Goal: Task Accomplishment & Management: Use online tool/utility

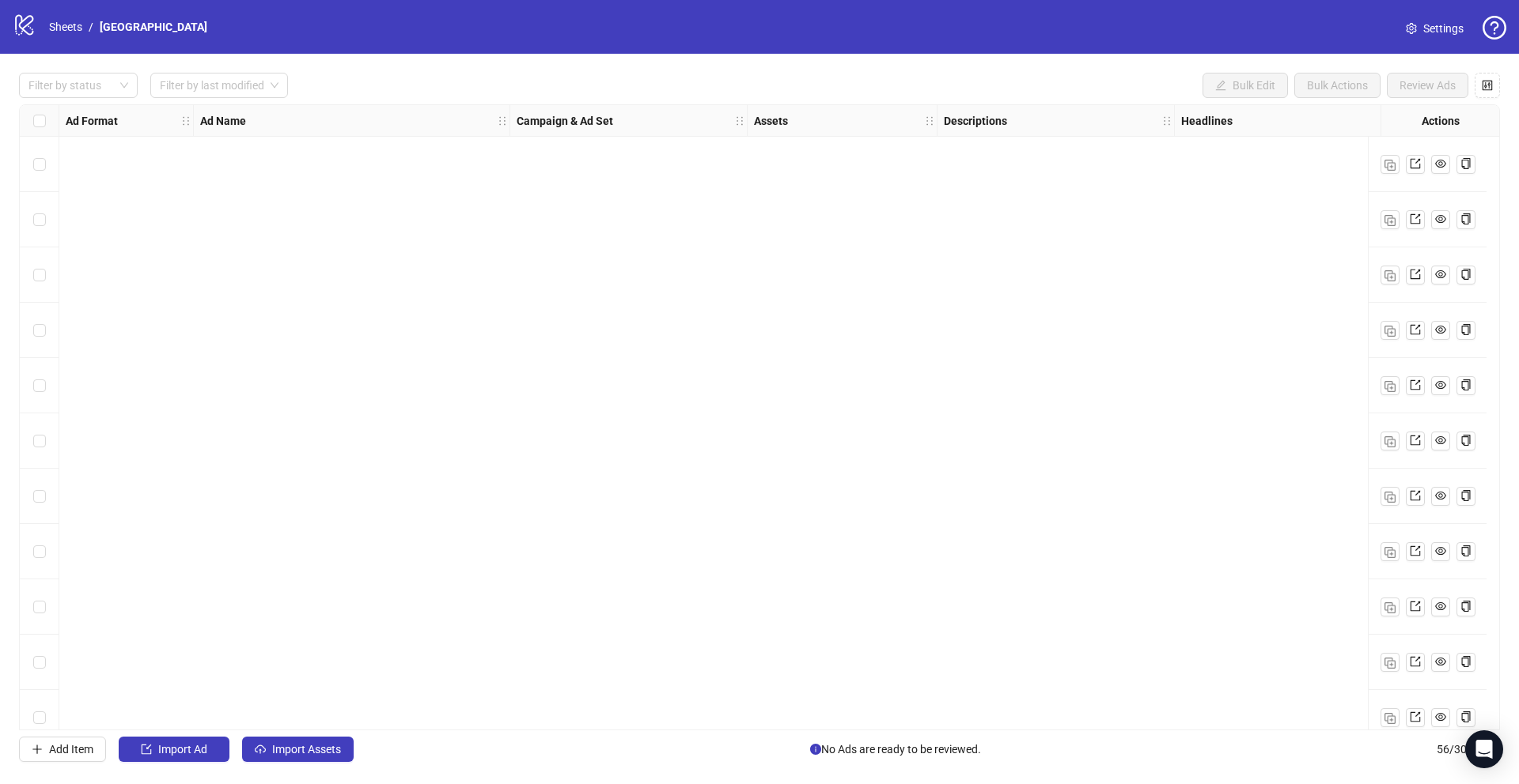
scroll to position [2513, 7]
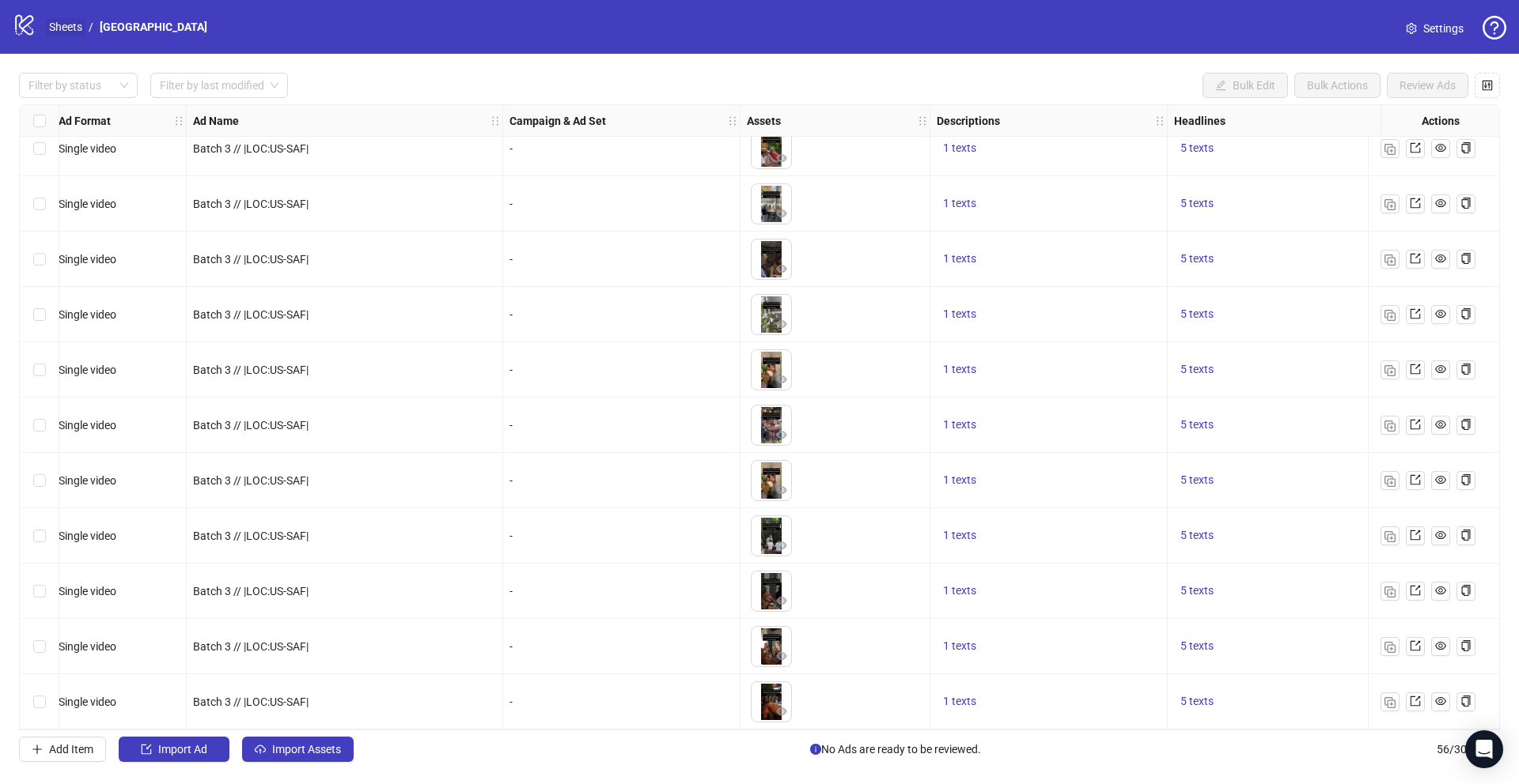
click at [60, 26] on link "Sheets" at bounding box center [65, 27] width 40 height 17
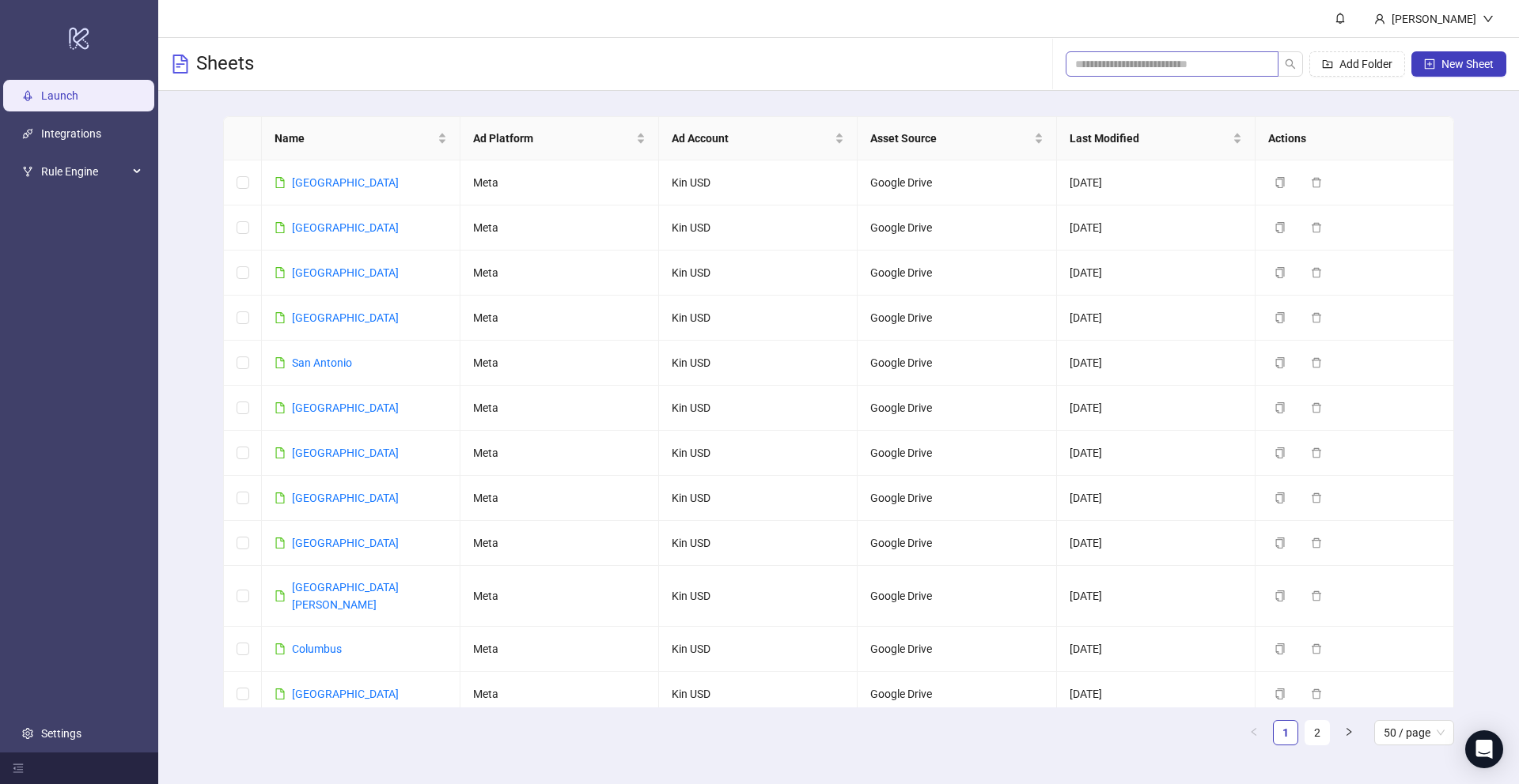
click at [1179, 75] on span at bounding box center [1172, 64] width 213 height 25
paste input "******"
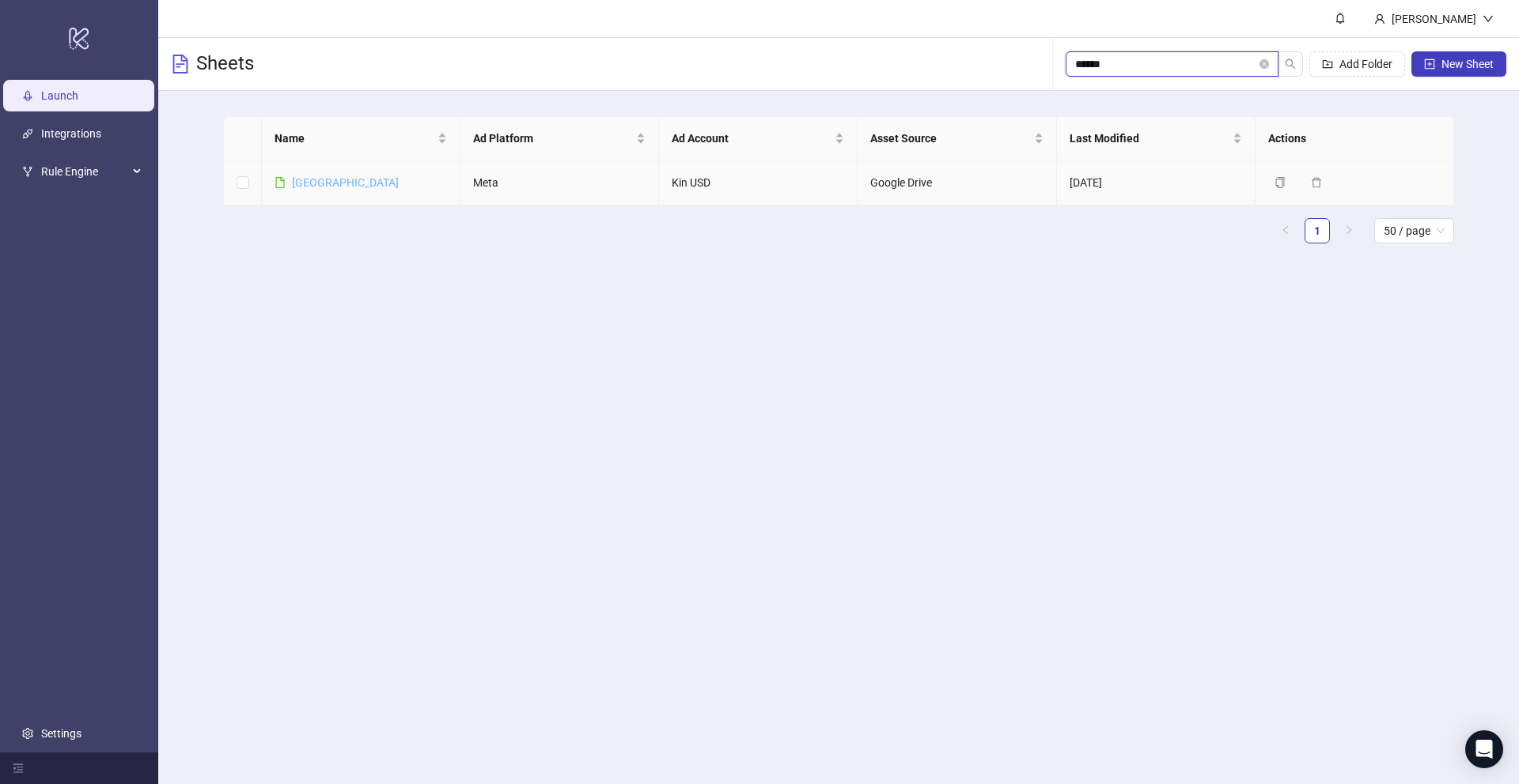
type input "******"
click at [308, 186] on link "Boston" at bounding box center [346, 182] width 107 height 13
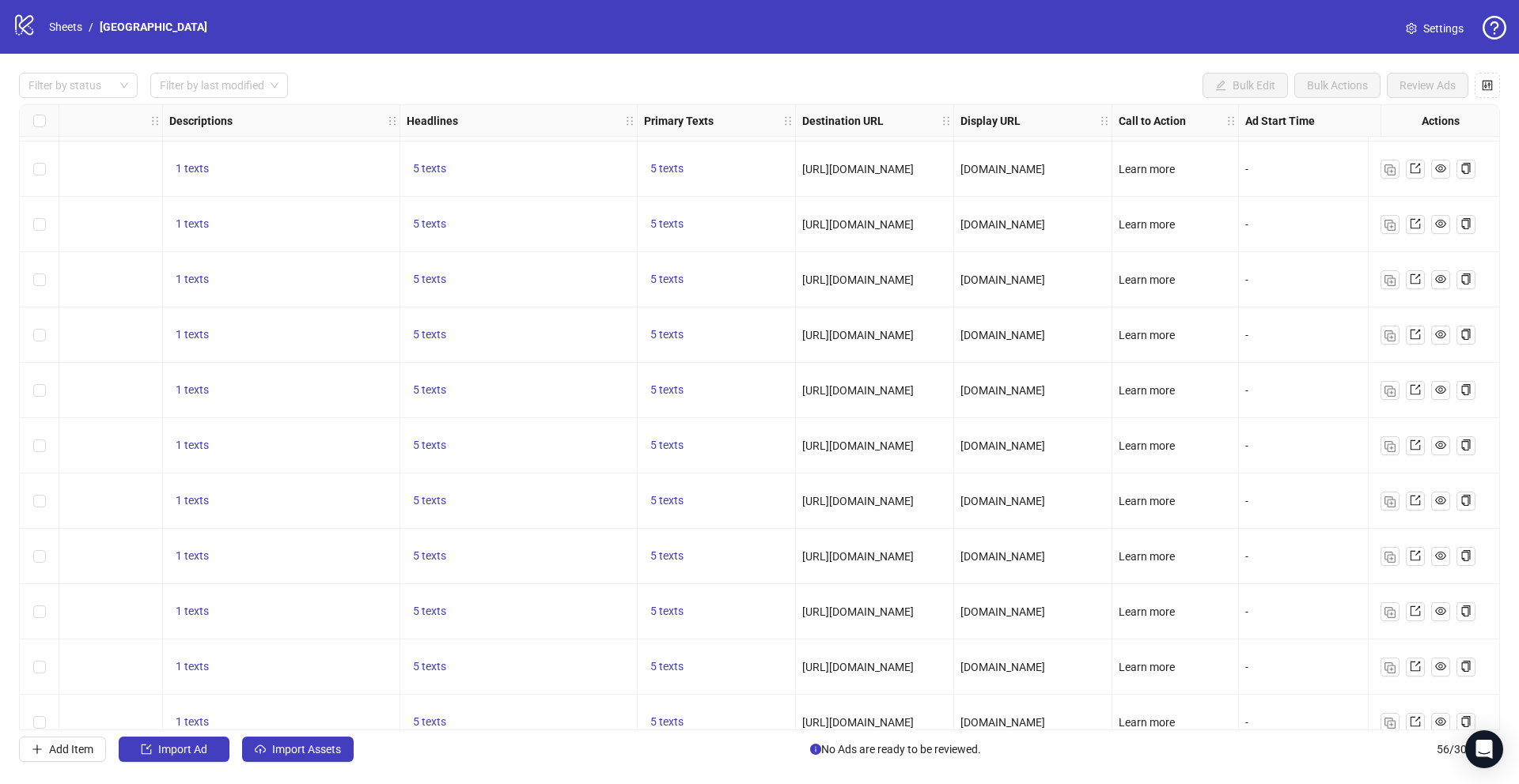
scroll to position [2043, 988]
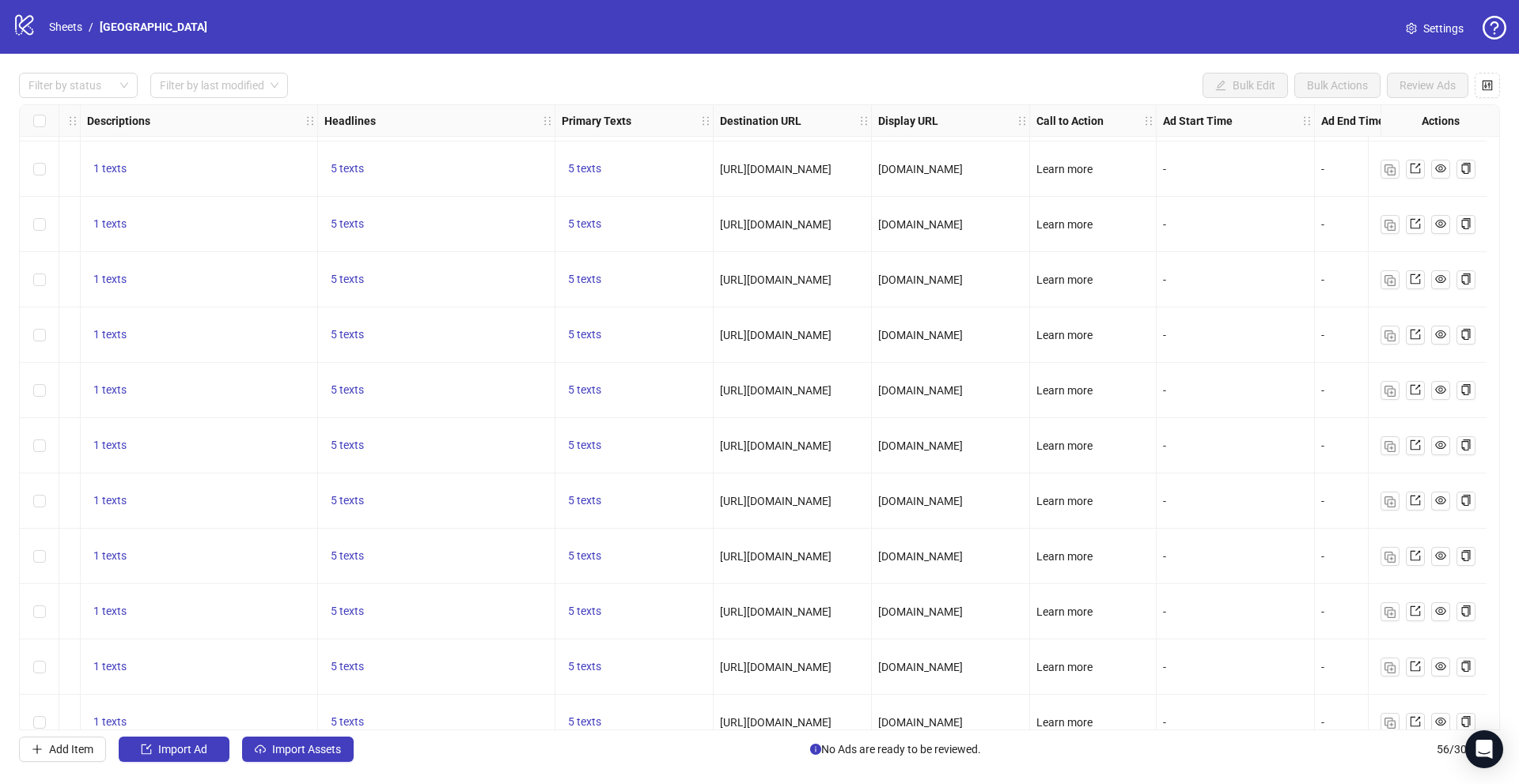
click at [930, 335] on span "[DOMAIN_NAME]" at bounding box center [920, 335] width 84 height 13
click at [997, 340] on div "[DOMAIN_NAME]" at bounding box center [950, 336] width 145 height 17
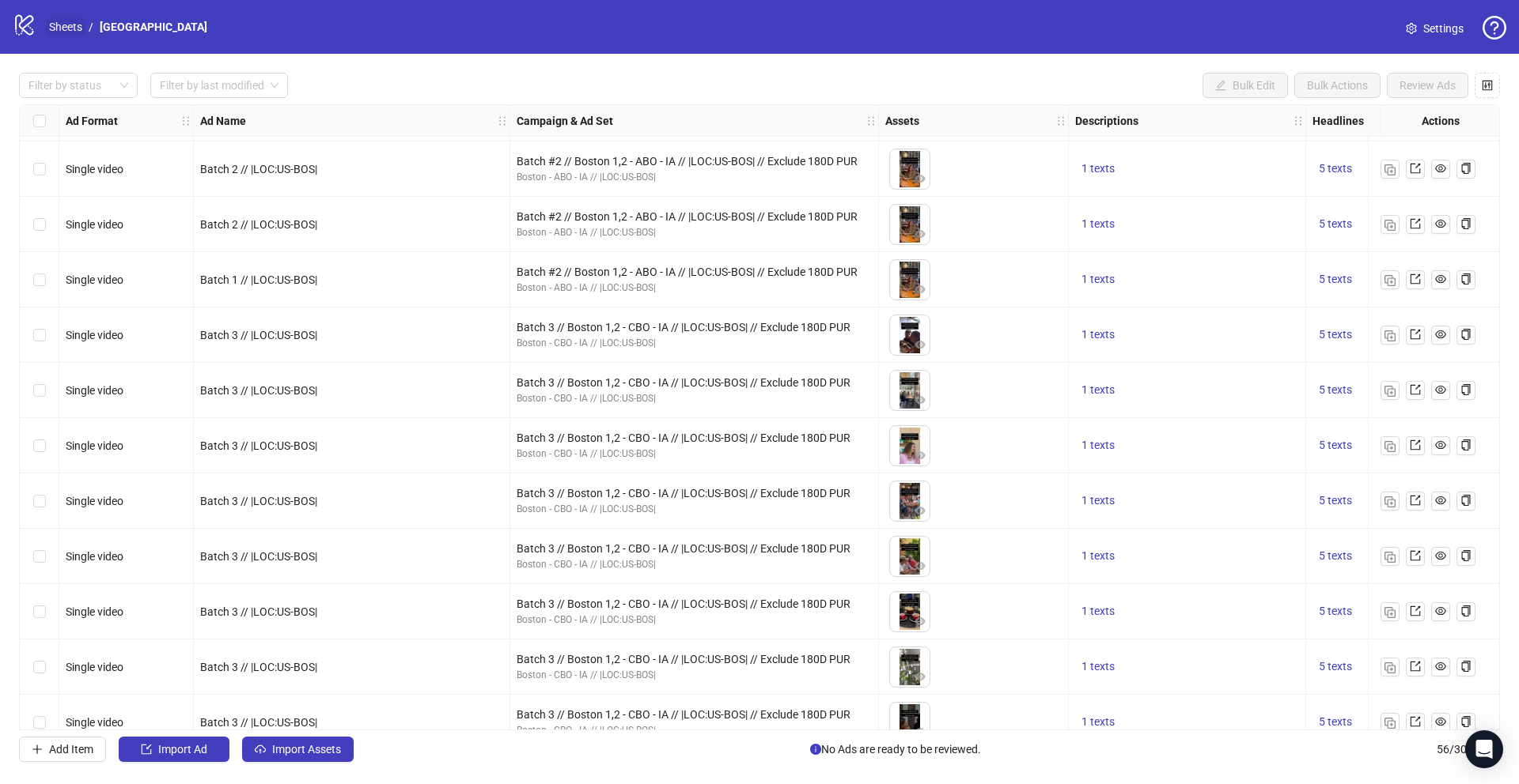
click at [56, 18] on link "Sheets" at bounding box center [65, 27] width 40 height 17
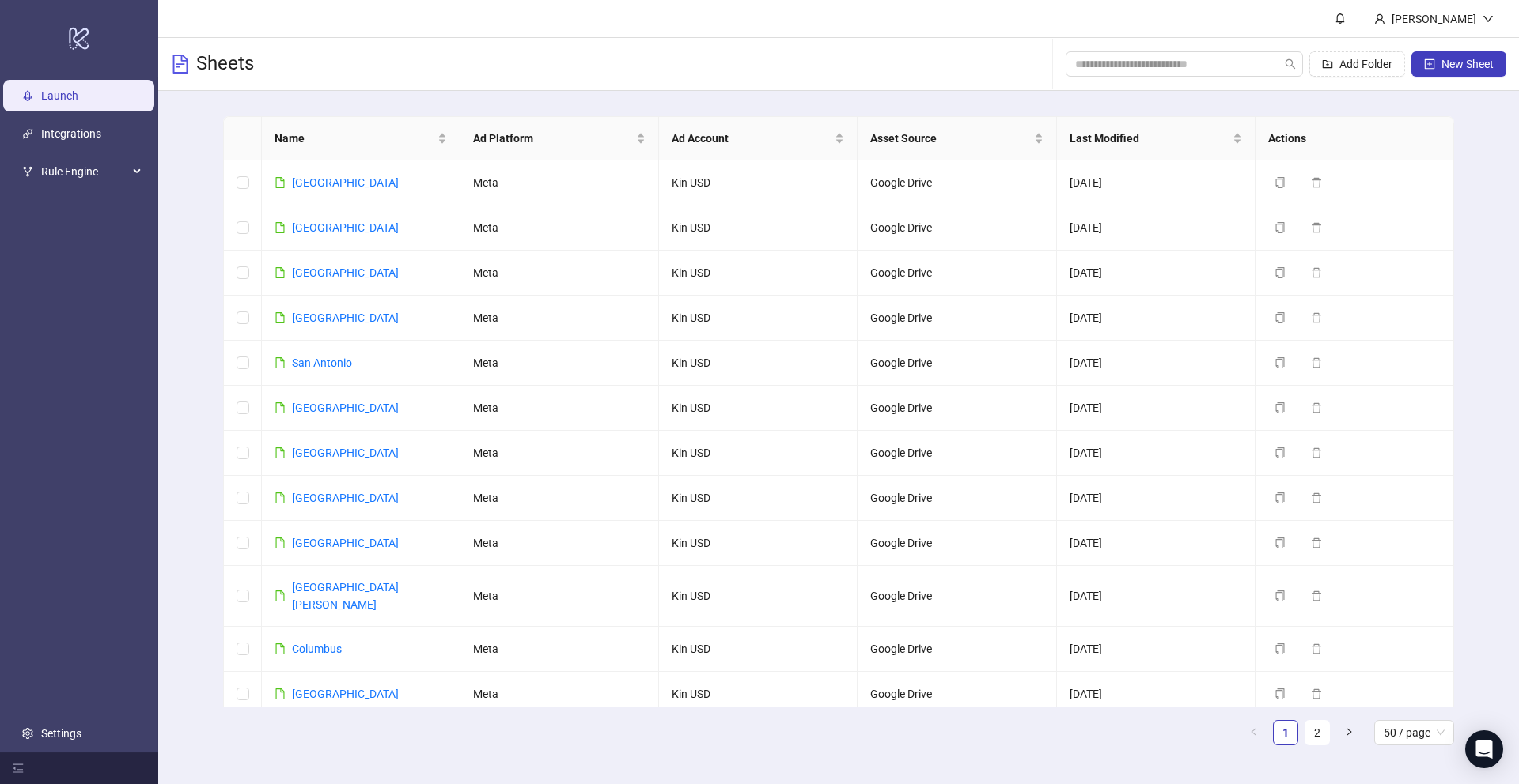
click at [79, 92] on link "Launch" at bounding box center [59, 95] width 37 height 13
click at [1189, 59] on input "search" at bounding box center [1166, 64] width 182 height 17
paste input "**********"
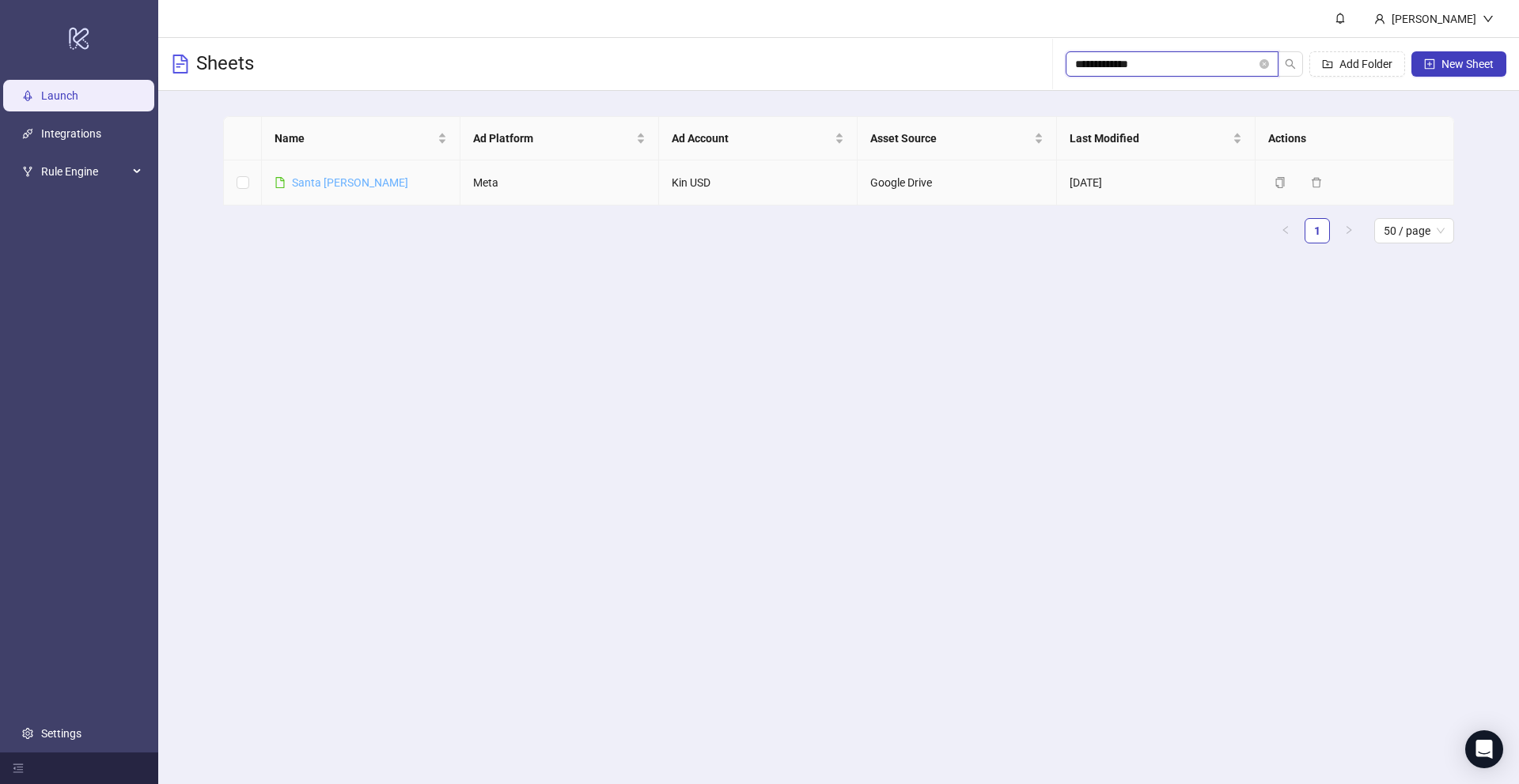
type input "**********"
click at [323, 177] on link "Santa [PERSON_NAME]" at bounding box center [350, 182] width 116 height 13
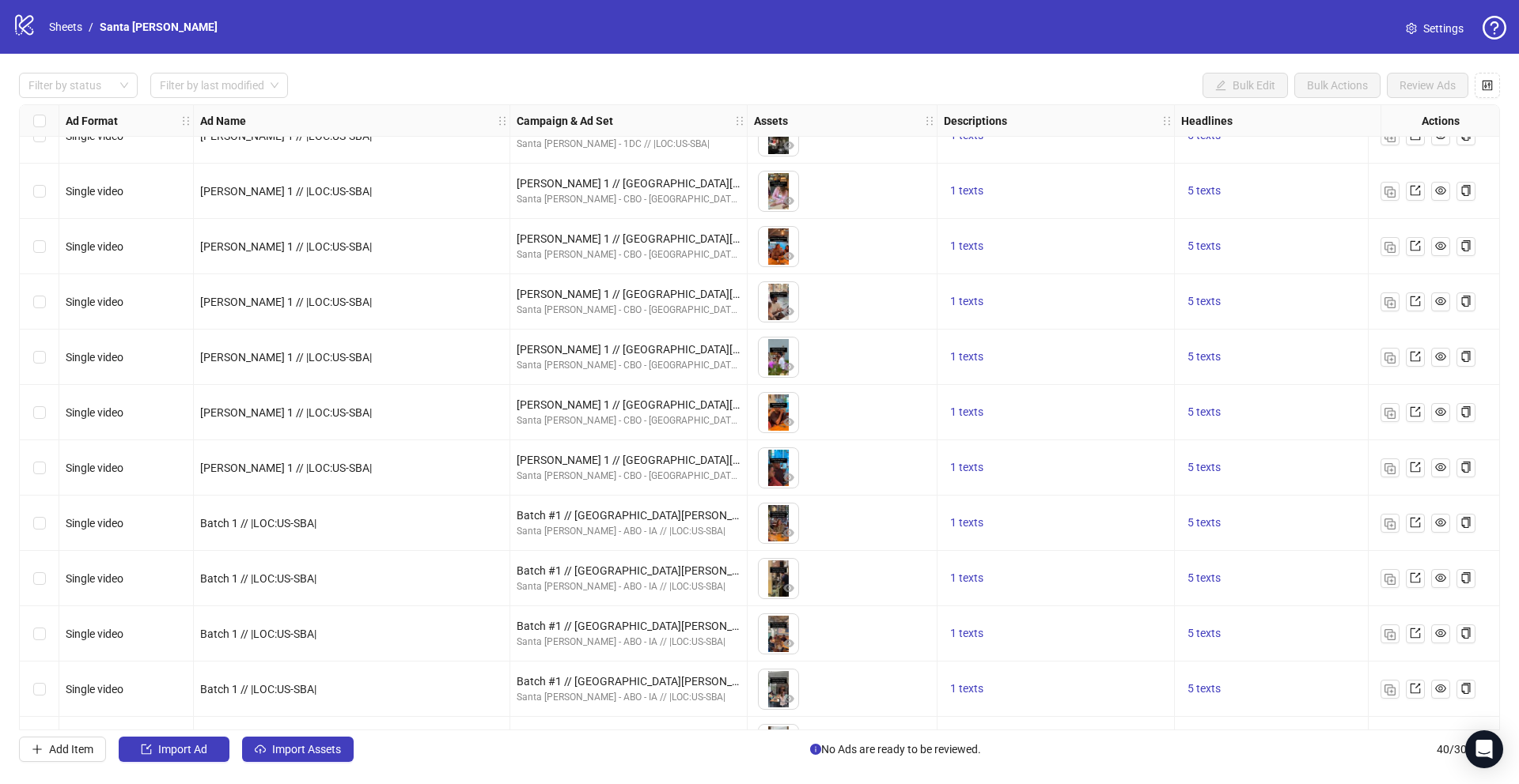
scroll to position [1627, 0]
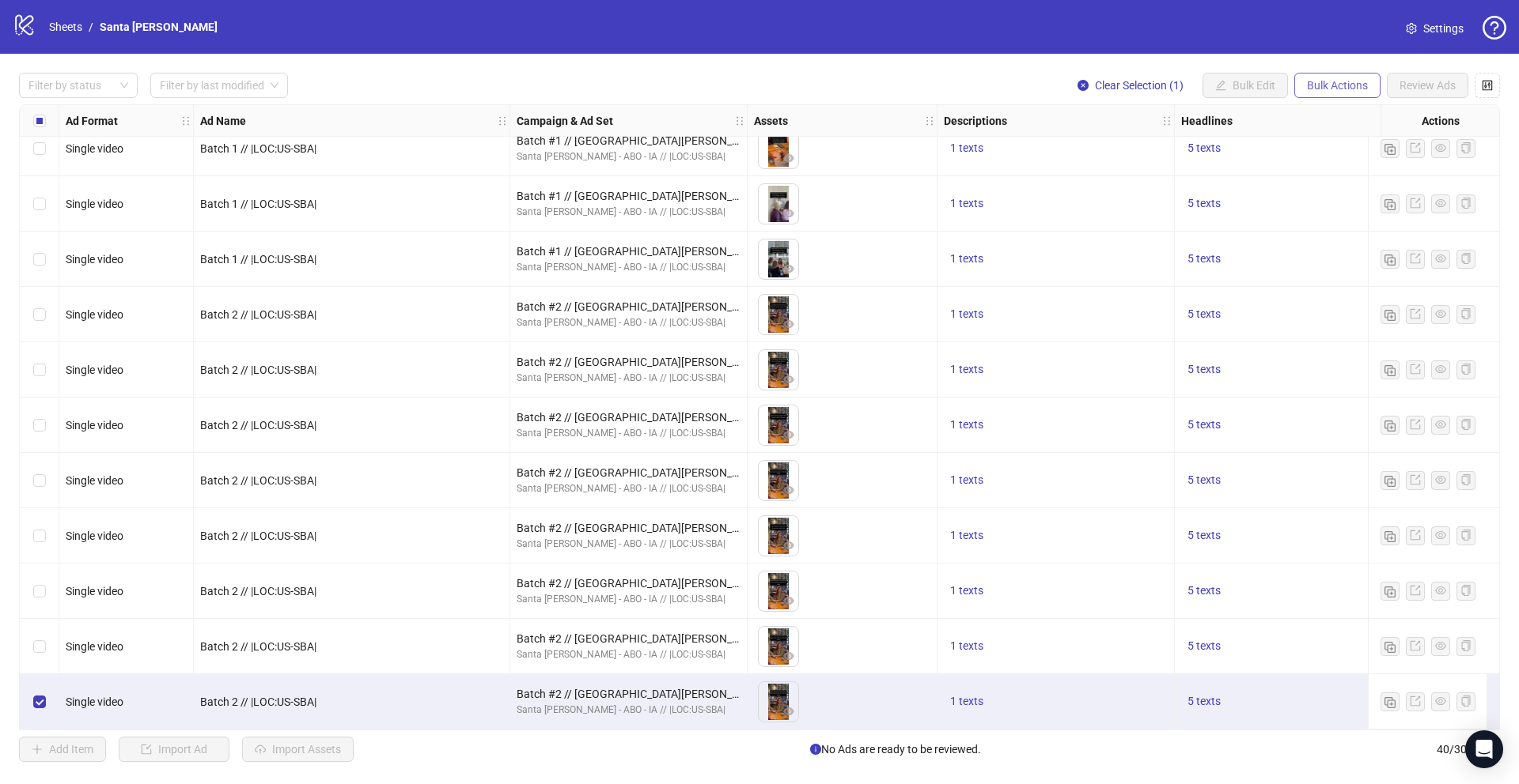
click at [1324, 85] on span "Bulk Actions" at bounding box center [1337, 84] width 61 height 13
click at [1313, 151] on li "Duplicate" at bounding box center [1359, 143] width 127 height 25
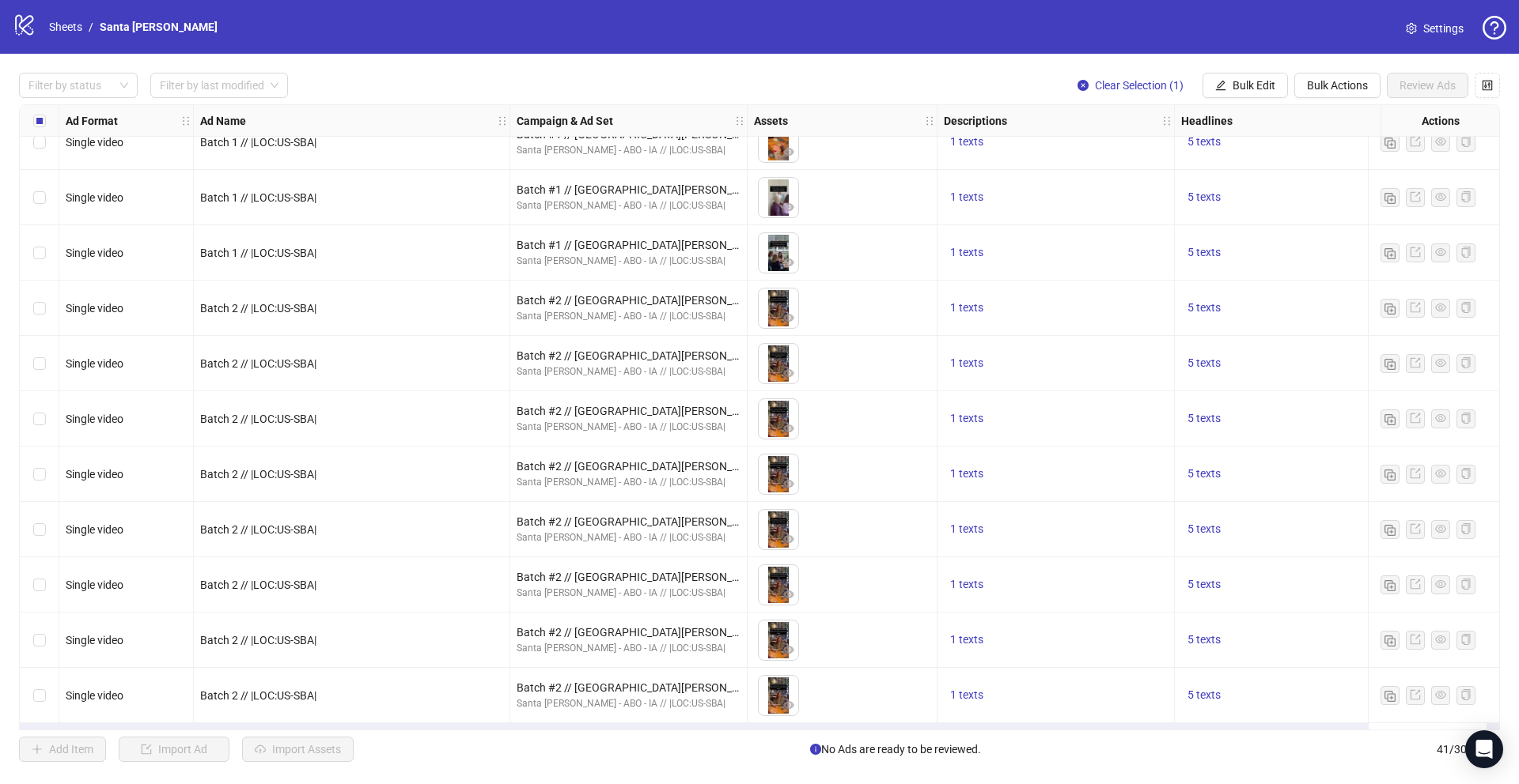
scroll to position [1682, 0]
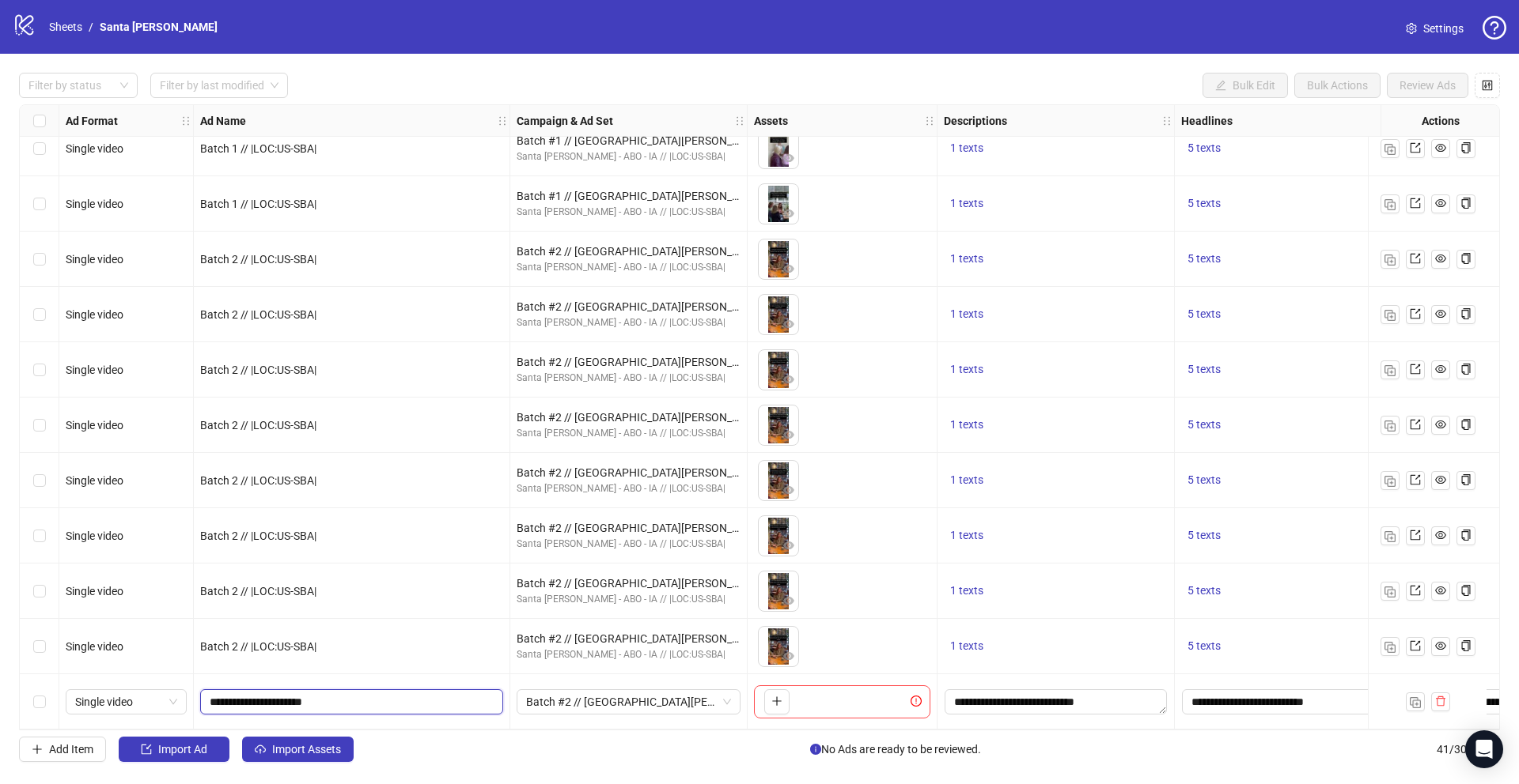
click at [246, 698] on input "**********" at bounding box center [349, 702] width 281 height 17
type input "**********"
click at [589, 700] on span "Batch #2 // Santa Barbara 1 - ABO - IA // |LOC:US-SBA| // Exclude 180D PUR" at bounding box center [628, 702] width 205 height 23
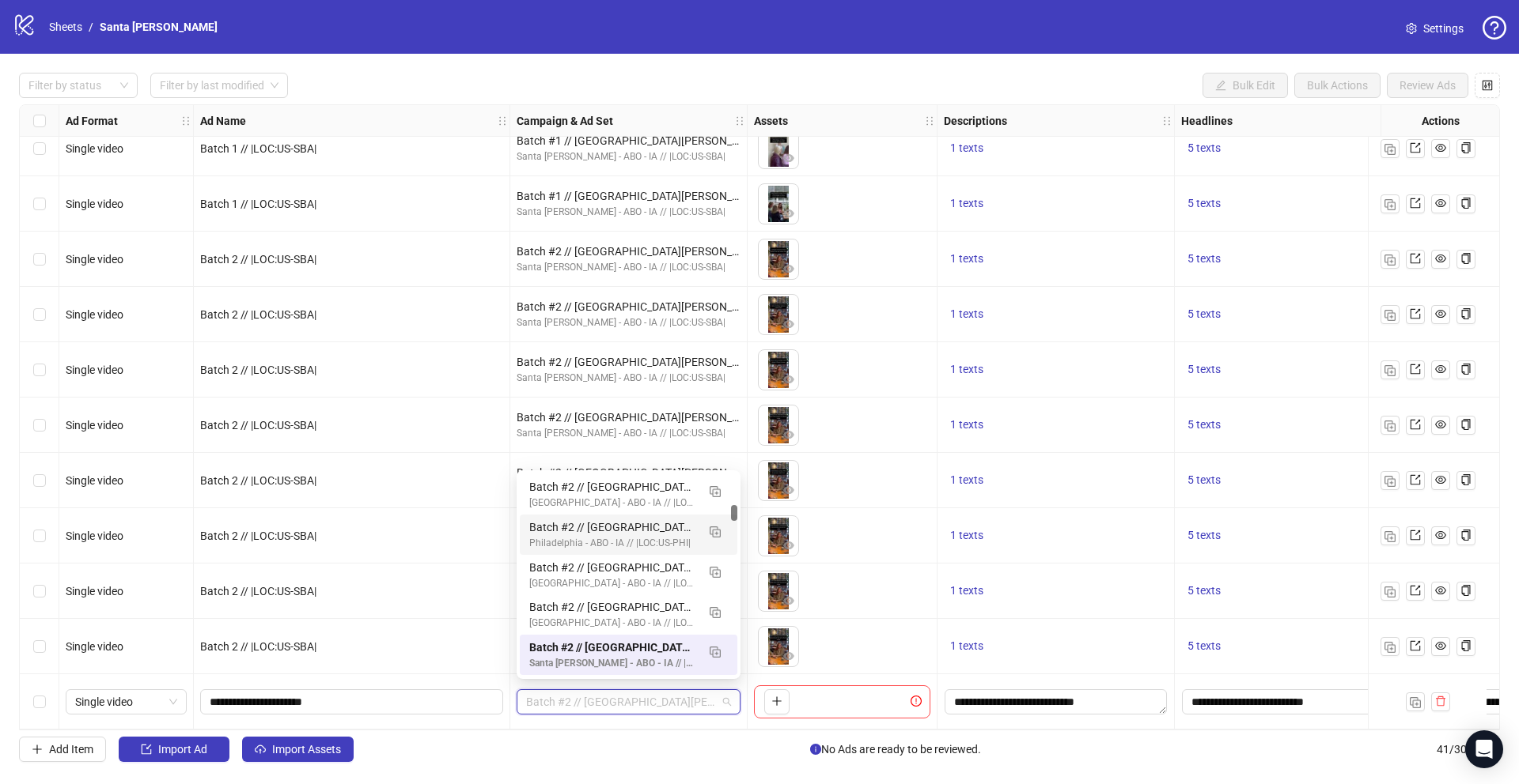
scroll to position [0, 0]
drag, startPoint x: 736, startPoint y: 515, endPoint x: 736, endPoint y: 461, distance: 54.0
click at [736, 461] on body "logo/logo-mobile Sheets / Santa Barbara Settings Filter by status Filter by las…" at bounding box center [759, 392] width 1519 height 784
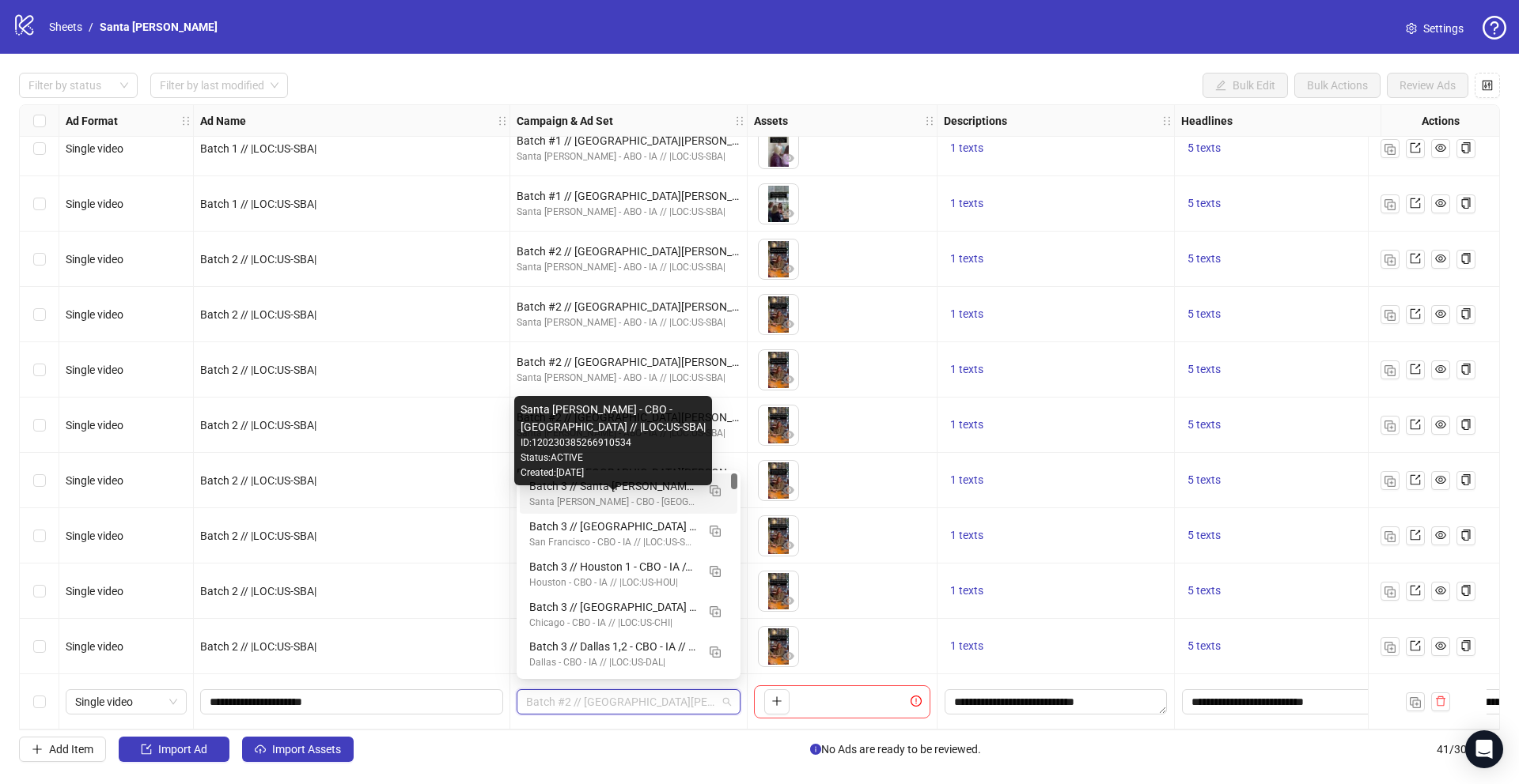
click at [650, 497] on div "Santa [PERSON_NAME] - CBO - [GEOGRAPHIC_DATA] // |LOC:US-SBA|" at bounding box center [612, 502] width 167 height 15
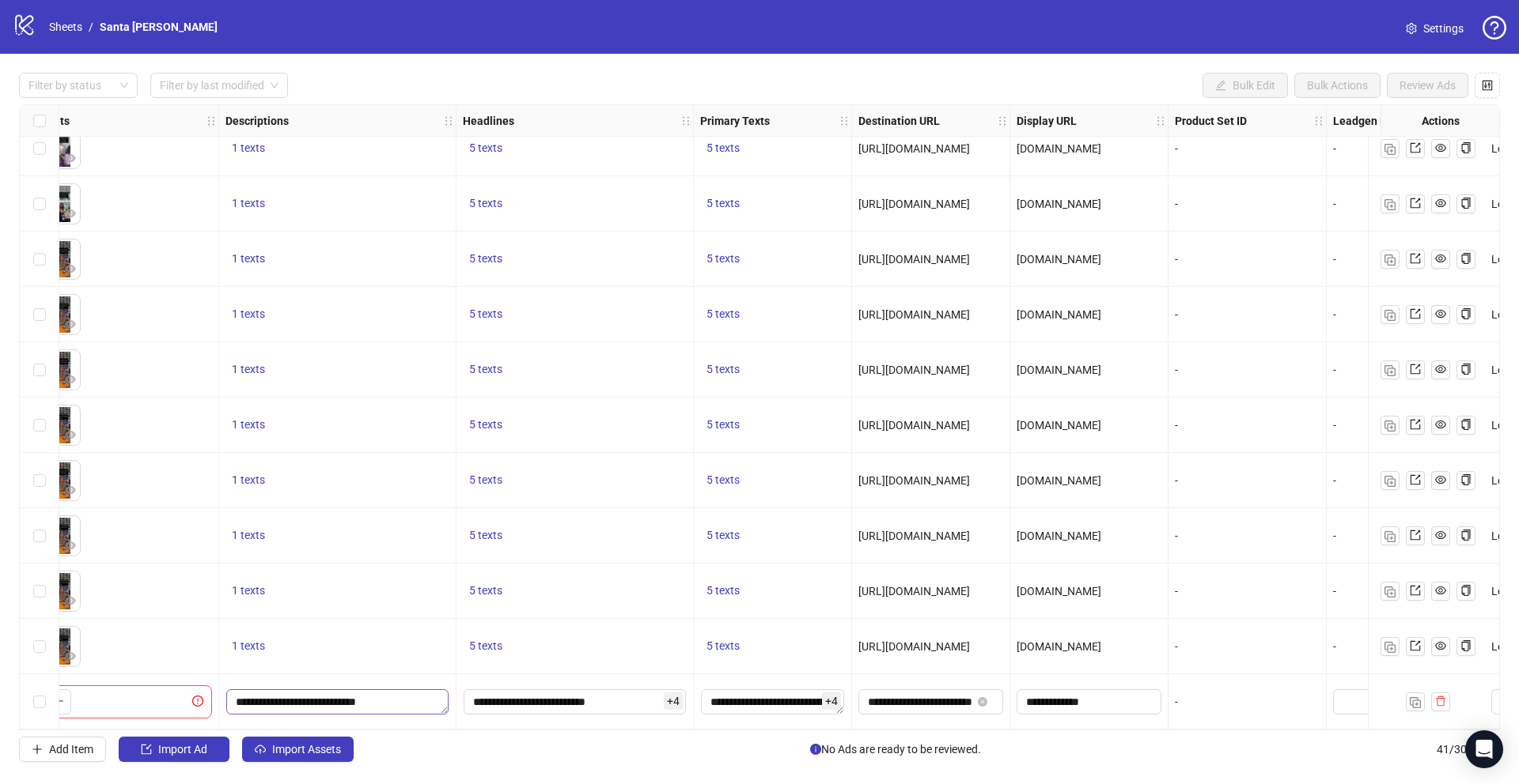
scroll to position [1682, 720]
click at [932, 698] on input "**********" at bounding box center [917, 702] width 104 height 17
click at [946, 700] on input "**********" at bounding box center [917, 702] width 104 height 17
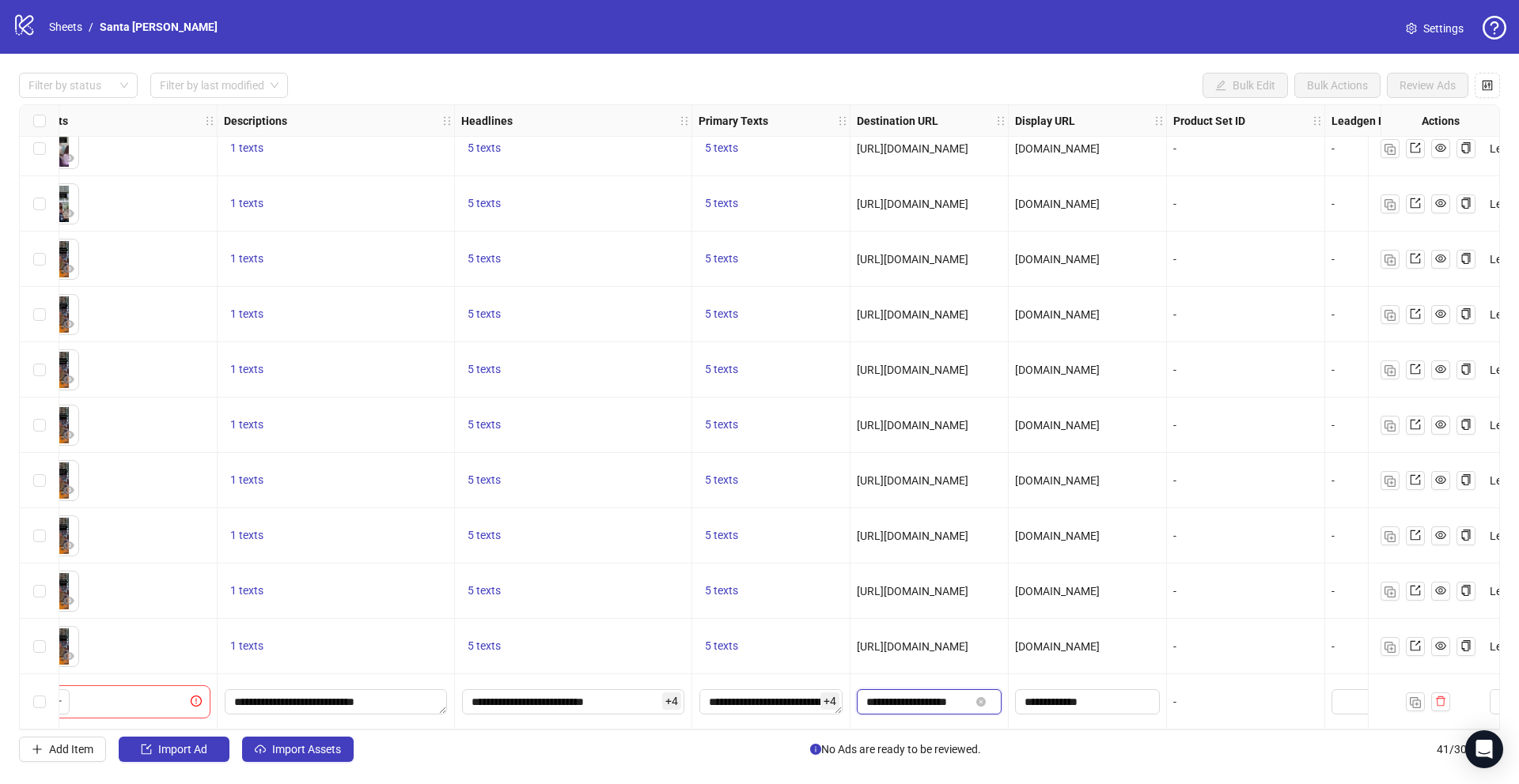
scroll to position [0, 3]
type input "**********"
click at [1071, 698] on input "**********" at bounding box center [1085, 702] width 122 height 17
type input "**********"
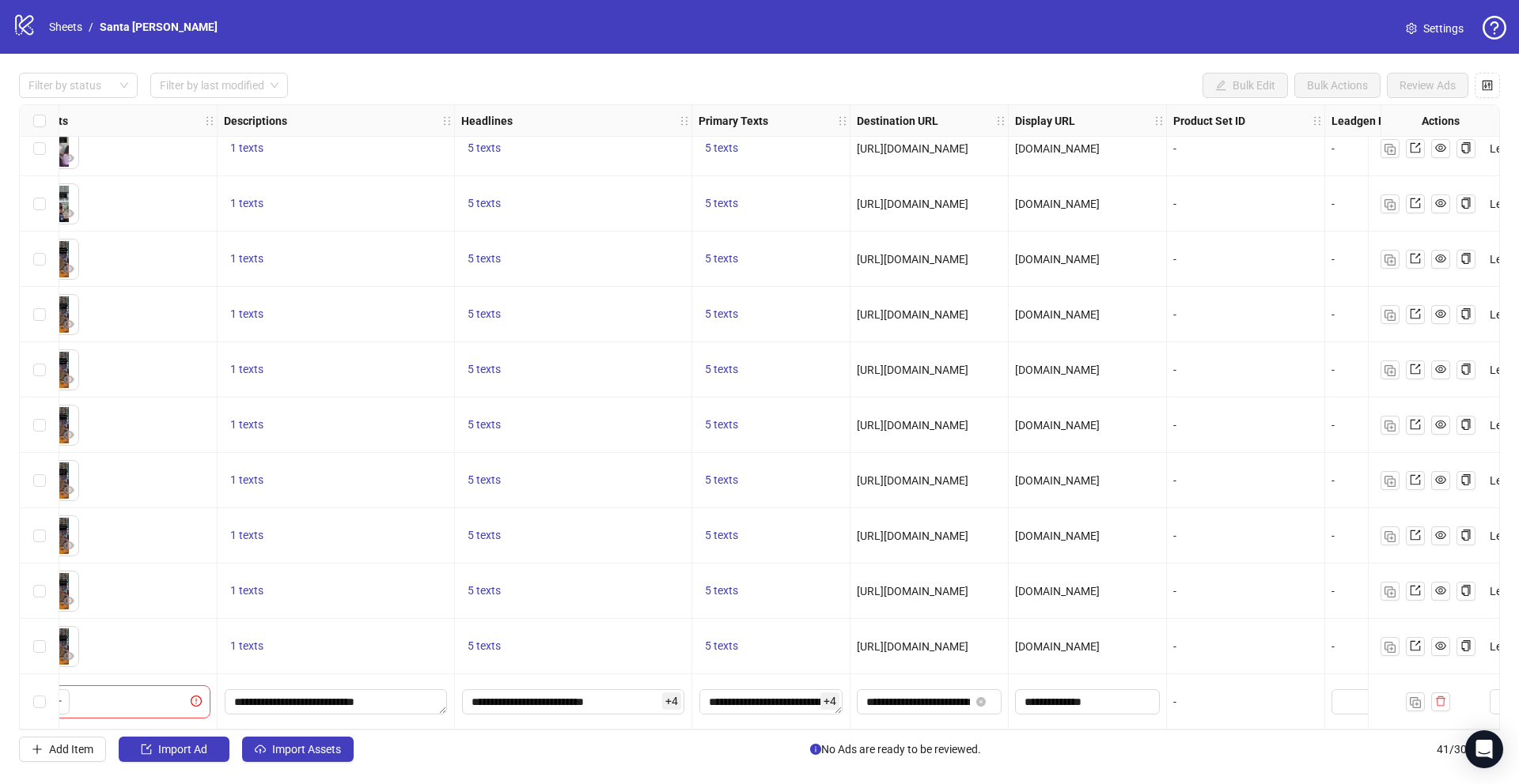
click at [1221, 681] on div "-" at bounding box center [1245, 702] width 158 height 55
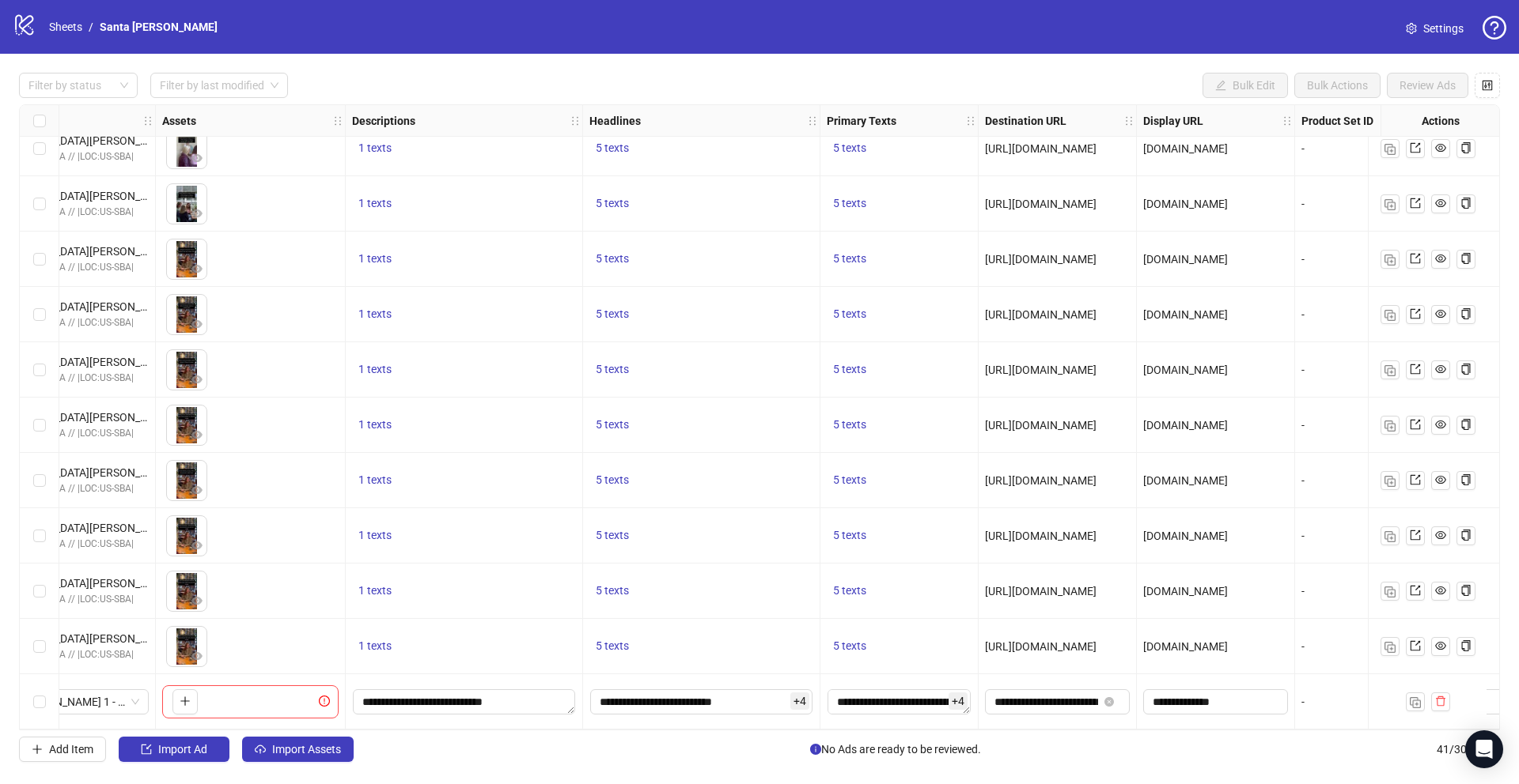
scroll to position [1682, 519]
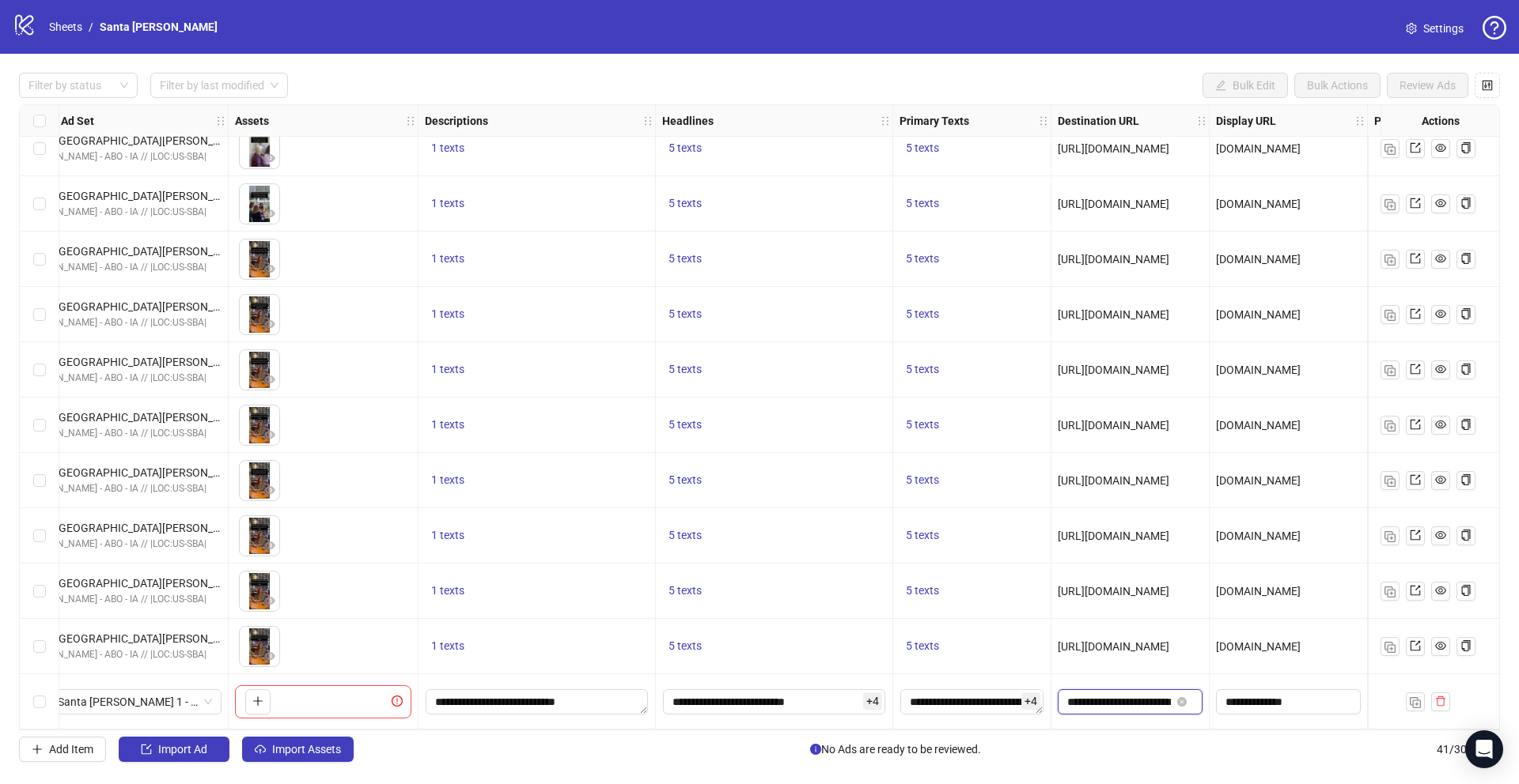
click at [1124, 699] on input "**********" at bounding box center [1118, 702] width 104 height 17
click at [1255, 699] on input "**********" at bounding box center [1286, 702] width 122 height 17
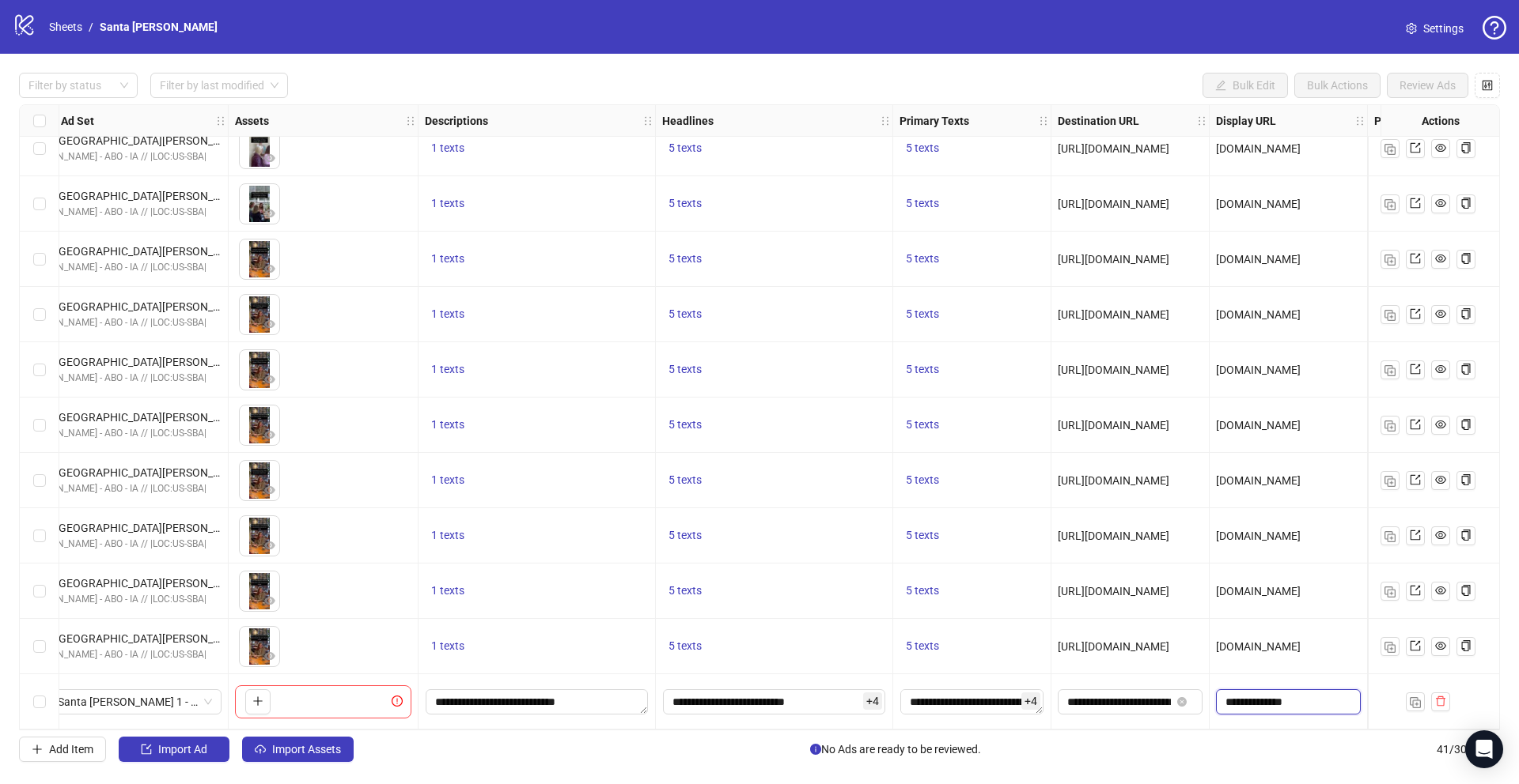
click at [1255, 699] on input "**********" at bounding box center [1286, 702] width 122 height 17
click at [802, 674] on div "**********" at bounding box center [775, 702] width 237 height 55
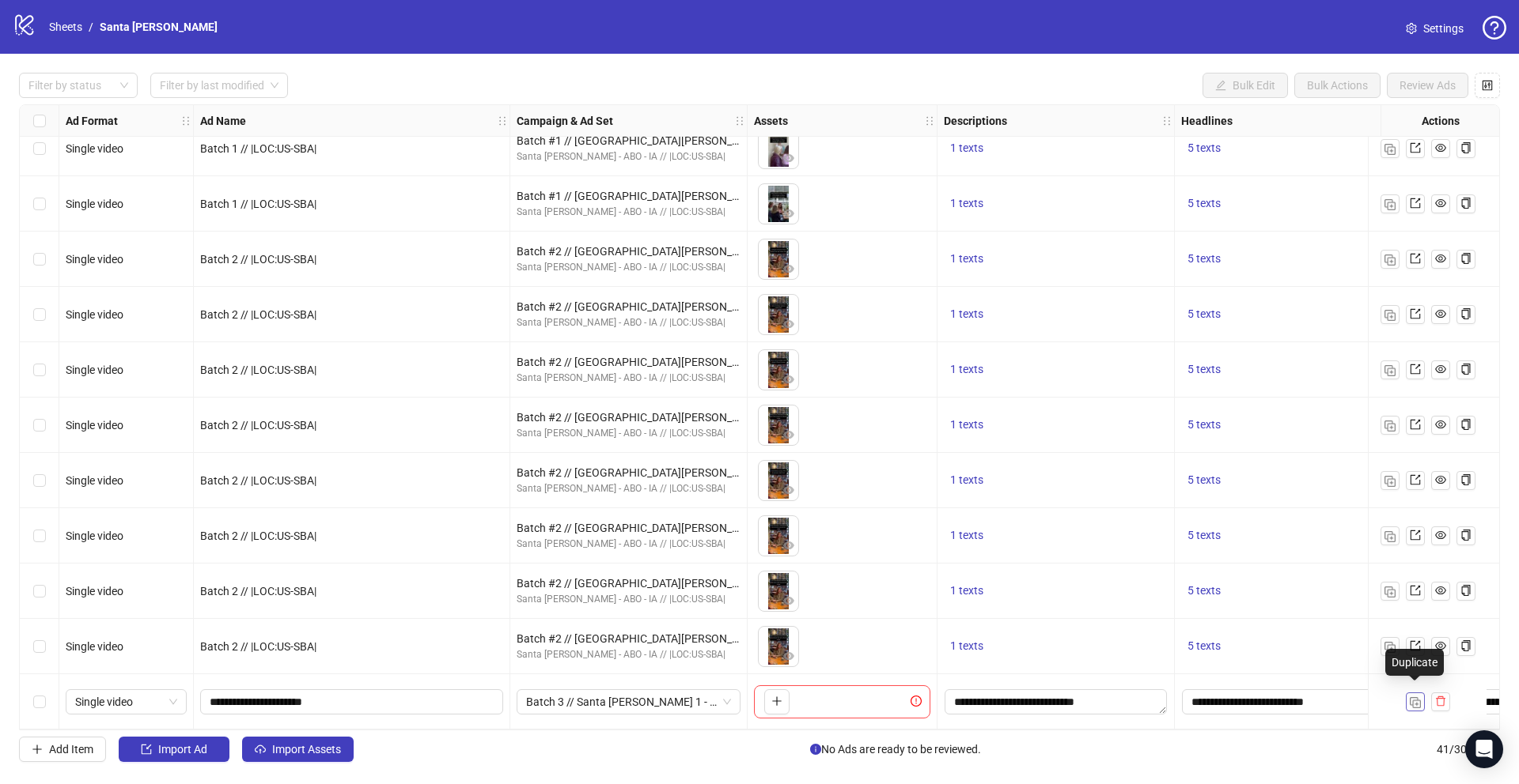
click at [1416, 698] on img "button" at bounding box center [1414, 702] width 11 height 11
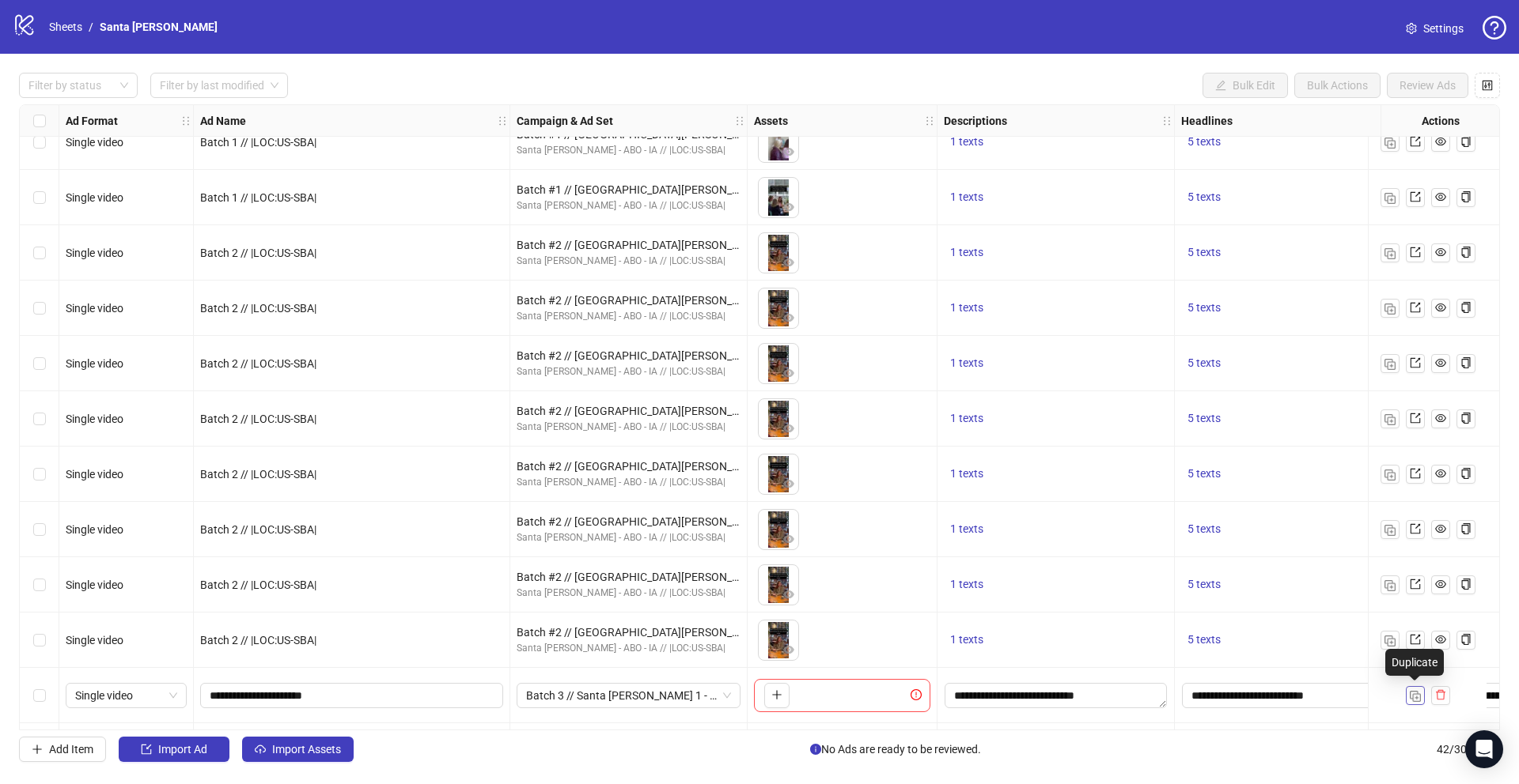
click at [1416, 695] on img "button" at bounding box center [1414, 696] width 11 height 11
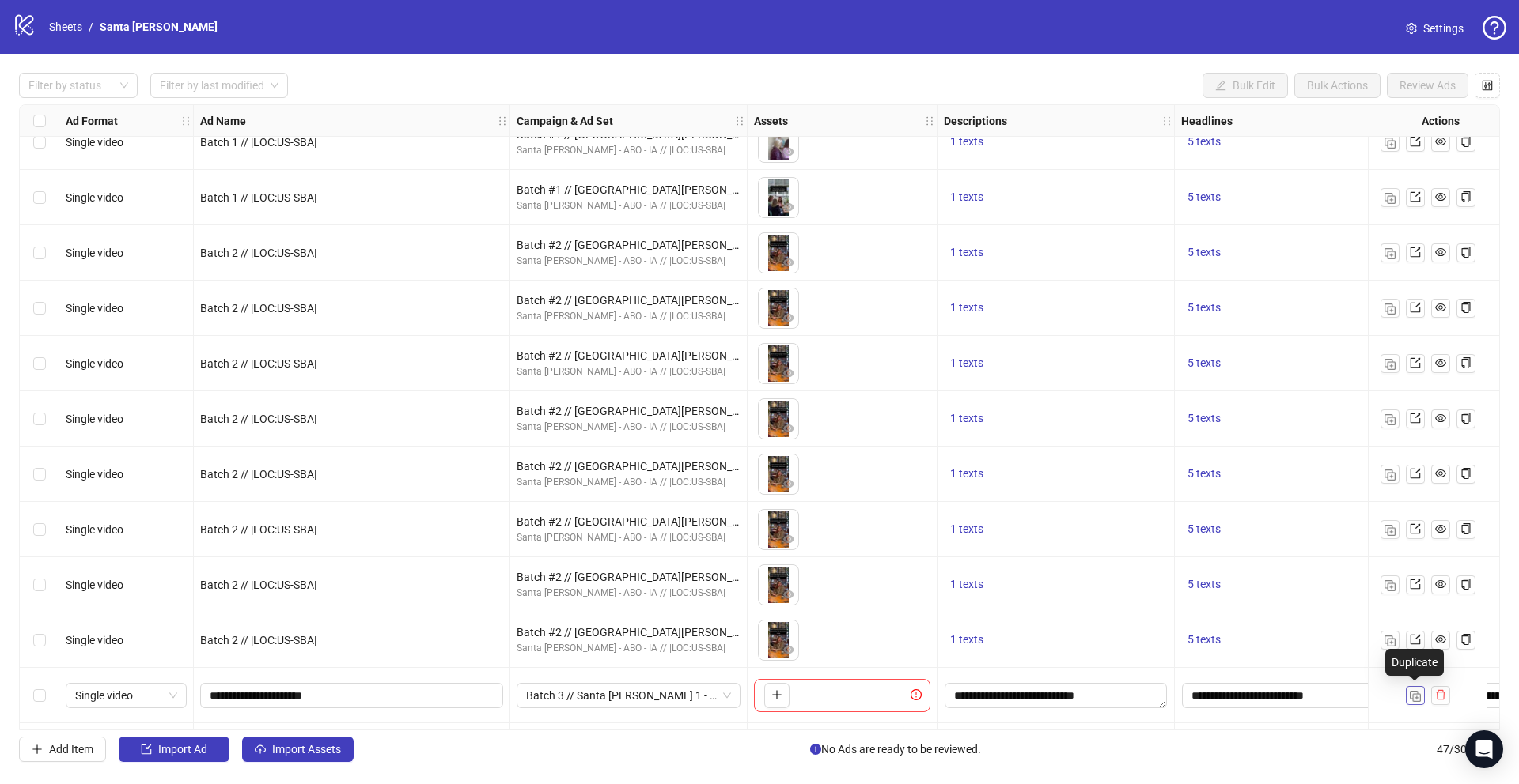
click at [1416, 695] on img "button" at bounding box center [1414, 696] width 11 height 11
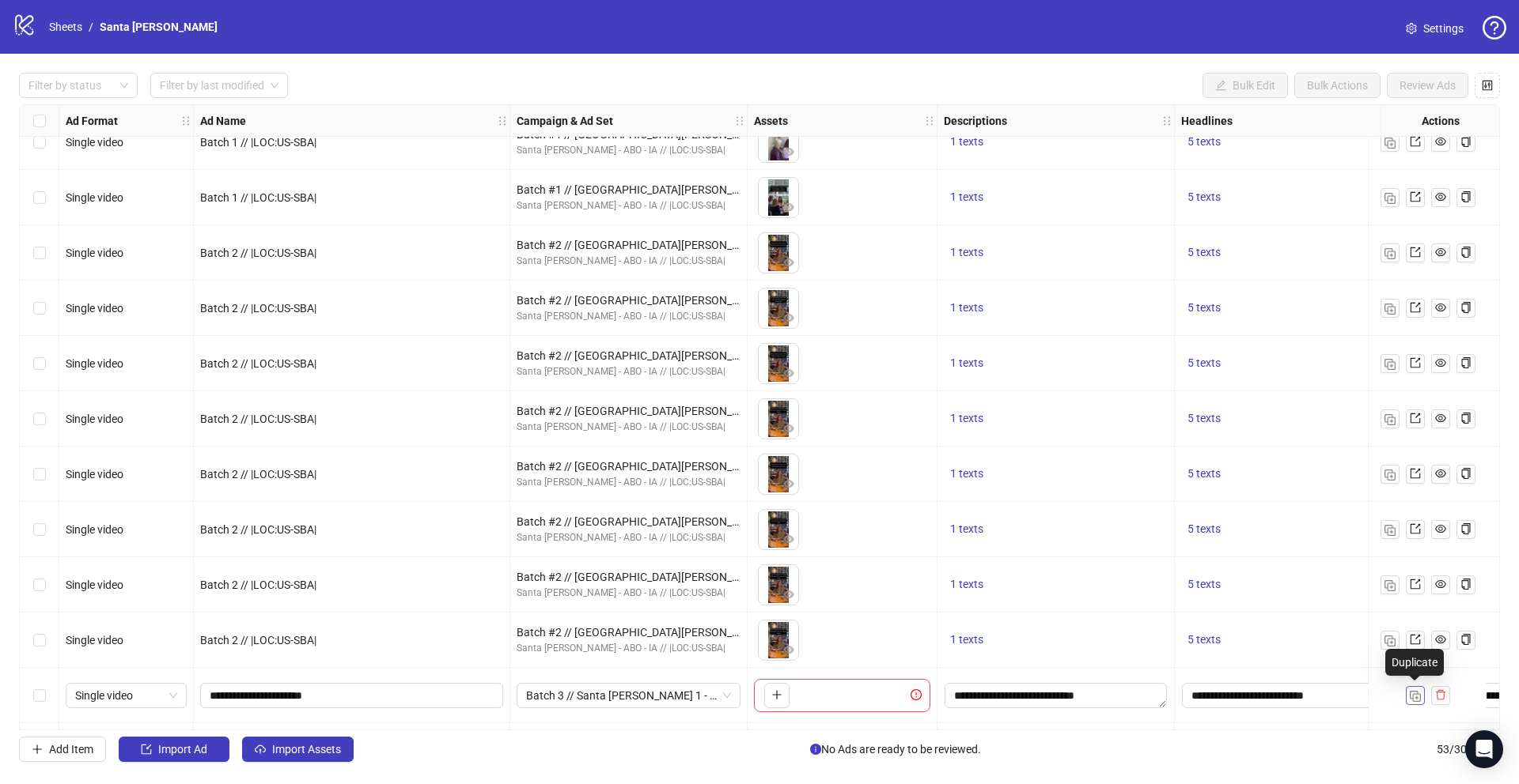
click at [1416, 695] on img "button" at bounding box center [1414, 696] width 11 height 11
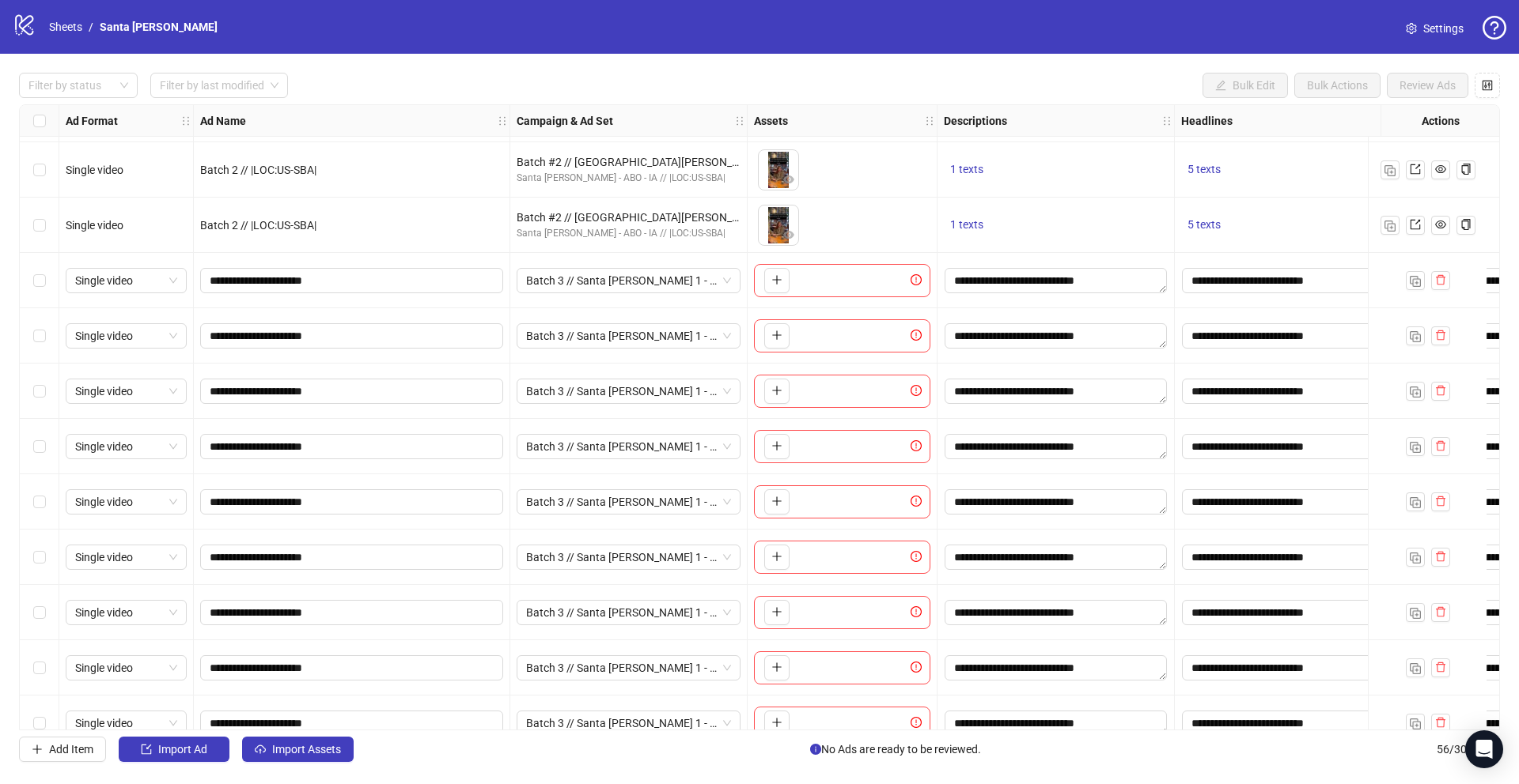
scroll to position [2088, 0]
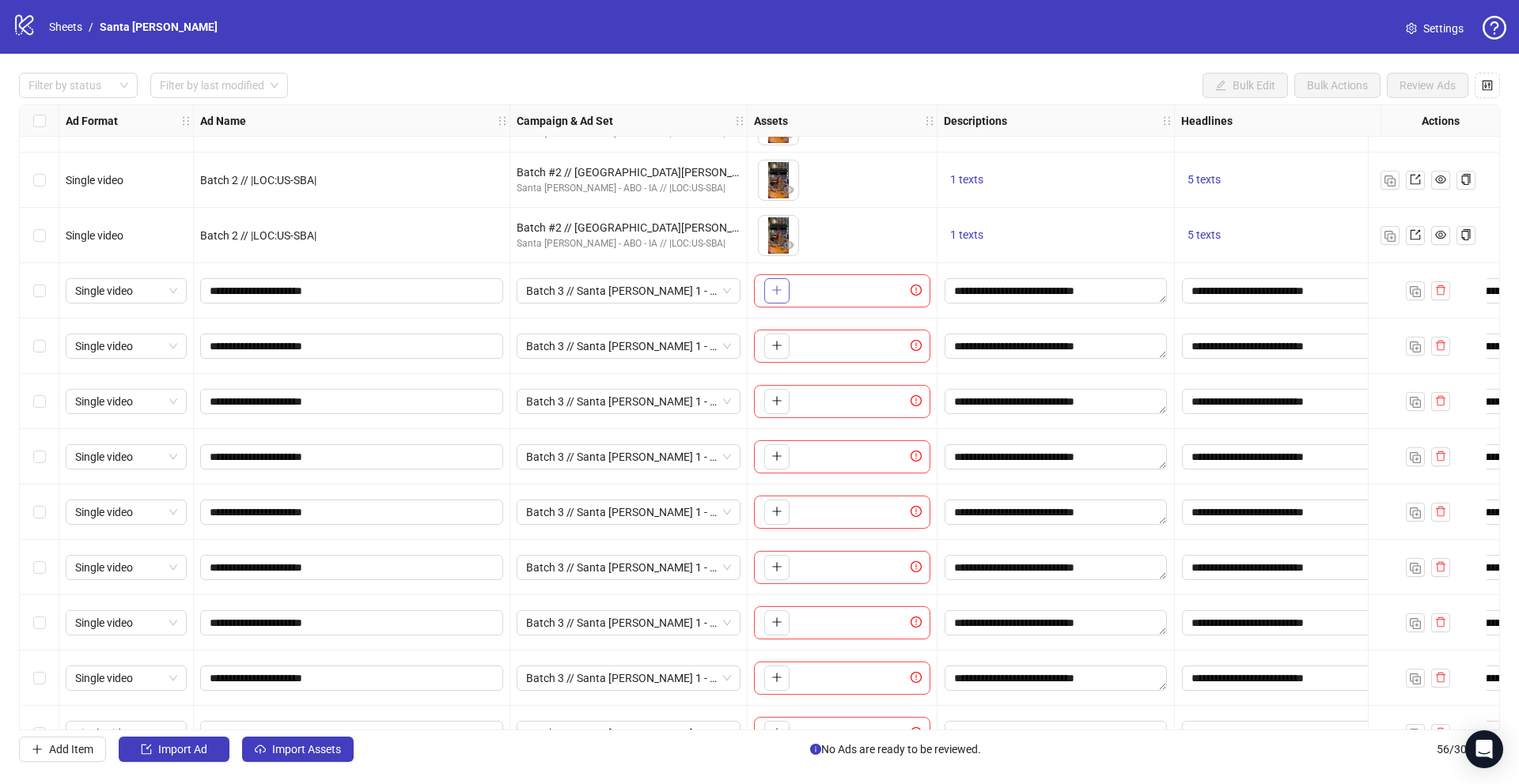
click at [766, 293] on button "button" at bounding box center [776, 291] width 25 height 25
click at [775, 345] on icon "plus" at bounding box center [776, 345] width 9 height 1
click at [776, 409] on button "button" at bounding box center [776, 402] width 25 height 25
click at [773, 459] on icon "plus" at bounding box center [776, 456] width 11 height 11
click at [772, 519] on button "button" at bounding box center [776, 512] width 25 height 25
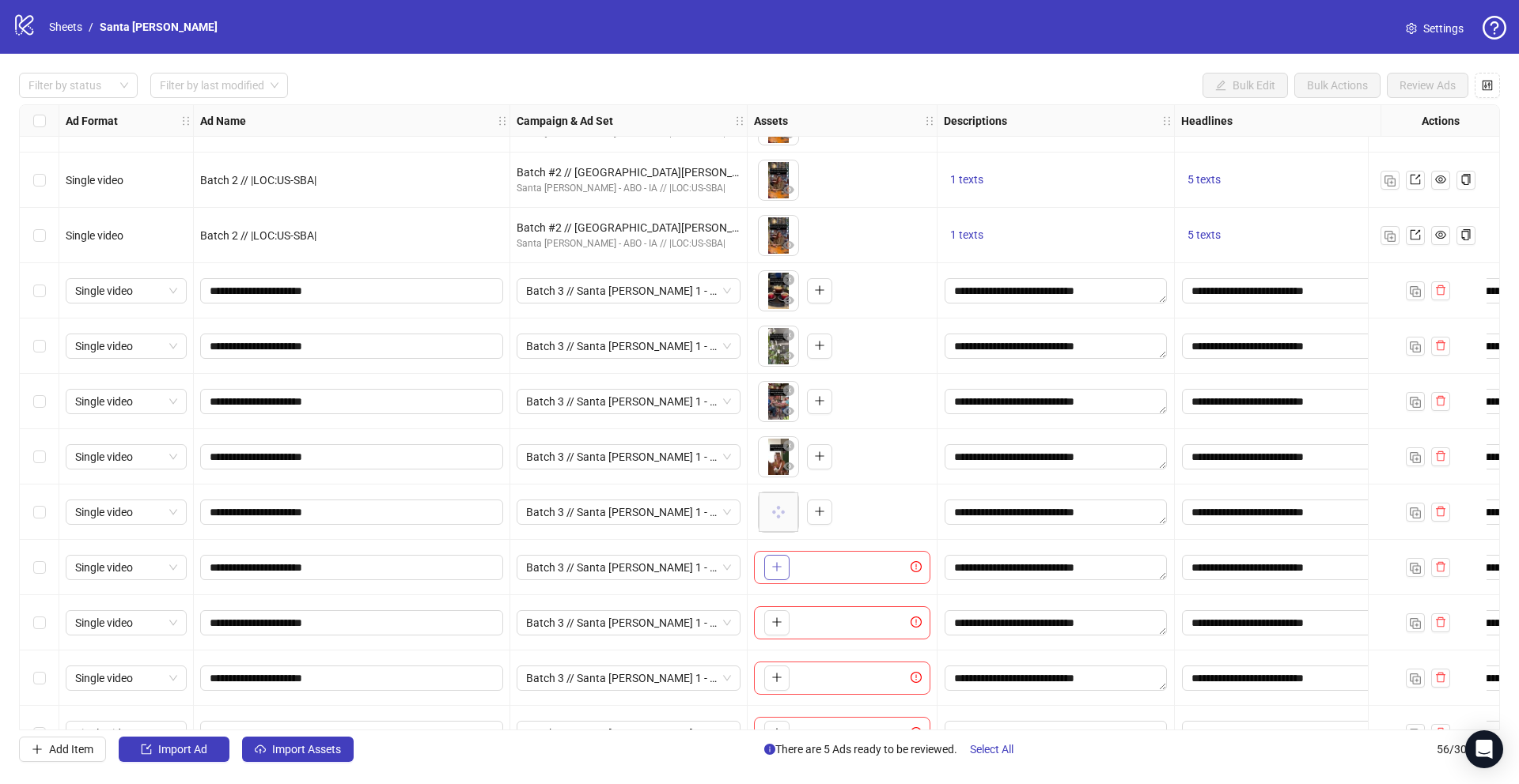
click at [768, 575] on button "button" at bounding box center [776, 568] width 25 height 25
click at [779, 627] on icon "plus" at bounding box center [776, 622] width 11 height 11
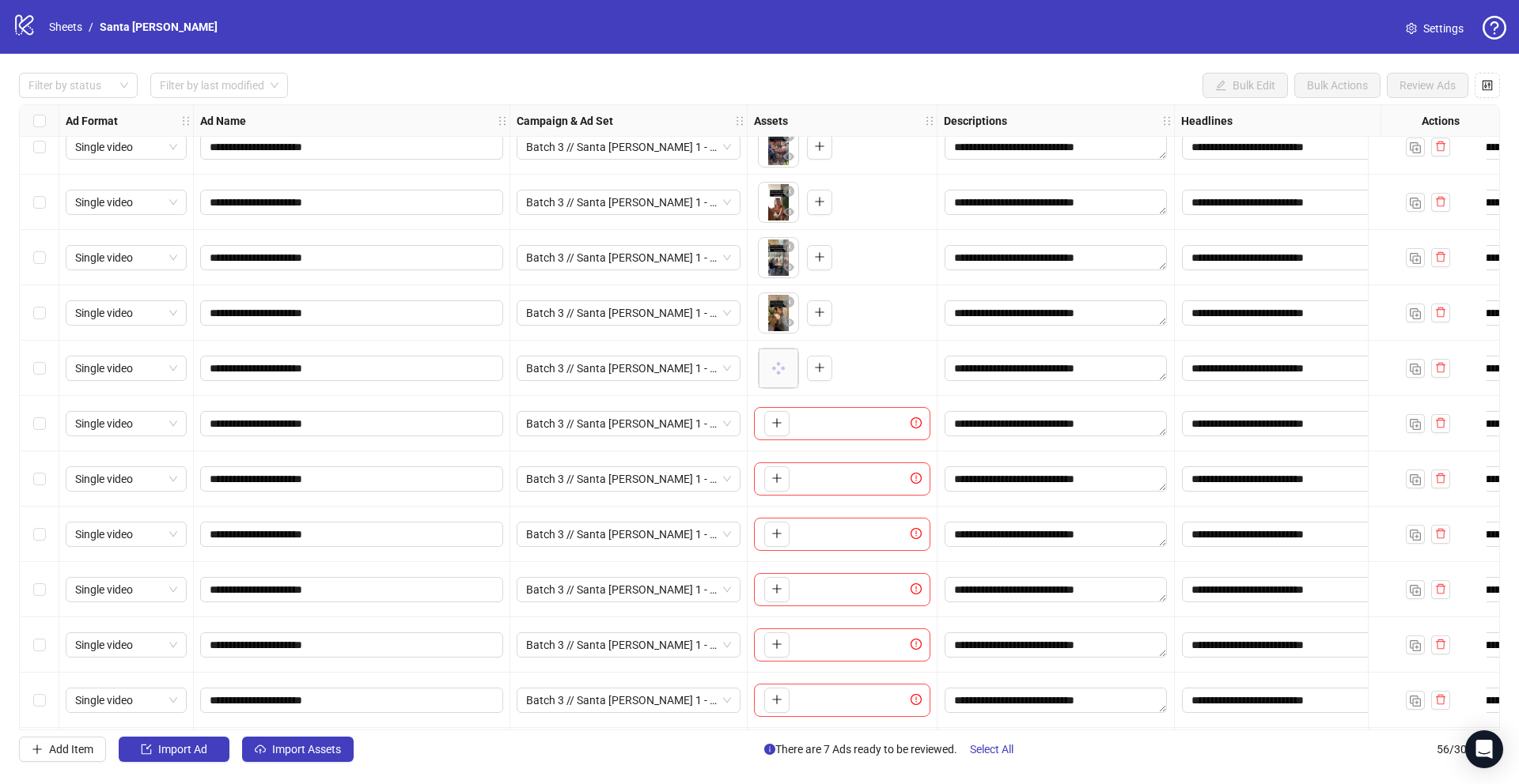
scroll to position [2354, 0]
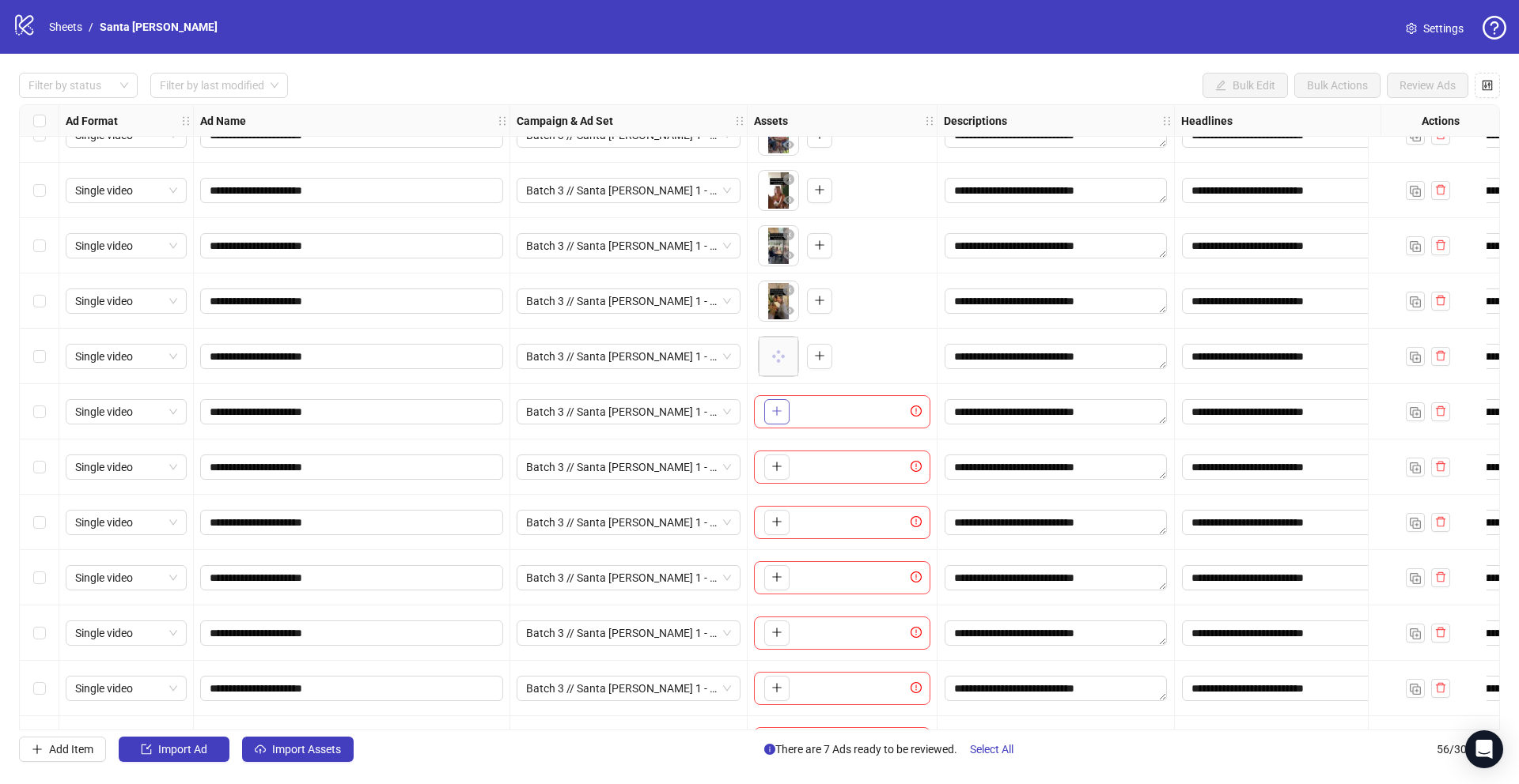
click at [783, 414] on button "button" at bounding box center [776, 412] width 25 height 25
click at [783, 472] on button "button" at bounding box center [776, 468] width 25 height 25
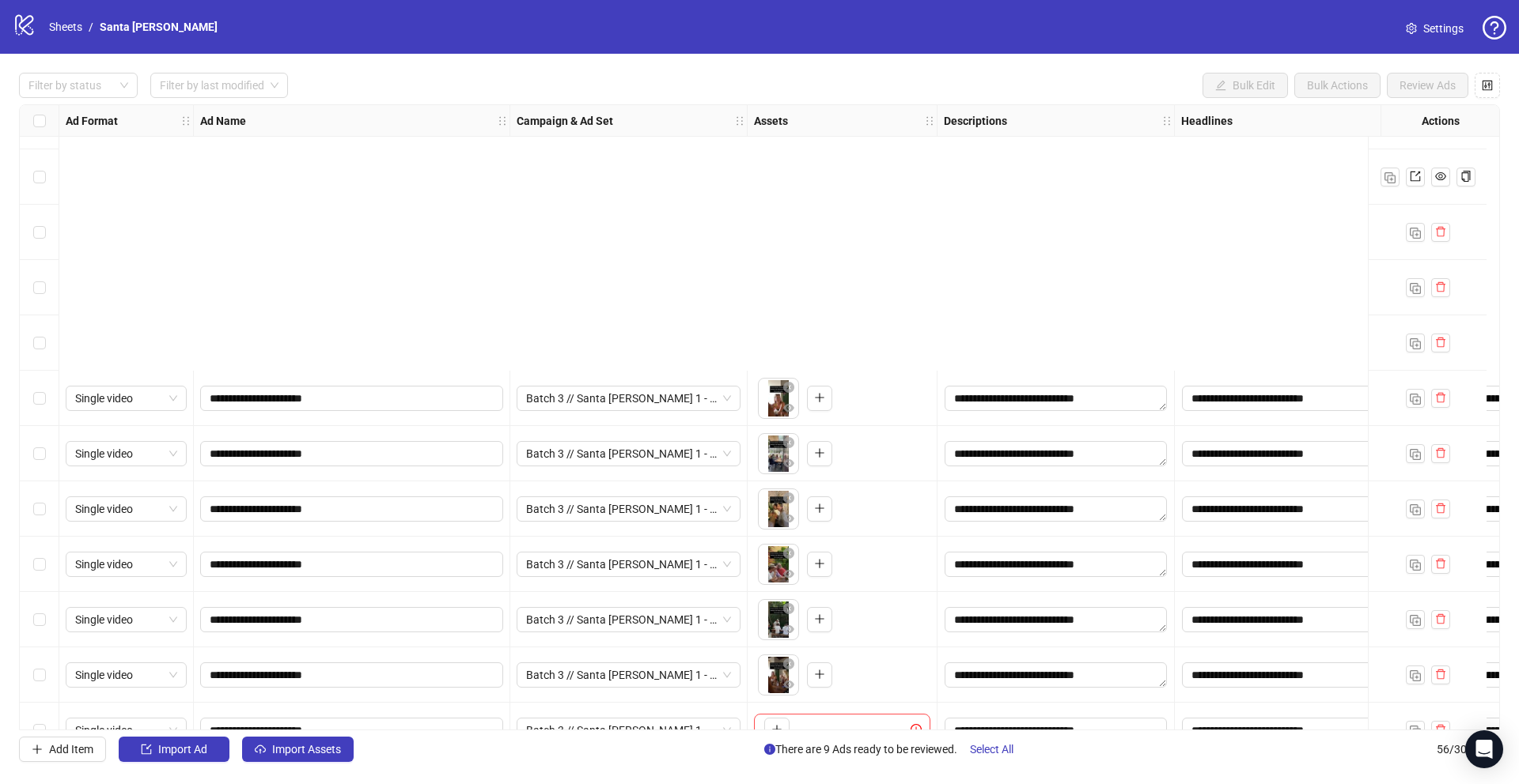
scroll to position [2501, 0]
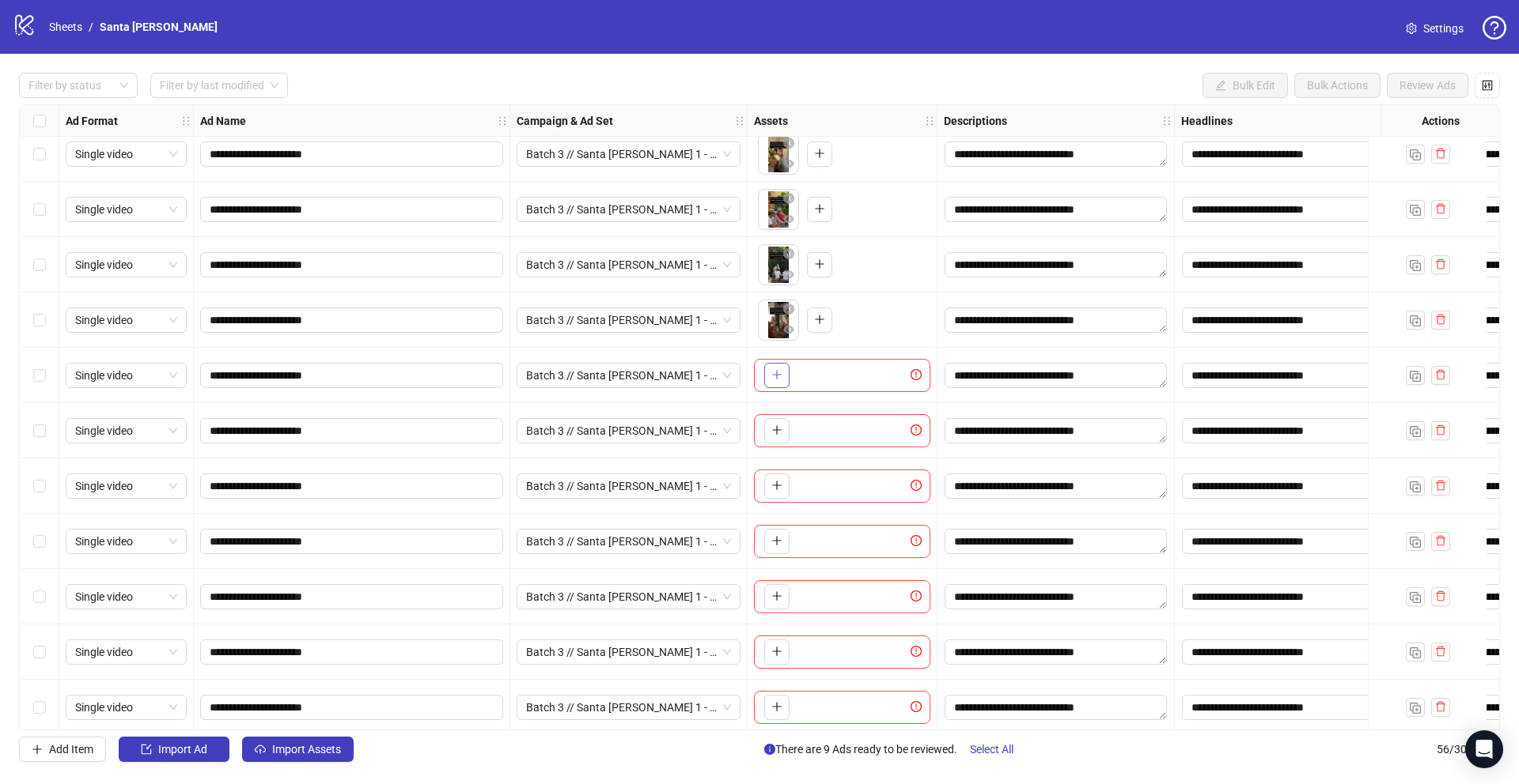
click at [777, 371] on icon "plus" at bounding box center [776, 375] width 11 height 11
click at [781, 434] on icon "plus" at bounding box center [776, 430] width 11 height 11
click at [785, 485] on button "button" at bounding box center [776, 486] width 25 height 25
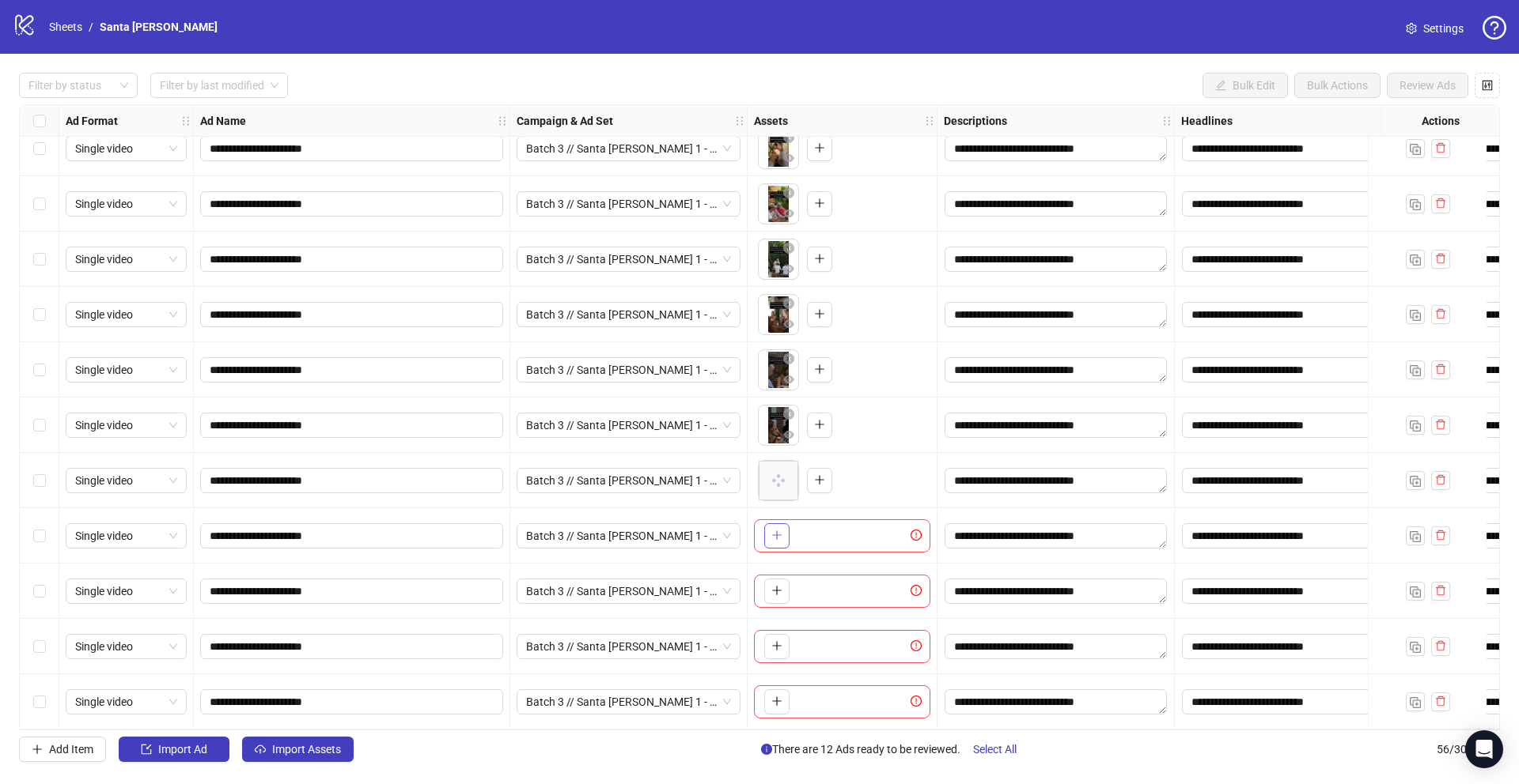
click at [770, 530] on button "button" at bounding box center [776, 537] width 25 height 25
click at [779, 585] on icon "plus" at bounding box center [776, 590] width 11 height 11
click at [780, 642] on icon "plus" at bounding box center [776, 645] width 11 height 11
click at [779, 696] on icon "plus" at bounding box center [776, 701] width 11 height 11
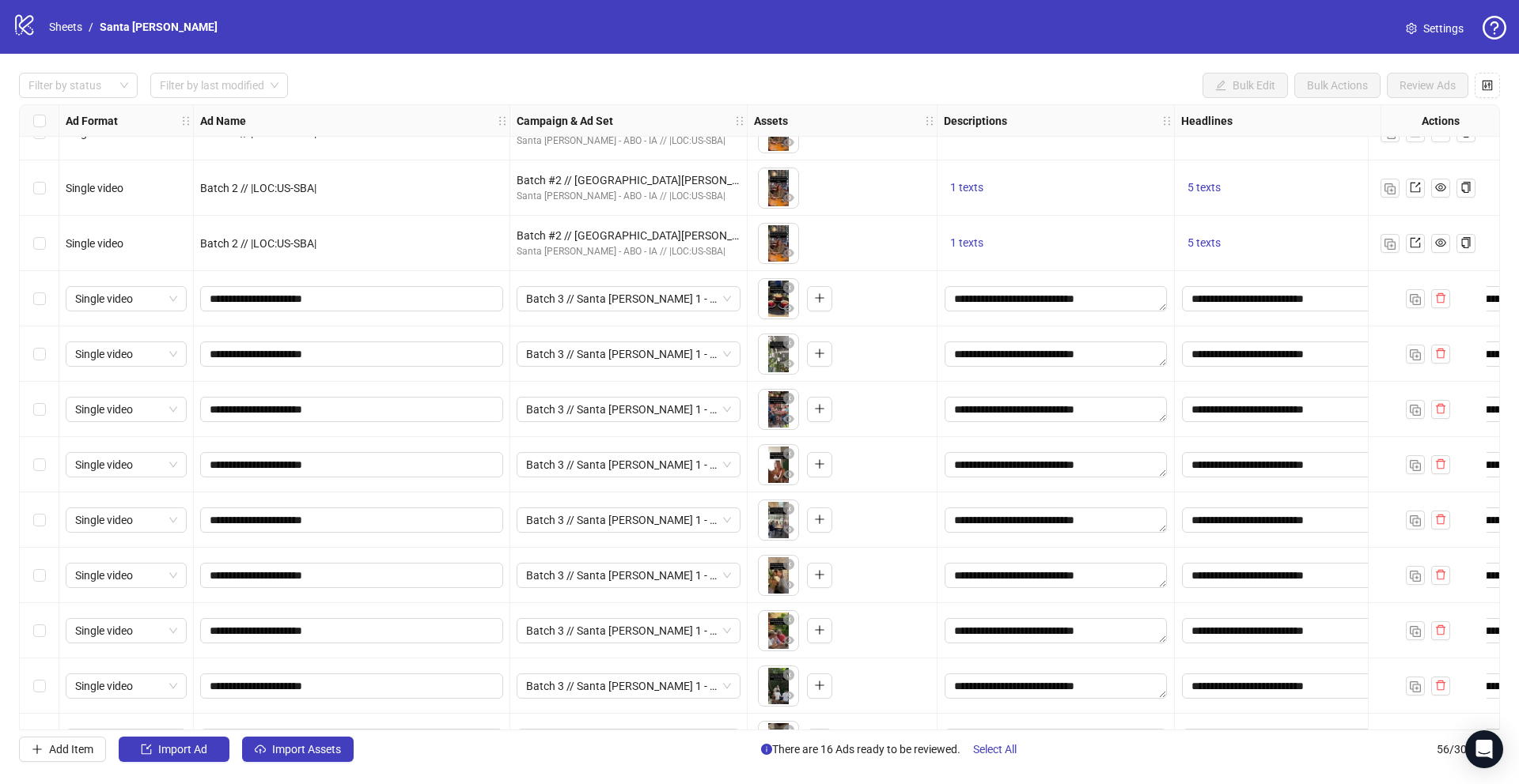
scroll to position [2067, 0]
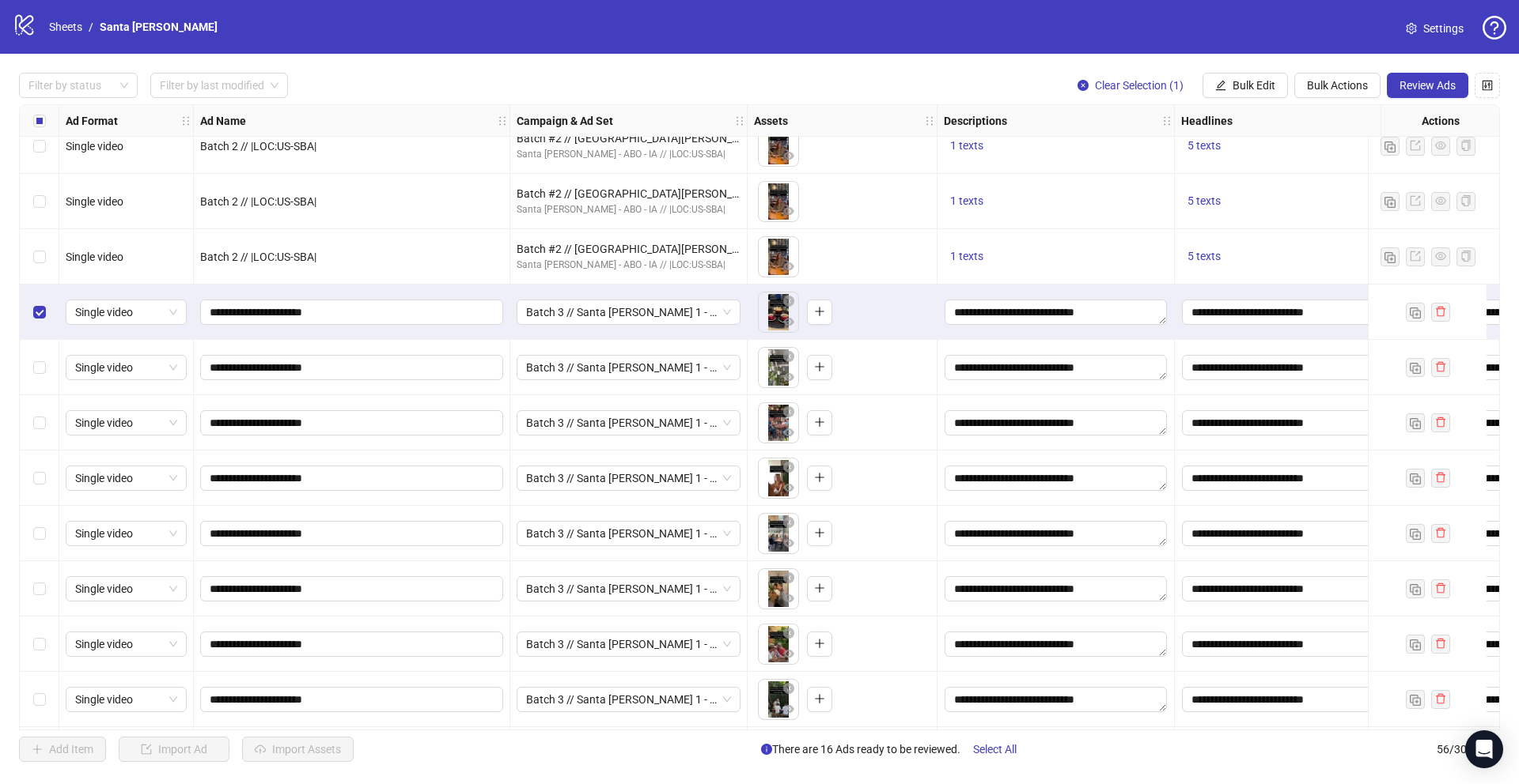
click at [41, 376] on div "Select row 42" at bounding box center [39, 367] width 40 height 55
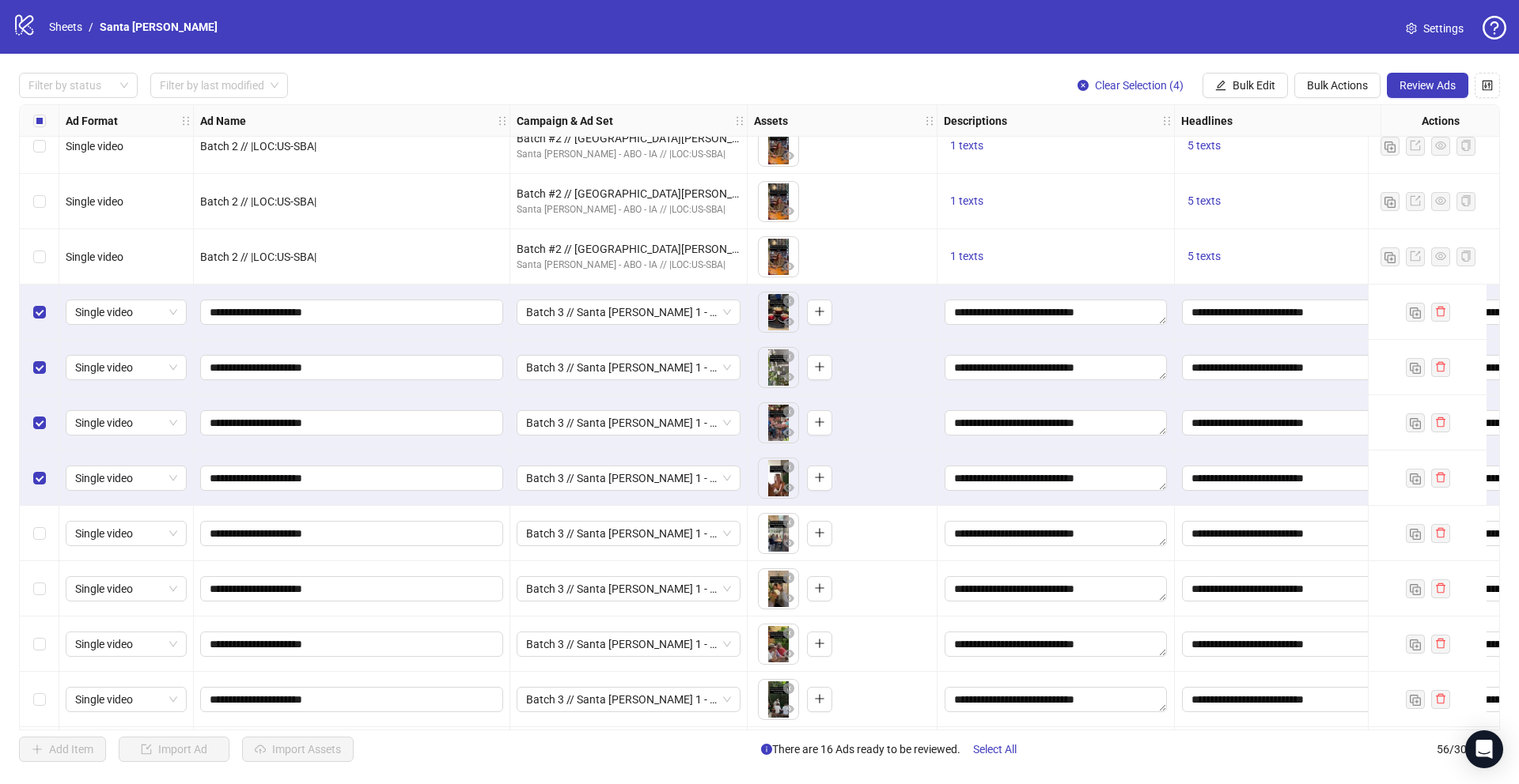
click at [41, 521] on div "Select row 45" at bounding box center [39, 534] width 40 height 55
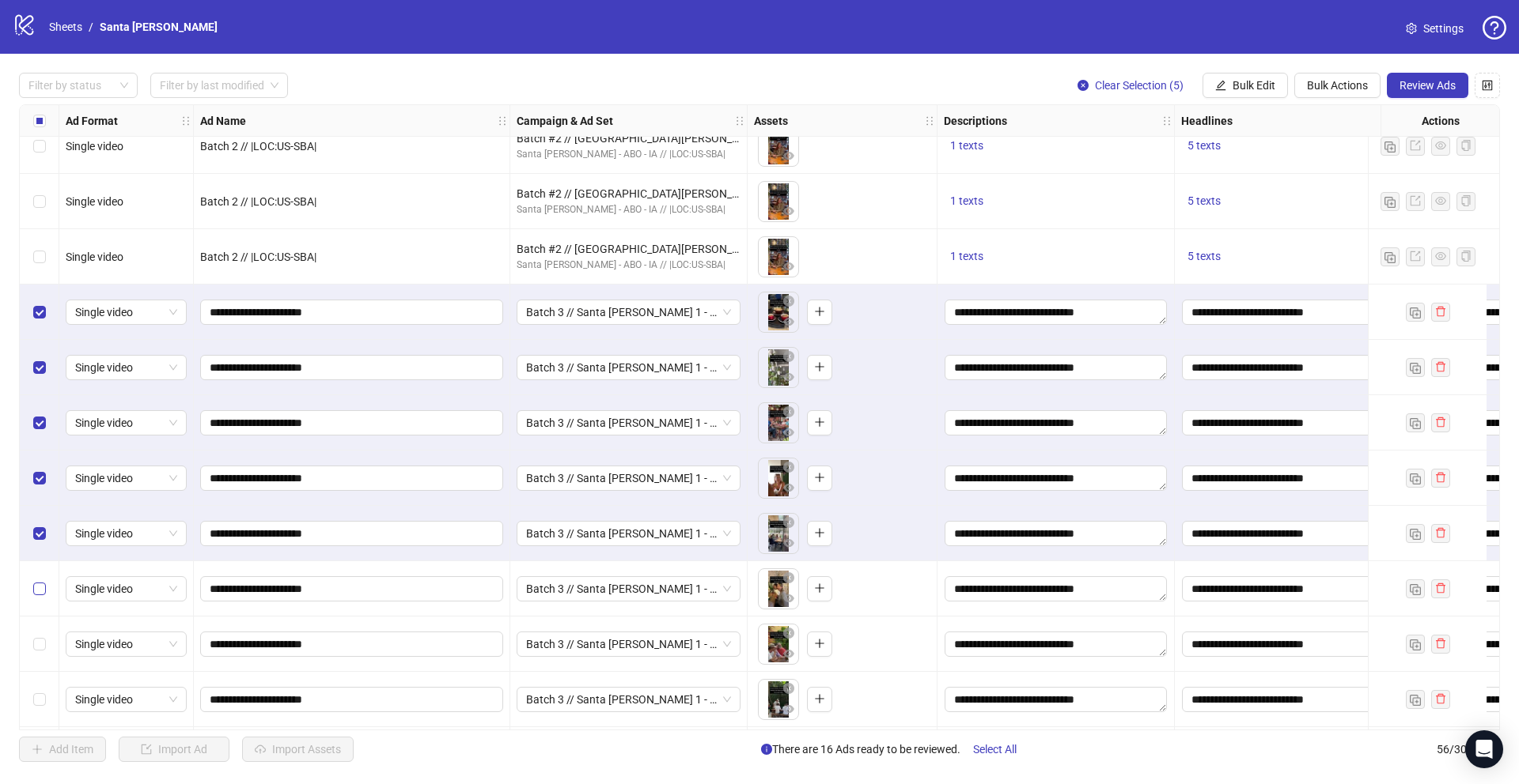
click at [41, 580] on label "Select row 46" at bounding box center [39, 589] width 13 height 17
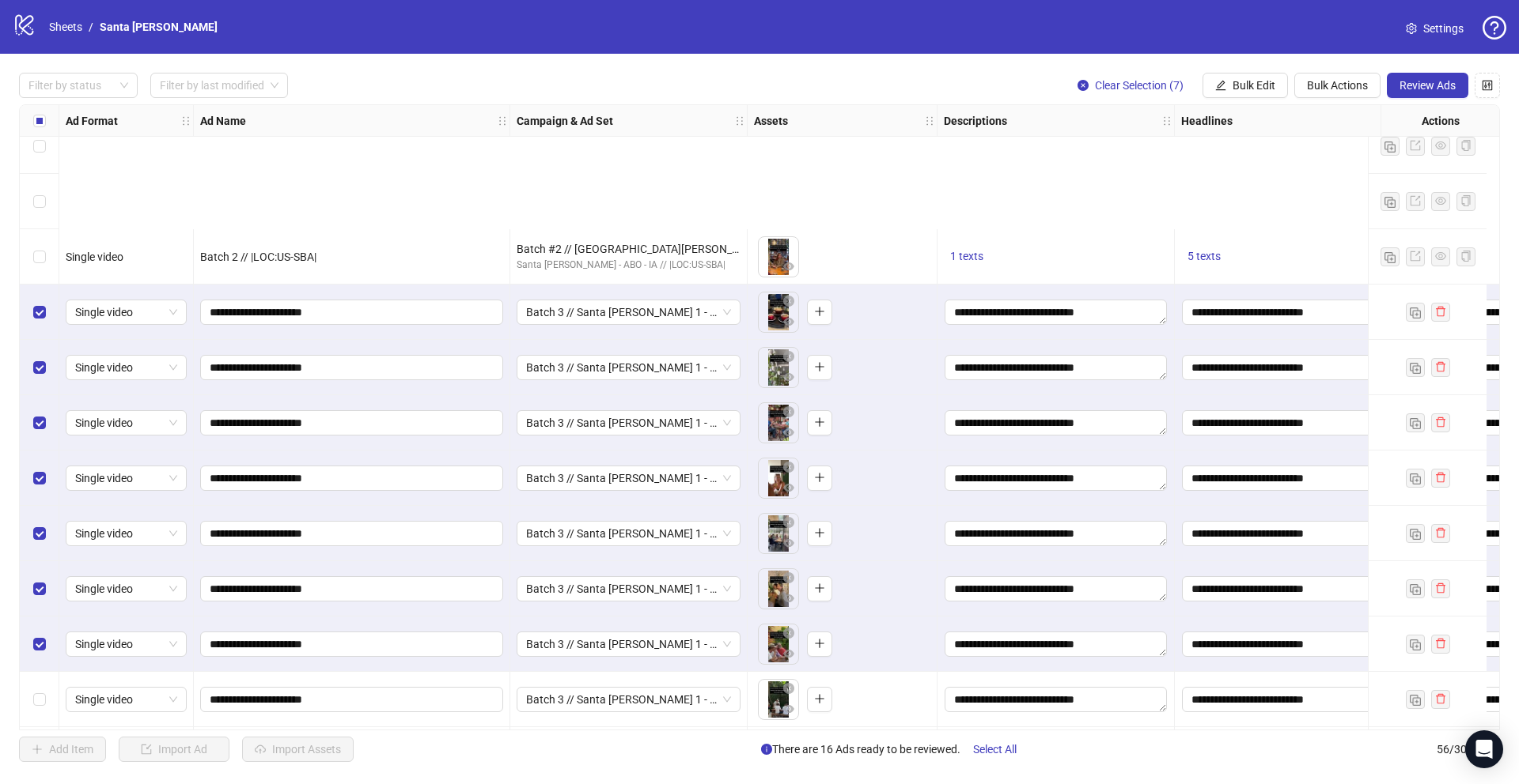
scroll to position [2499, 0]
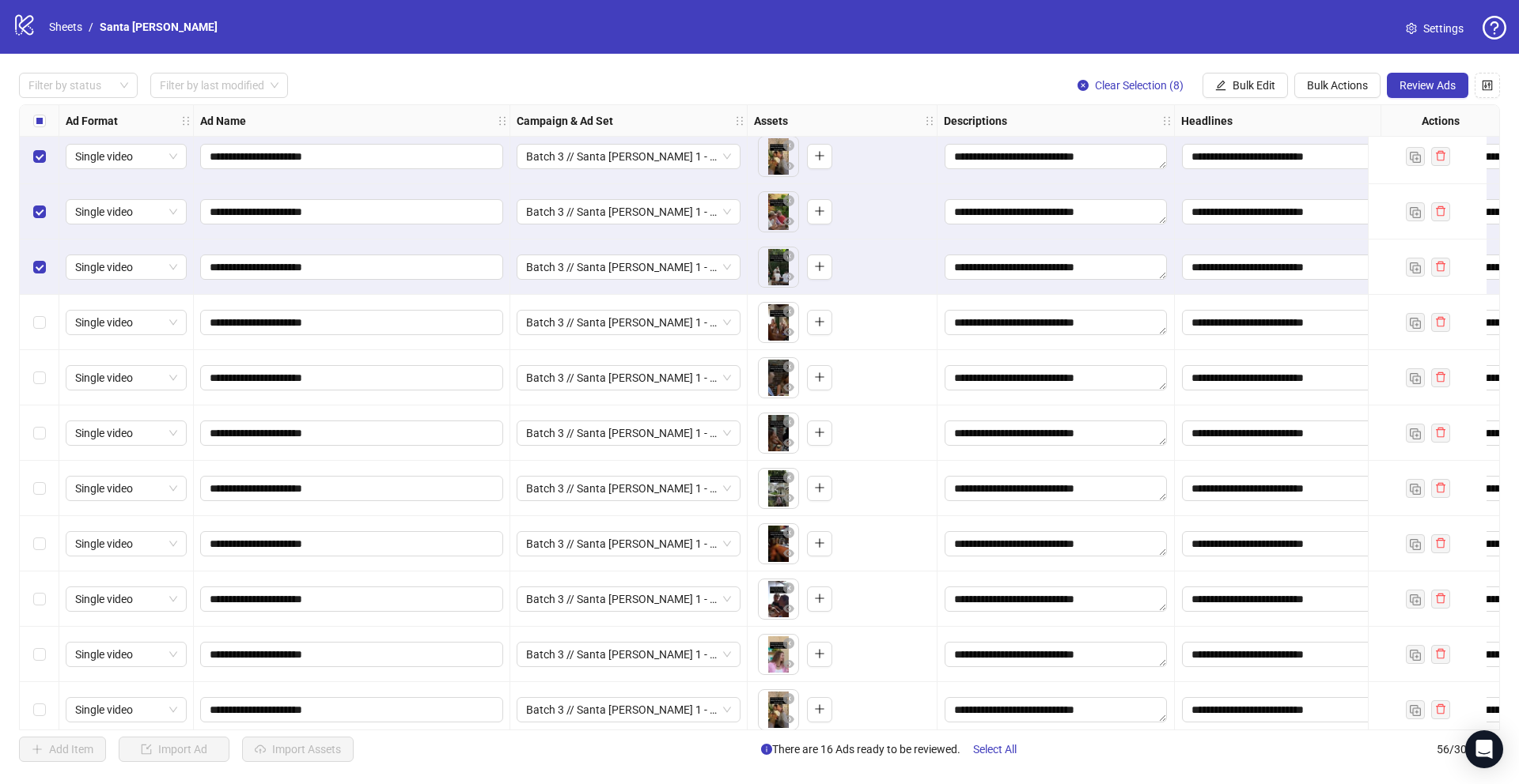
click at [36, 331] on div "Select row 49" at bounding box center [39, 322] width 40 height 55
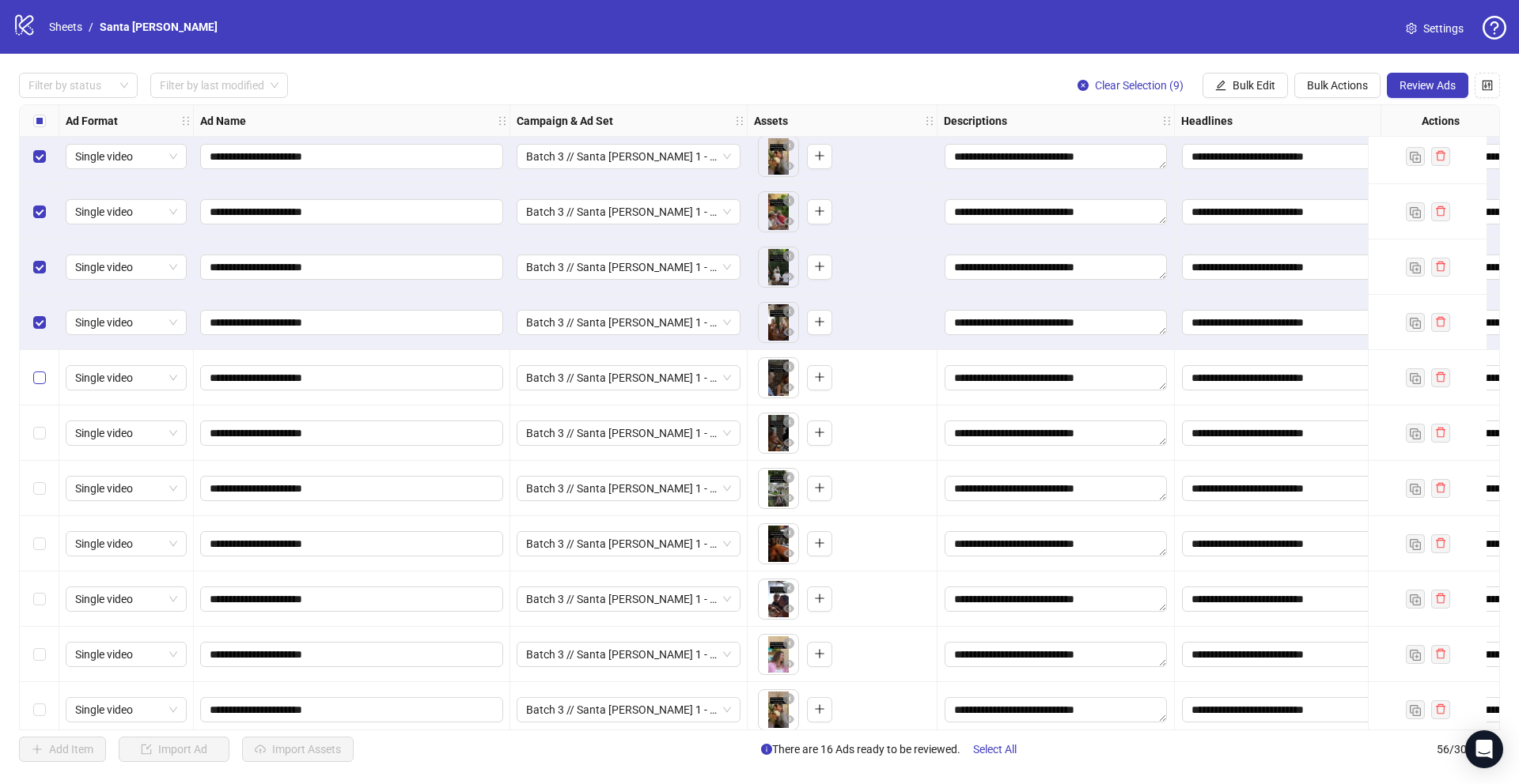
click at [36, 370] on label "Select row 50" at bounding box center [39, 378] width 13 height 17
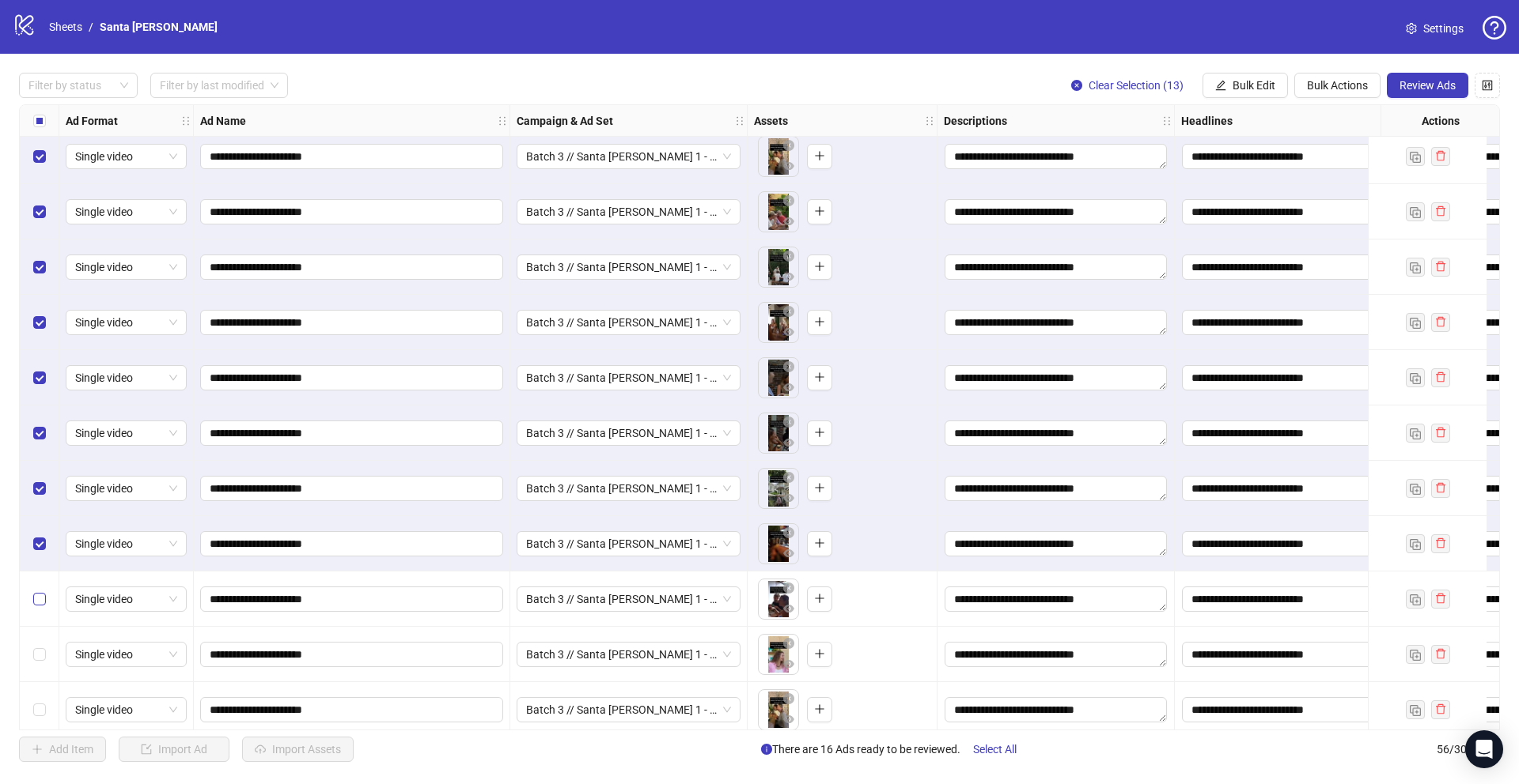
click at [36, 607] on label "Select row 54" at bounding box center [39, 600] width 13 height 17
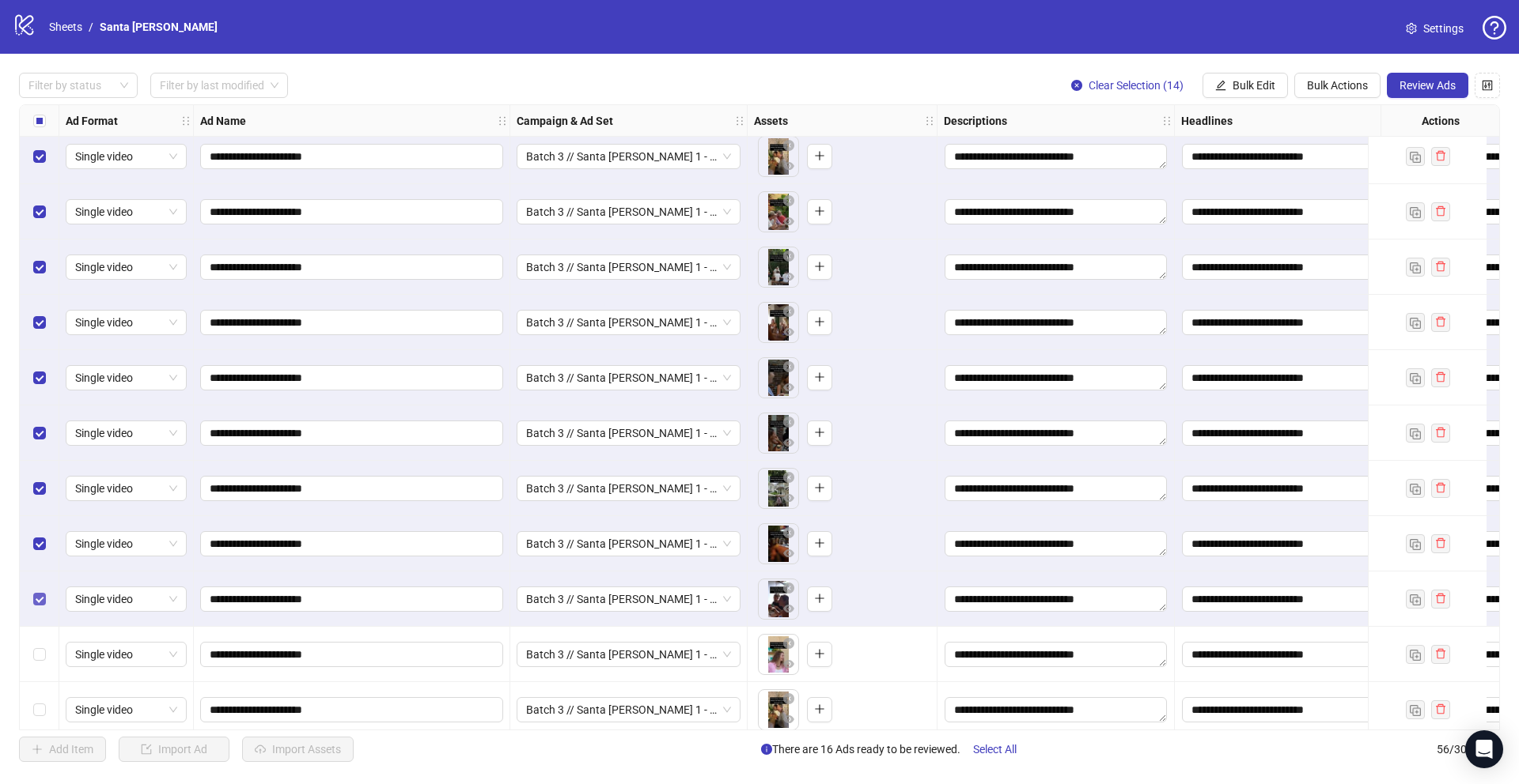
scroll to position [2513, 0]
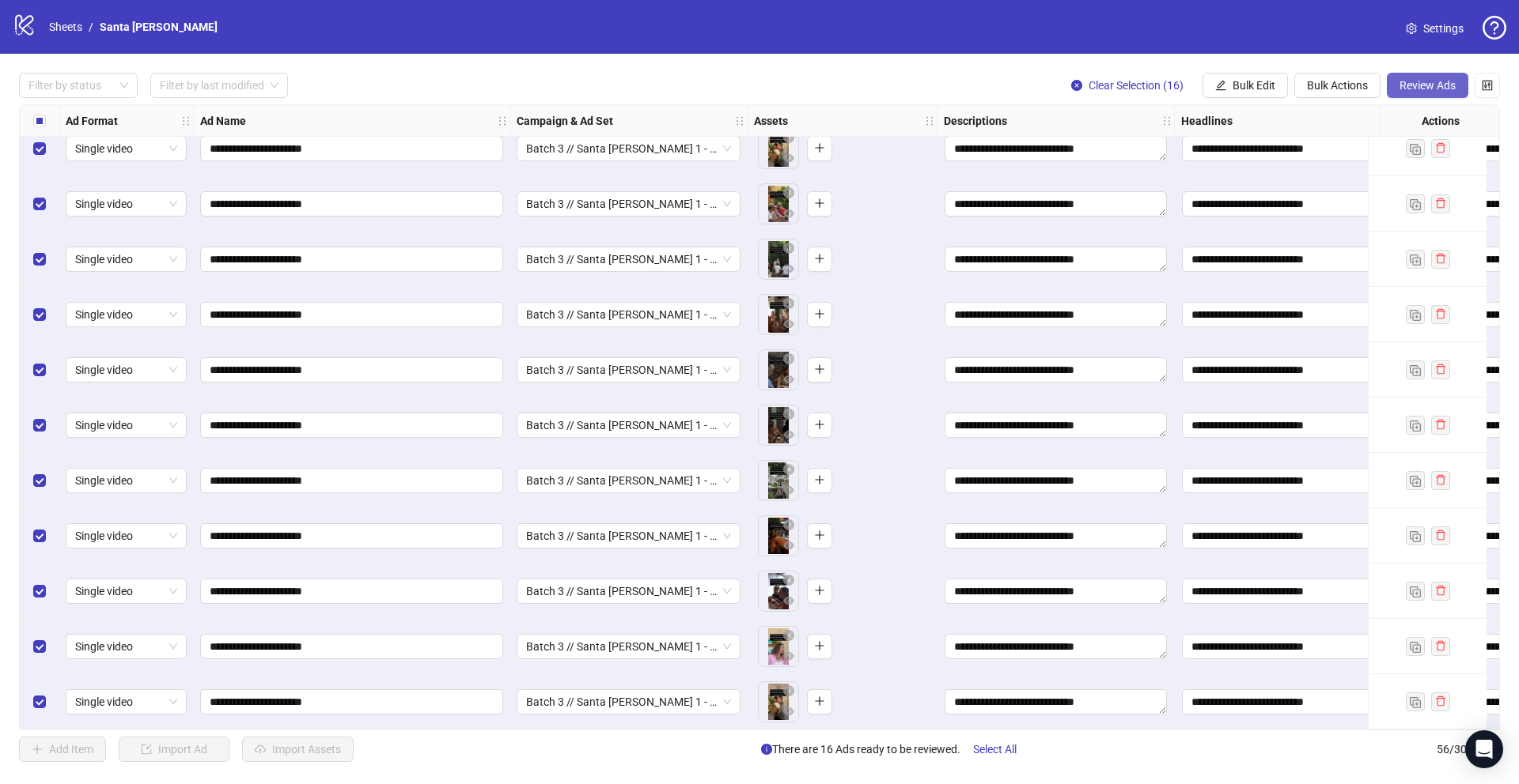
click at [1392, 88] on button "Review Ads" at bounding box center [1428, 85] width 82 height 25
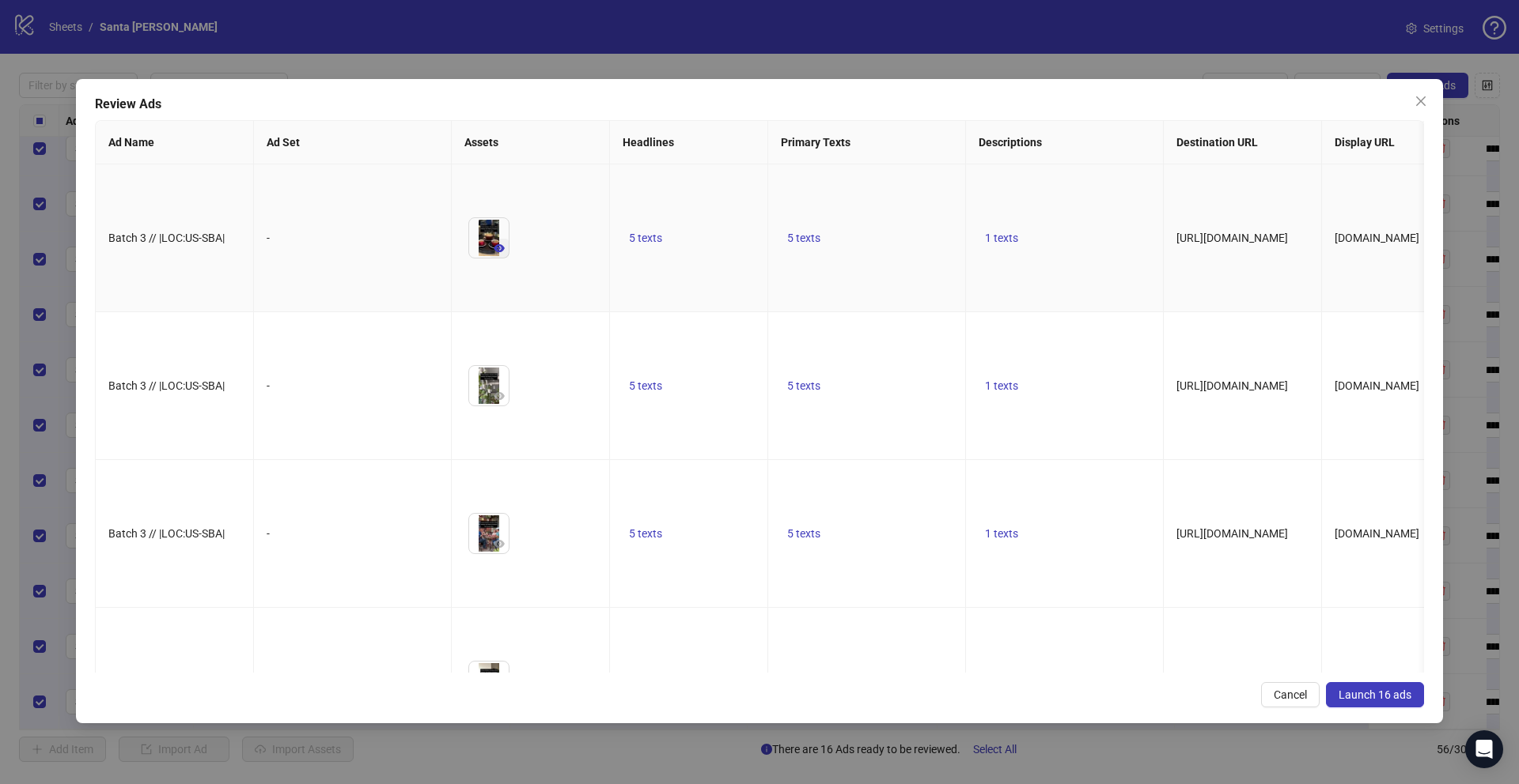
click at [496, 252] on icon "eye" at bounding box center [499, 248] width 11 height 8
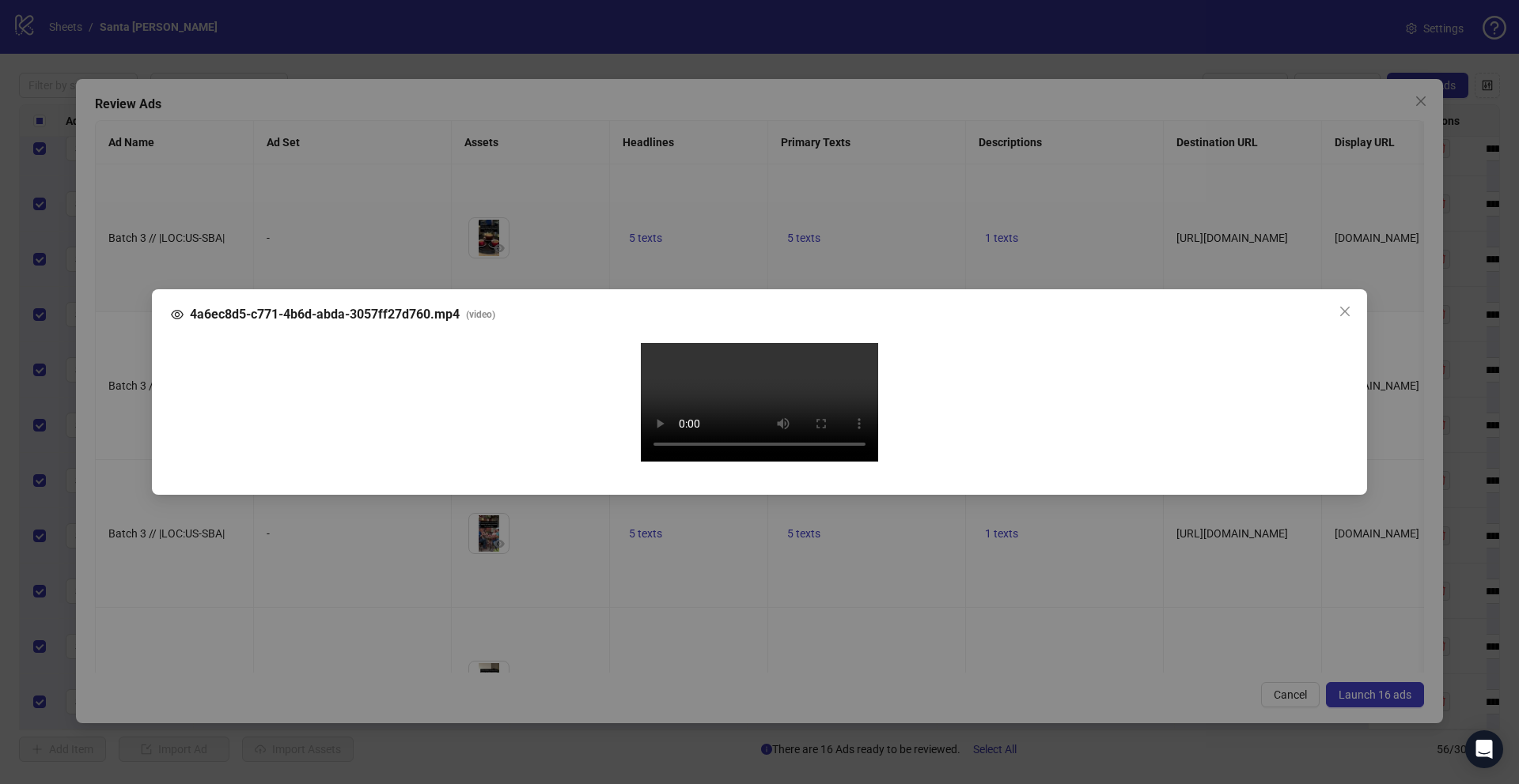
click at [124, 481] on div "4a6ec8d5-c771-4b6d-abda-3057ff27d760.mp4 ( video ) Your browser does not suppor…" at bounding box center [759, 392] width 1519 height 784
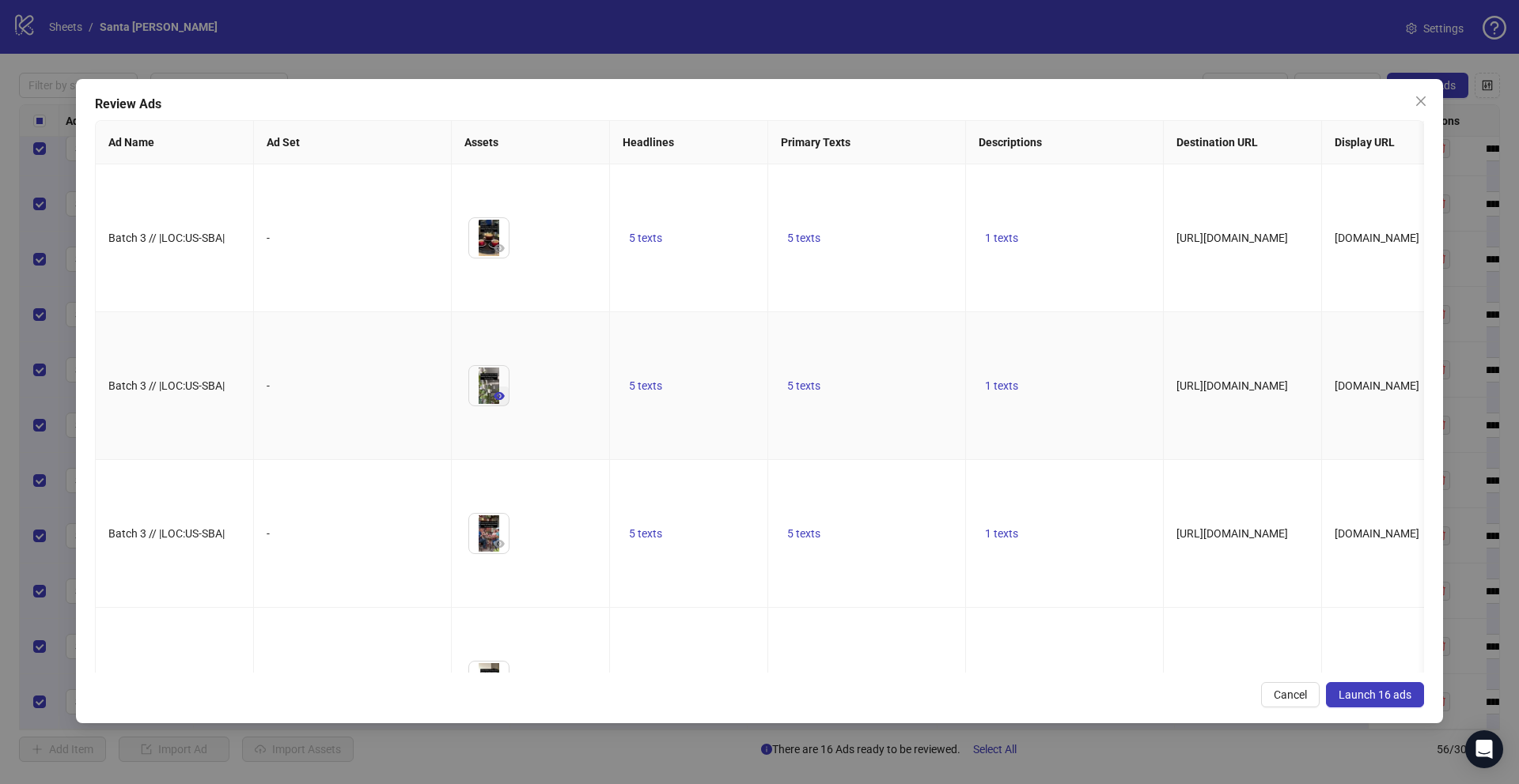
click at [503, 400] on icon "eye" at bounding box center [499, 396] width 11 height 8
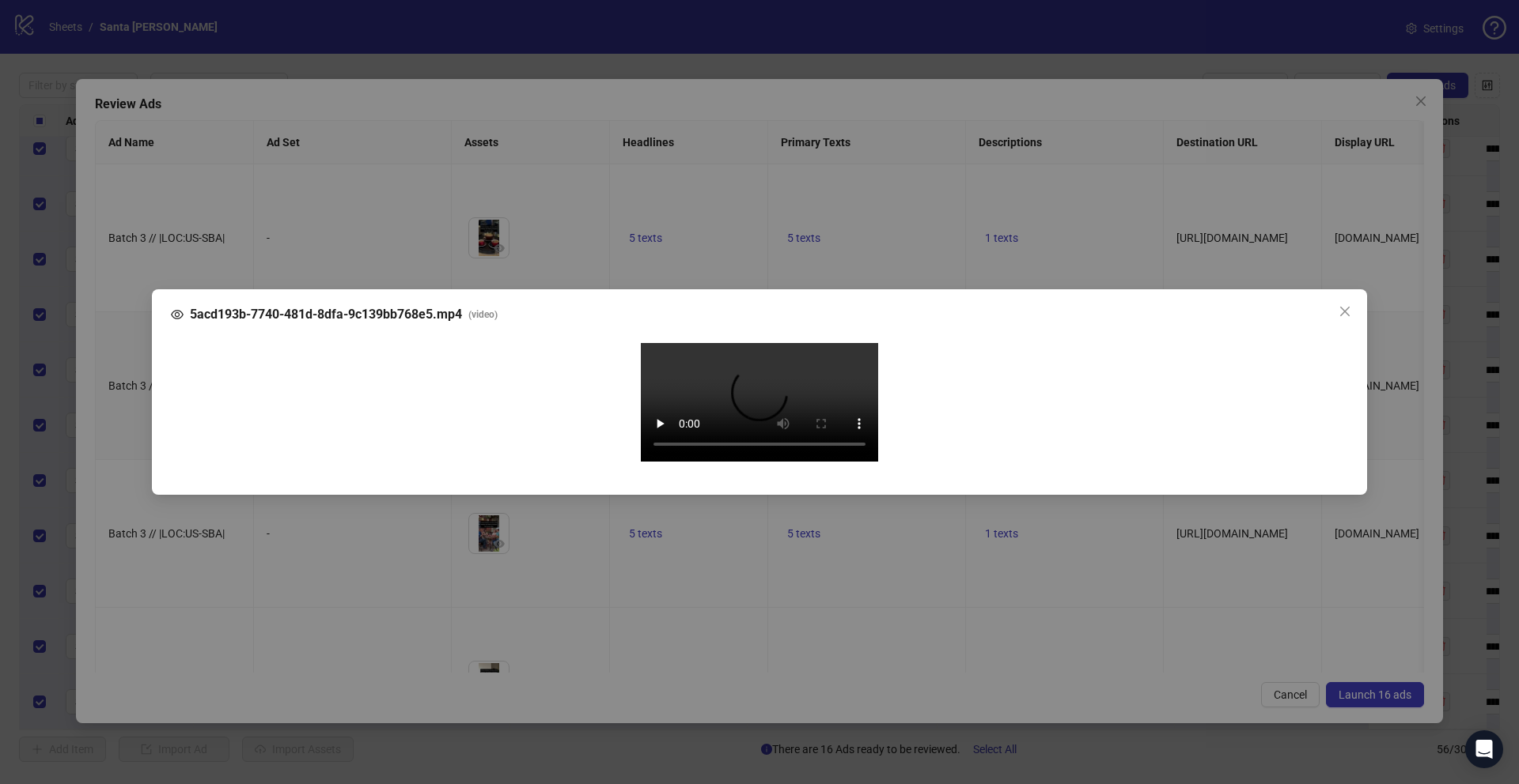
click at [135, 473] on div "5acd193b-7740-481d-8dfa-9c139bb768e5.mp4 ( video ) Your browser does not suppor…" at bounding box center [759, 392] width 1519 height 784
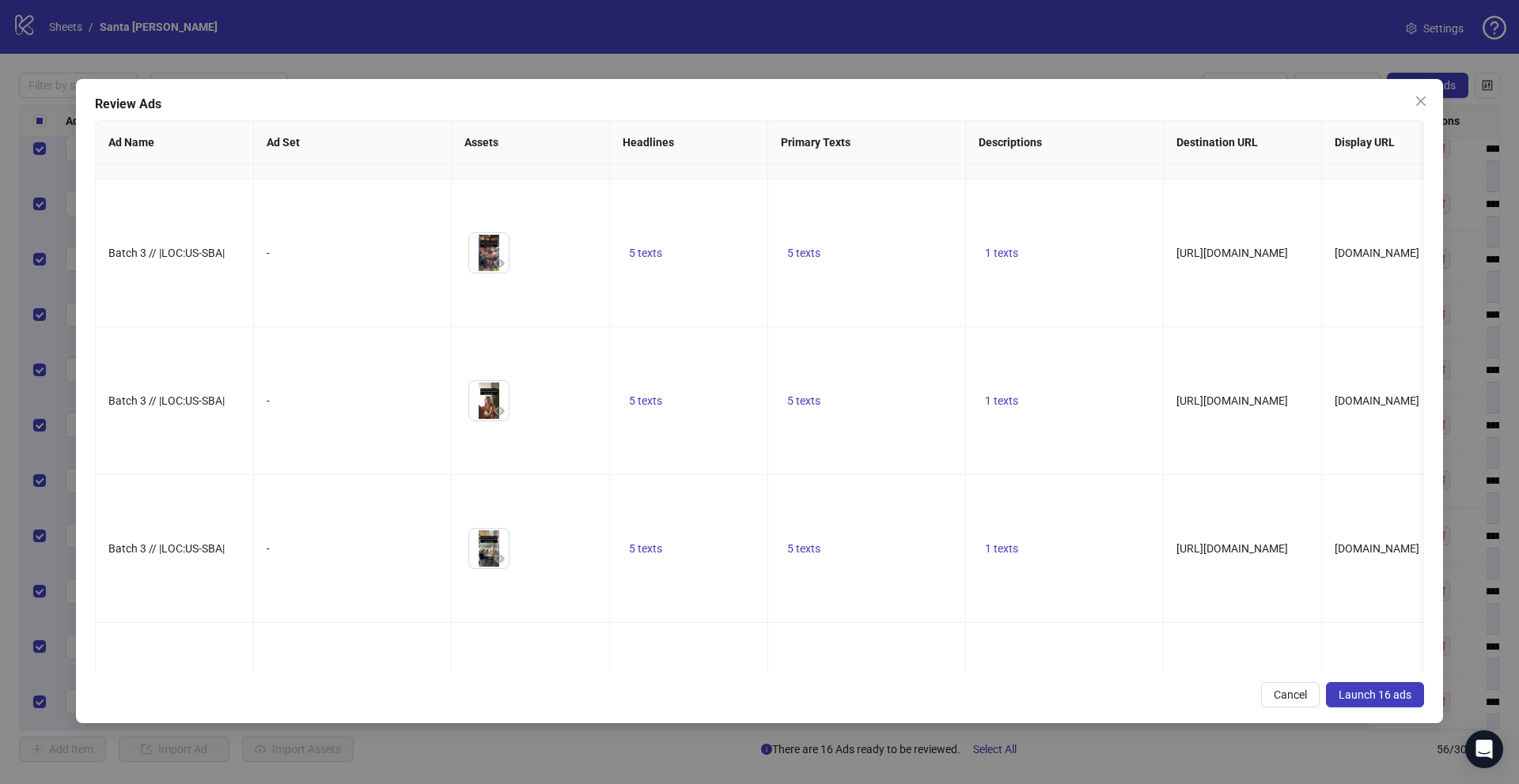
scroll to position [290, 0]
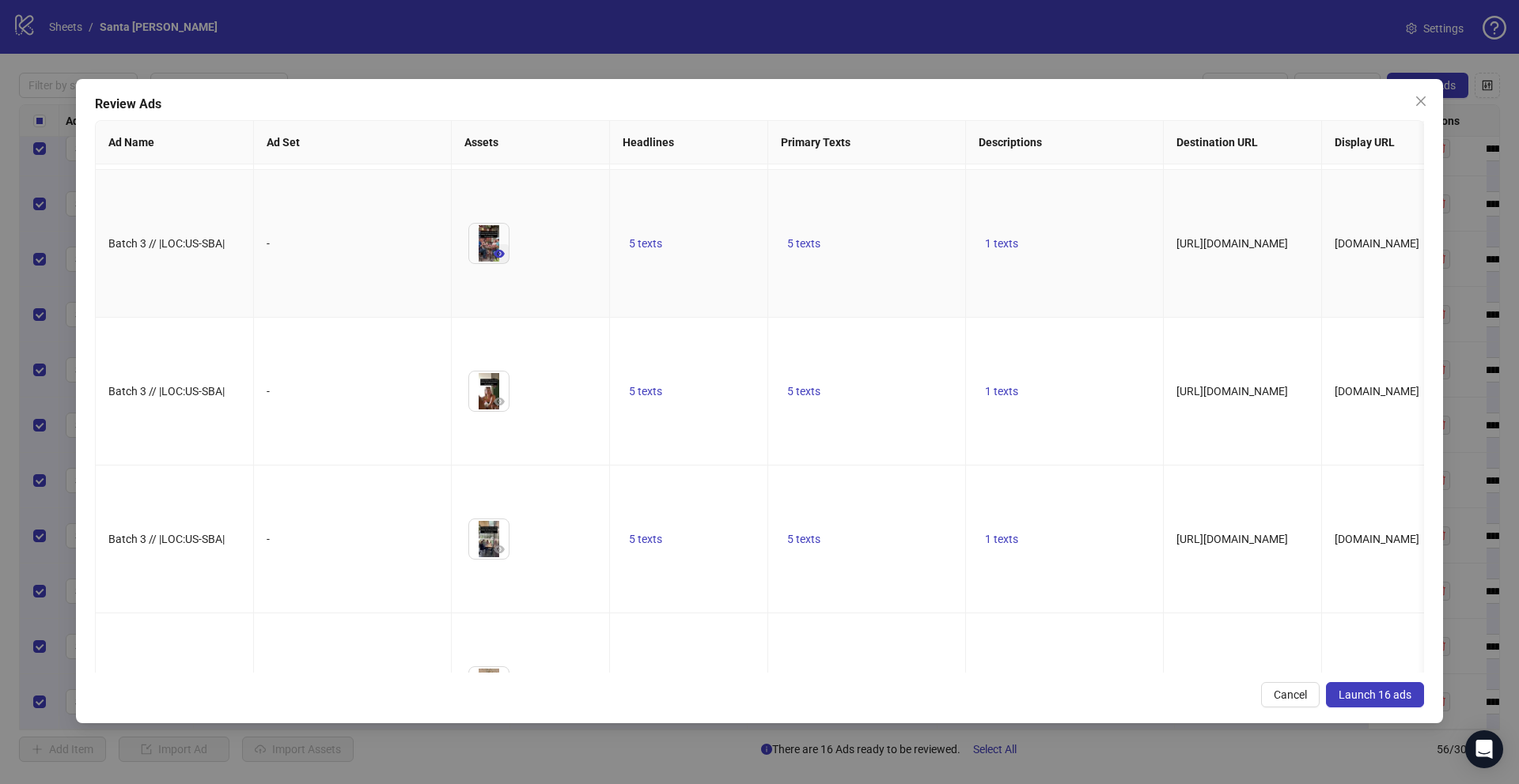
click at [503, 259] on icon "eye" at bounding box center [499, 253] width 11 height 11
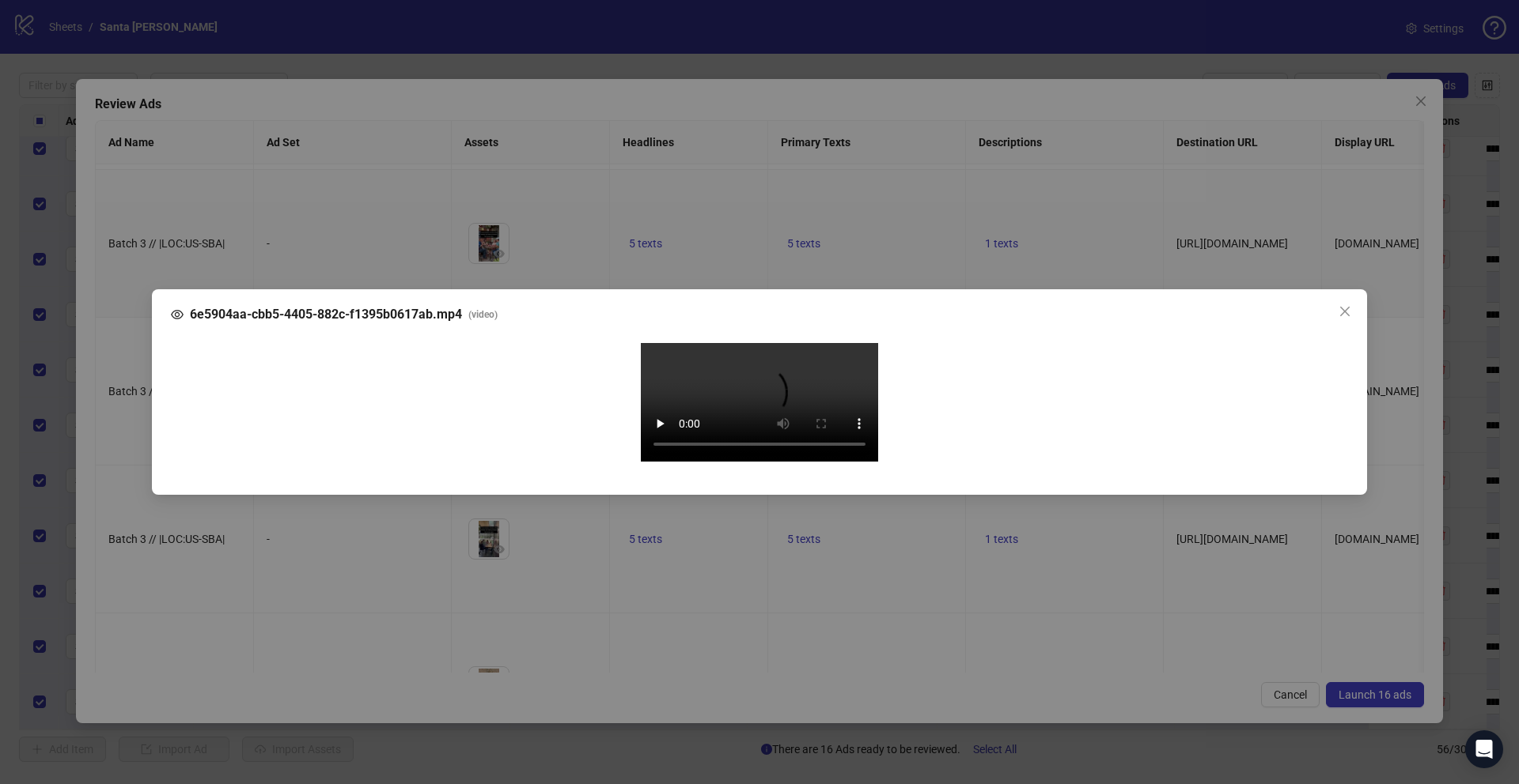
click at [127, 511] on div "6e5904aa-cbb5-4405-882c-f1395b0617ab.mp4 ( video ) Your browser does not suppor…" at bounding box center [759, 392] width 1519 height 784
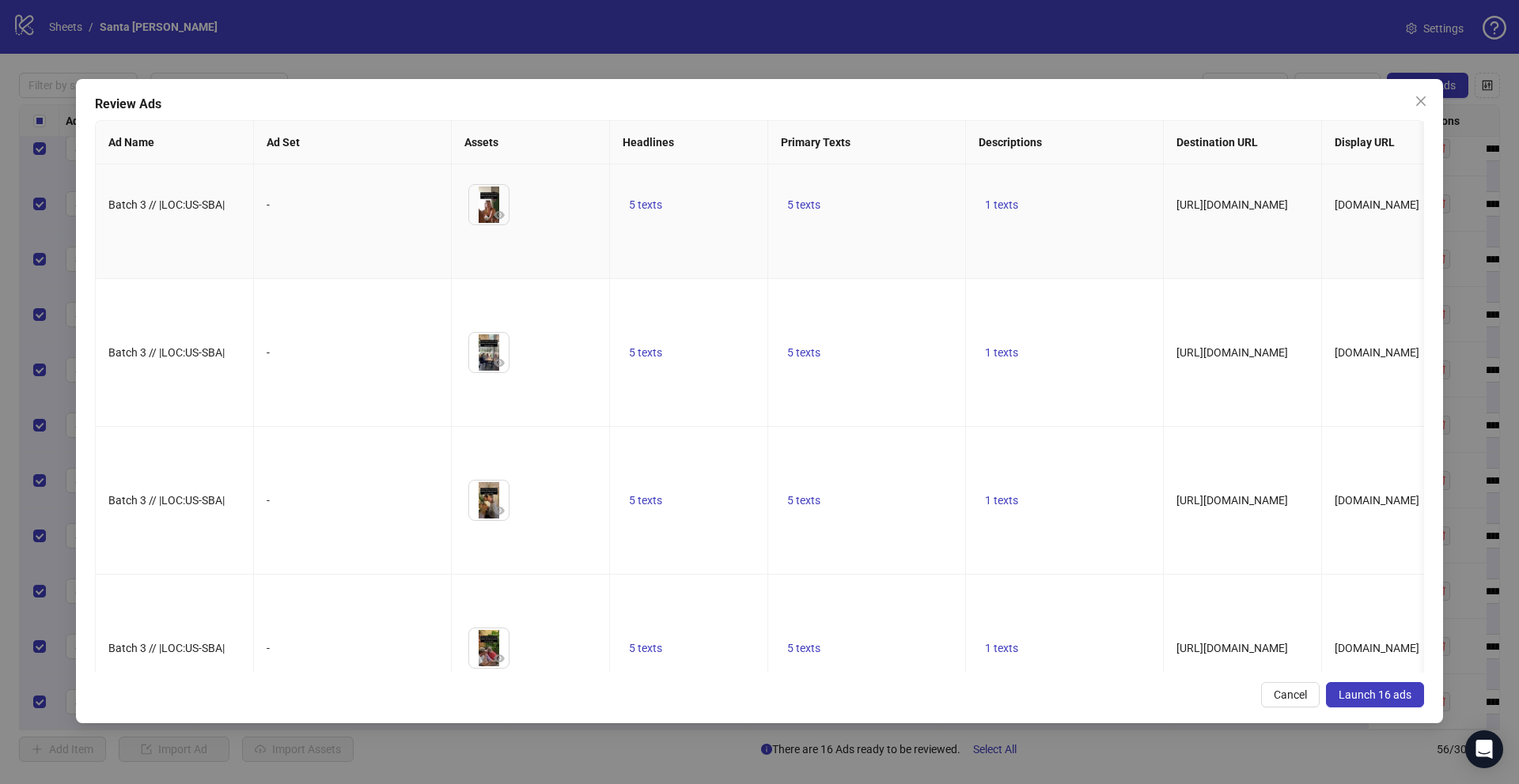
scroll to position [517, 0]
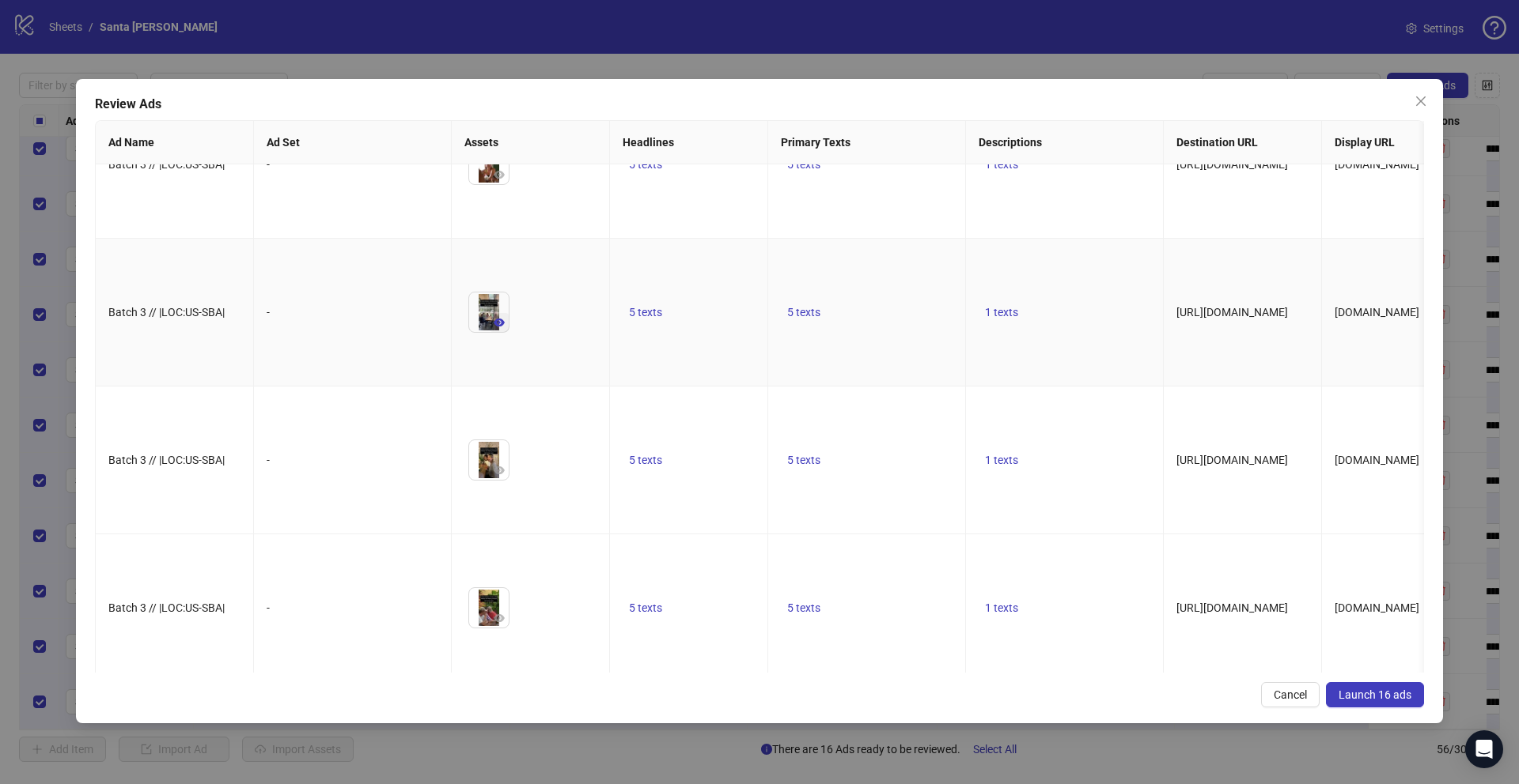
click at [503, 327] on icon "eye" at bounding box center [499, 322] width 11 height 8
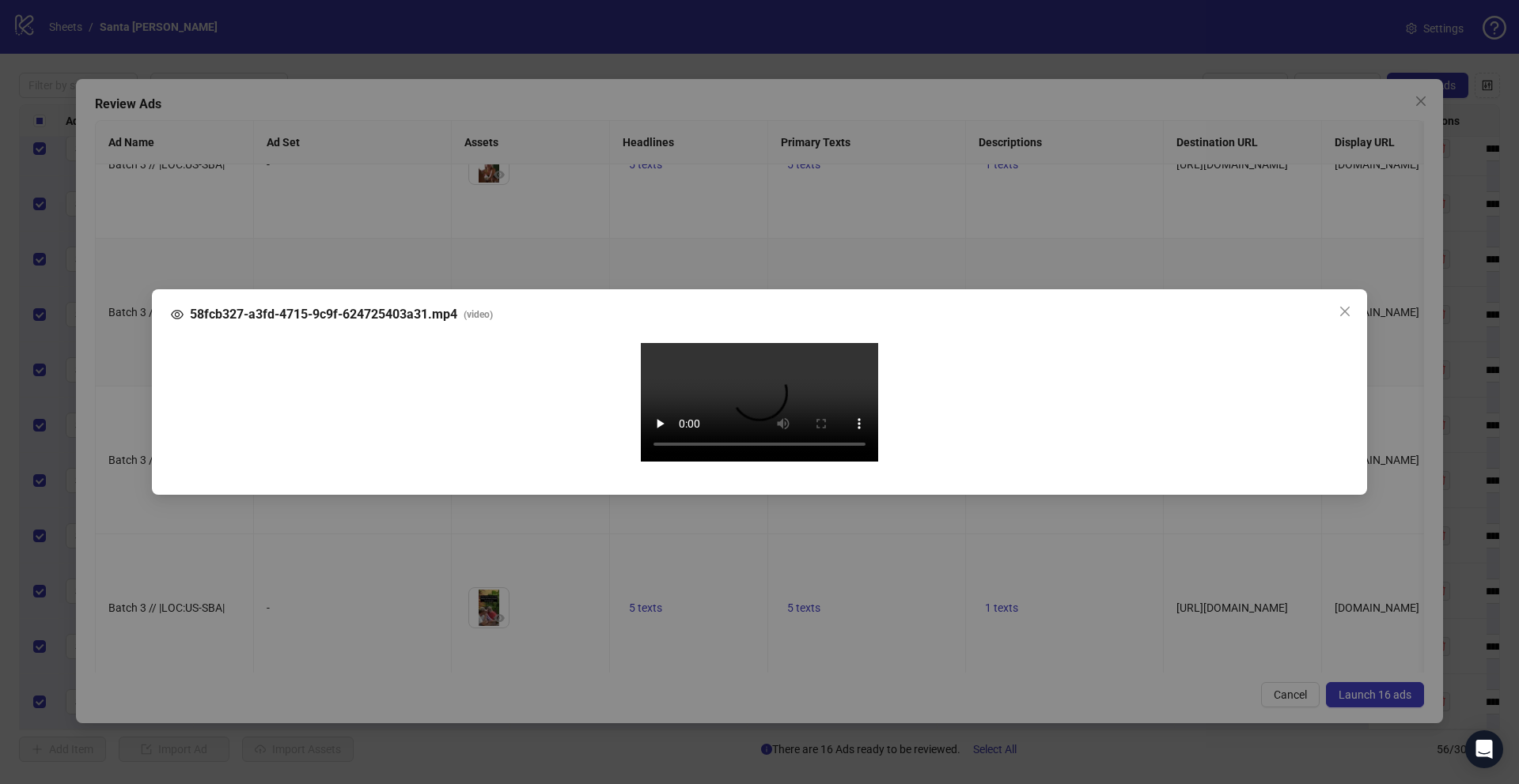
click at [116, 503] on div "58fcb327-a3fd-4715-9c9f-624725403a31.mp4 ( video ) Your browser does not suppor…" at bounding box center [759, 392] width 1519 height 784
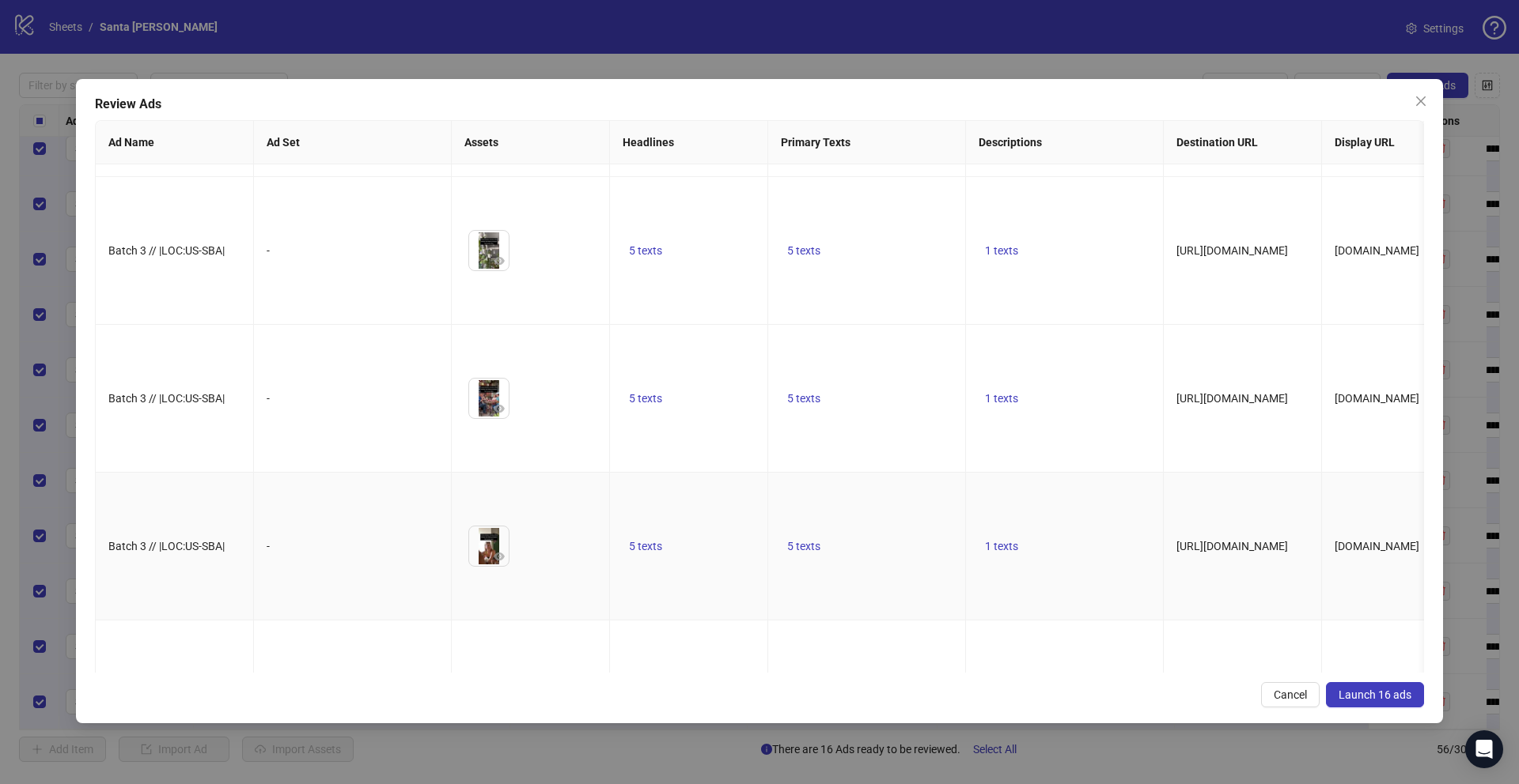
scroll to position [0, 0]
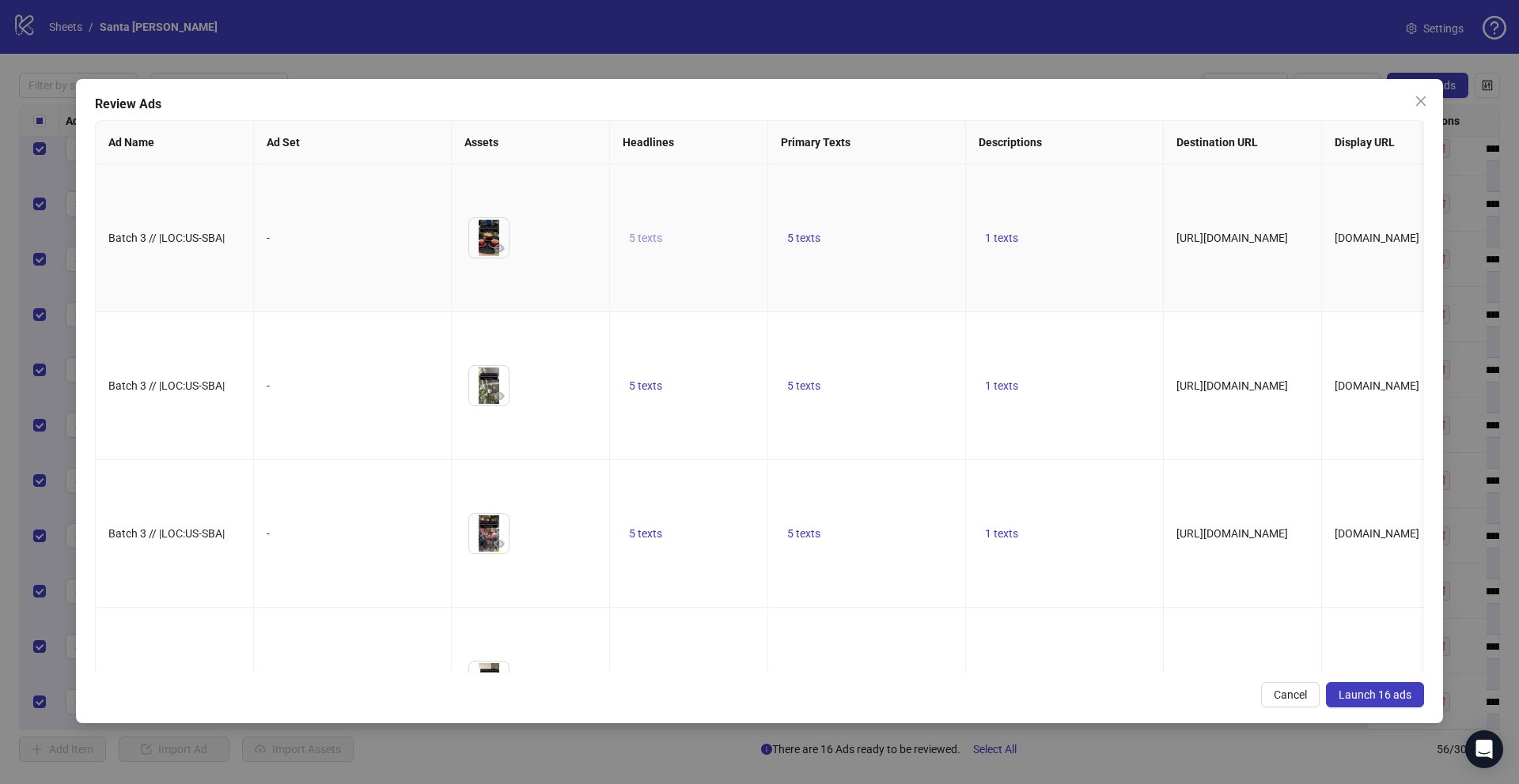
click at [644, 245] on span "5 texts" at bounding box center [645, 238] width 33 height 13
click at [902, 249] on button "button" at bounding box center [892, 251] width 25 height 25
click at [902, 249] on button "button" at bounding box center [892, 260] width 25 height 25
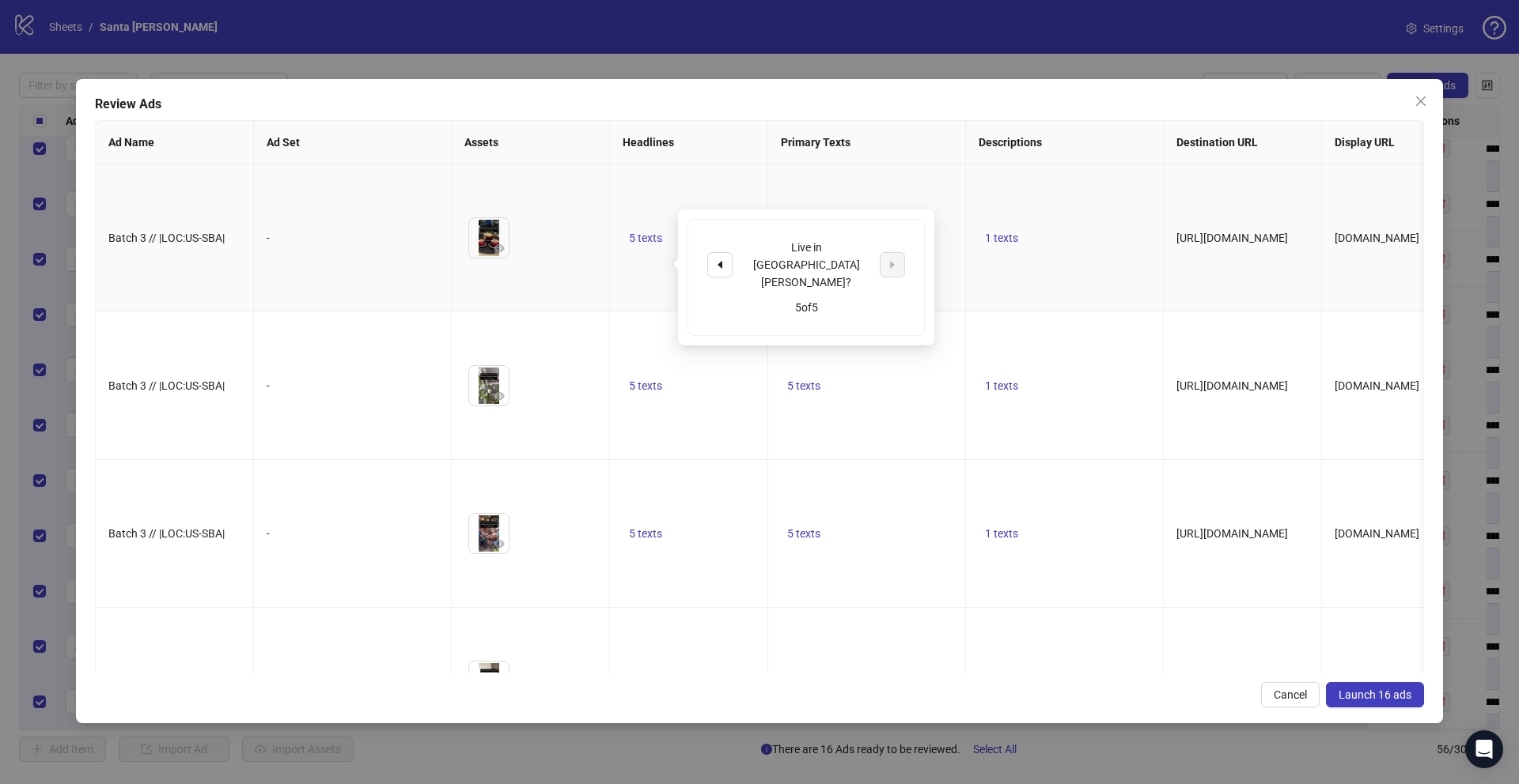
click at [960, 210] on td "5 texts" at bounding box center [867, 239] width 198 height 147
click at [814, 245] on span "5 texts" at bounding box center [804, 238] width 33 height 13
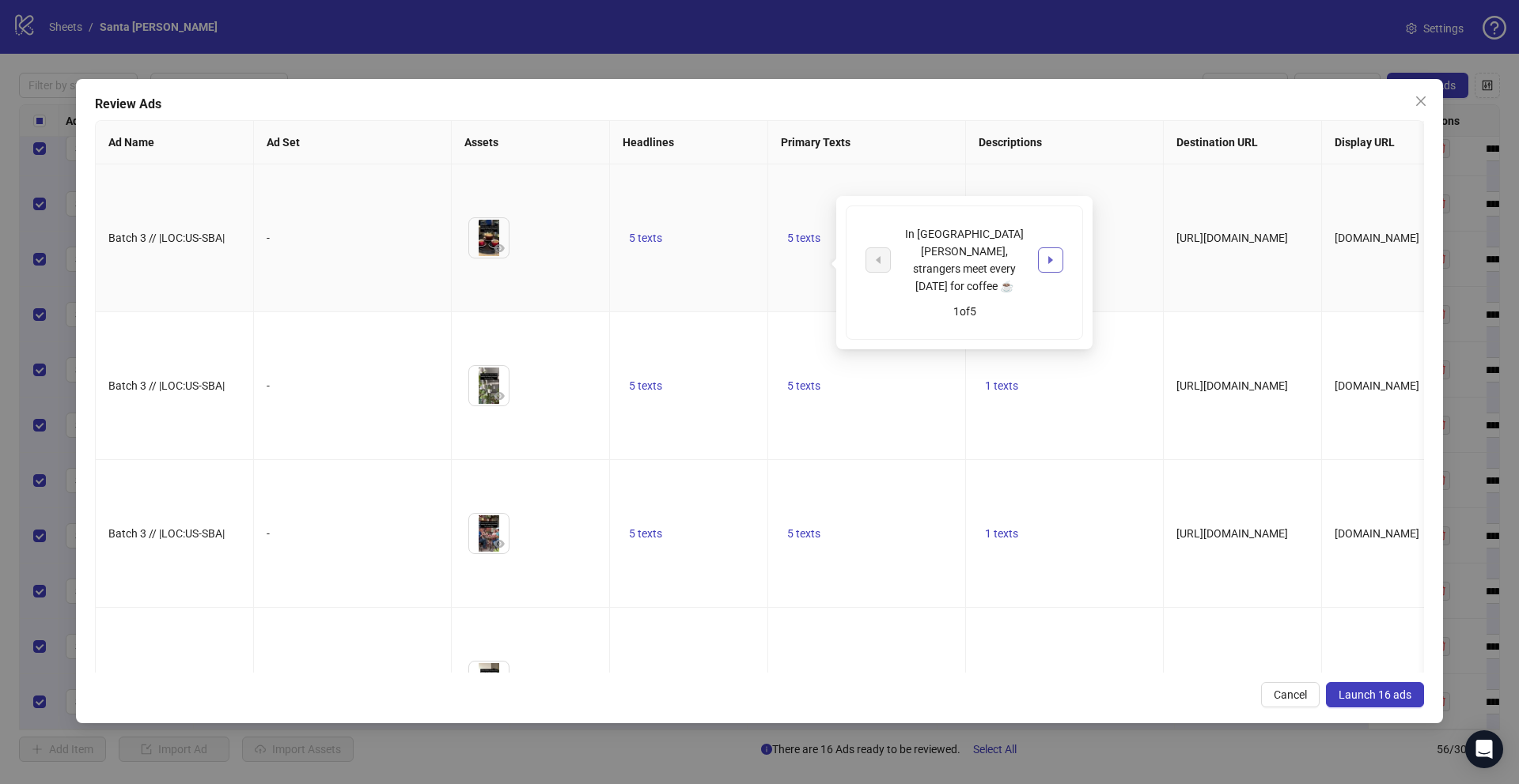
click at [1049, 256] on icon "caret-right" at bounding box center [1050, 260] width 5 height 8
click at [1131, 218] on td "1 texts" at bounding box center [1065, 239] width 198 height 147
click at [1378, 699] on span "Launch 16 ads" at bounding box center [1374, 695] width 73 height 13
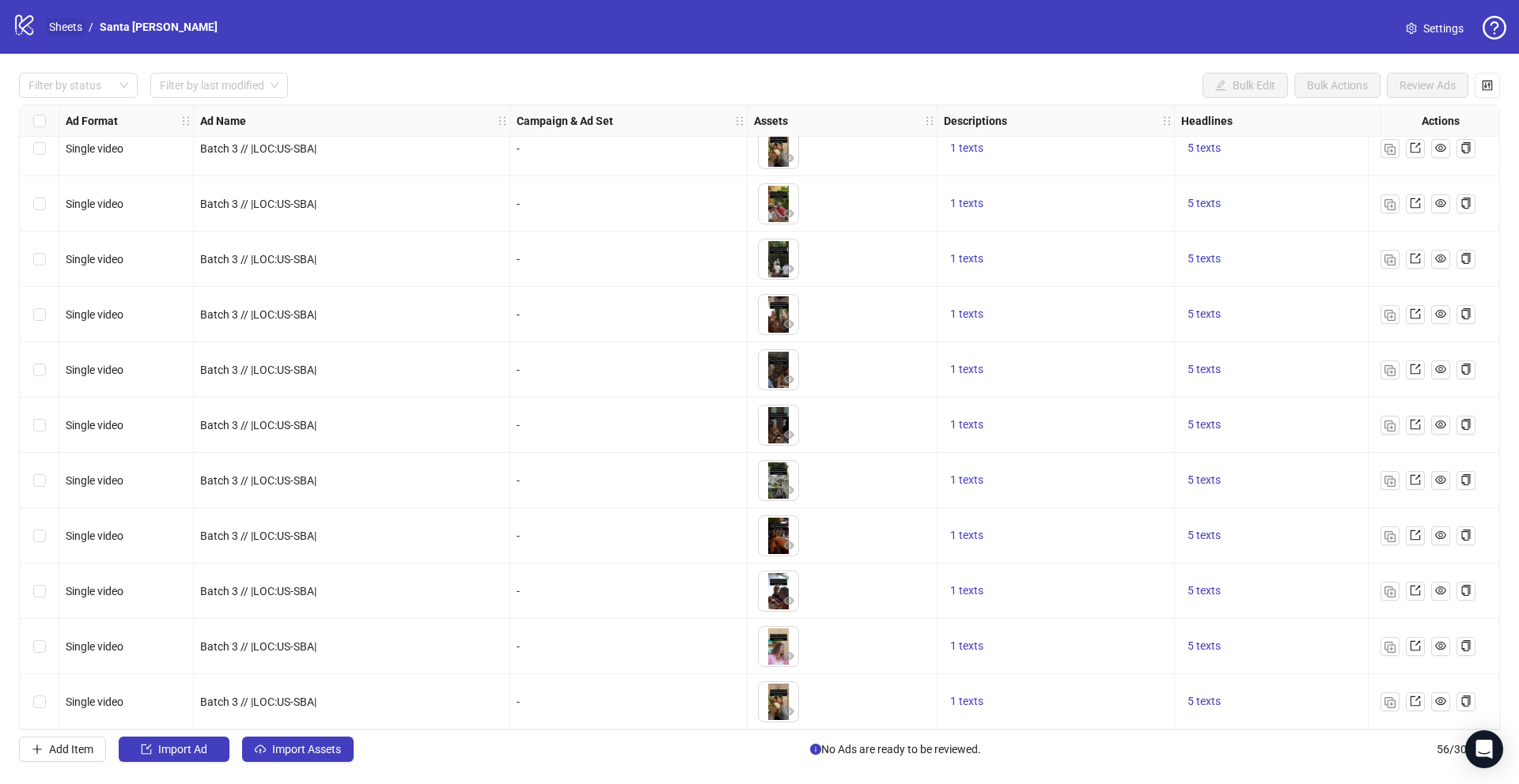
click at [64, 21] on link "Sheets" at bounding box center [65, 27] width 40 height 17
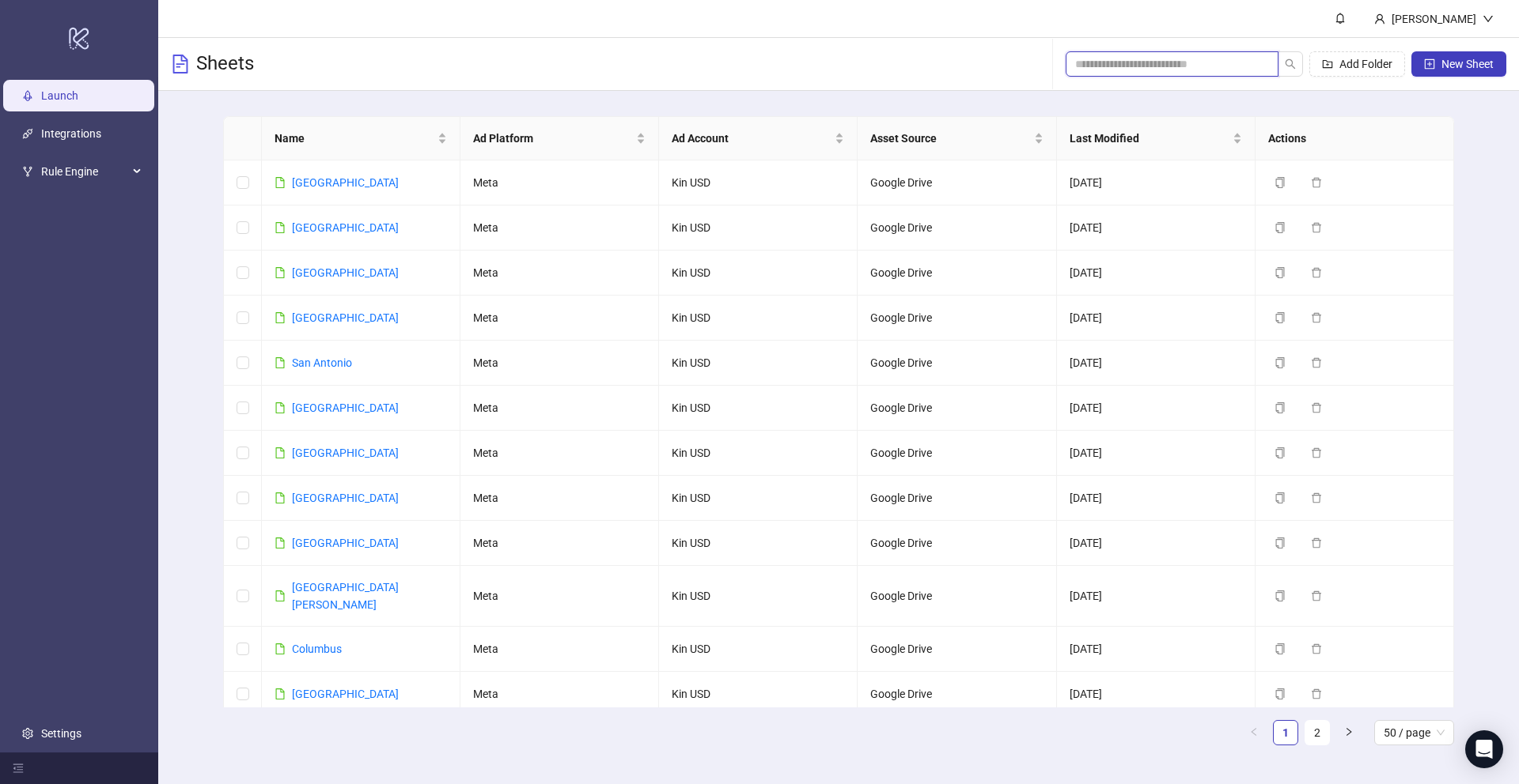
click at [1122, 57] on input "search" at bounding box center [1166, 64] width 182 height 17
paste input "**********"
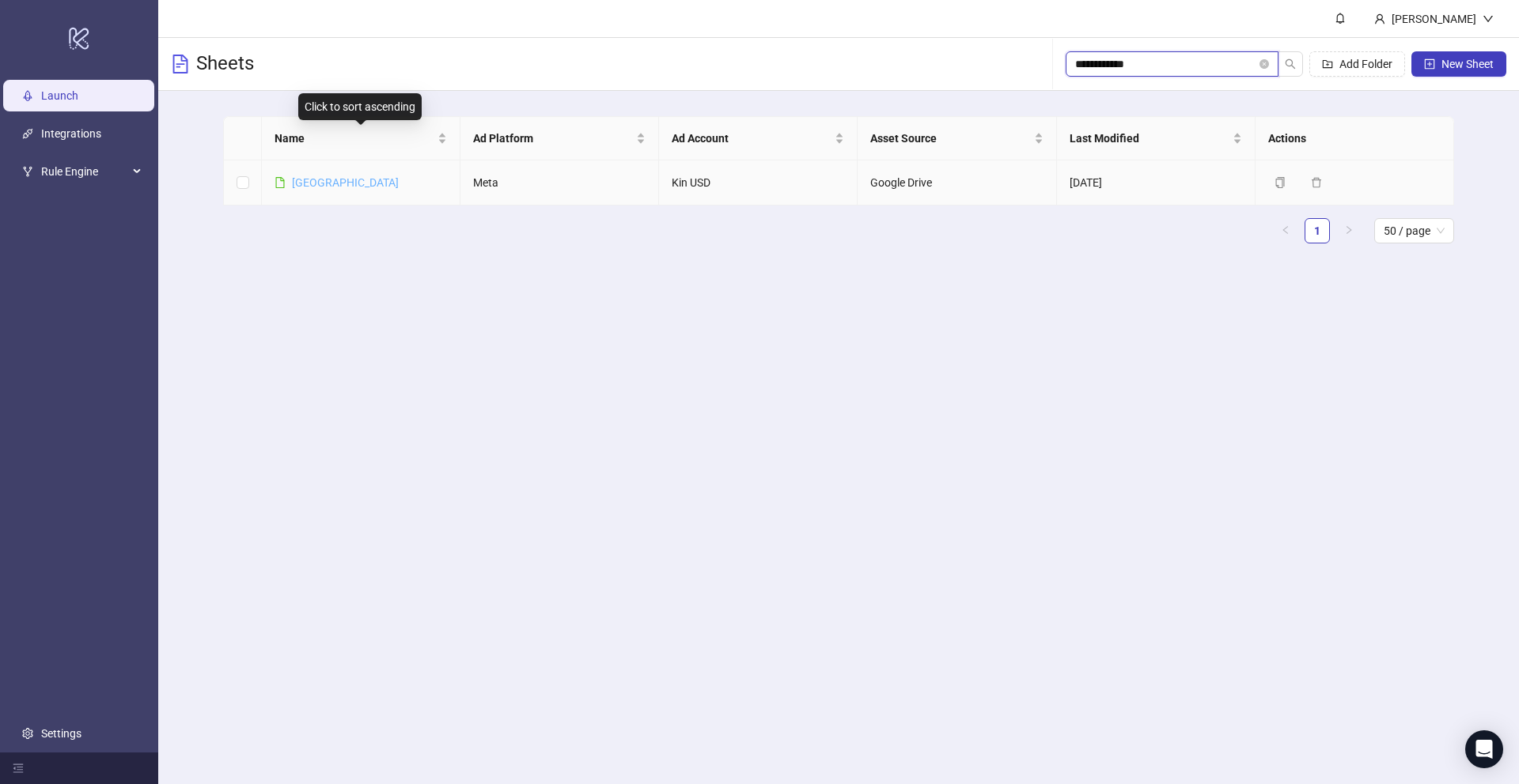
type input "**********"
click at [323, 184] on link "Philadelphia" at bounding box center [346, 182] width 107 height 13
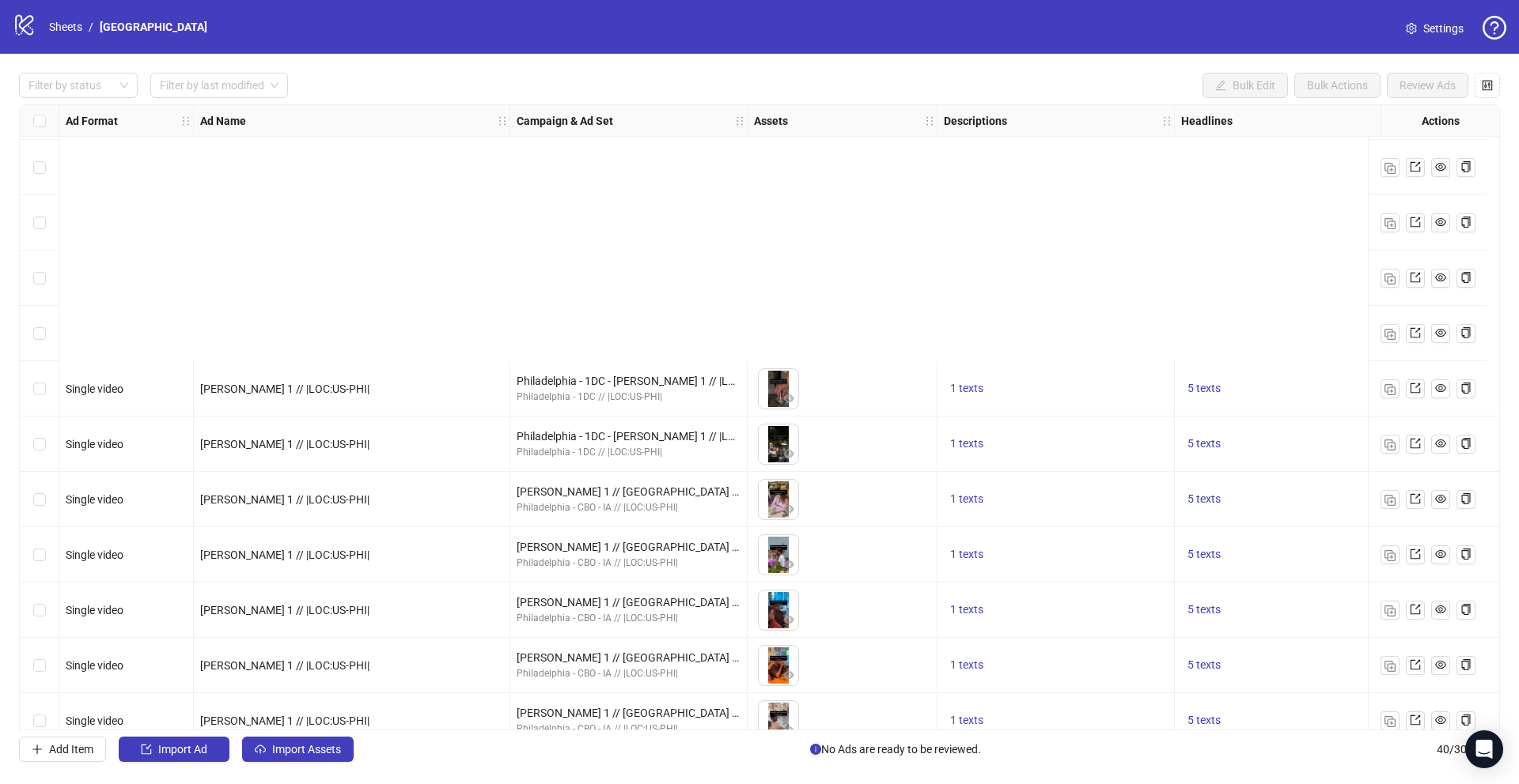
scroll to position [1627, 0]
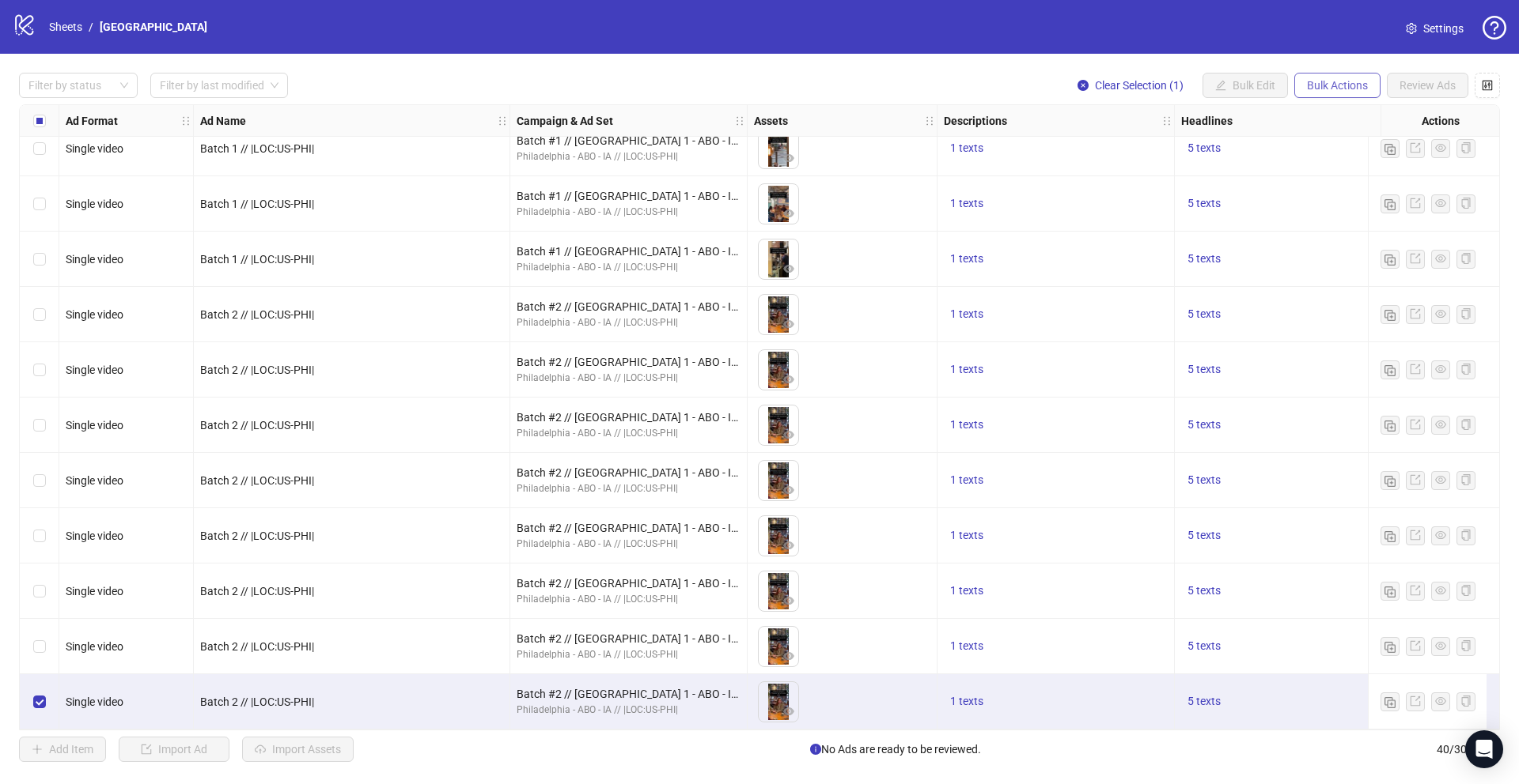
click at [1341, 90] on span "Bulk Actions" at bounding box center [1337, 84] width 61 height 13
click at [1336, 138] on span "Duplicate" at bounding box center [1360, 143] width 109 height 17
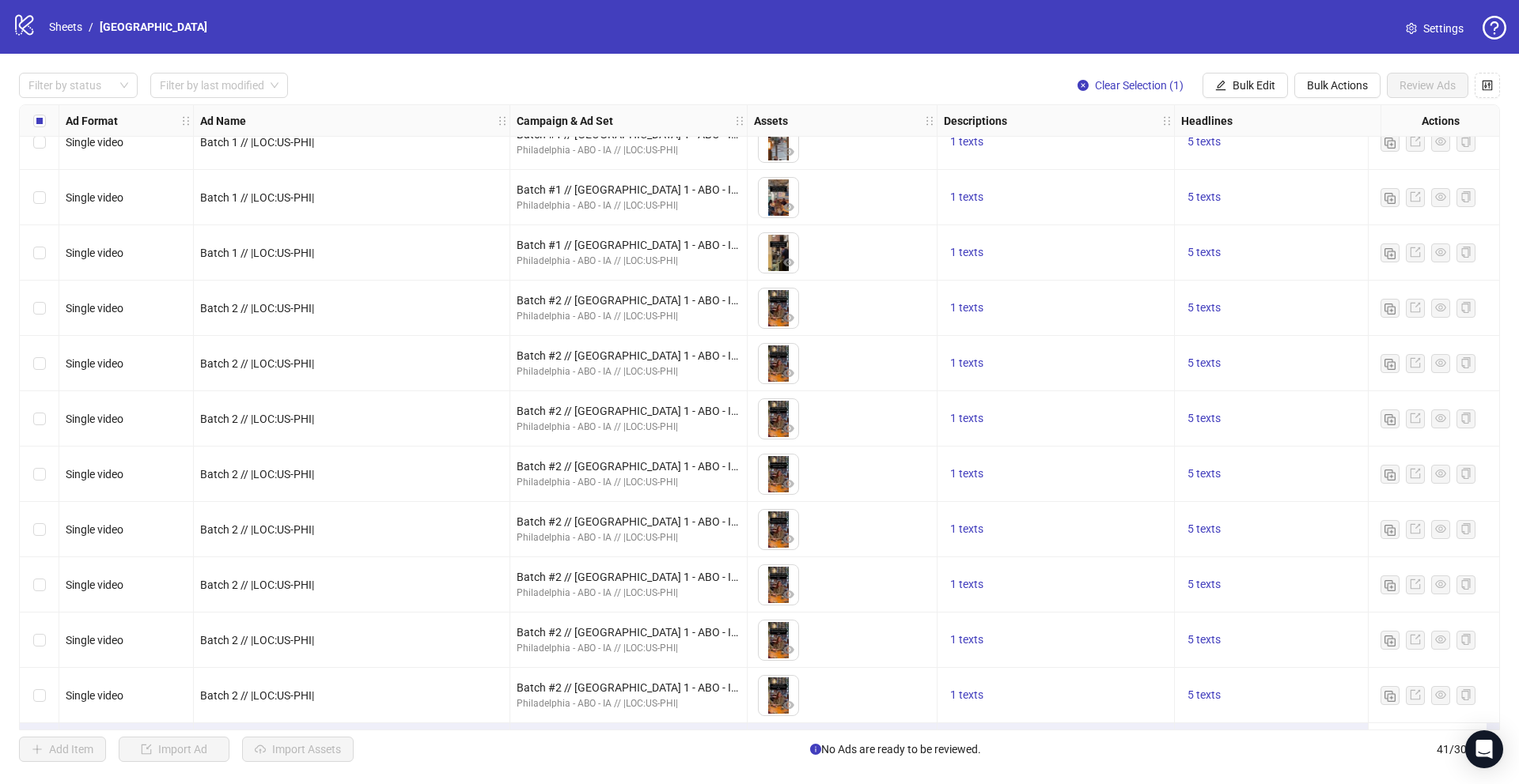
scroll to position [1682, 0]
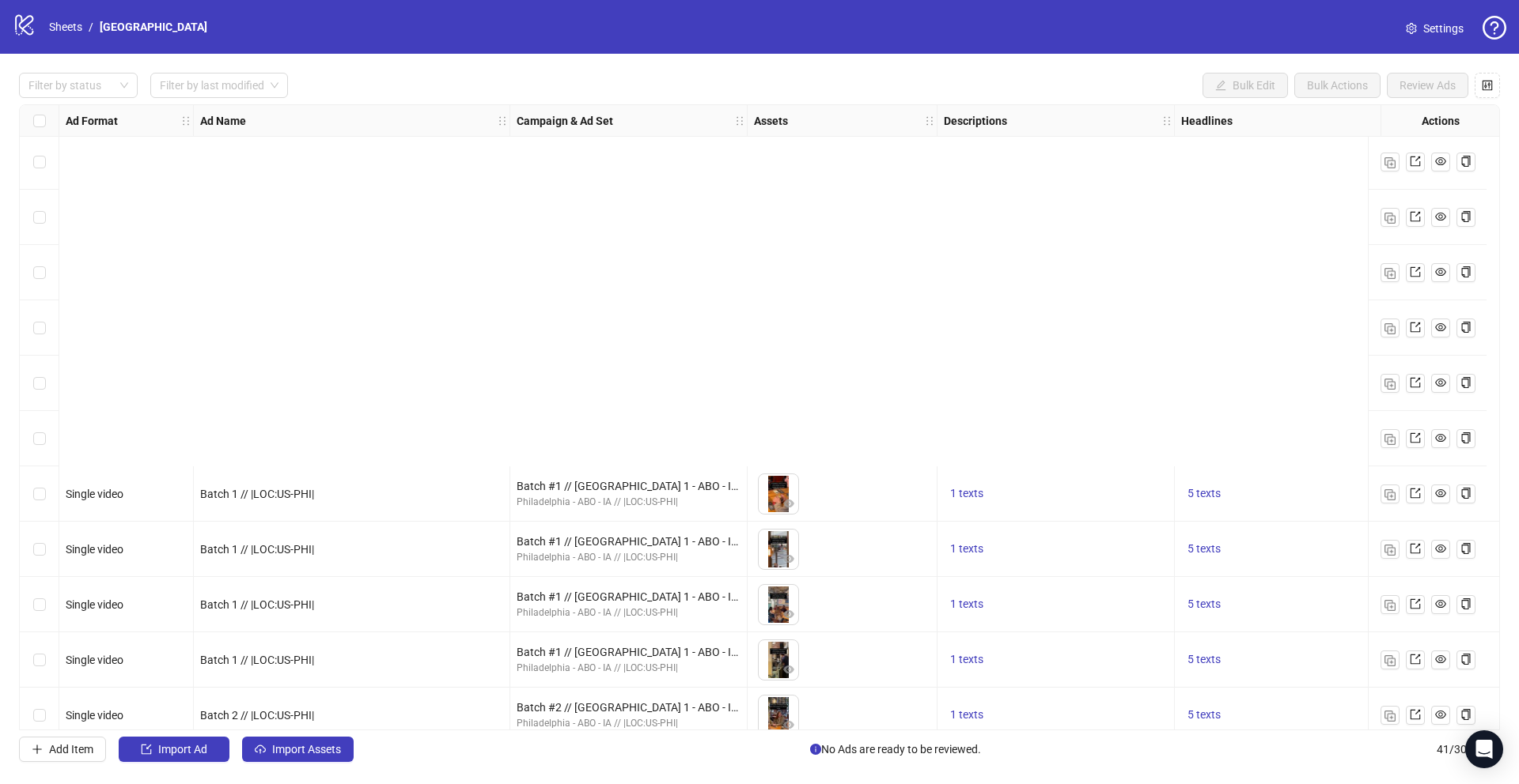
scroll to position [1682, 0]
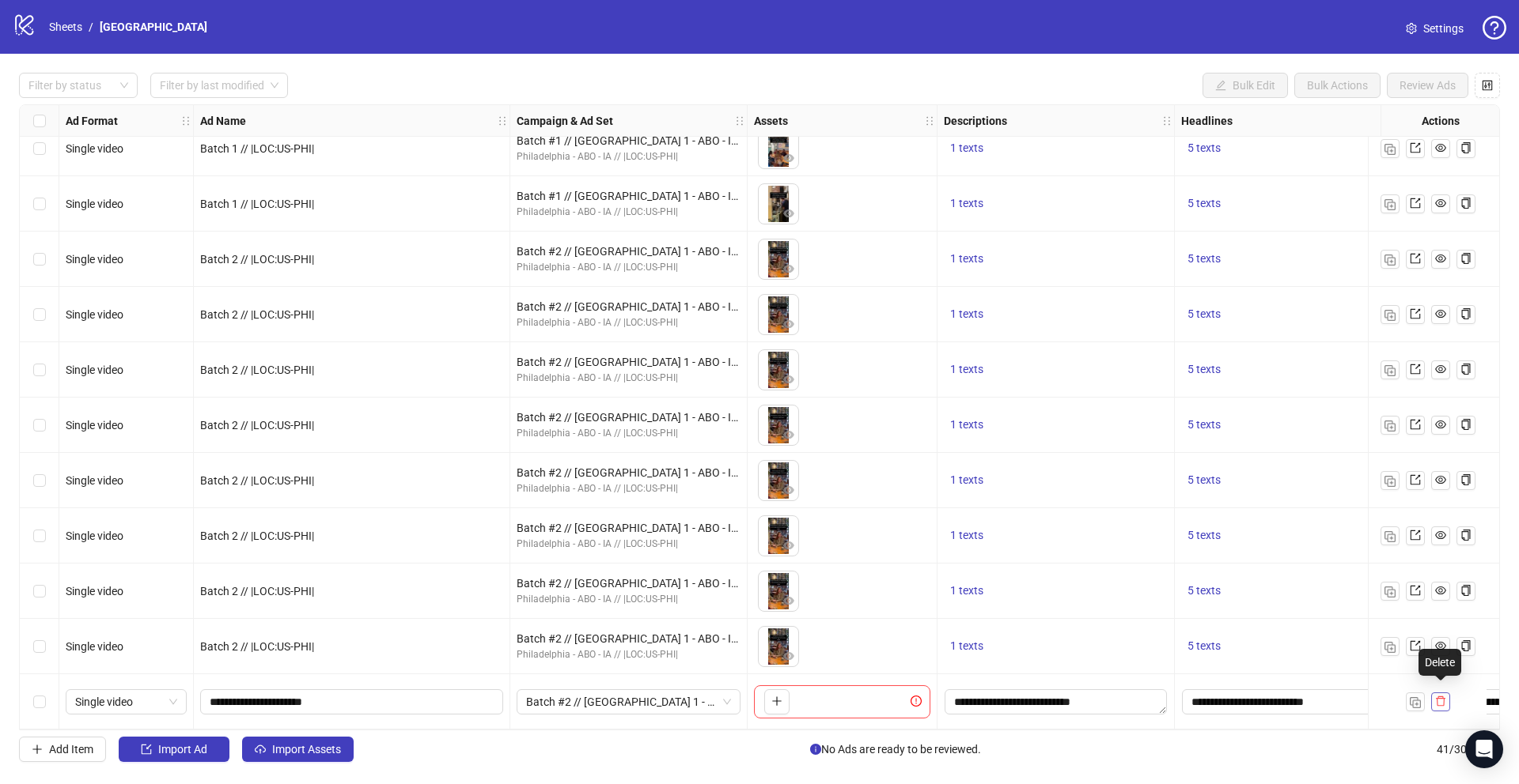
click at [1436, 697] on icon "delete" at bounding box center [1440, 702] width 10 height 11
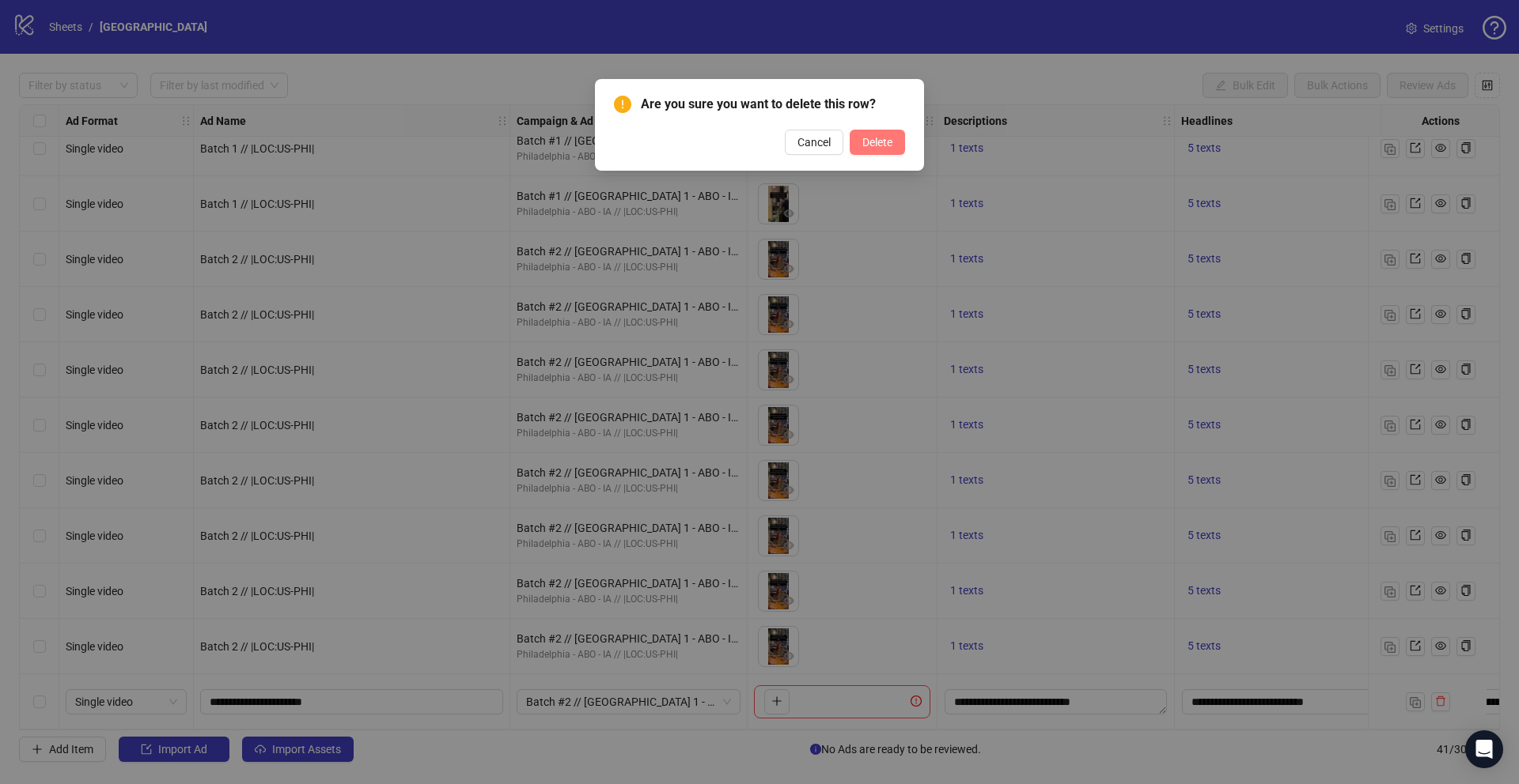
click at [874, 136] on span "Delete" at bounding box center [876, 142] width 30 height 13
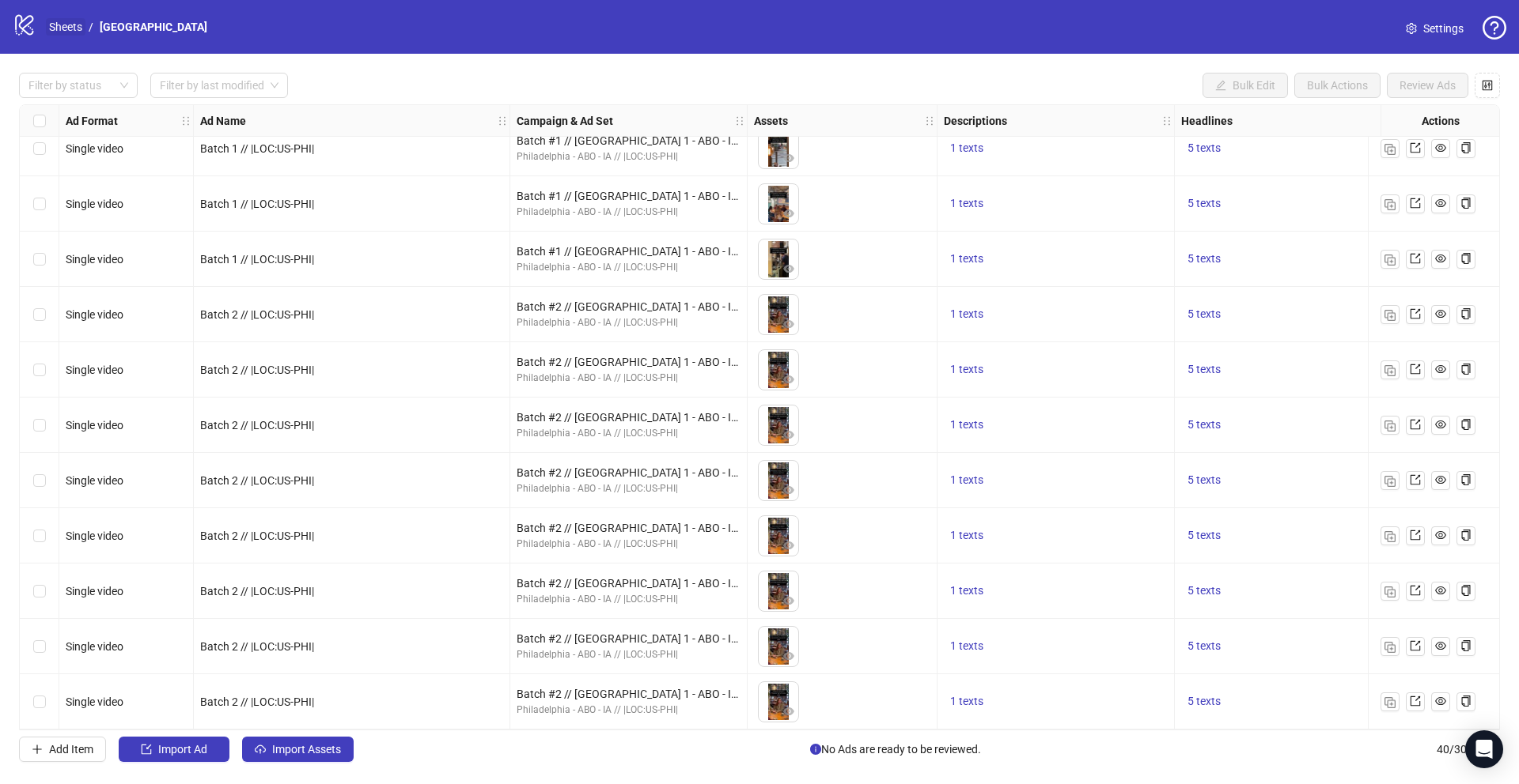
click at [73, 28] on link "Sheets" at bounding box center [65, 27] width 40 height 17
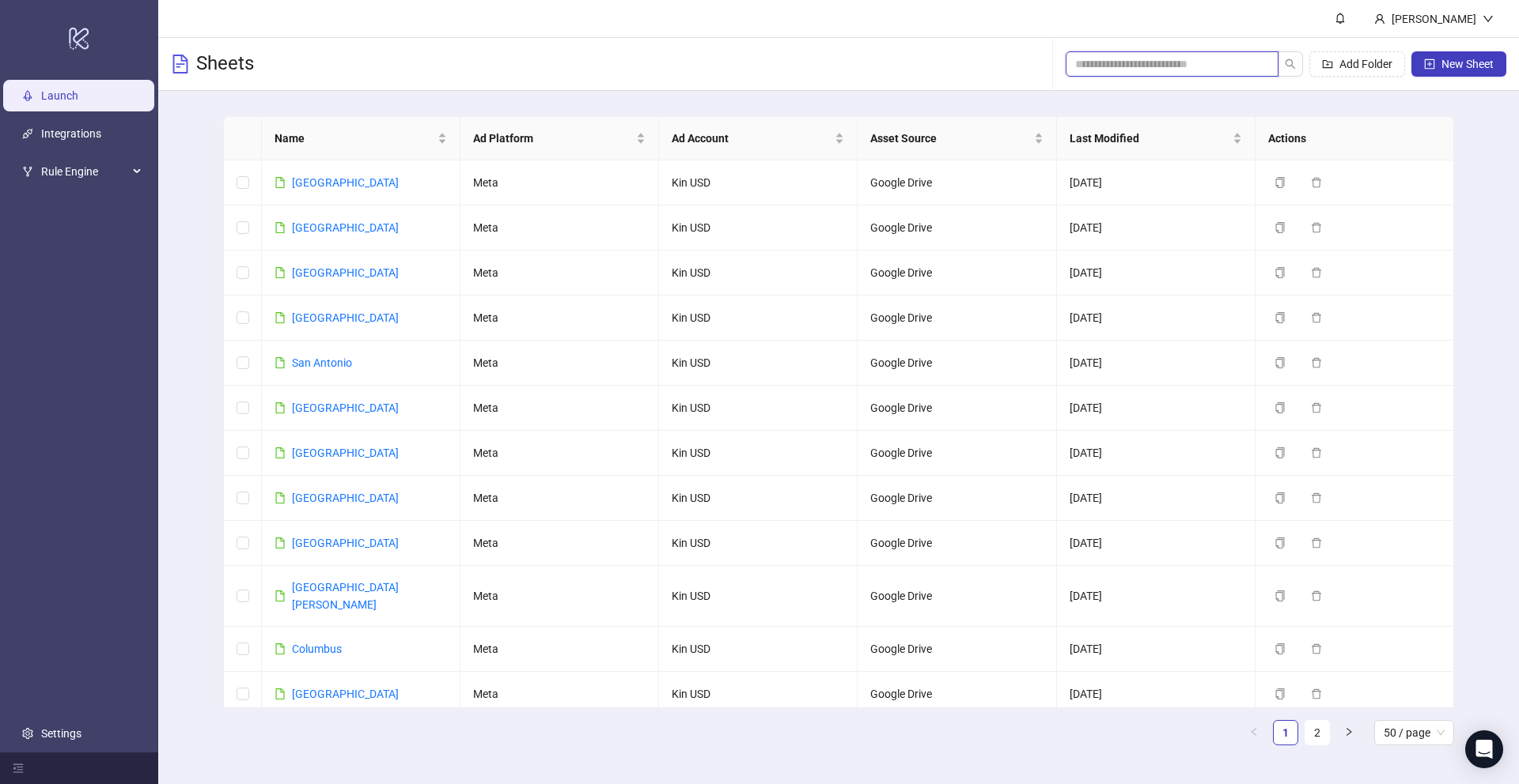
click at [1163, 69] on input "search" at bounding box center [1166, 64] width 182 height 17
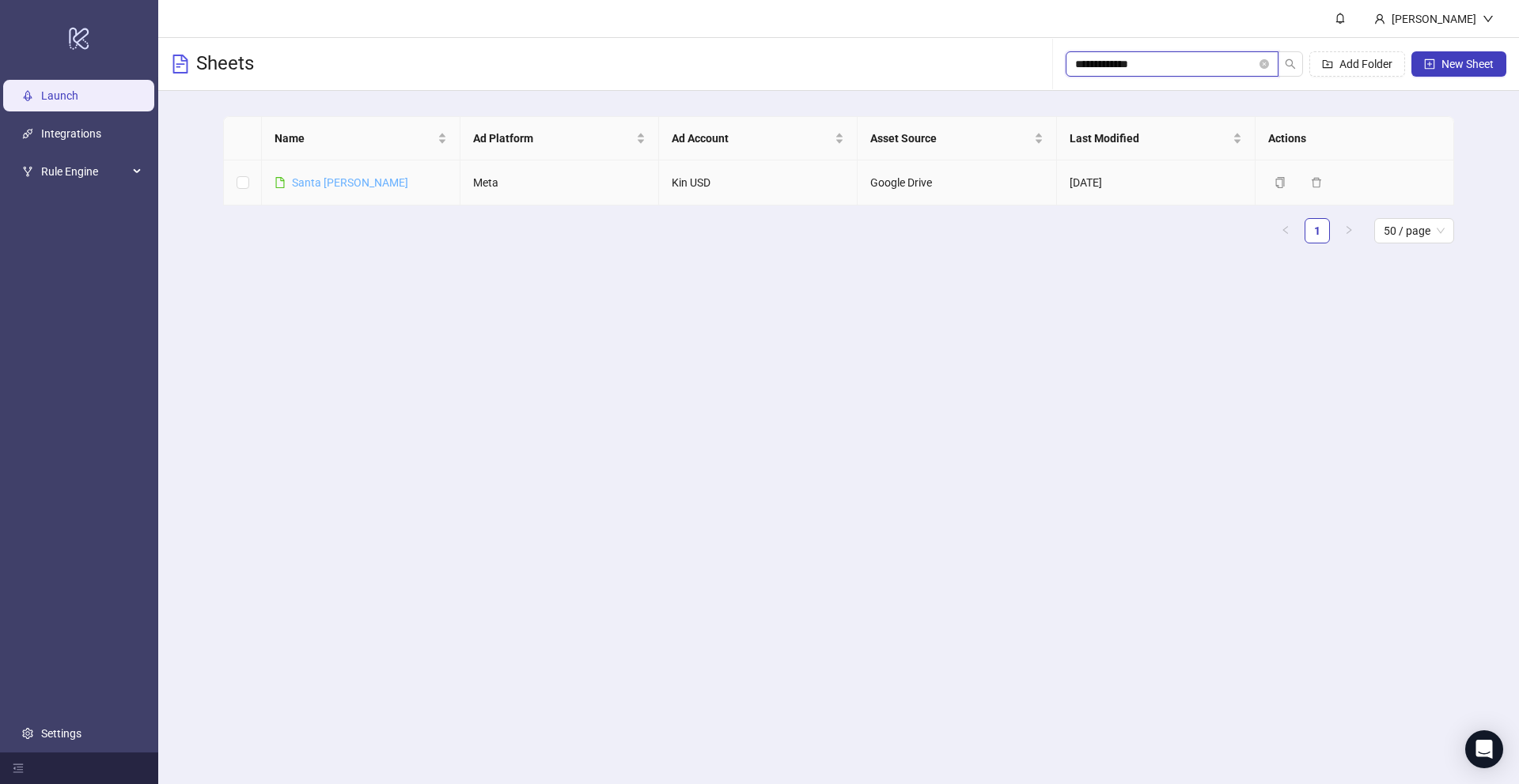
type input "**********"
click at [323, 183] on link "Santa [PERSON_NAME]" at bounding box center [350, 182] width 116 height 13
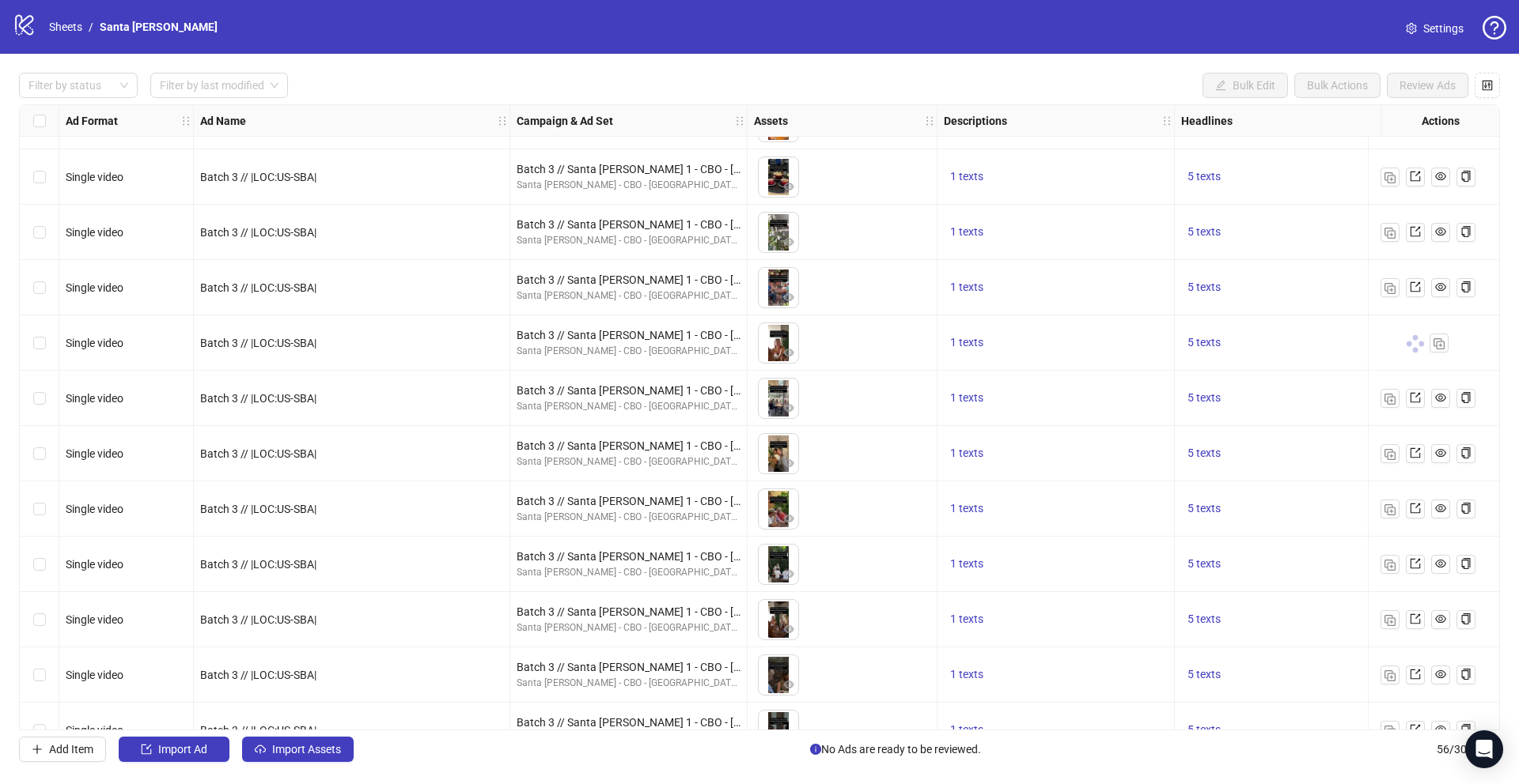
scroll to position [2513, 0]
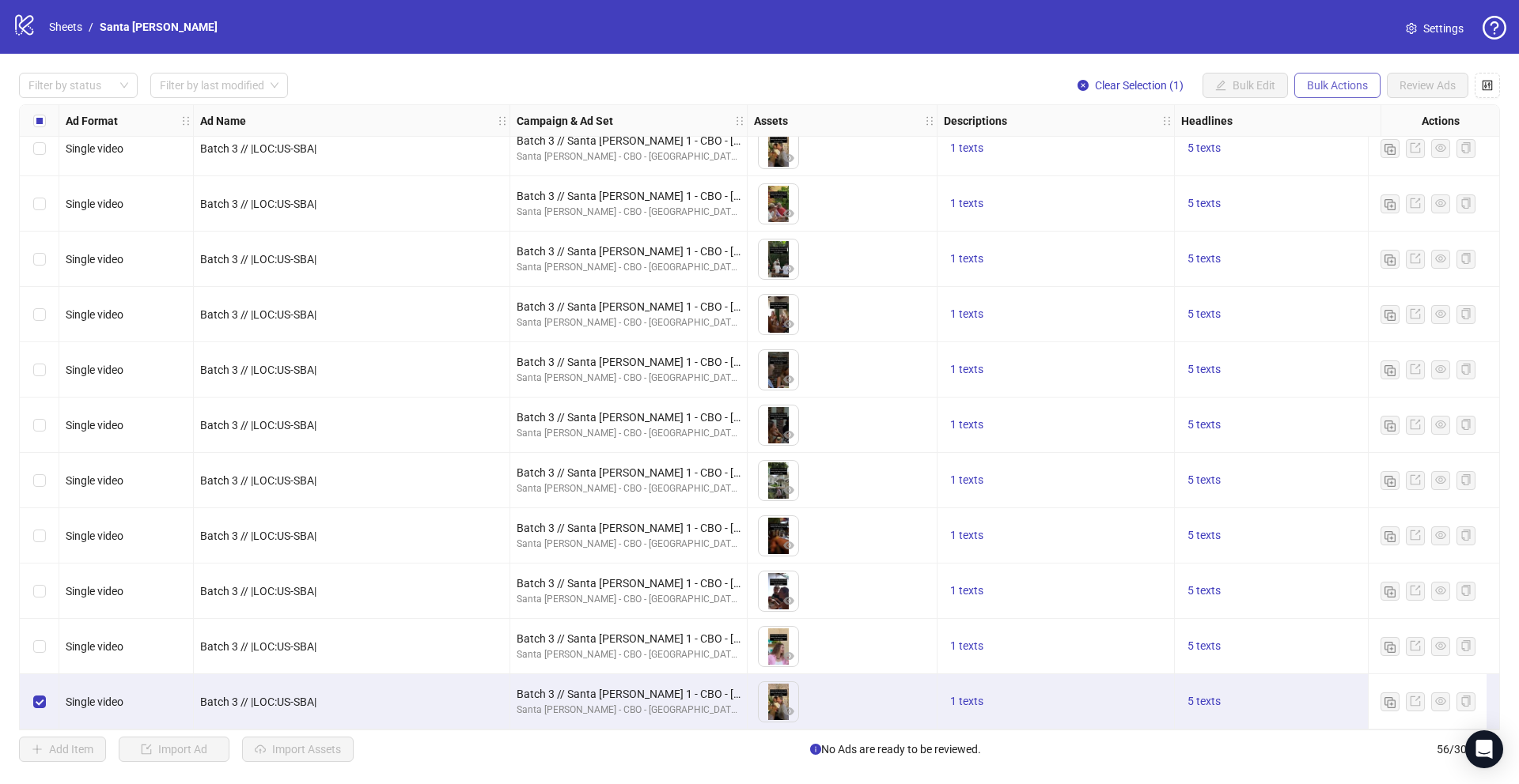
click at [1323, 73] on button "Bulk Actions" at bounding box center [1337, 85] width 86 height 25
click at [1313, 185] on span "Copy to another sheet" at bounding box center [1360, 193] width 109 height 17
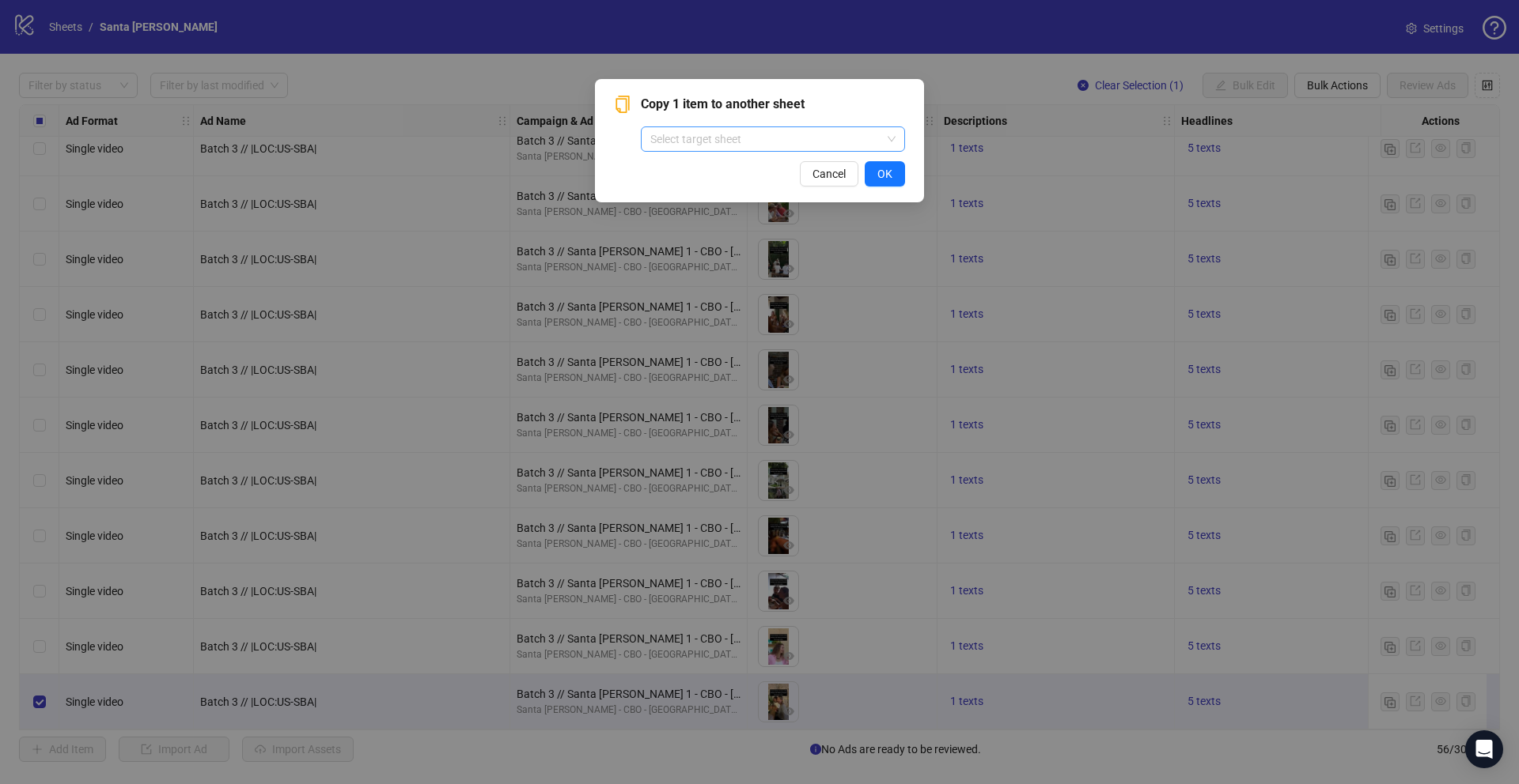
click at [847, 140] on input "search" at bounding box center [766, 139] width 231 height 23
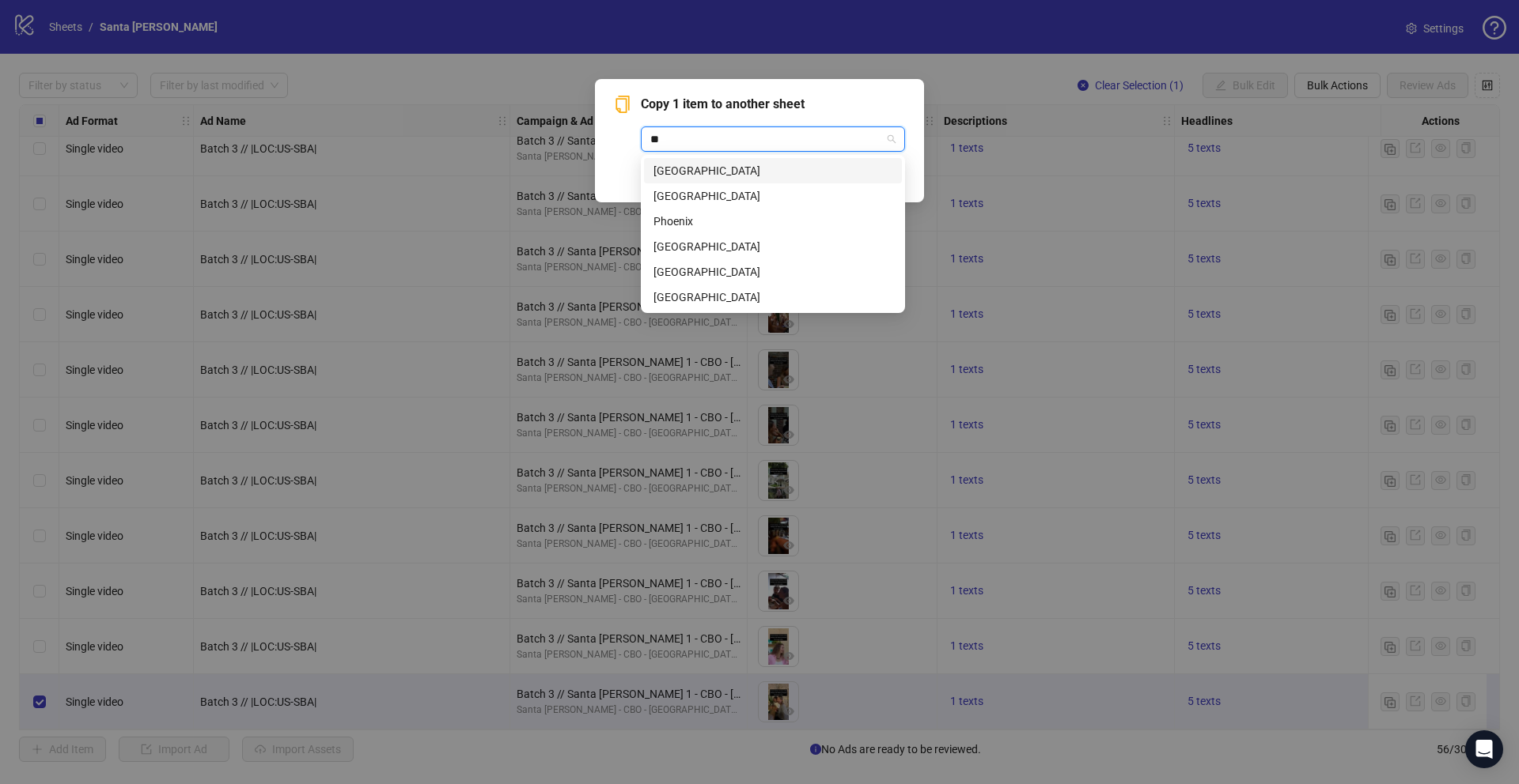
type input "***"
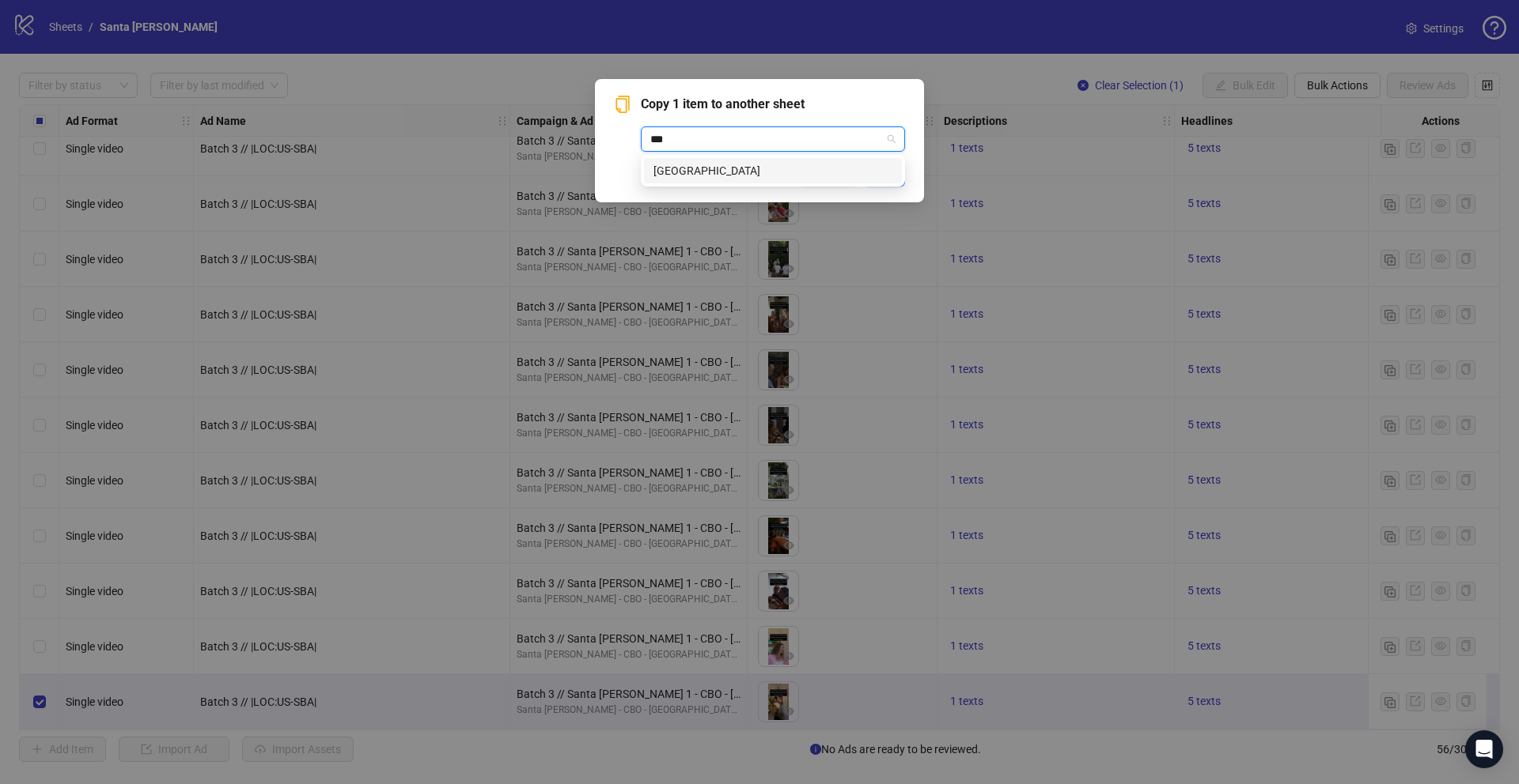
click at [756, 169] on div "Philadelphia" at bounding box center [773, 171] width 239 height 17
click at [883, 174] on span "OK" at bounding box center [884, 174] width 15 height 13
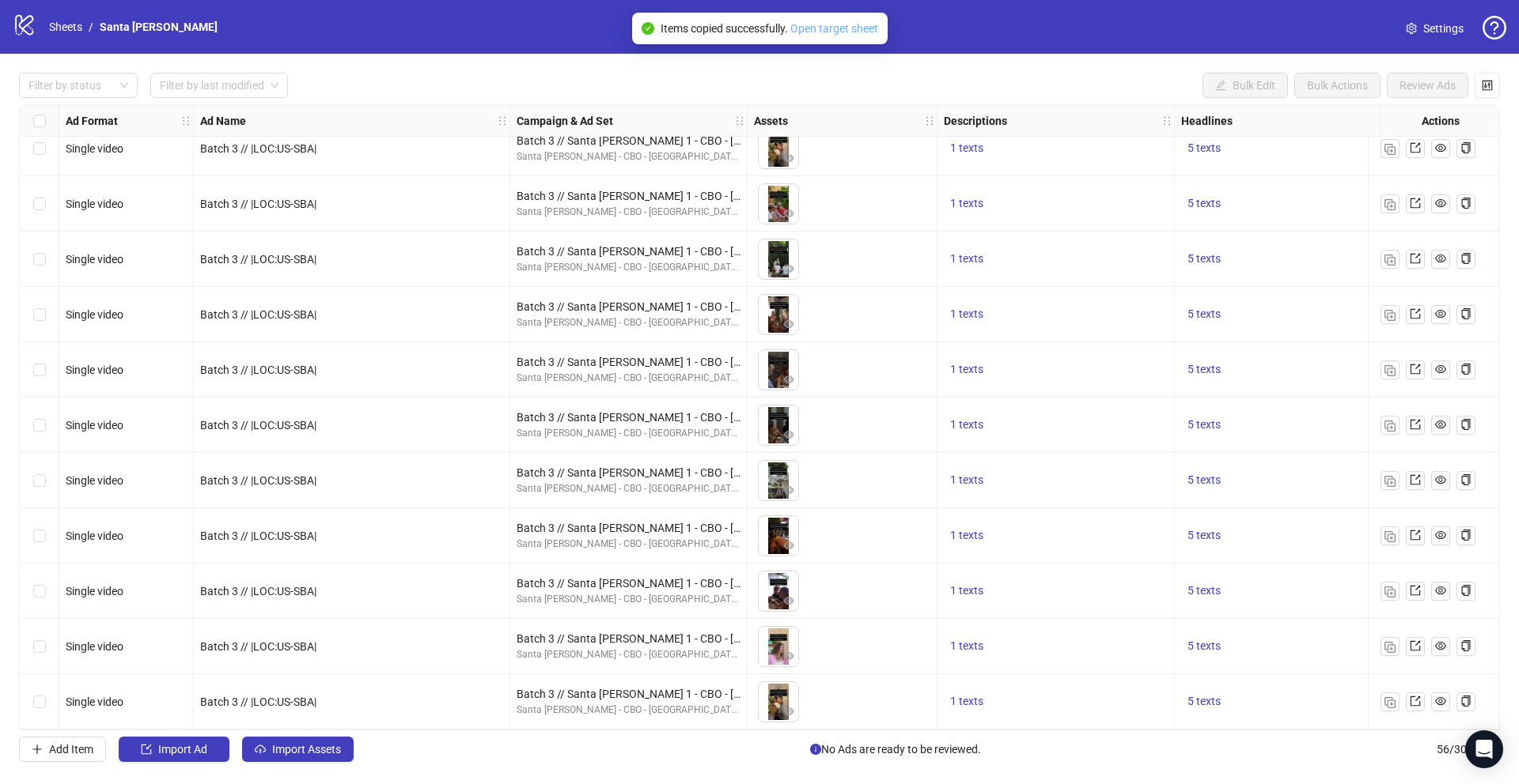
click at [849, 27] on link "Open target sheet" at bounding box center [834, 28] width 87 height 13
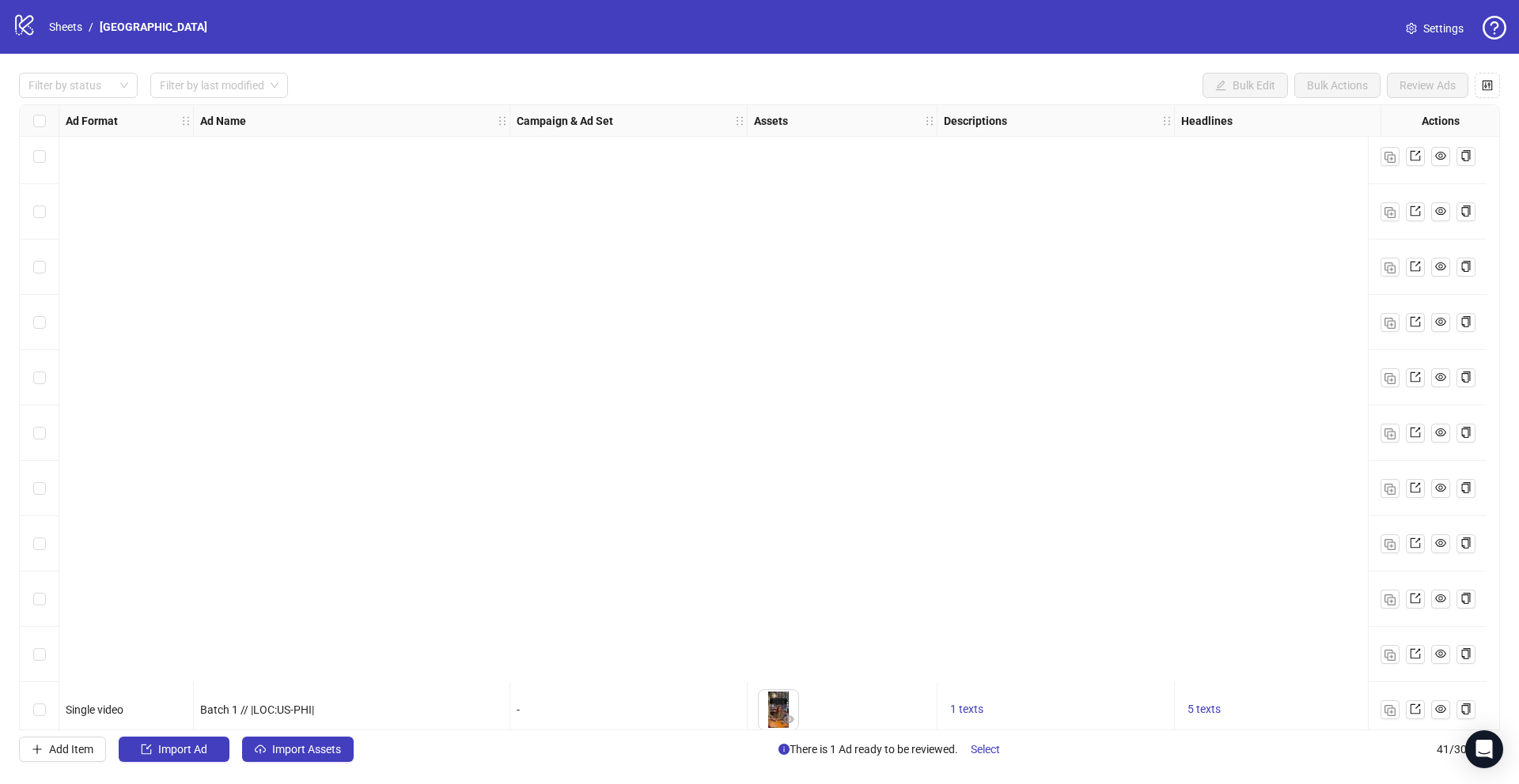
scroll to position [1682, 0]
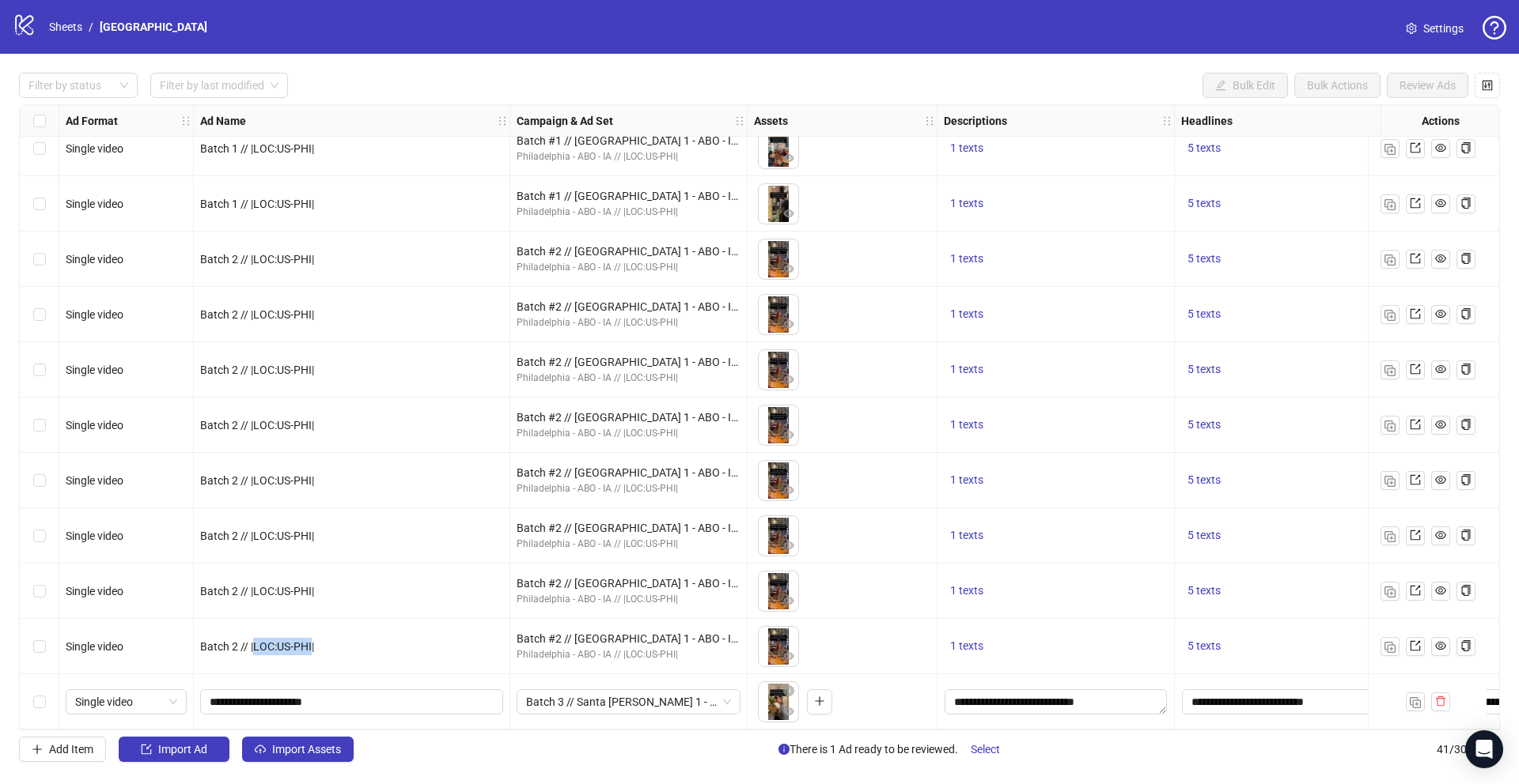
drag, startPoint x: 312, startPoint y: 641, endPoint x: 256, endPoint y: 642, distance: 56.0
click at [256, 642] on span "Batch 2 // |LOC:US-PHI|" at bounding box center [256, 646] width 114 height 13
copy span "LOC:US-PHI"
drag, startPoint x: 323, startPoint y: 699, endPoint x: 264, endPoint y: 700, distance: 59.0
click at [264, 700] on input "**********" at bounding box center [349, 702] width 281 height 17
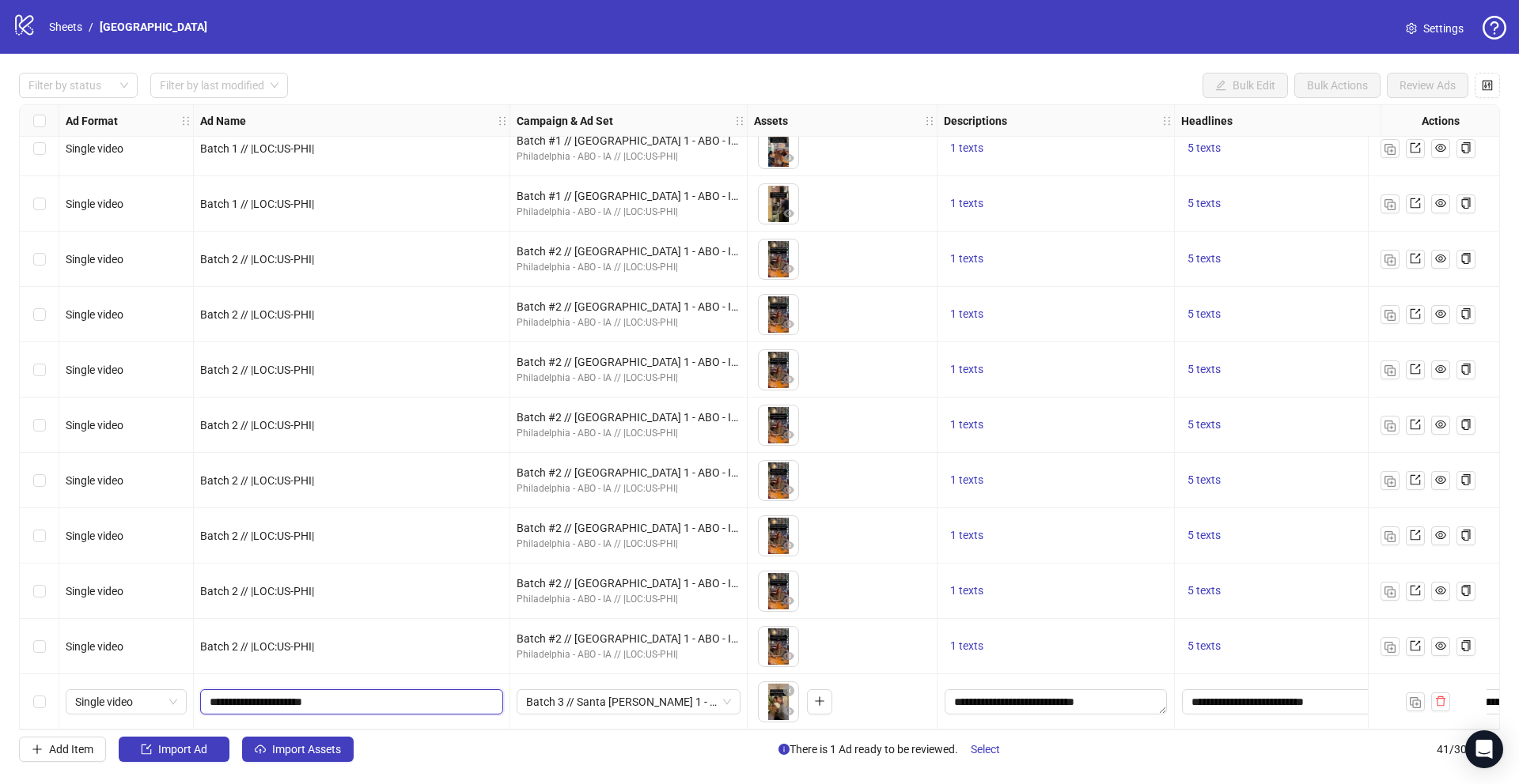
paste input "text"
type input "**********"
click at [612, 696] on span "Batch 3 // Santa [PERSON_NAME] 1 - CBO - [GEOGRAPHIC_DATA] // |LOC:US-SBA| // E…" at bounding box center [628, 702] width 205 height 23
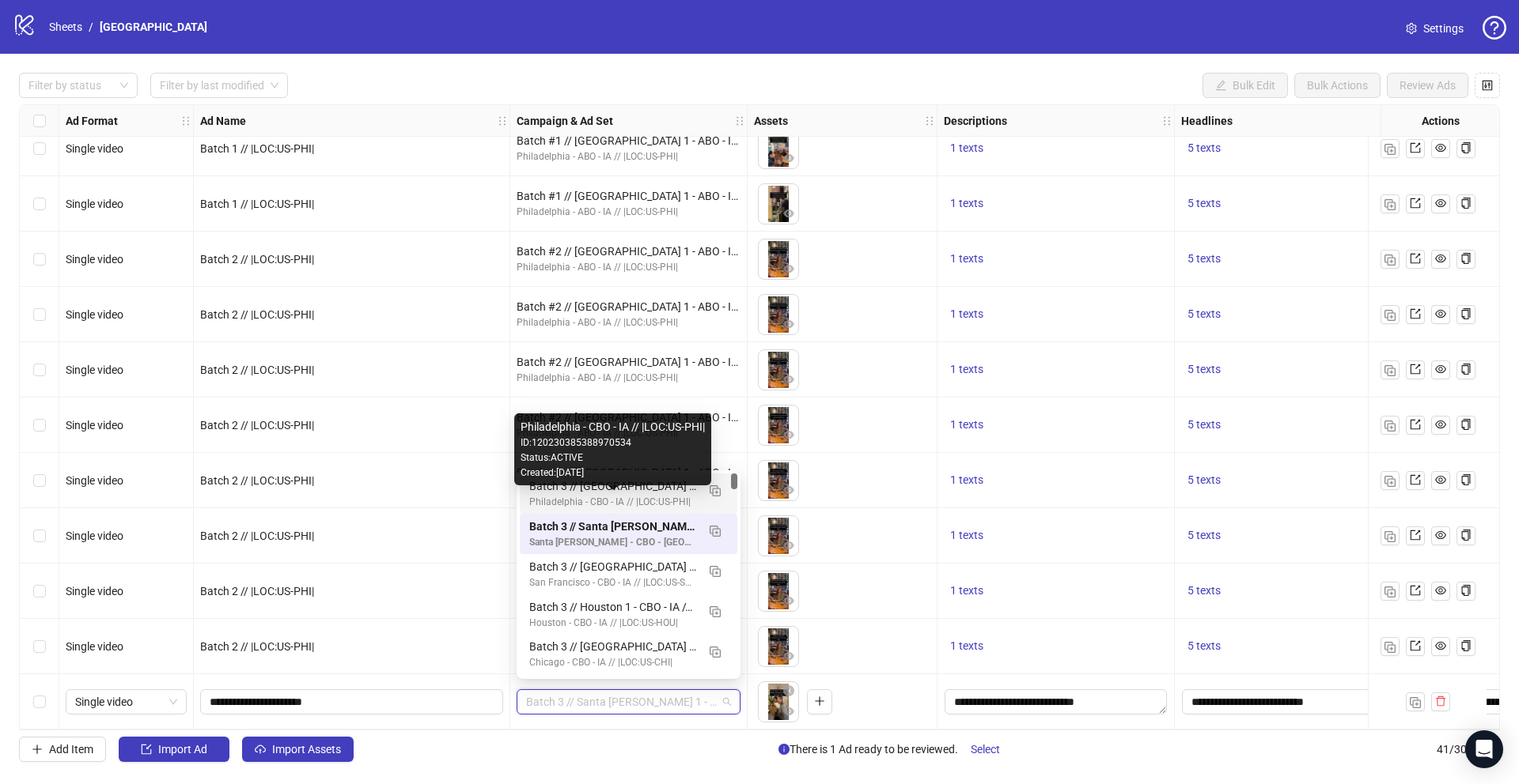
click at [640, 498] on div "Philadelphia - CBO - IA // |LOC:US-PHI|" at bounding box center [612, 502] width 167 height 15
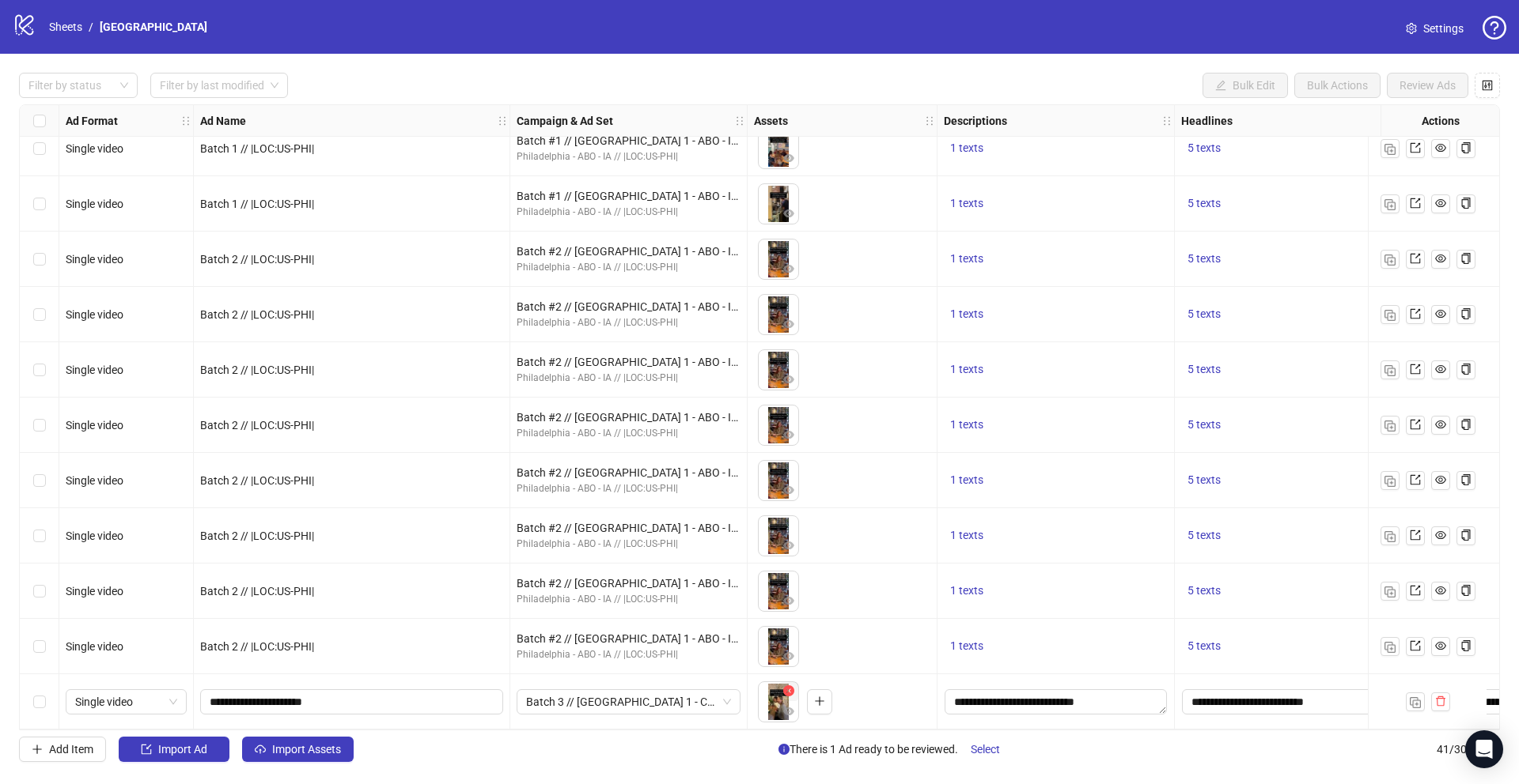
click at [794, 686] on button "button" at bounding box center [789, 692] width 19 height 19
click at [1442, 697] on icon "delete" at bounding box center [1440, 702] width 10 height 11
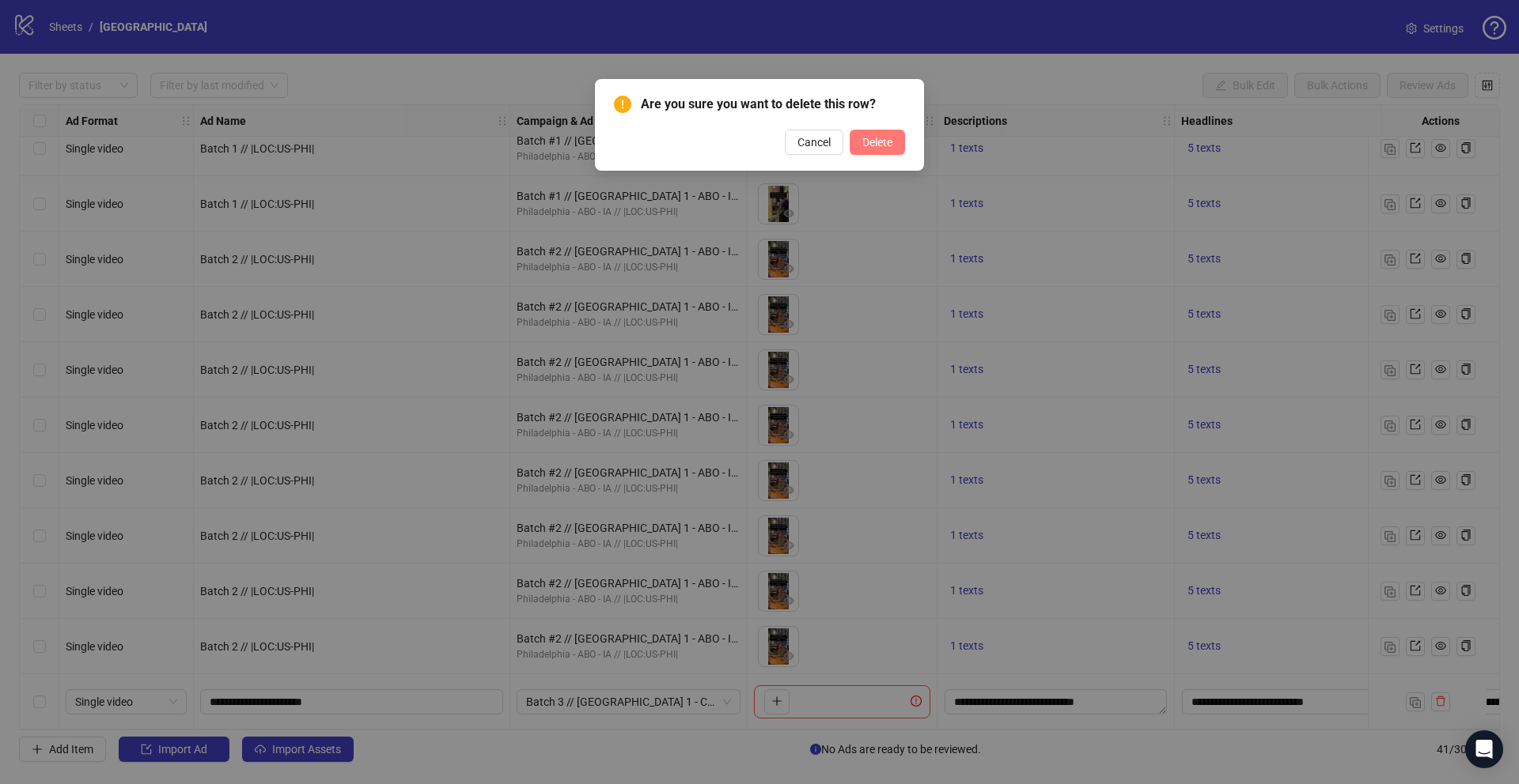
click at [875, 137] on span "Delete" at bounding box center [876, 142] width 30 height 13
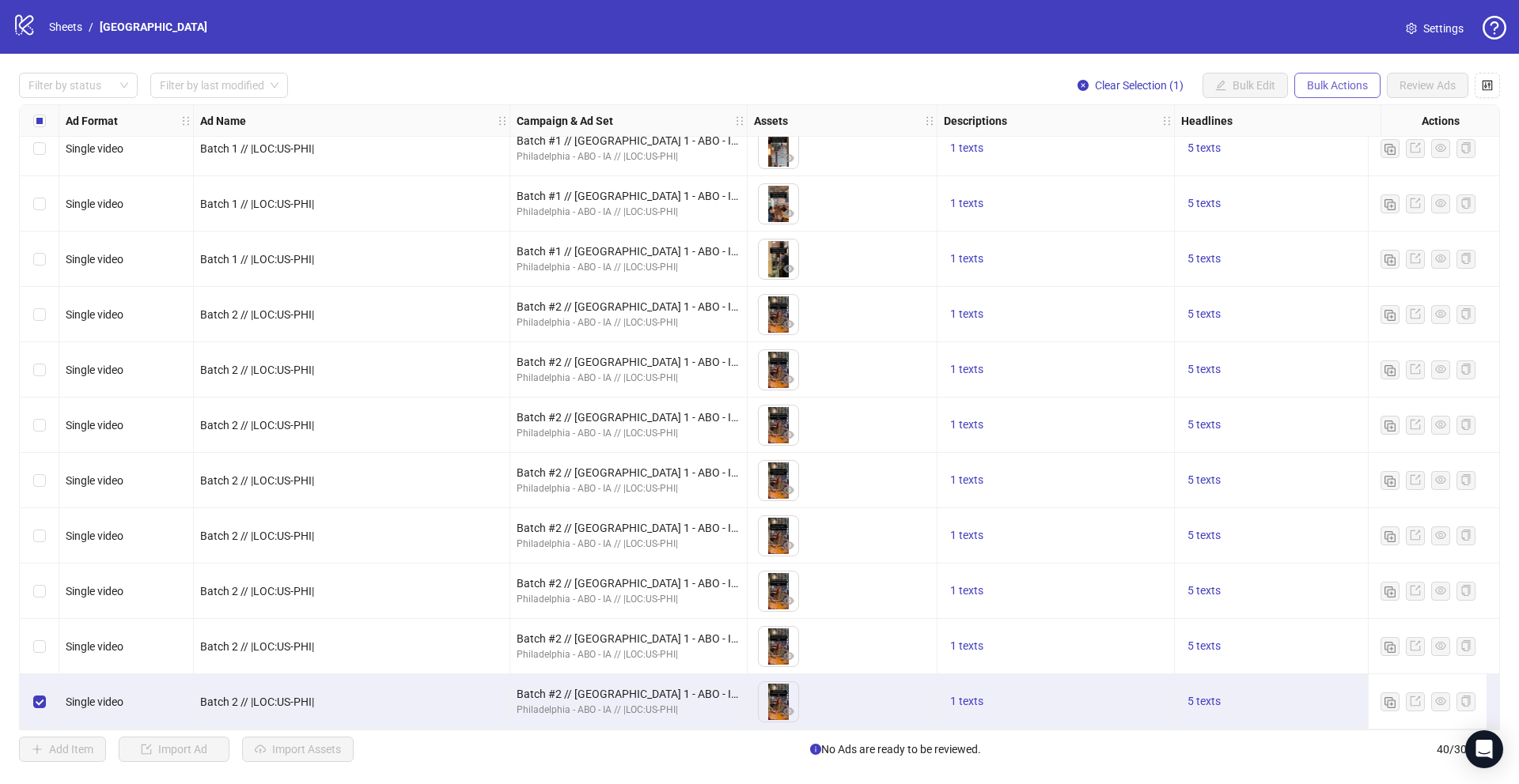
click at [1314, 87] on span "Bulk Actions" at bounding box center [1337, 84] width 61 height 13
click at [1316, 147] on span "Duplicate" at bounding box center [1360, 143] width 109 height 17
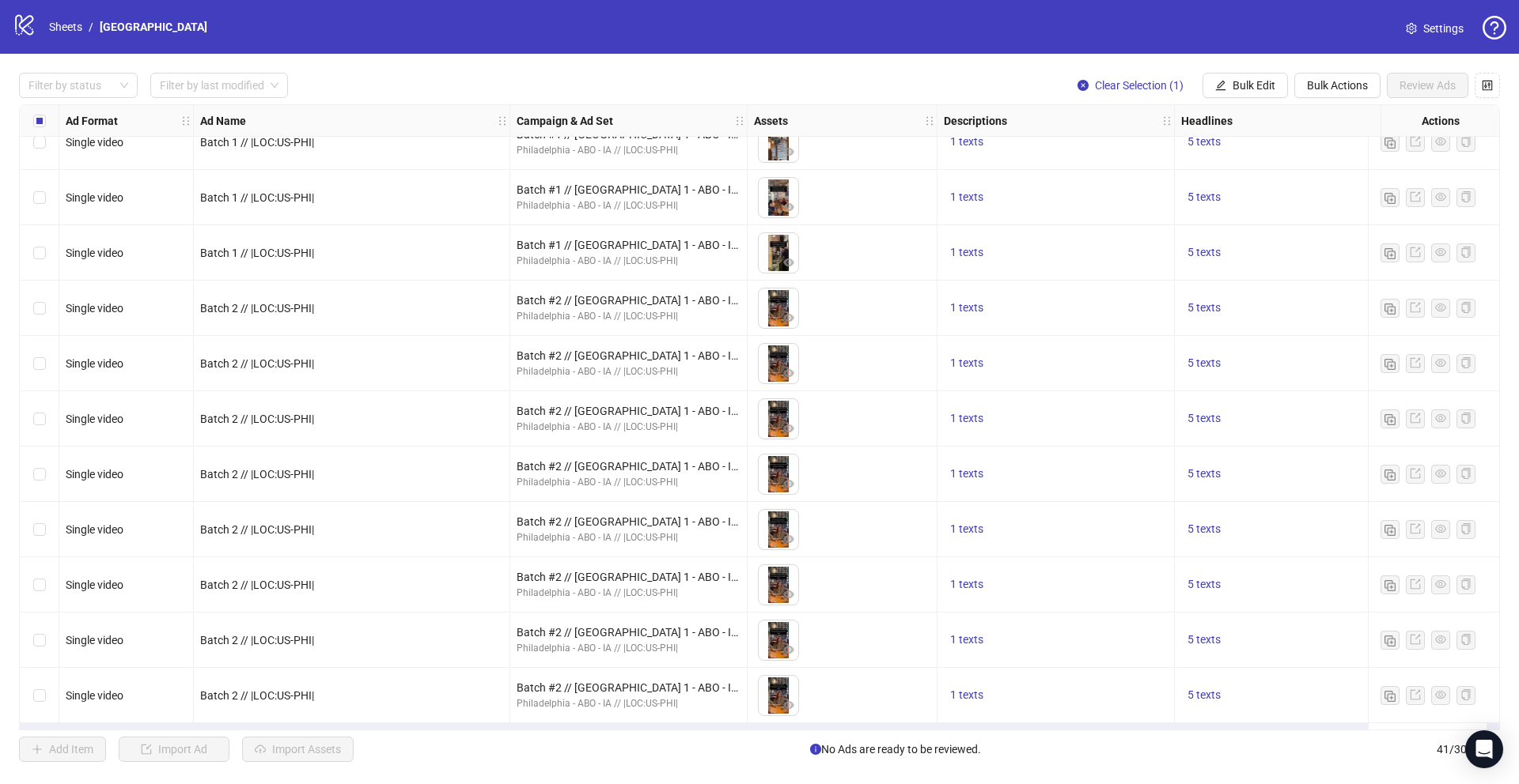
scroll to position [1682, 0]
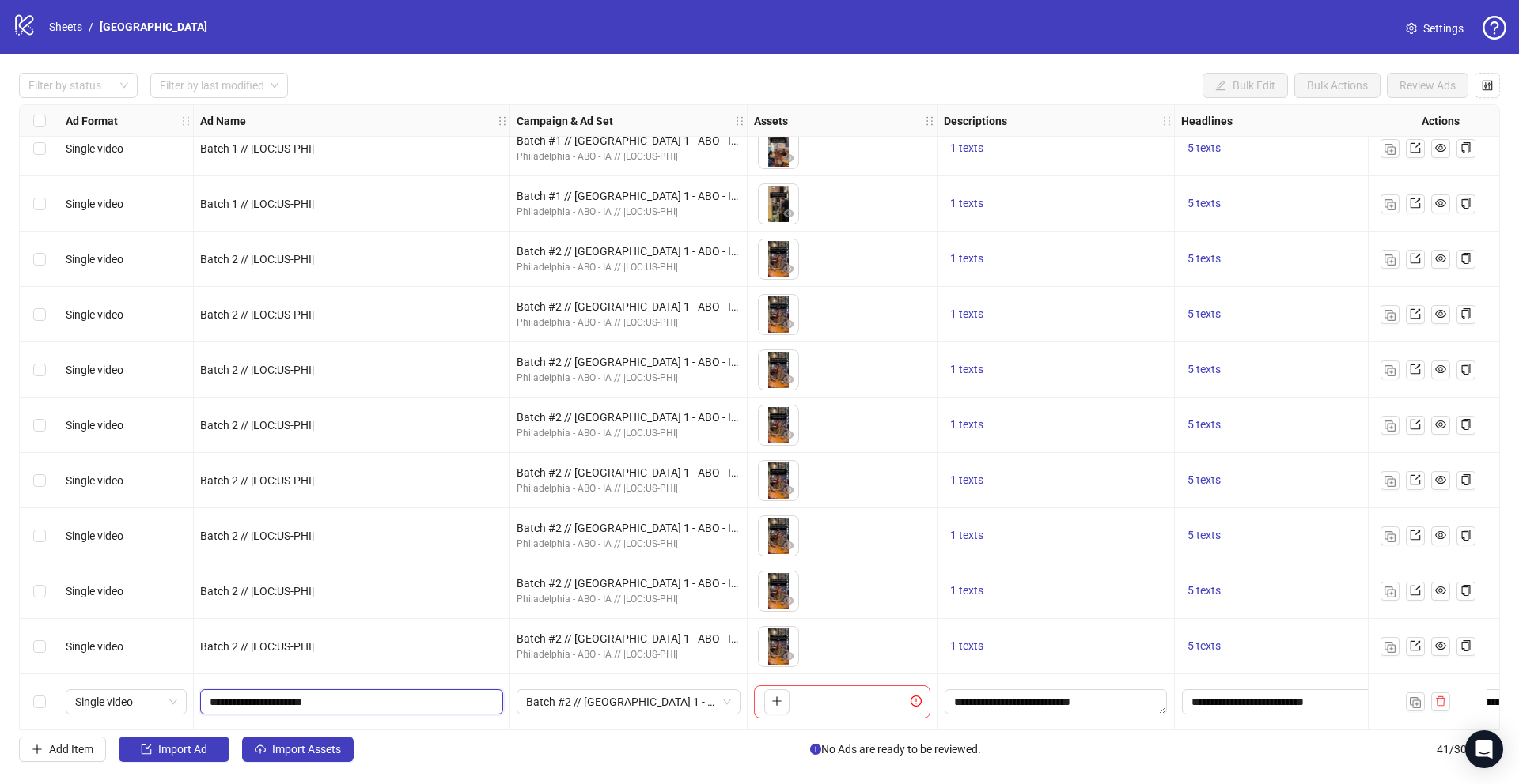
click at [243, 699] on input "**********" at bounding box center [349, 702] width 281 height 17
type input "**********"
click at [578, 695] on span "Batch #2 // [GEOGRAPHIC_DATA] 1 - ABO - IA // |LOC:US-PHI| // Exclude 180D PUR" at bounding box center [628, 702] width 205 height 23
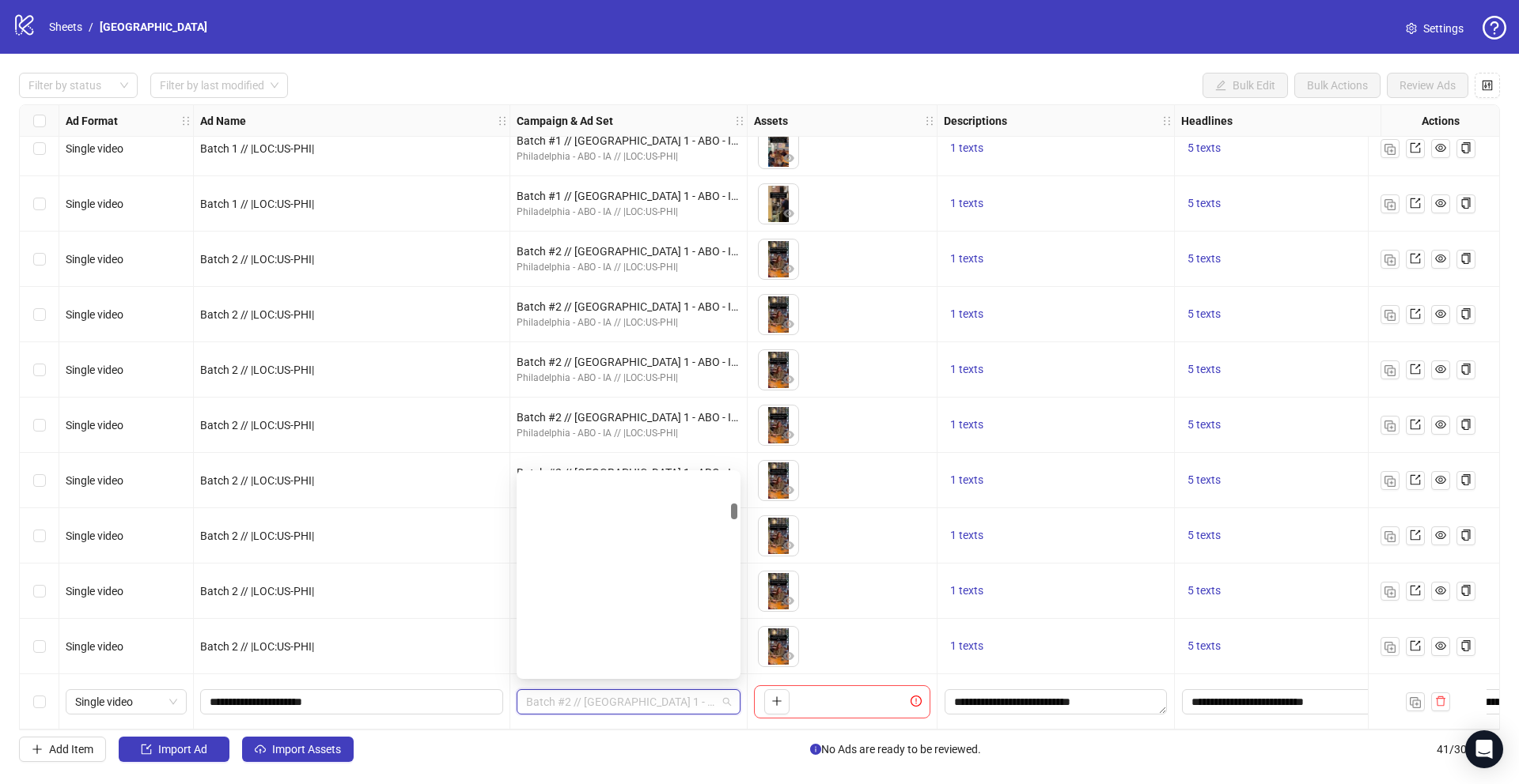
scroll to position [0, 0]
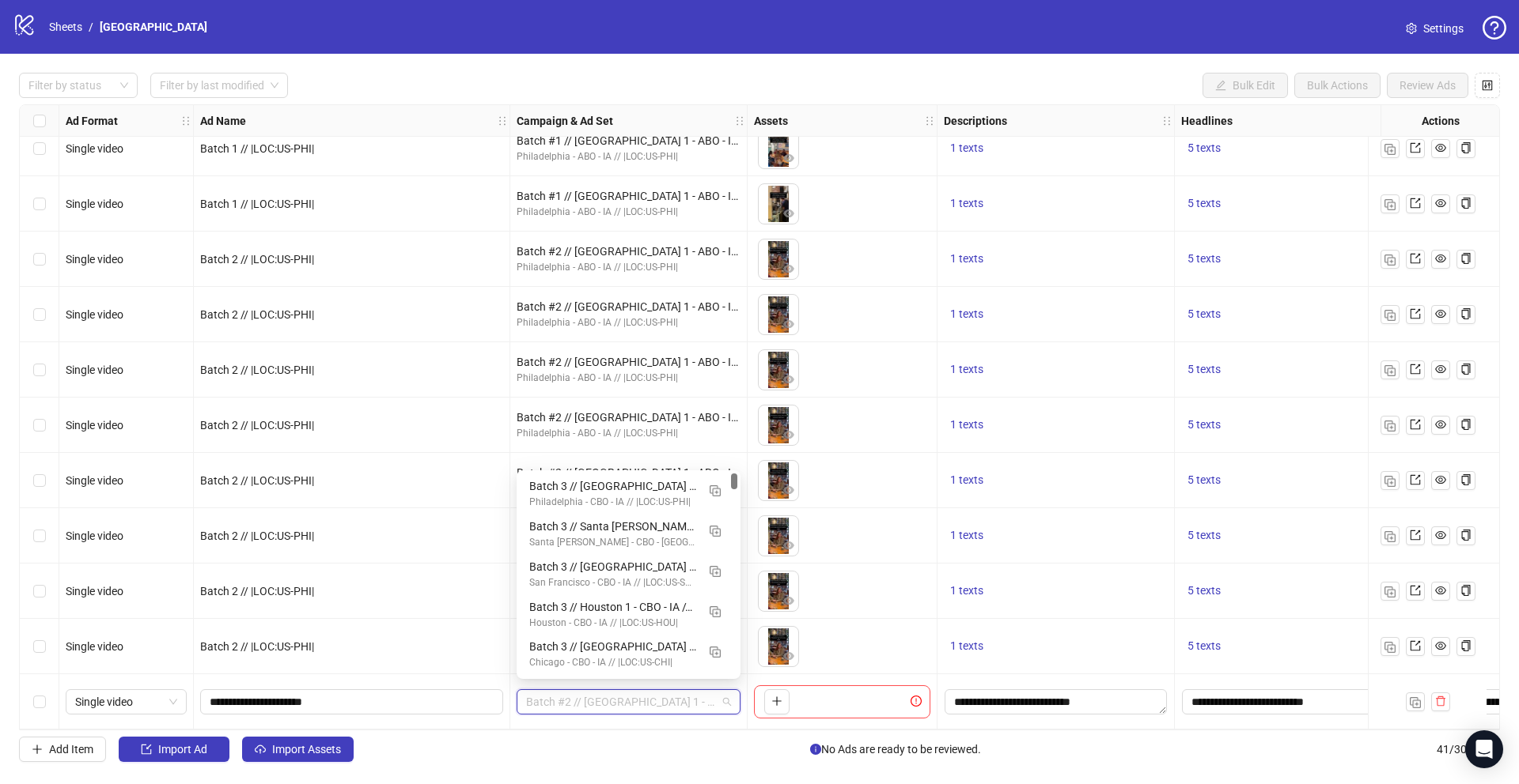
drag, startPoint x: 735, startPoint y: 511, endPoint x: 735, endPoint y: 471, distance: 40.0
click at [735, 471] on div "120231037903840534 120231037742520534 120231037497280534 Batch 3 // Philadelphi…" at bounding box center [628, 574] width 224 height 209
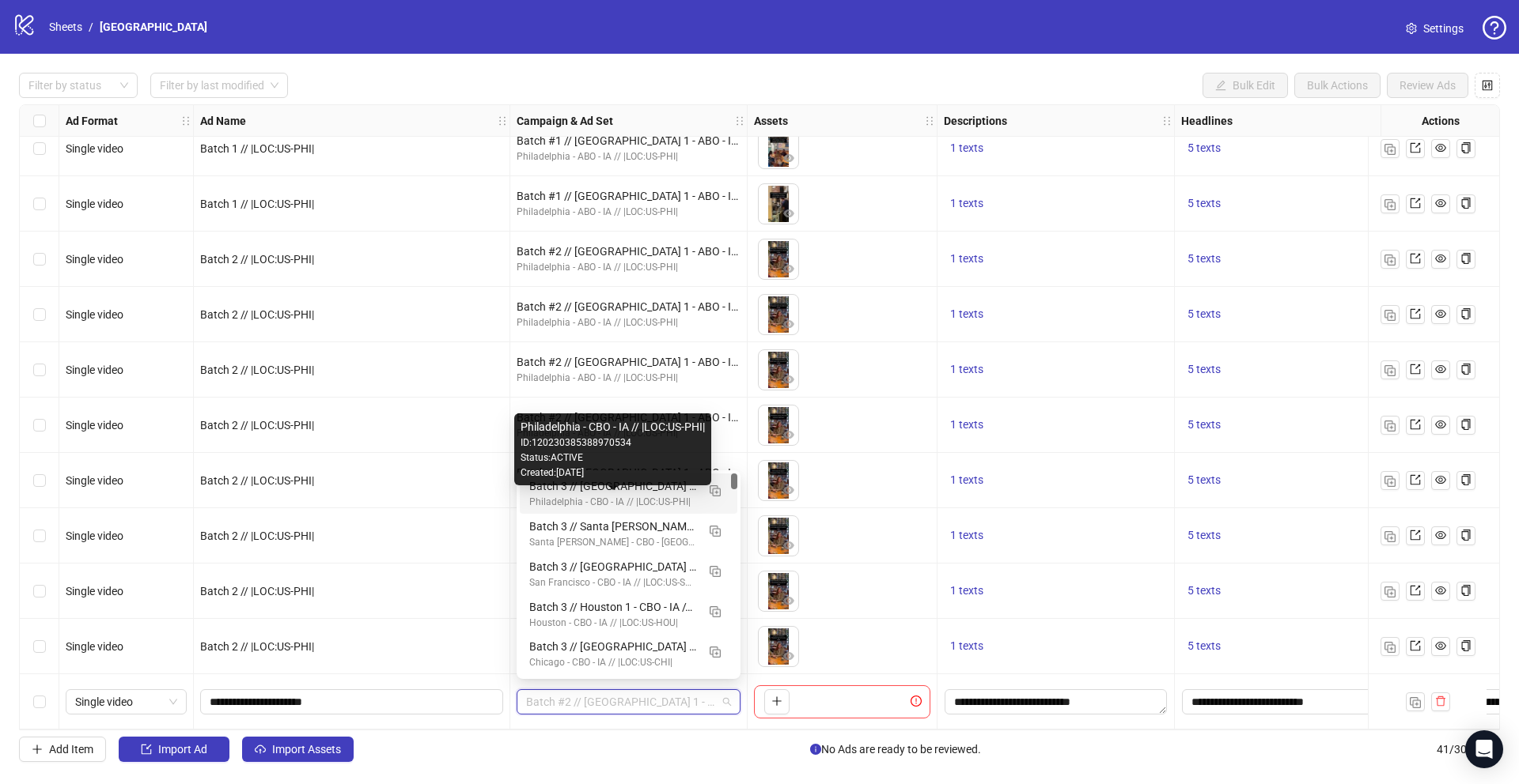
click at [630, 499] on div "Philadelphia - CBO - IA // |LOC:US-PHI|" at bounding box center [612, 502] width 167 height 15
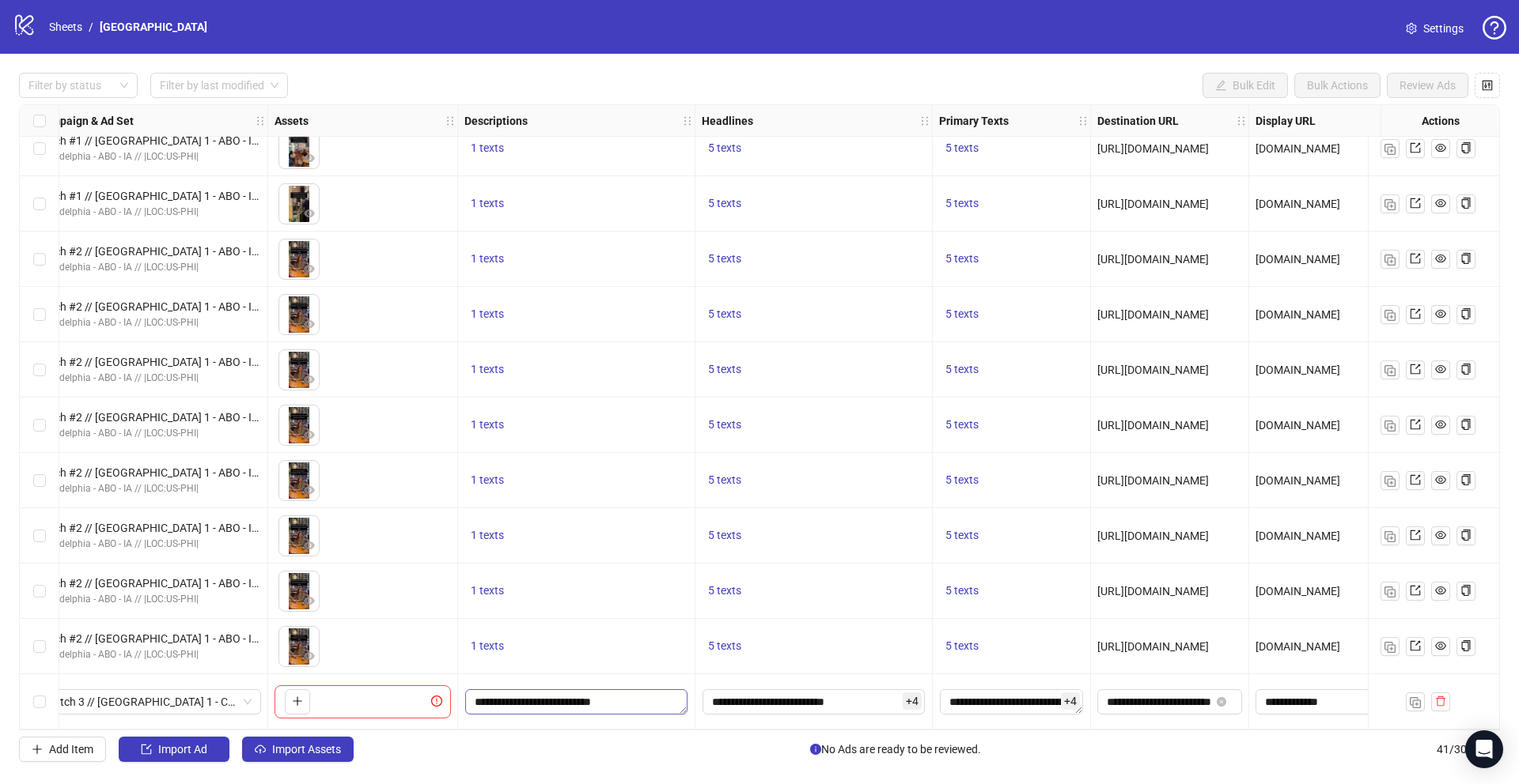
scroll to position [0, 36]
drag, startPoint x: 1181, startPoint y: 699, endPoint x: 1149, endPoint y: 699, distance: 32.0
click at [1149, 699] on input "**********" at bounding box center [1158, 702] width 104 height 17
type input "**********"
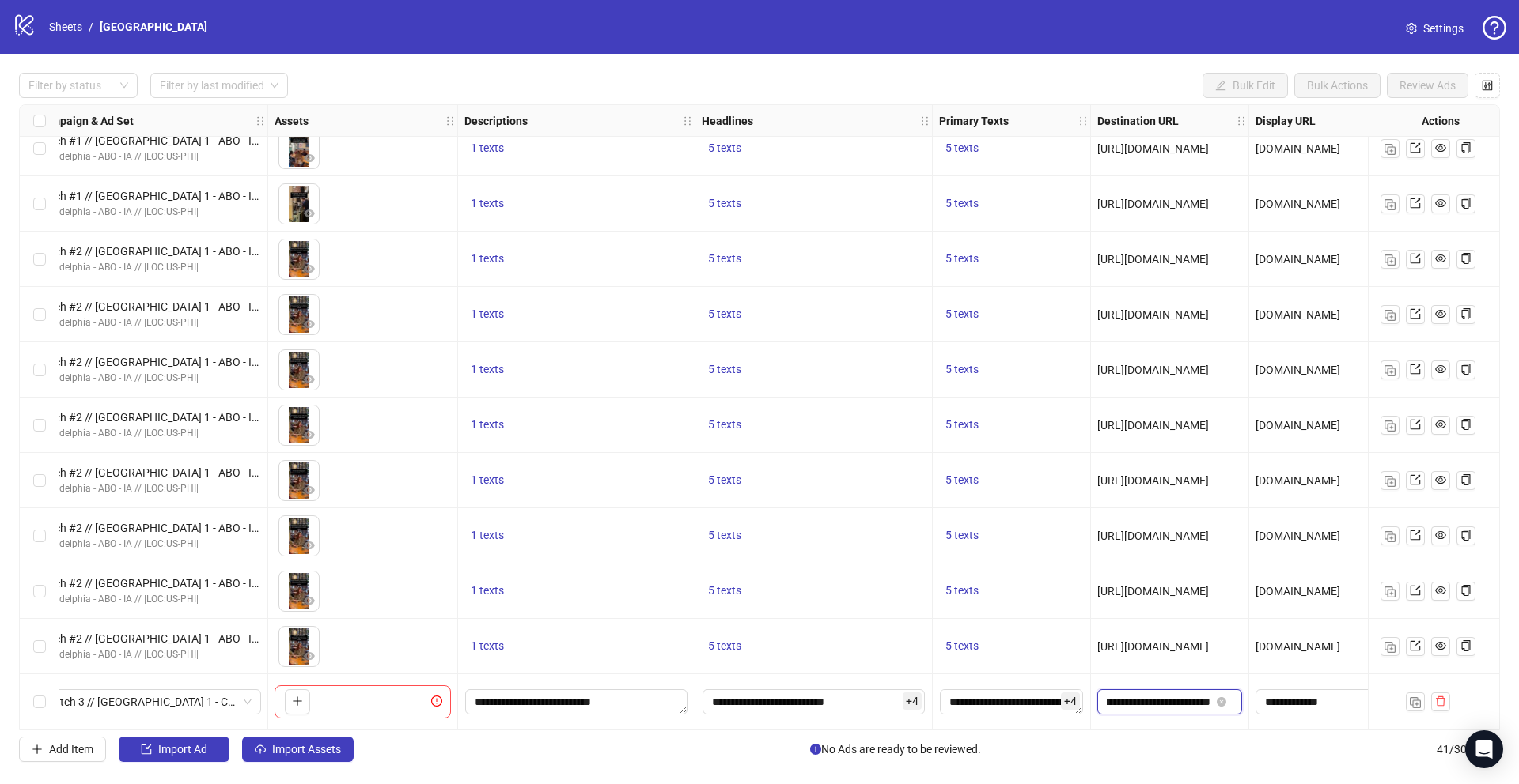
click at [1132, 703] on input "**********" at bounding box center [1158, 702] width 104 height 17
click at [1307, 695] on input "**********" at bounding box center [1326, 702] width 122 height 17
click at [1311, 699] on input "**********" at bounding box center [1326, 702] width 122 height 17
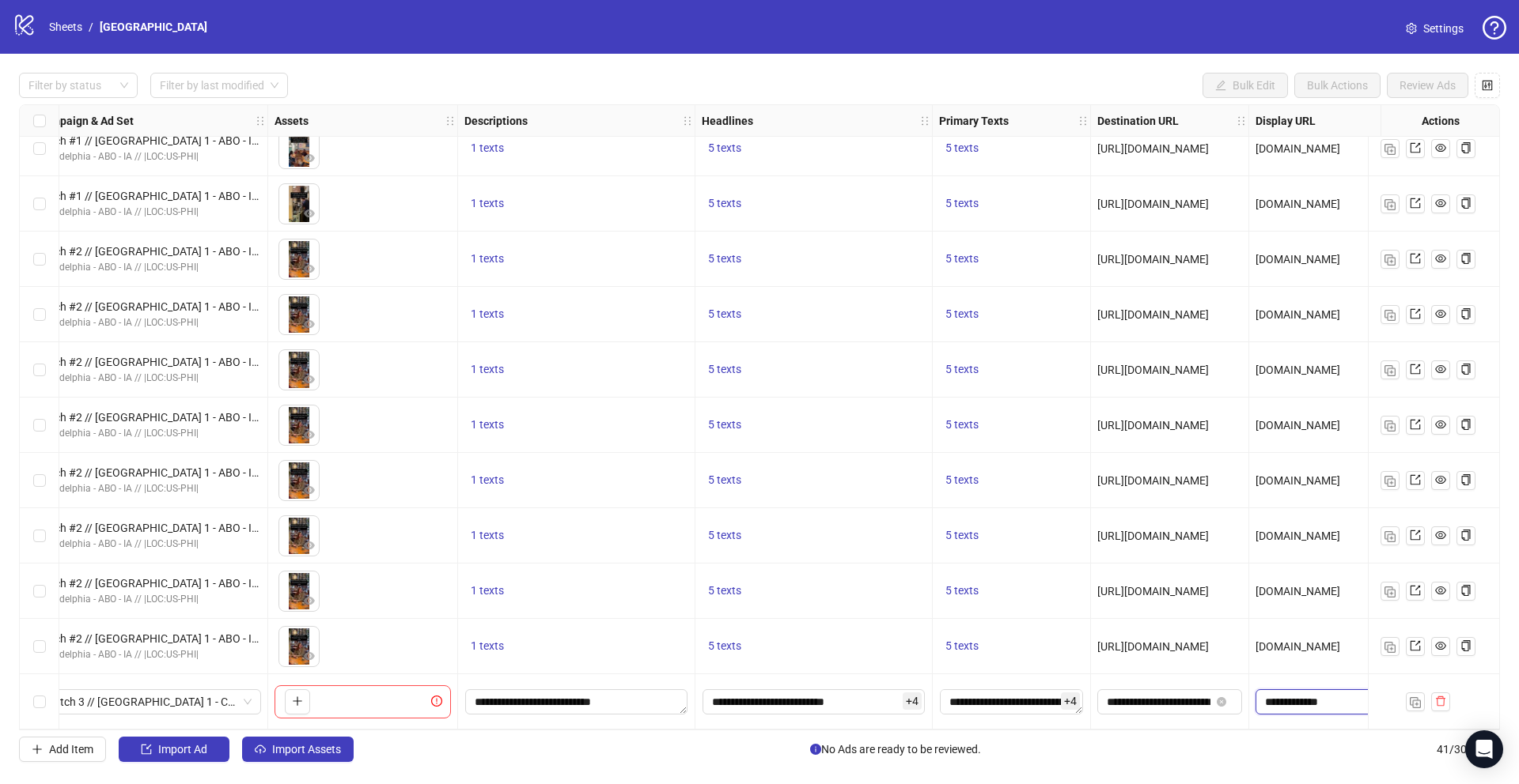
type input "**********"
click at [1301, 703] on input "**********" at bounding box center [1326, 702] width 122 height 17
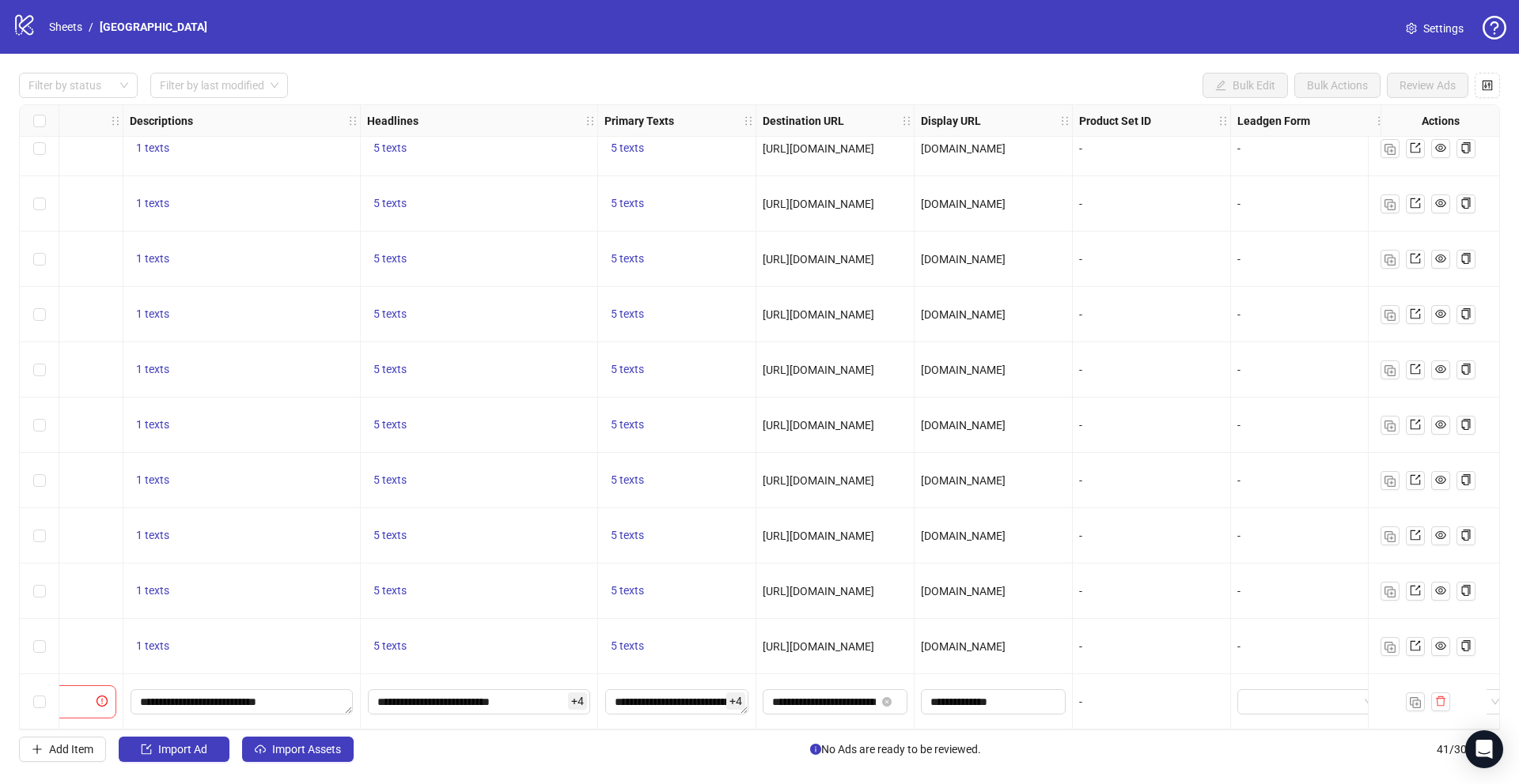
scroll to position [1682, 0]
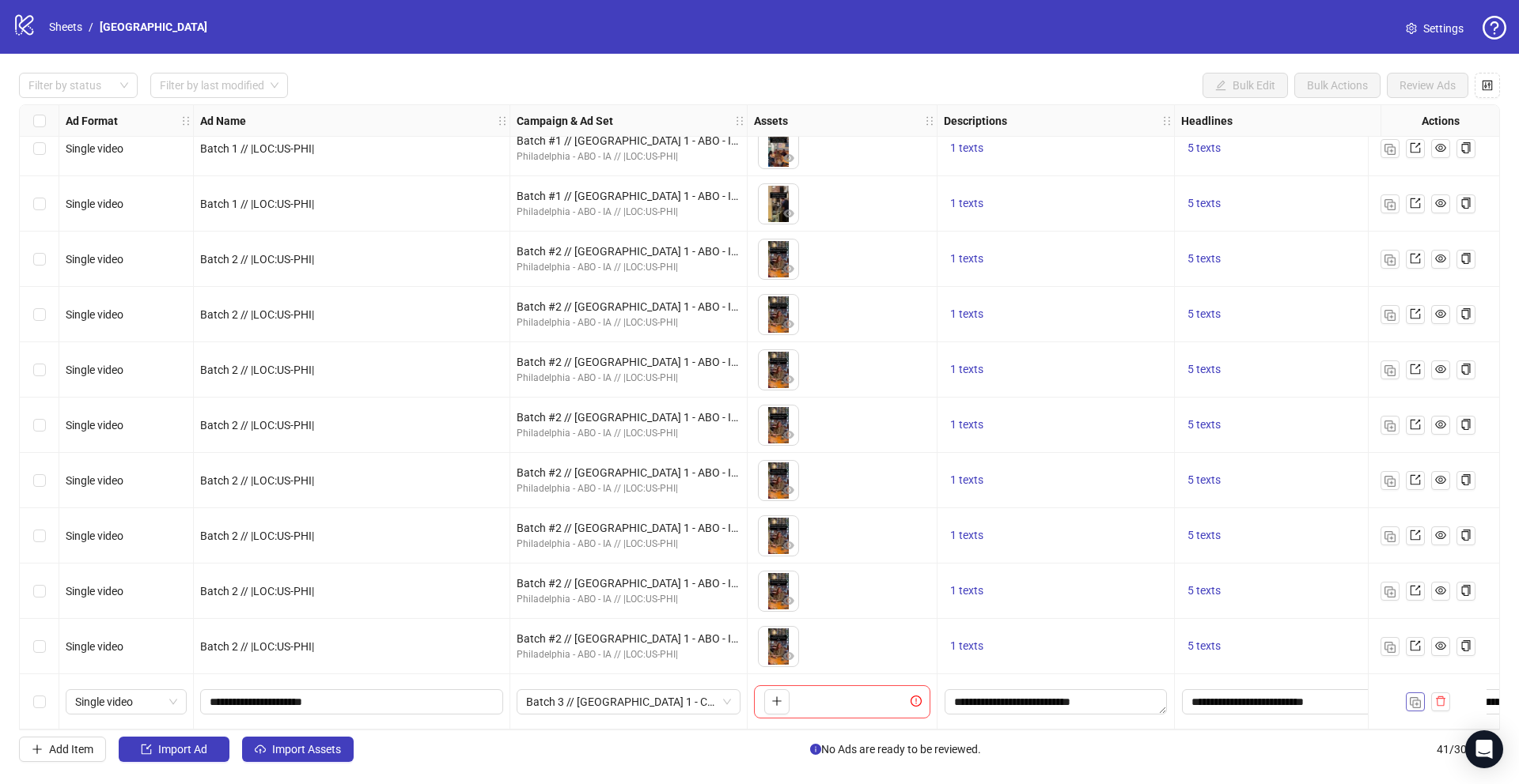
click at [1417, 701] on img "button" at bounding box center [1414, 702] width 11 height 11
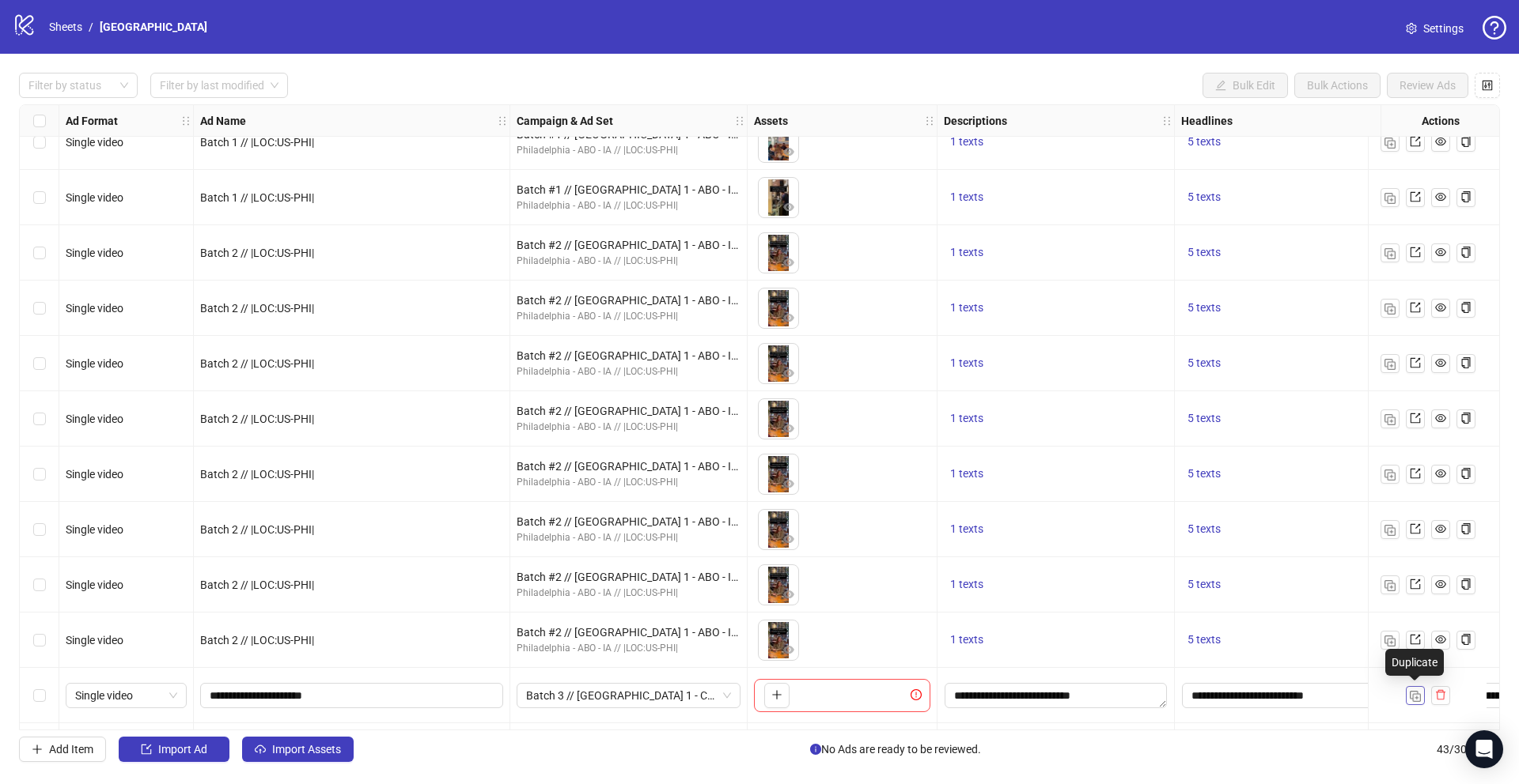
click at [1417, 701] on img "button" at bounding box center [1414, 696] width 11 height 11
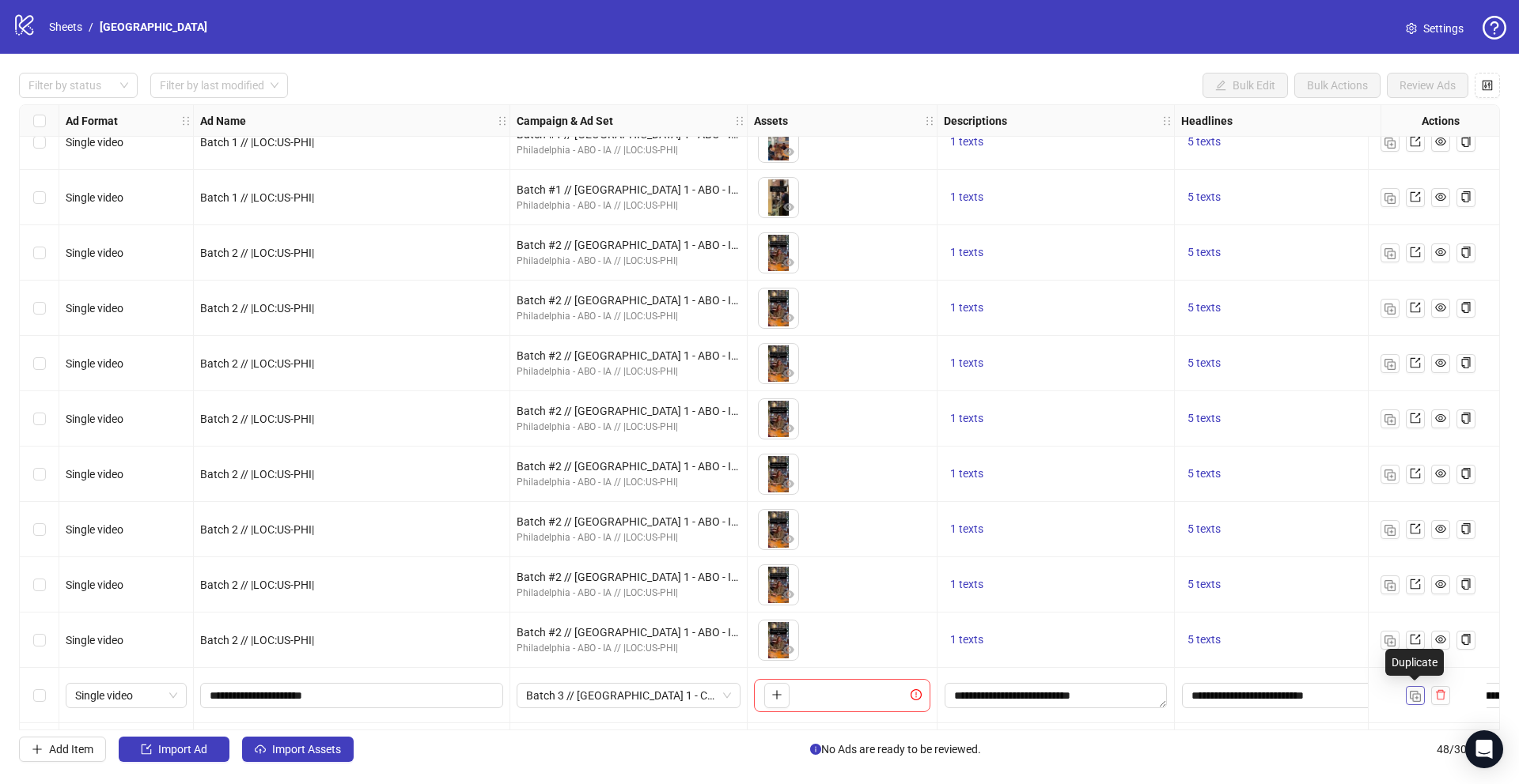
click at [1417, 701] on img "button" at bounding box center [1414, 696] width 11 height 11
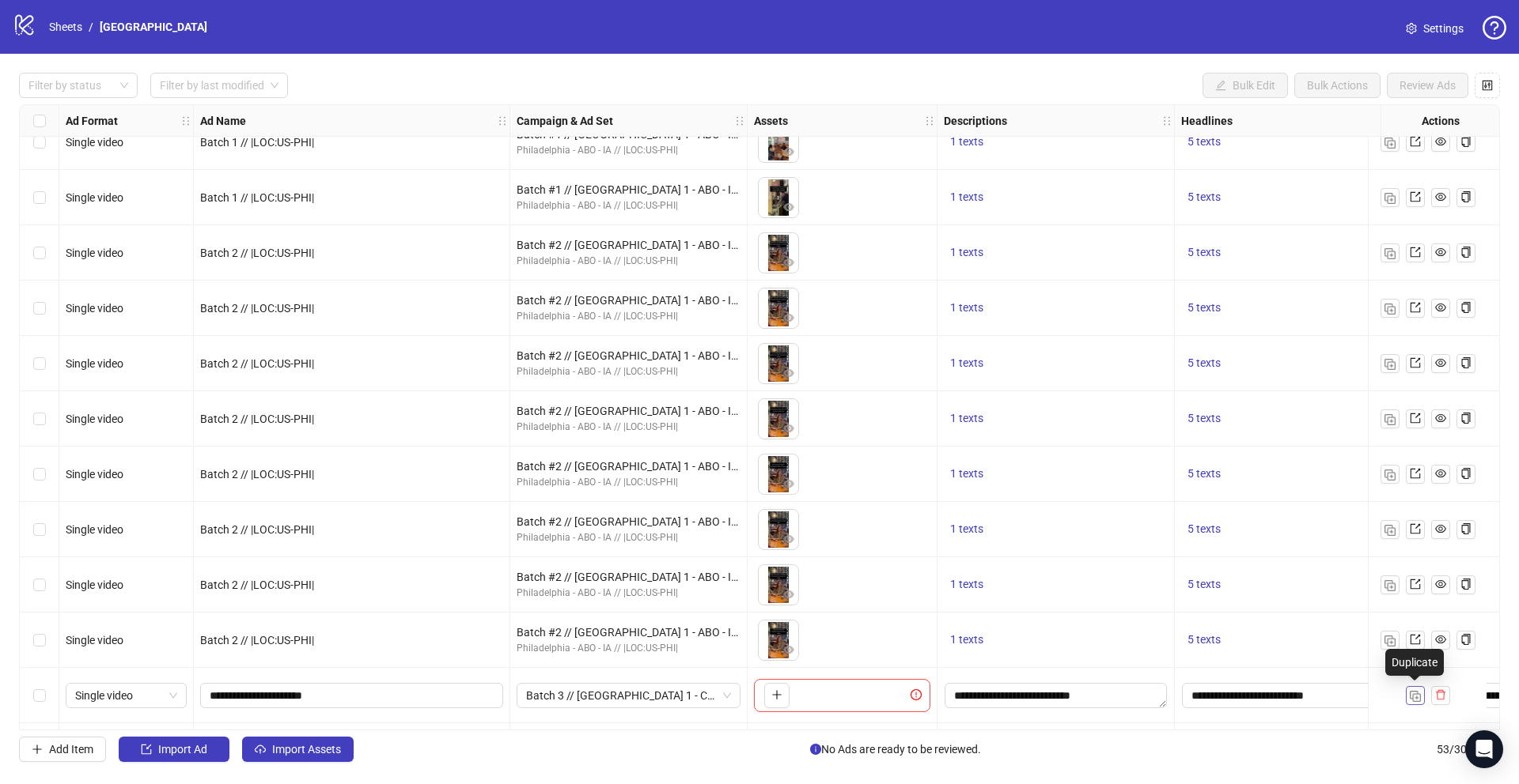
click at [1417, 701] on img "button" at bounding box center [1414, 696] width 11 height 11
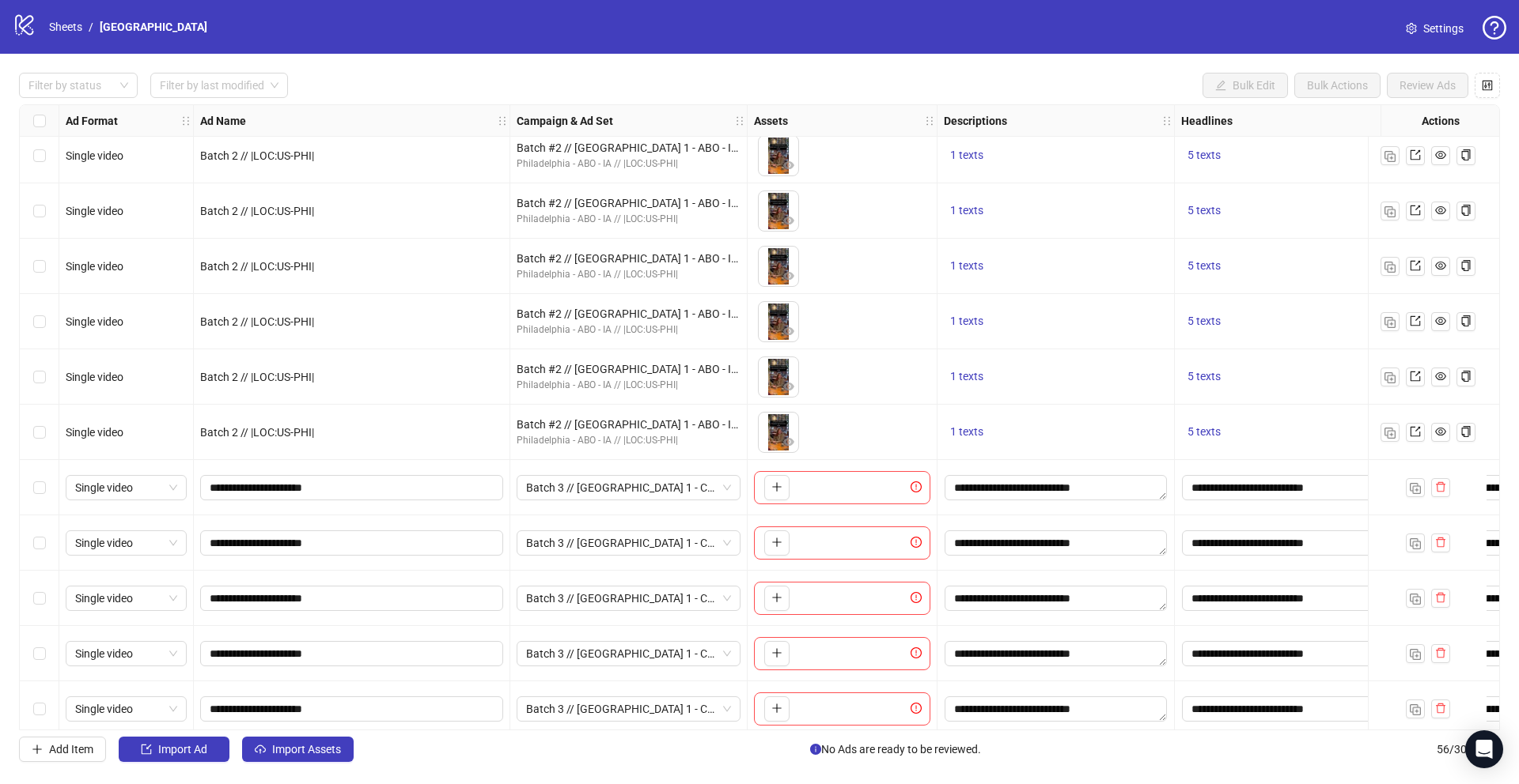
scroll to position [1945, 0]
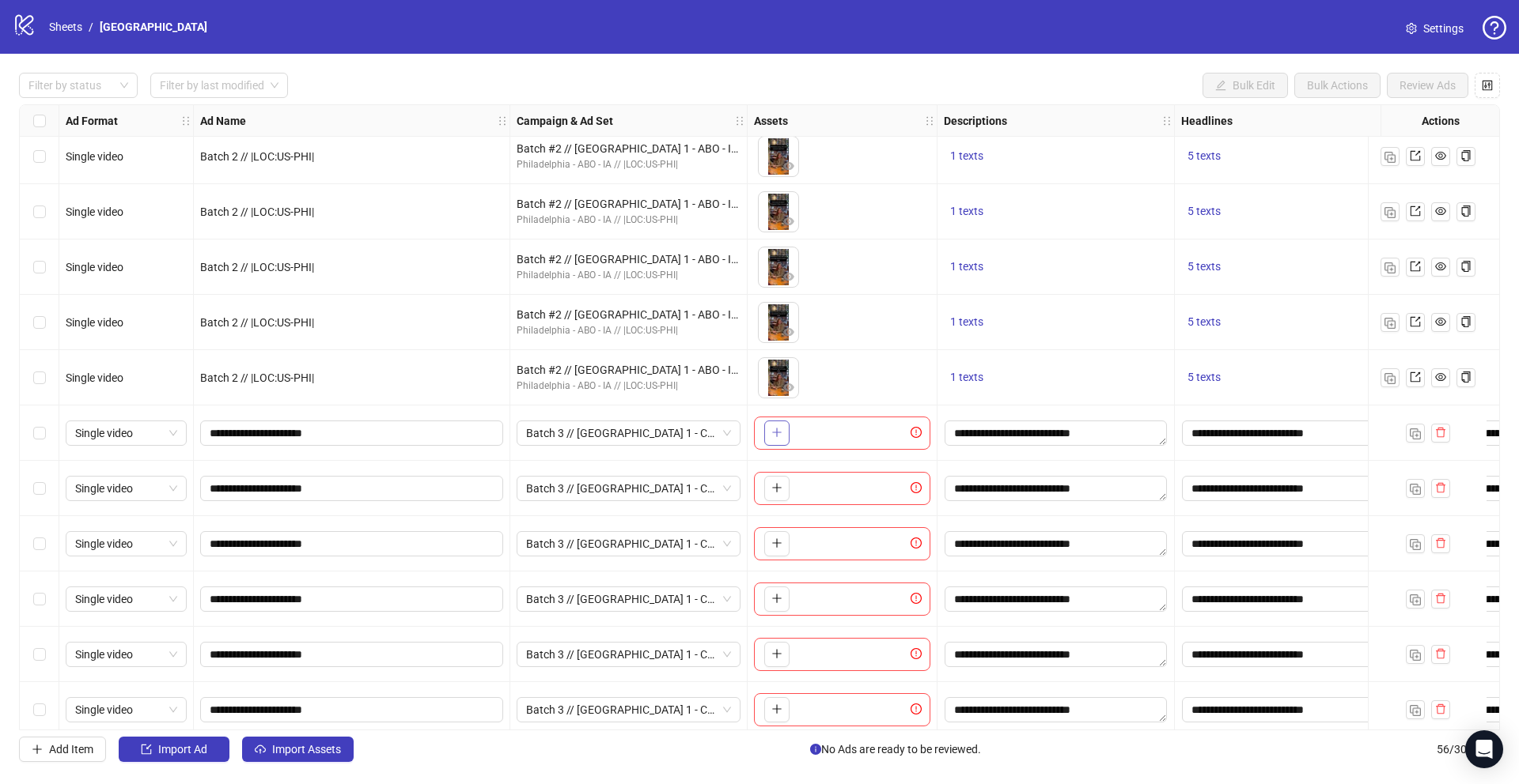
click at [776, 429] on icon "plus" at bounding box center [776, 433] width 1 height 9
click at [778, 493] on icon "plus" at bounding box center [776, 487] width 11 height 11
click at [774, 553] on button "button" at bounding box center [776, 544] width 25 height 25
click at [776, 602] on icon "plus" at bounding box center [776, 598] width 11 height 11
click at [783, 652] on button "button" at bounding box center [776, 655] width 25 height 25
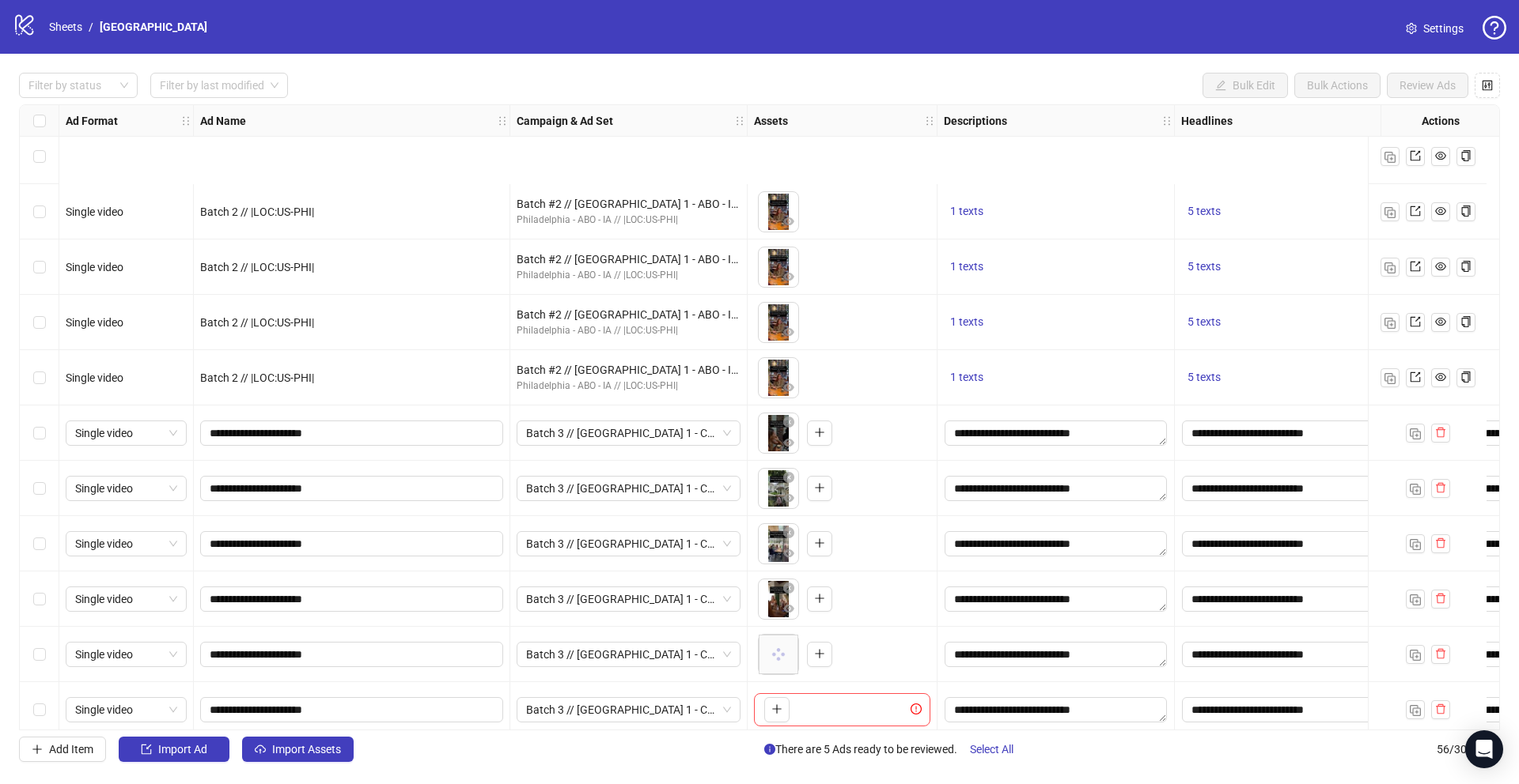
scroll to position [2131, 0]
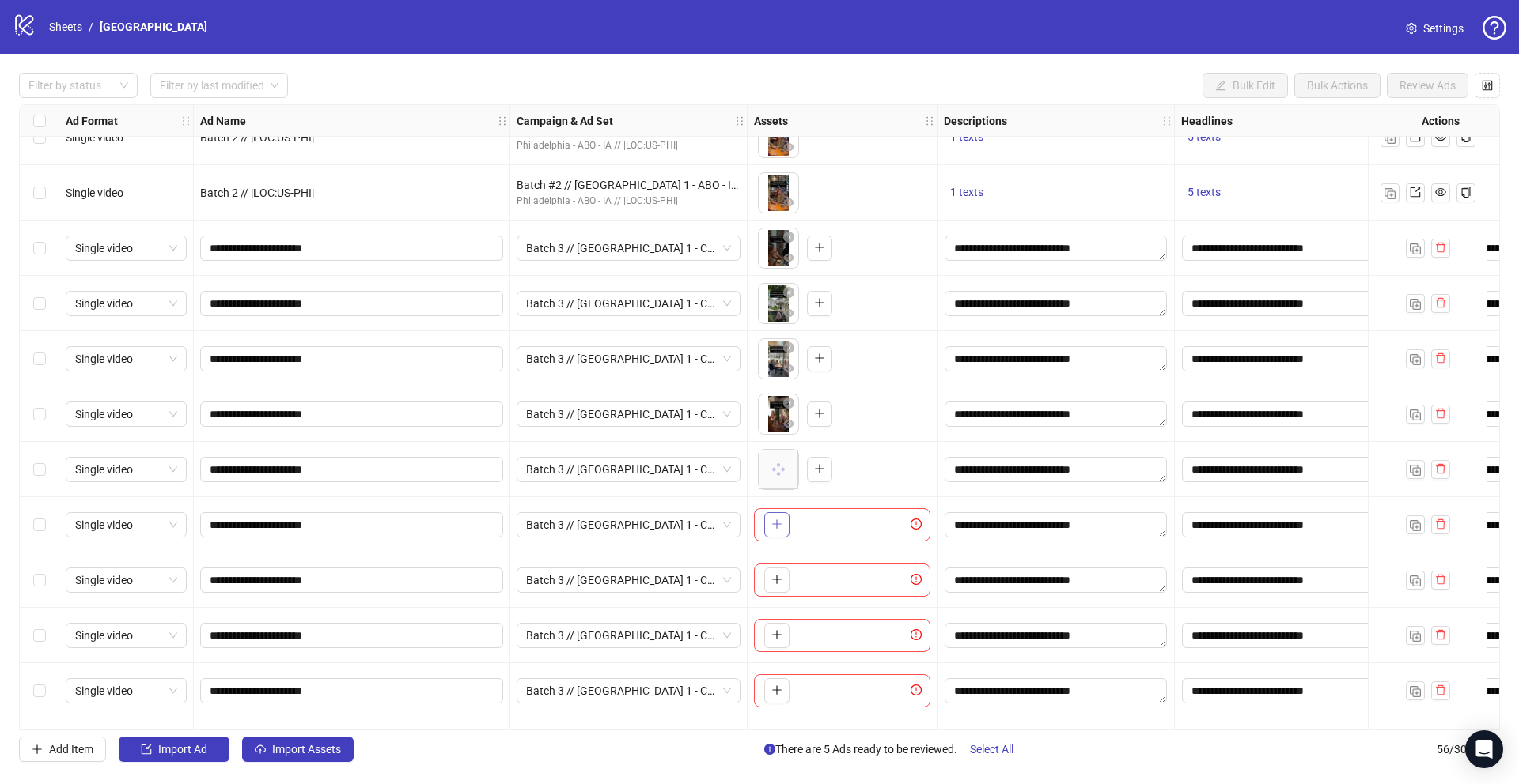
click at [781, 527] on icon "plus" at bounding box center [776, 524] width 11 height 11
click at [776, 592] on button "button" at bounding box center [776, 580] width 25 height 25
click at [775, 640] on icon "plus" at bounding box center [776, 635] width 11 height 11
click at [774, 694] on icon "plus" at bounding box center [776, 690] width 11 height 11
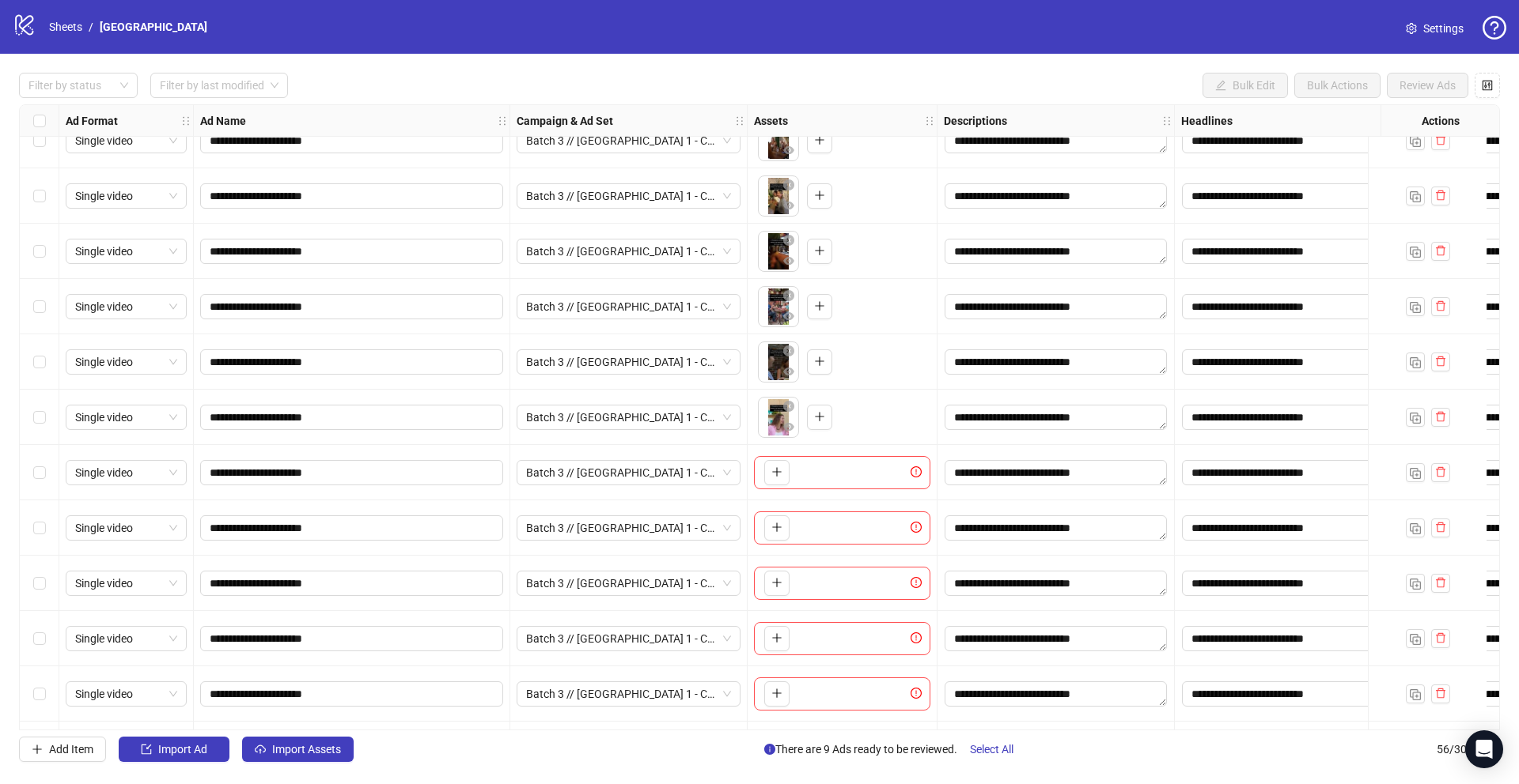
scroll to position [2506, 0]
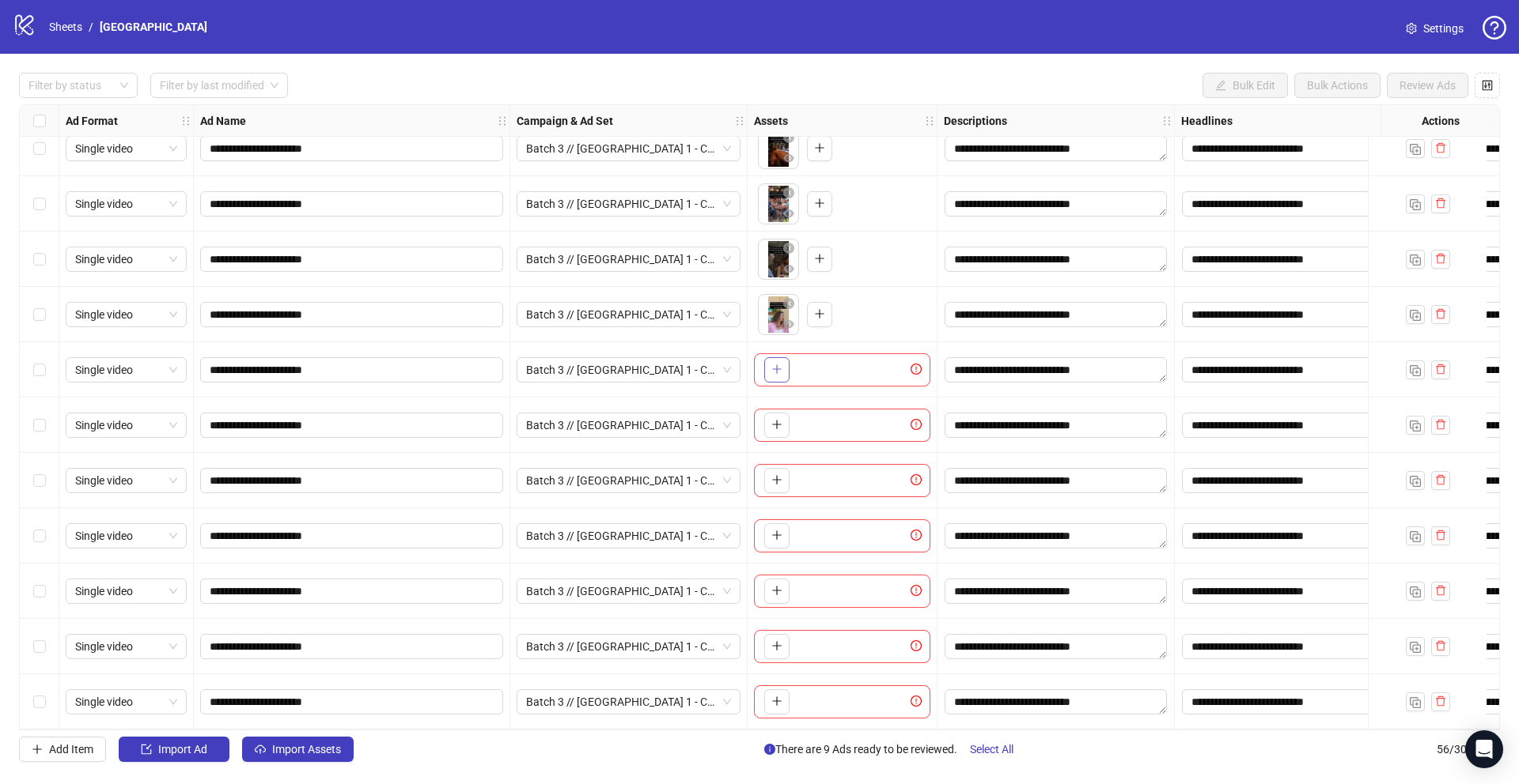
click at [779, 372] on icon "plus" at bounding box center [776, 369] width 11 height 11
click at [776, 431] on span "button" at bounding box center [776, 424] width 11 height 13
click at [777, 481] on icon "plus" at bounding box center [776, 479] width 11 height 11
click at [776, 541] on span "button" at bounding box center [776, 535] width 11 height 13
click at [776, 589] on icon "plus" at bounding box center [776, 591] width 1 height 9
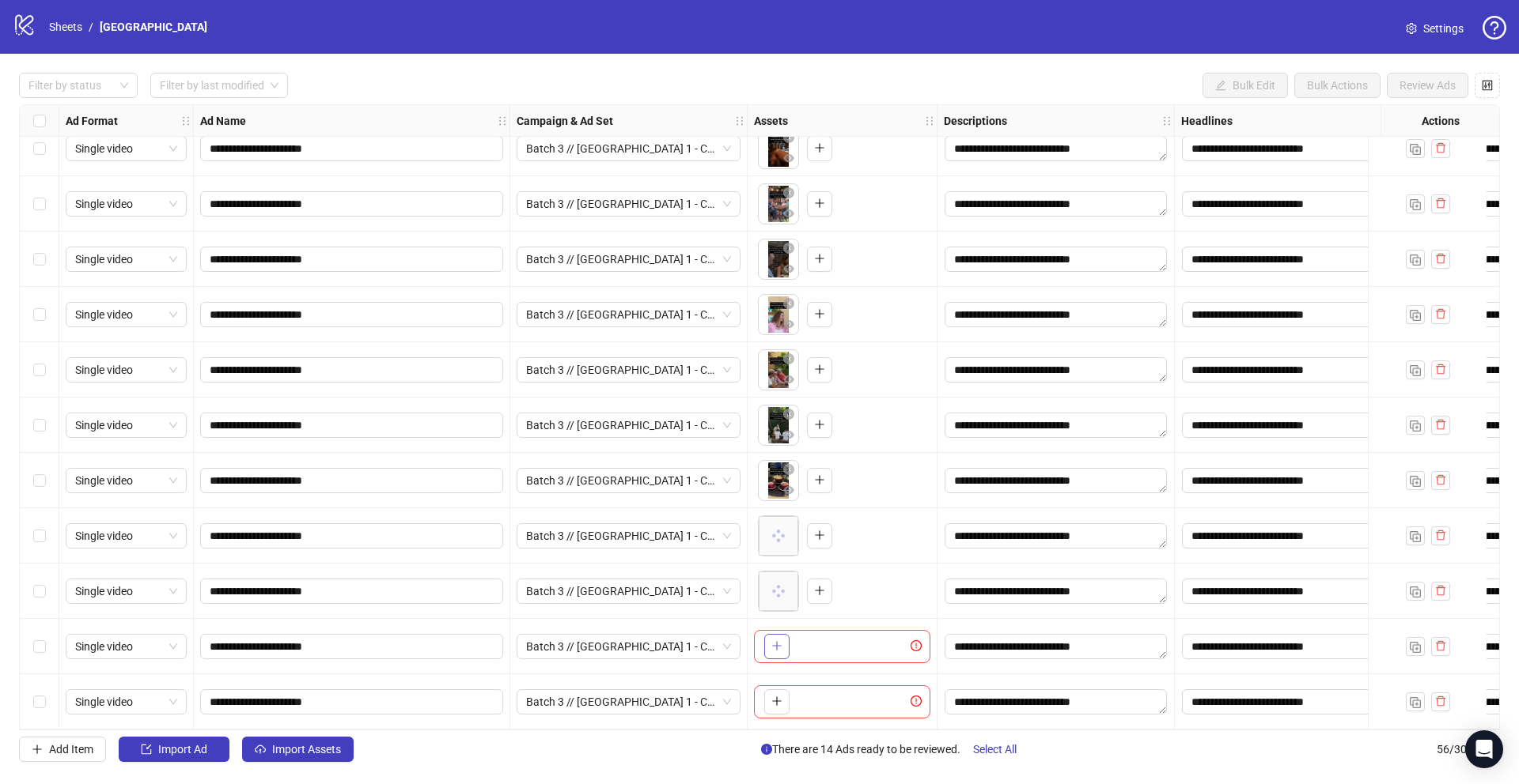
click at [772, 645] on icon "plus" at bounding box center [776, 645] width 11 height 11
click at [777, 702] on icon "plus" at bounding box center [776, 702] width 9 height 1
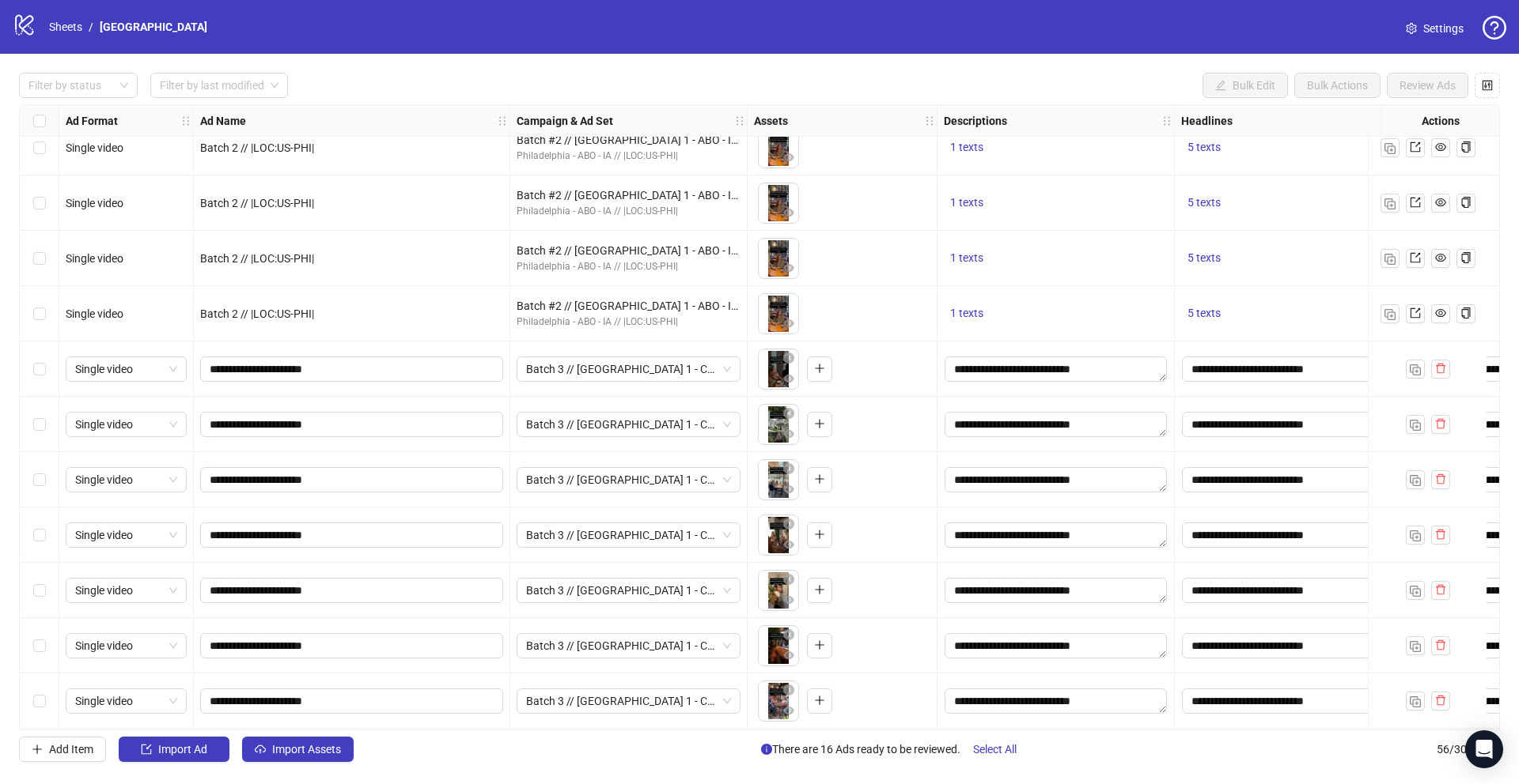
scroll to position [1995, 0]
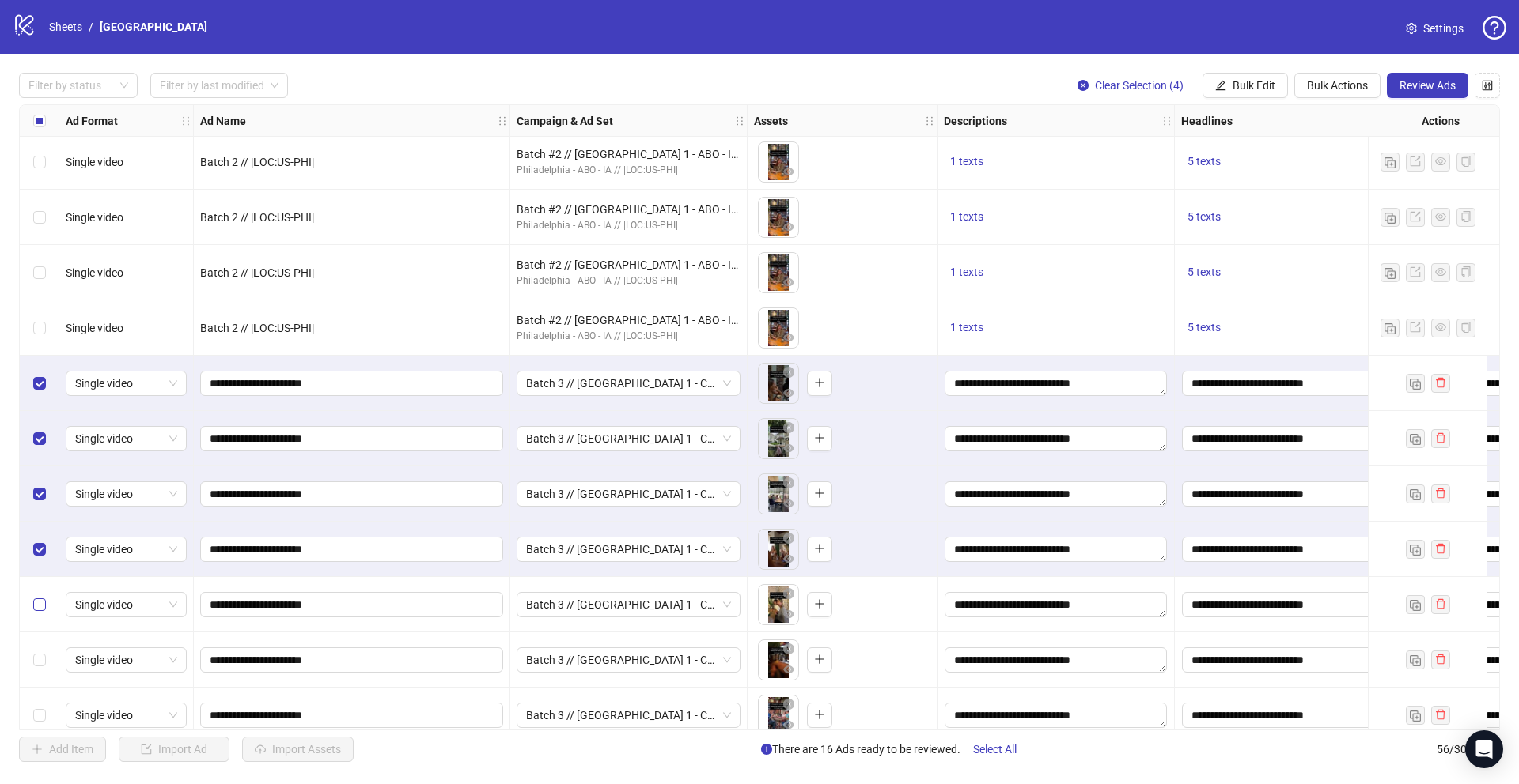
click at [42, 596] on label "Select row 45" at bounding box center [39, 604] width 13 height 17
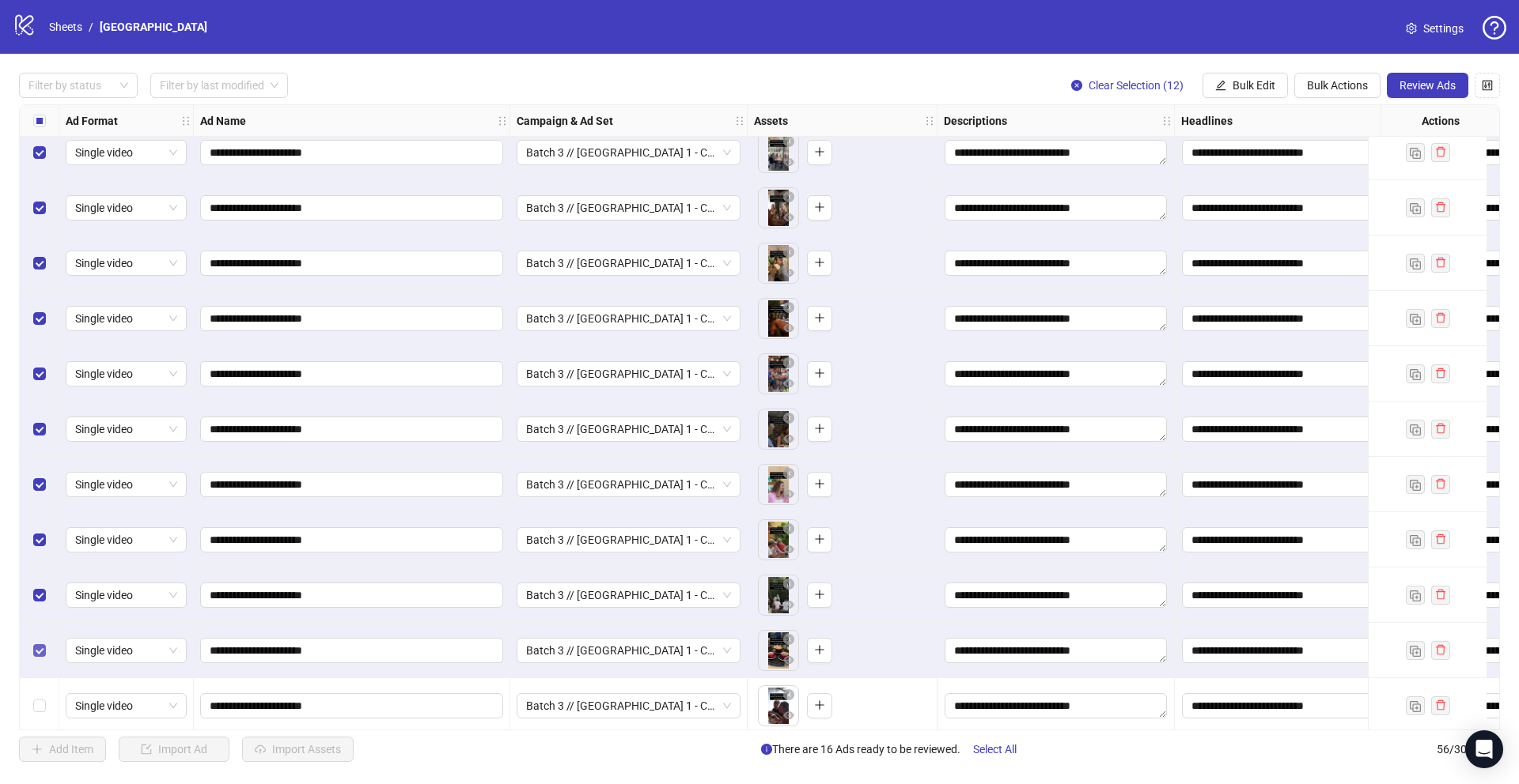
scroll to position [2513, 0]
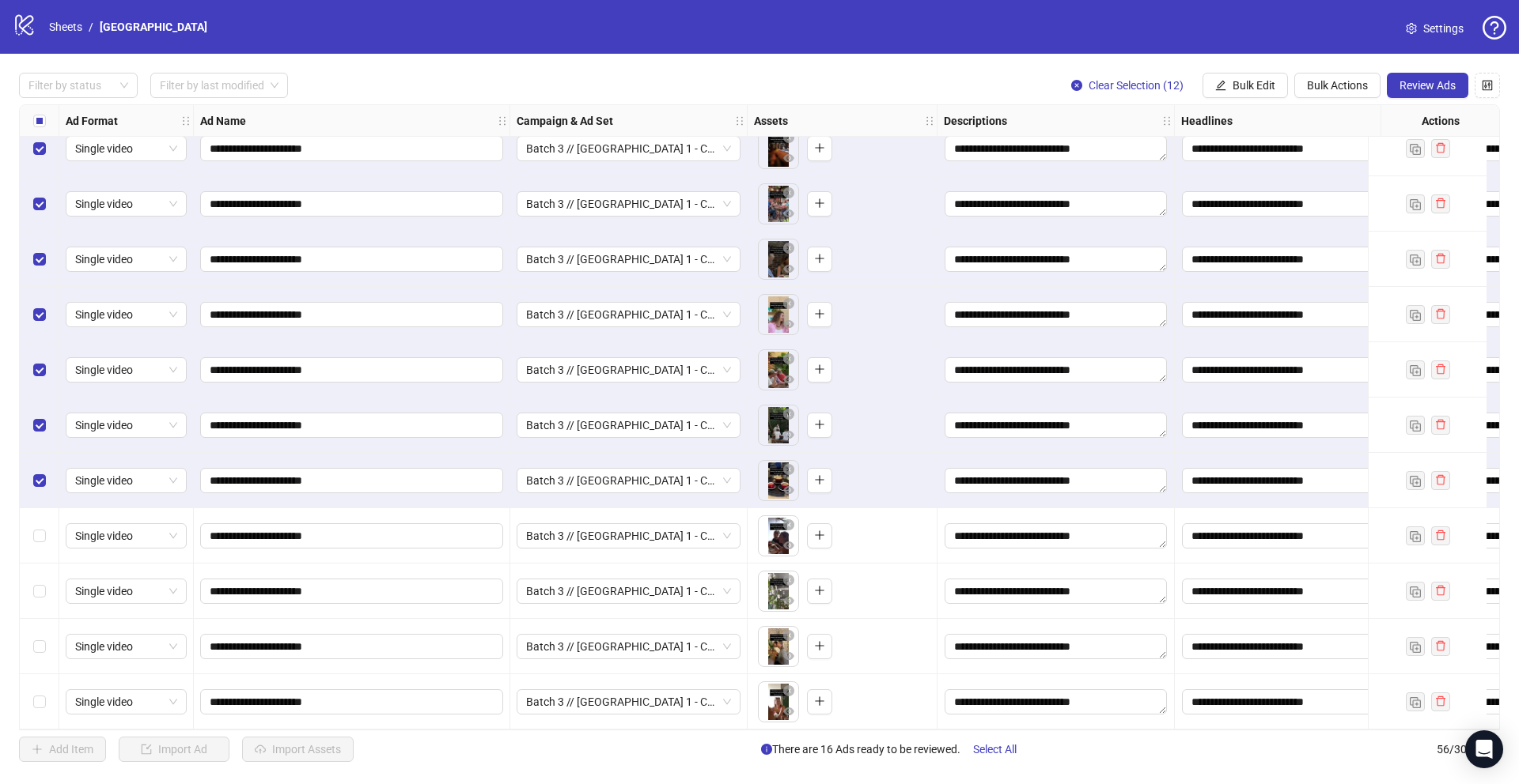
click at [42, 519] on div "Select row 53" at bounding box center [39, 536] width 40 height 55
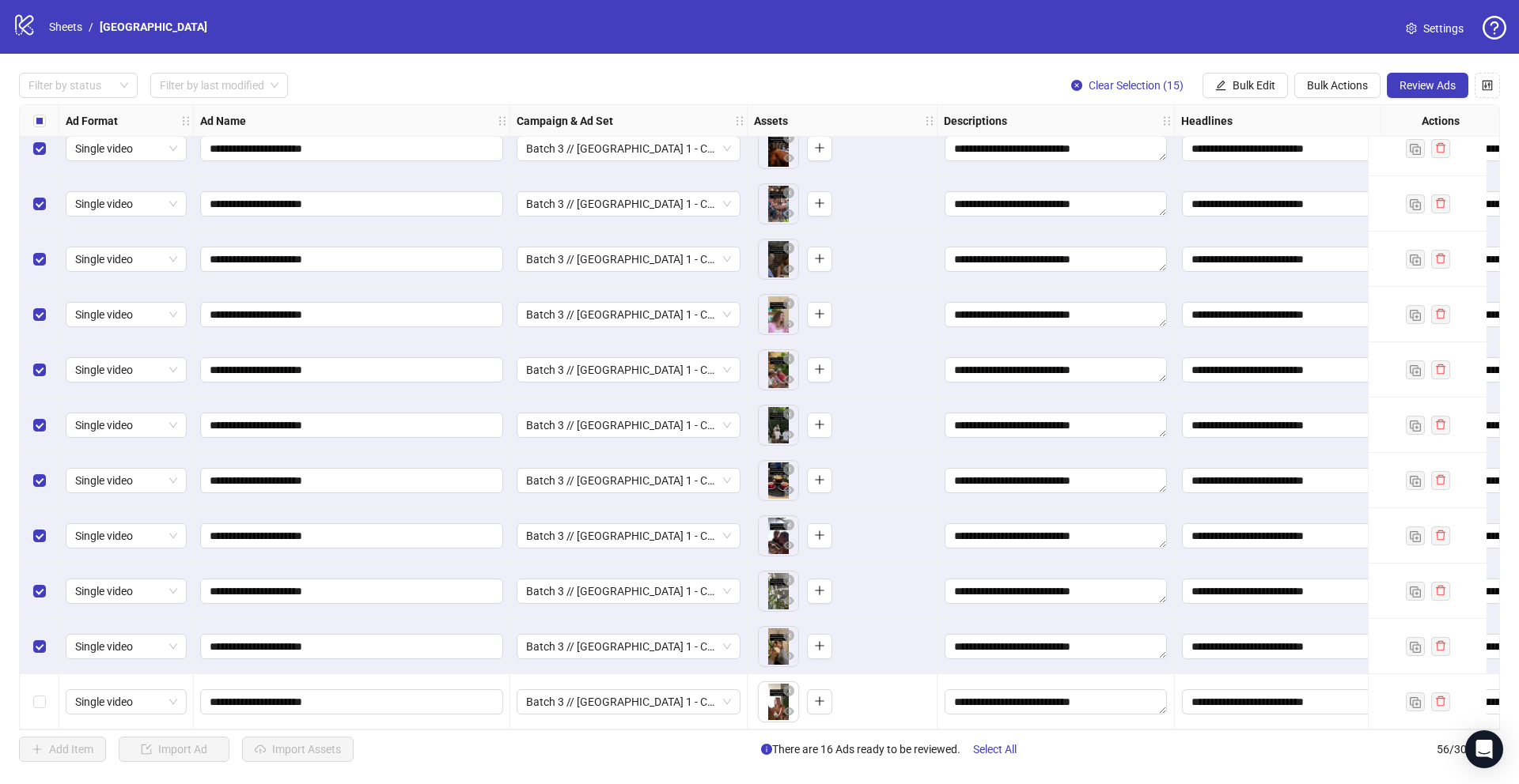
click at [41, 708] on div "Select row 56" at bounding box center [39, 702] width 40 height 55
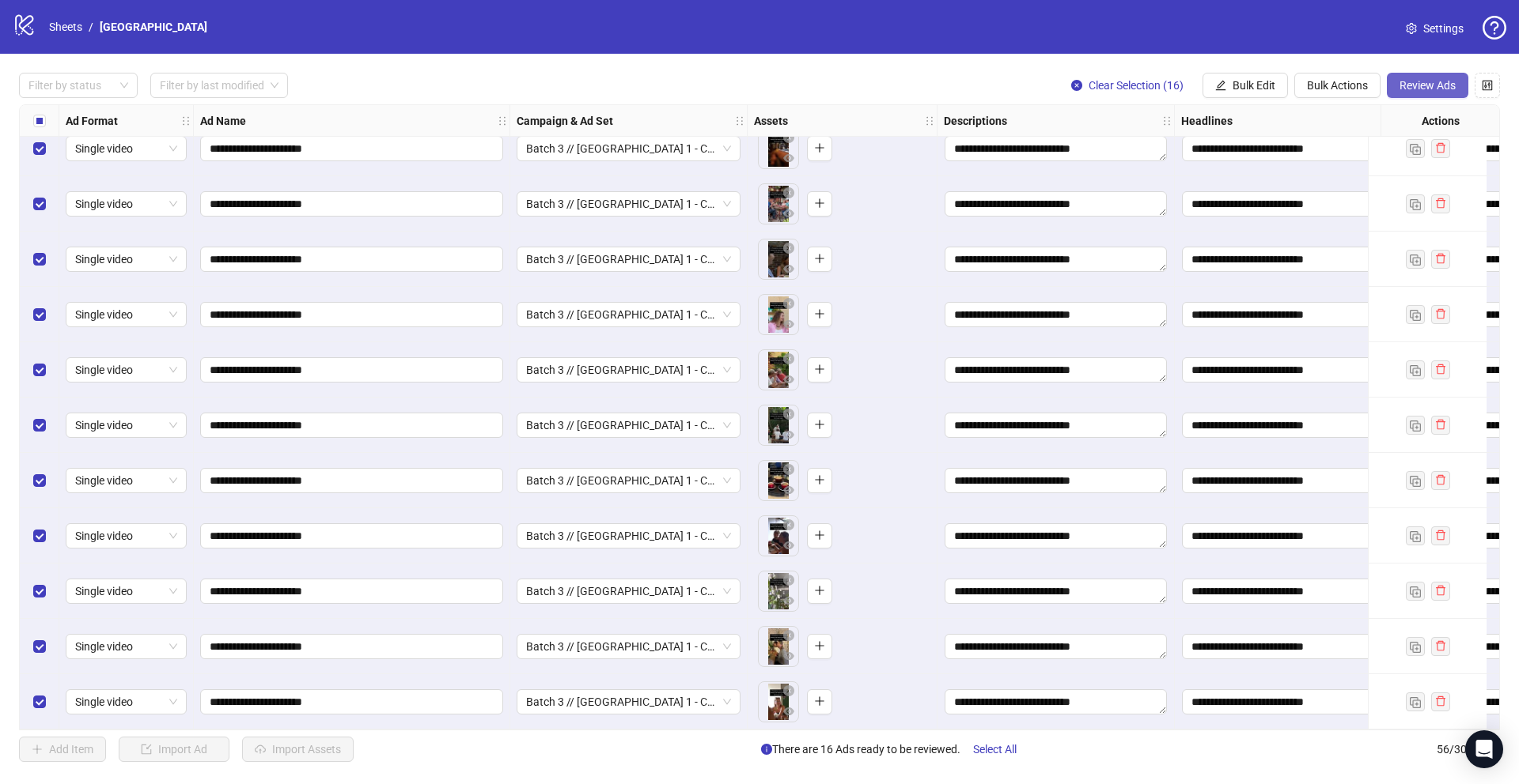
click at [1401, 85] on span "Review Ads" at bounding box center [1428, 84] width 56 height 13
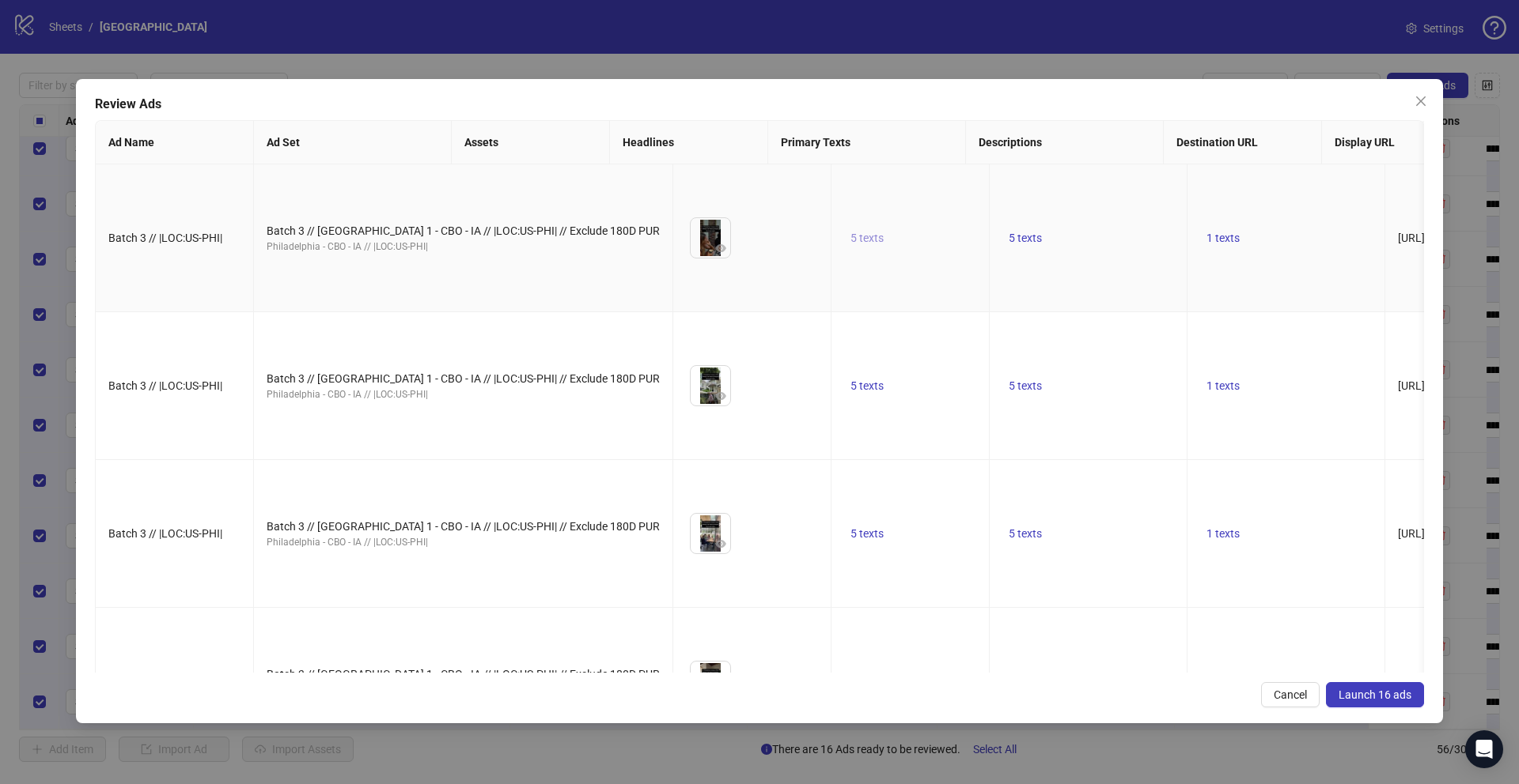
click at [850, 245] on span "5 texts" at bounding box center [867, 238] width 33 height 13
click at [889, 251] on icon "caret-right" at bounding box center [892, 250] width 11 height 11
click at [889, 254] on icon "caret-right" at bounding box center [892, 259] width 11 height 11
click at [889, 251] on icon "caret-right" at bounding box center [892, 250] width 11 height 11
click at [990, 193] on td "5 texts" at bounding box center [1089, 239] width 198 height 147
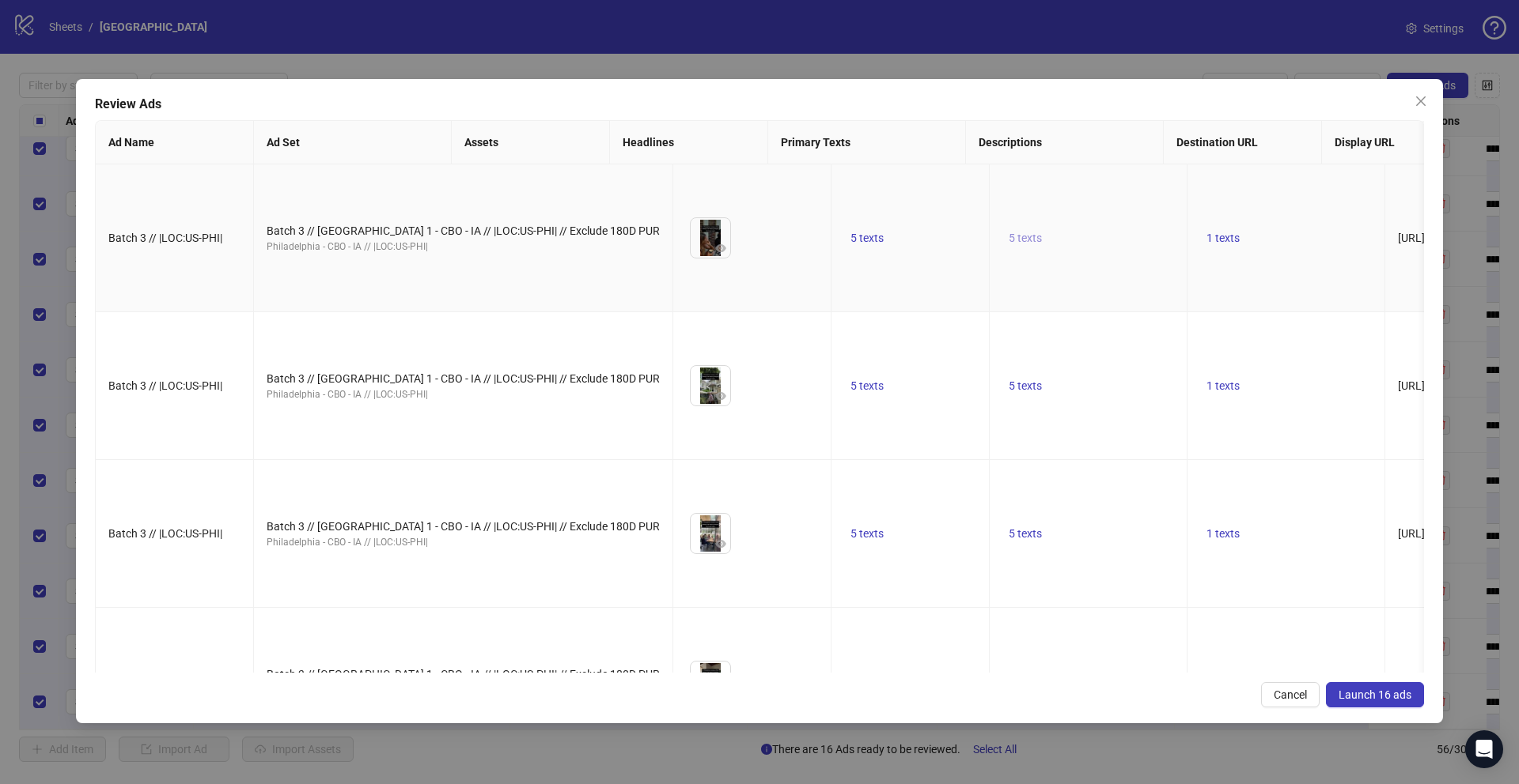
click at [1008, 245] on span "5 texts" at bounding box center [1025, 238] width 33 height 13
click at [1051, 245] on icon "caret-right" at bounding box center [1050, 250] width 11 height 11
click at [1051, 254] on icon "caret-right" at bounding box center [1050, 259] width 11 height 11
click at [1187, 186] on td "1 texts" at bounding box center [1286, 239] width 198 height 147
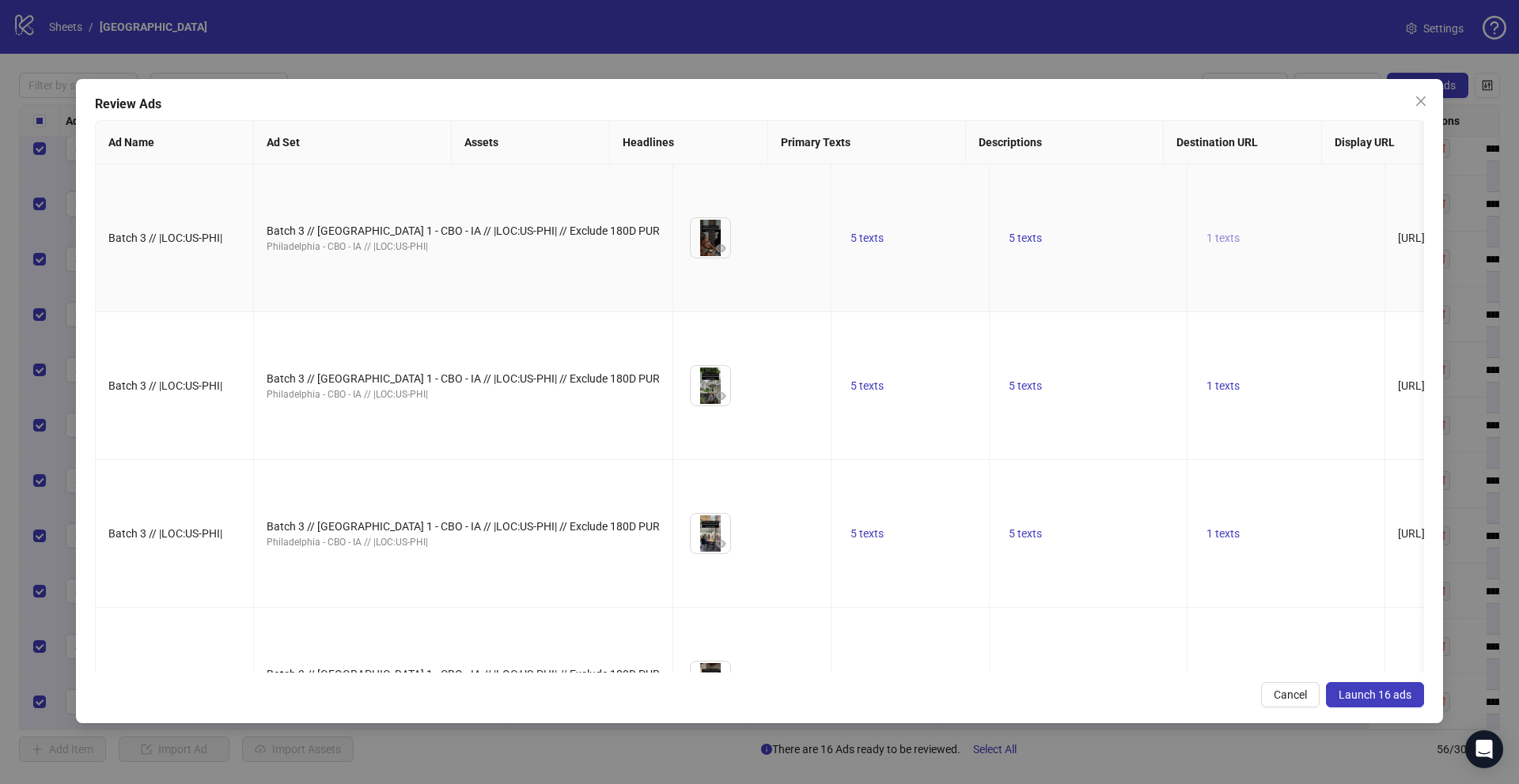
click at [1206, 245] on span "1 texts" at bounding box center [1223, 238] width 33 height 13
click at [990, 213] on td "5 texts" at bounding box center [1089, 239] width 198 height 147
click at [715, 254] on icon "eye" at bounding box center [720, 247] width 11 height 11
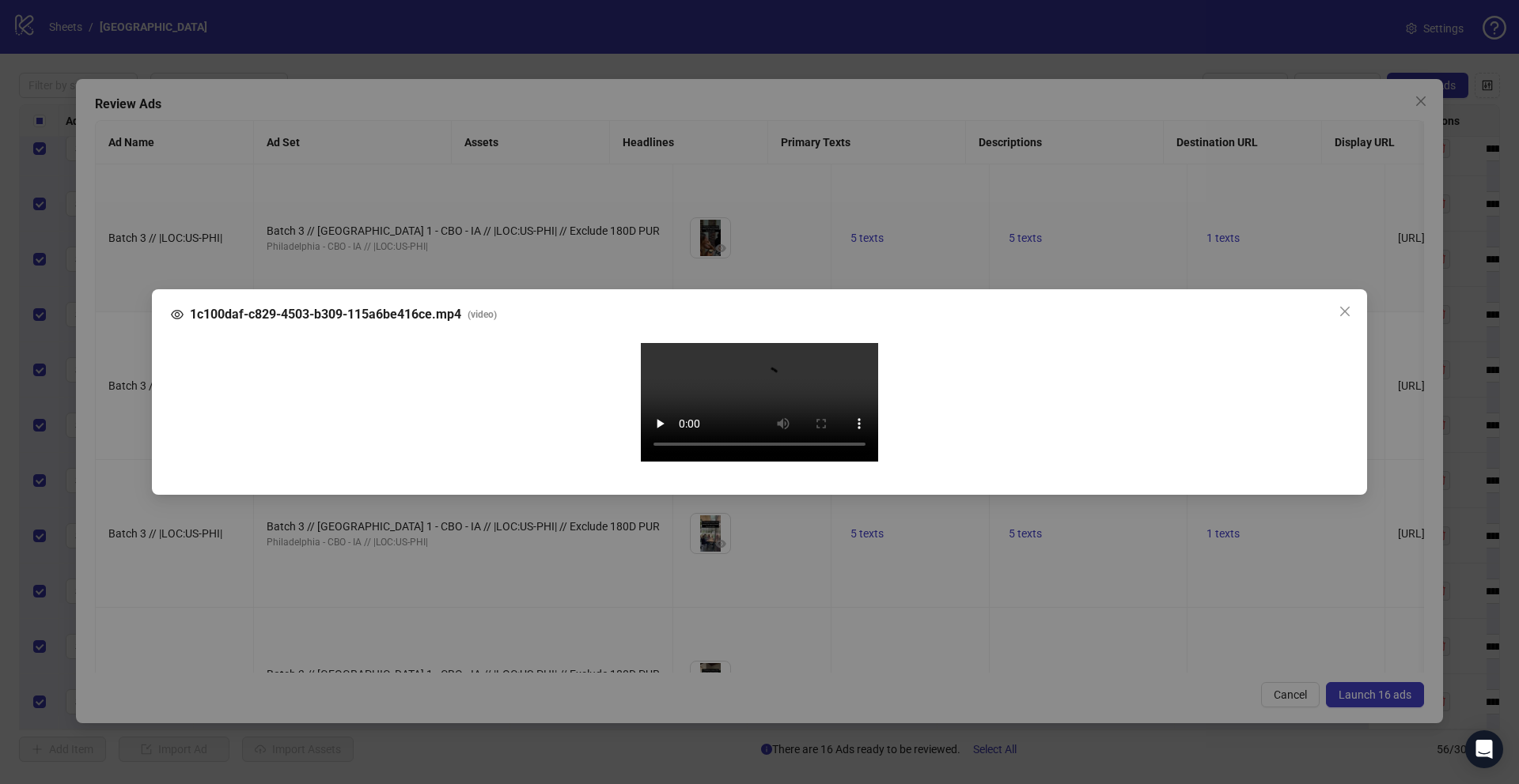
click at [134, 420] on div "1c100daf-c829-4503-b309-115a6be416ce.mp4 ( video ) Your browser does not suppor…" at bounding box center [759, 392] width 1519 height 784
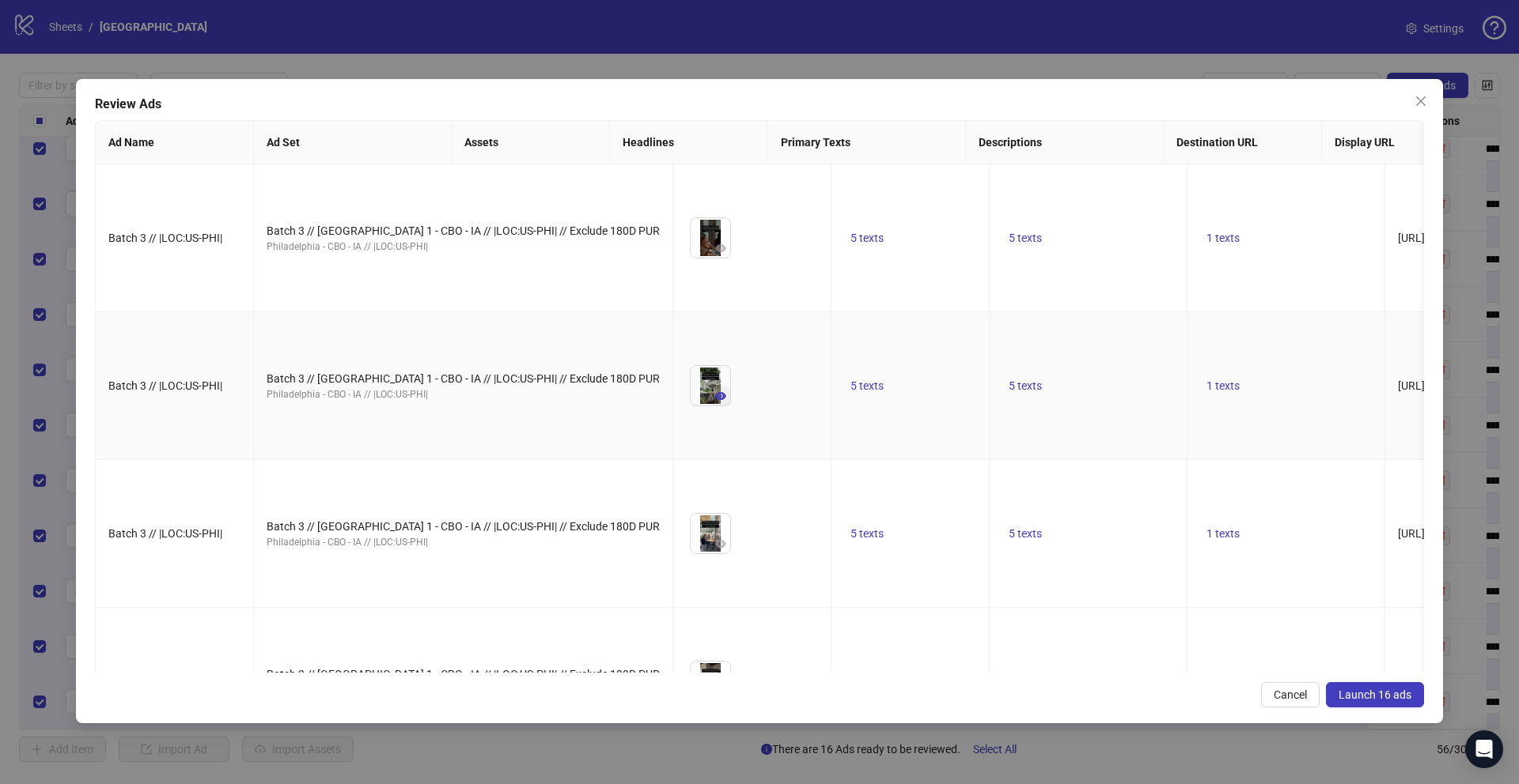
click at [715, 402] on icon "eye" at bounding box center [720, 396] width 11 height 11
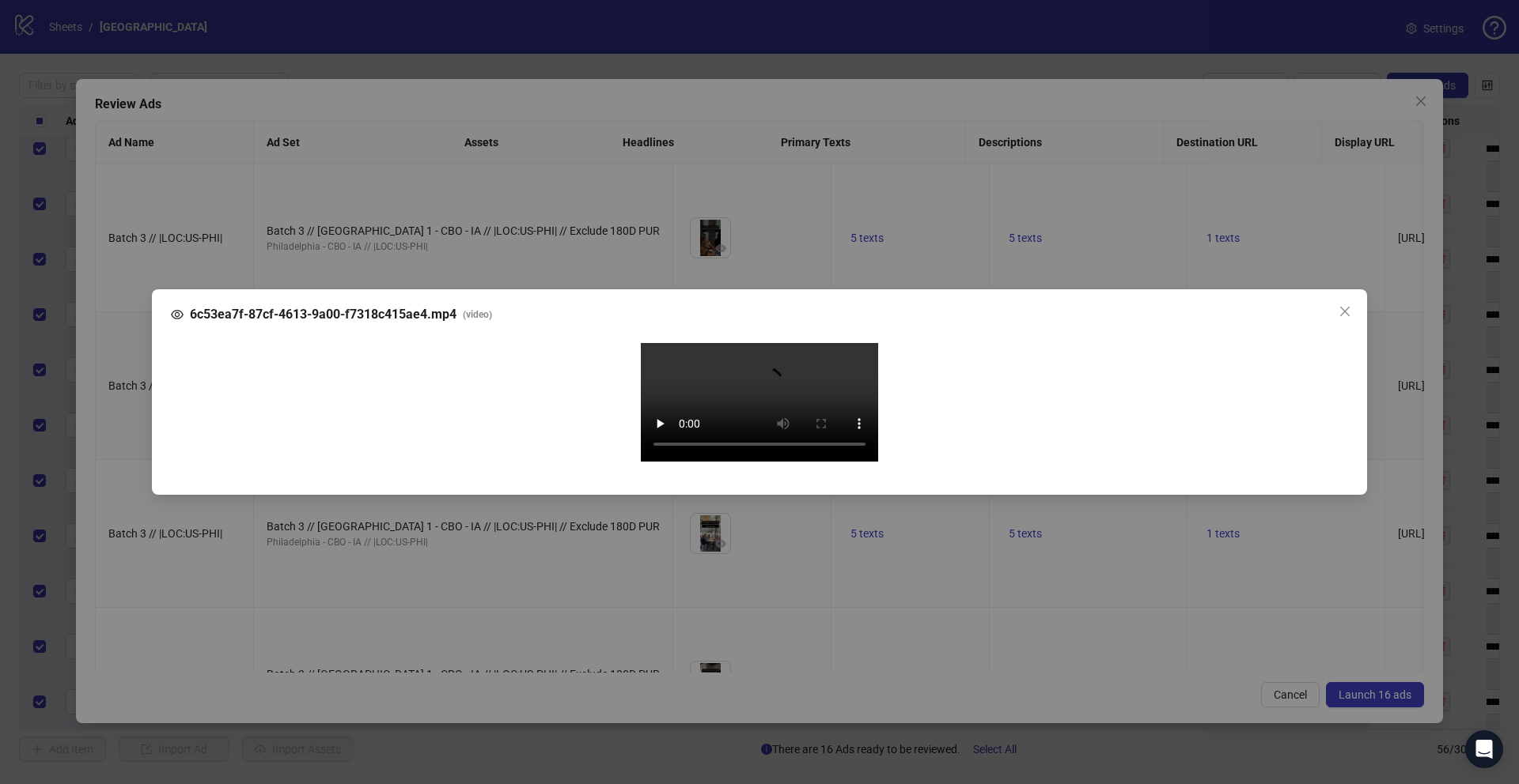
click at [128, 482] on div "6c53ea7f-87cf-4613-9a00-f7318c415ae4.mp4 ( video ) Your browser does not suppor…" at bounding box center [759, 392] width 1519 height 784
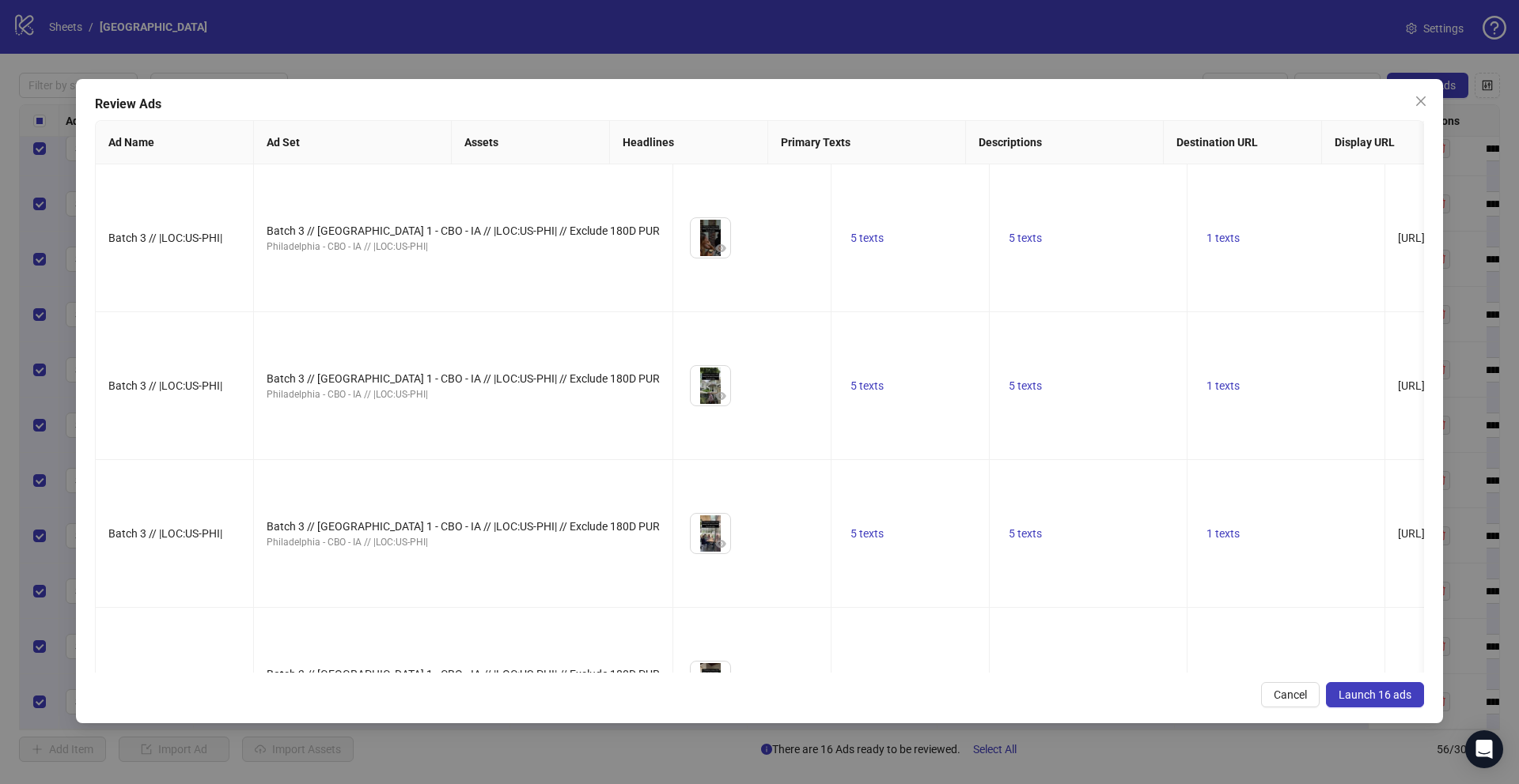
click at [1355, 686] on button "Launch 16 ads" at bounding box center [1374, 695] width 98 height 25
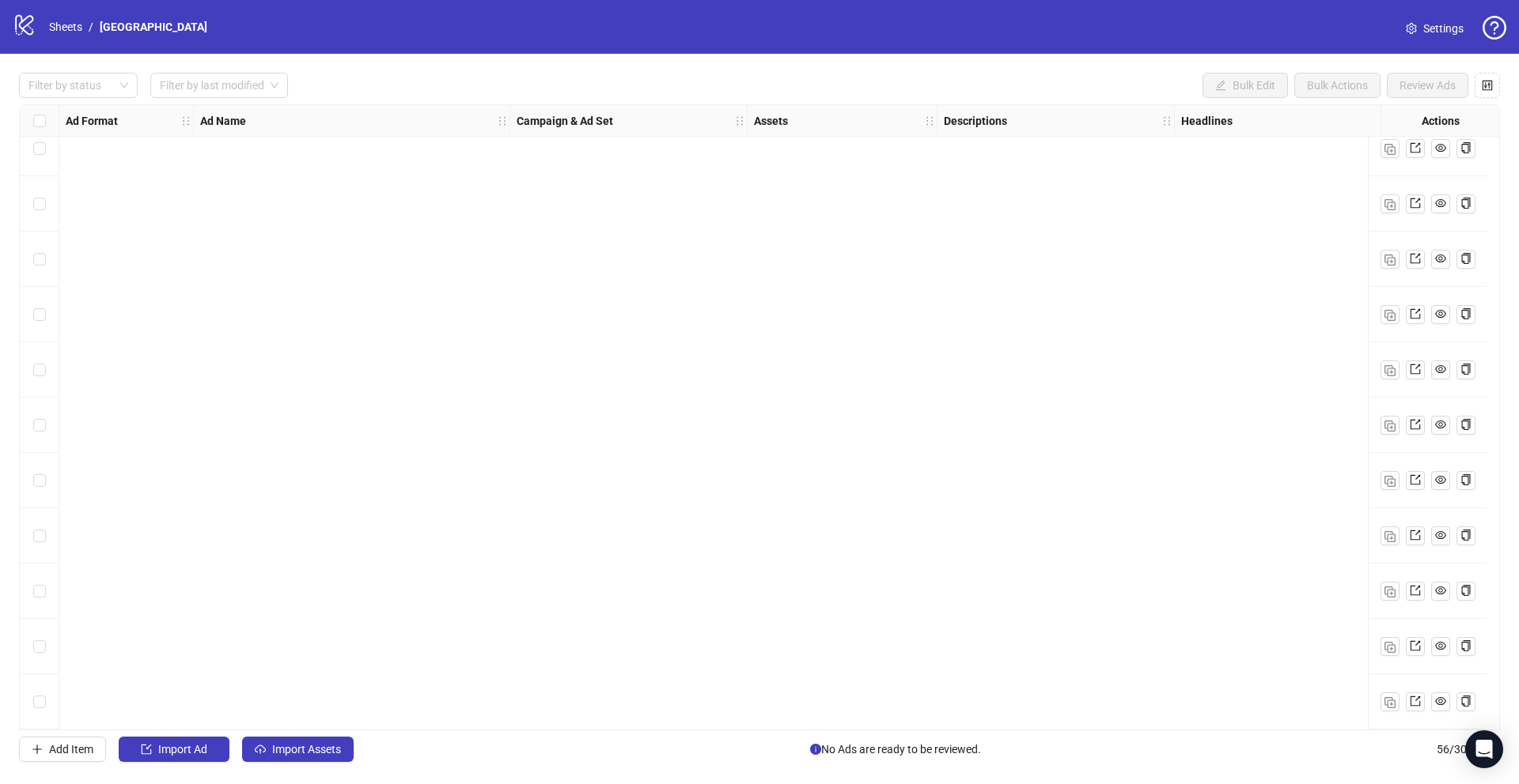
scroll to position [975, 0]
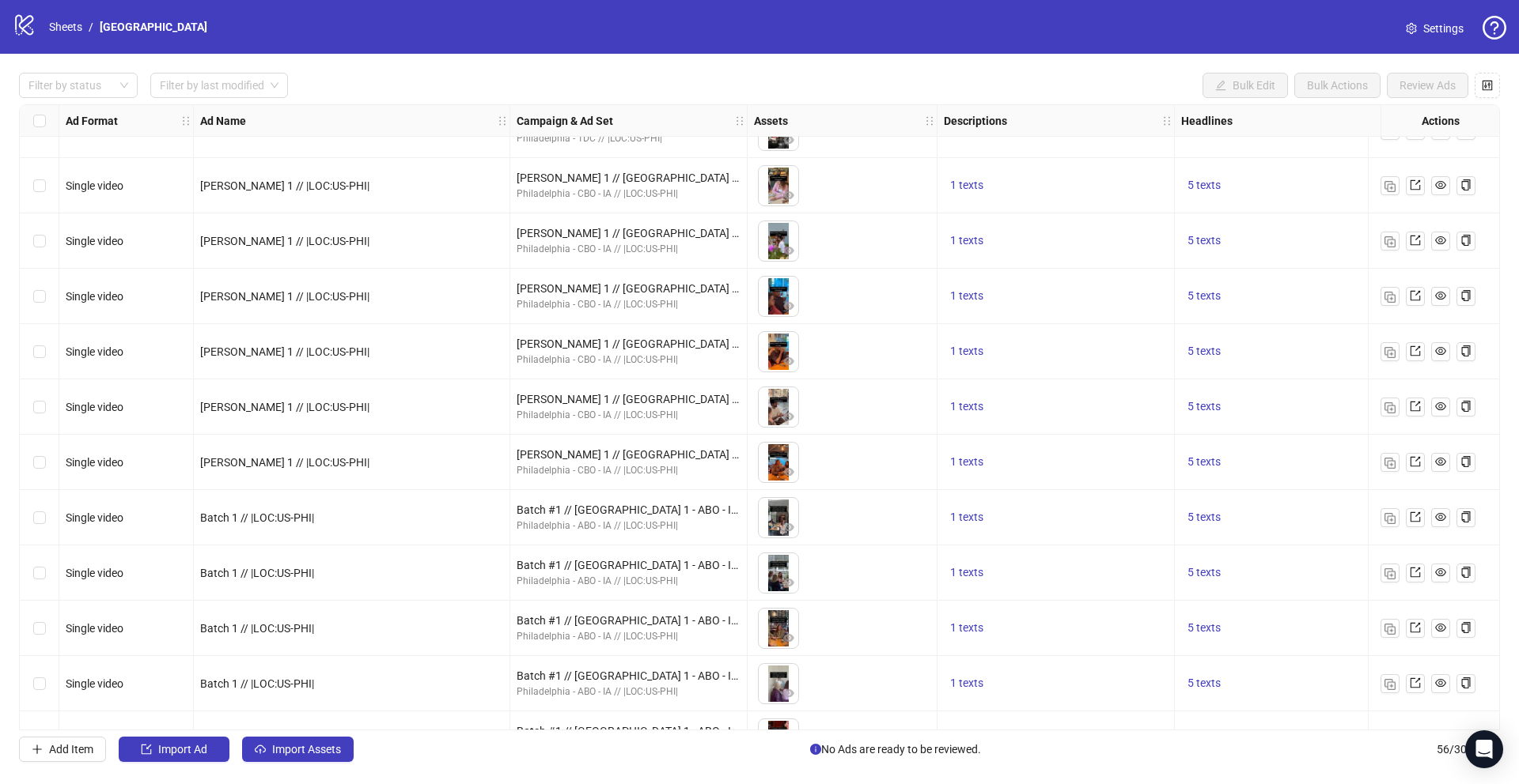
click at [1447, 26] on span "Settings" at bounding box center [1443, 28] width 41 height 17
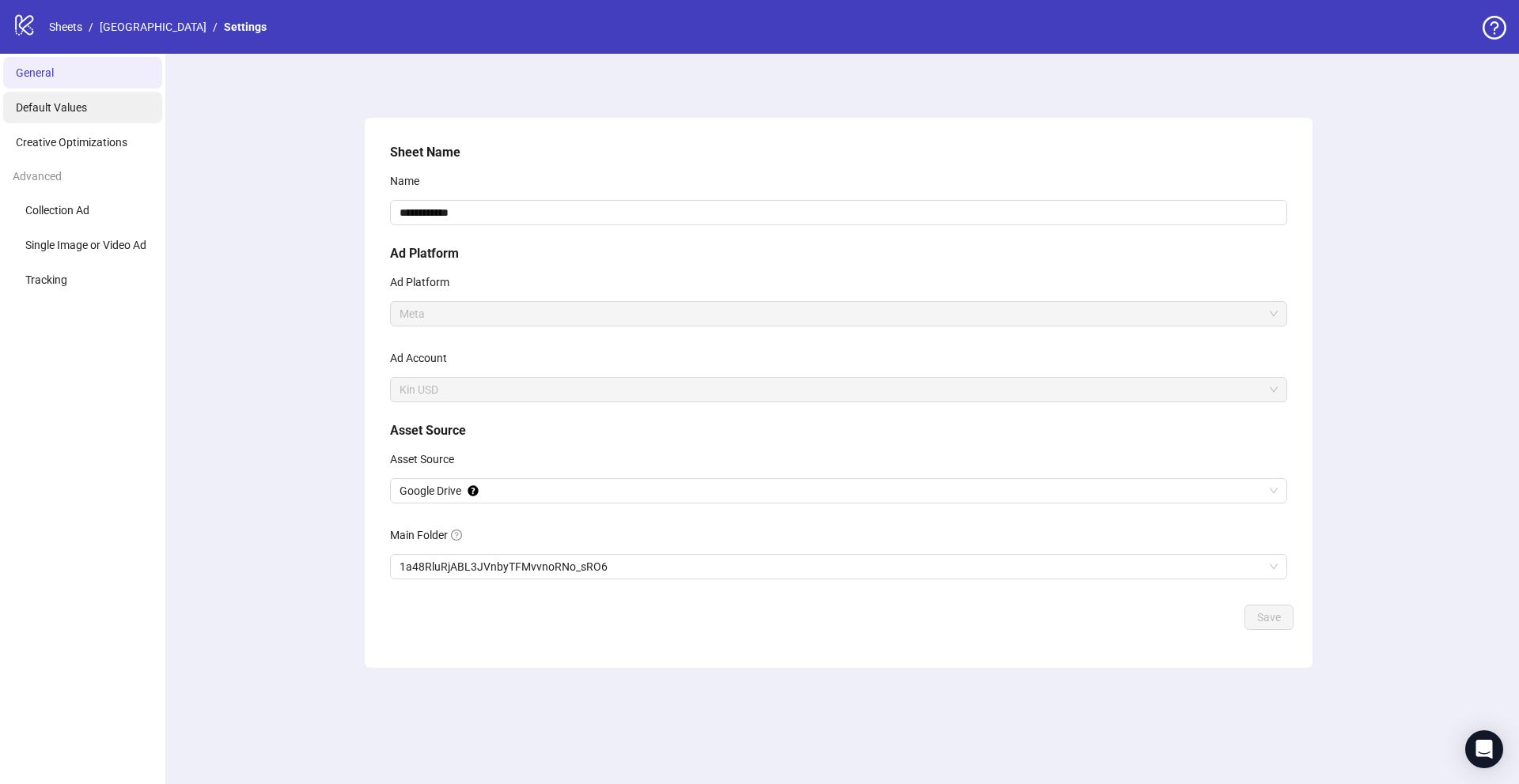
click at [112, 102] on li "Default Values" at bounding box center [83, 108] width 159 height 32
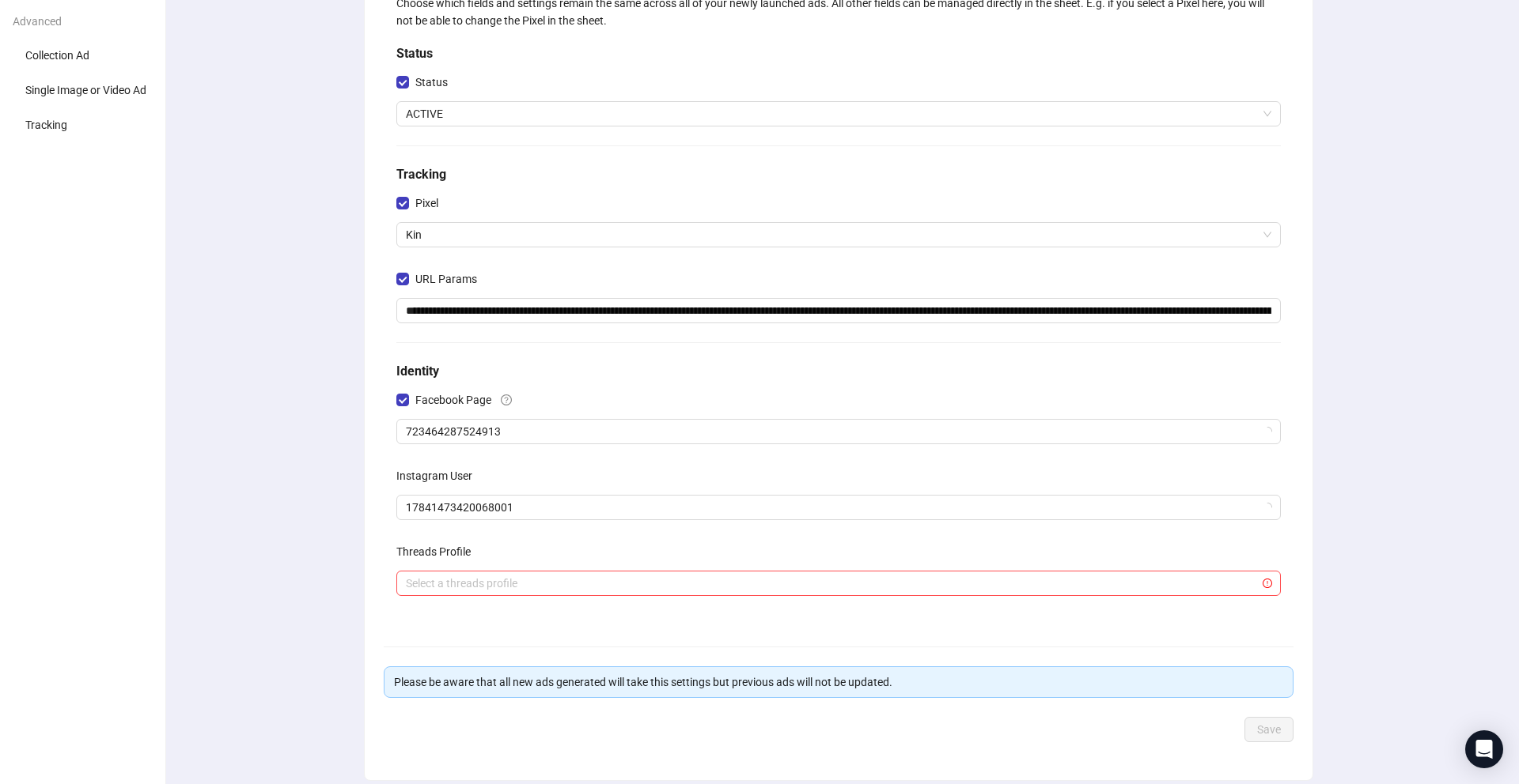
scroll to position [215, 0]
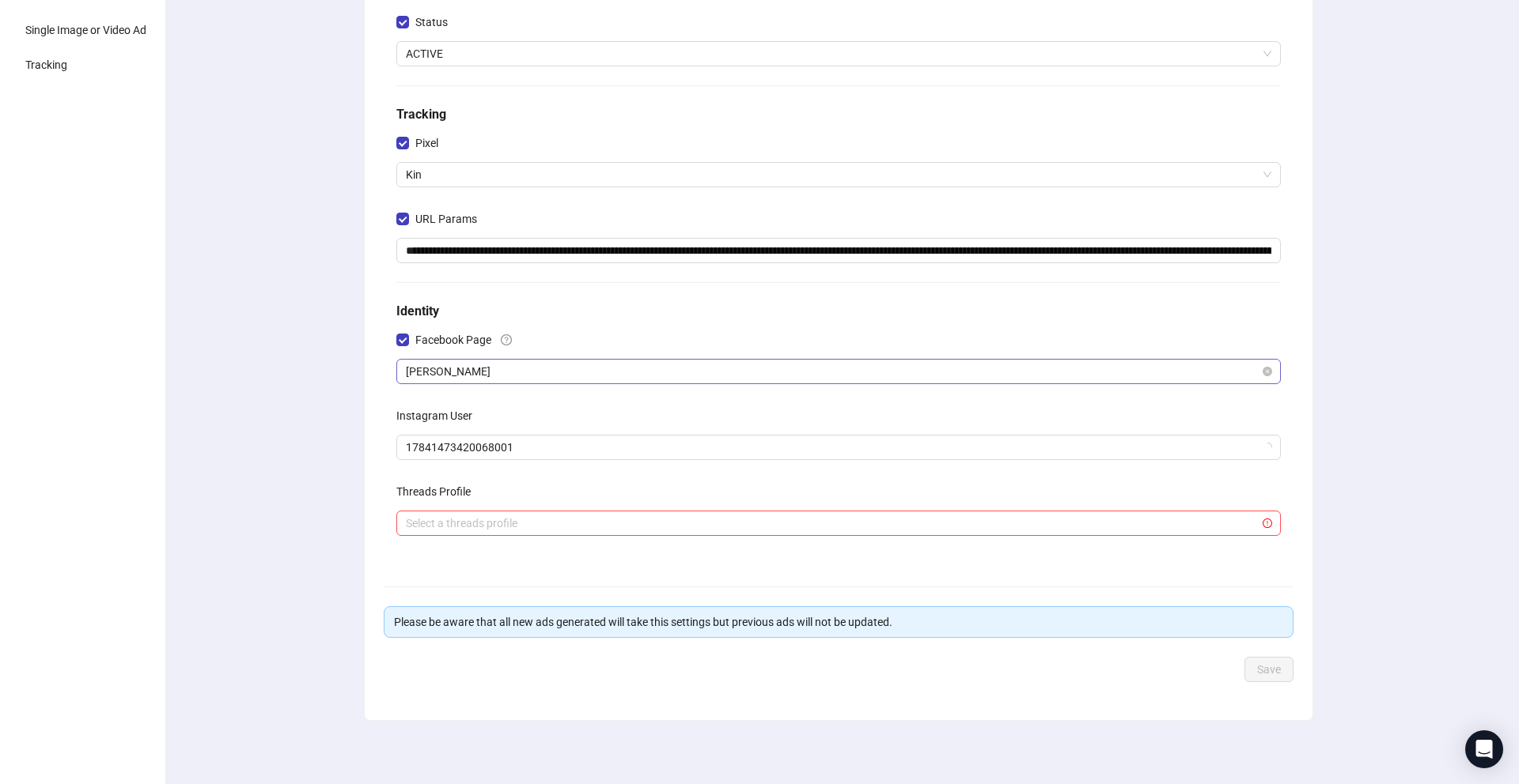
click at [485, 370] on span "[PERSON_NAME]" at bounding box center [839, 372] width 866 height 23
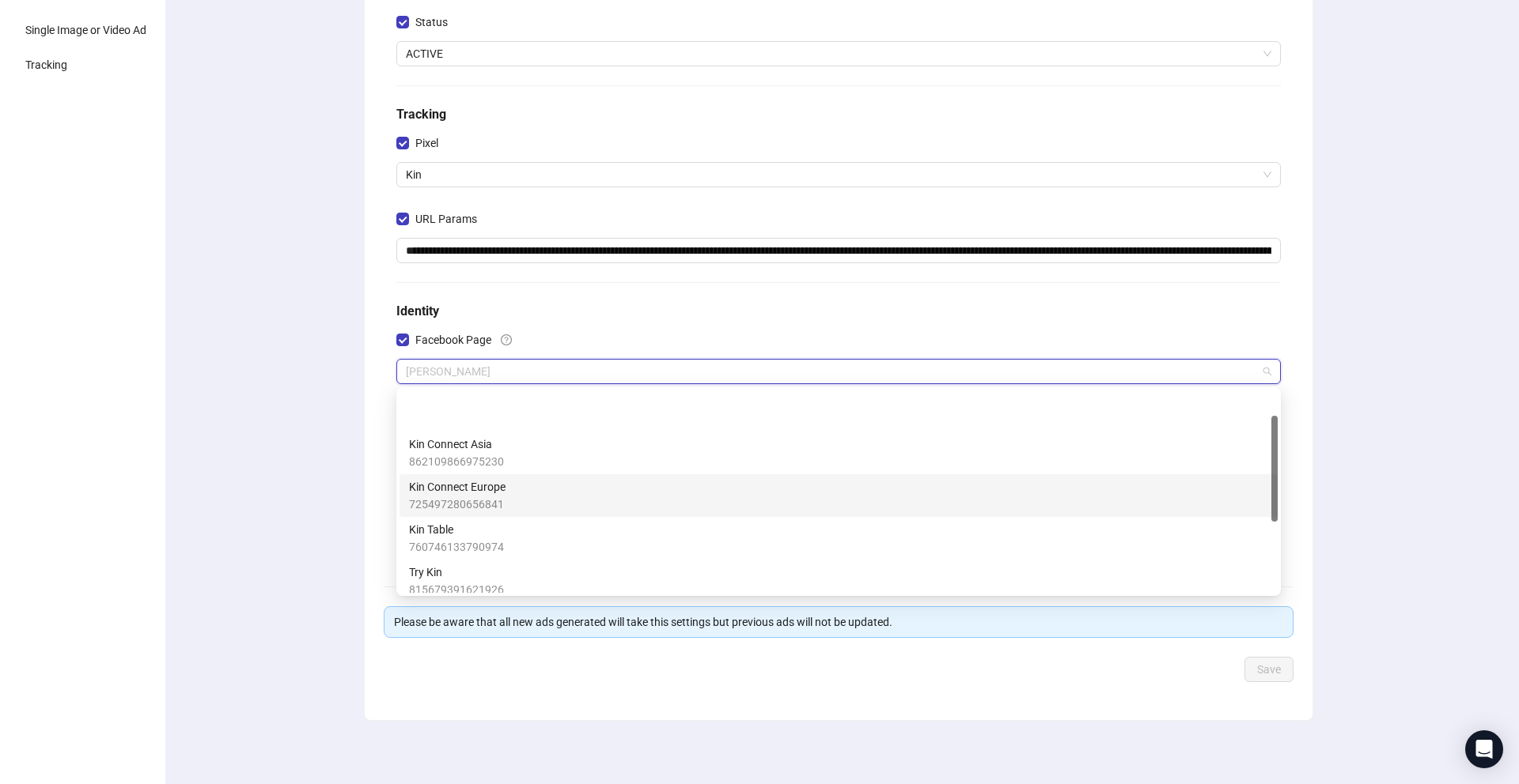
scroll to position [0, 0]
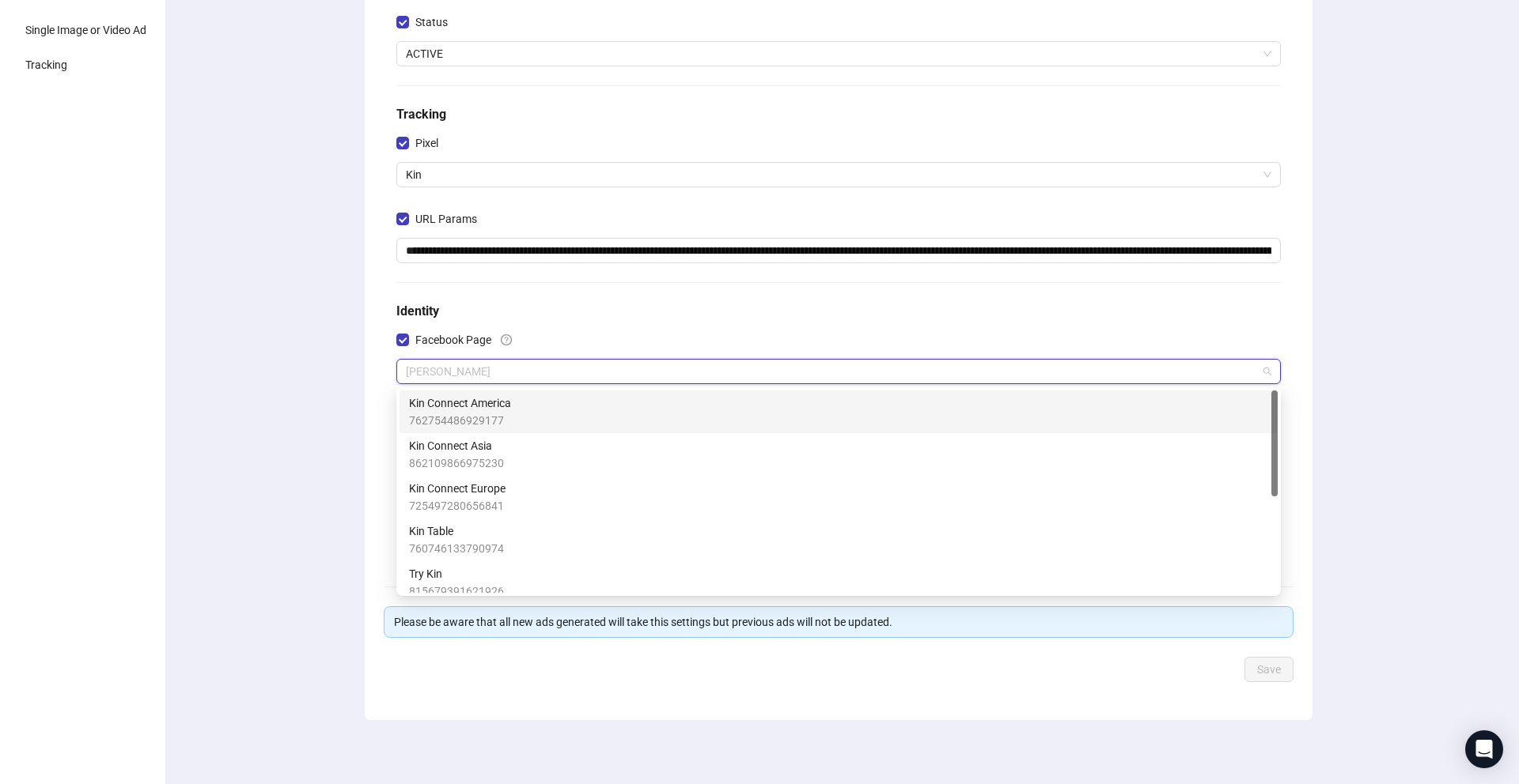
click at [506, 402] on span "Kin Connect America" at bounding box center [459, 404] width 102 height 17
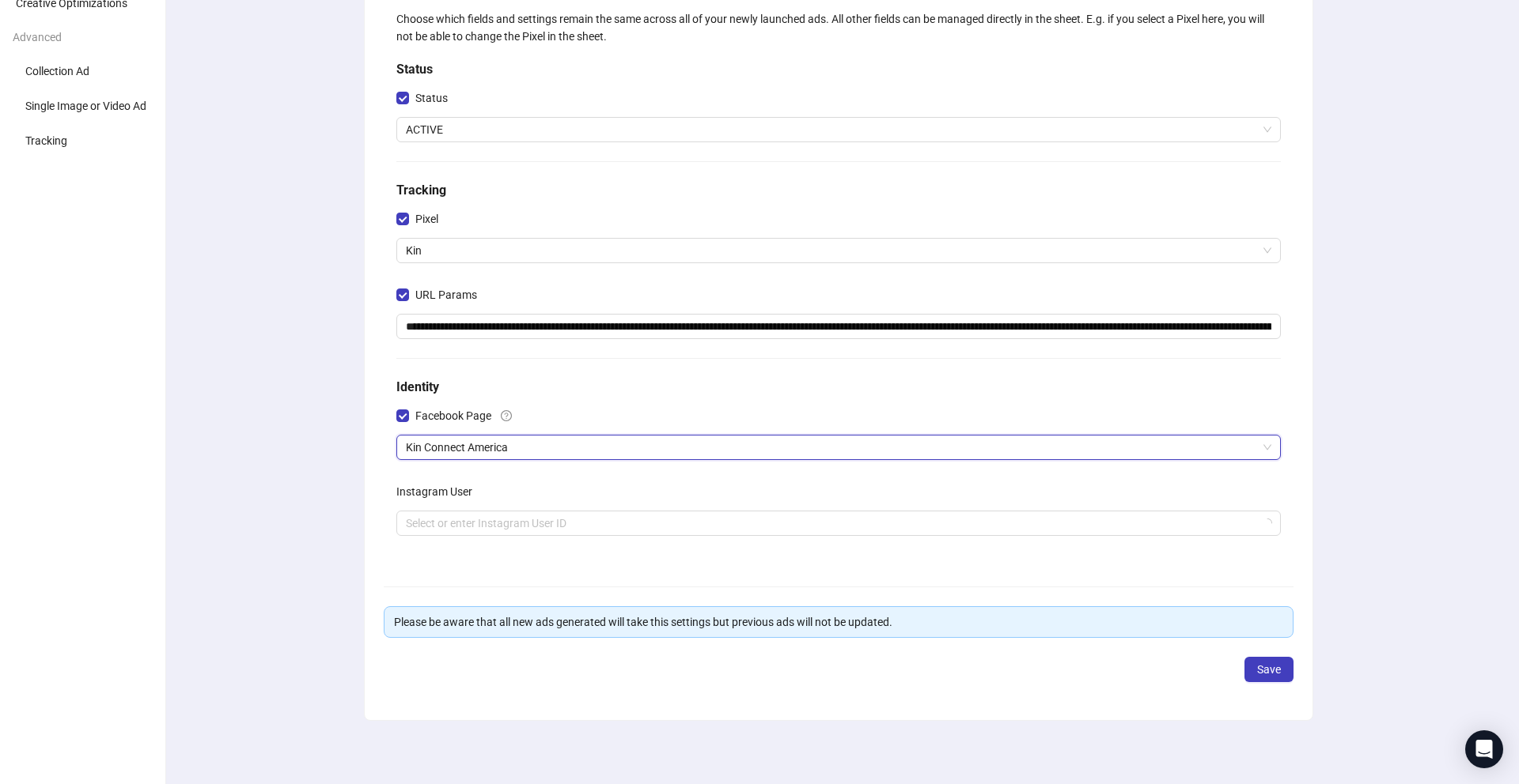
click at [368, 503] on div "**********" at bounding box center [839, 349] width 947 height 741
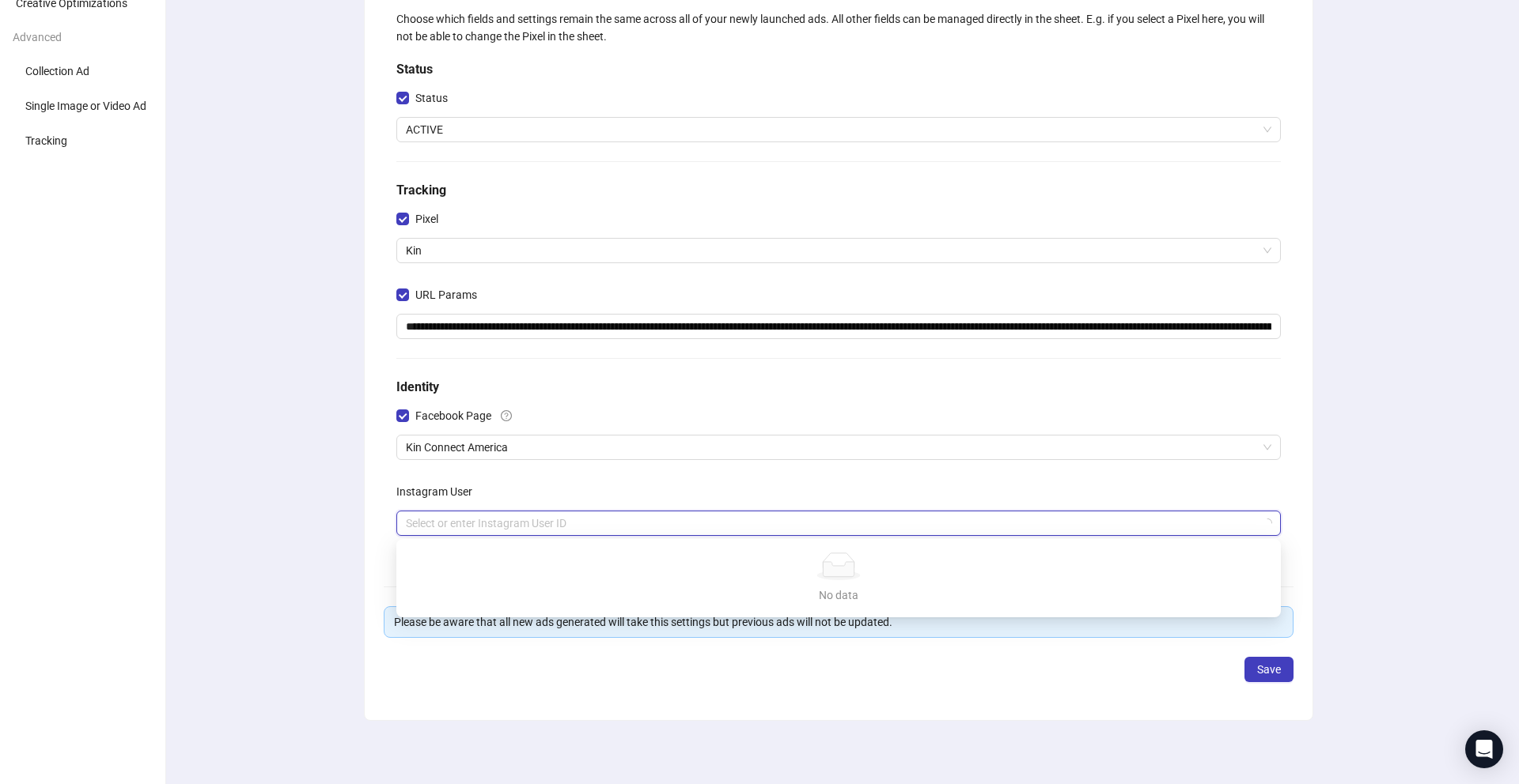
click at [460, 520] on input "search" at bounding box center [831, 523] width 851 height 23
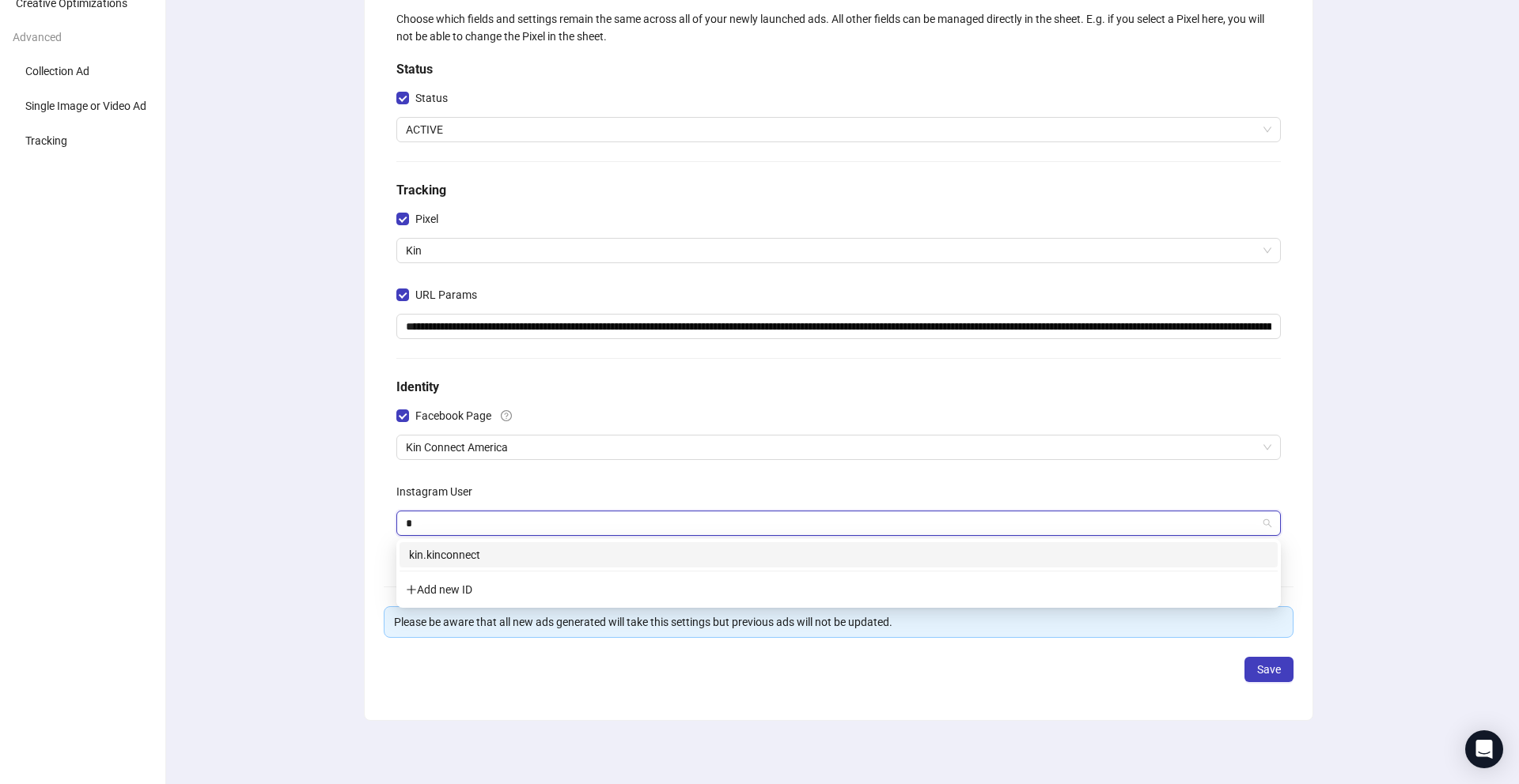
type input "**"
click at [498, 558] on div "kin.kinconnect" at bounding box center [838, 555] width 859 height 17
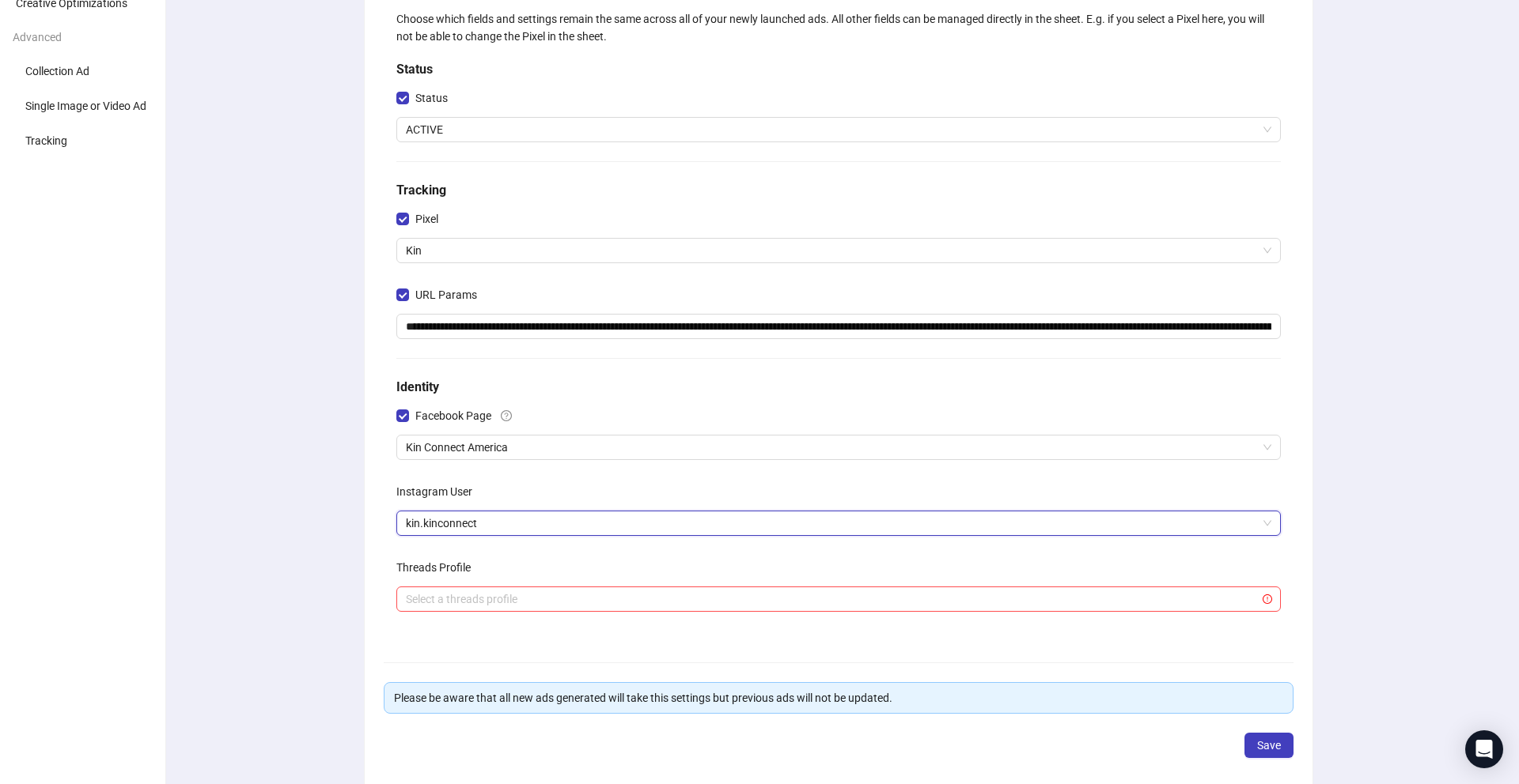
click at [743, 470] on div "**********" at bounding box center [839, 320] width 897 height 634
click at [1261, 751] on span "Save" at bounding box center [1269, 745] width 23 height 13
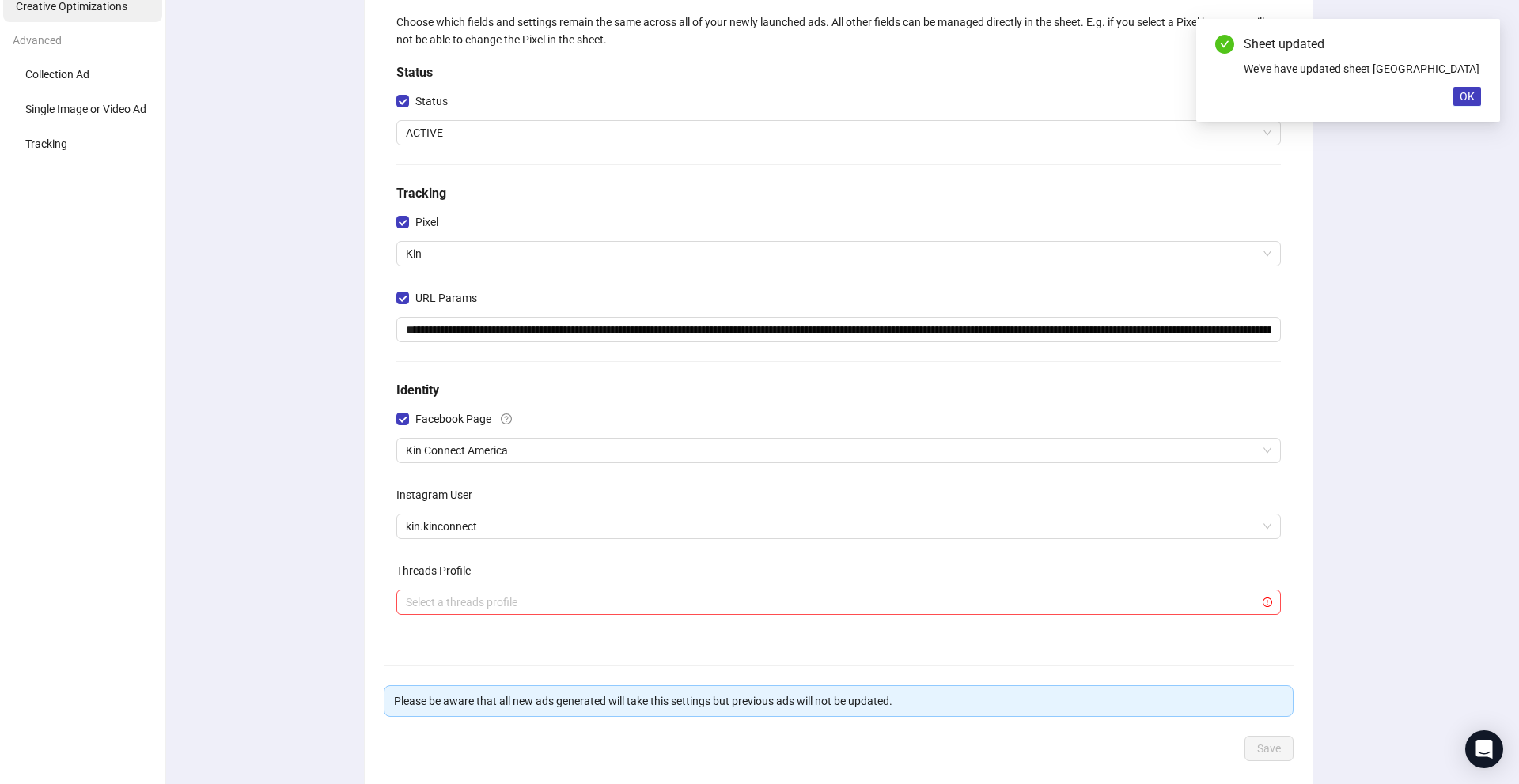
scroll to position [0, 0]
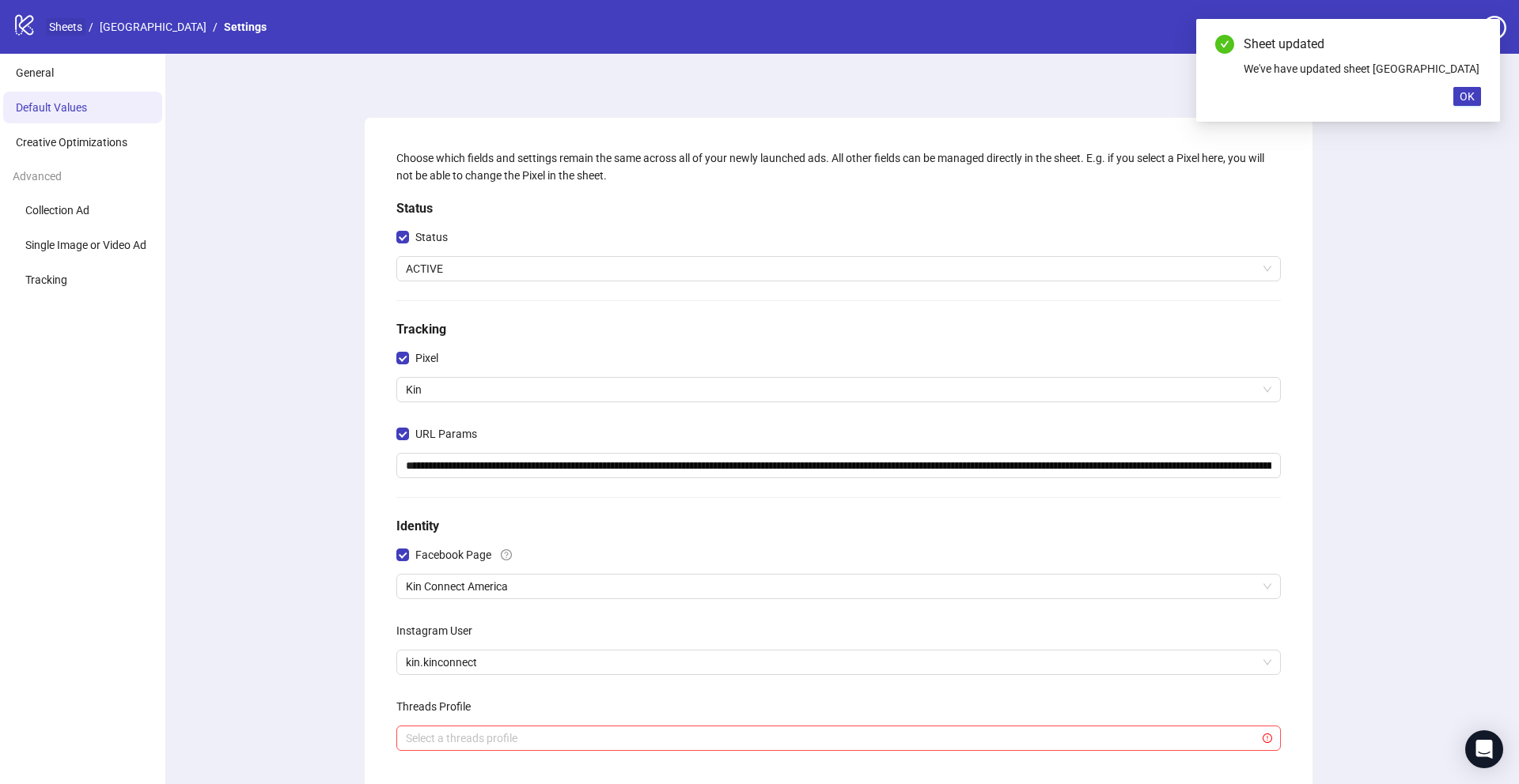
click at [80, 26] on link "Sheets" at bounding box center [65, 27] width 40 height 17
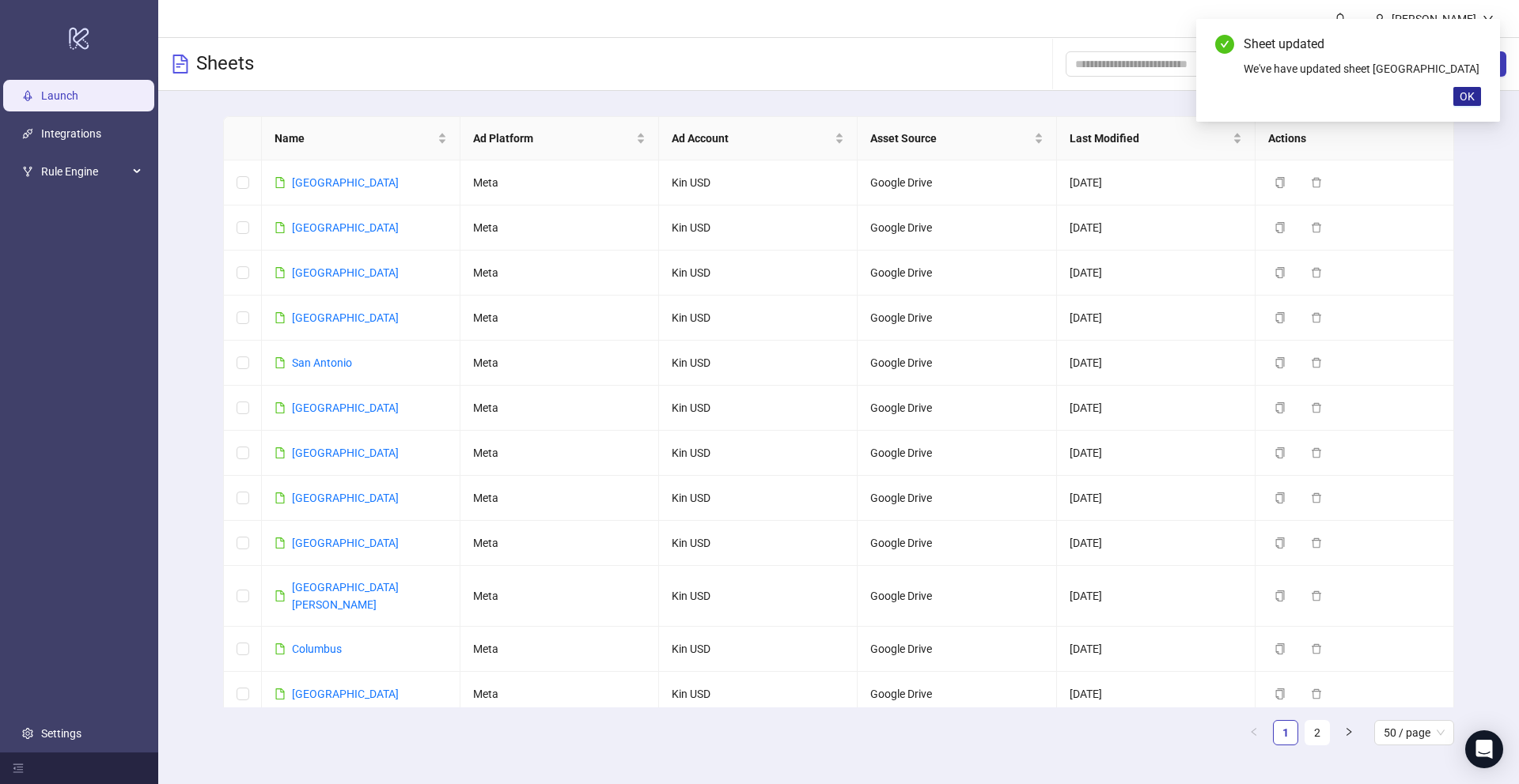
click at [1461, 96] on span "OK" at bounding box center [1467, 96] width 15 height 13
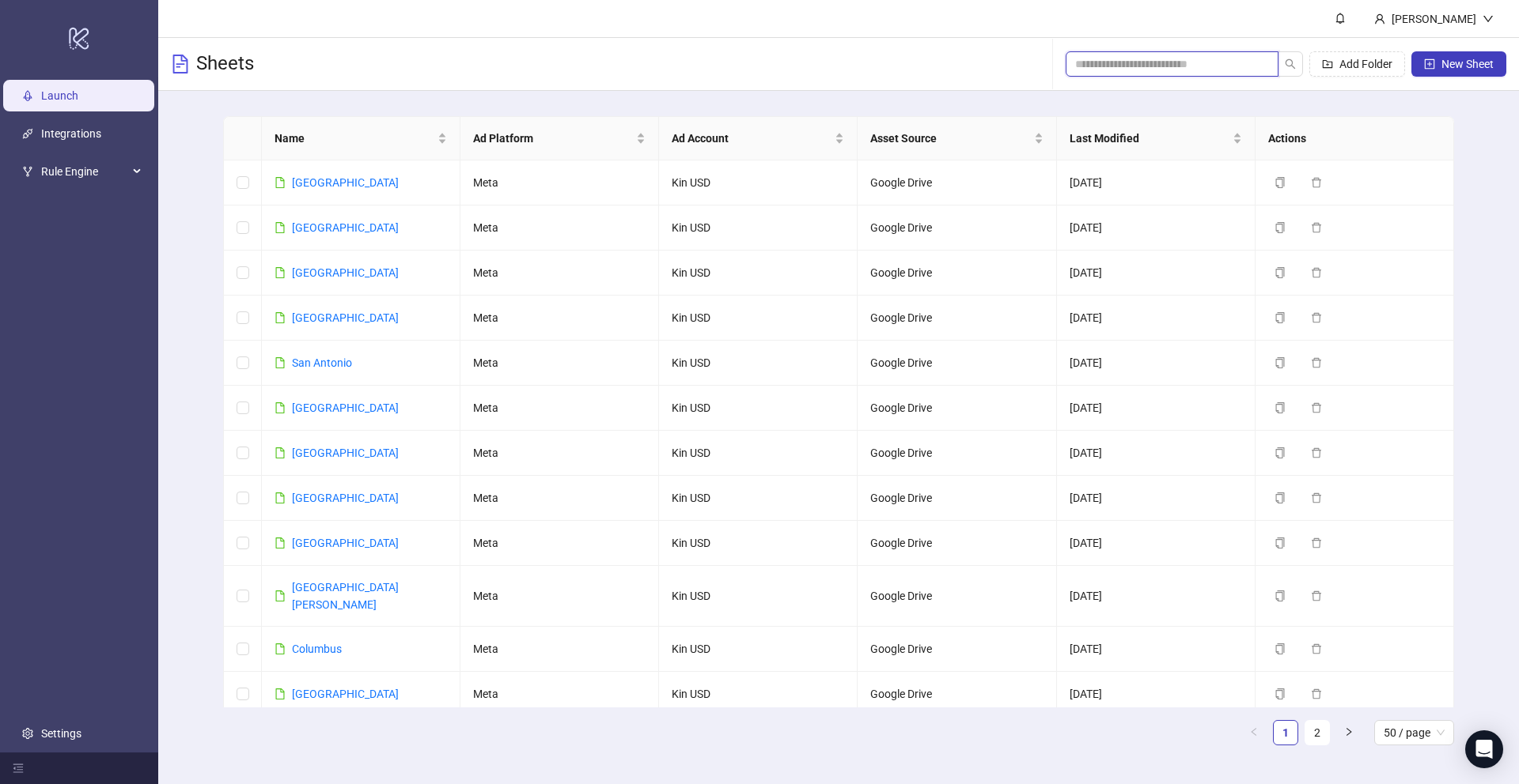
click at [1122, 71] on input "search" at bounding box center [1166, 64] width 182 height 17
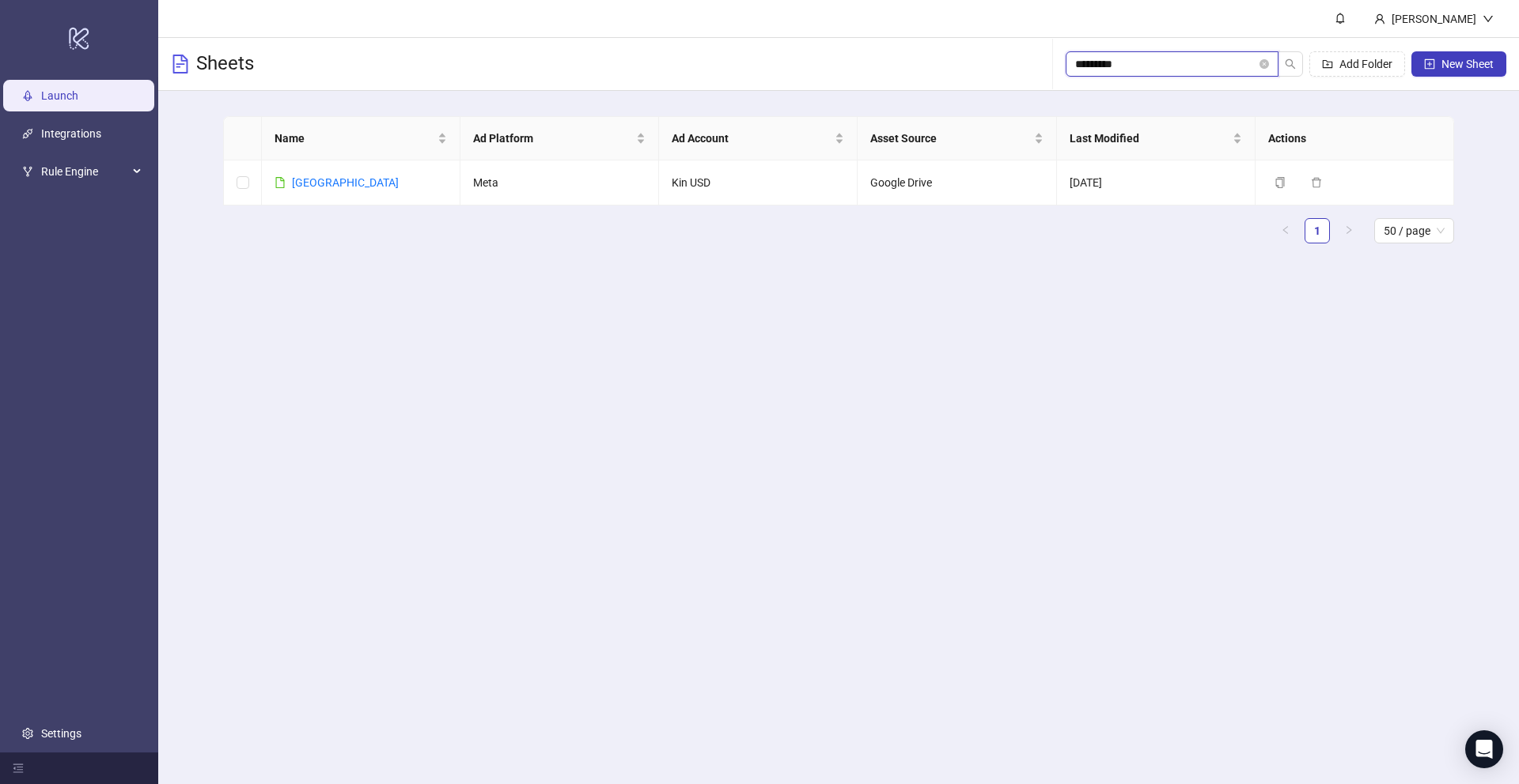
click at [1112, 58] on input "*********" at bounding box center [1166, 64] width 182 height 17
click at [1112, 61] on input "*********" at bounding box center [1166, 64] width 182 height 17
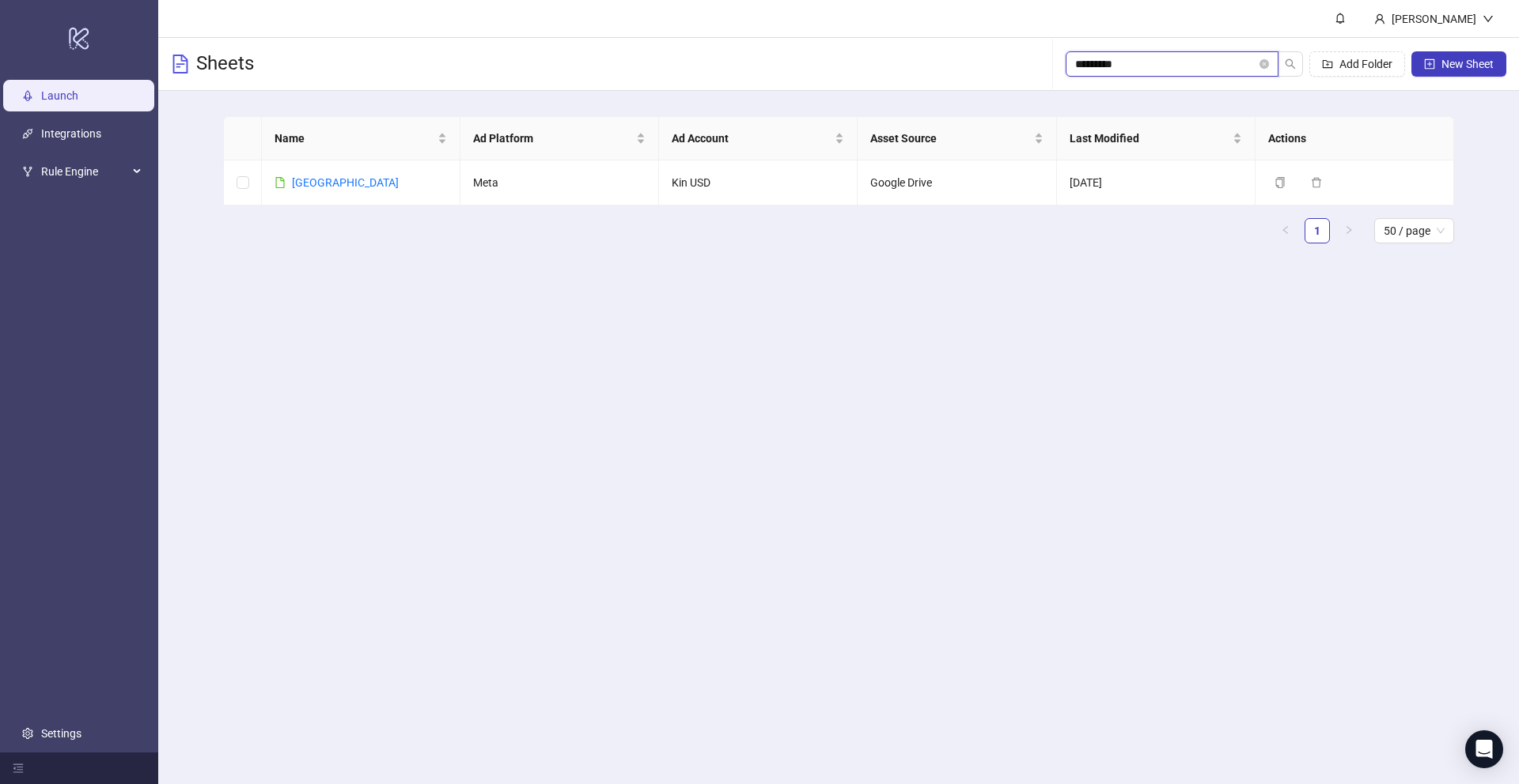
click at [1112, 61] on input "*********" at bounding box center [1166, 64] width 182 height 17
type input "*********"
click at [323, 181] on link "[GEOGRAPHIC_DATA]" at bounding box center [346, 182] width 107 height 13
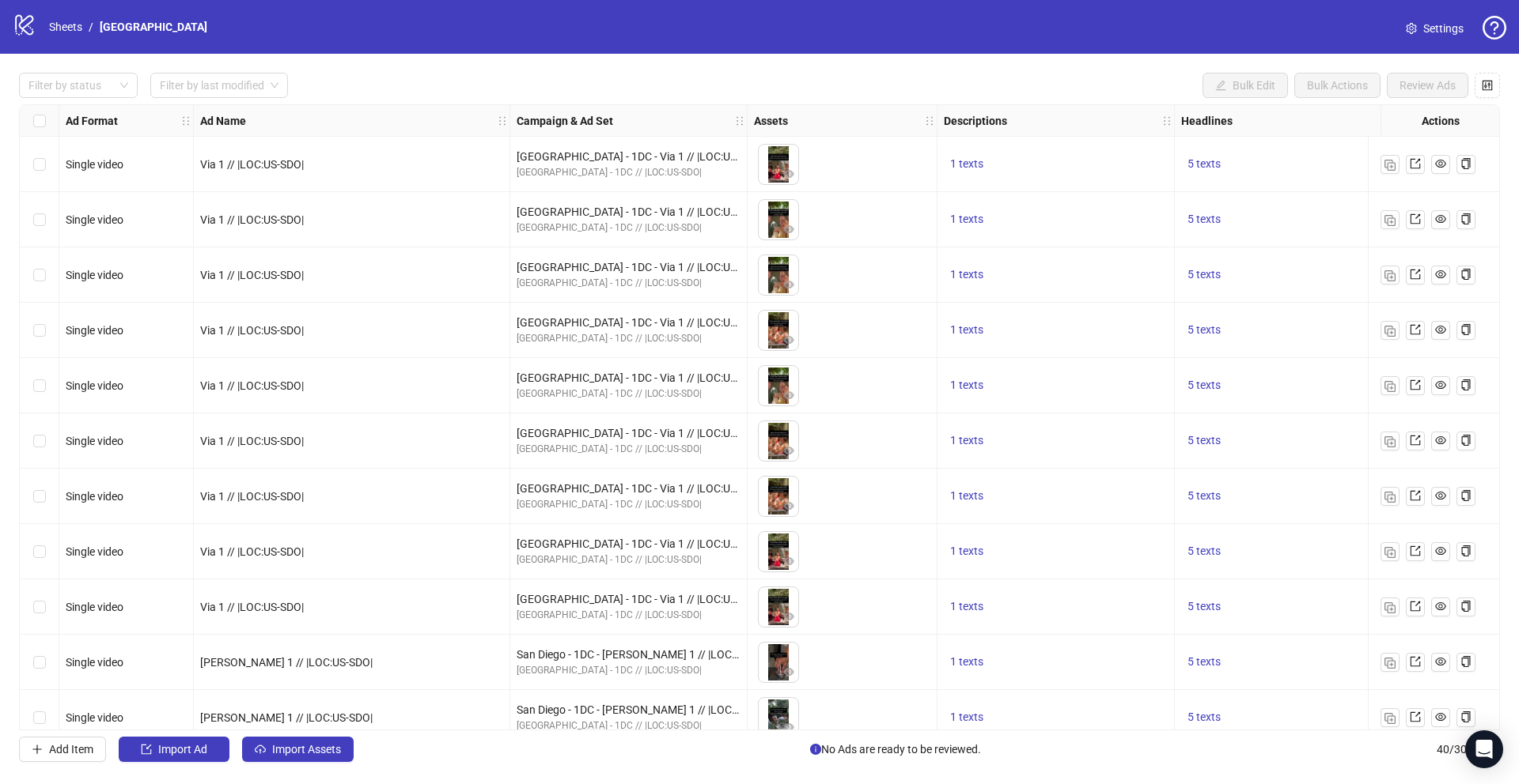
click at [1451, 30] on span "Settings" at bounding box center [1443, 28] width 41 height 17
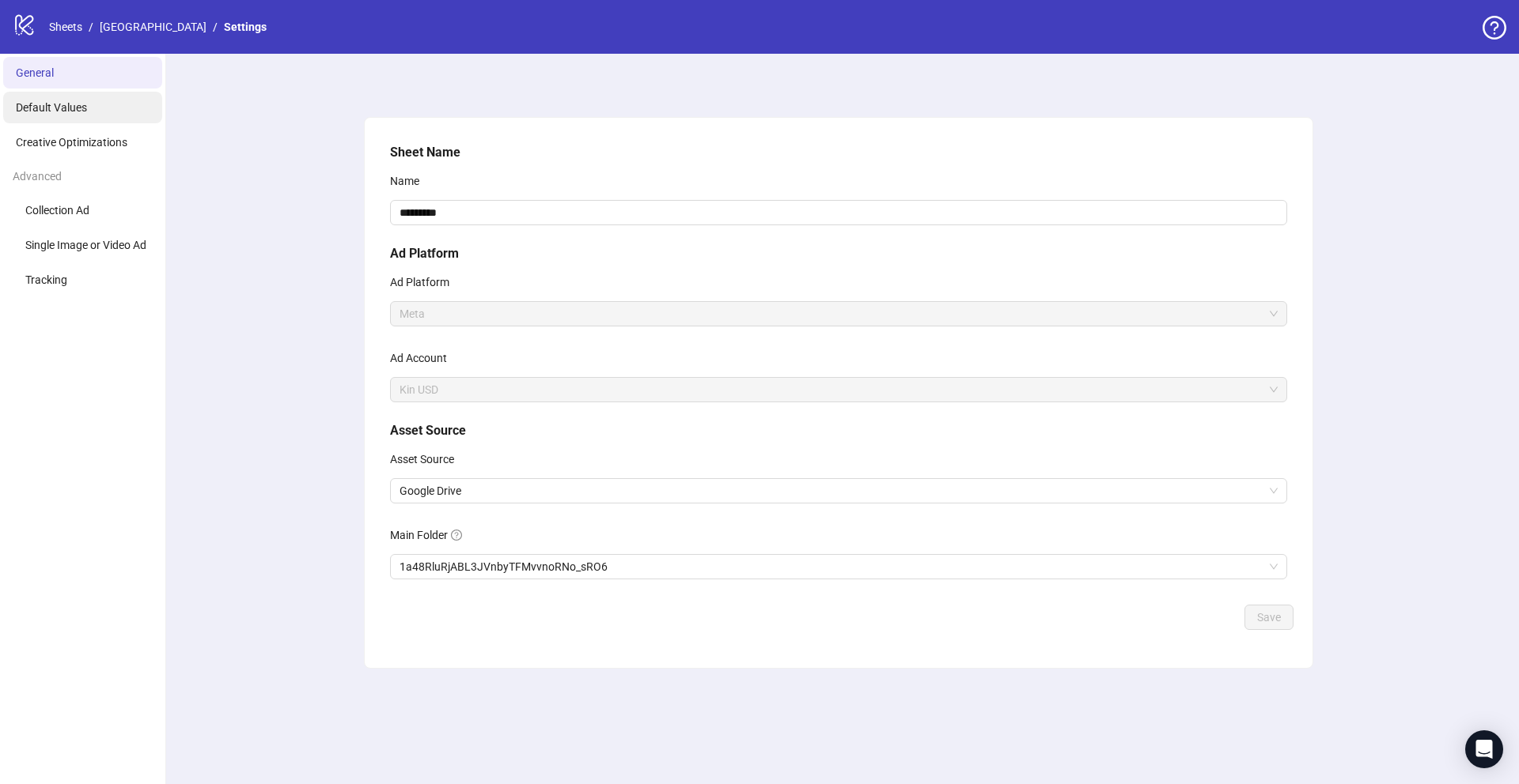
click at [106, 117] on li "Default Values" at bounding box center [83, 108] width 159 height 32
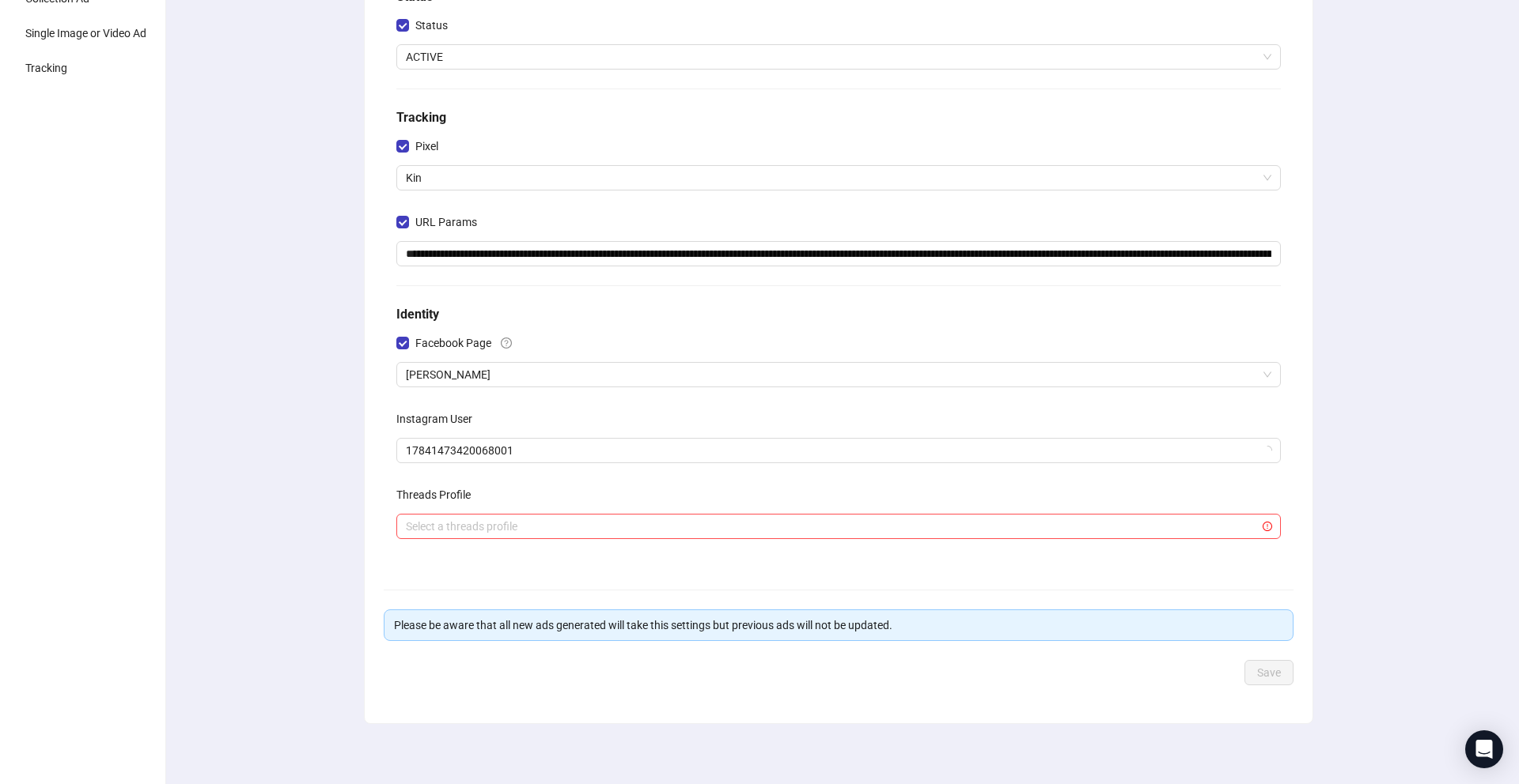
scroll to position [215, 0]
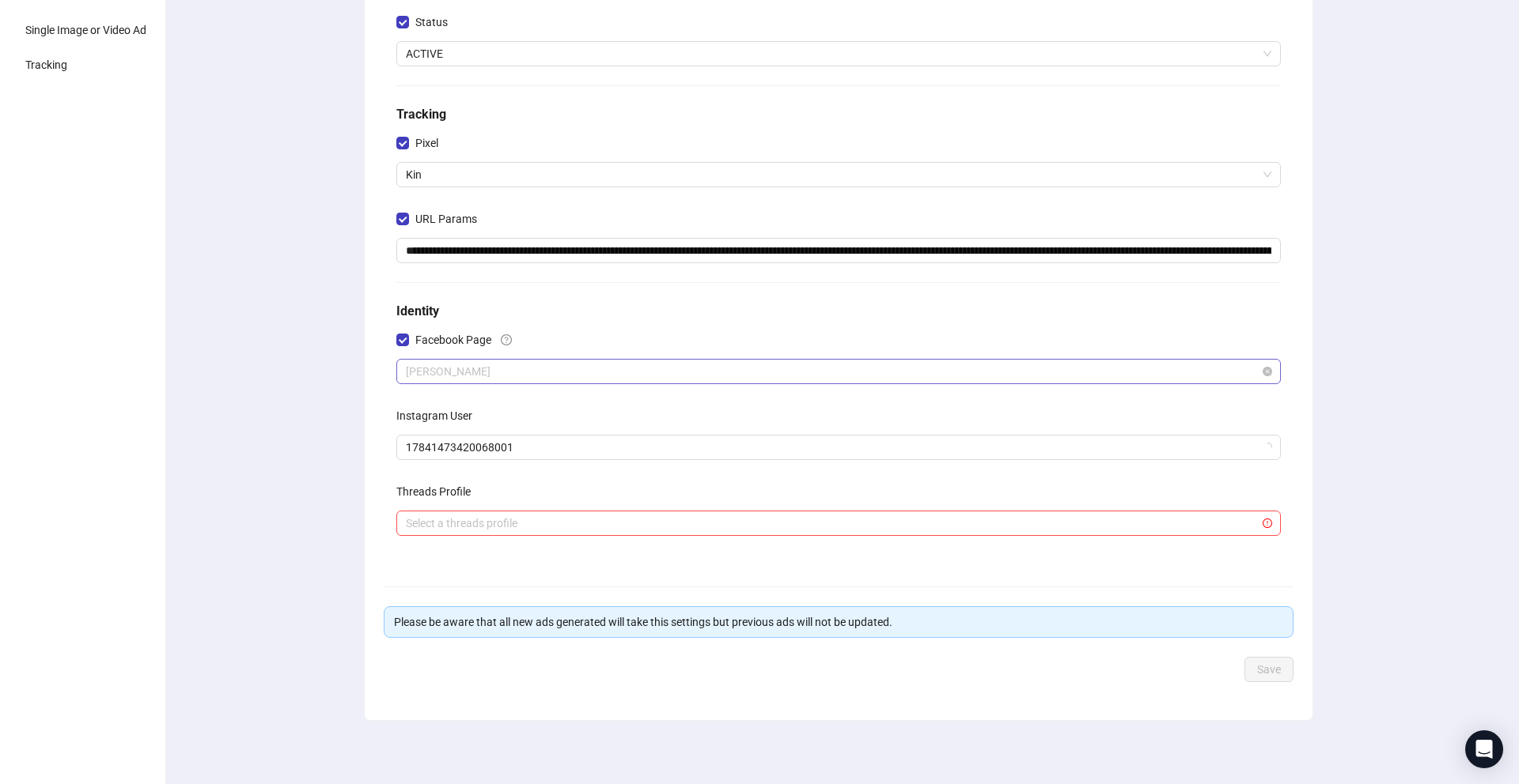
click at [490, 374] on span "[PERSON_NAME]" at bounding box center [839, 372] width 866 height 23
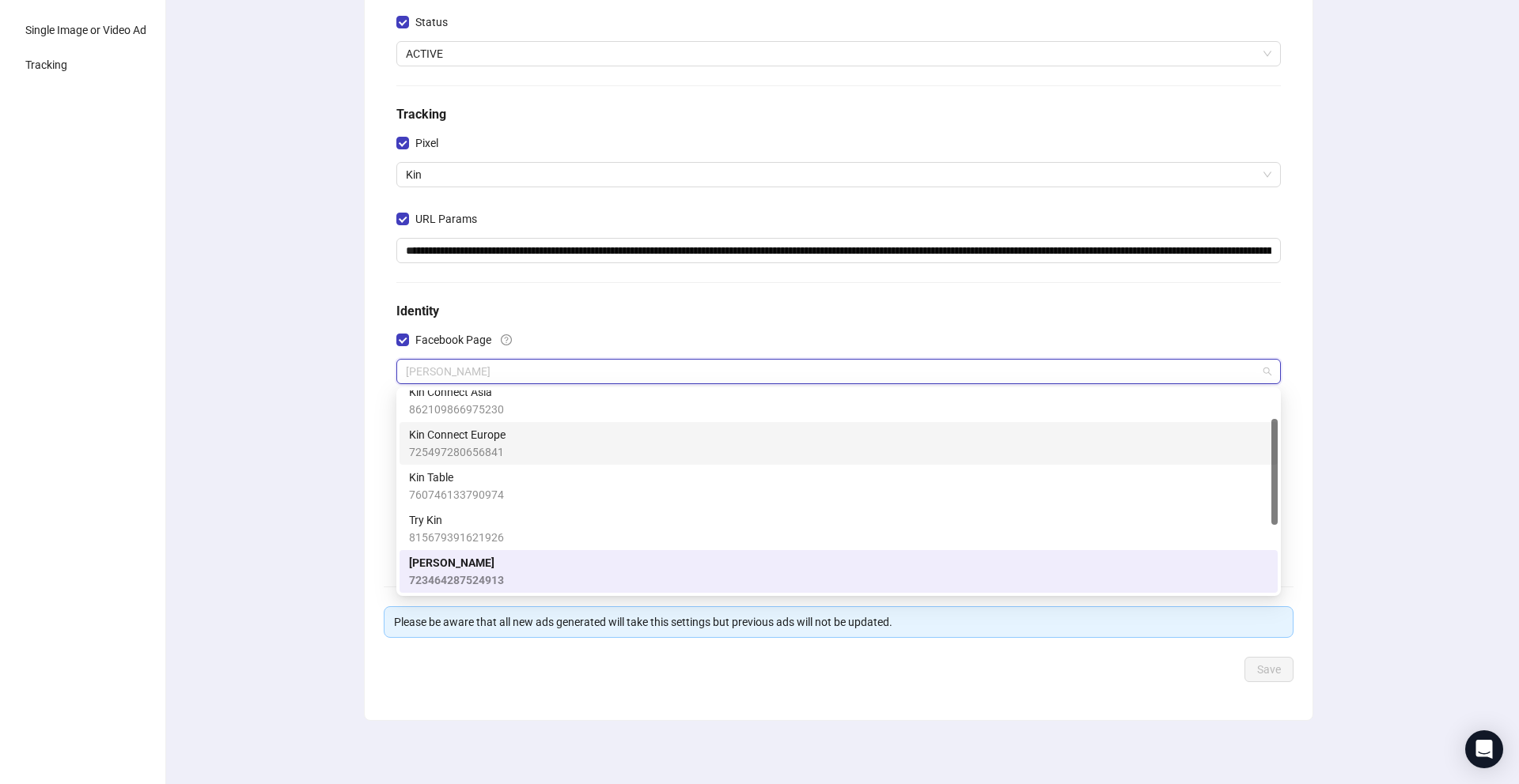
scroll to position [0, 0]
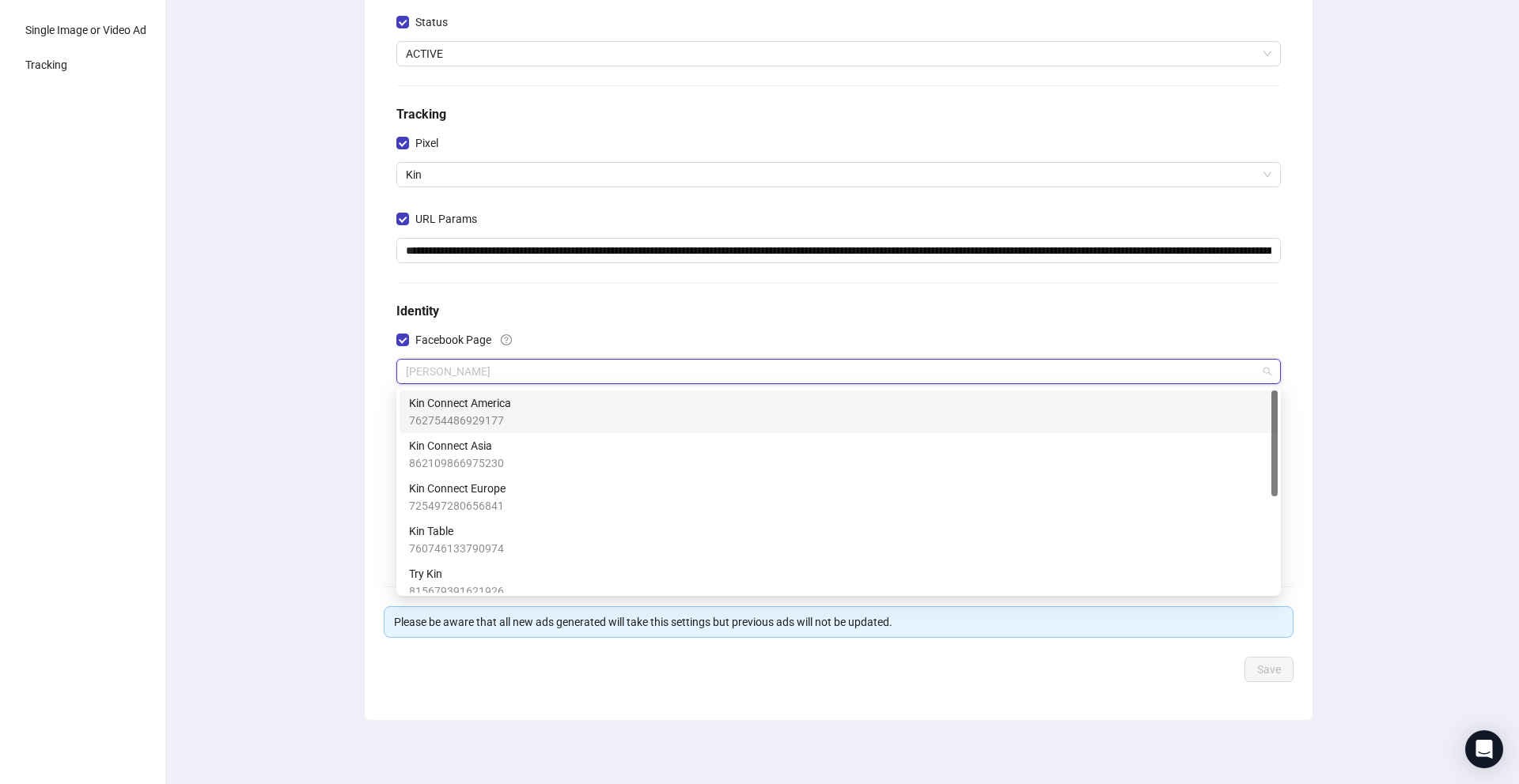
click at [494, 405] on span "Kin Connect America" at bounding box center [459, 404] width 102 height 17
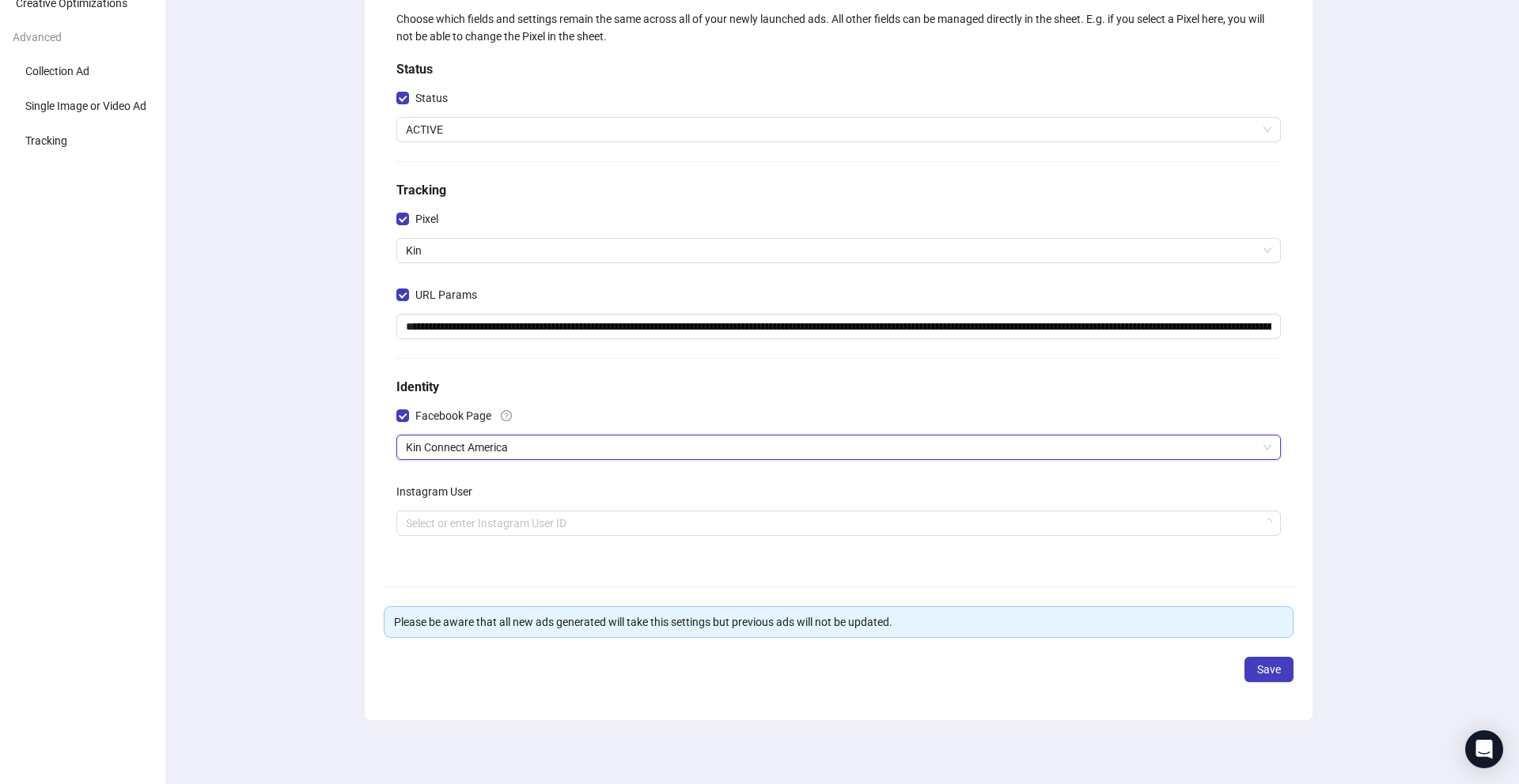
scroll to position [139, 0]
click at [440, 520] on input "search" at bounding box center [831, 523] width 851 height 23
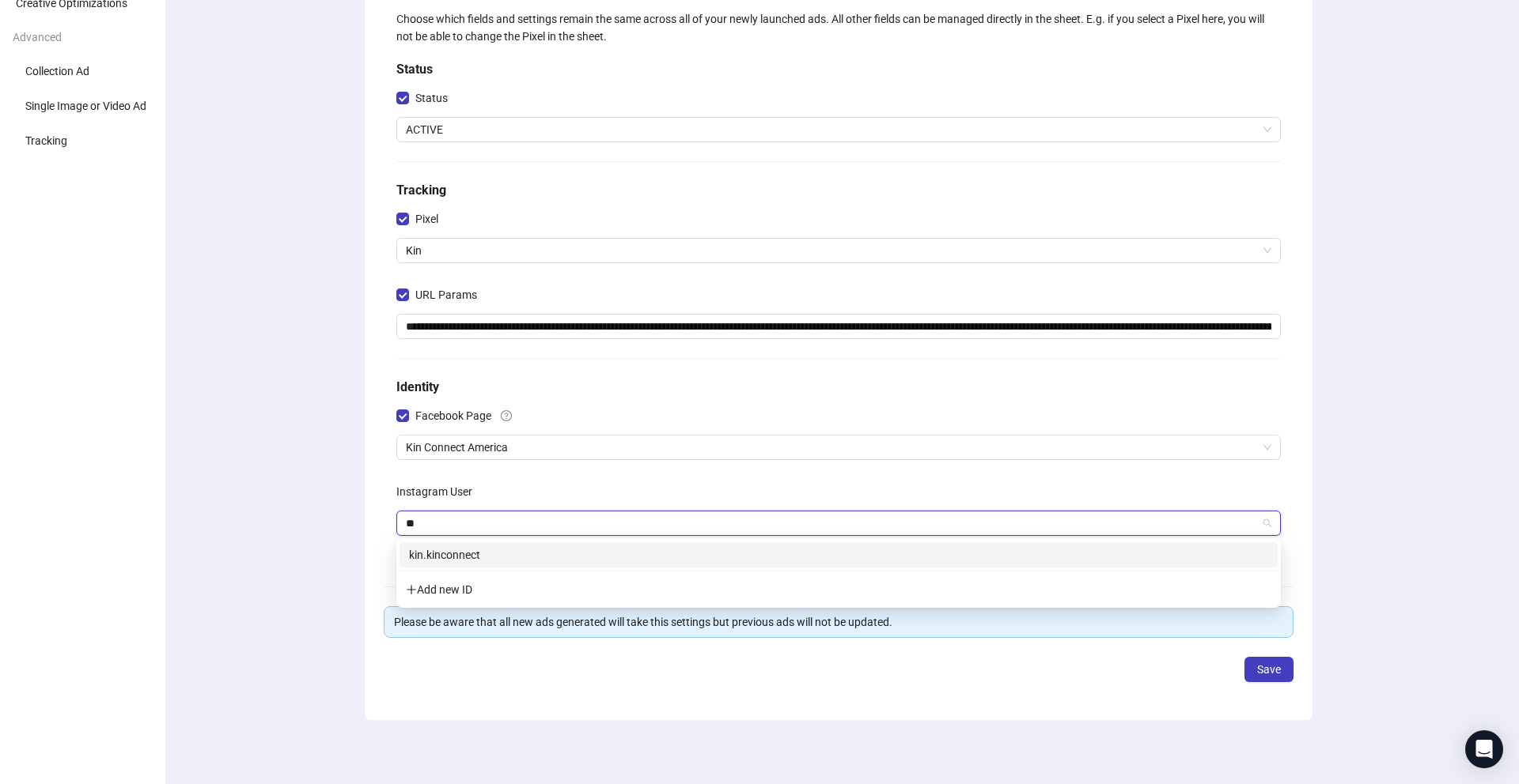
type input "***"
click at [461, 547] on div "kin.kinconnect" at bounding box center [838, 555] width 859 height 17
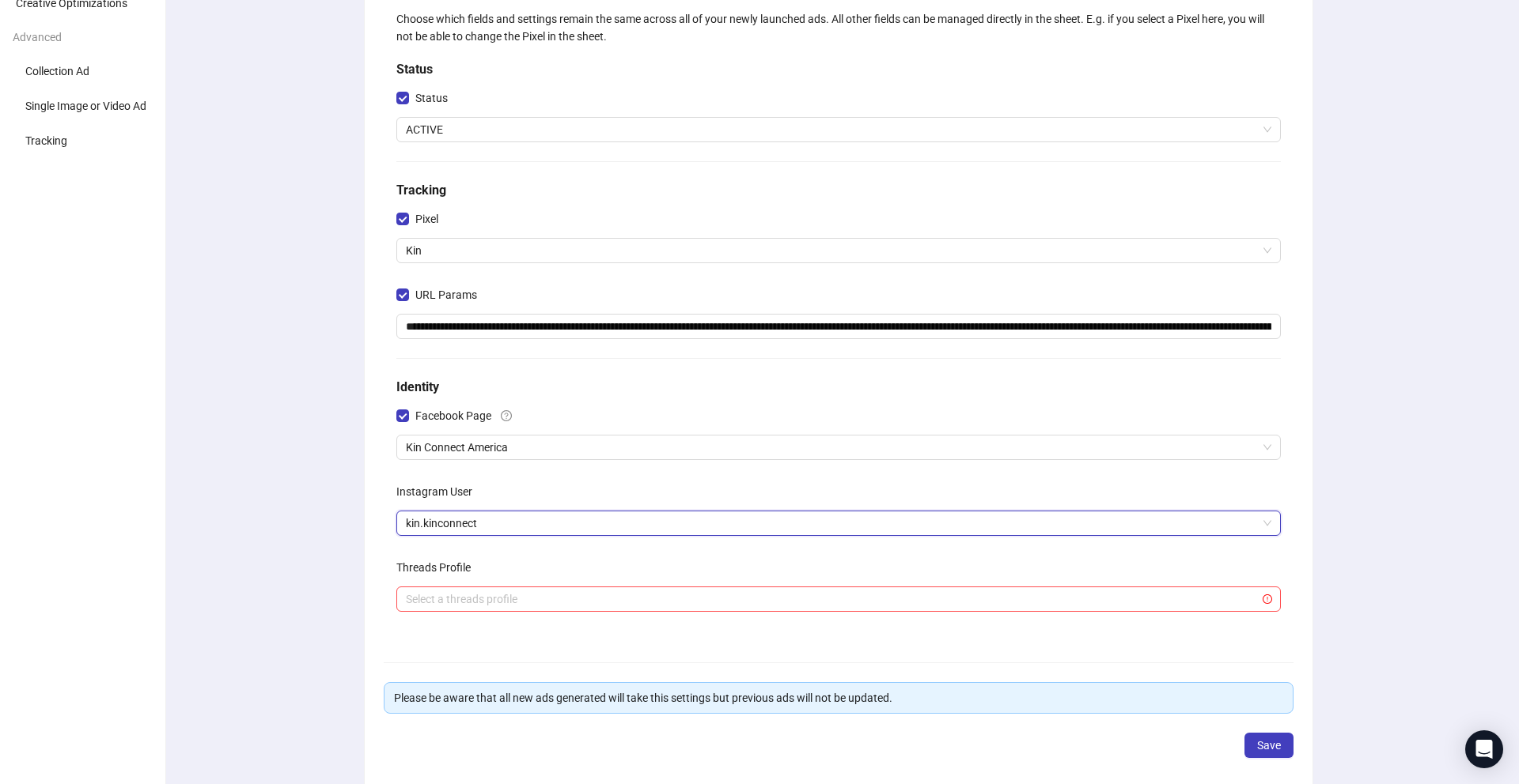
click at [1474, 606] on div "**********" at bounding box center [839, 387] width 1361 height 946
click at [1267, 745] on span "Save" at bounding box center [1269, 745] width 23 height 13
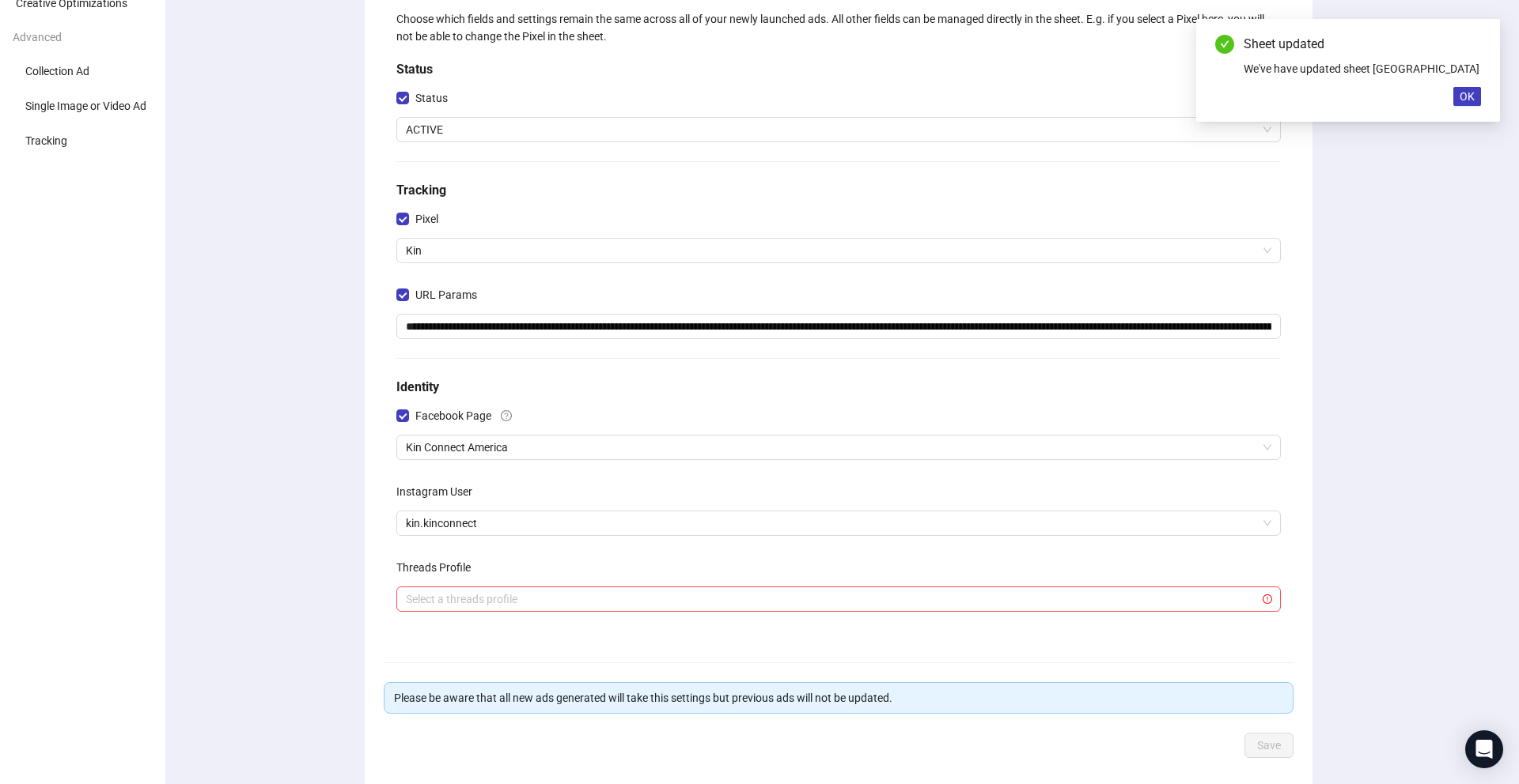
scroll to position [0, 0]
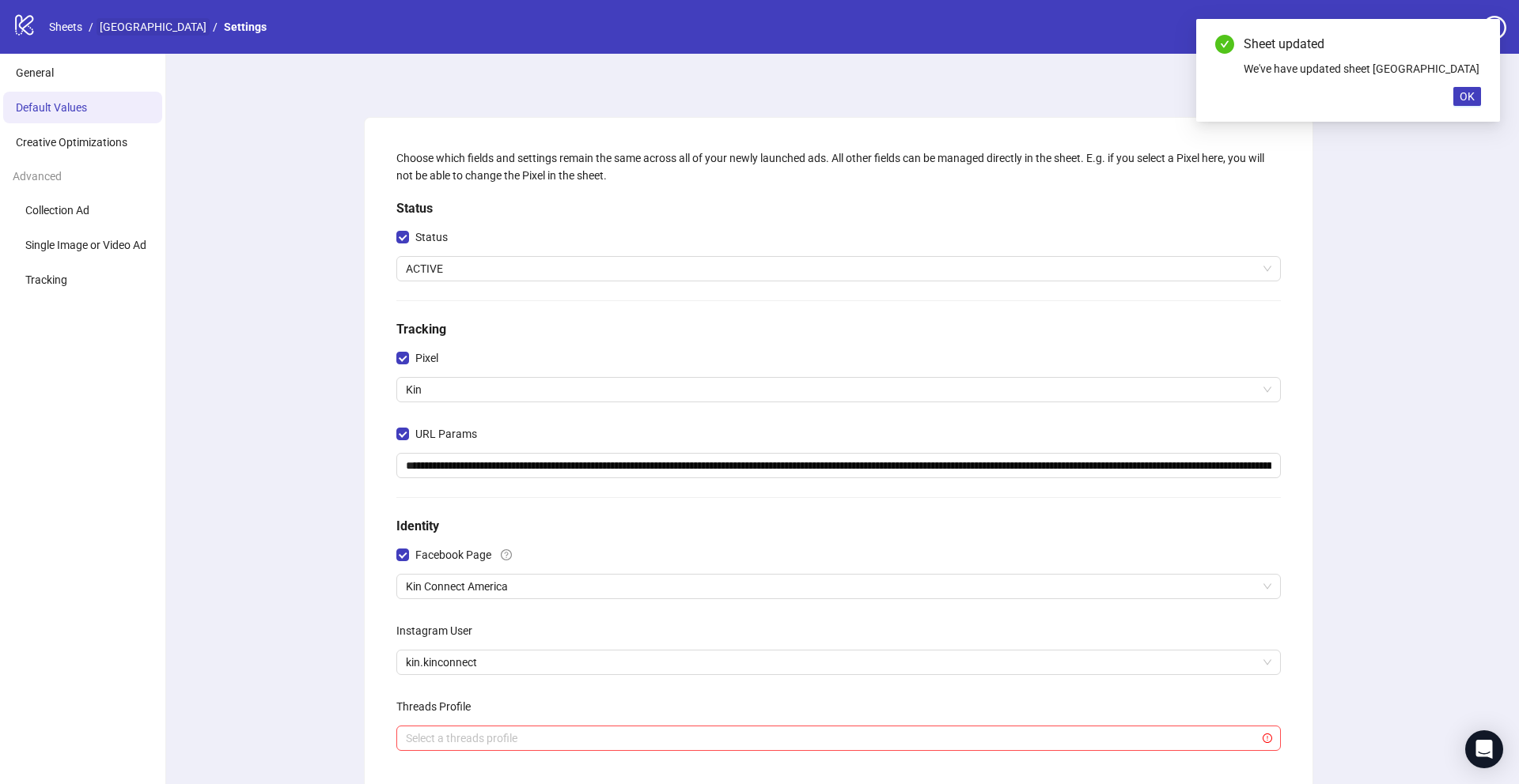
click at [127, 24] on link "[GEOGRAPHIC_DATA]" at bounding box center [152, 27] width 114 height 17
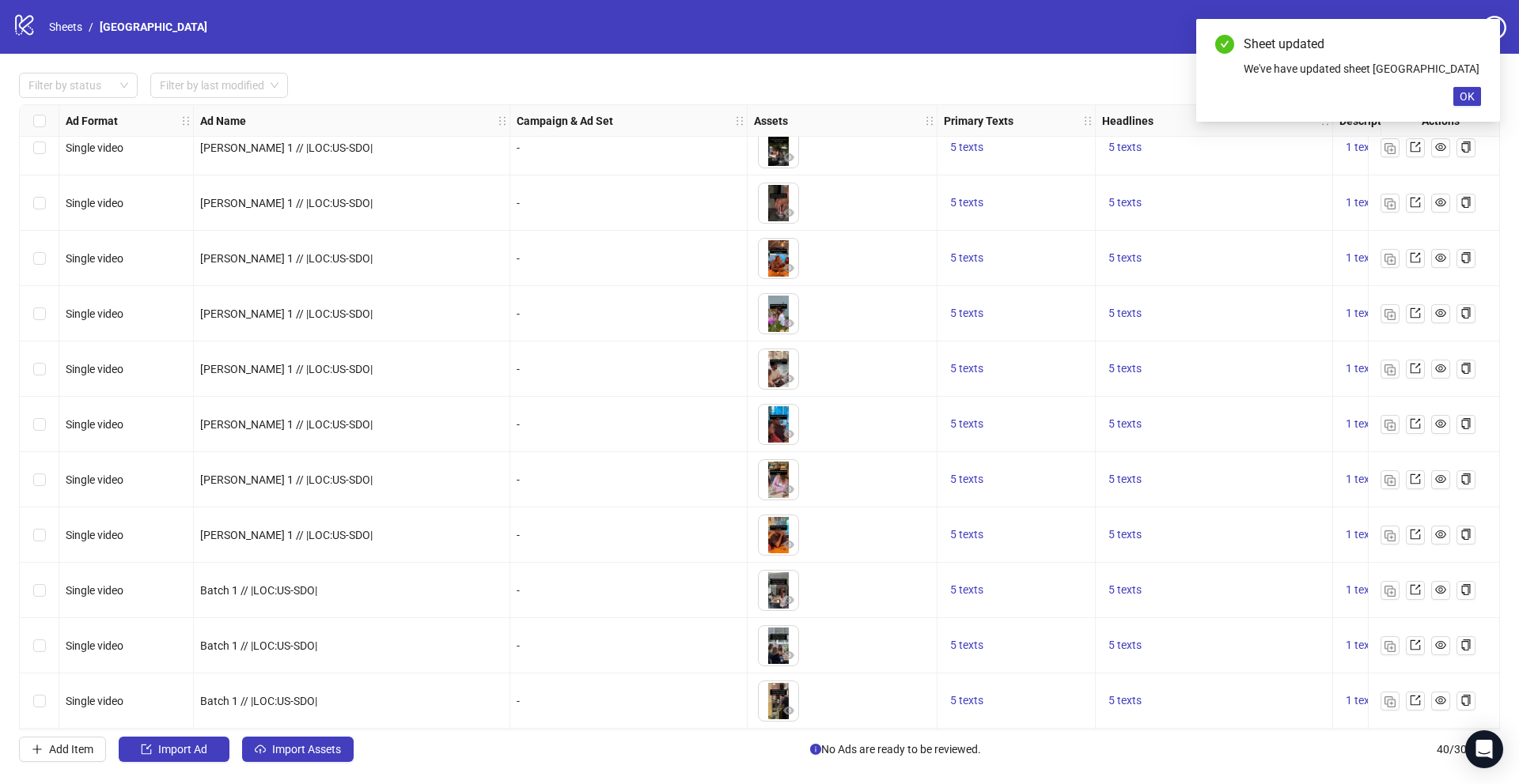
scroll to position [1627, 0]
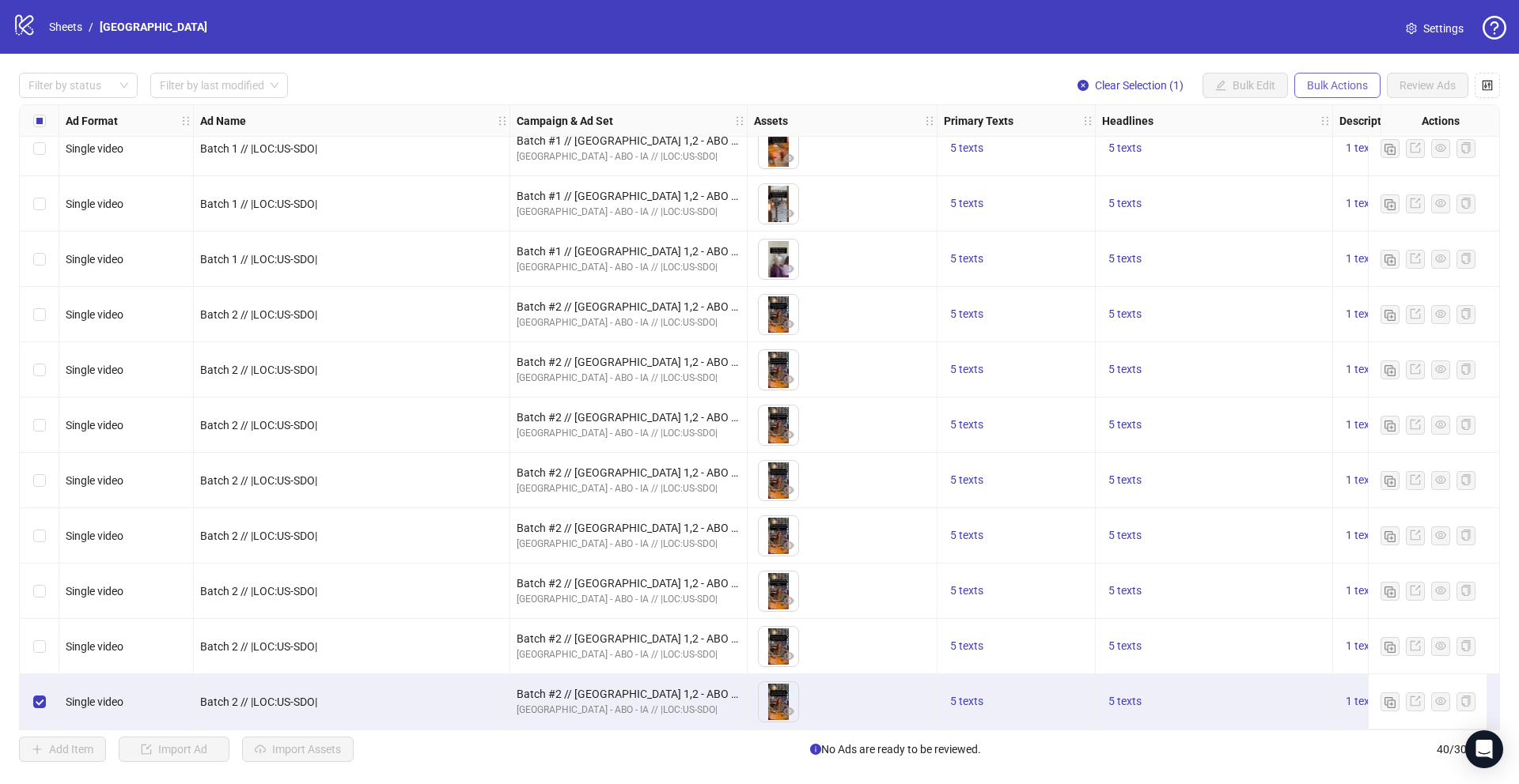
click at [1330, 84] on span "Bulk Actions" at bounding box center [1337, 84] width 61 height 13
click at [1324, 132] on li "Duplicate" at bounding box center [1359, 143] width 127 height 25
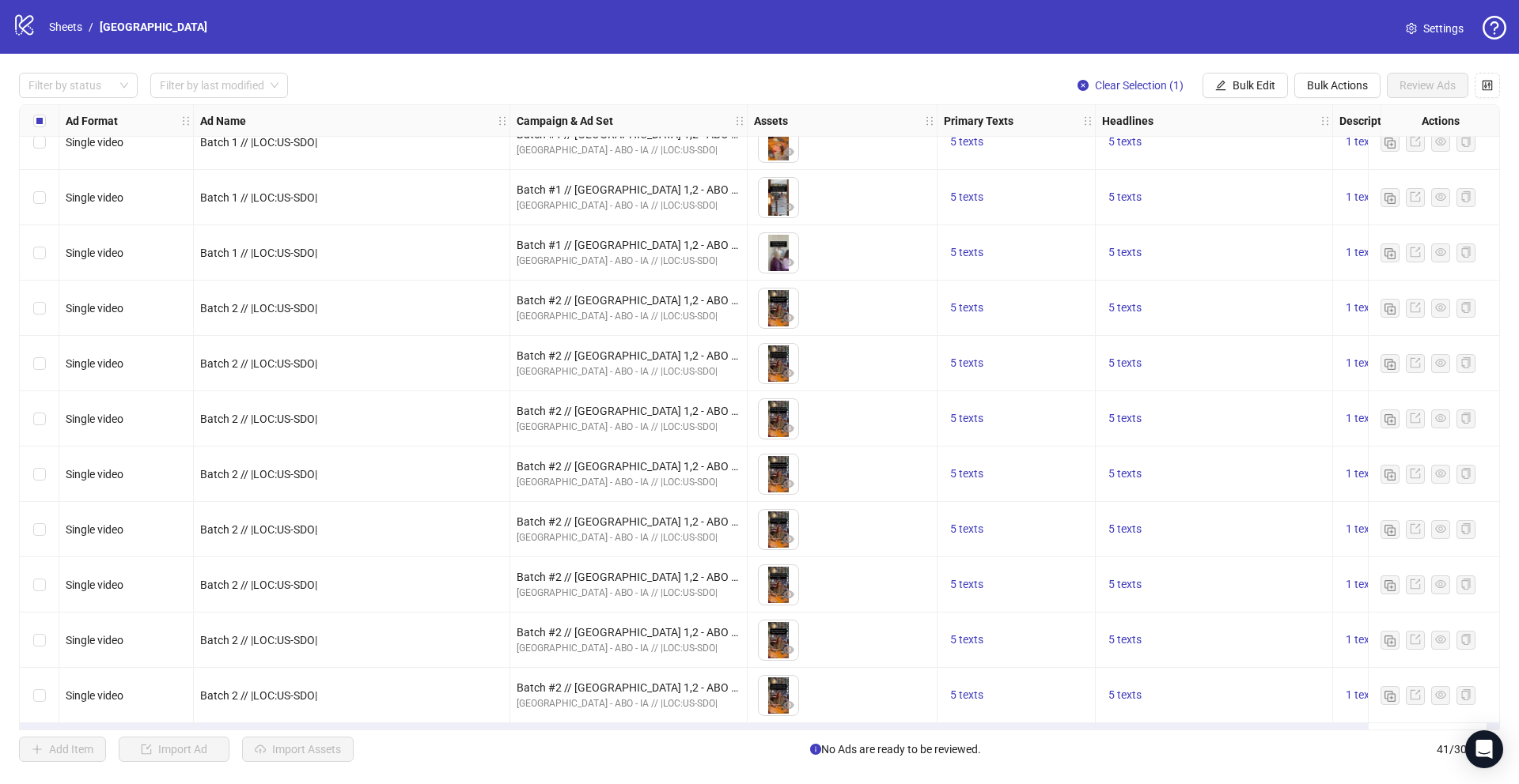
scroll to position [1682, 0]
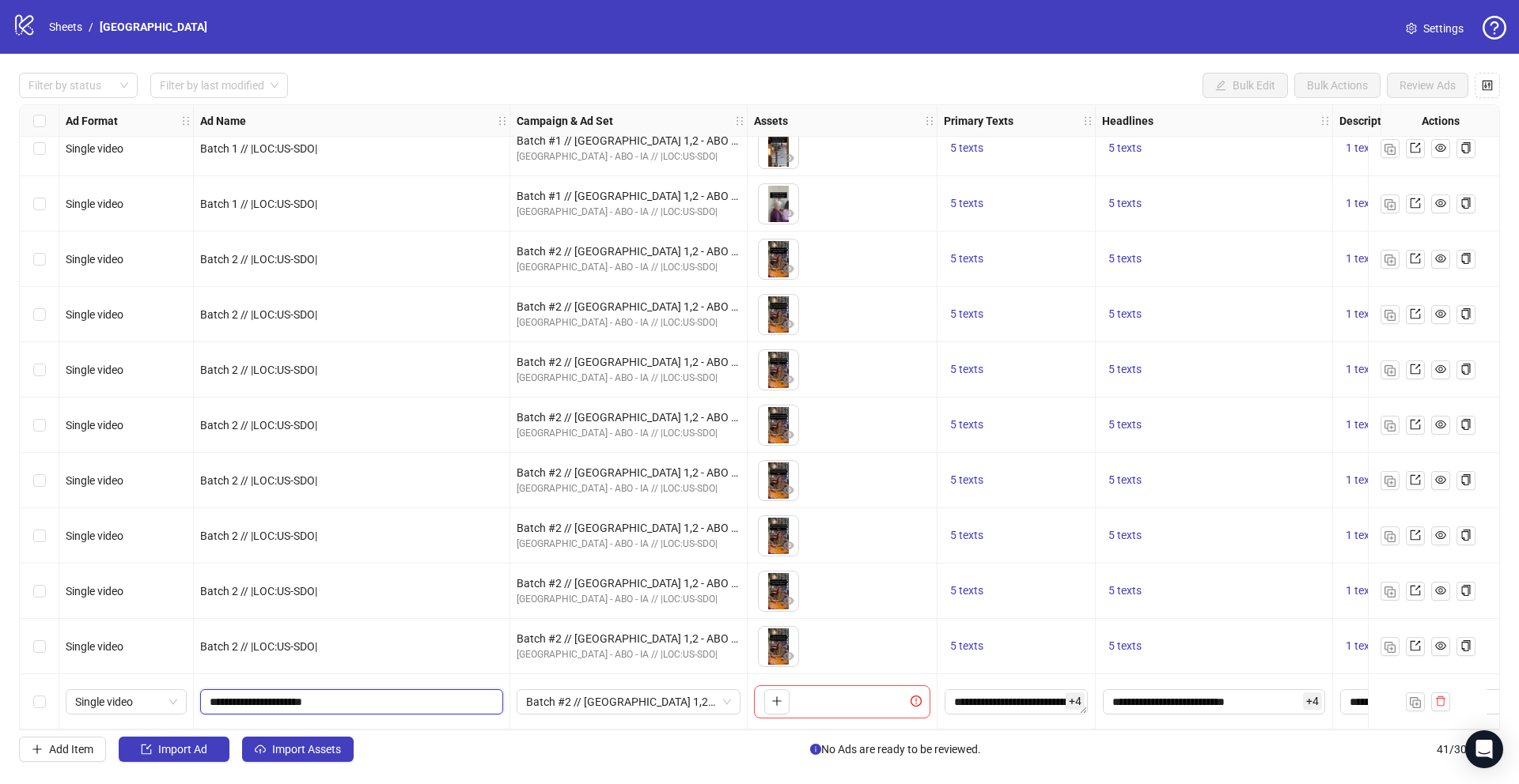
click at [246, 699] on input "**********" at bounding box center [349, 702] width 281 height 17
type input "**********"
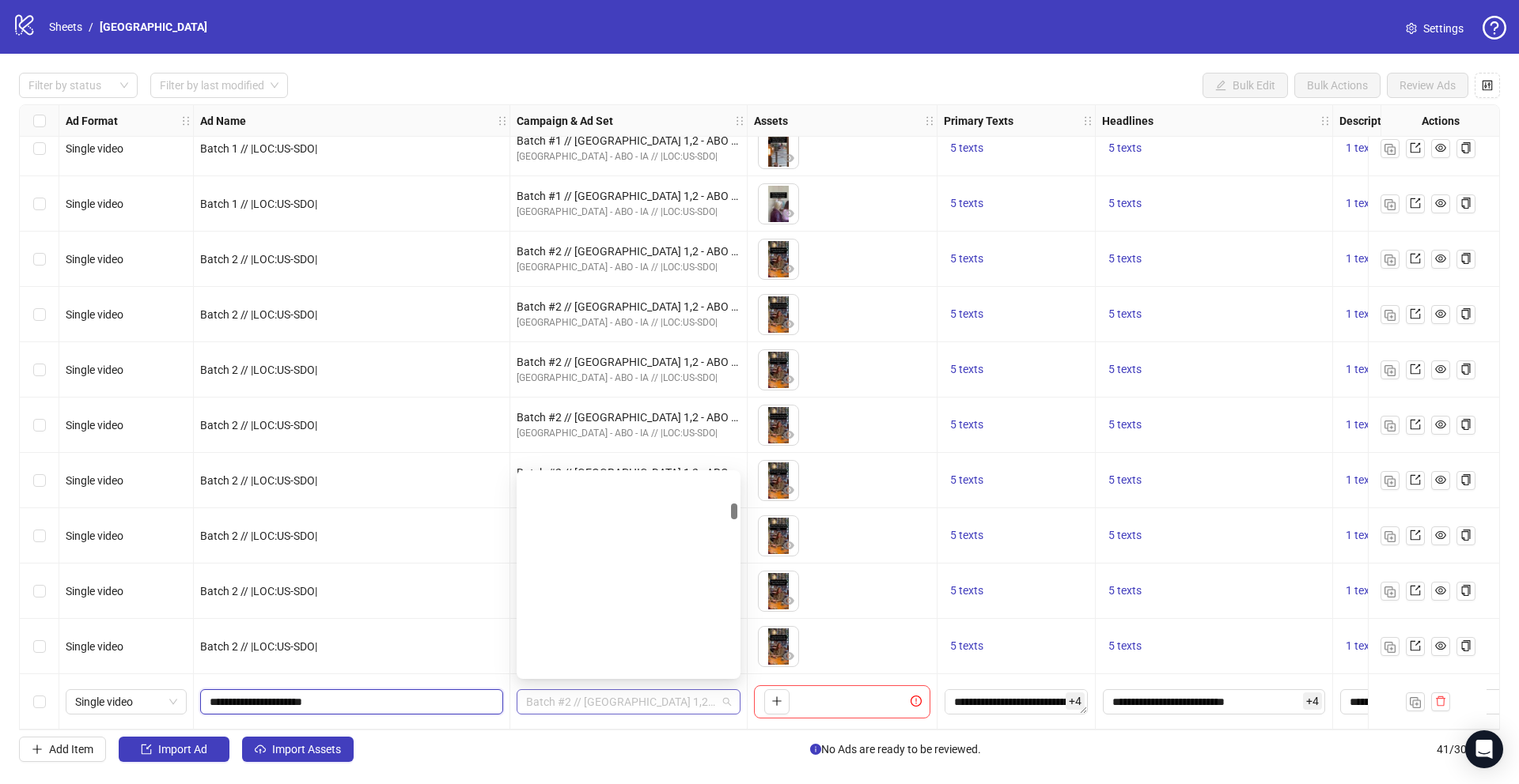
click at [567, 699] on span "Batch #2 // [GEOGRAPHIC_DATA] 1,2 - ABO - IA // |LOC:US-SDO| // Exclude 180D PUR" at bounding box center [628, 702] width 205 height 23
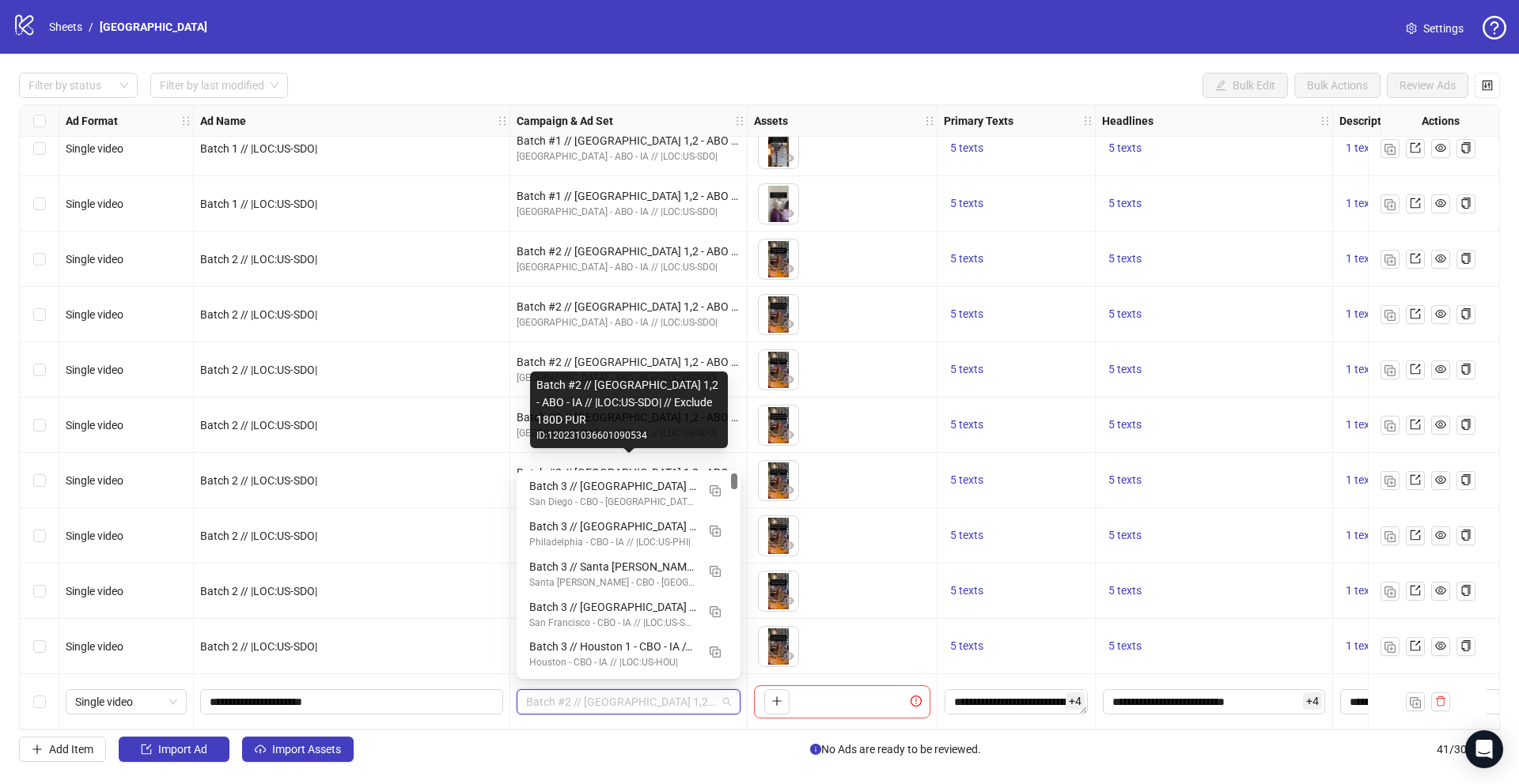
drag, startPoint x: 735, startPoint y: 510, endPoint x: 735, endPoint y: 462, distance: 48.0
click at [735, 462] on body "logo/logo-mobile Sheets / [GEOGRAPHIC_DATA] Settings Filter by status Filter by…" at bounding box center [759, 392] width 1519 height 784
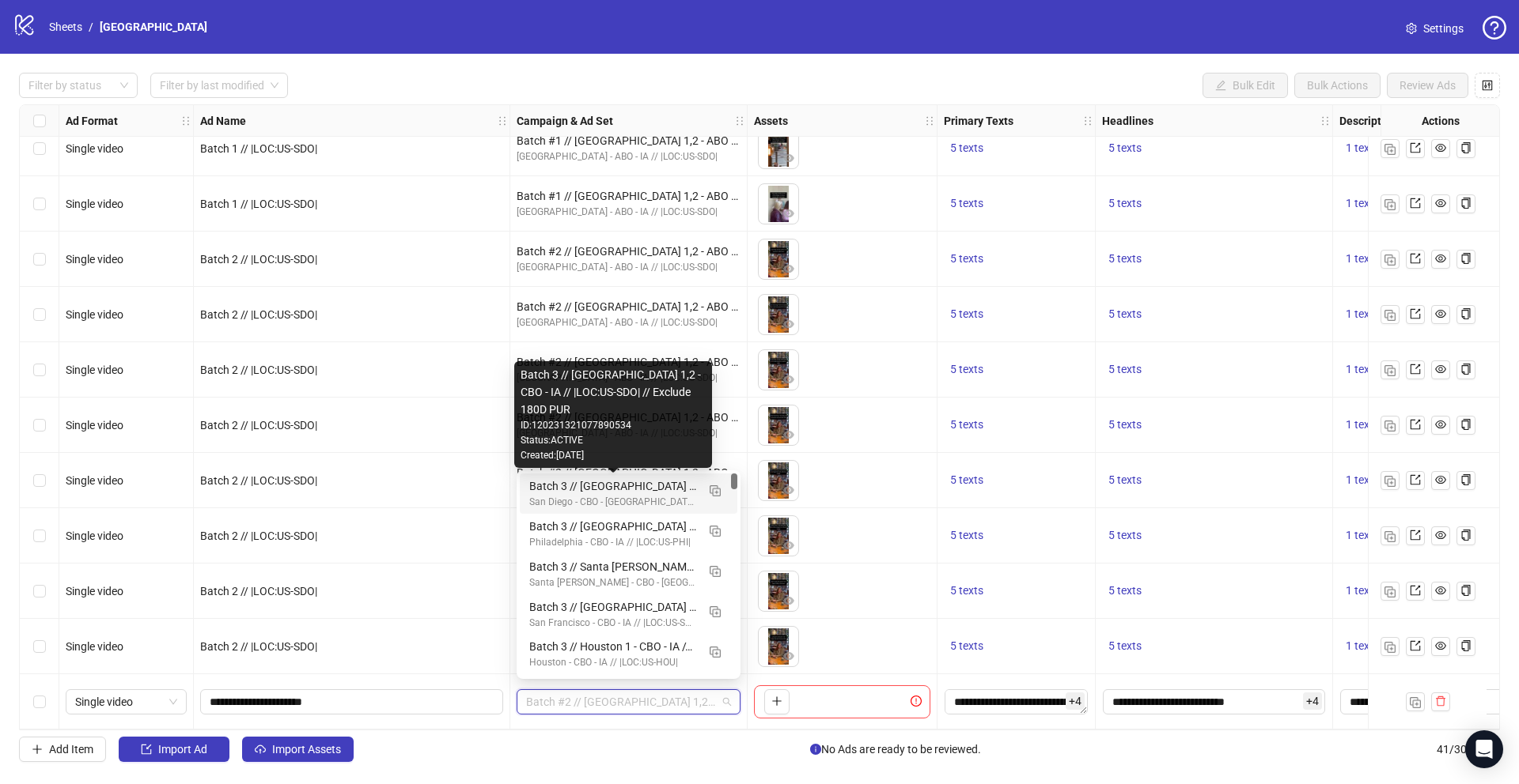
click at [646, 492] on div "Batch 3 // [GEOGRAPHIC_DATA] 1,2 - CBO - IA // |LOC:US-SDO| // Exclude 180D PUR" at bounding box center [612, 486] width 167 height 17
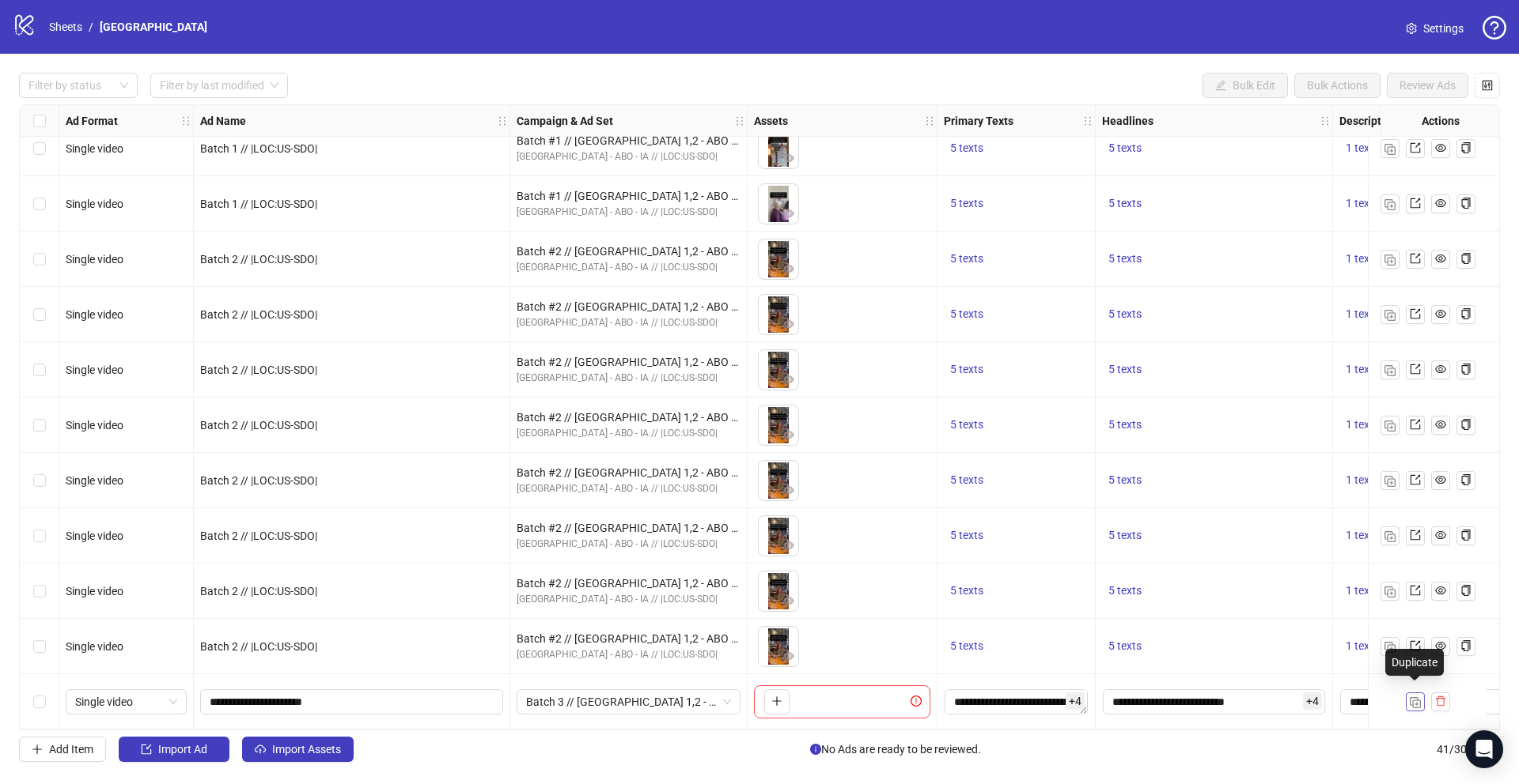
click at [1414, 698] on img "button" at bounding box center [1414, 702] width 11 height 11
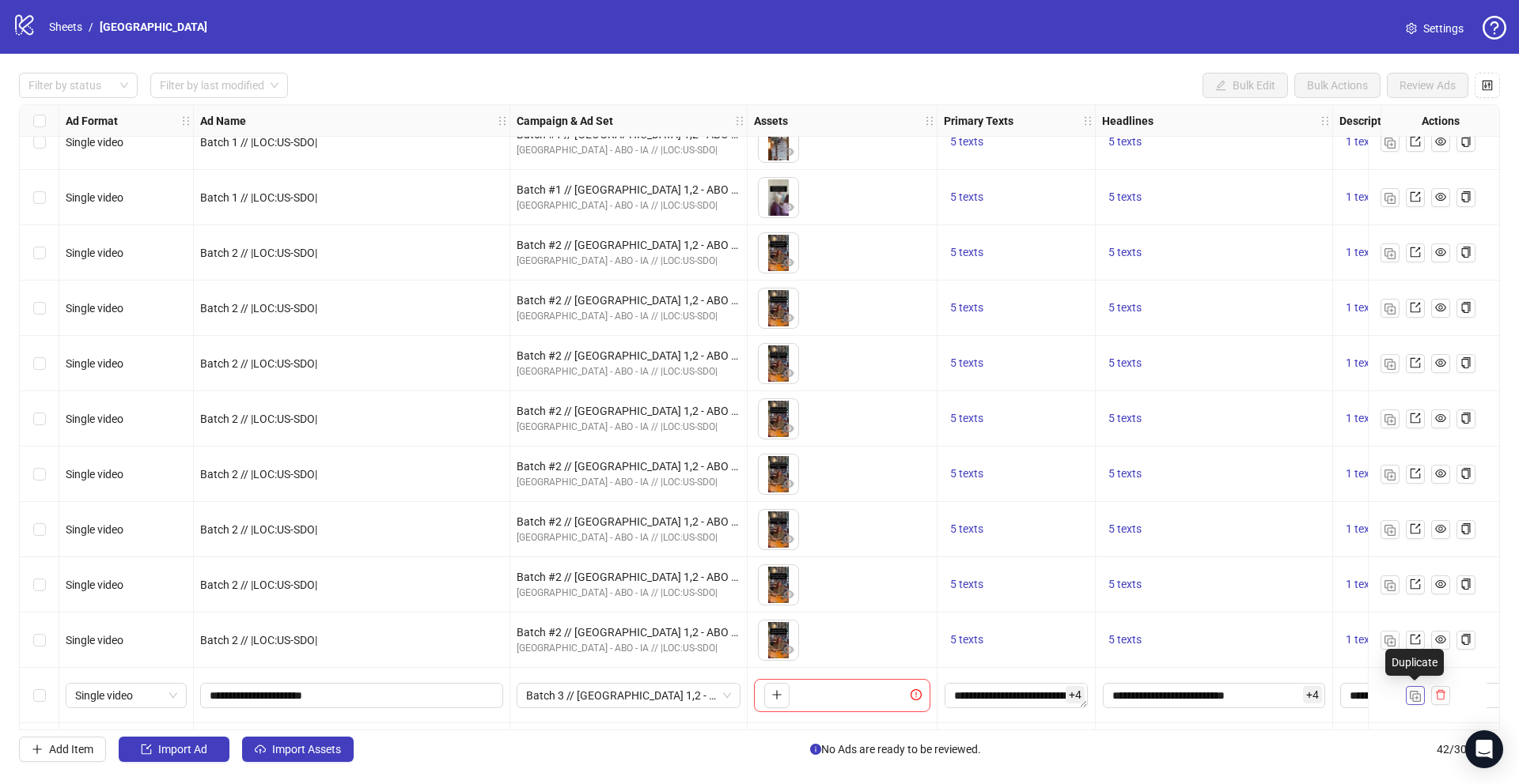
click at [1414, 692] on img "button" at bounding box center [1414, 696] width 11 height 11
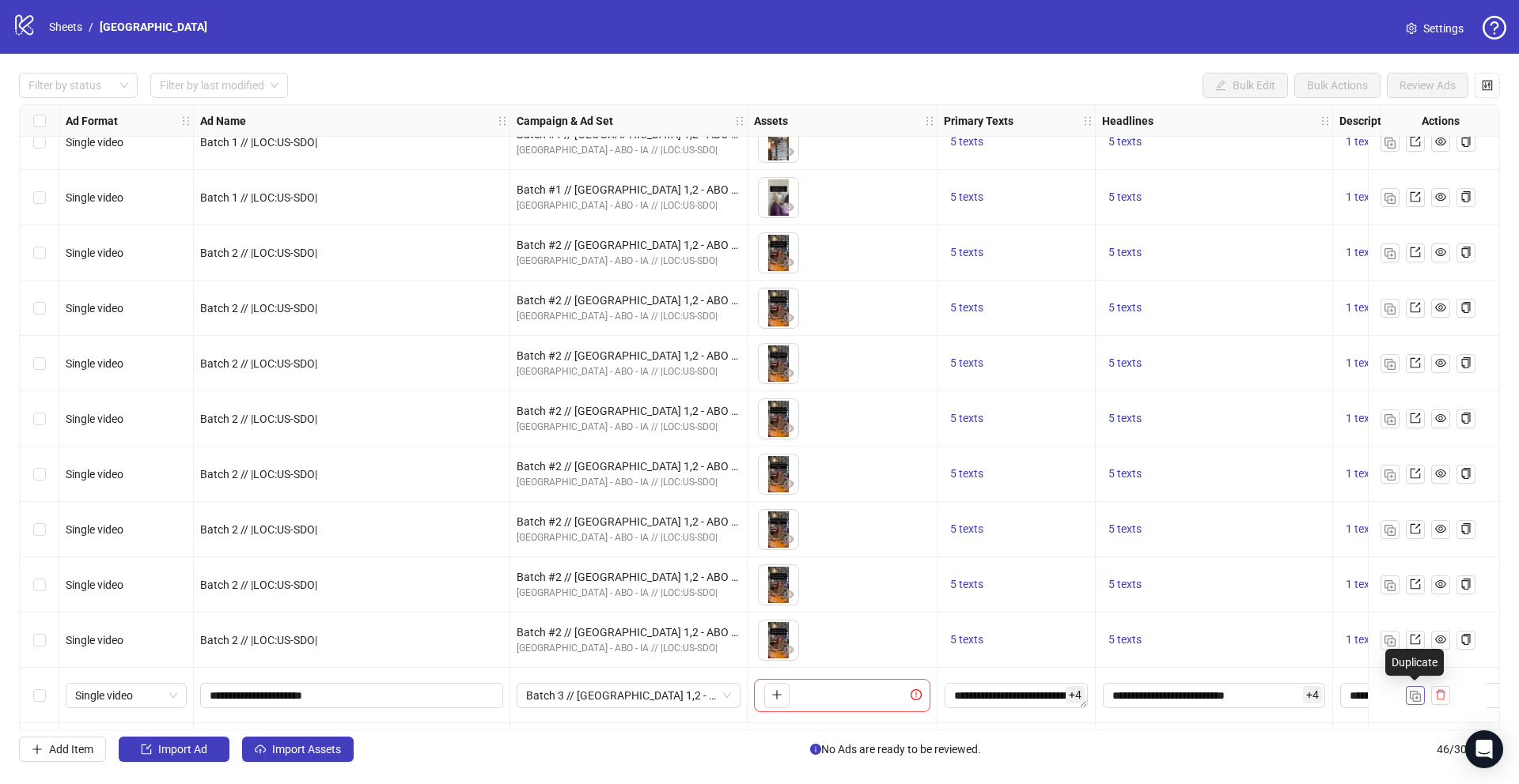
click at [1414, 692] on img "button" at bounding box center [1414, 696] width 11 height 11
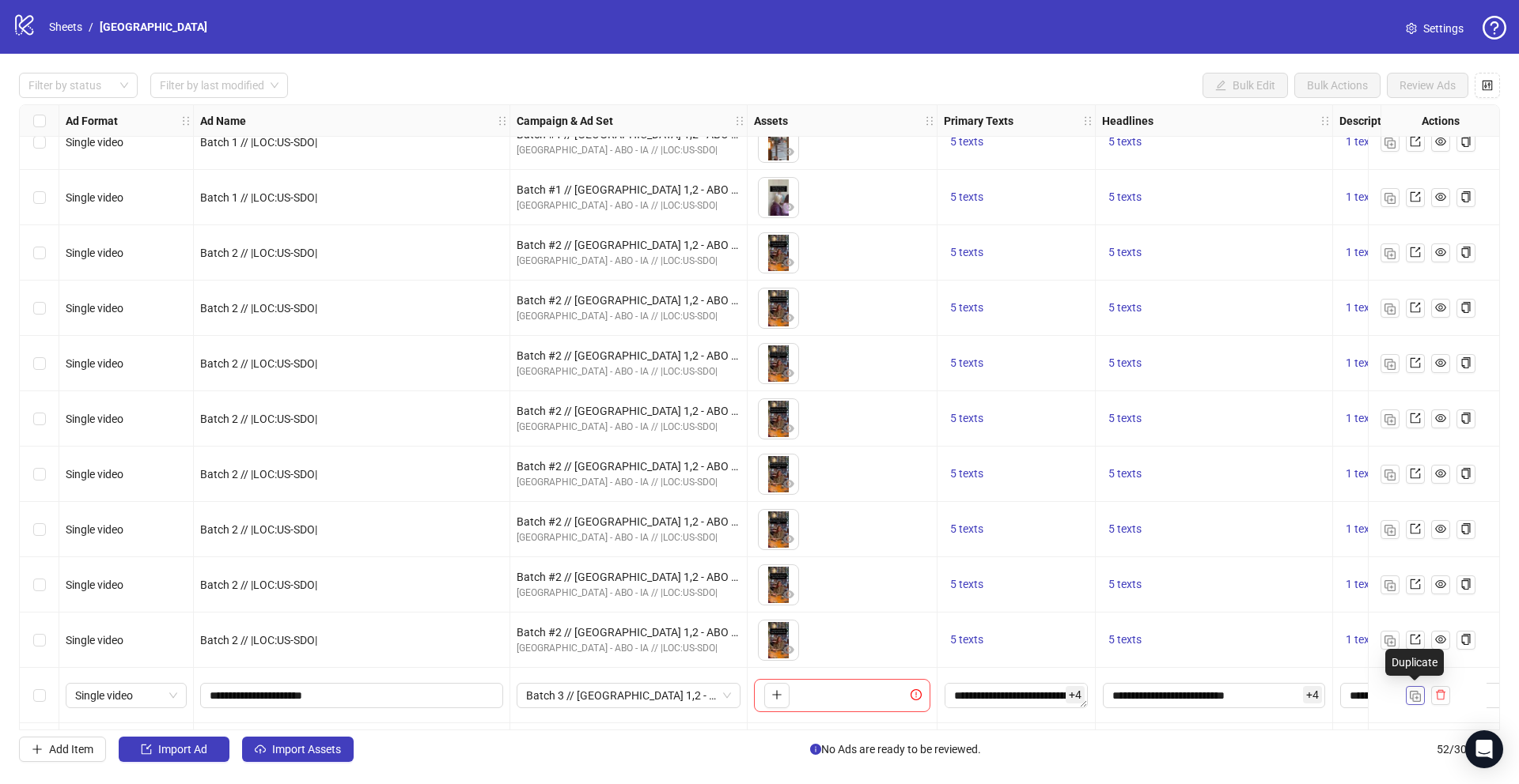
click at [1414, 692] on img "button" at bounding box center [1414, 696] width 11 height 11
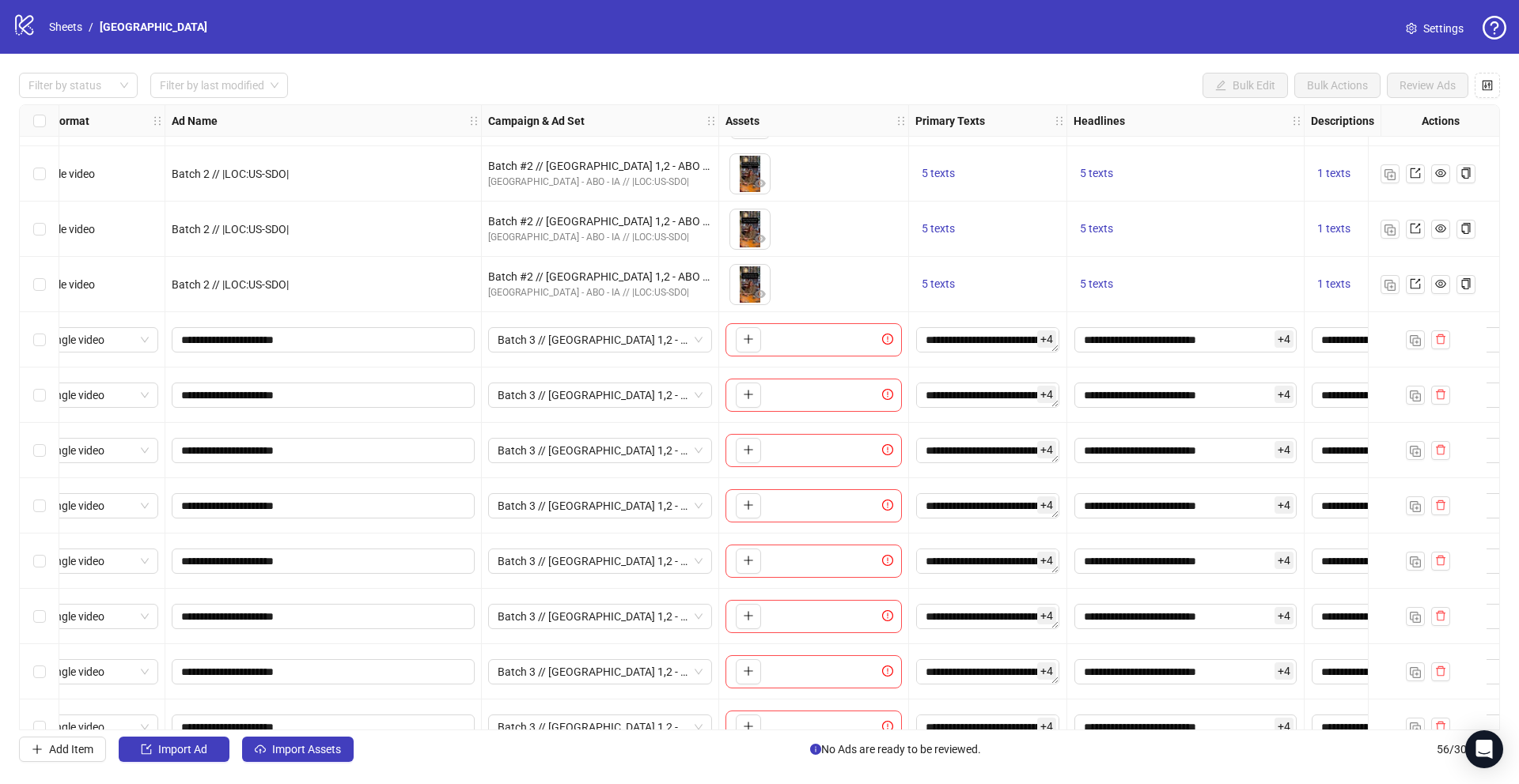
scroll to position [2039, 0]
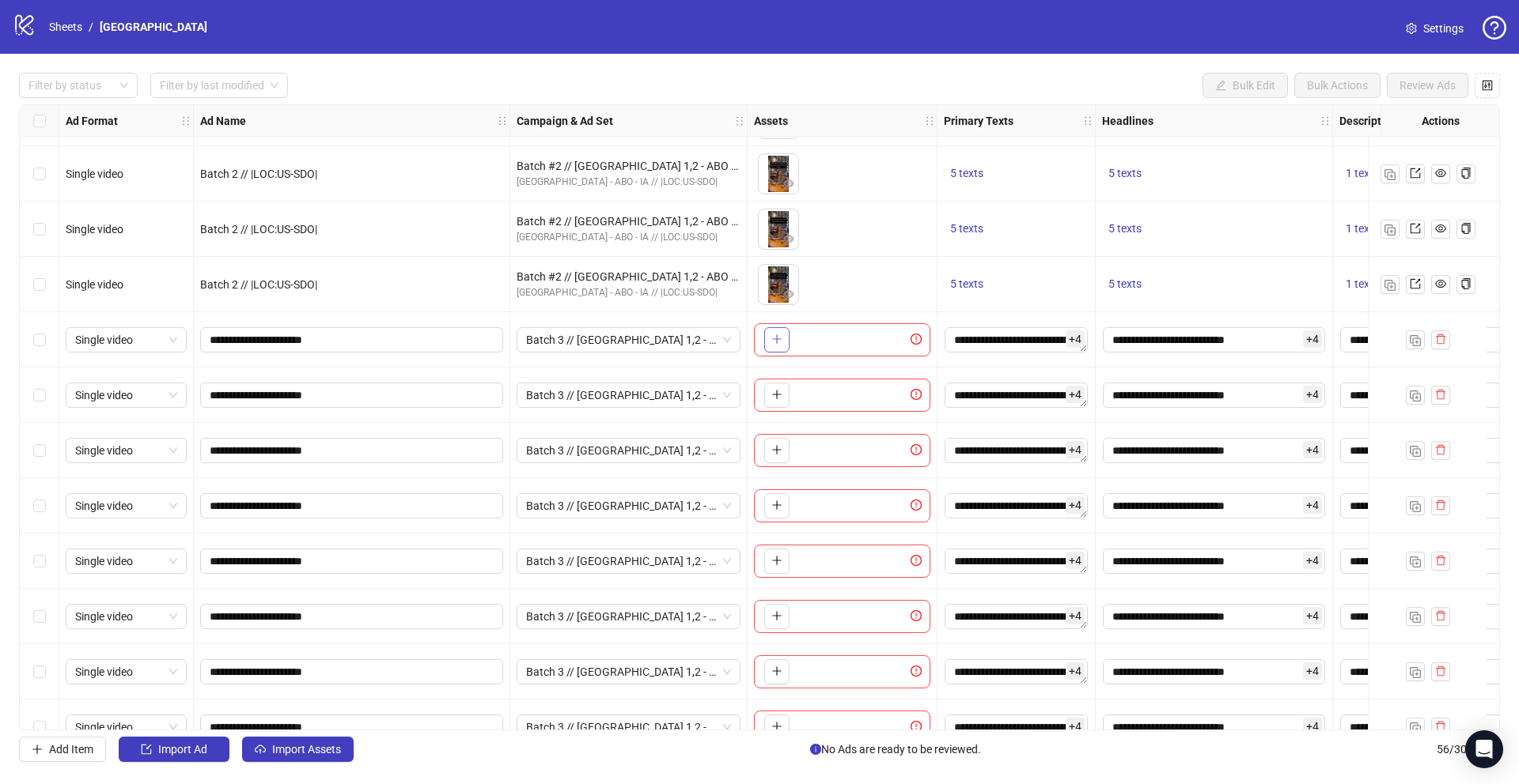
click at [776, 342] on icon "plus" at bounding box center [776, 339] width 11 height 11
click at [782, 401] on button "button" at bounding box center [776, 395] width 25 height 25
click at [772, 453] on icon "plus" at bounding box center [776, 449] width 11 height 11
click at [776, 505] on icon "plus" at bounding box center [776, 505] width 11 height 11
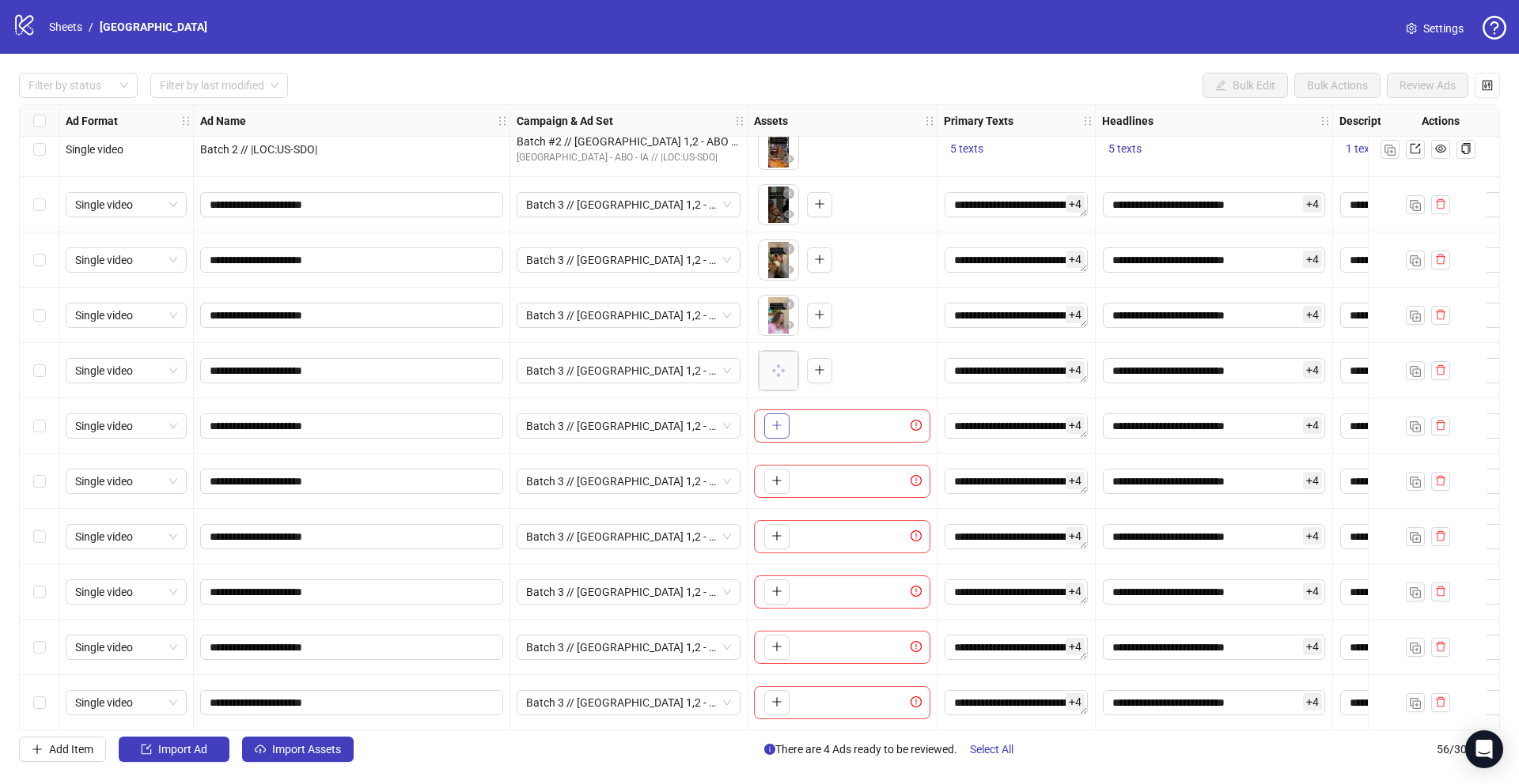
click at [772, 417] on button "button" at bounding box center [776, 426] width 25 height 25
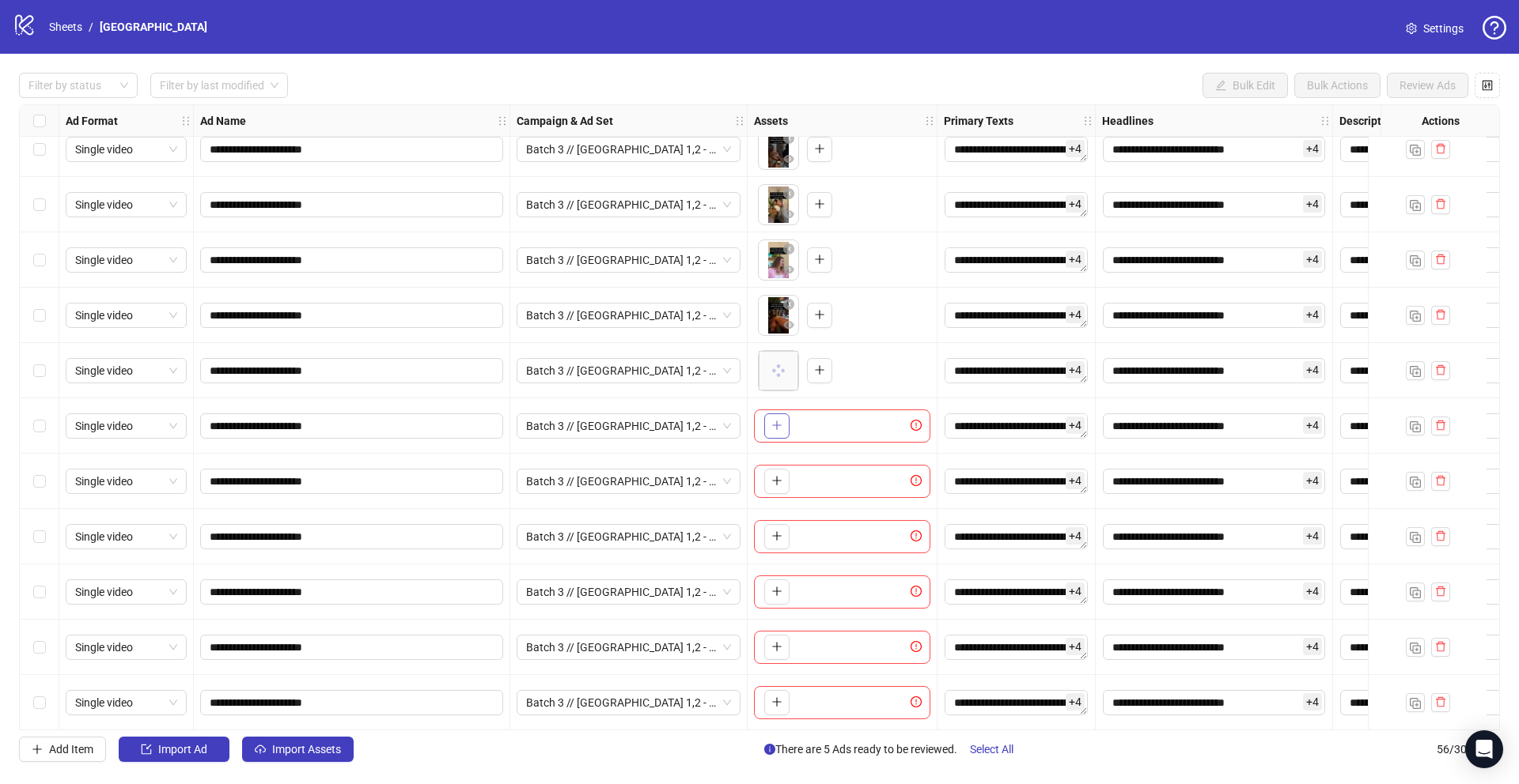
click at [775, 416] on button "button" at bounding box center [776, 426] width 25 height 25
click at [780, 484] on icon "plus" at bounding box center [776, 480] width 11 height 11
click at [774, 538] on icon "plus" at bounding box center [776, 536] width 11 height 11
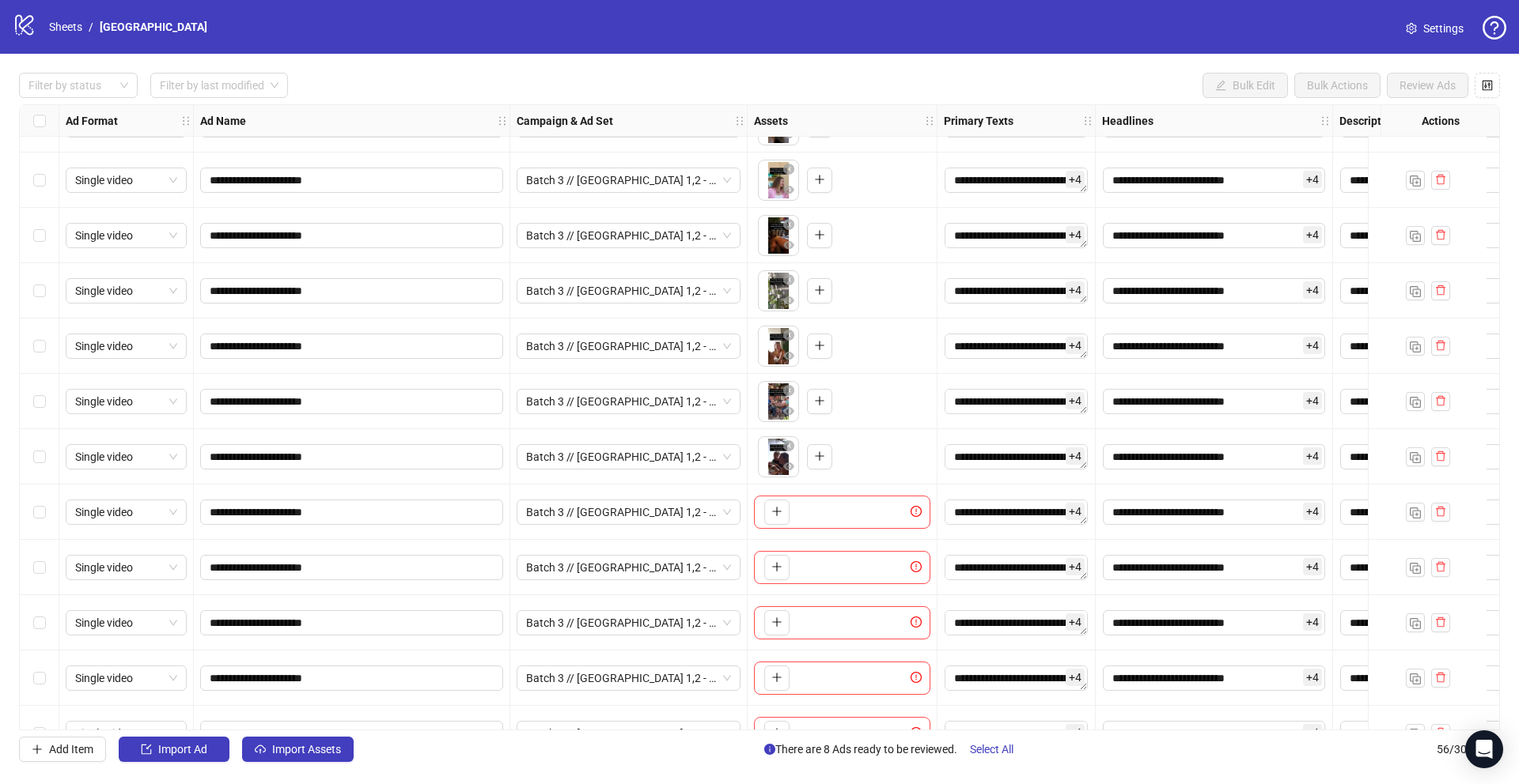
scroll to position [2373, 0]
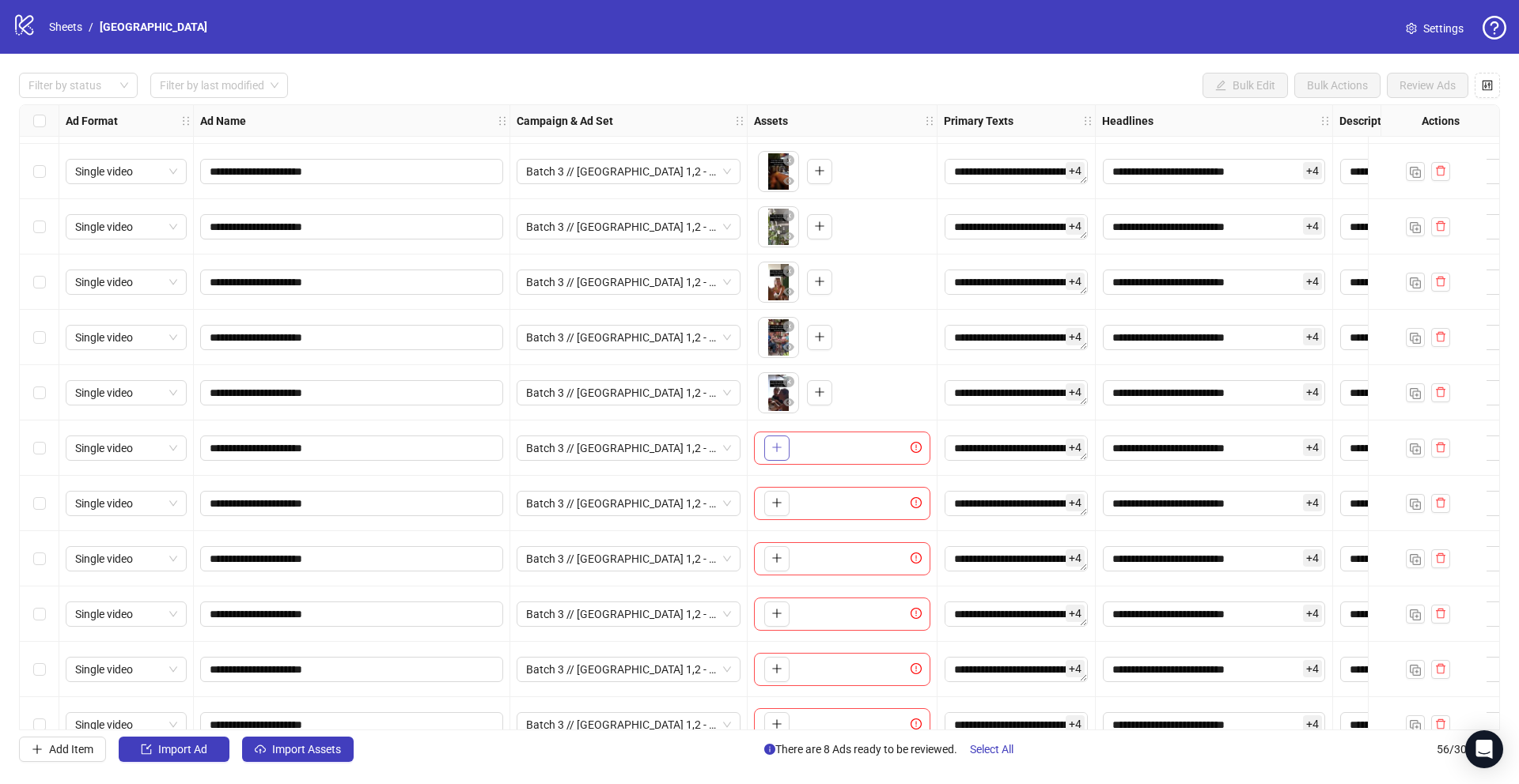
click at [778, 455] on button "button" at bounding box center [776, 448] width 25 height 25
click at [780, 508] on icon "plus" at bounding box center [776, 503] width 11 height 11
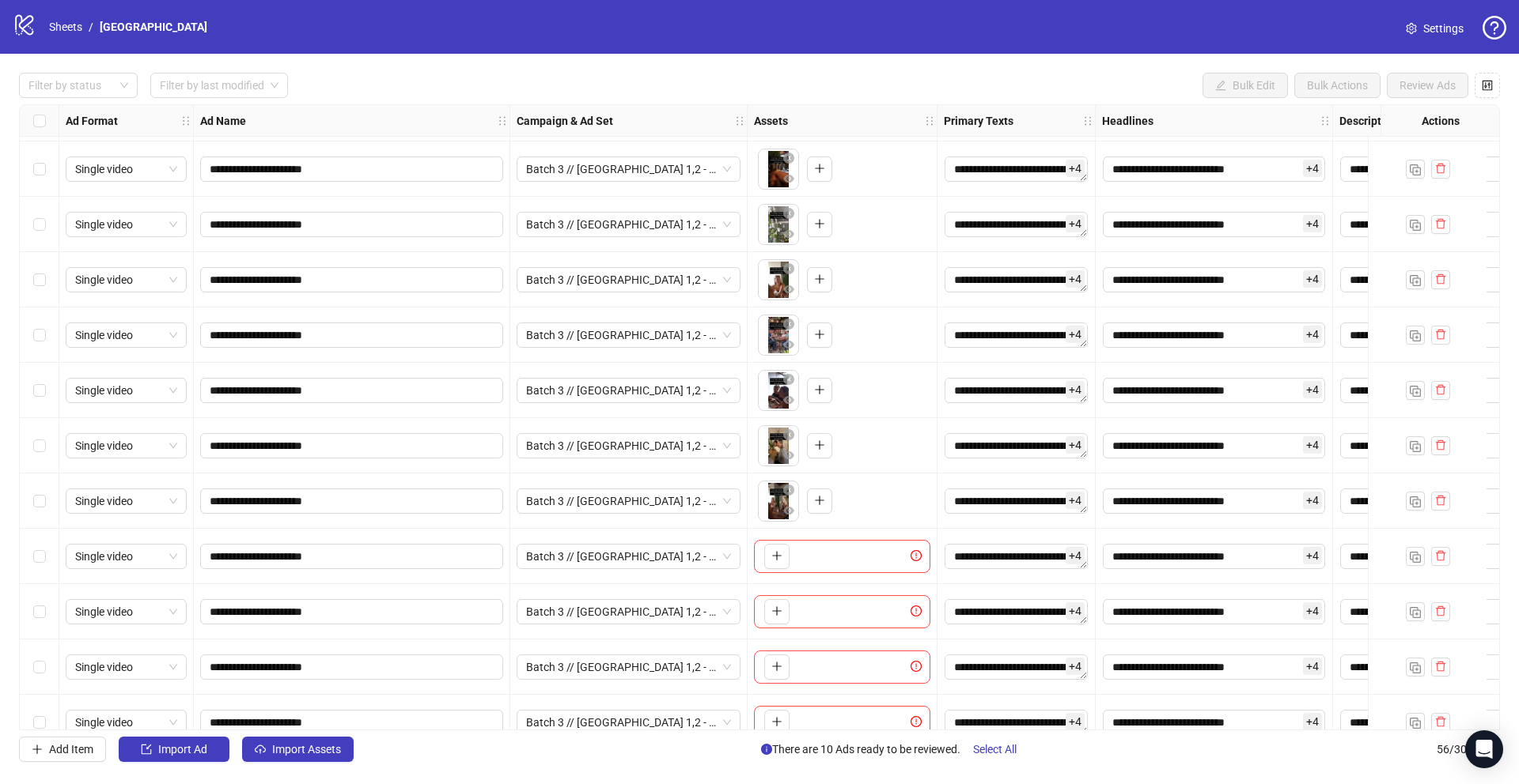
scroll to position [2376, 0]
click at [776, 556] on icon "plus" at bounding box center [776, 555] width 1 height 9
click at [774, 609] on icon "plus" at bounding box center [776, 609] width 11 height 11
click at [775, 671] on span "button" at bounding box center [776, 666] width 11 height 13
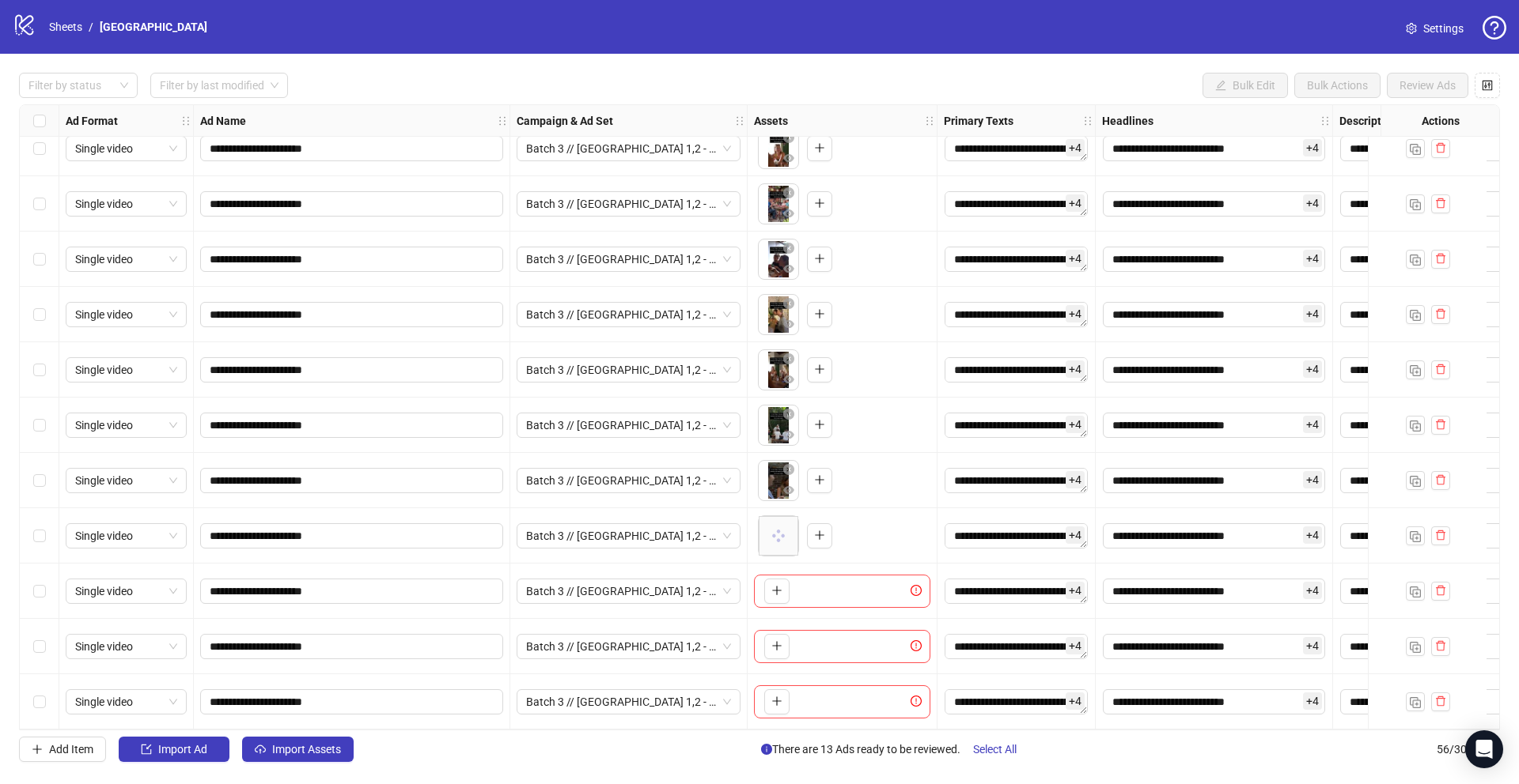
click at [772, 598] on div "To pick up a draggable item, press the space bar. While dragging, use the arrow…" at bounding box center [842, 591] width 177 height 33
click at [780, 591] on icon "plus" at bounding box center [776, 591] width 9 height 1
click at [776, 643] on icon "plus" at bounding box center [776, 646] width 1 height 9
click at [780, 698] on icon "plus" at bounding box center [776, 701] width 11 height 11
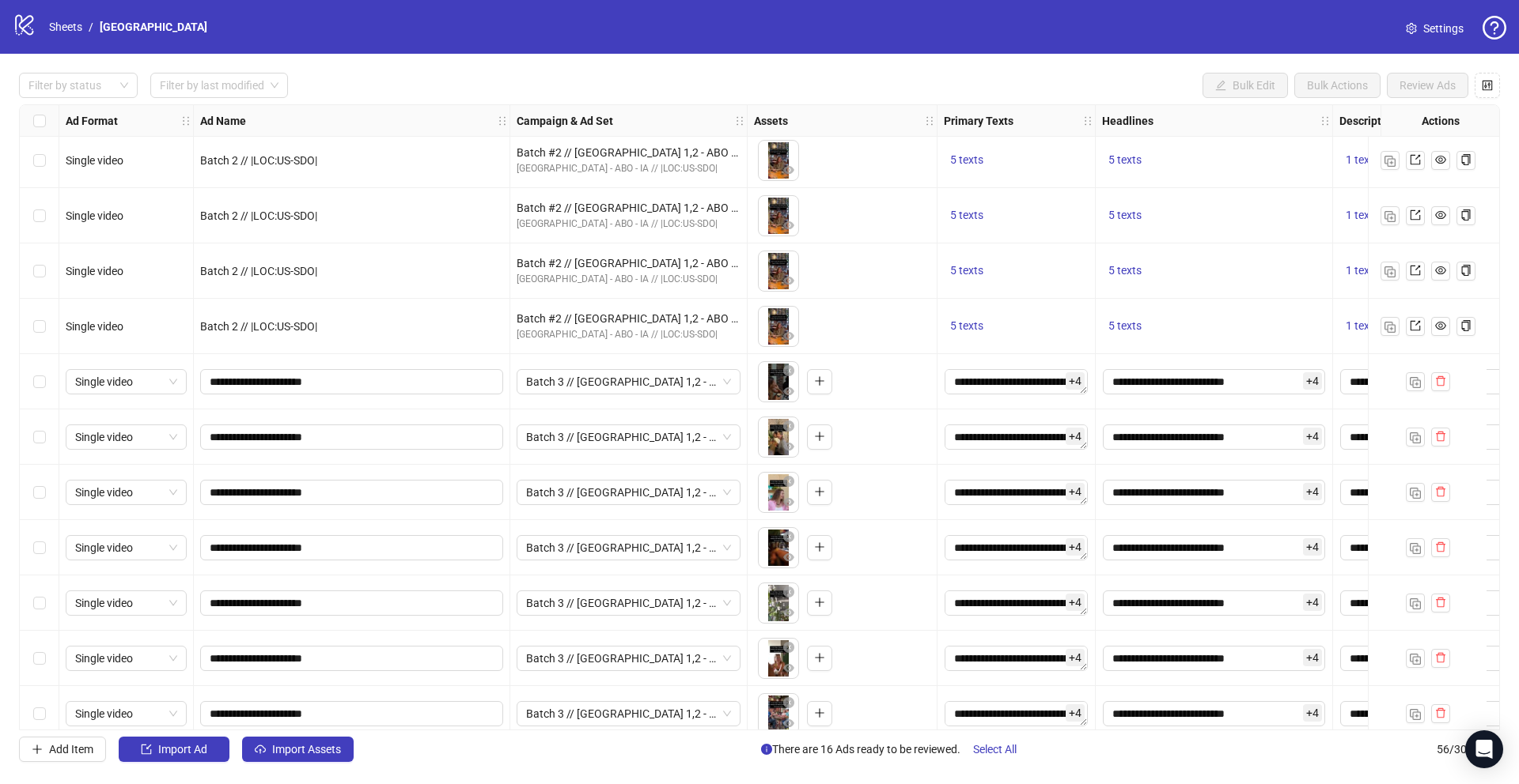
scroll to position [1979, 0]
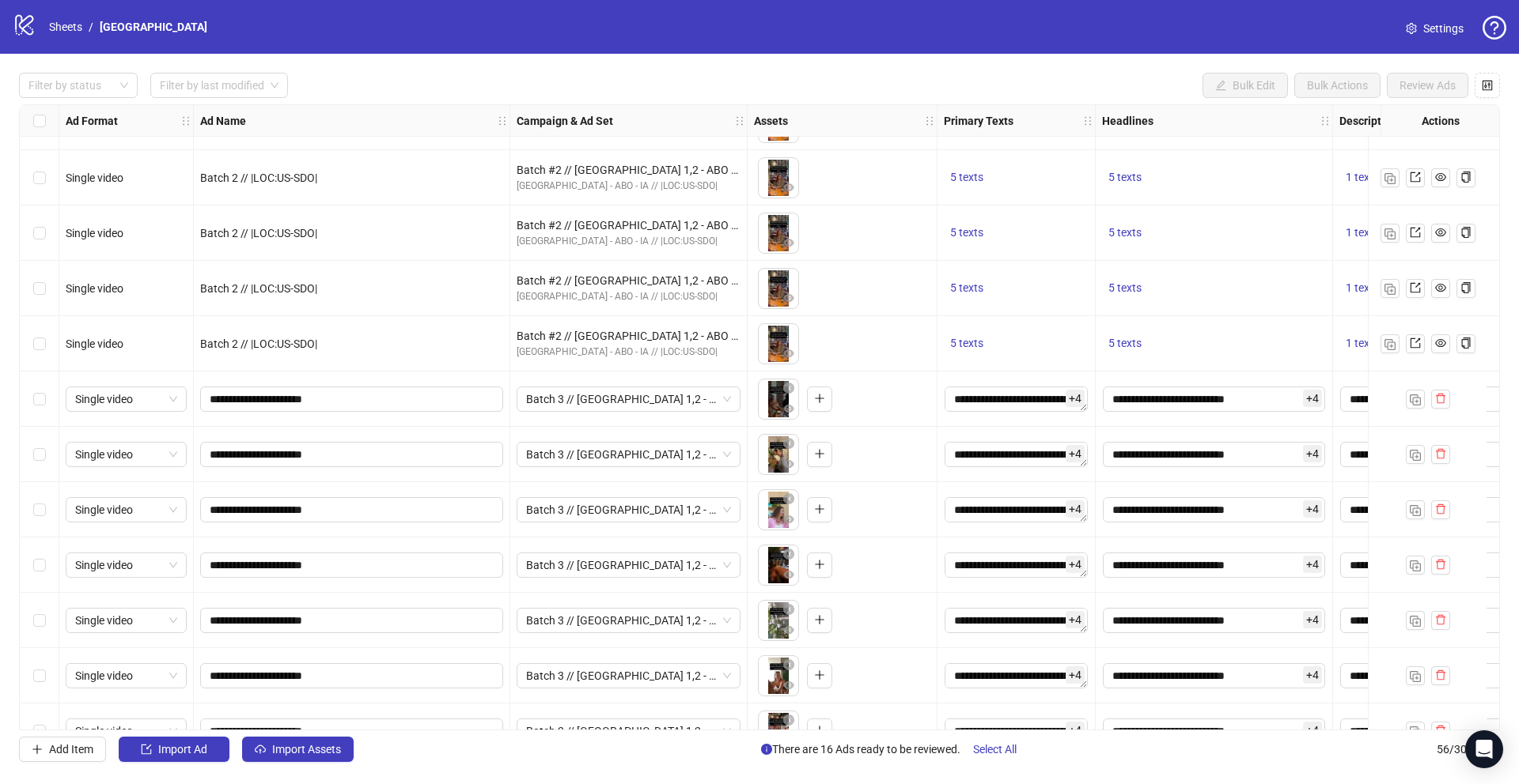
click at [48, 407] on div "Select row 41" at bounding box center [39, 399] width 40 height 55
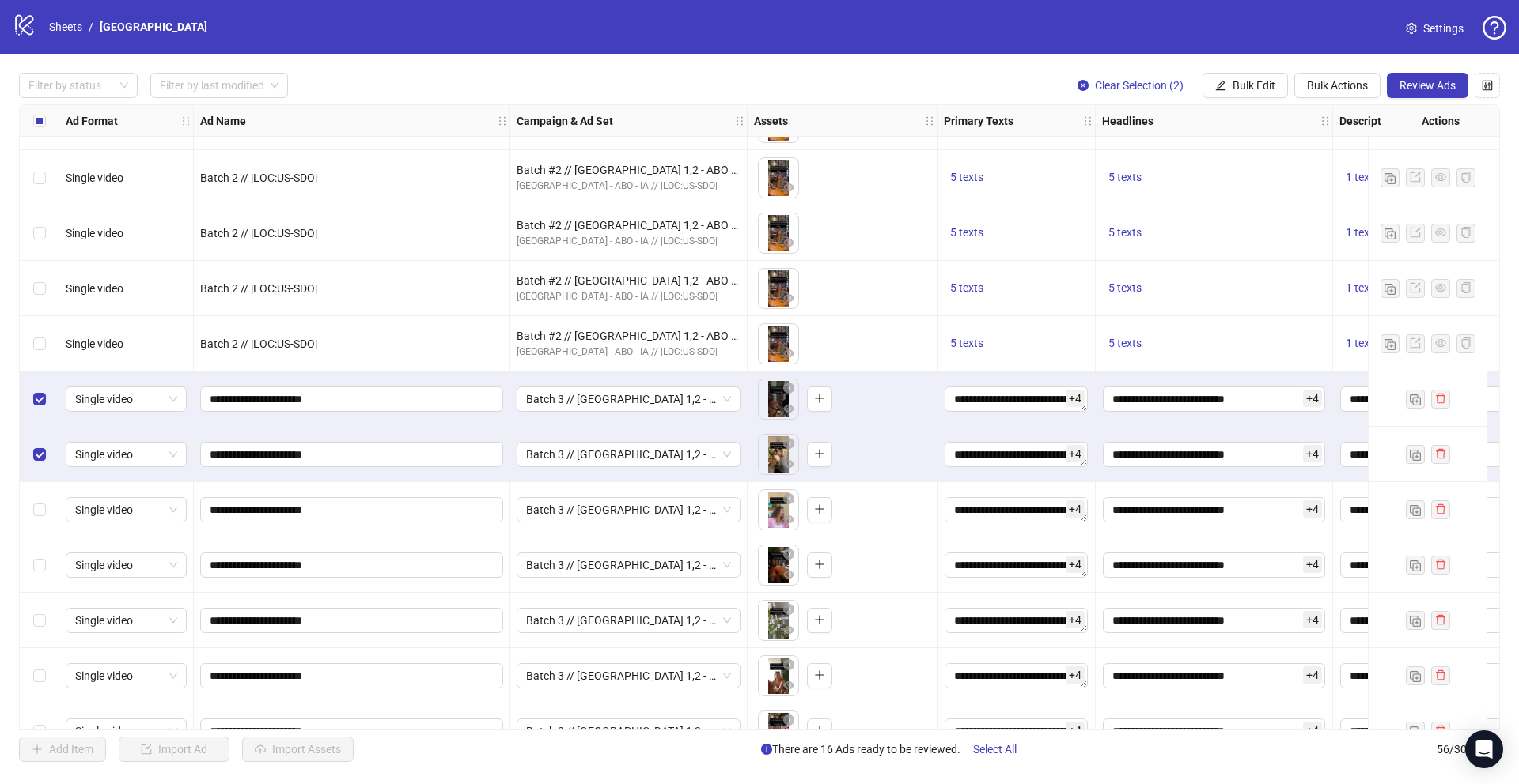
click at [44, 498] on div "Select row 43" at bounding box center [39, 509] width 40 height 55
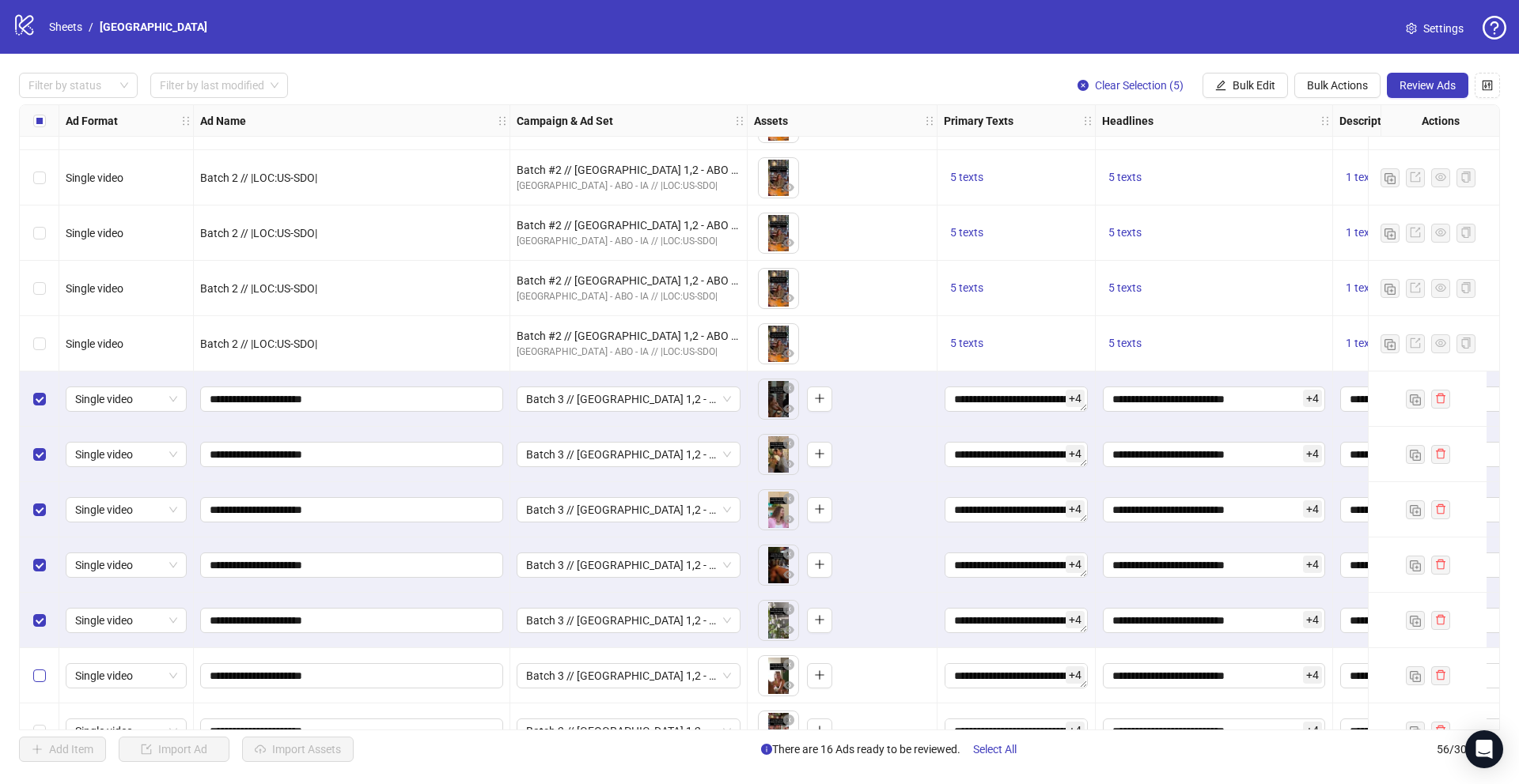
click at [37, 683] on label "Select row 46" at bounding box center [39, 676] width 13 height 17
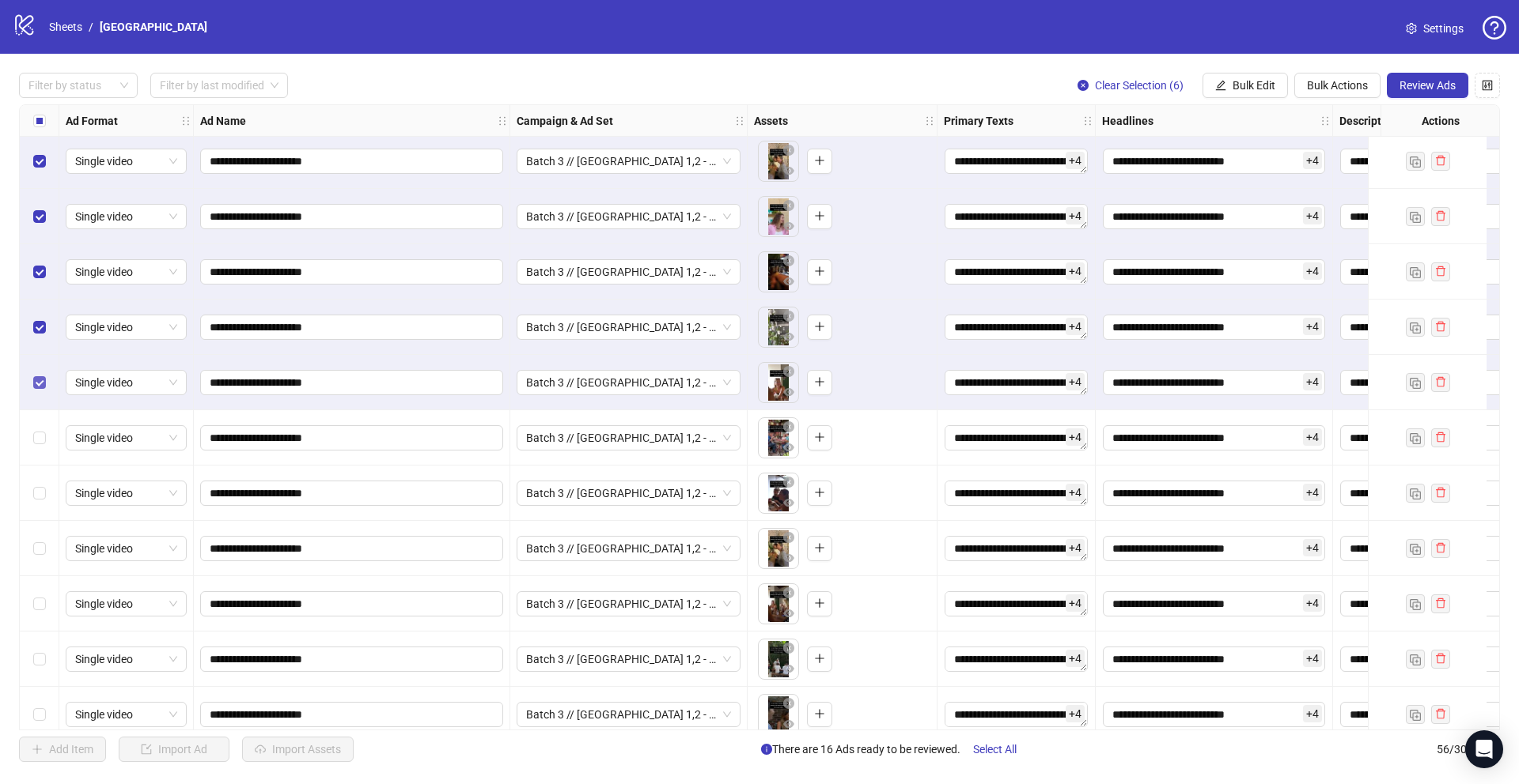
scroll to position [2300, 0]
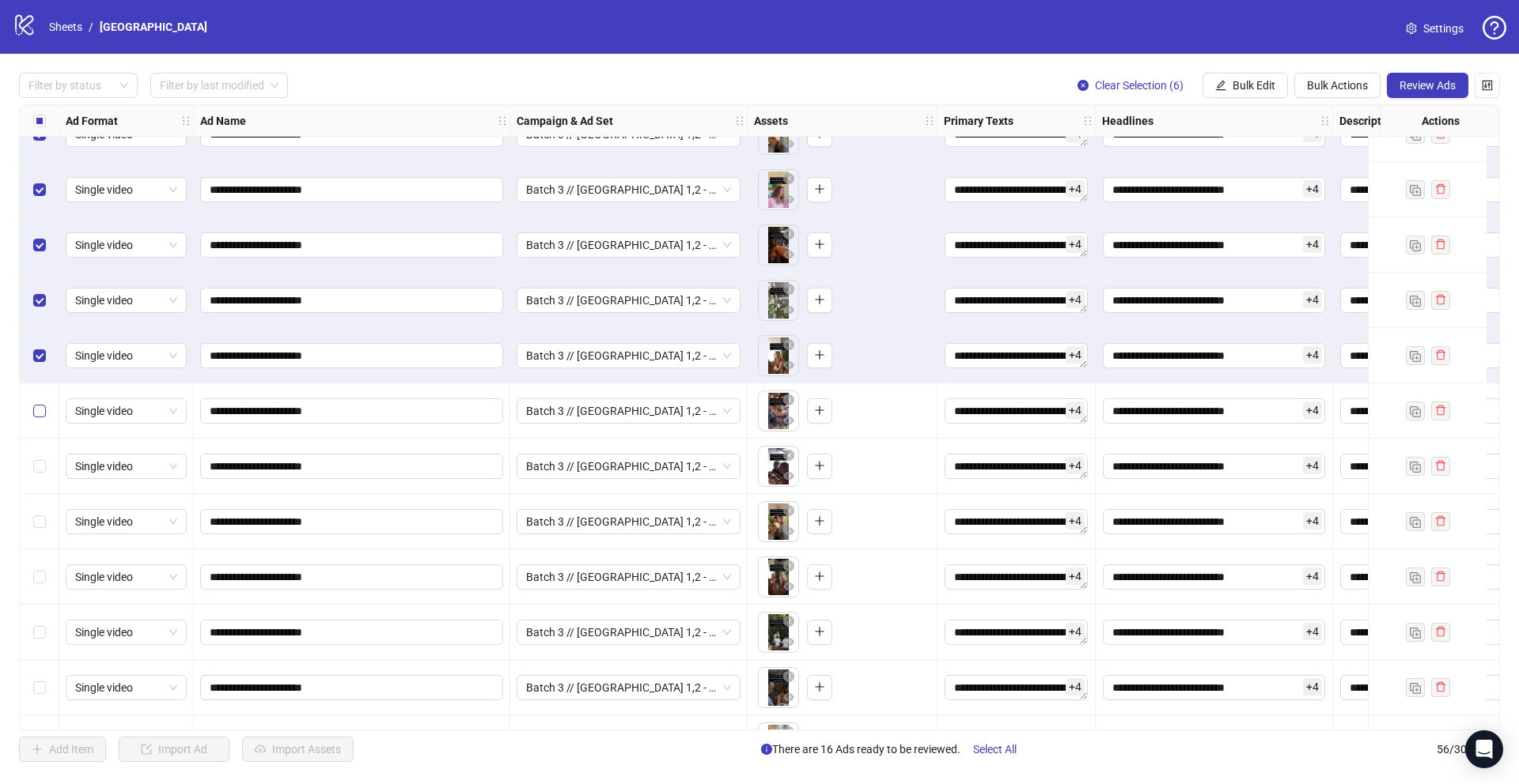
click at [38, 419] on label "Select row 47" at bounding box center [39, 411] width 13 height 17
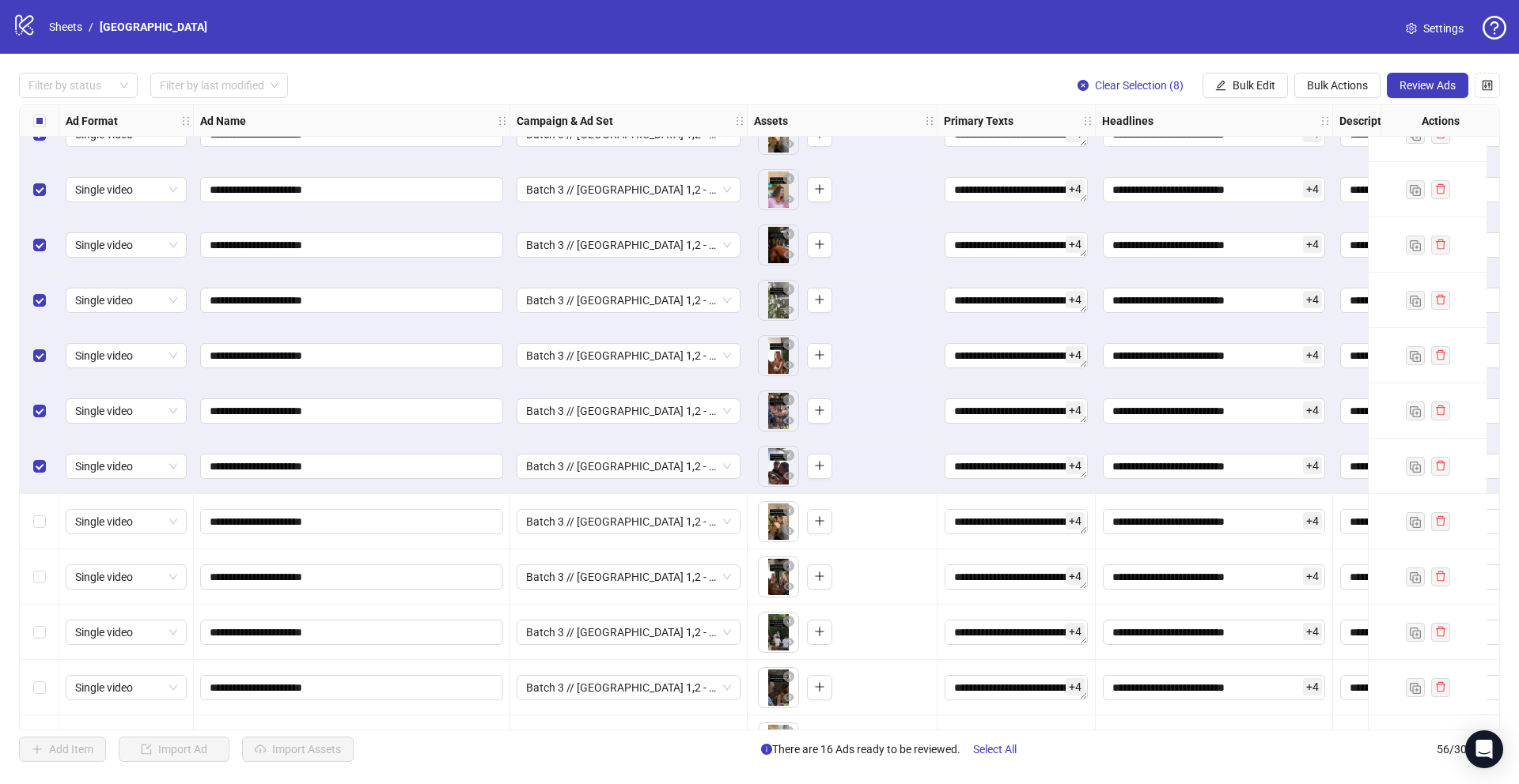
click at [38, 532] on div "Select row 49" at bounding box center [39, 521] width 40 height 55
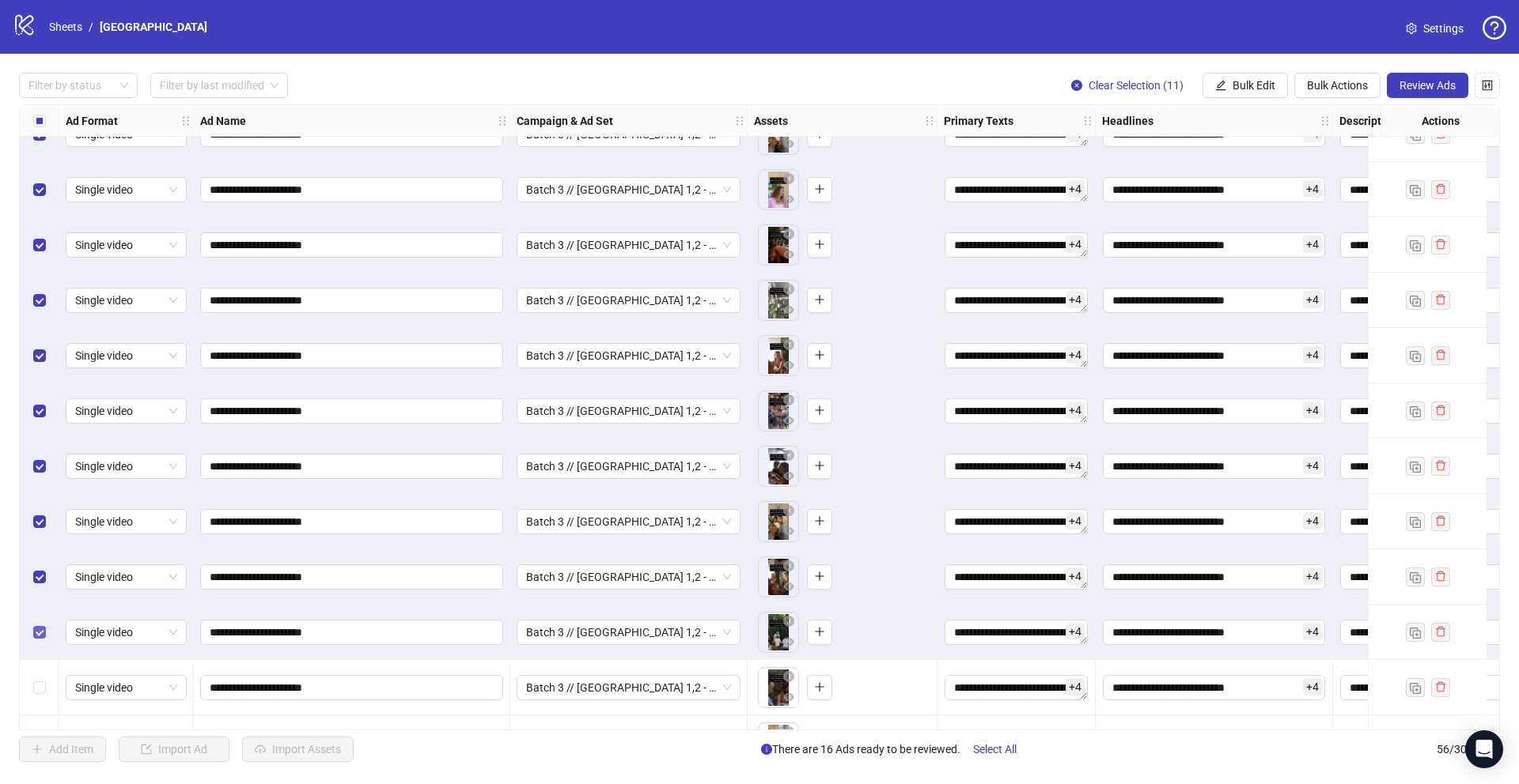
scroll to position [2513, 0]
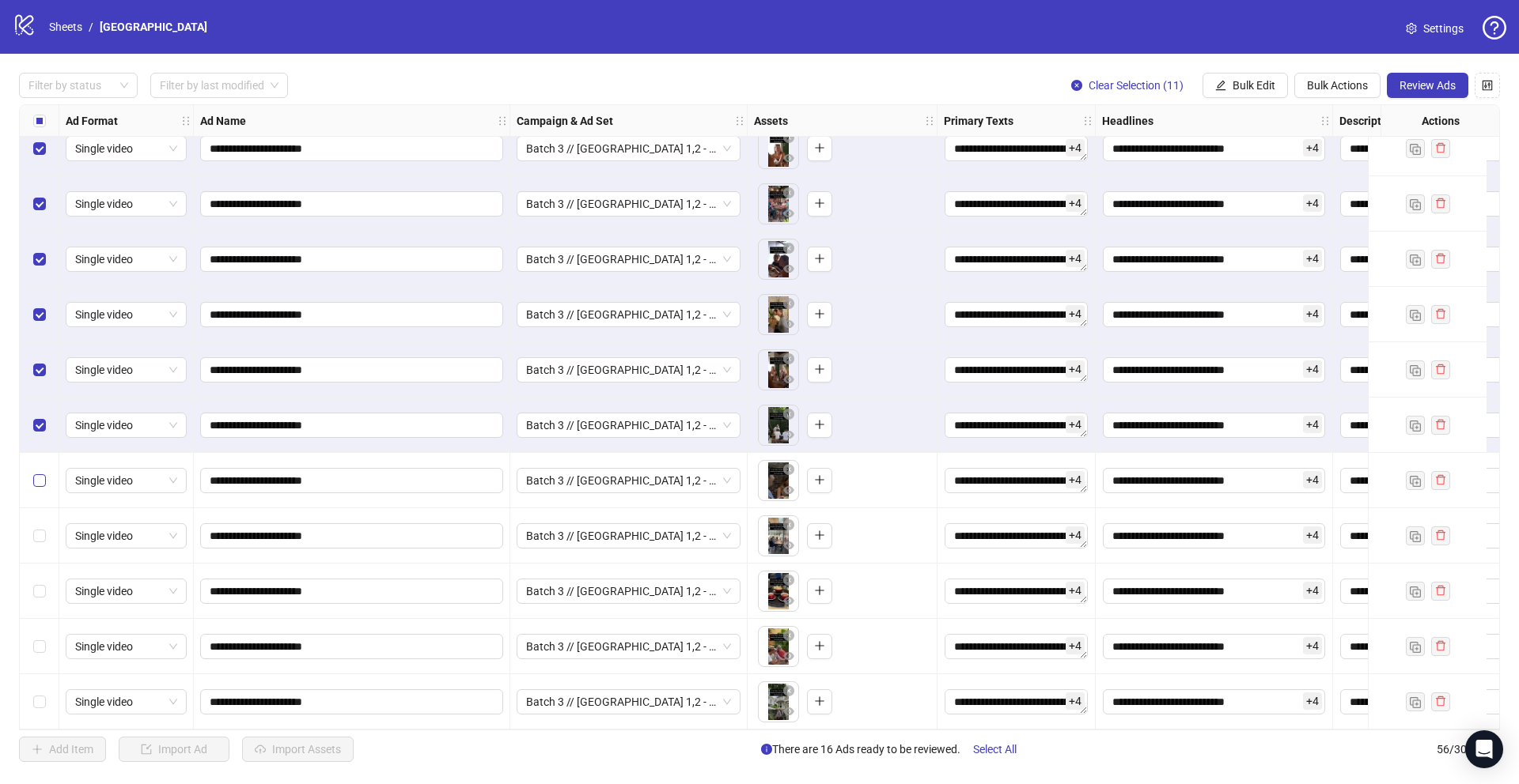
click at [39, 473] on label "Select row 52" at bounding box center [39, 481] width 13 height 17
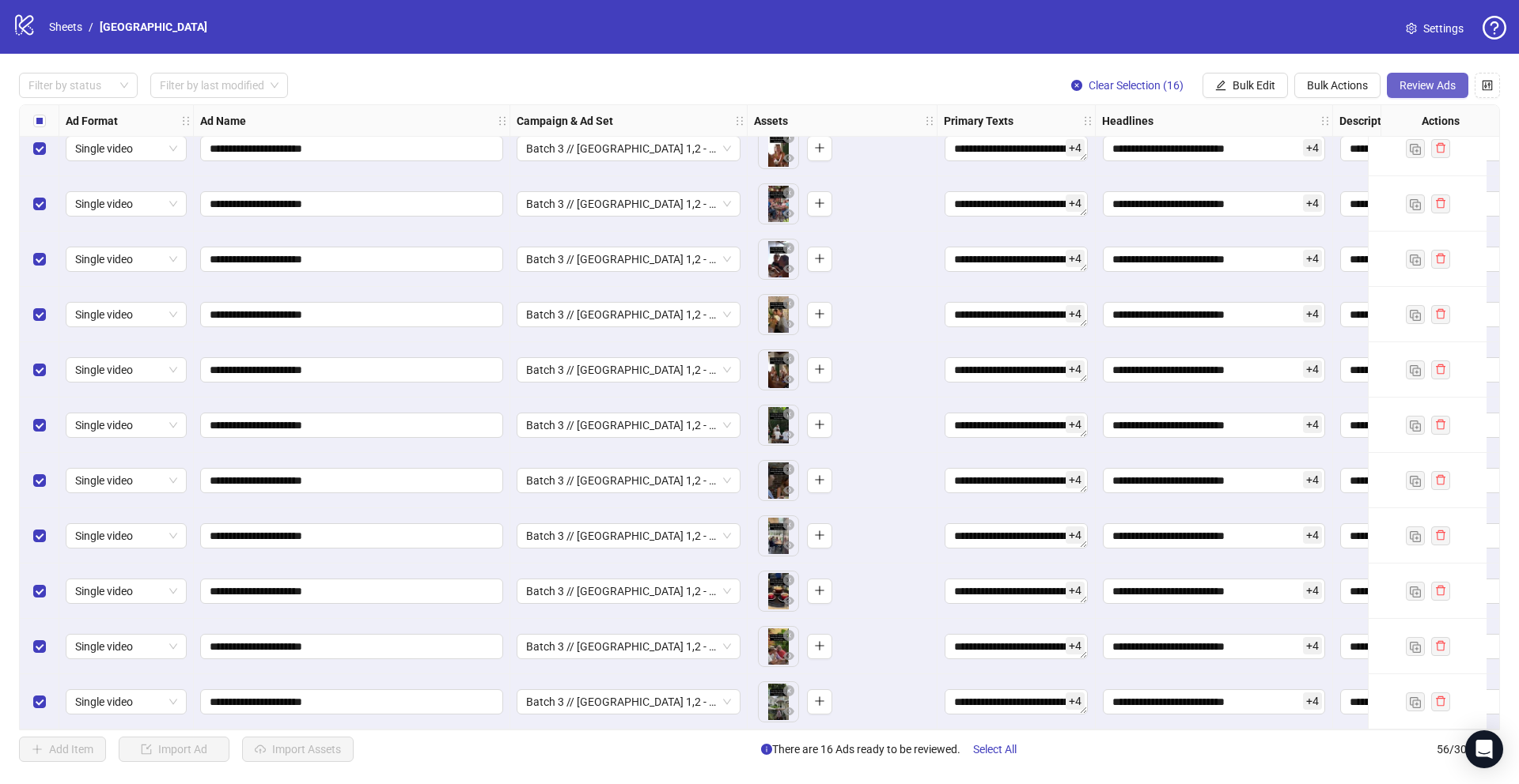
click at [1436, 79] on span "Review Ads" at bounding box center [1428, 84] width 56 height 13
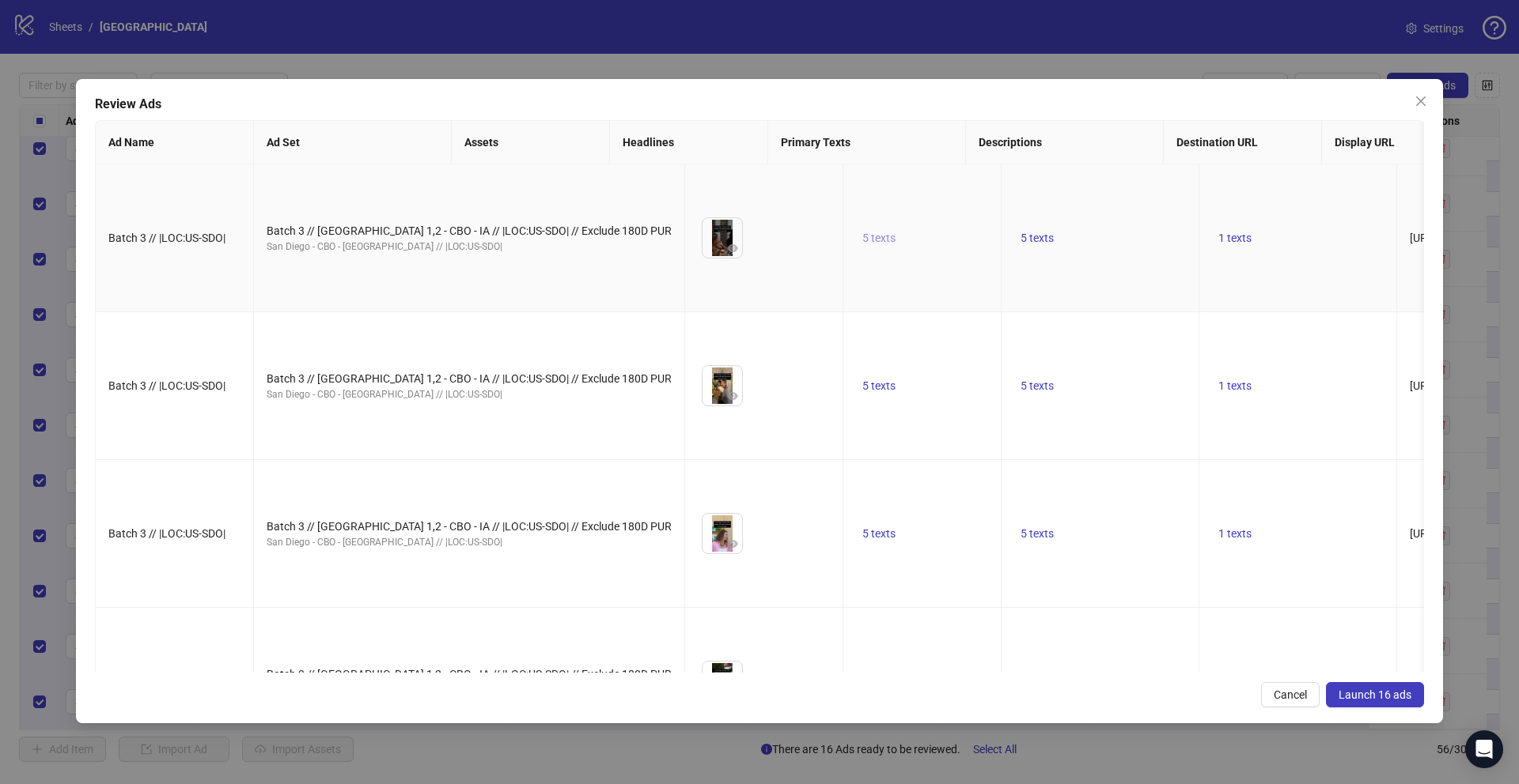
click at [862, 245] on span "5 texts" at bounding box center [878, 238] width 33 height 13
click at [902, 247] on button "button" at bounding box center [892, 251] width 25 height 25
click at [902, 247] on button "button" at bounding box center [892, 260] width 25 height 25
click at [902, 247] on button "button" at bounding box center [892, 256] width 25 height 25
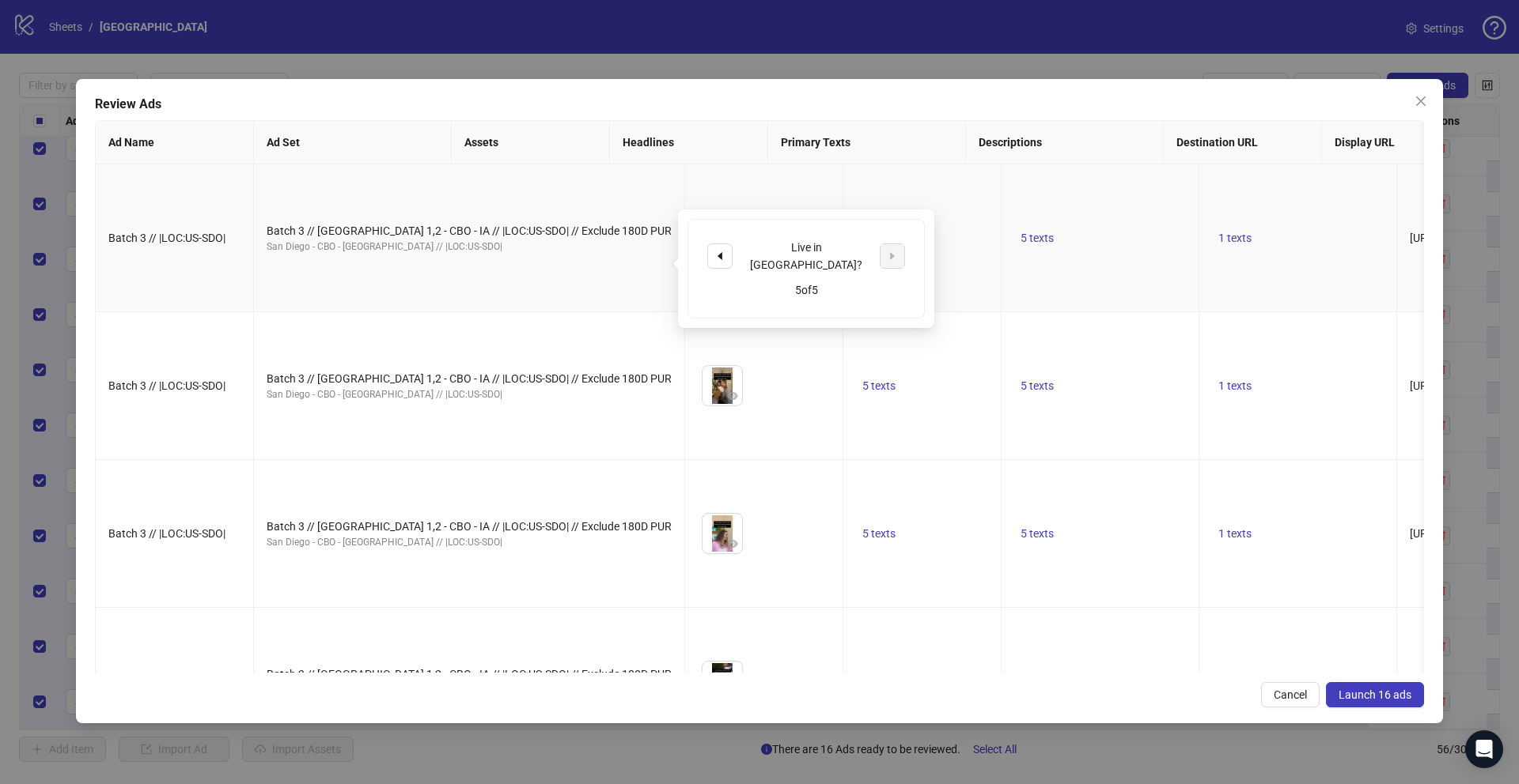
click at [1002, 219] on td "5 texts" at bounding box center [1101, 239] width 198 height 147
click at [1020, 245] on span "5 texts" at bounding box center [1037, 238] width 33 height 13
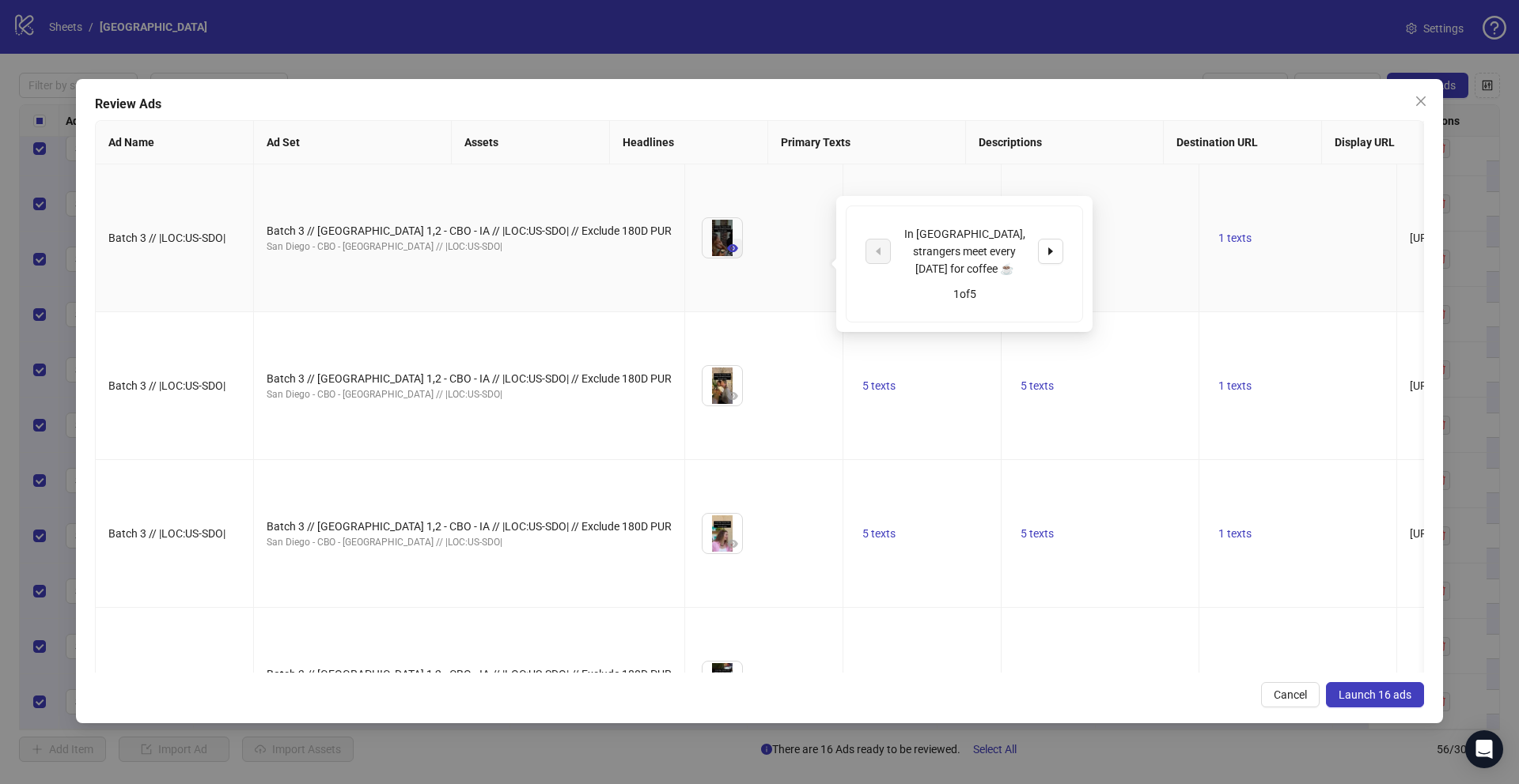
click at [727, 252] on icon "eye" at bounding box center [732, 248] width 11 height 8
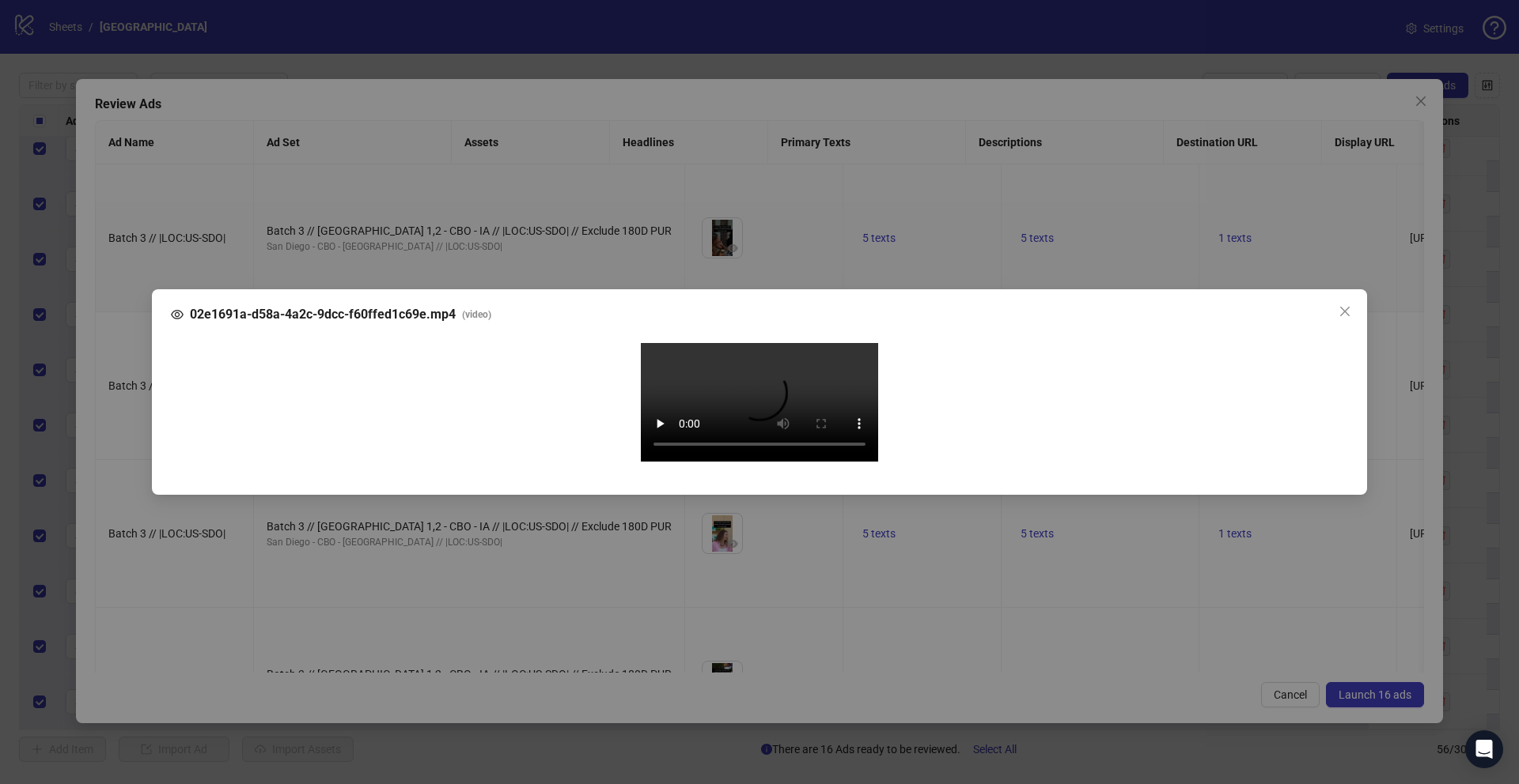
click at [122, 432] on div "02e1691a-d58a-4a2c-9dcc-f60ffed1c69e.mp4 ( video ) Your browser does not suppor…" at bounding box center [759, 392] width 1519 height 784
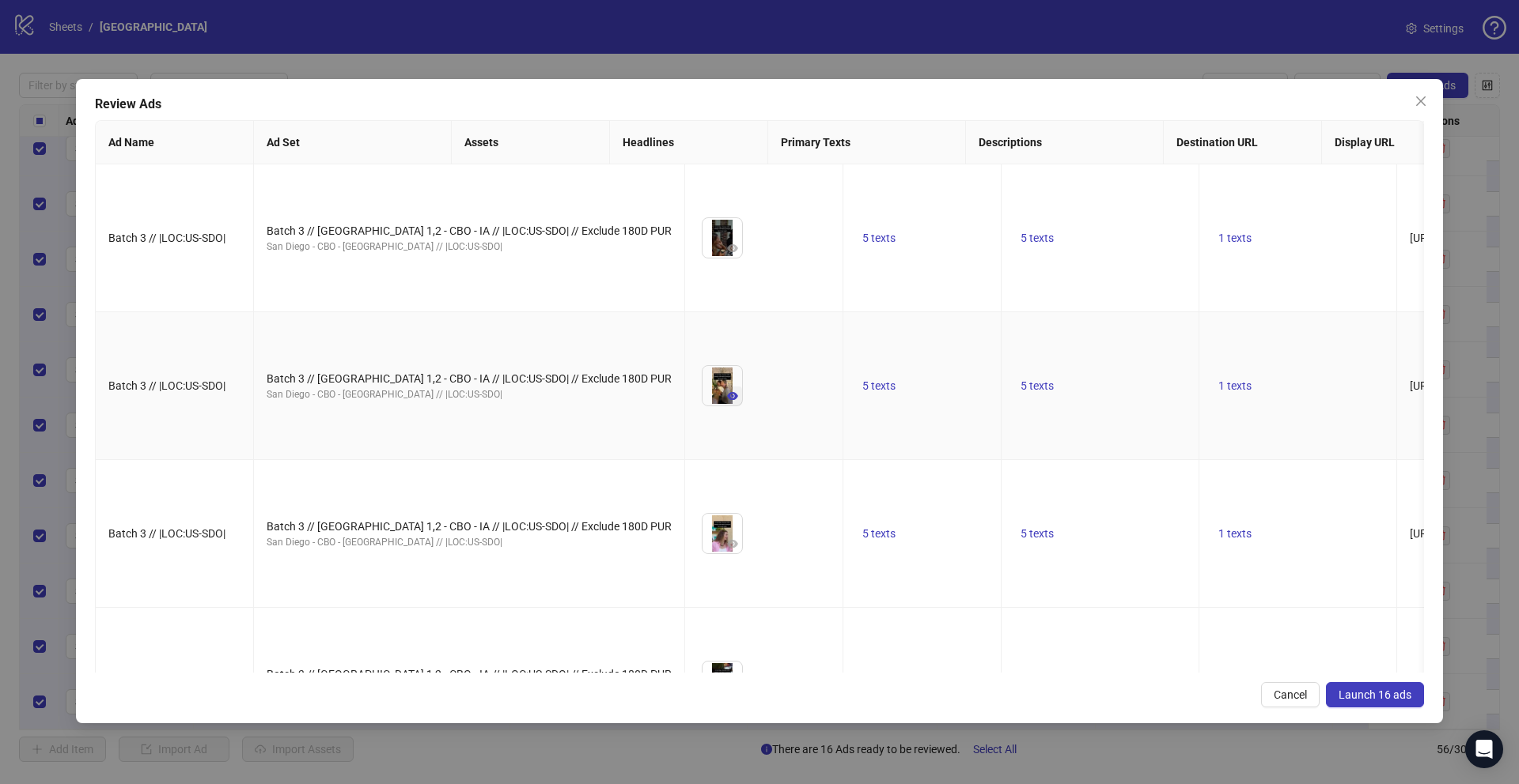
click at [723, 406] on button "button" at bounding box center [733, 397] width 19 height 19
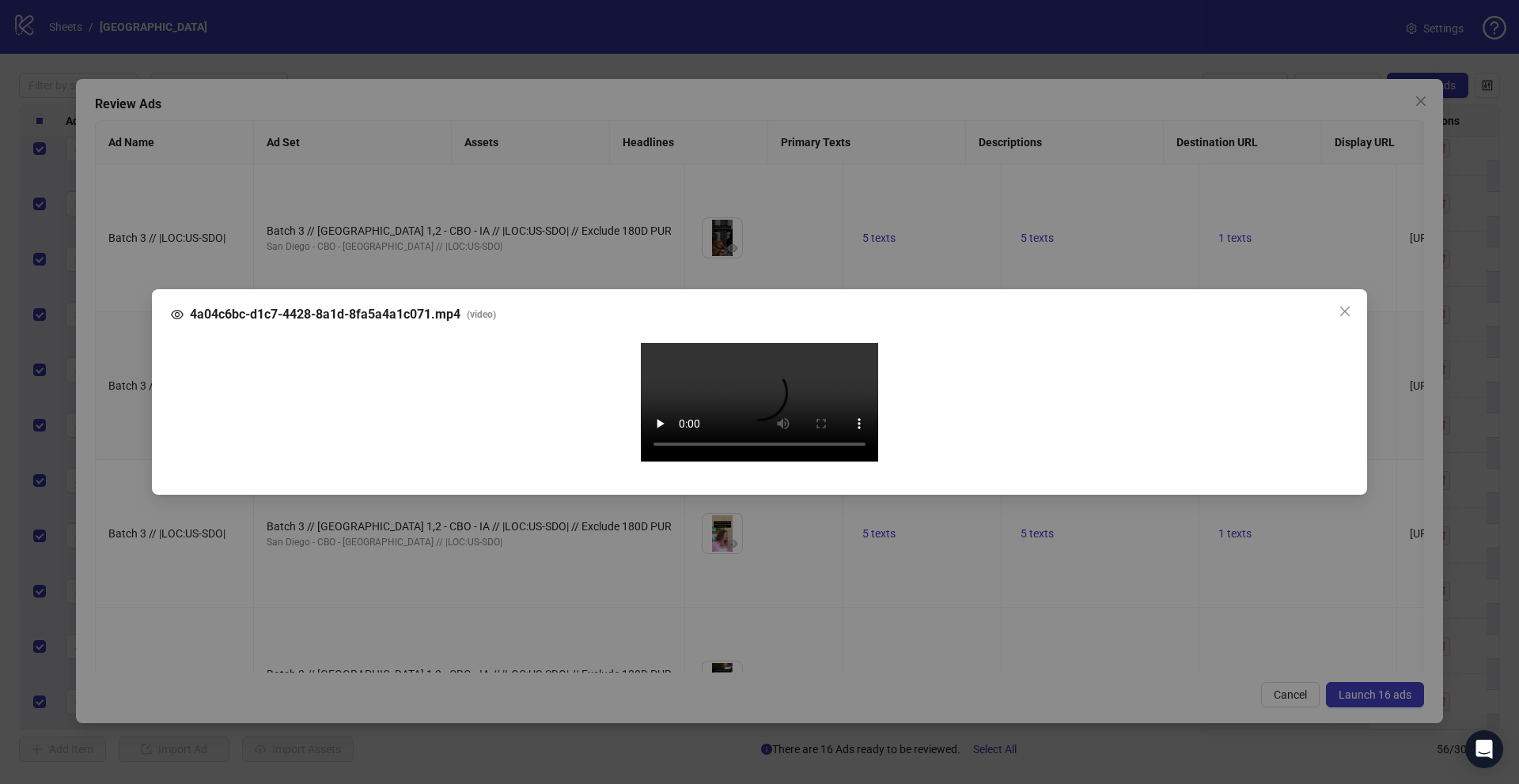
click at [116, 498] on div "4a04c6bc-d1c7-4428-8a1d-8fa5a4a1c071.mp4 ( video ) Your browser does not suppor…" at bounding box center [759, 392] width 1519 height 784
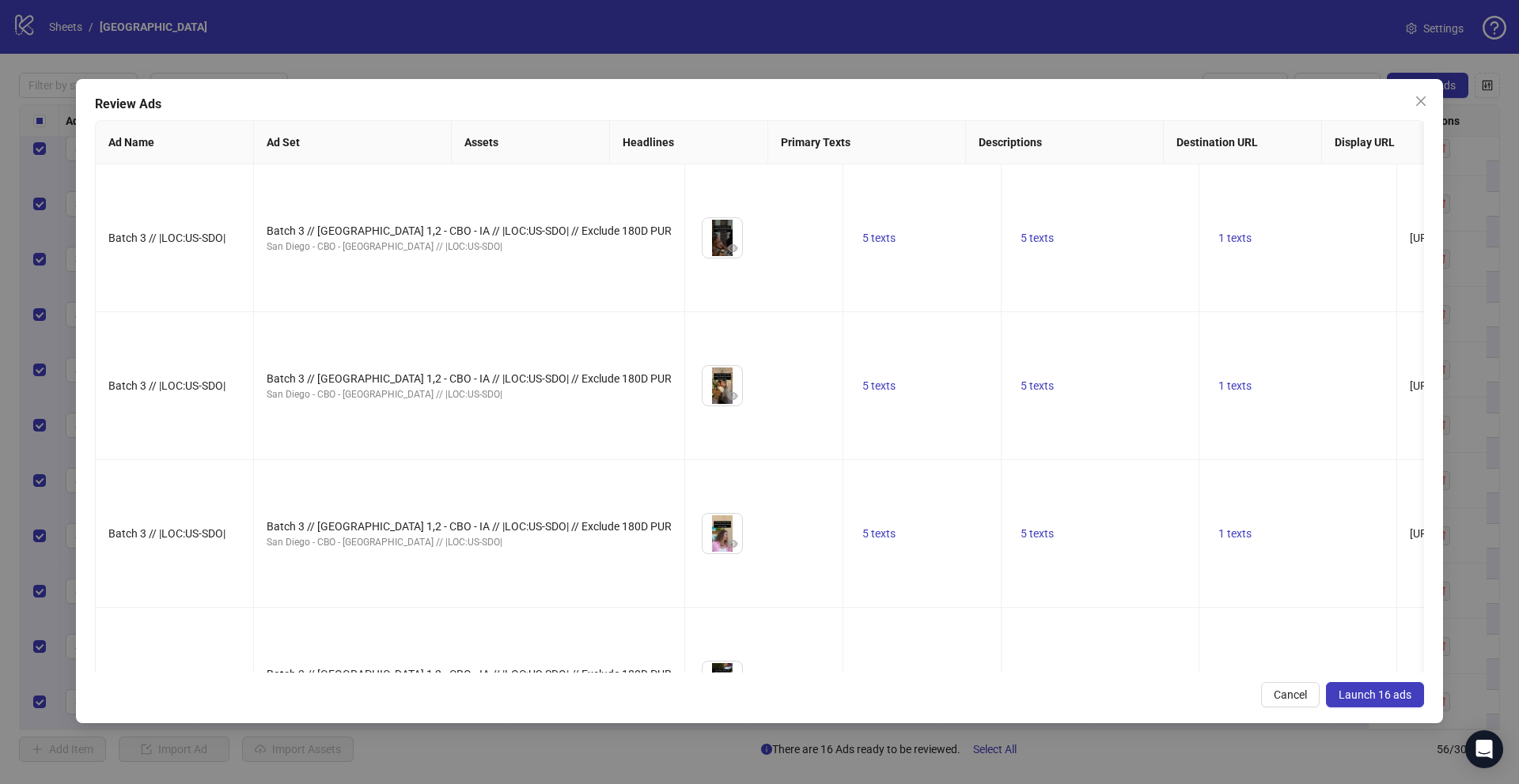
click at [1344, 690] on span "Launch 16 ads" at bounding box center [1374, 695] width 73 height 13
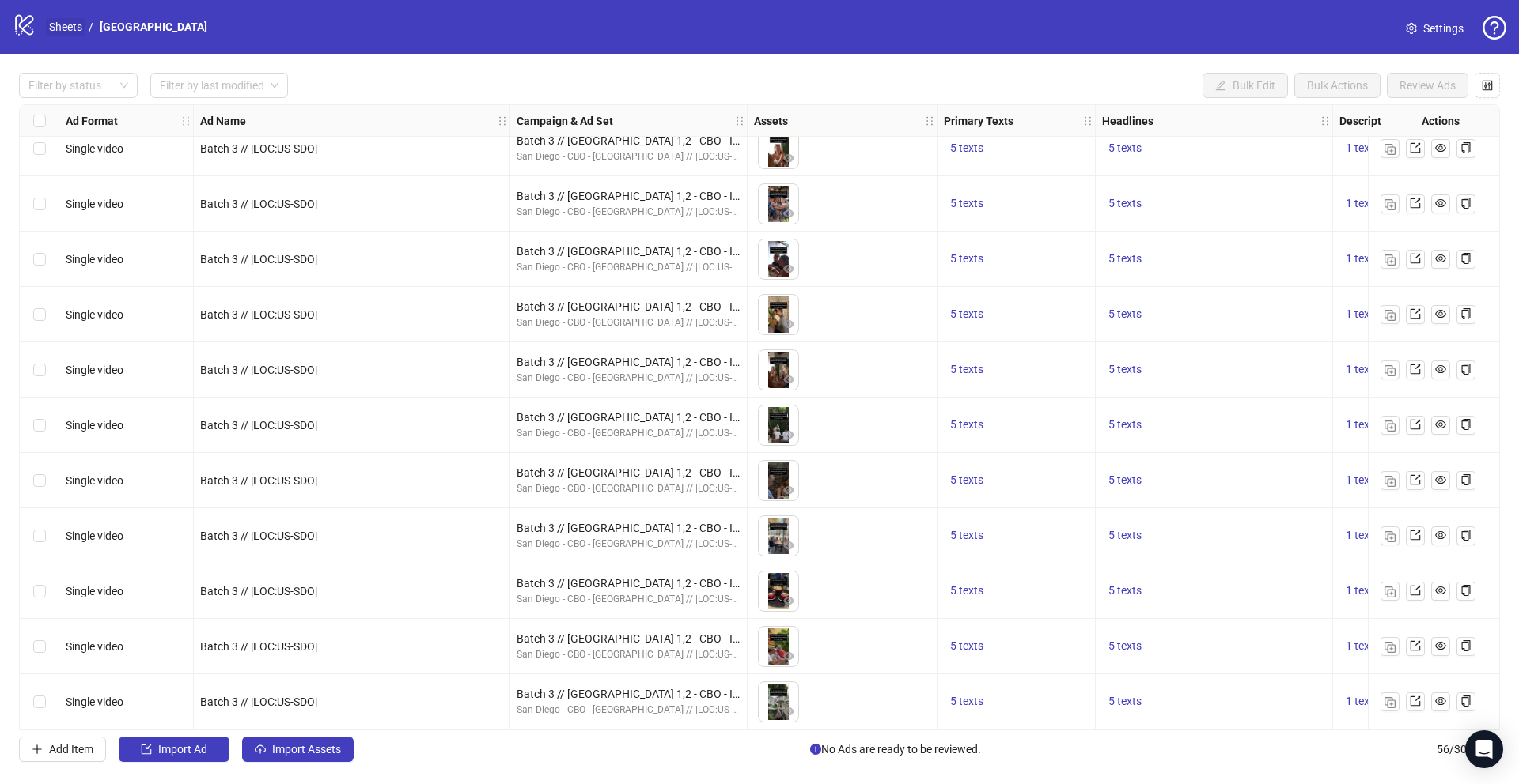
click at [64, 31] on link "Sheets" at bounding box center [65, 27] width 40 height 17
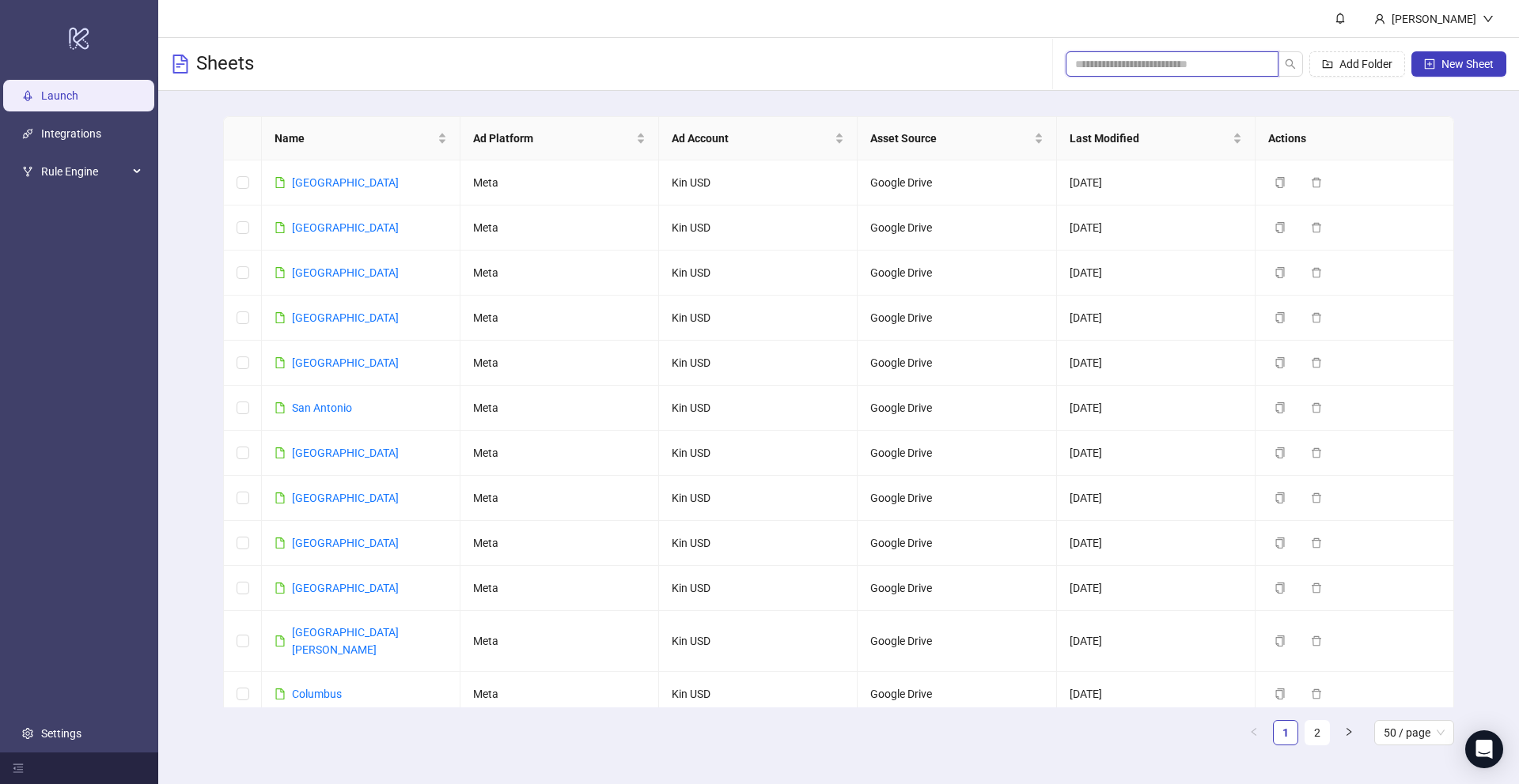
click at [1205, 62] on input "search" at bounding box center [1166, 64] width 182 height 17
paste input "******"
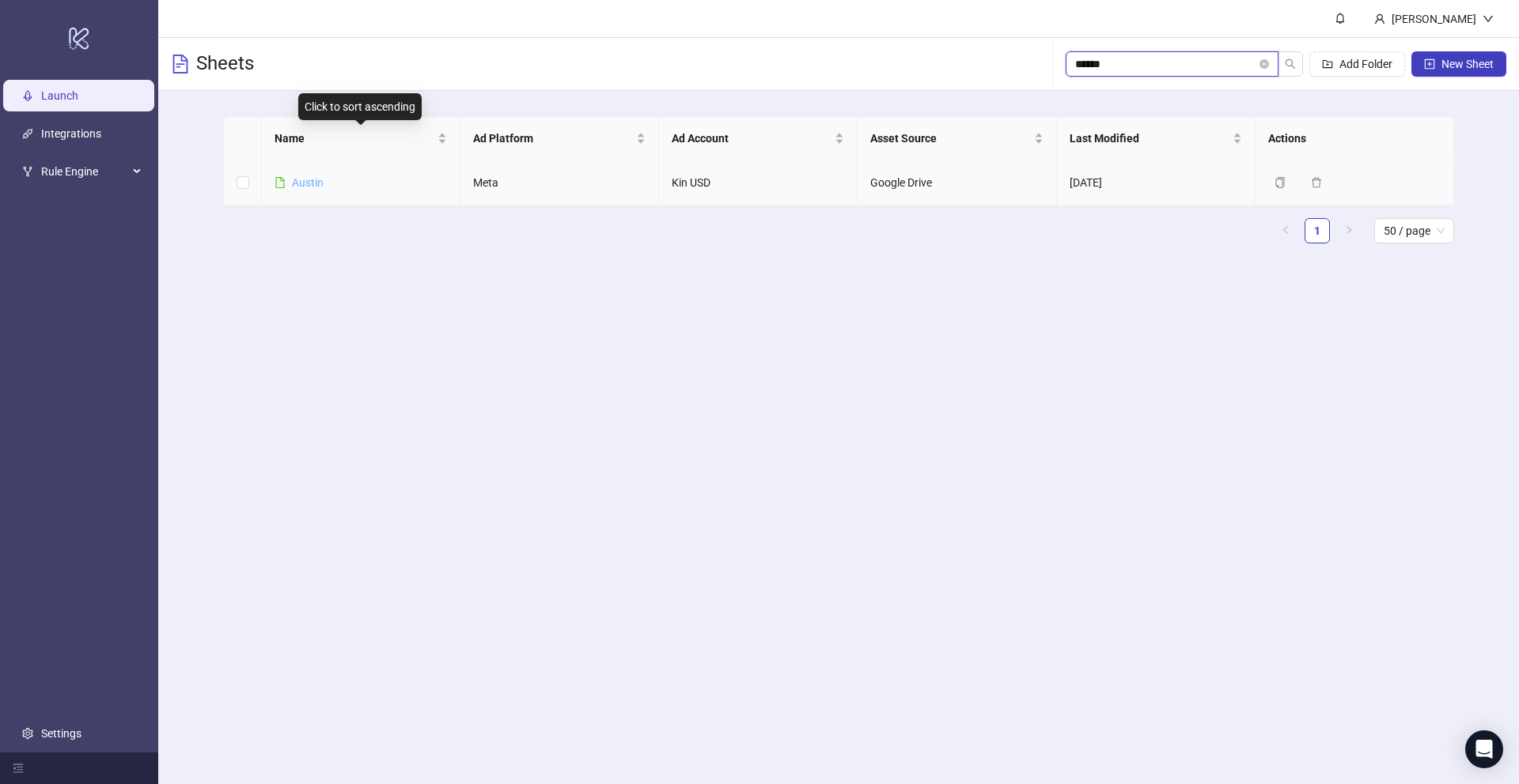
type input "******"
click at [317, 183] on link "Austin" at bounding box center [308, 182] width 32 height 13
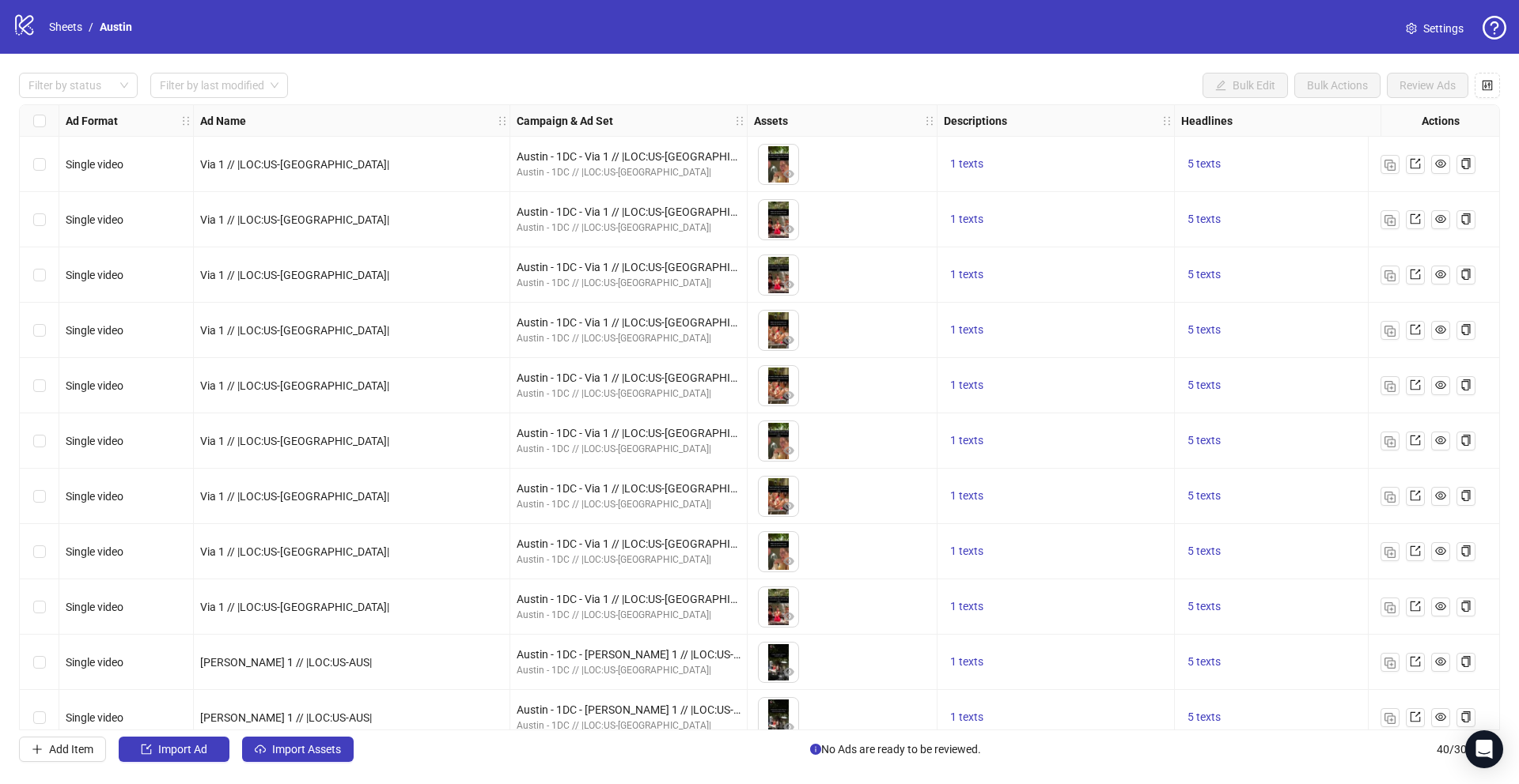
click at [1419, 37] on link "Settings" at bounding box center [1435, 28] width 83 height 25
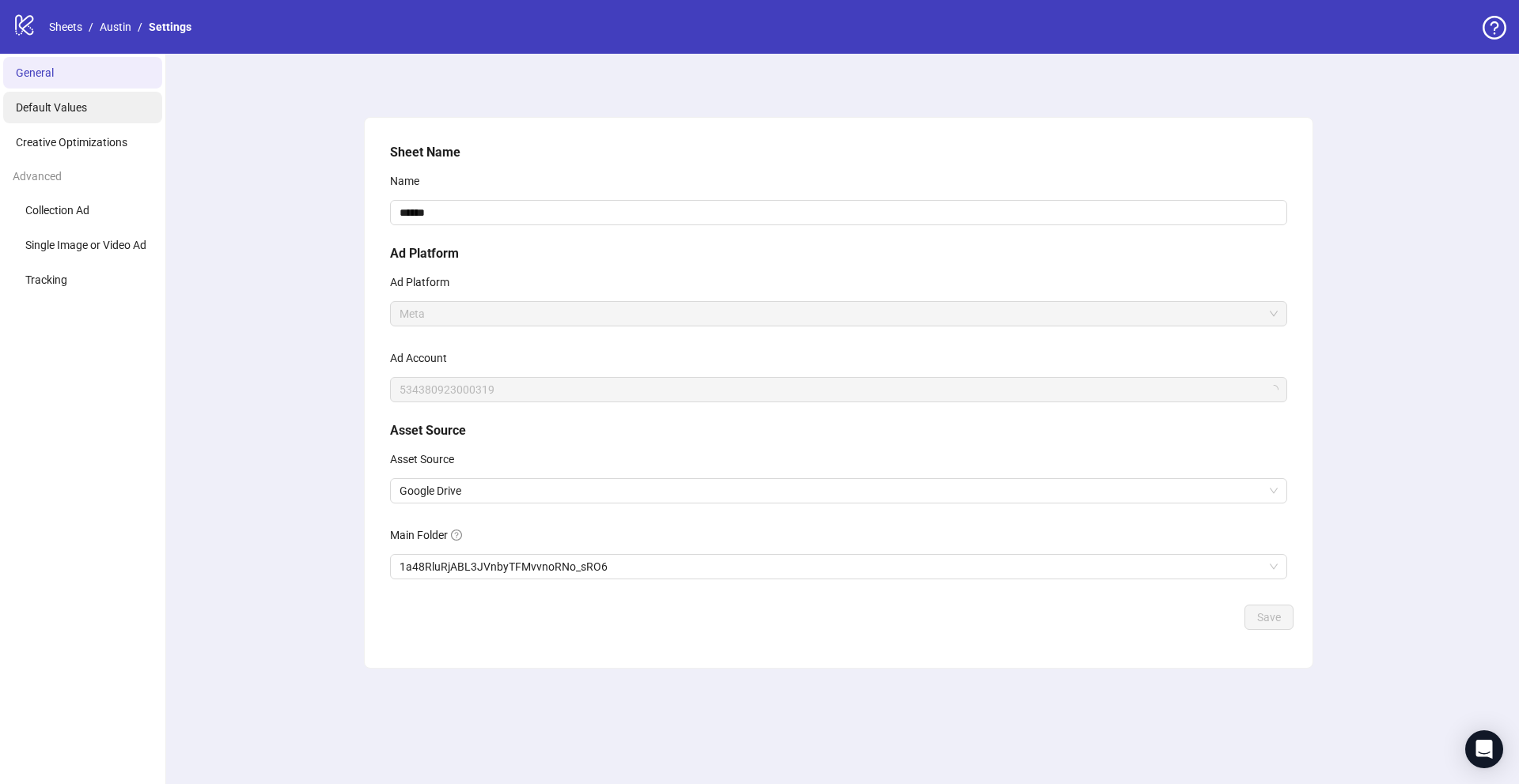
click at [85, 101] on span "Default Values" at bounding box center [50, 107] width 71 height 13
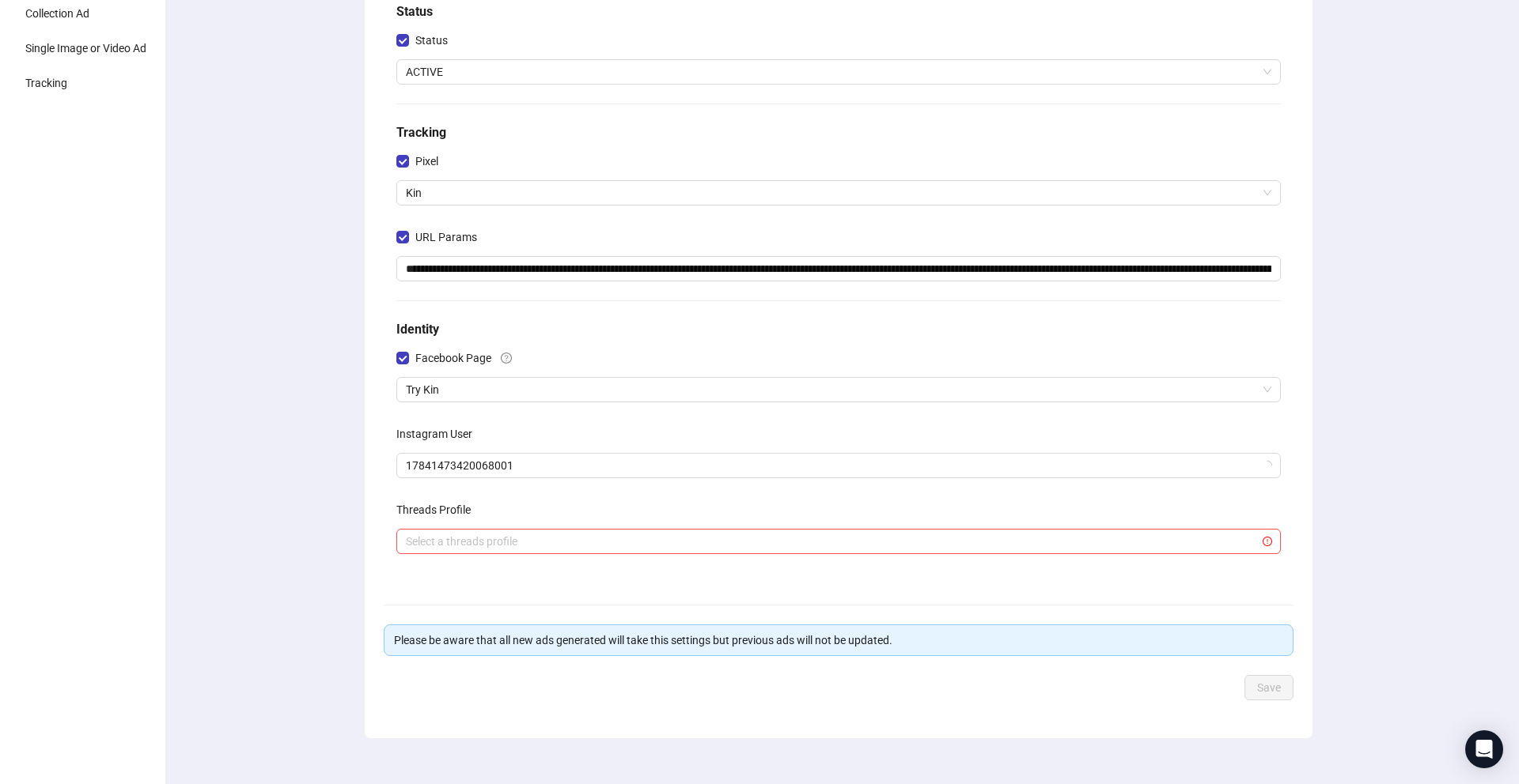
scroll to position [215, 0]
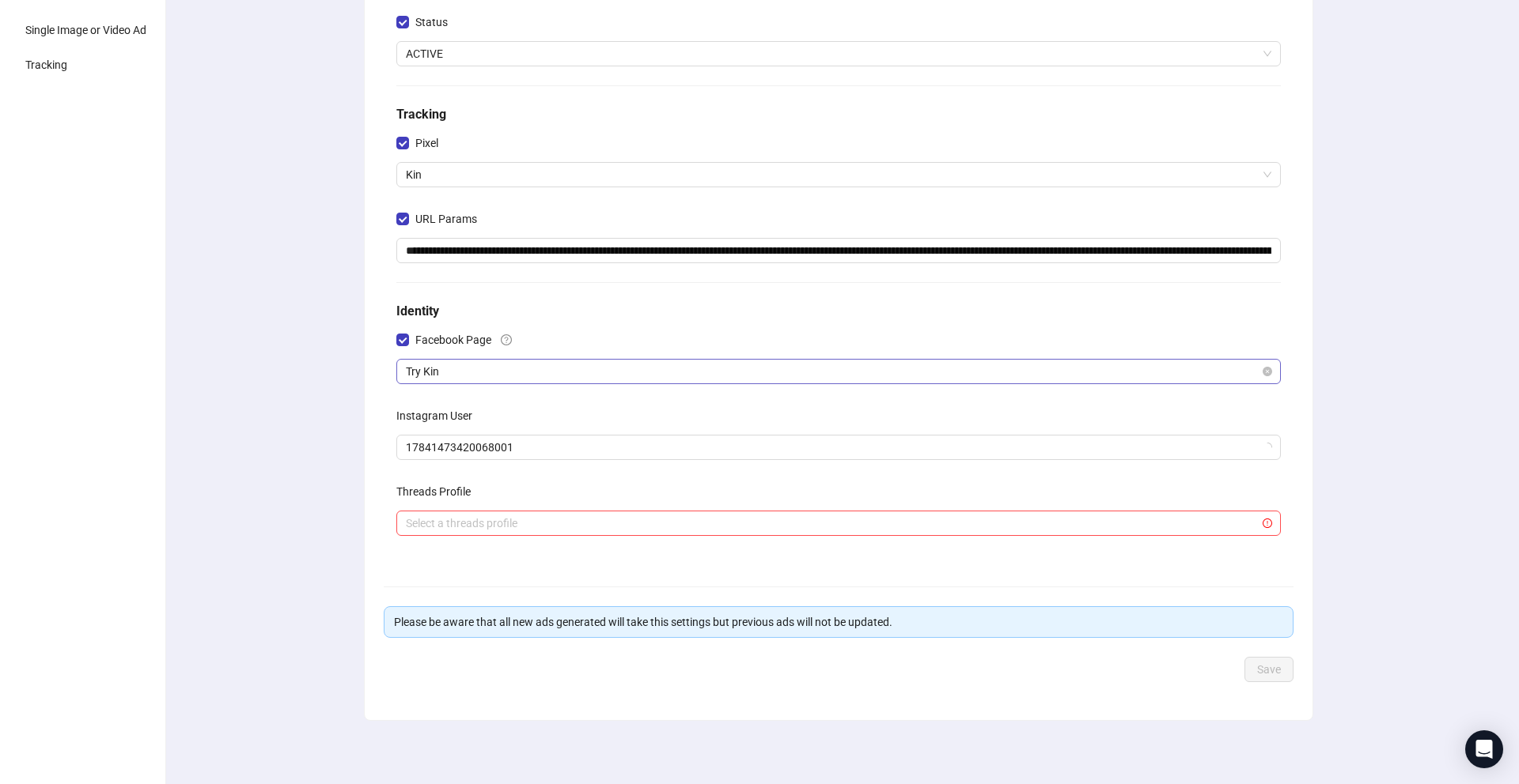
click at [438, 374] on span "Try Kin" at bounding box center [839, 372] width 866 height 23
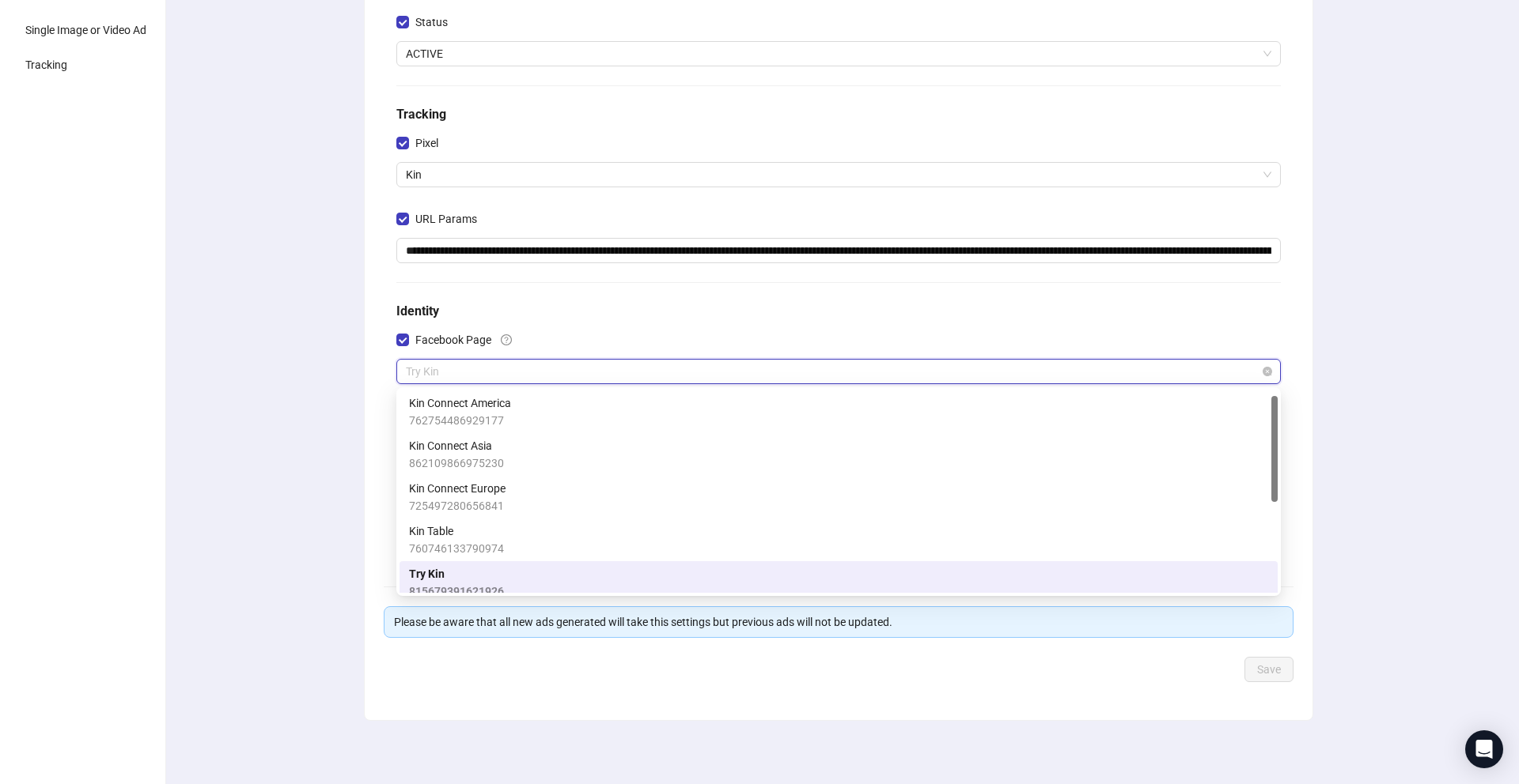
scroll to position [11, 0]
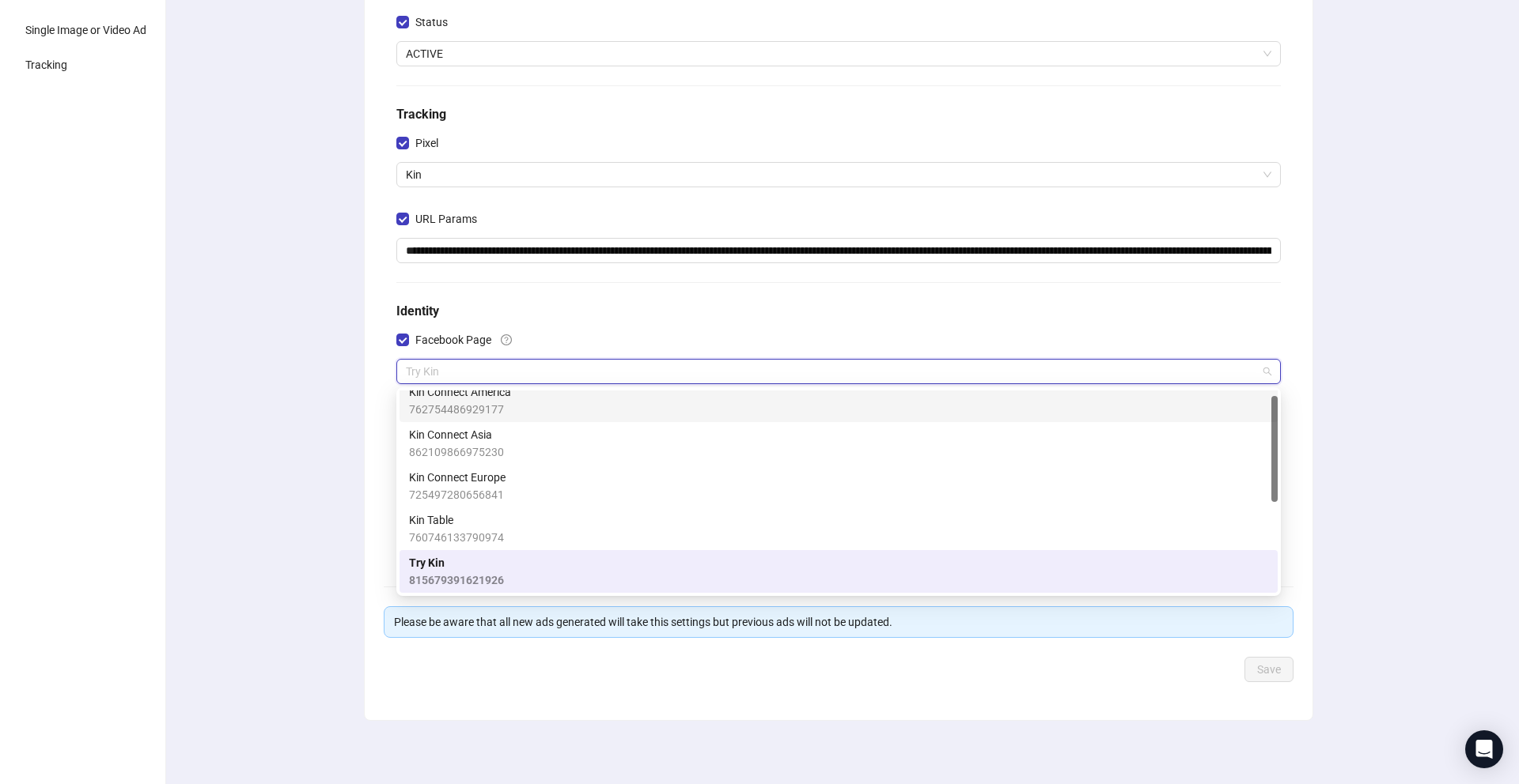
click at [443, 401] on span "762754486929177" at bounding box center [459, 409] width 102 height 17
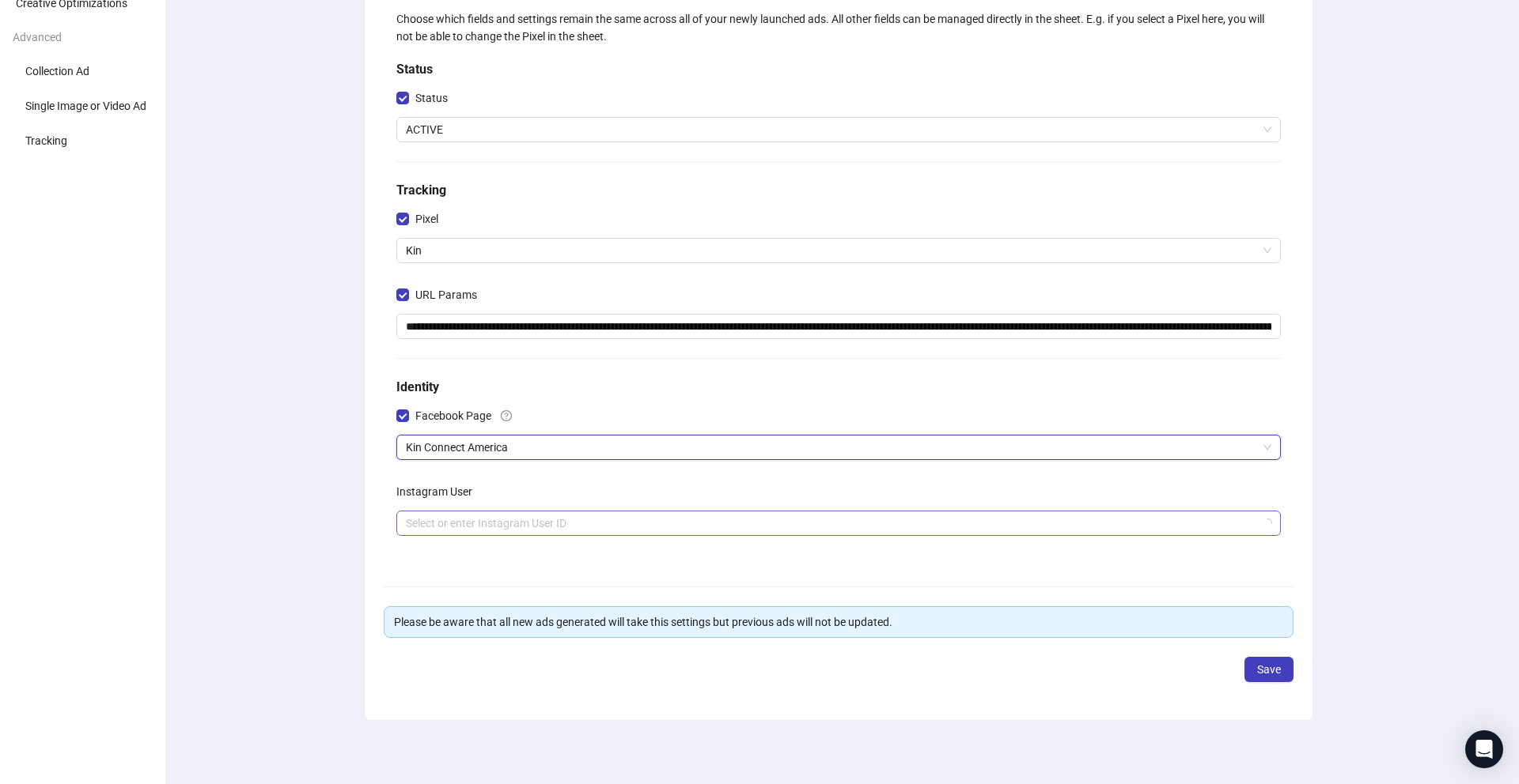
click at [455, 526] on input "search" at bounding box center [831, 523] width 851 height 23
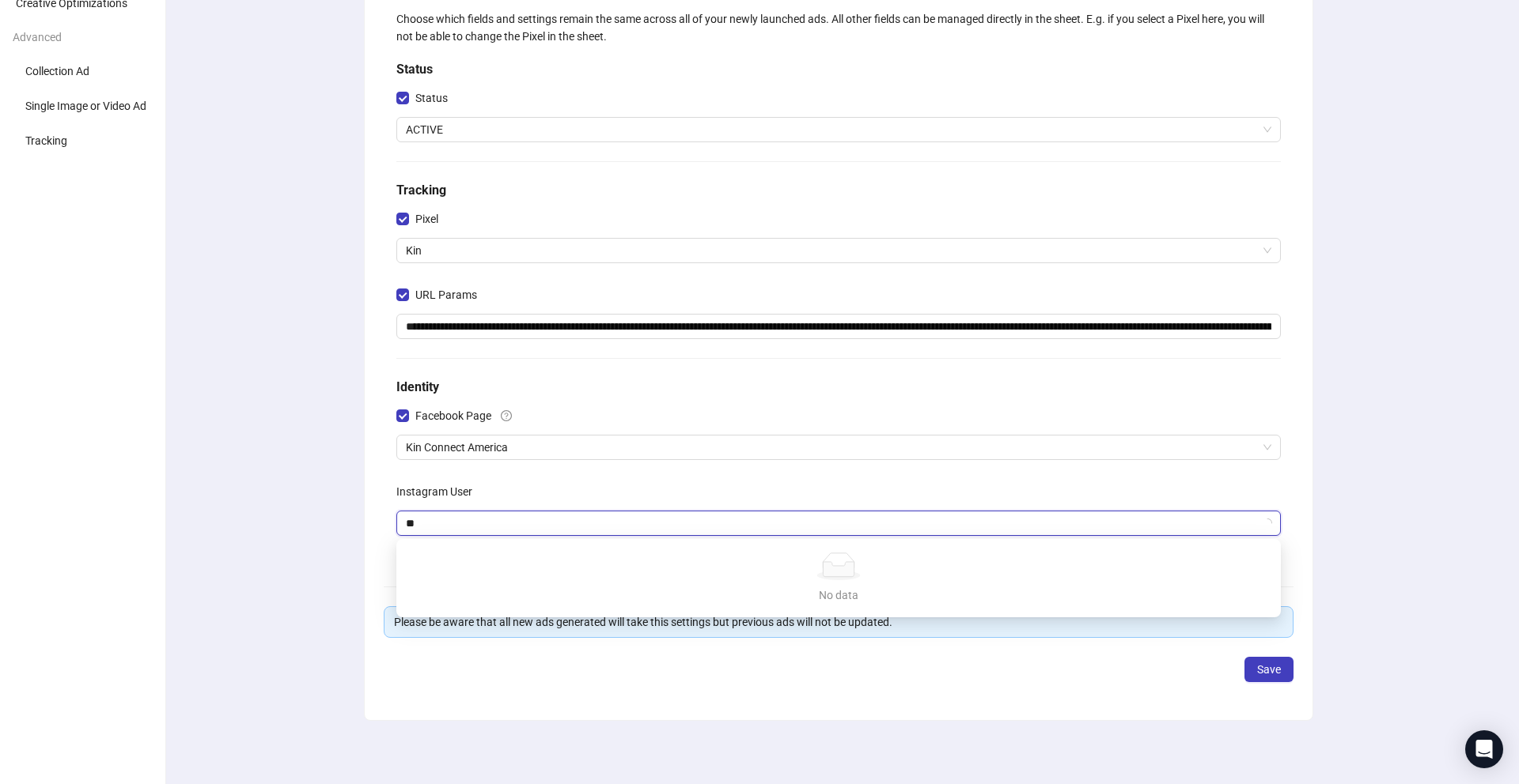
type input "***"
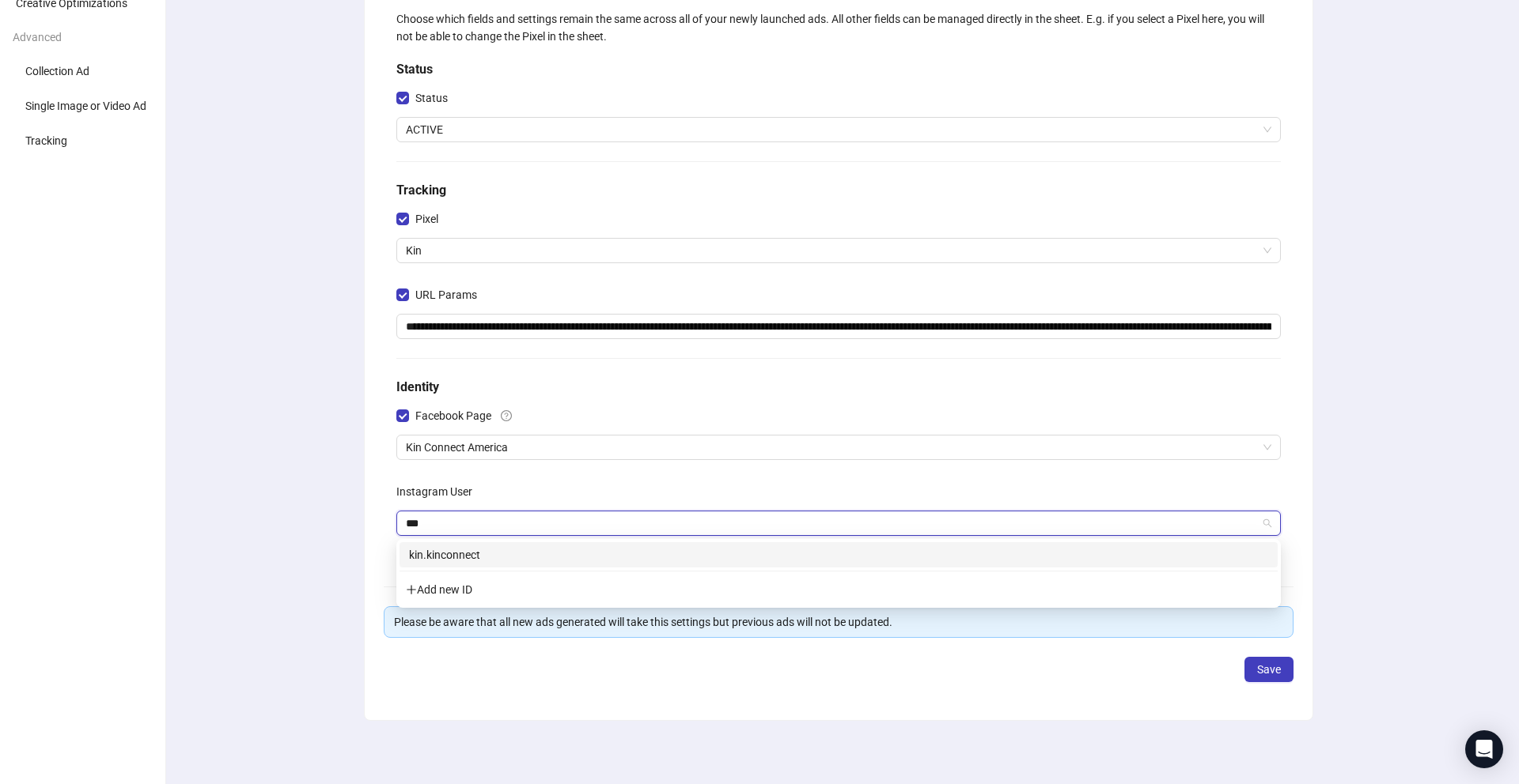
click at [482, 555] on div "kin.kinconnect" at bounding box center [838, 555] width 859 height 17
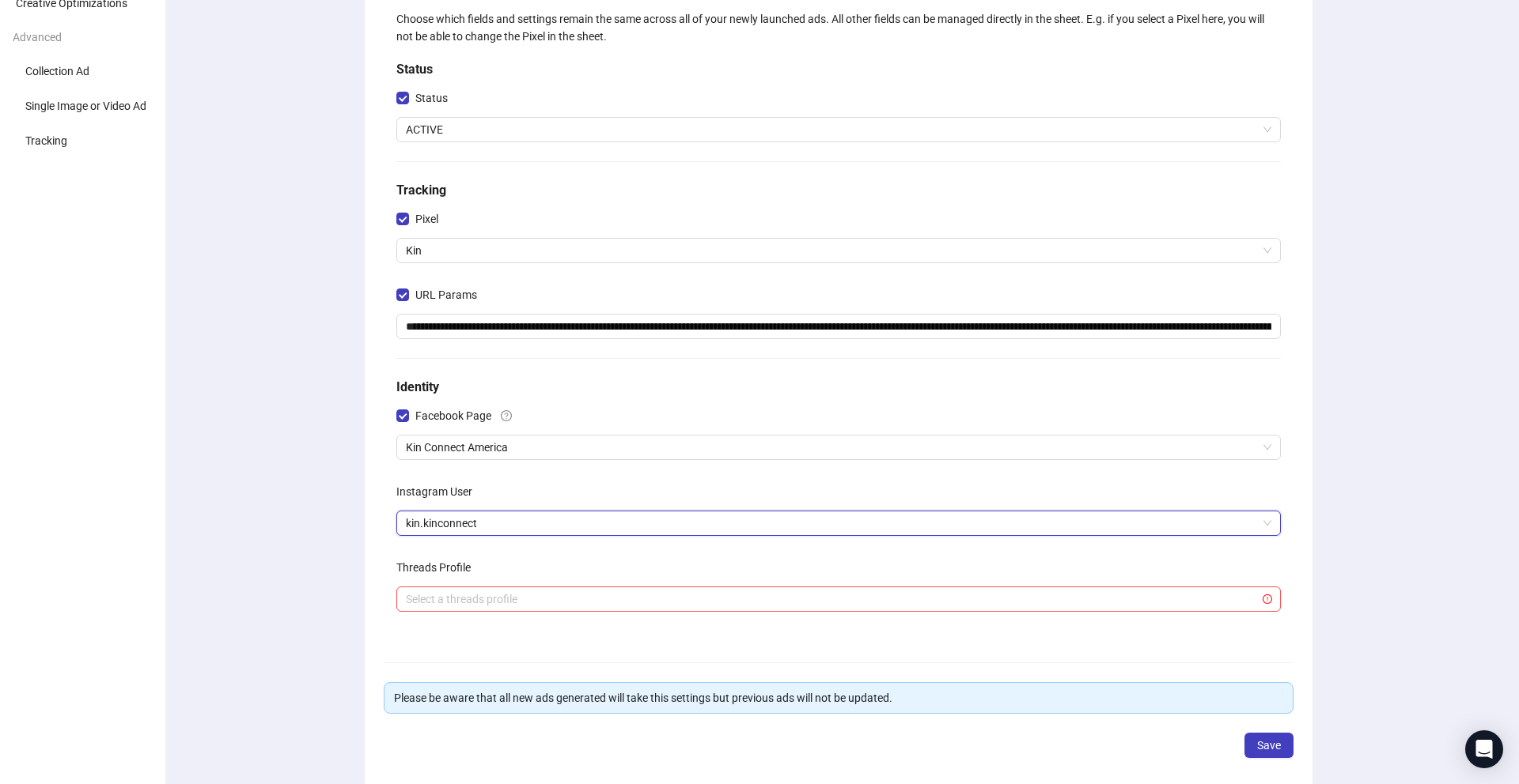
click at [1395, 546] on div "**********" at bounding box center [839, 387] width 1361 height 946
click at [1255, 739] on button "Save" at bounding box center [1269, 745] width 50 height 25
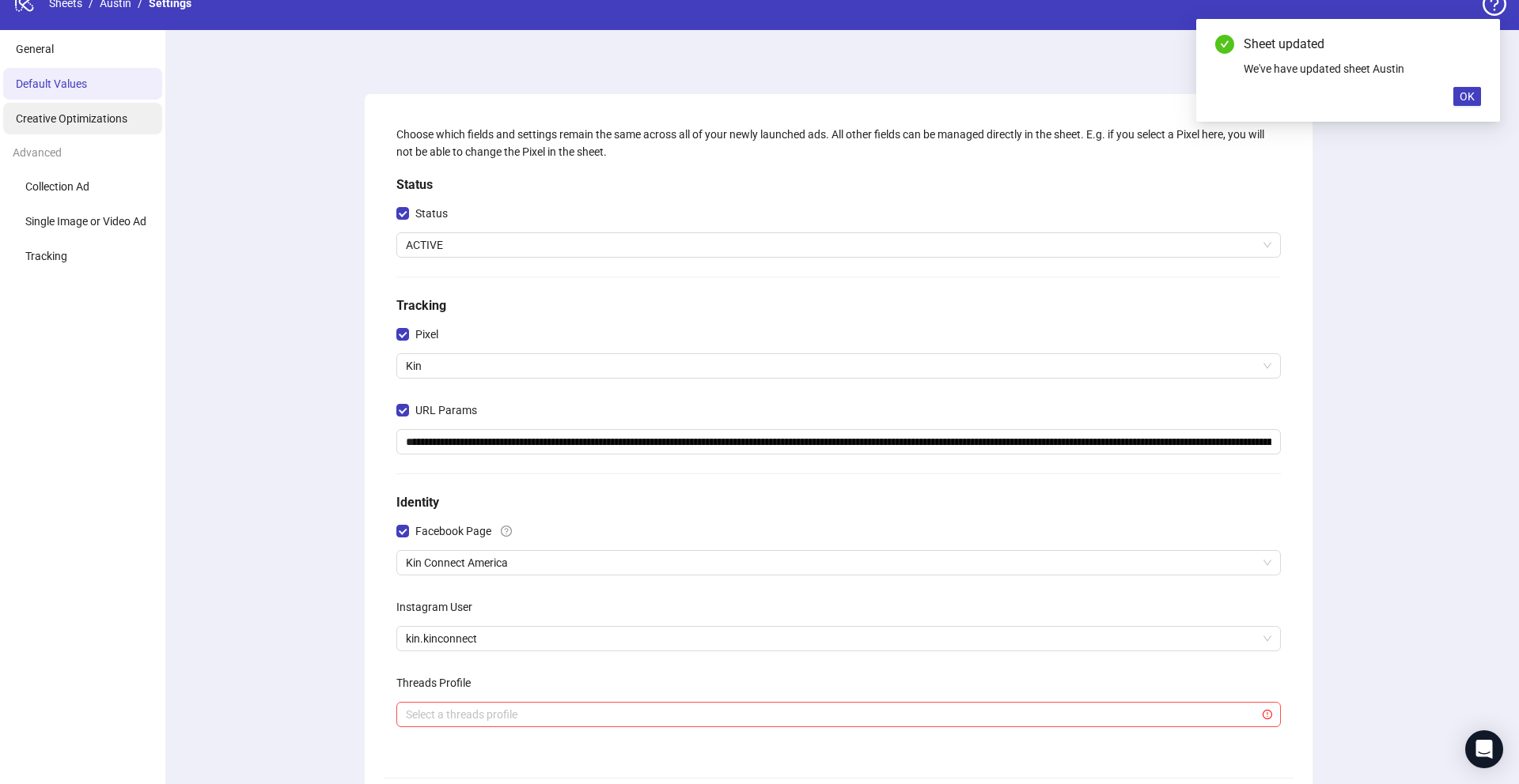
scroll to position [0, 0]
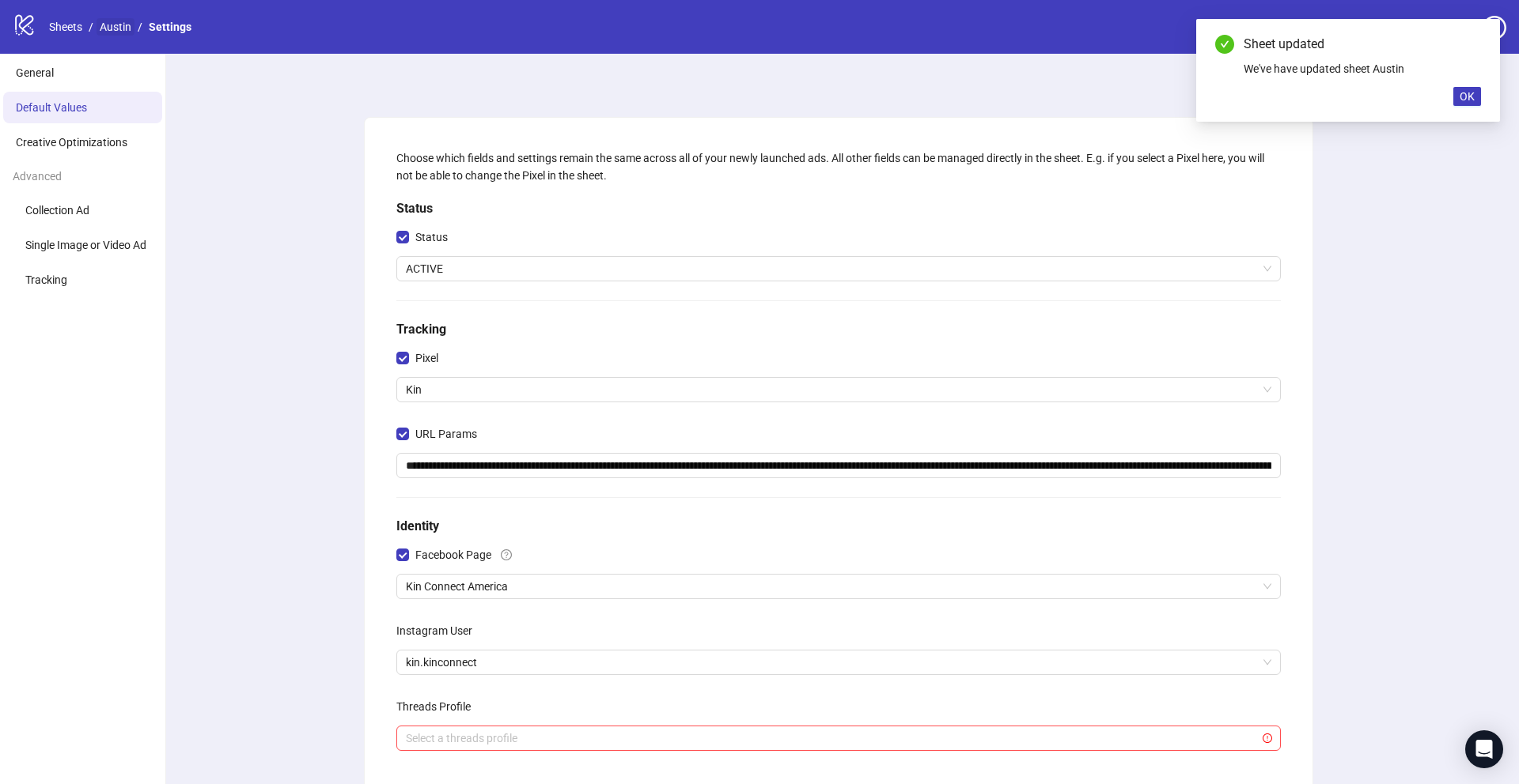
click at [113, 23] on link "Austin" at bounding box center [115, 27] width 38 height 17
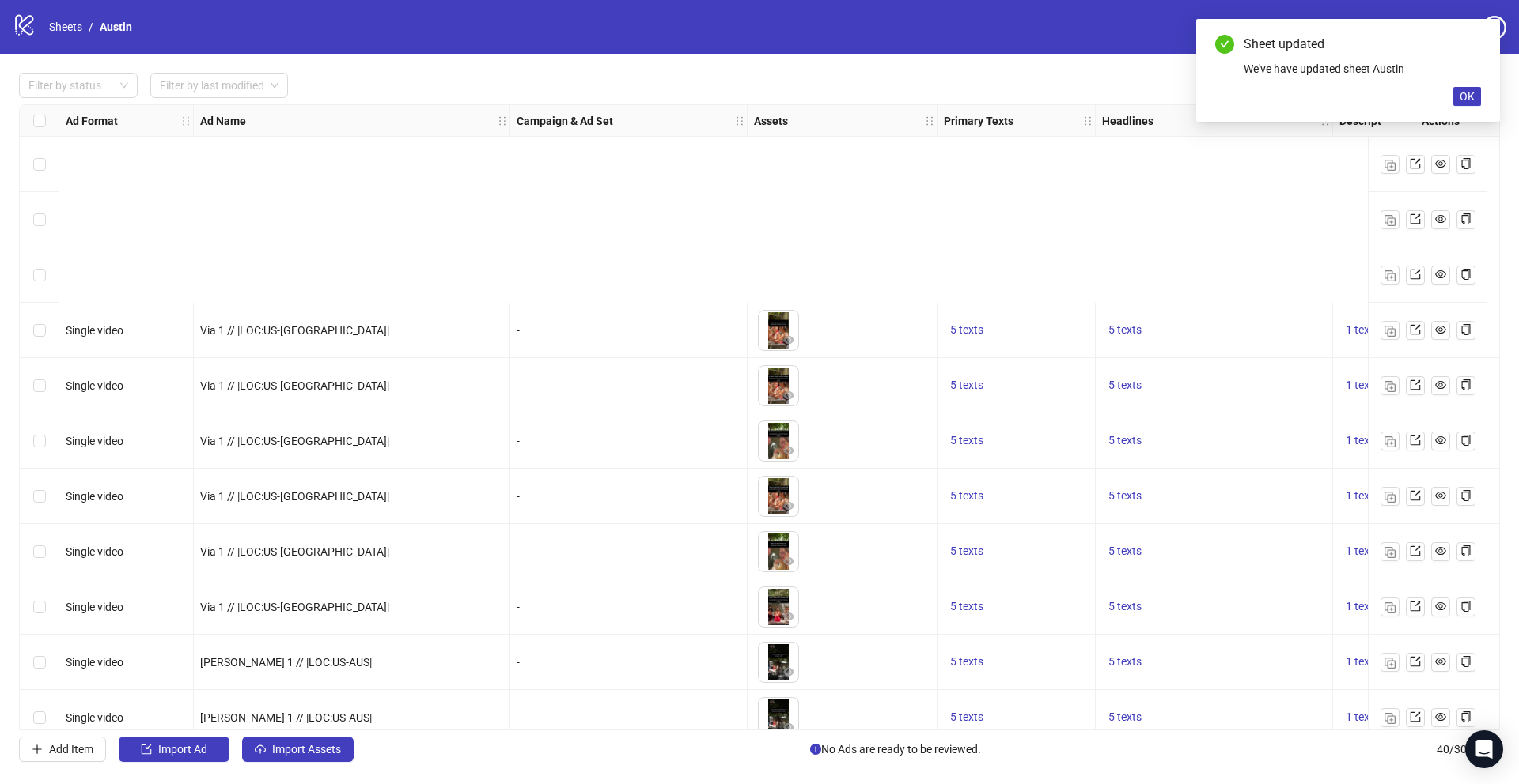
scroll to position [1627, 0]
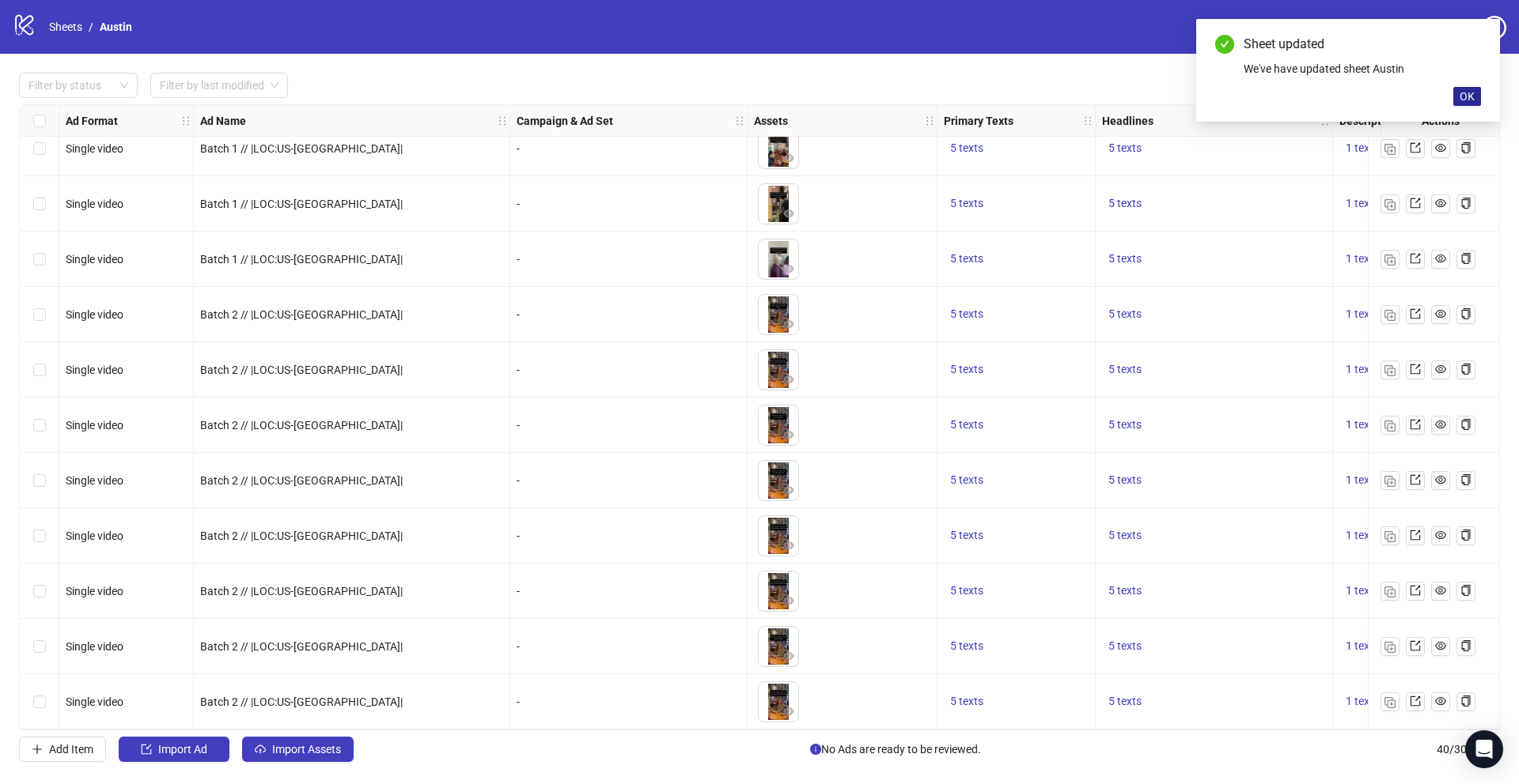
click at [1472, 100] on span "OK" at bounding box center [1467, 96] width 15 height 13
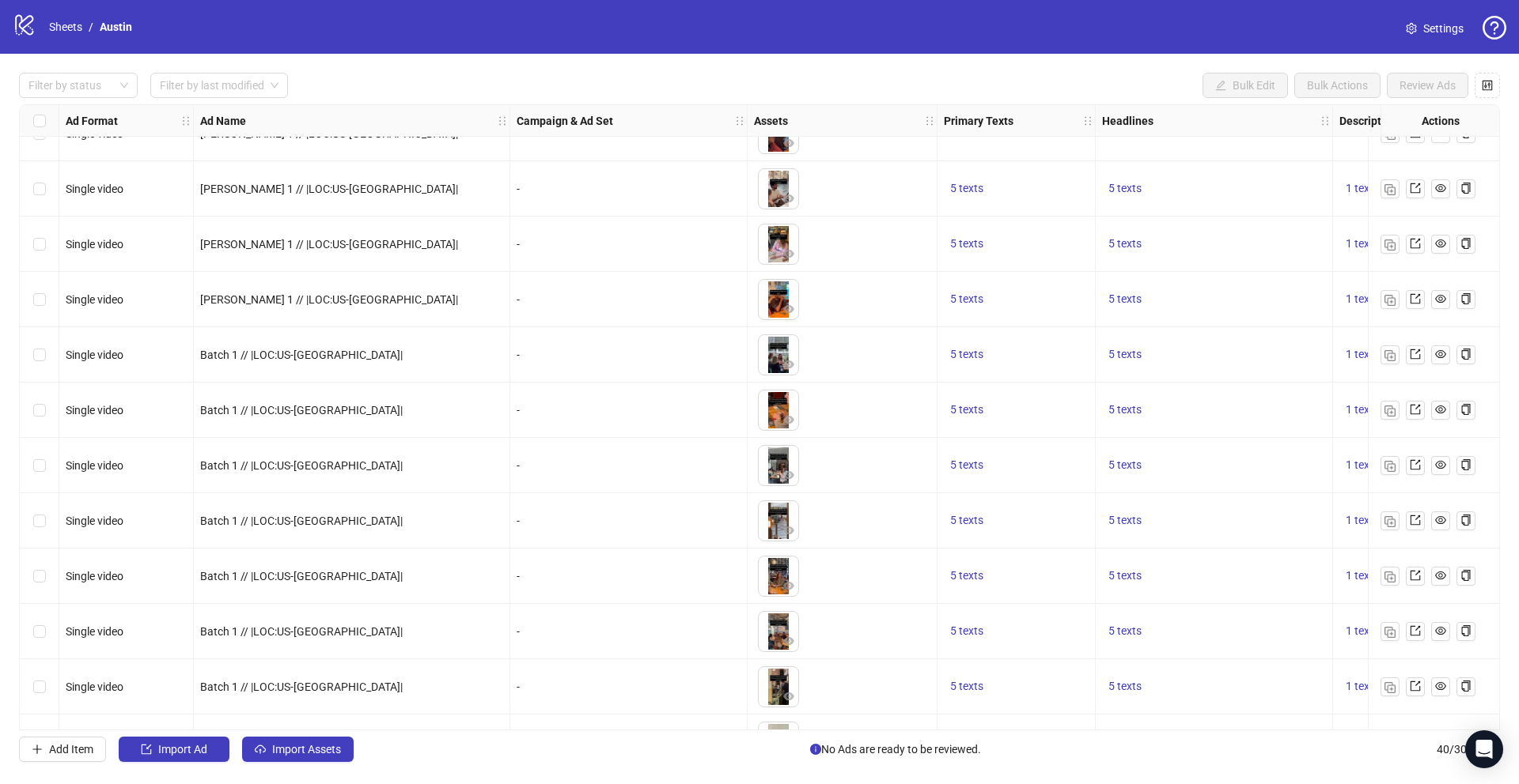
scroll to position [1627, 0]
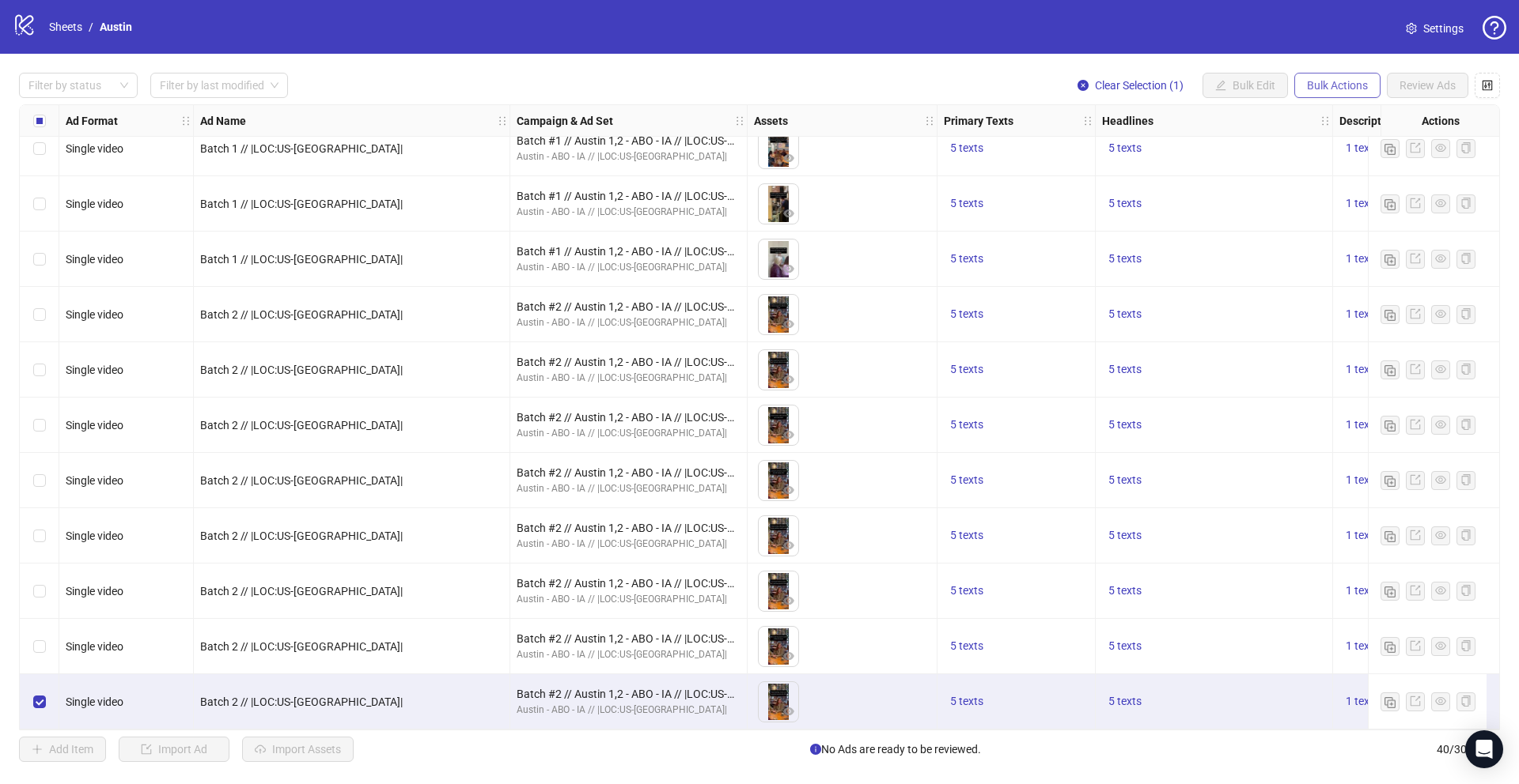
click at [1321, 83] on span "Bulk Actions" at bounding box center [1337, 84] width 61 height 13
click at [1310, 138] on span "Duplicate" at bounding box center [1360, 143] width 109 height 17
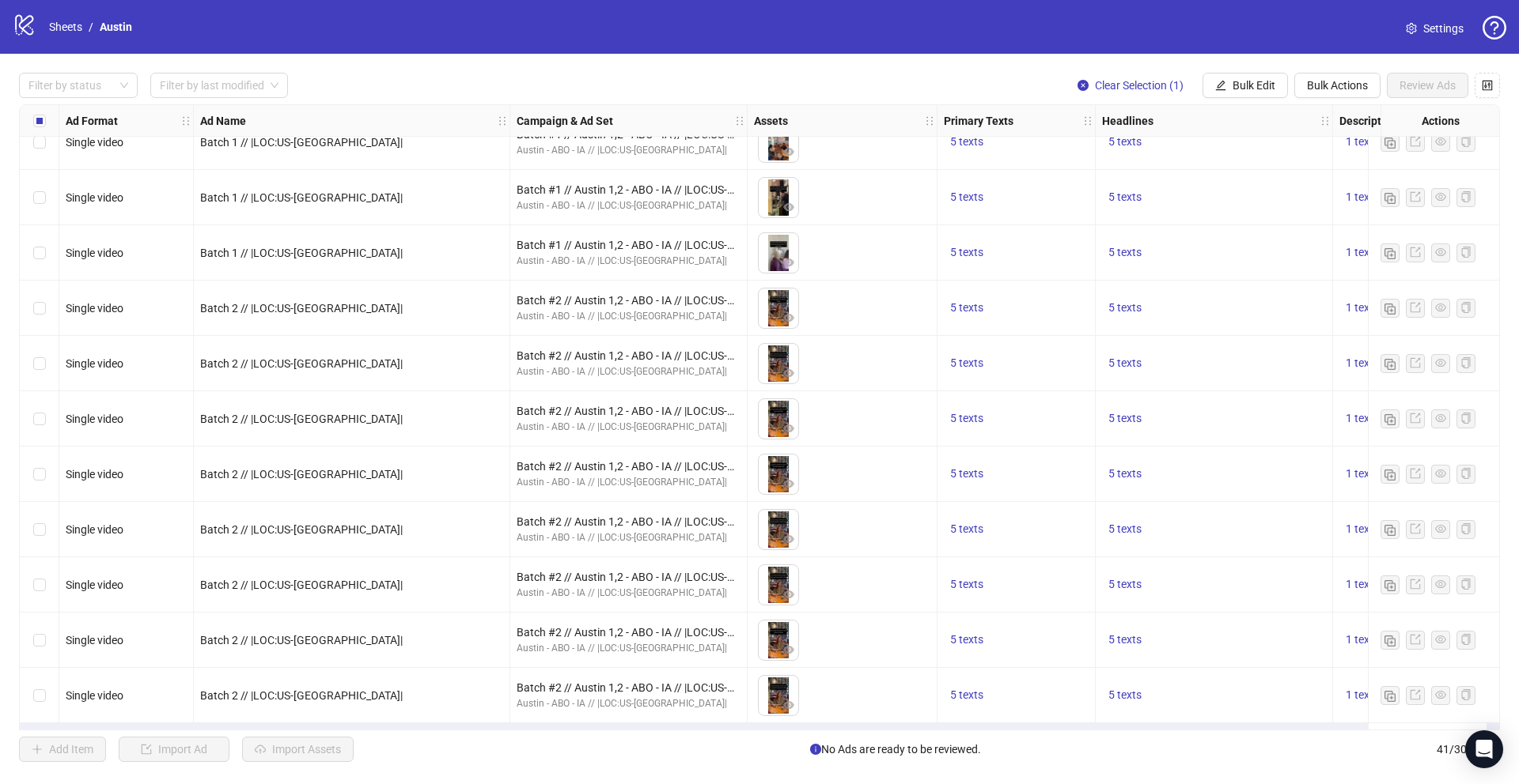
scroll to position [1682, 0]
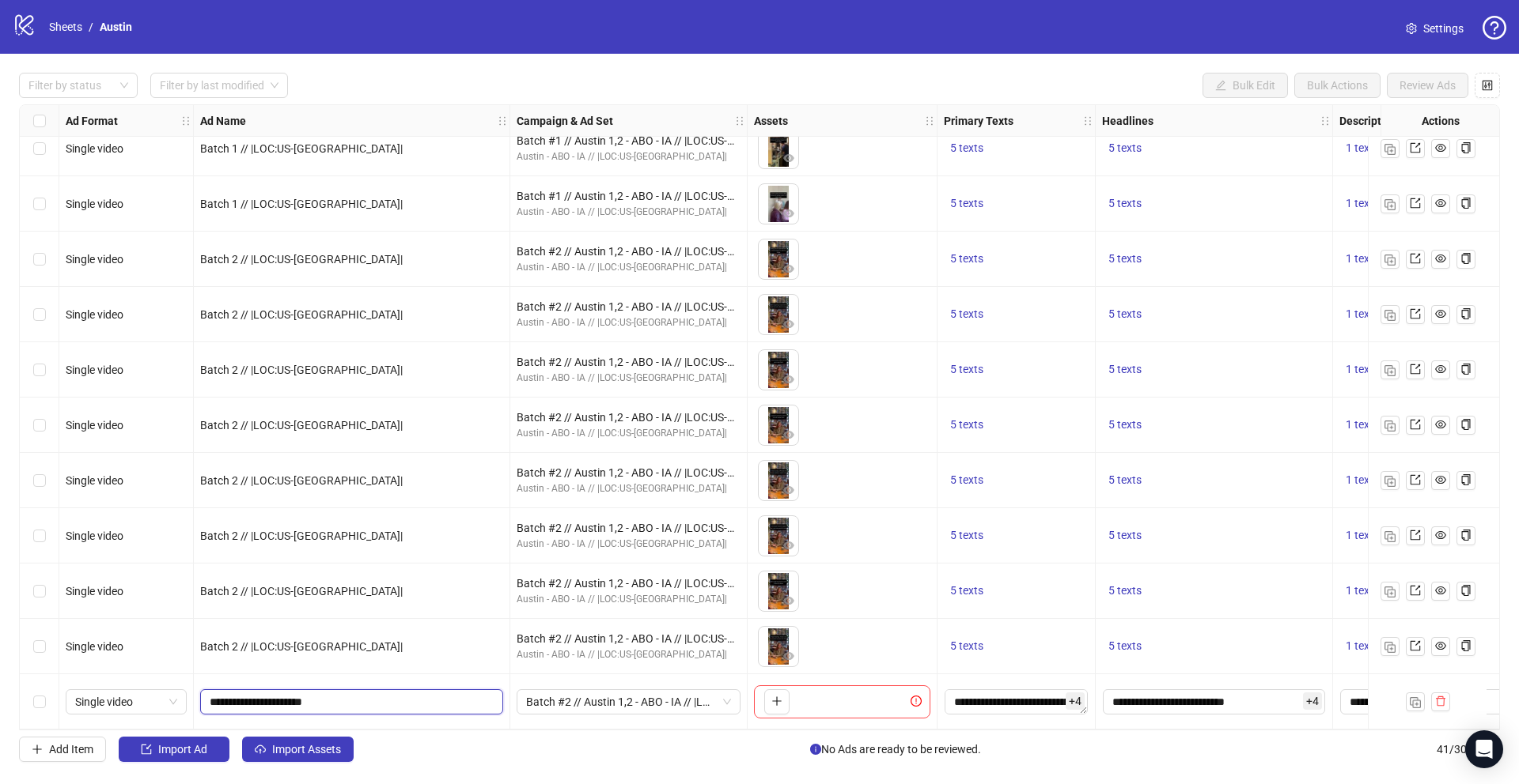
click at [246, 697] on input "**********" at bounding box center [349, 702] width 281 height 17
type input "**********"
click at [582, 692] on span "Batch #2 // Austin 1,2 - ABO - IA // |LOC:US-AUS| // Exclude 180D PUR" at bounding box center [628, 702] width 205 height 23
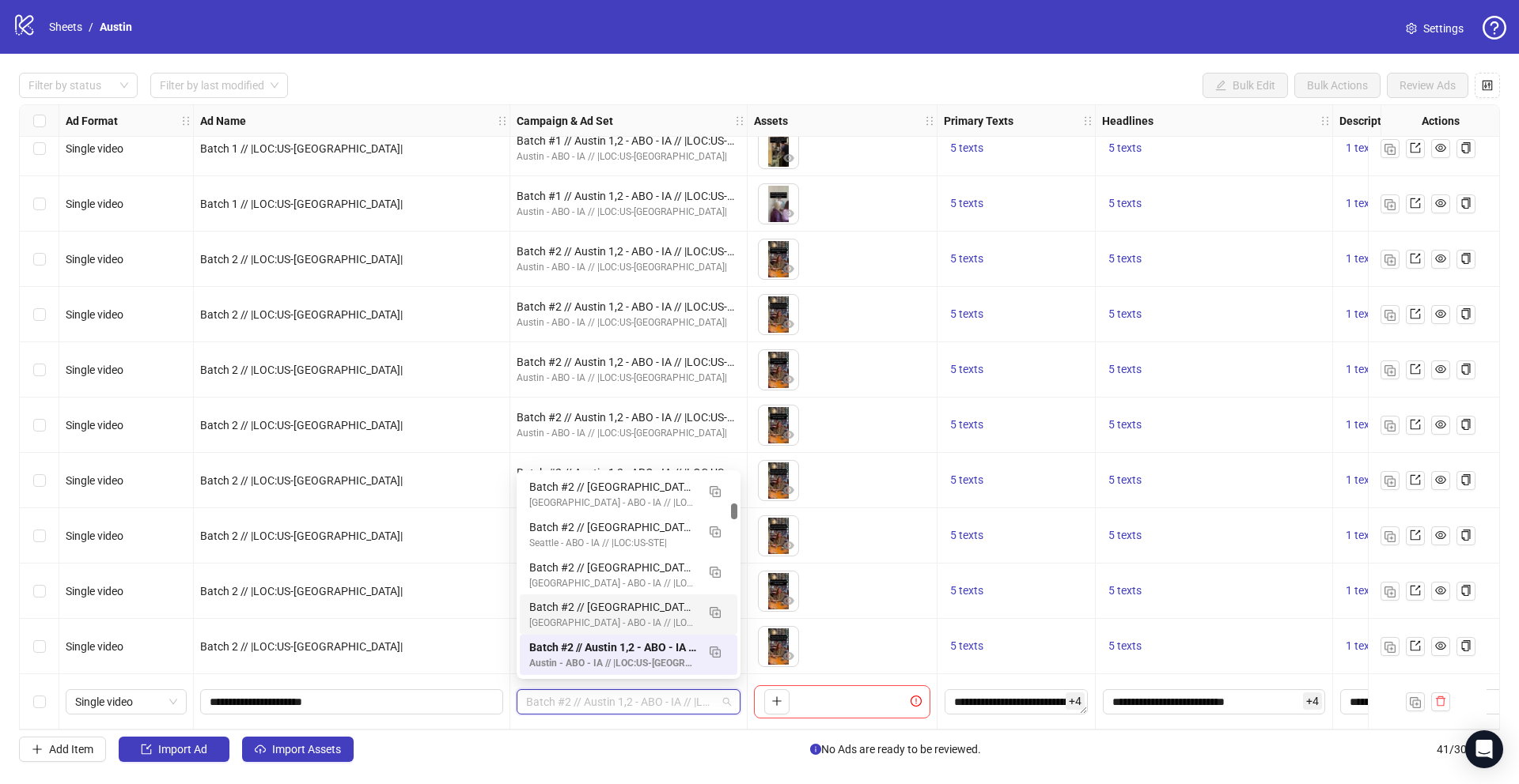
scroll to position [0, 0]
drag, startPoint x: 736, startPoint y: 513, endPoint x: 736, endPoint y: 461, distance: 52.0
click at [736, 461] on body "logo/logo-mobile Sheets / Austin Settings Filter by status Filter by last modif…" at bounding box center [759, 392] width 1519 height 784
click at [649, 495] on div "Austin - CBO - IA // |LOC:US-[GEOGRAPHIC_DATA]|" at bounding box center [612, 502] width 167 height 15
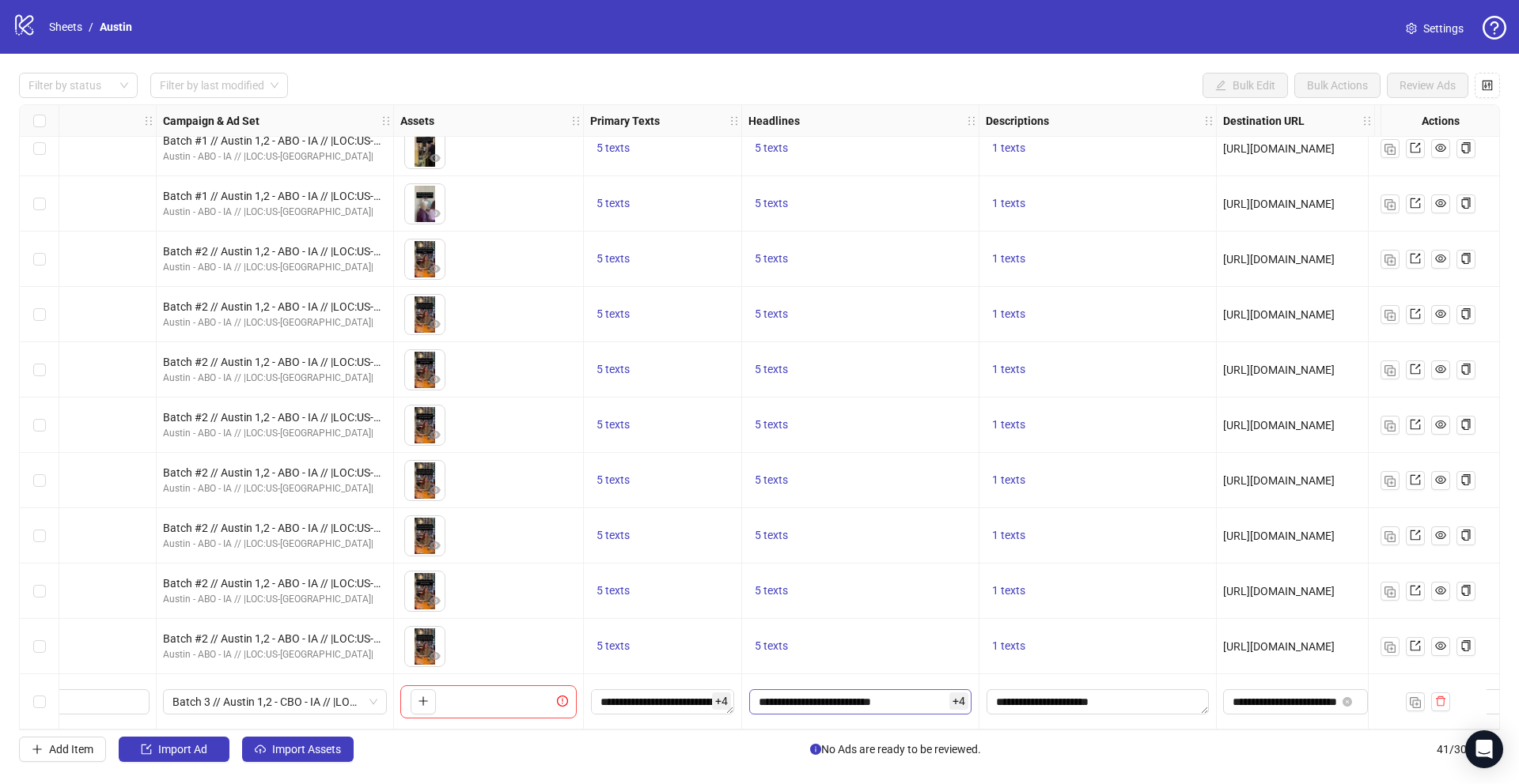
scroll to position [1682, 549]
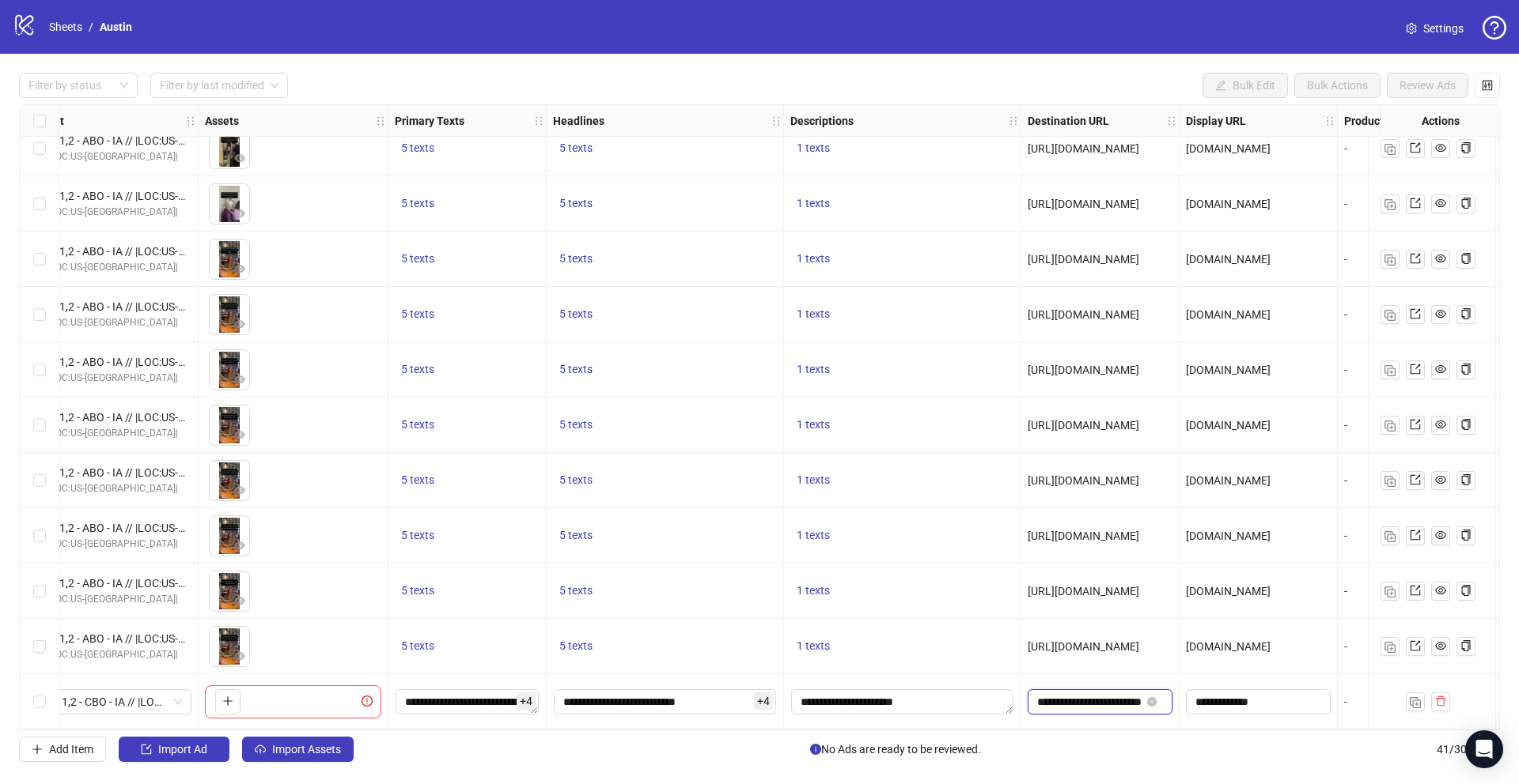
click at [1088, 697] on input "**********" at bounding box center [1088, 702] width 104 height 17
paste input "*"
type input "**********"
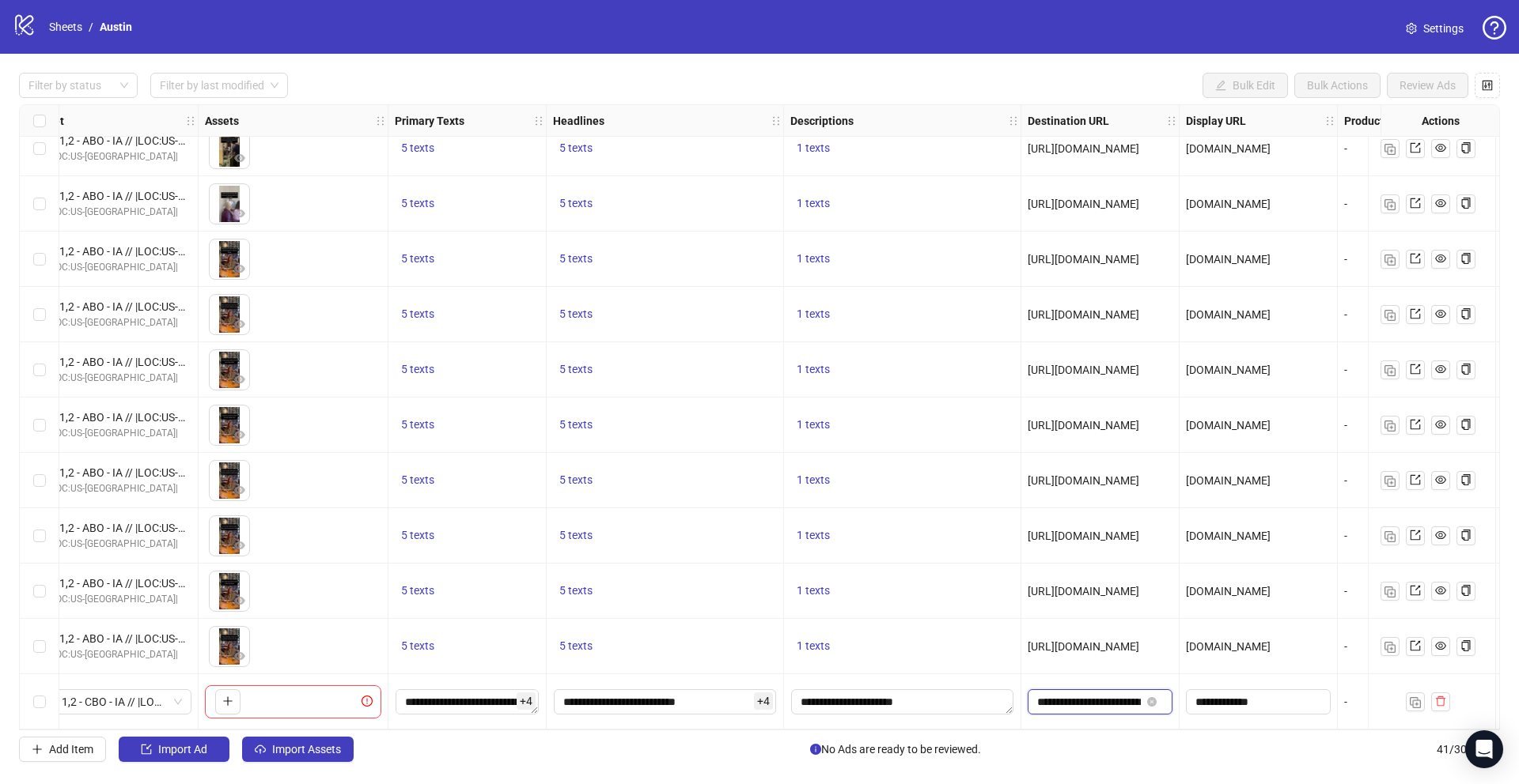
scroll to position [0, 43]
click at [1234, 694] on input "**********" at bounding box center [1256, 702] width 122 height 17
paste input "*"
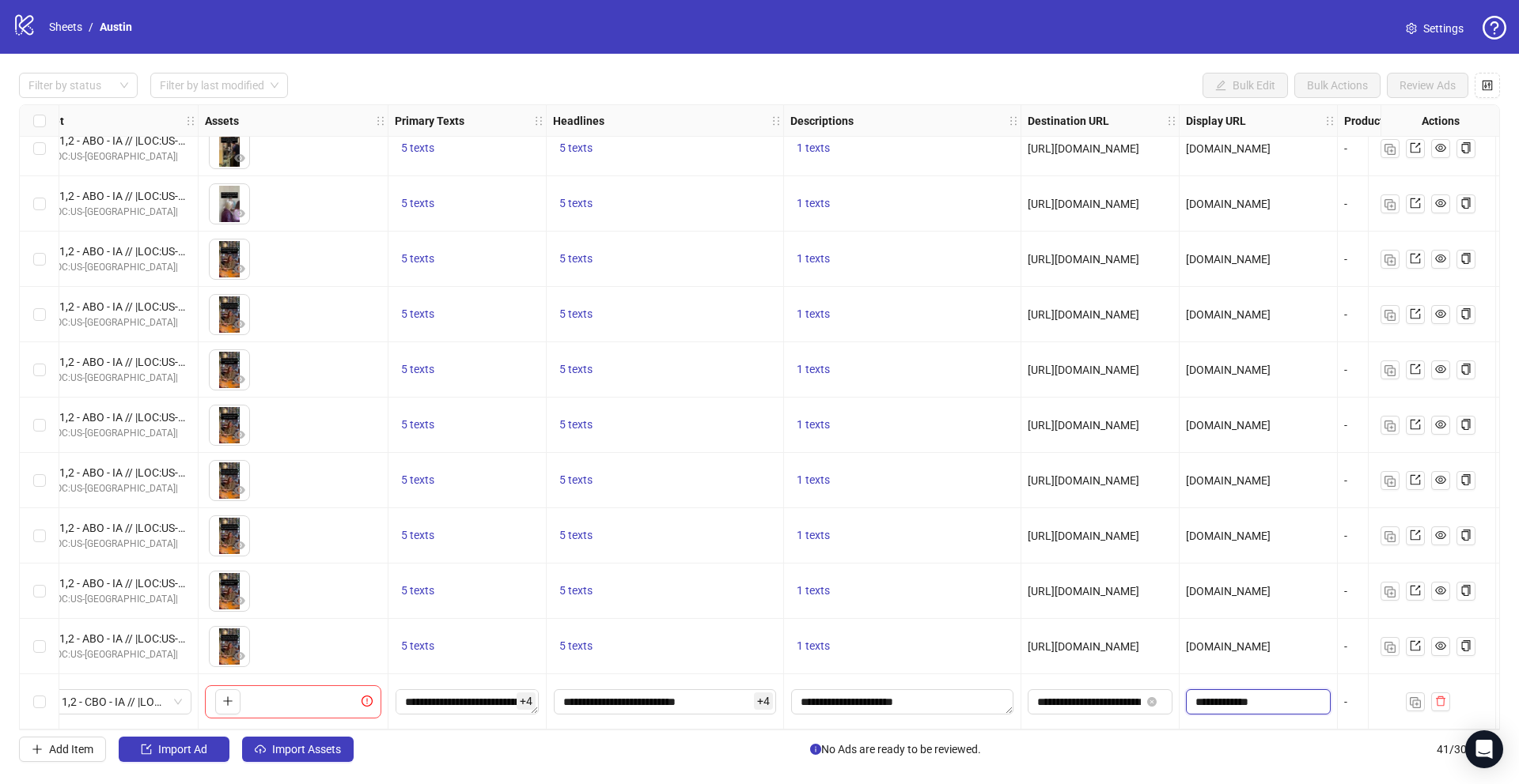
type input "**********"
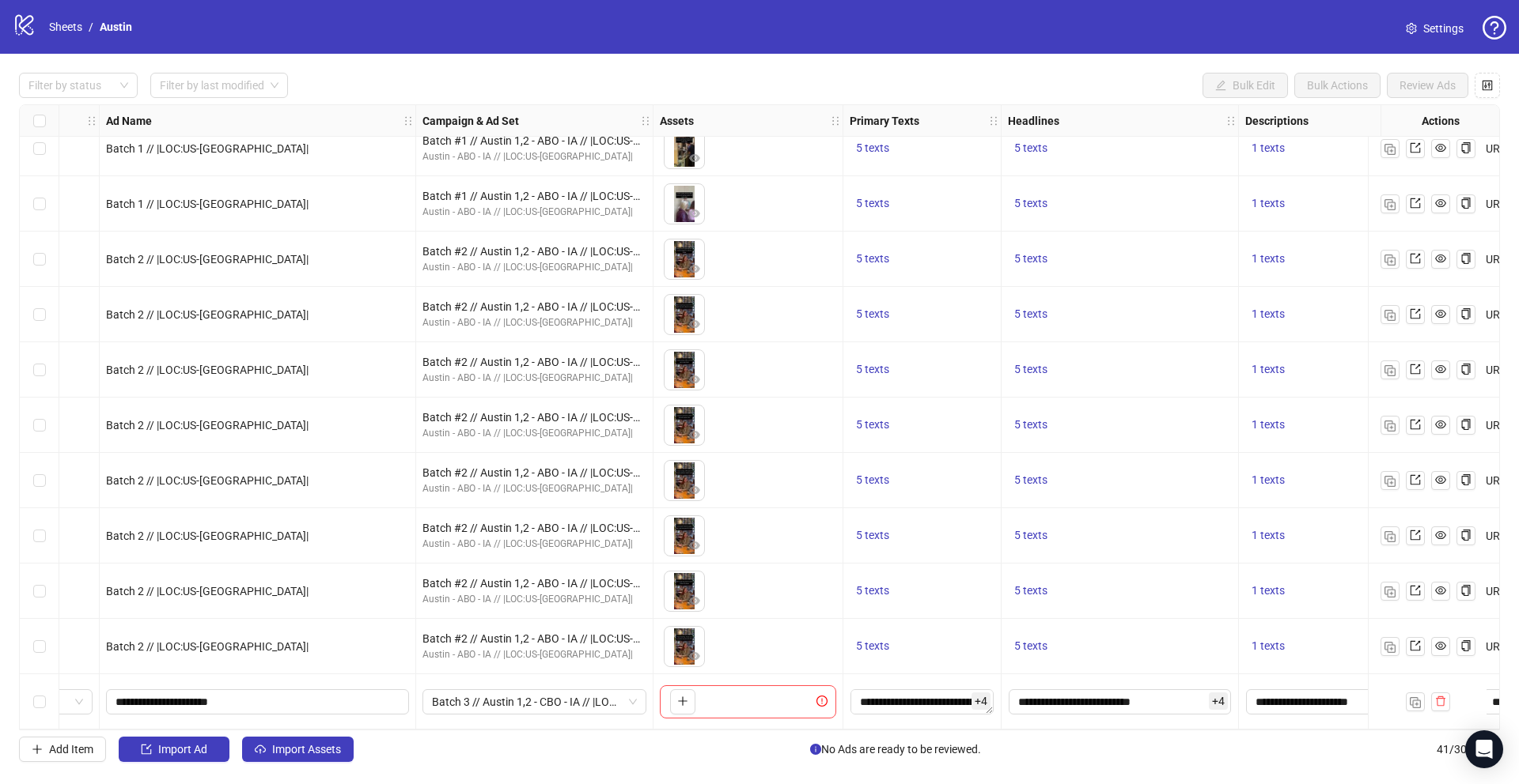
scroll to position [1682, 0]
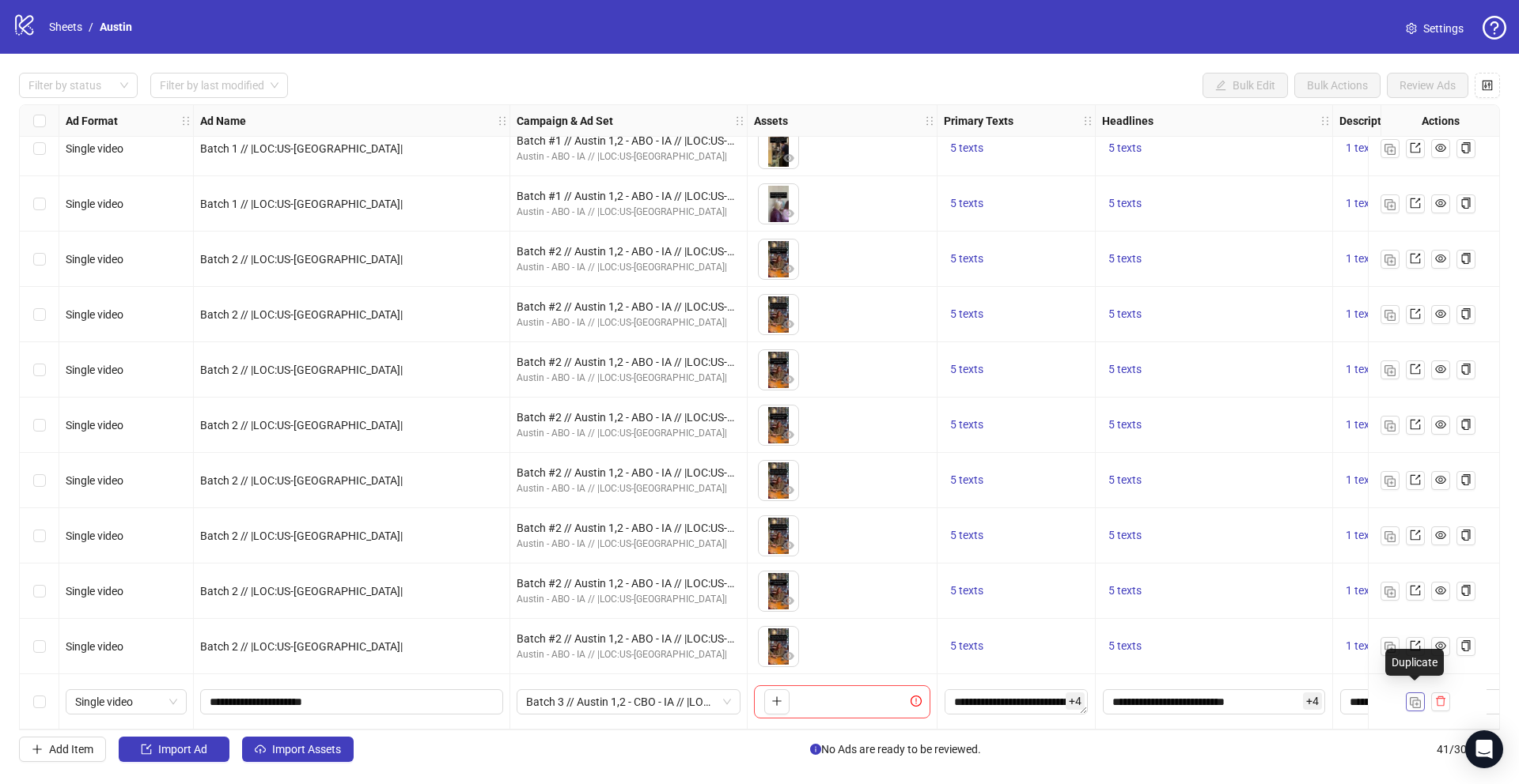
click at [1414, 698] on img "button" at bounding box center [1414, 702] width 11 height 11
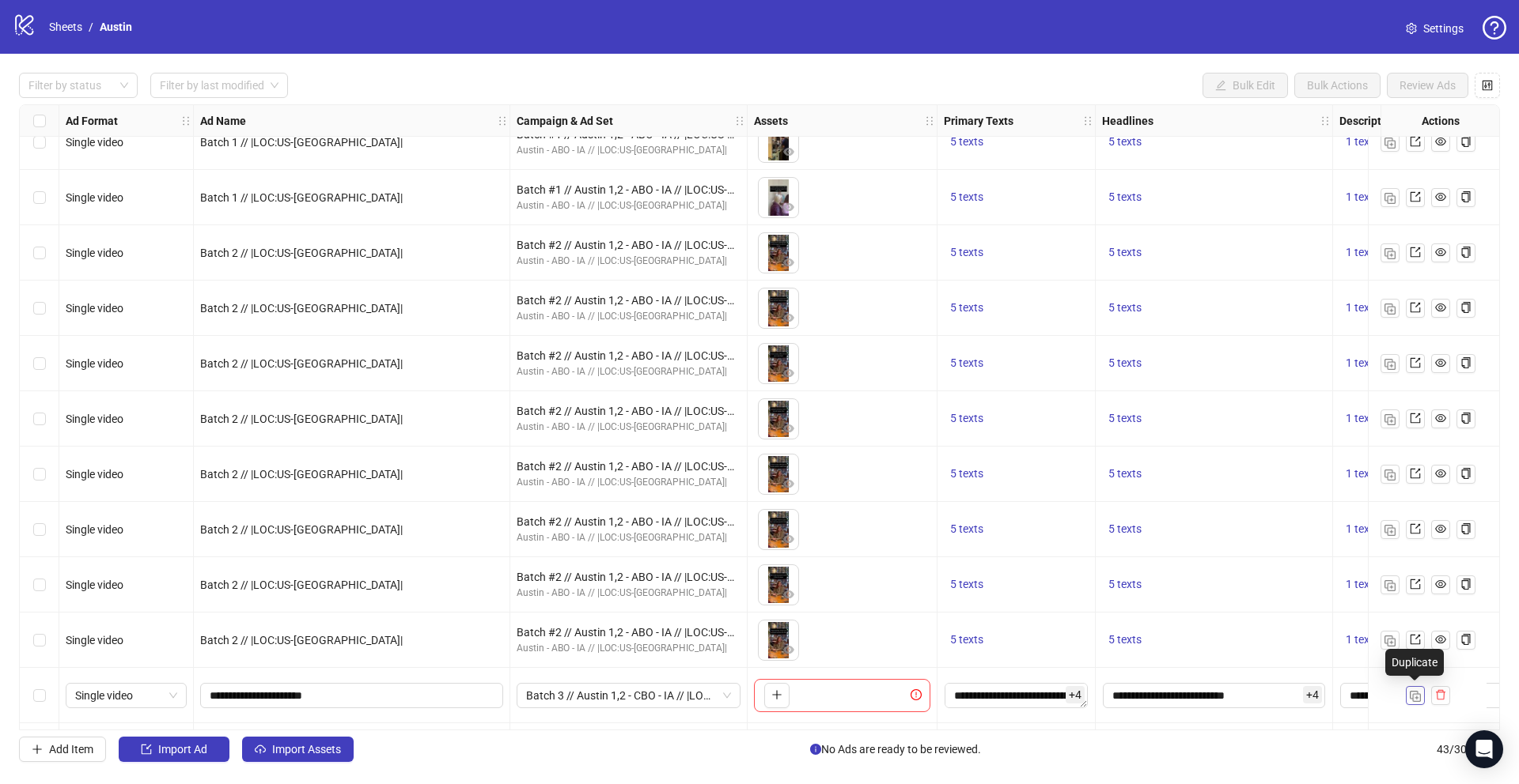
click at [1414, 692] on img "button" at bounding box center [1414, 696] width 11 height 11
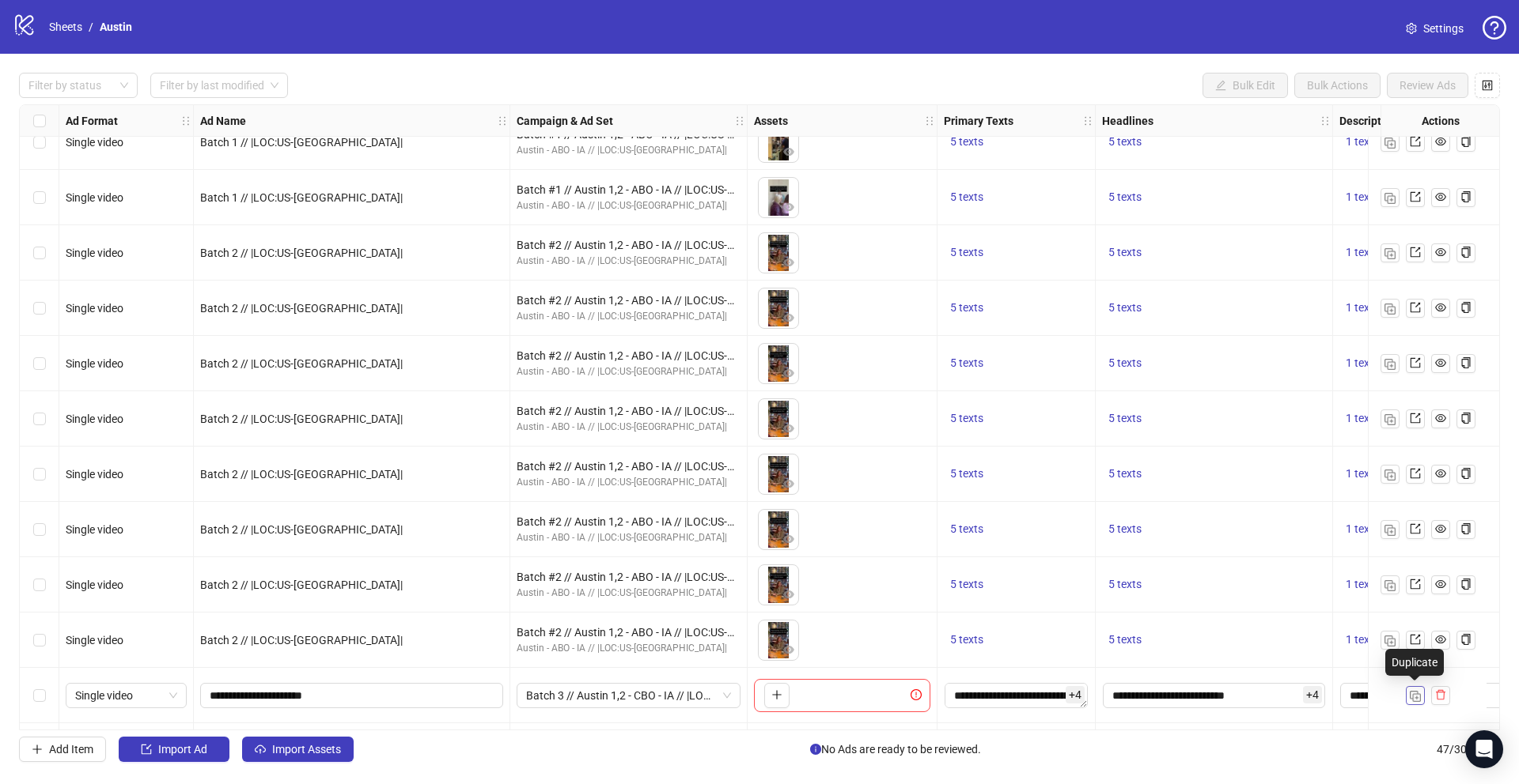
click at [1414, 692] on img "button" at bounding box center [1414, 696] width 11 height 11
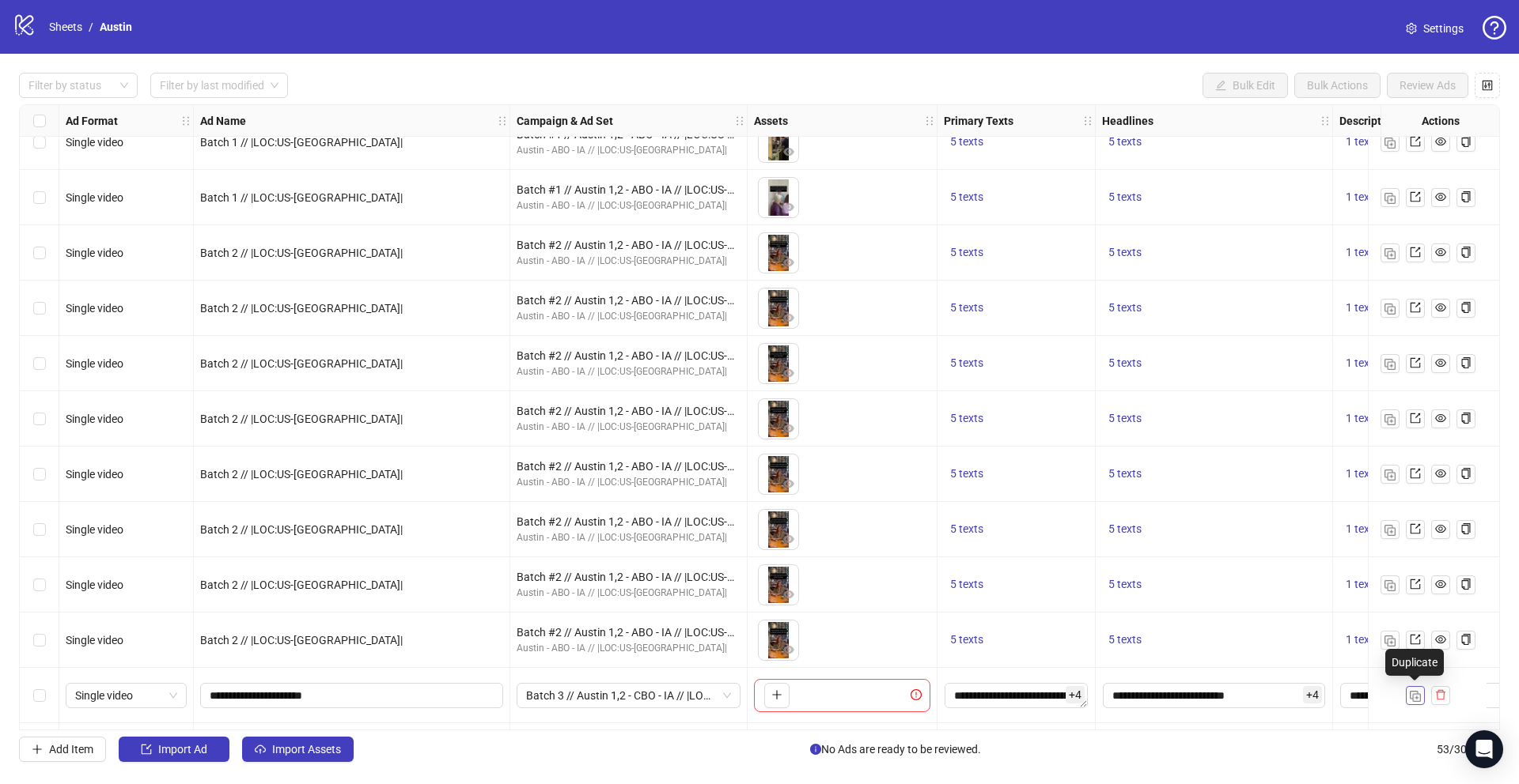
click at [1414, 692] on img "button" at bounding box center [1414, 696] width 11 height 11
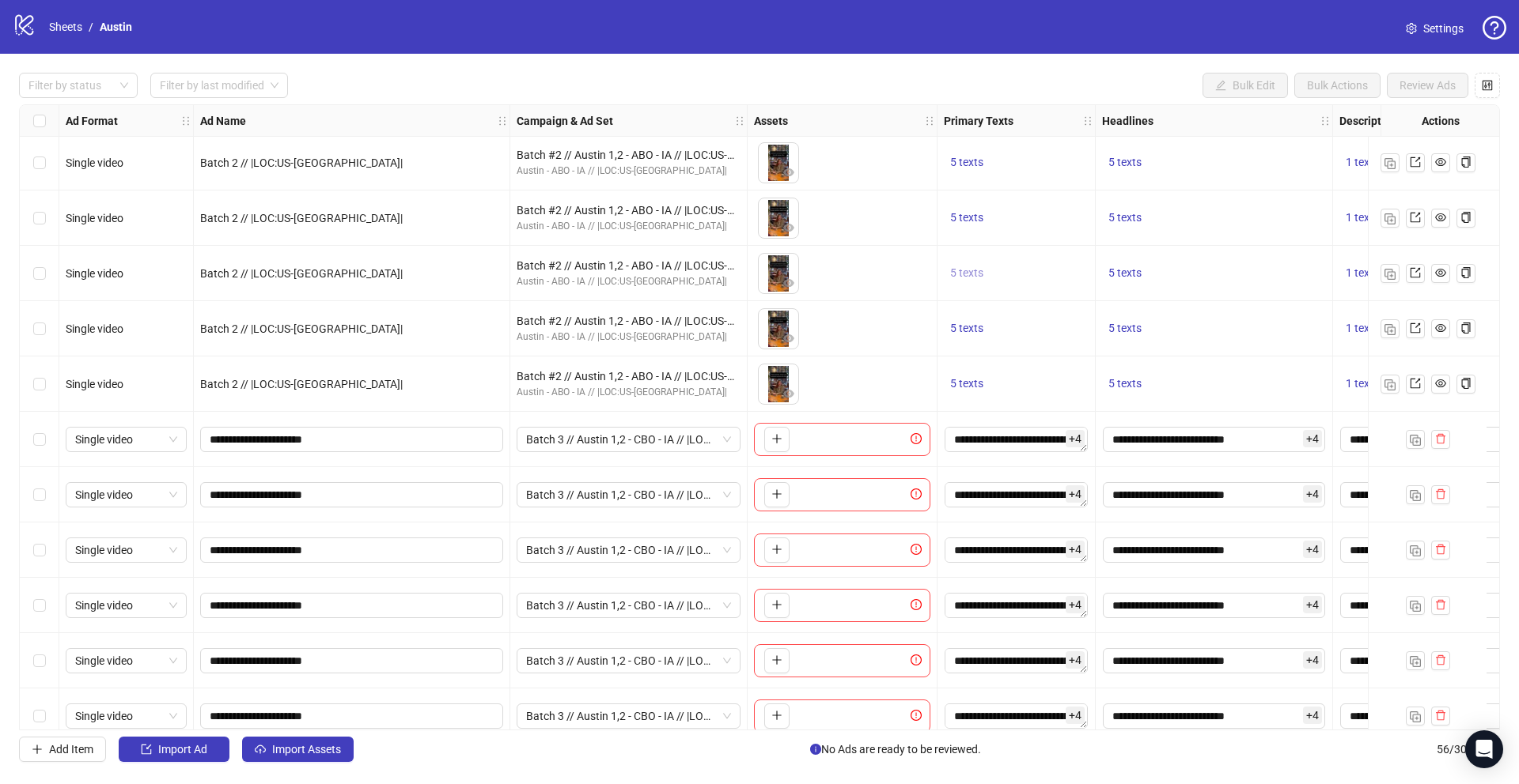
scroll to position [1960, 0]
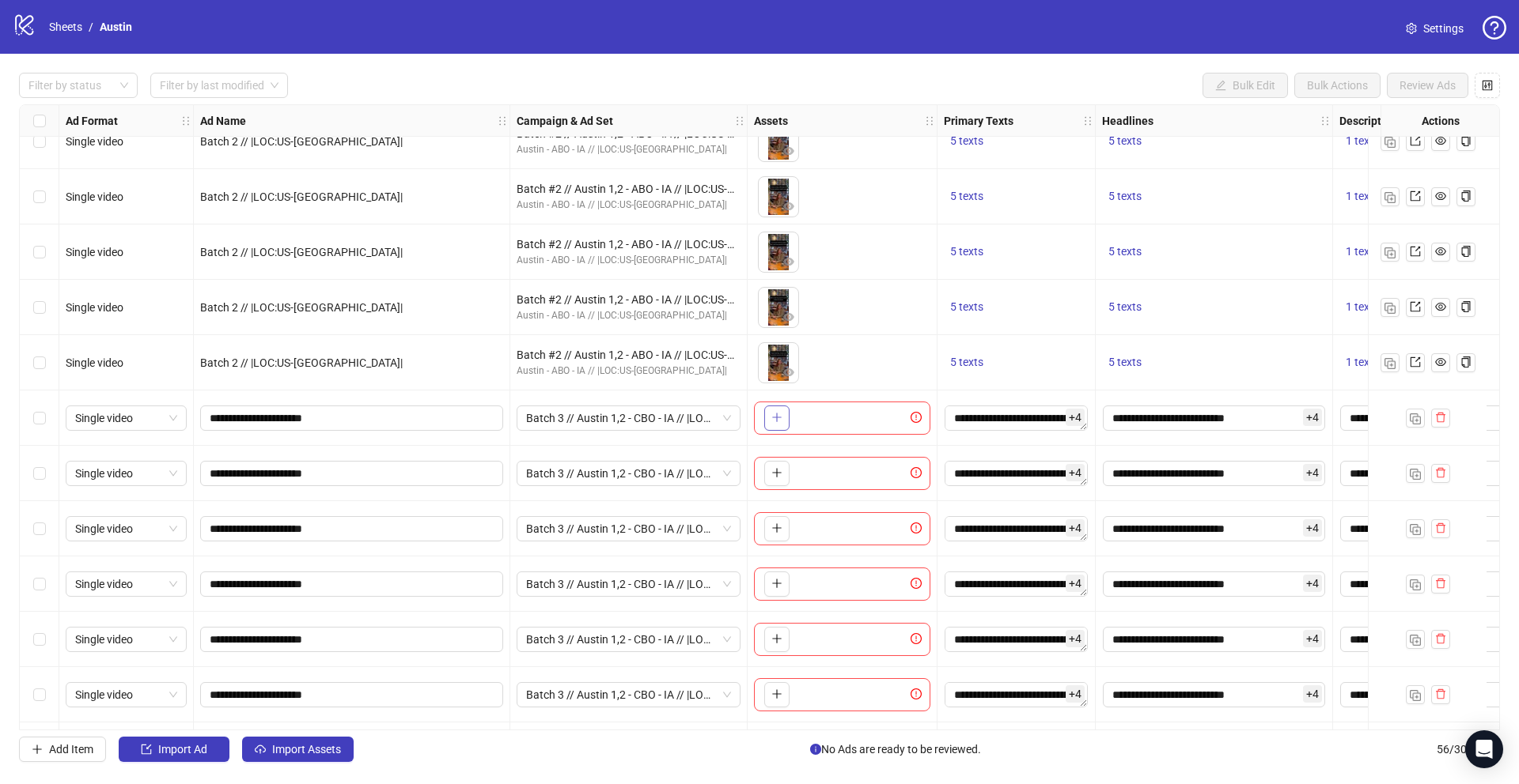
click at [767, 417] on button "button" at bounding box center [776, 418] width 25 height 25
click at [776, 475] on icon "plus" at bounding box center [776, 473] width 11 height 11
click at [780, 534] on span "button" at bounding box center [776, 528] width 11 height 13
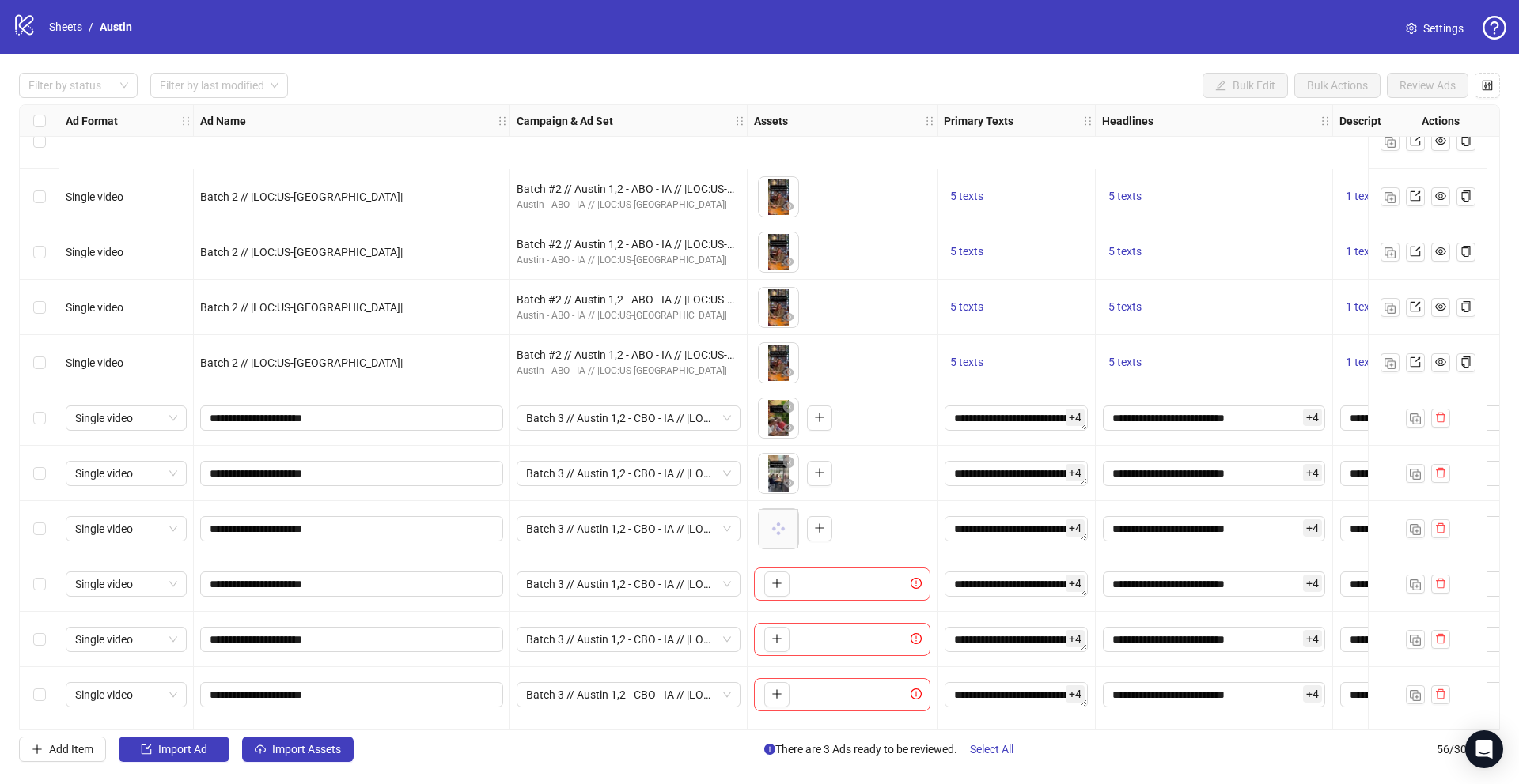
scroll to position [2139, 0]
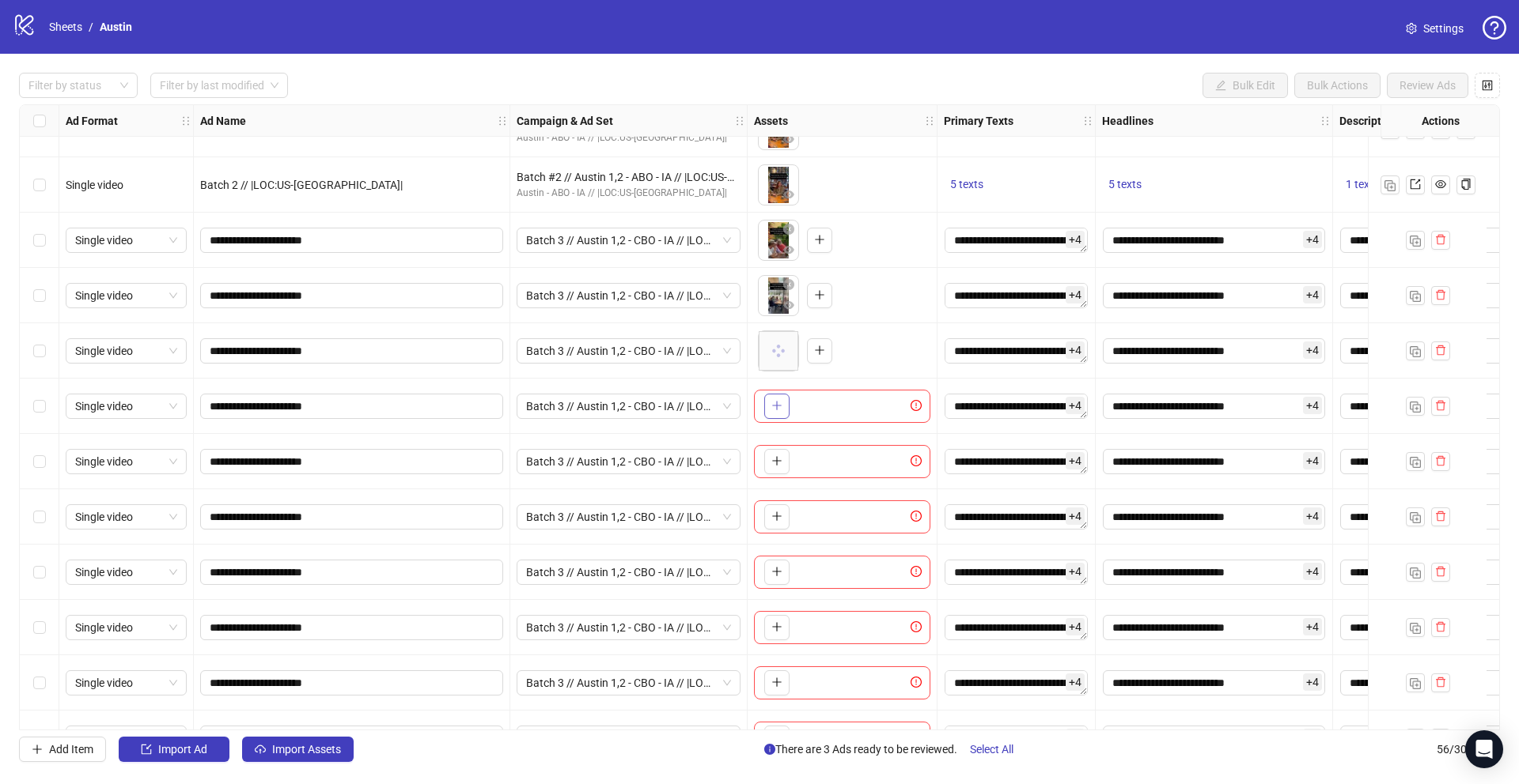
click at [772, 415] on button "button" at bounding box center [776, 407] width 25 height 25
click at [781, 464] on icon "plus" at bounding box center [776, 460] width 11 height 11
click at [772, 524] on button "button" at bounding box center [776, 517] width 25 height 25
click at [776, 575] on icon "plus" at bounding box center [776, 572] width 11 height 11
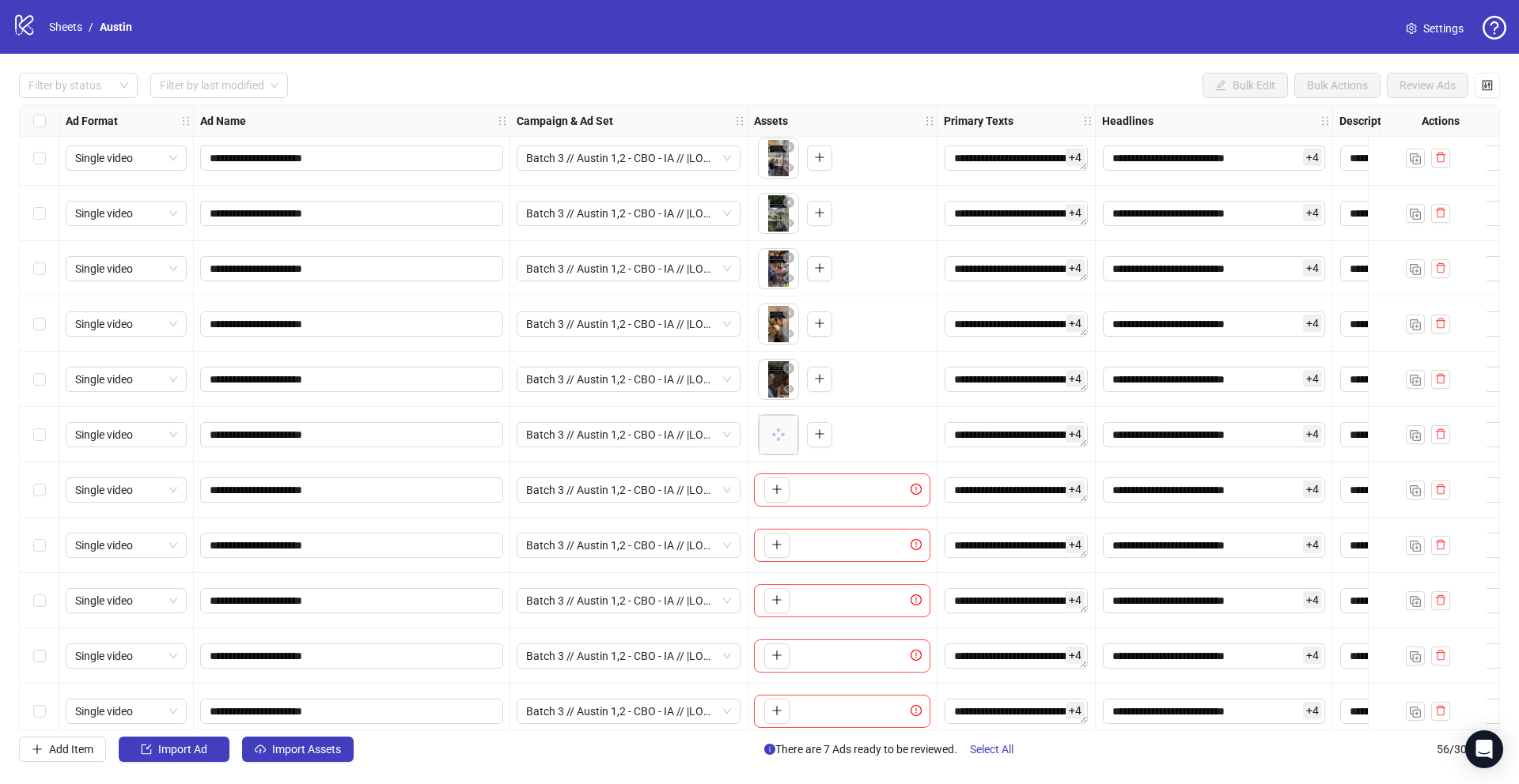
scroll to position [2304, 0]
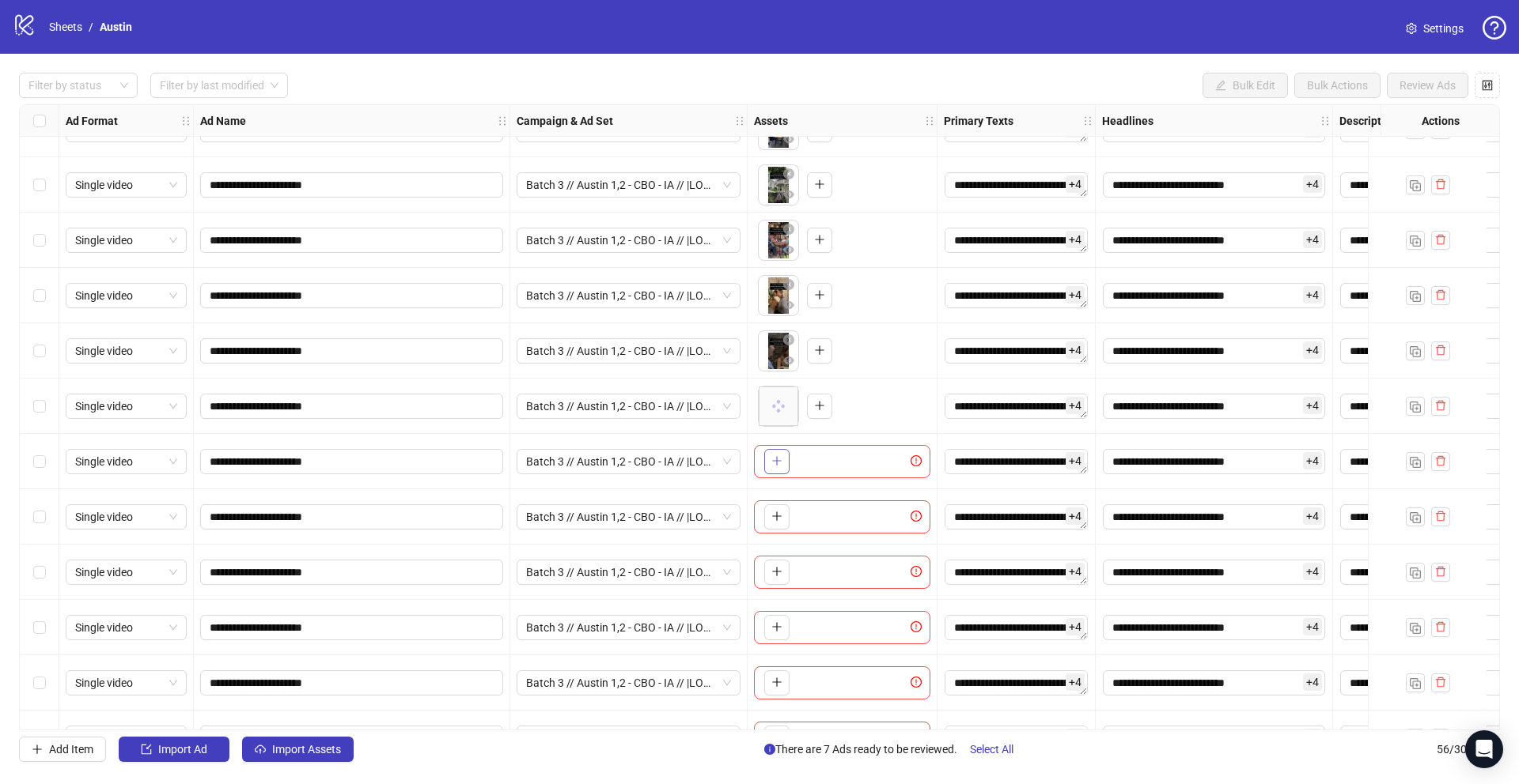
click at [782, 466] on button "button" at bounding box center [776, 462] width 25 height 25
click at [776, 510] on icon "plus" at bounding box center [776, 515] width 11 height 11
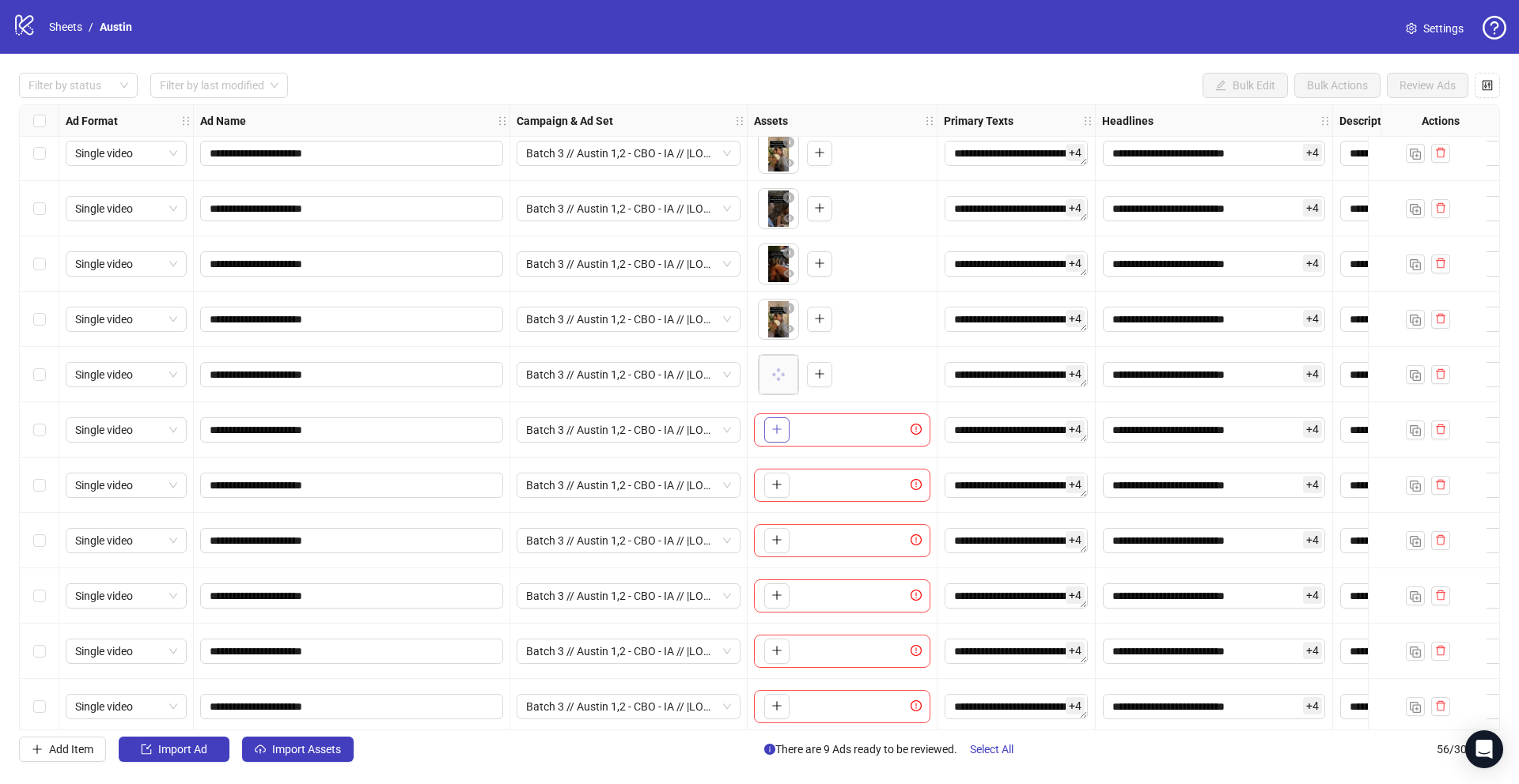
click at [775, 430] on icon "plus" at bounding box center [776, 430] width 9 height 1
click at [776, 486] on icon "plus" at bounding box center [776, 484] width 11 height 11
click at [775, 536] on icon "plus" at bounding box center [776, 539] width 11 height 11
click at [770, 590] on button "button" at bounding box center [776, 596] width 25 height 25
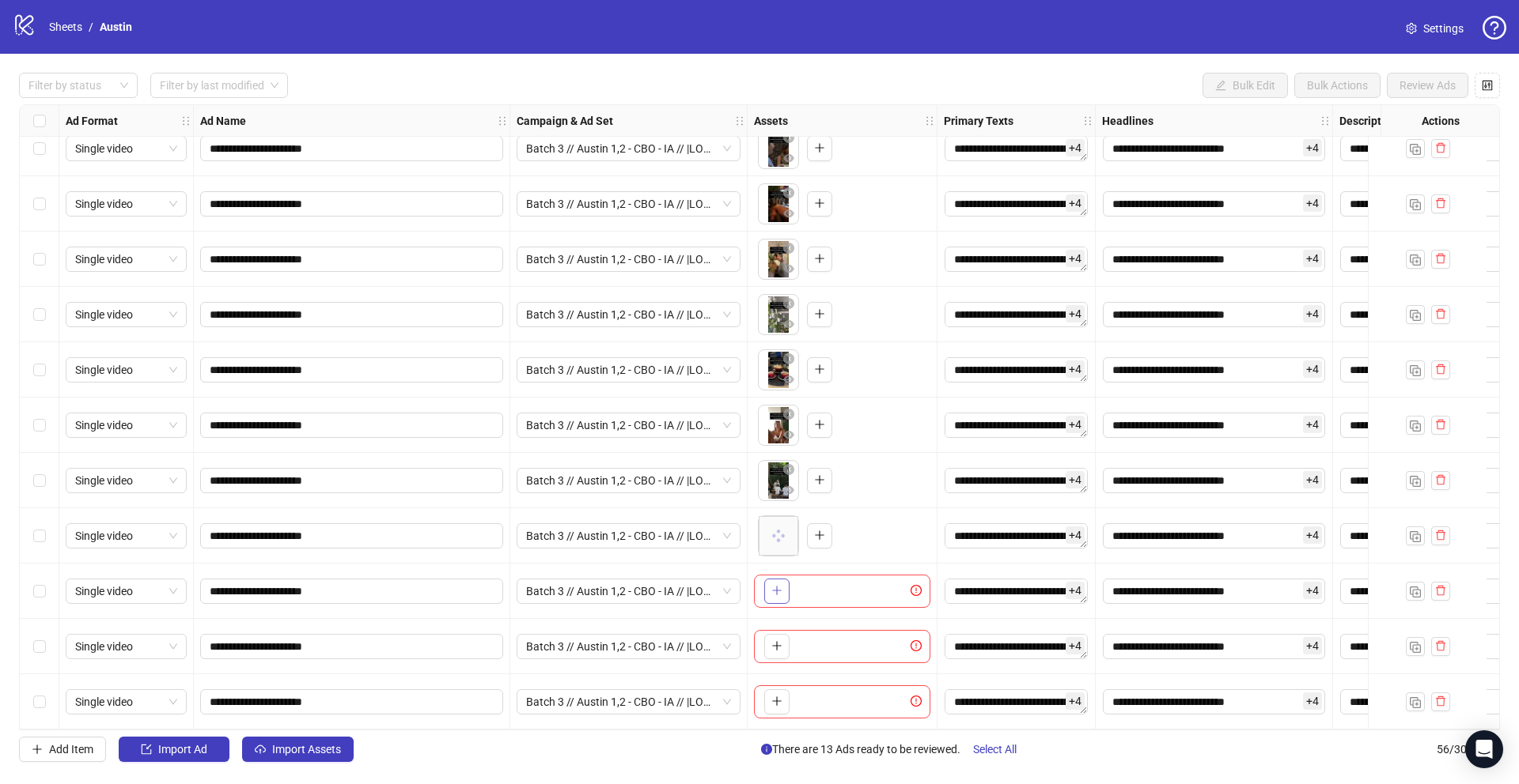
click at [778, 586] on icon "plus" at bounding box center [776, 590] width 11 height 11
click at [782, 638] on button "button" at bounding box center [776, 647] width 25 height 25
click at [775, 696] on icon "plus" at bounding box center [776, 701] width 11 height 11
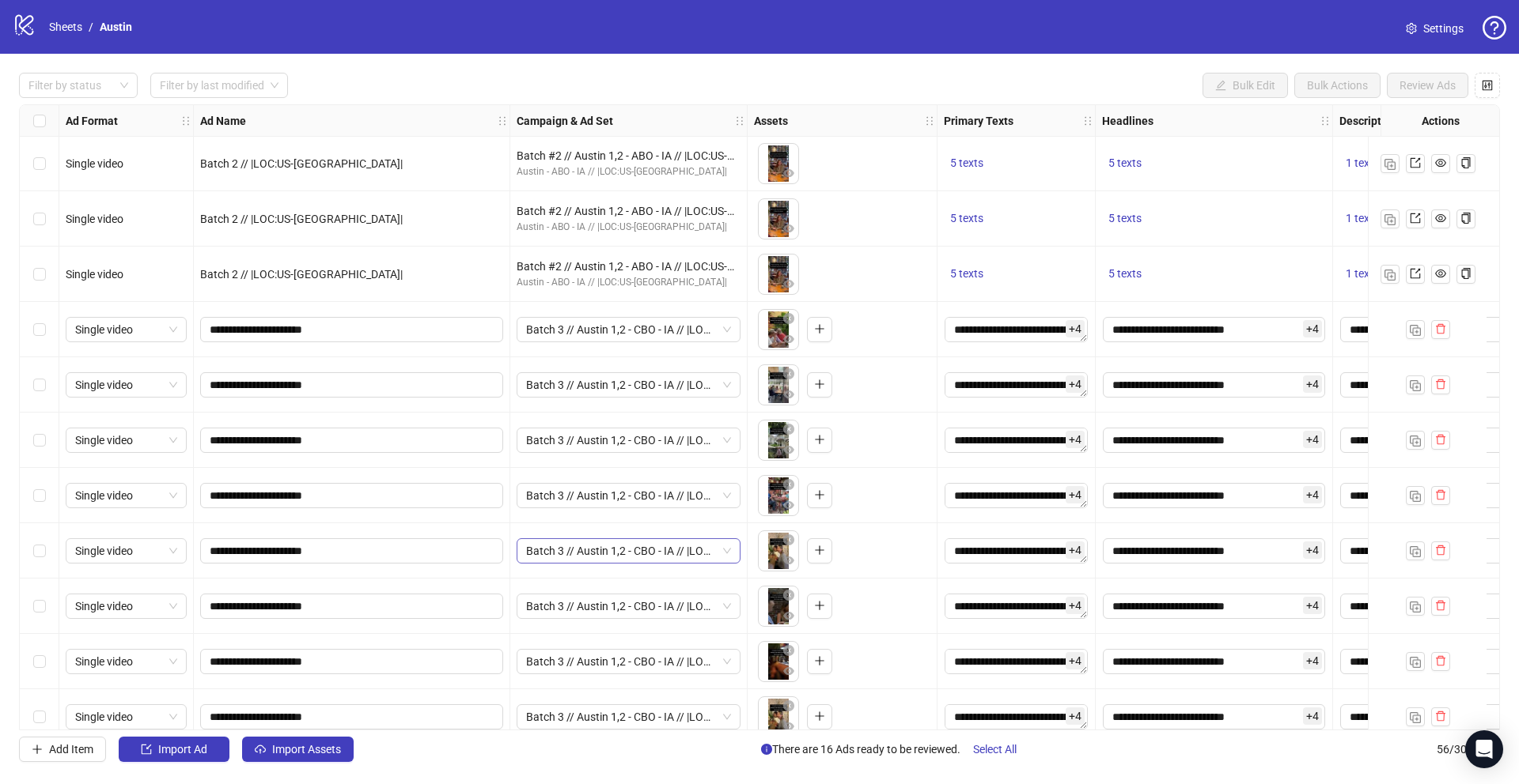
scroll to position [2028, 0]
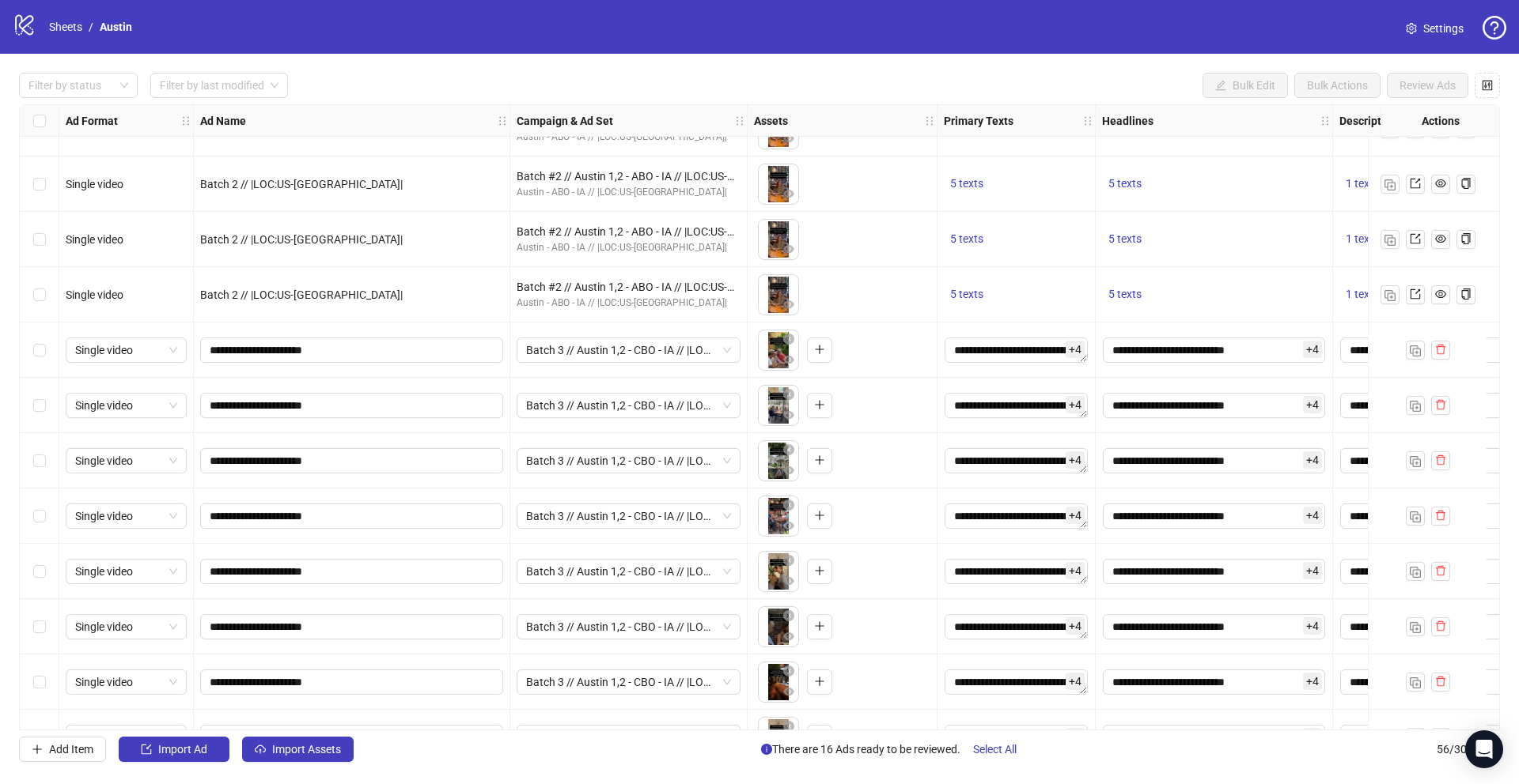
click at [48, 352] on div "Select row 41" at bounding box center [39, 350] width 40 height 55
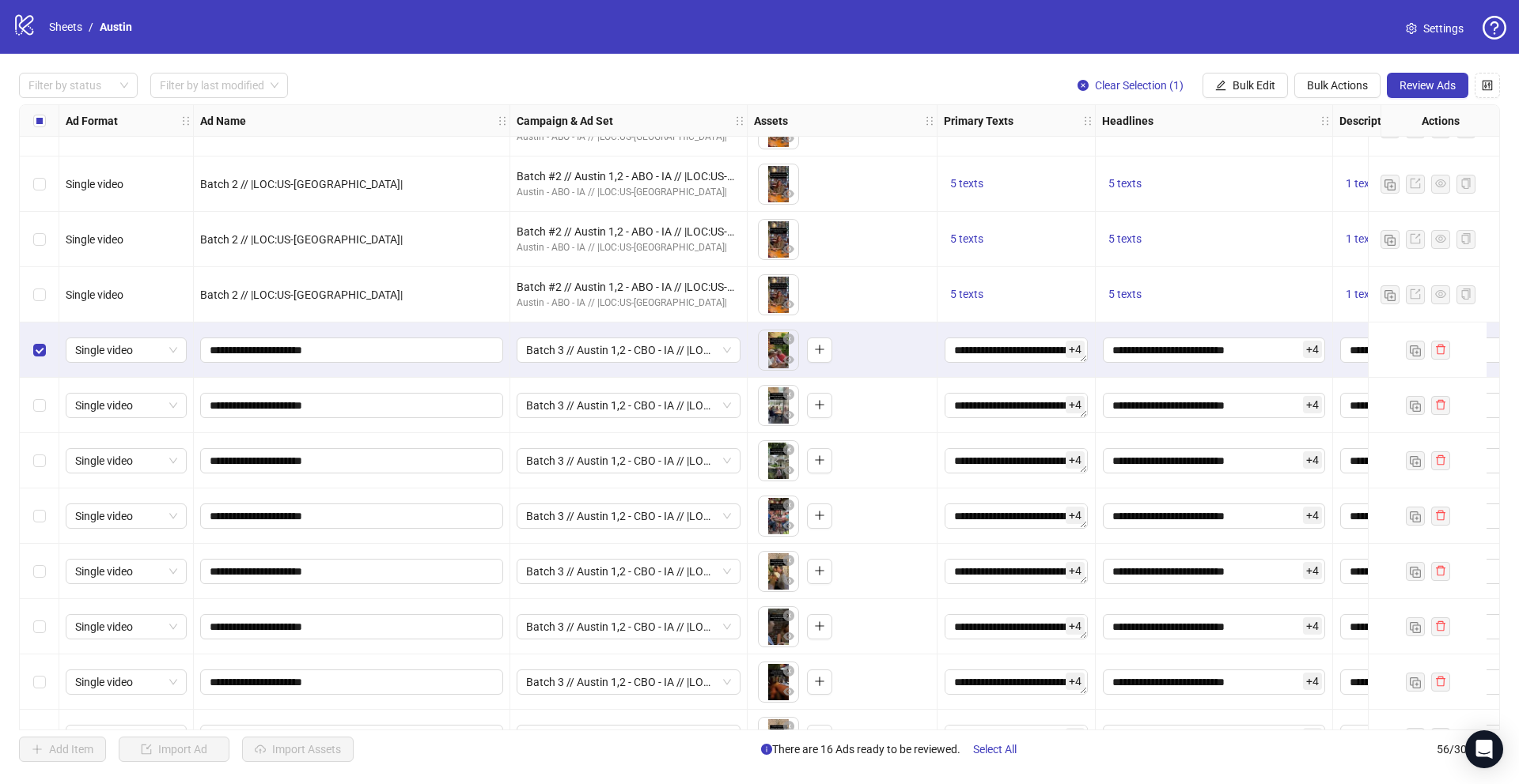
click at [44, 388] on div "Select row 42" at bounding box center [39, 406] width 40 height 55
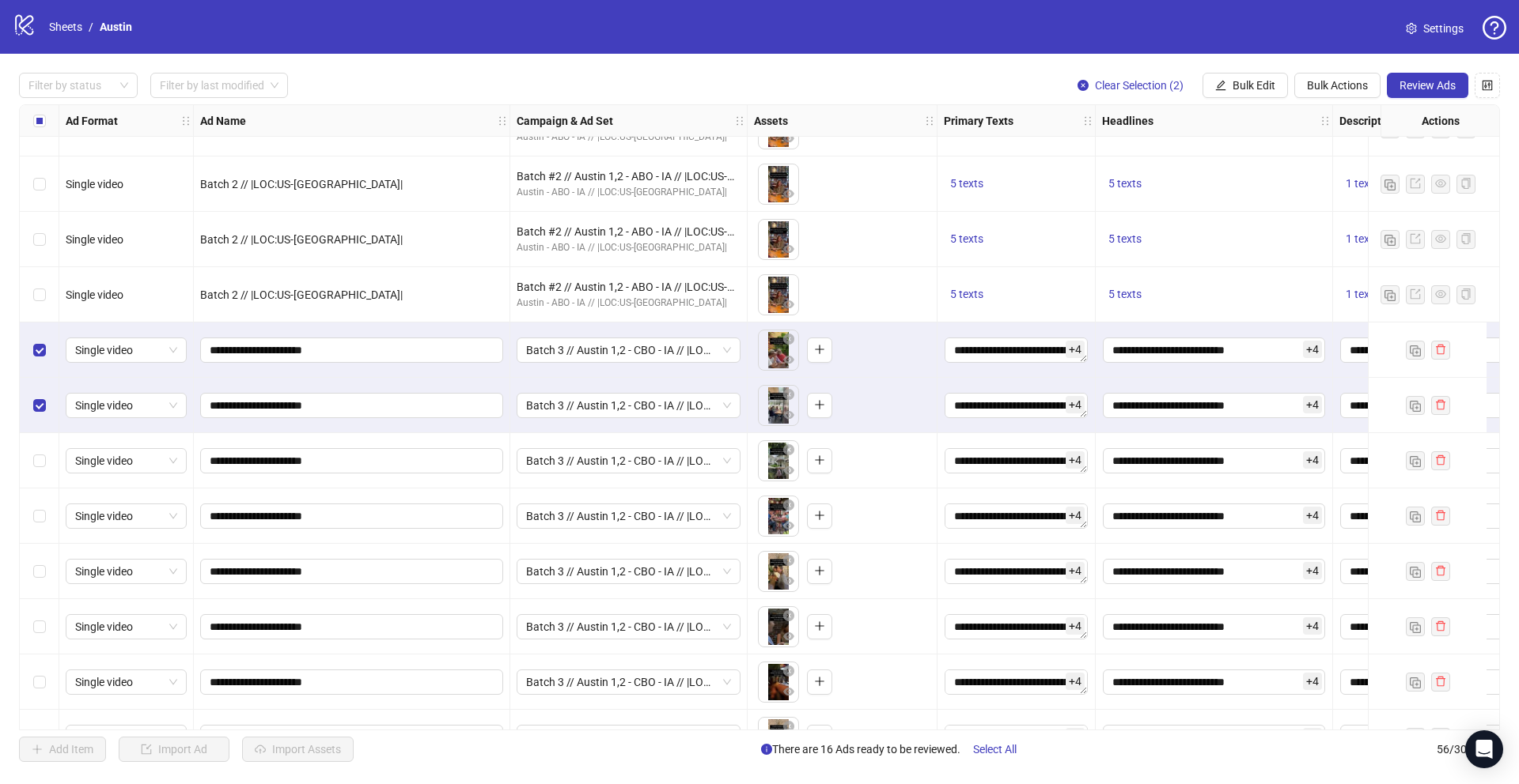
click at [44, 434] on div "Select row 43" at bounding box center [39, 461] width 40 height 55
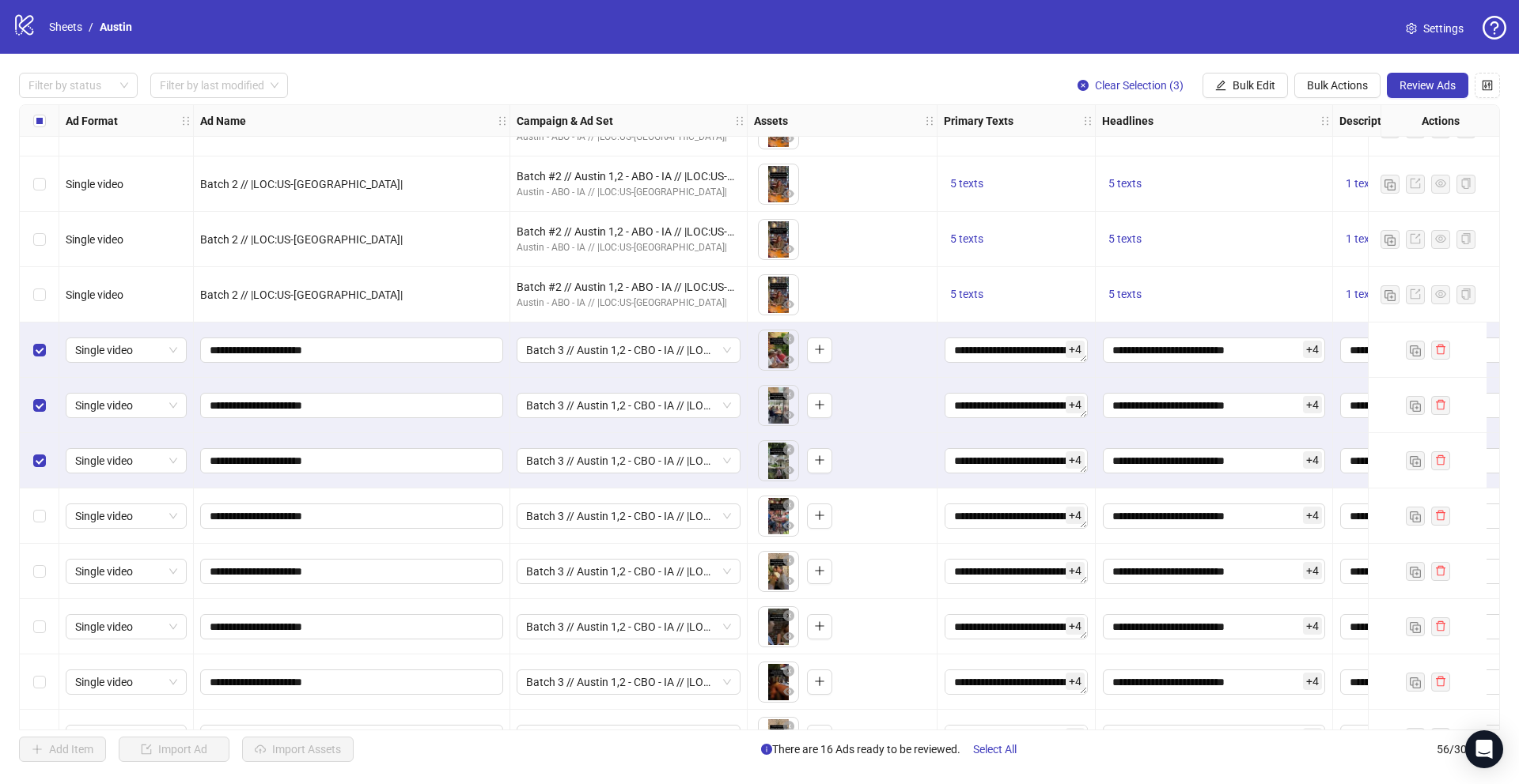
click at [42, 506] on div "Select row 44" at bounding box center [39, 516] width 40 height 55
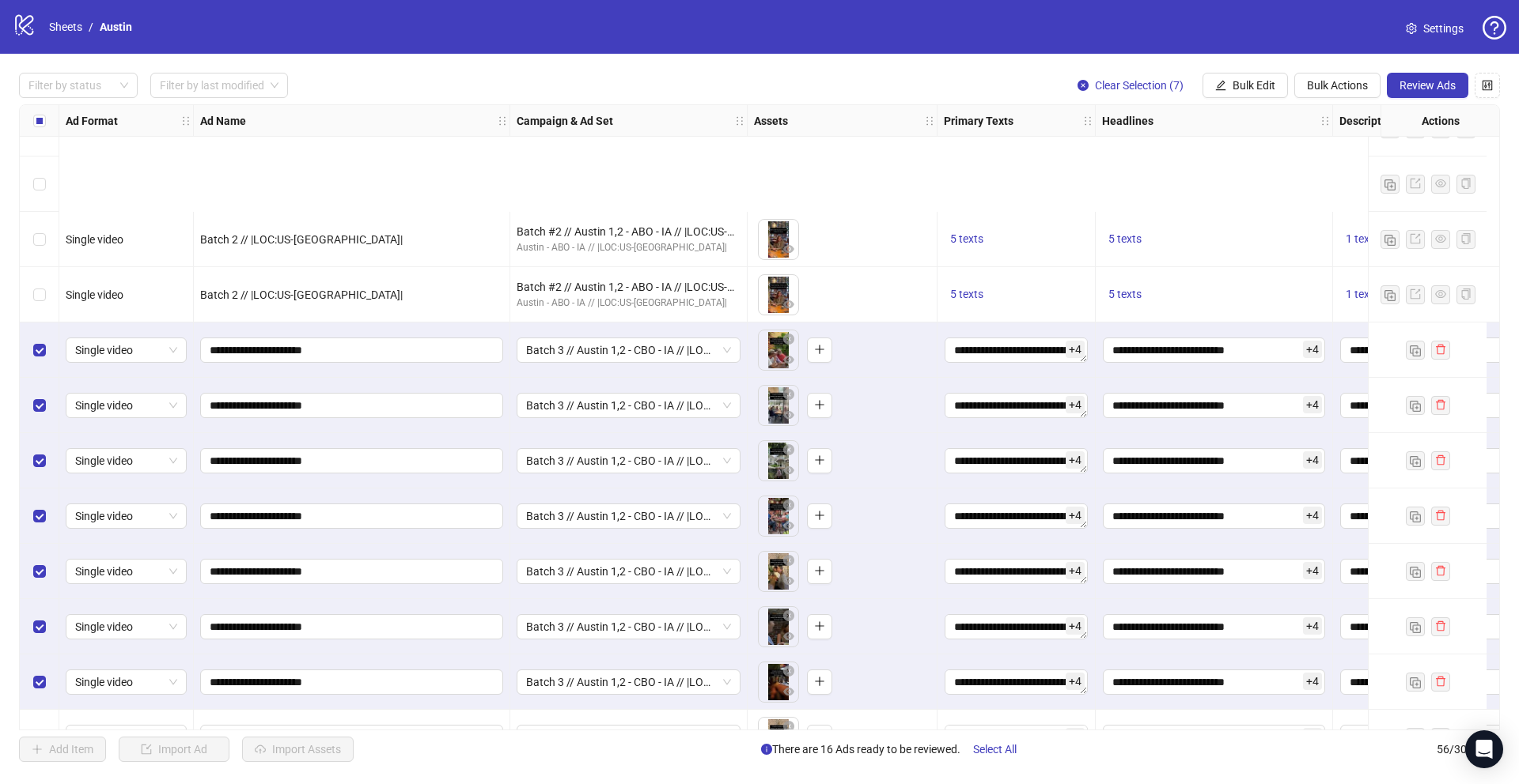
scroll to position [2513, 0]
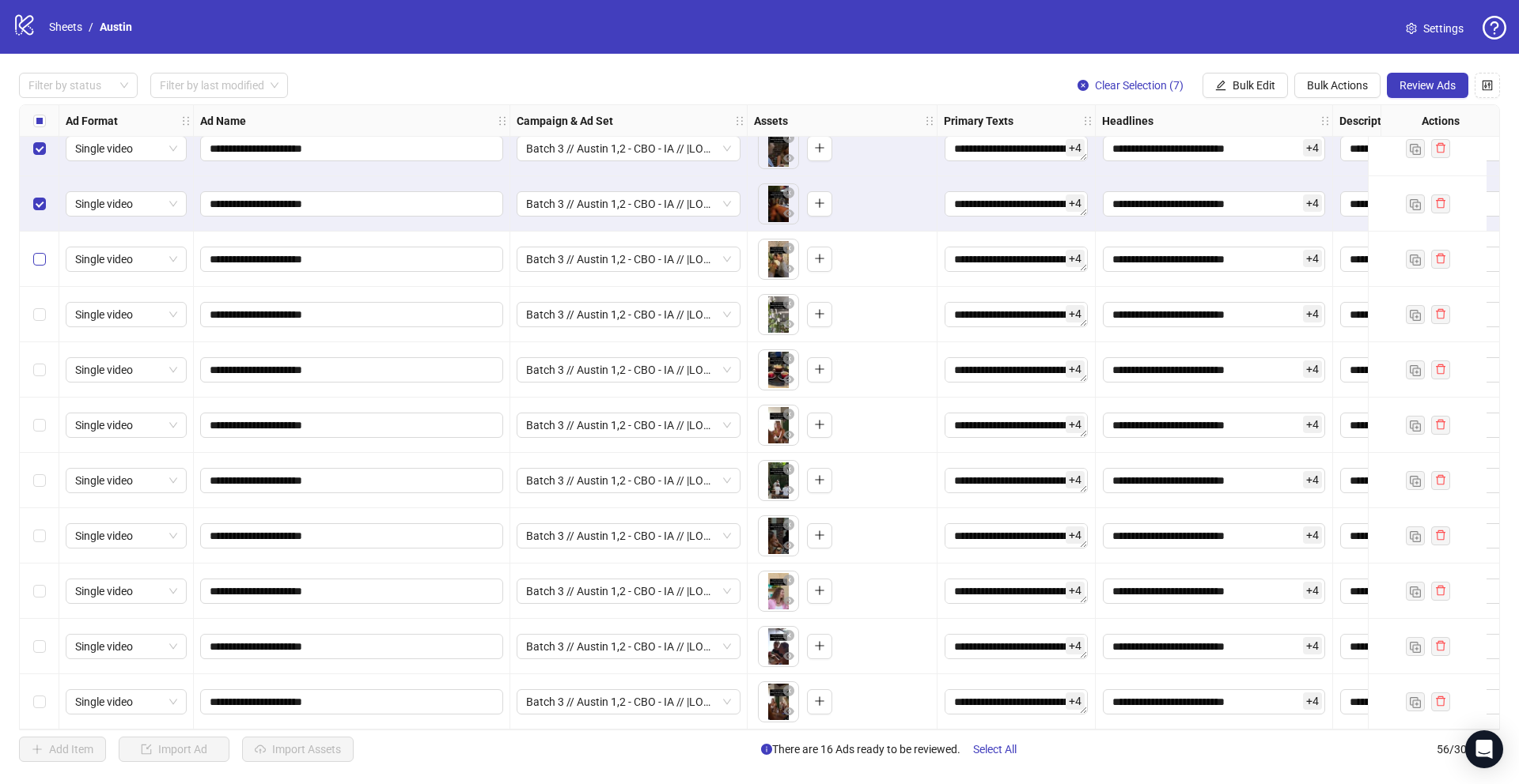
click at [43, 259] on label "Select row 48" at bounding box center [39, 259] width 13 height 17
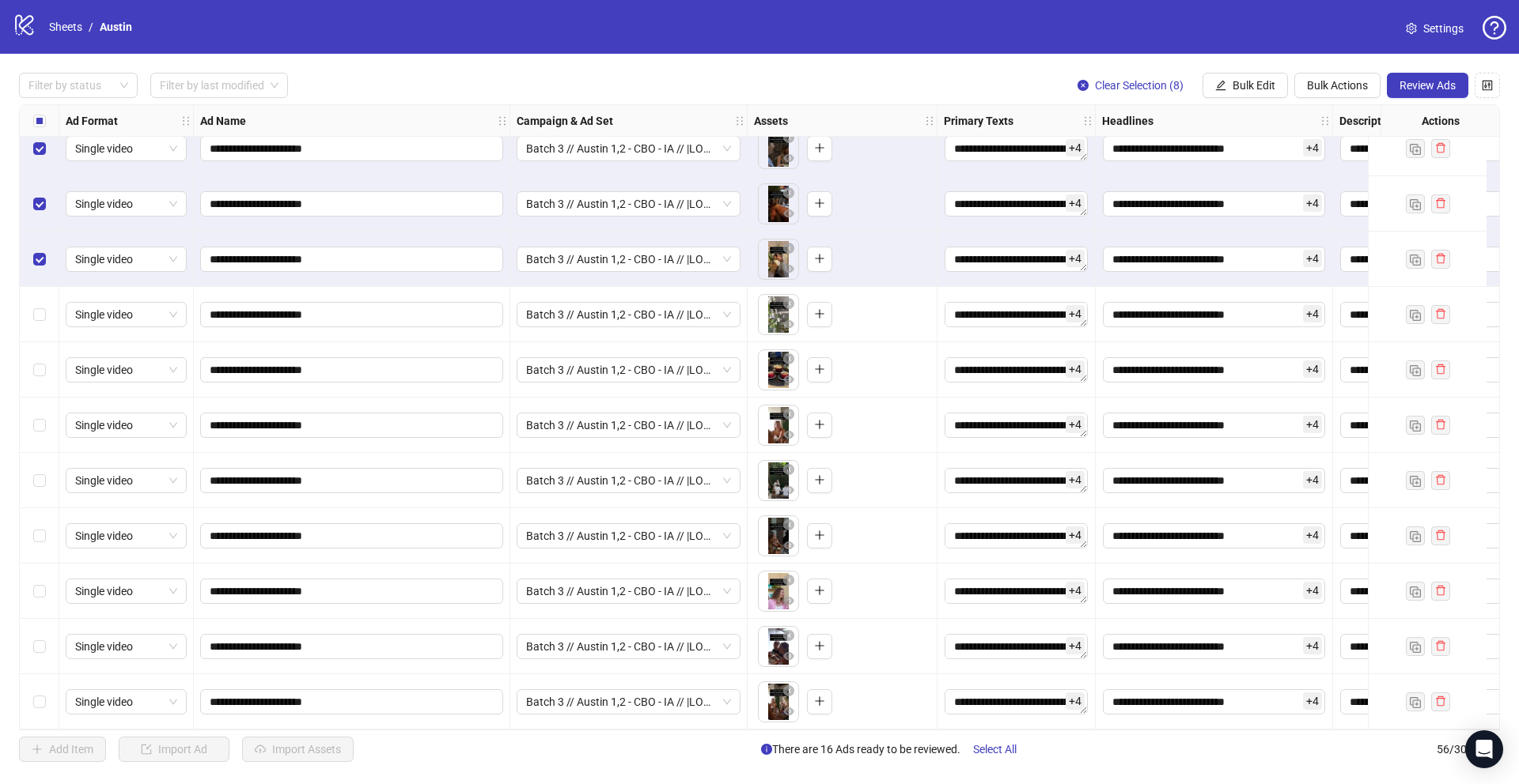
click at [39, 323] on div "Select row 49" at bounding box center [39, 314] width 40 height 55
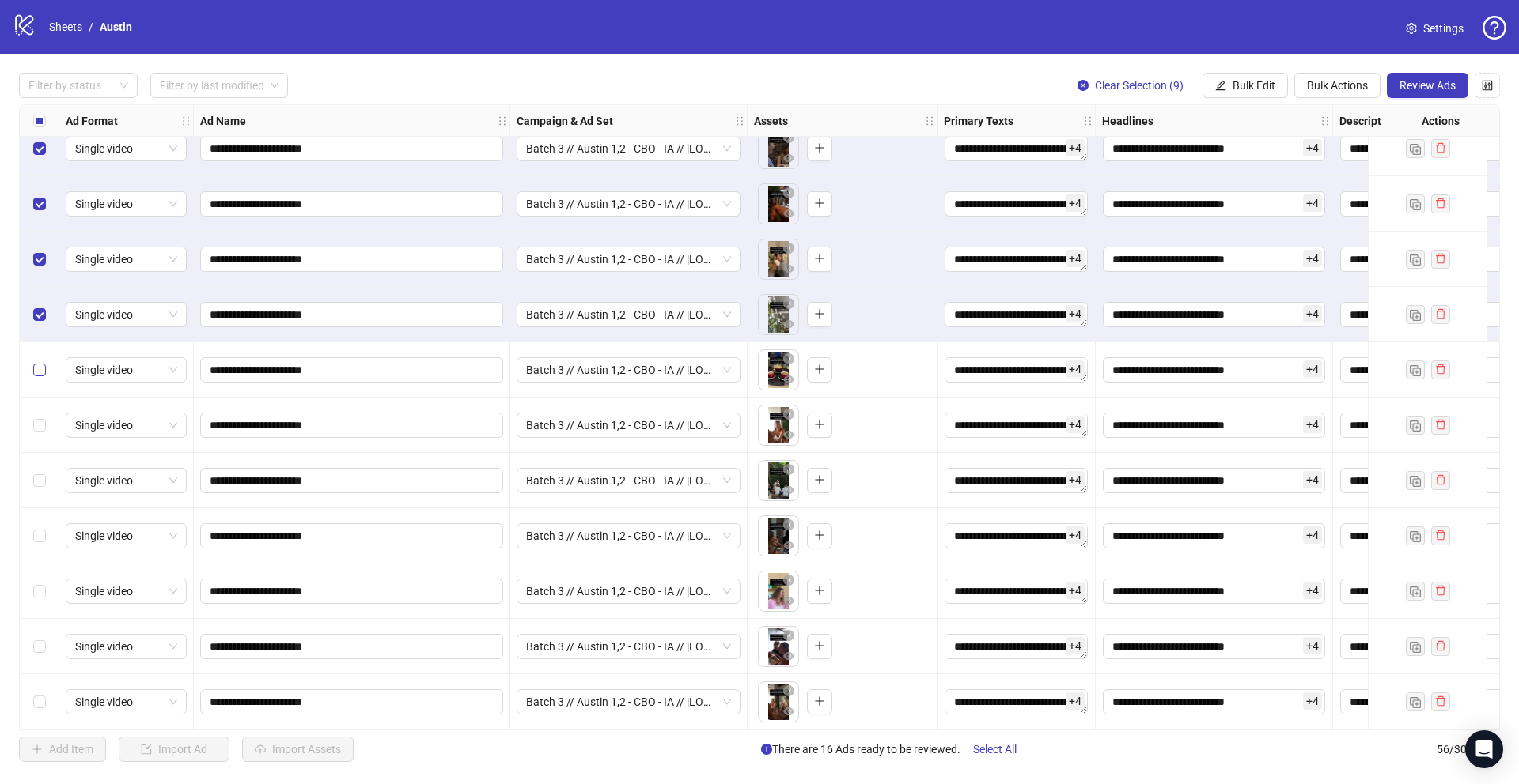
click at [38, 361] on label "Select row 50" at bounding box center [39, 370] width 13 height 17
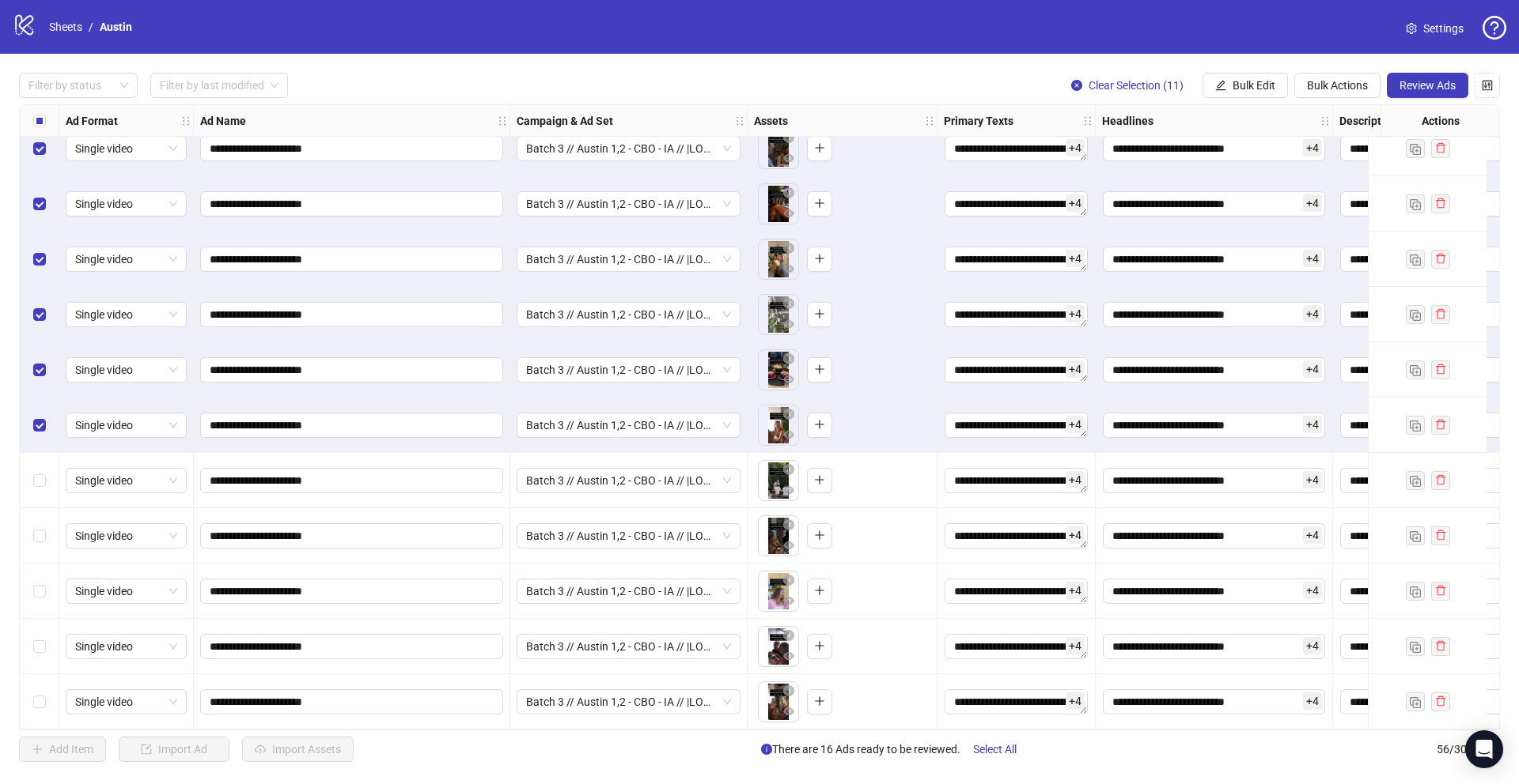
click at [38, 462] on div "Select row 52" at bounding box center [39, 480] width 40 height 55
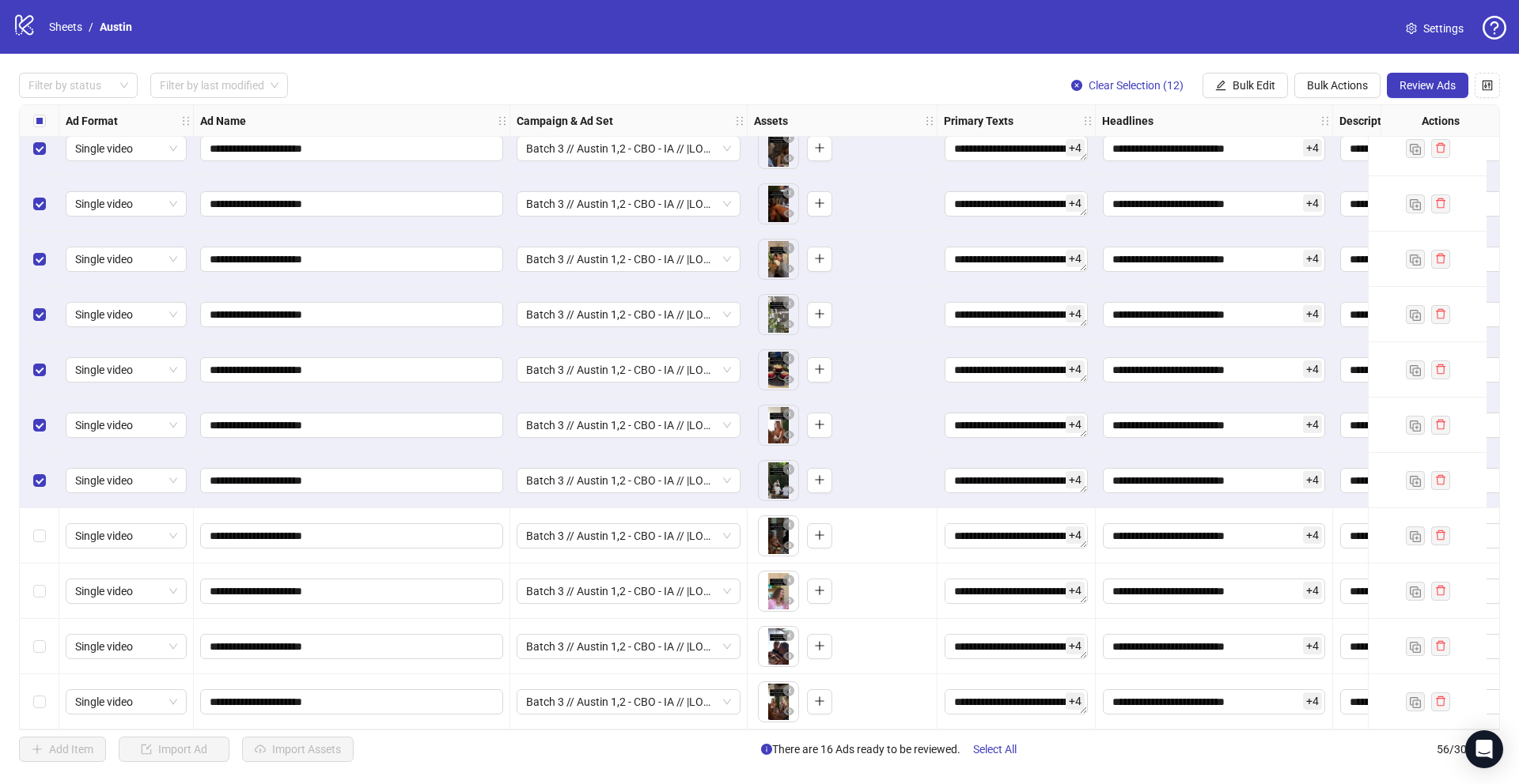
click at [39, 514] on div "Select row 53" at bounding box center [39, 536] width 40 height 55
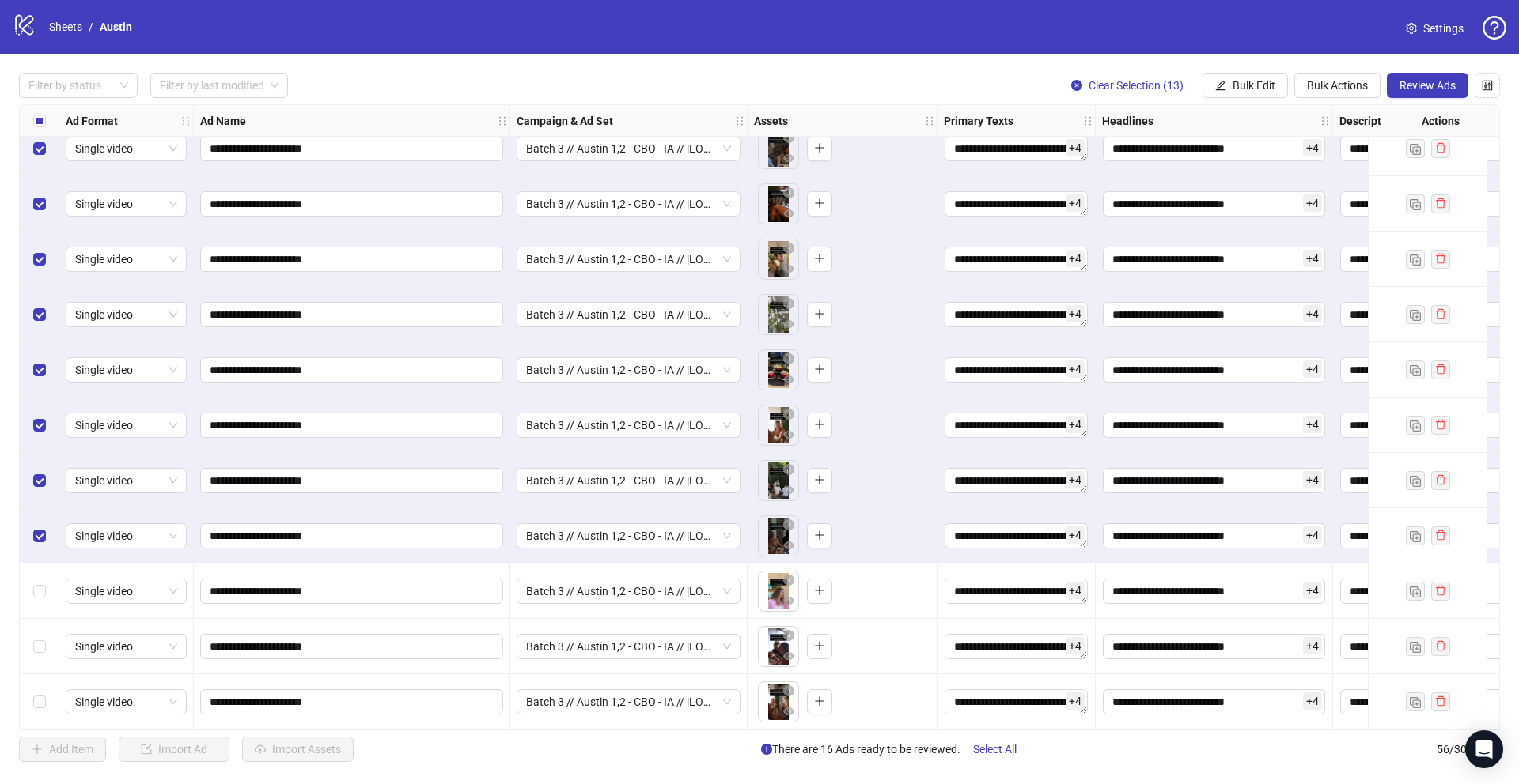
click at [41, 566] on div "Select row 54" at bounding box center [39, 591] width 40 height 55
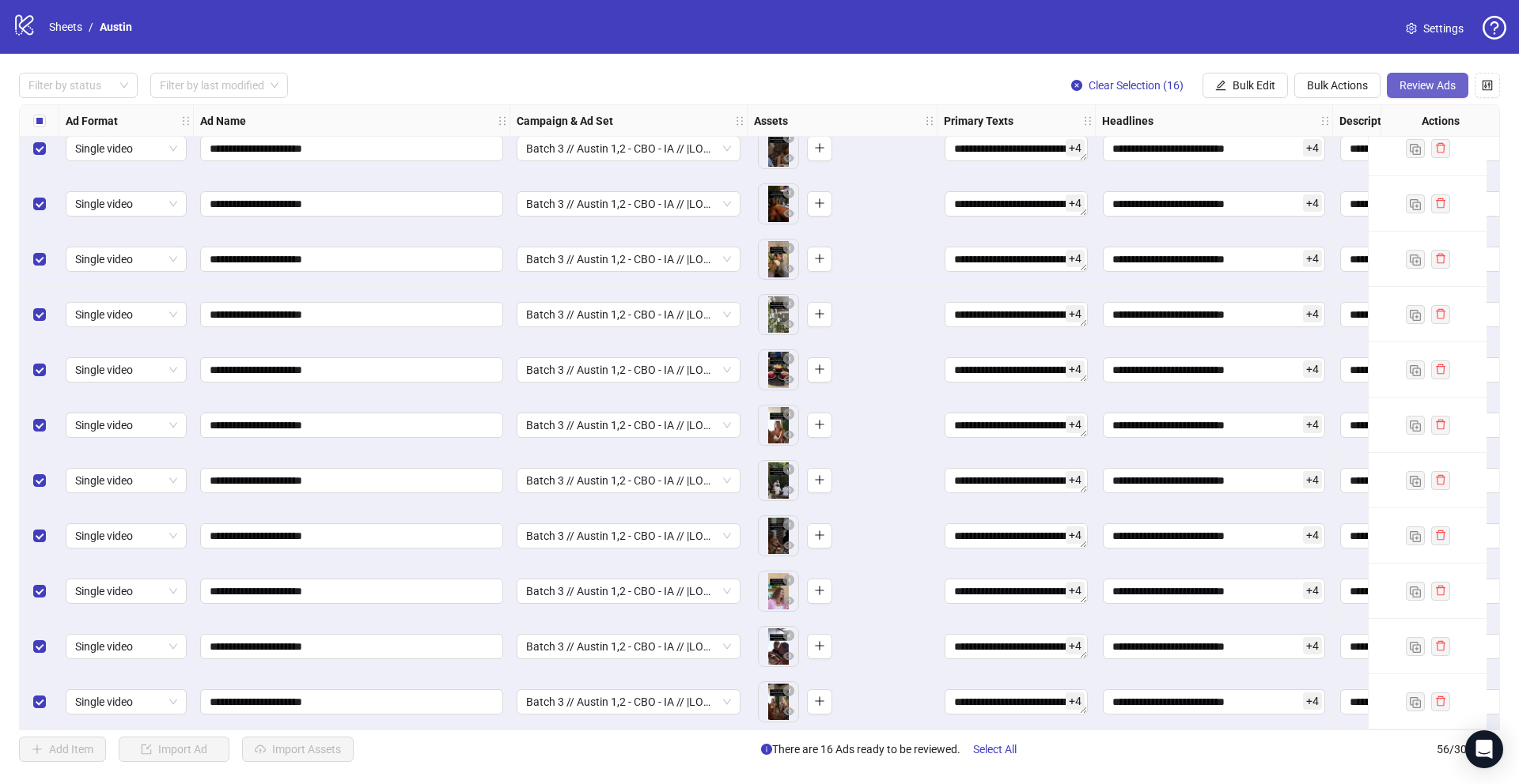
click at [1417, 79] on span "Review Ads" at bounding box center [1428, 84] width 56 height 13
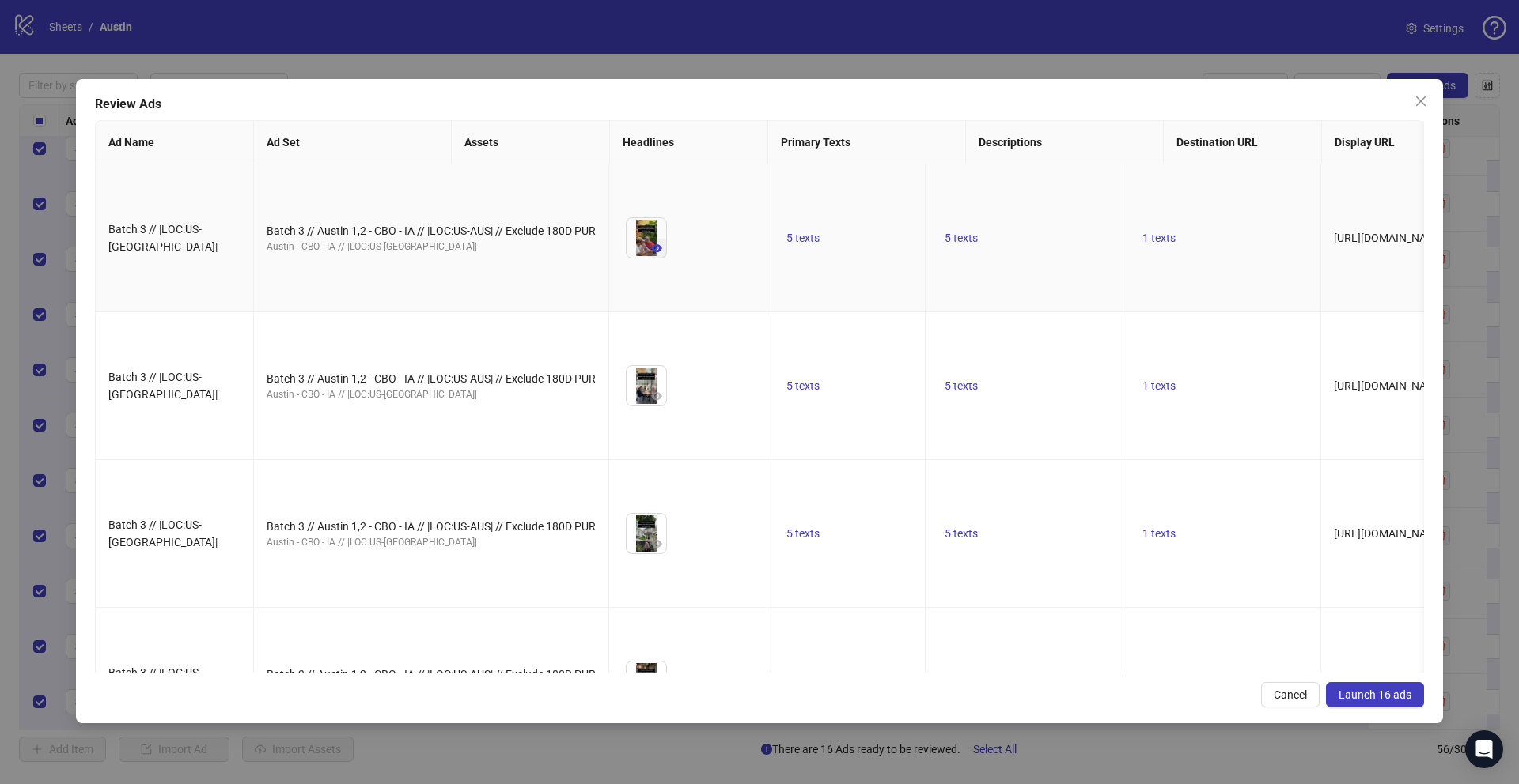
click at [651, 252] on icon "eye" at bounding box center [656, 248] width 11 height 8
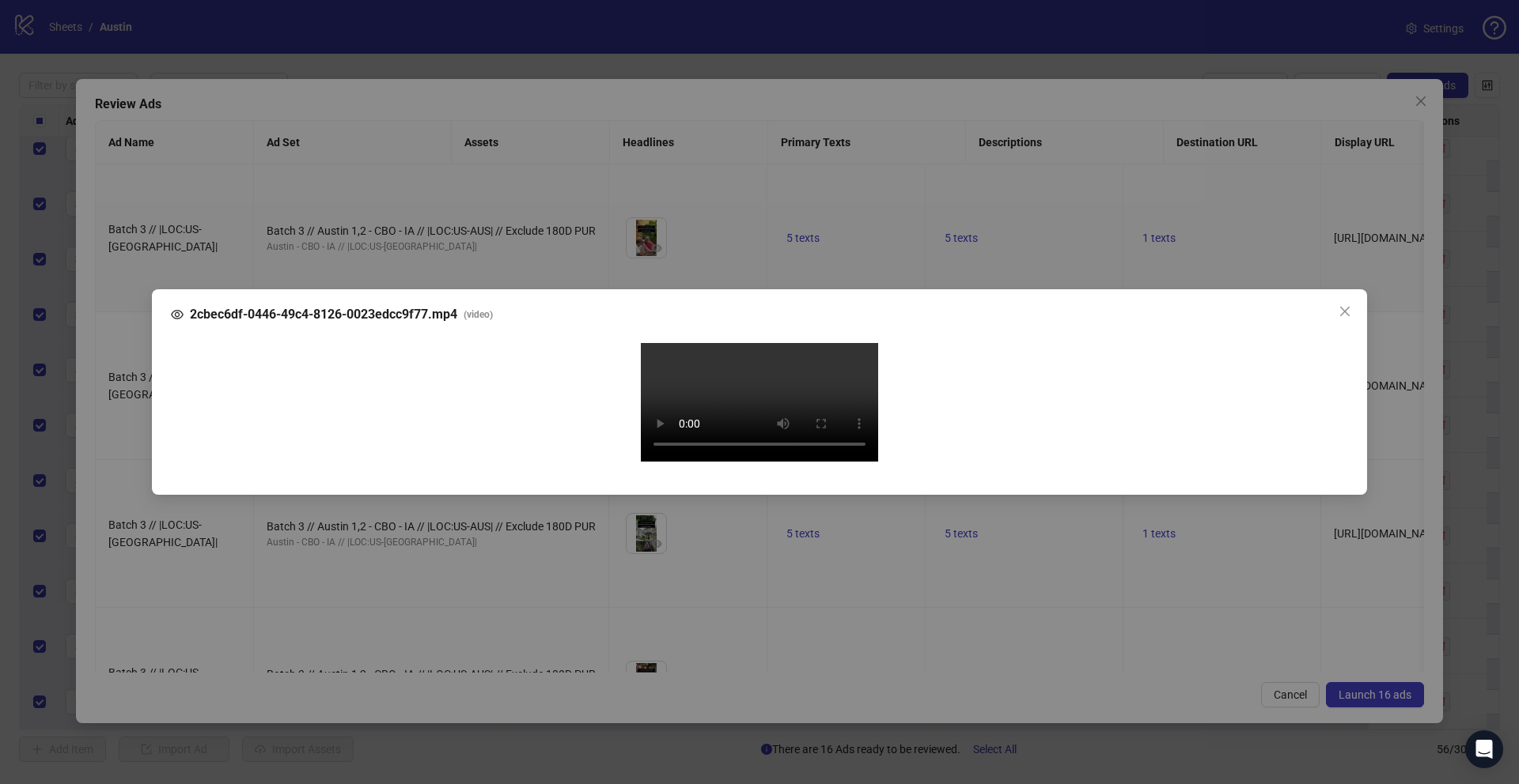
click at [137, 503] on div "2cbec6df-0446-49c4-8126-0023edcc9f77.mp4 ( video ) Your browser does not suppor…" at bounding box center [759, 392] width 1519 height 784
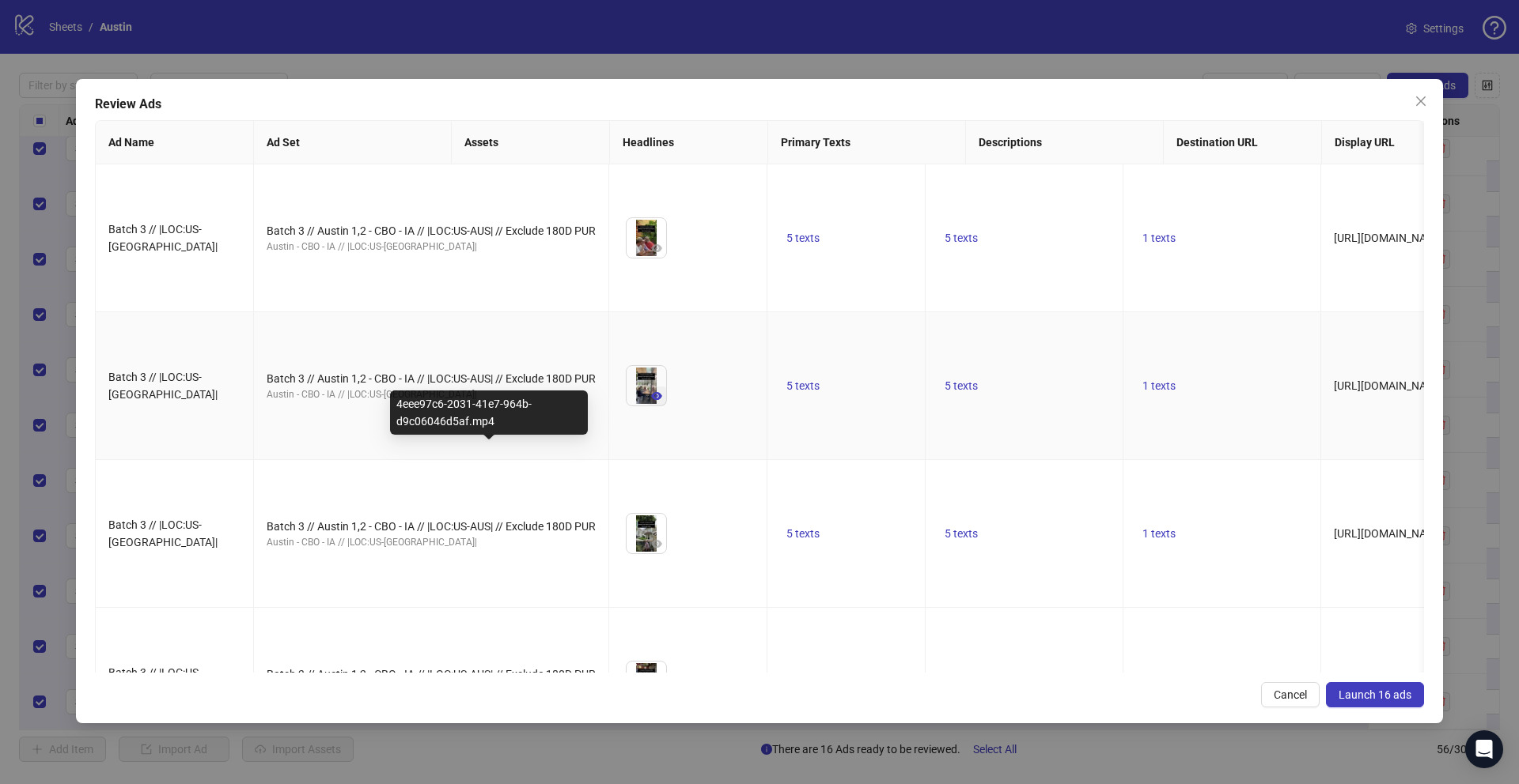
click at [651, 402] on icon "eye" at bounding box center [656, 396] width 11 height 11
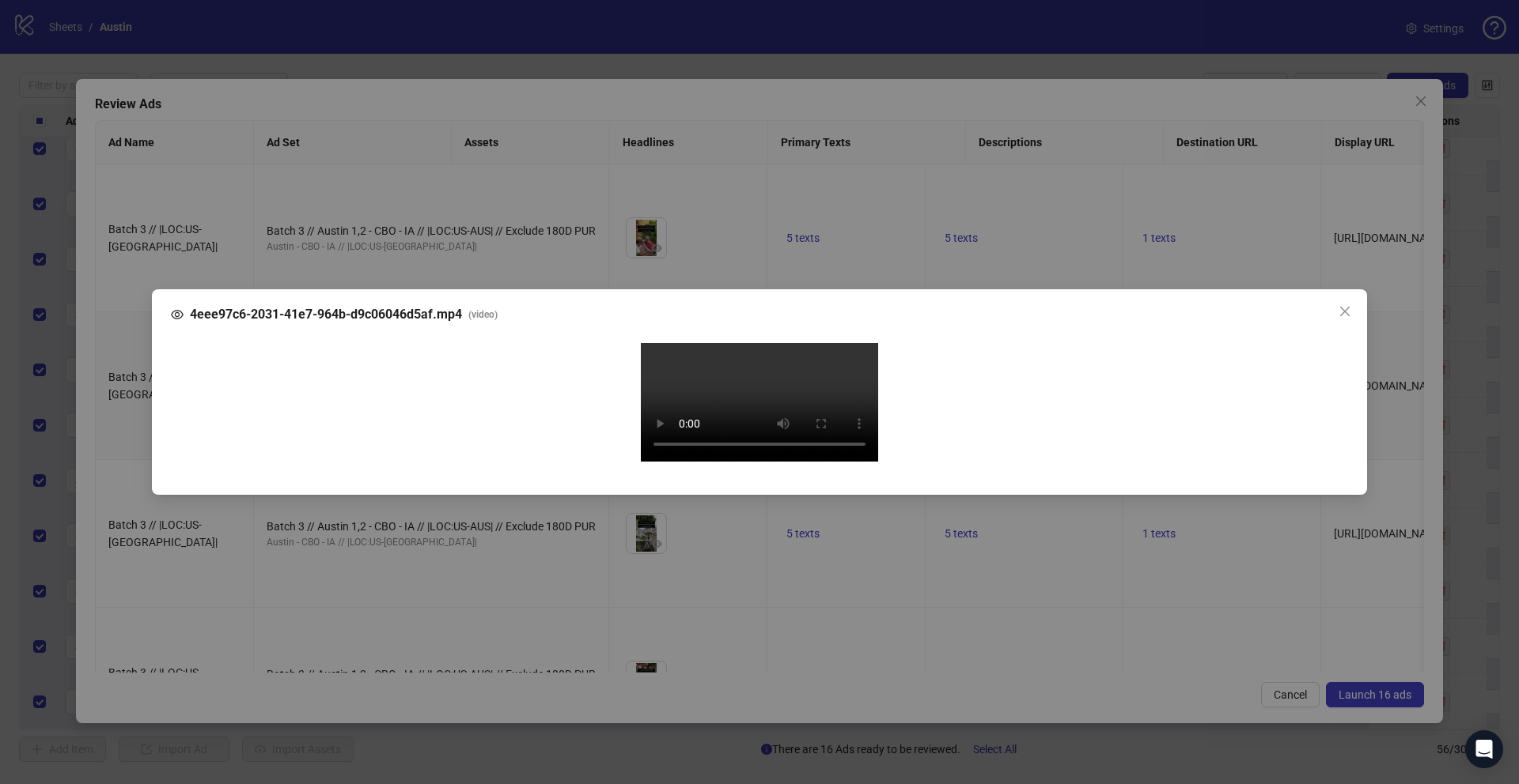
click at [125, 543] on div "4eee97c6-2031-41e7-964b-d9c06046d5af.mp4 ( video ) Your browser does not suppor…" at bounding box center [759, 392] width 1519 height 784
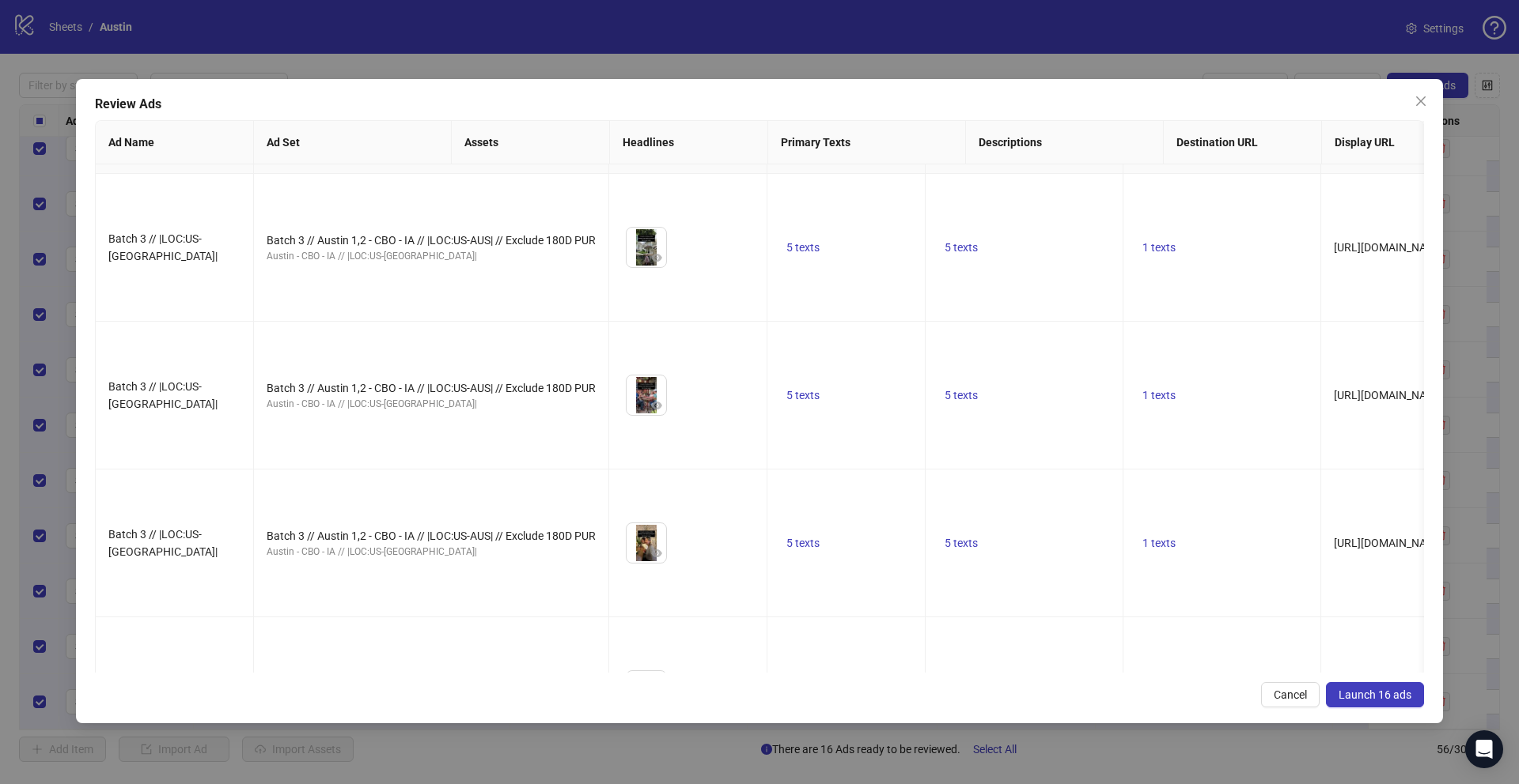
scroll to position [298, 0]
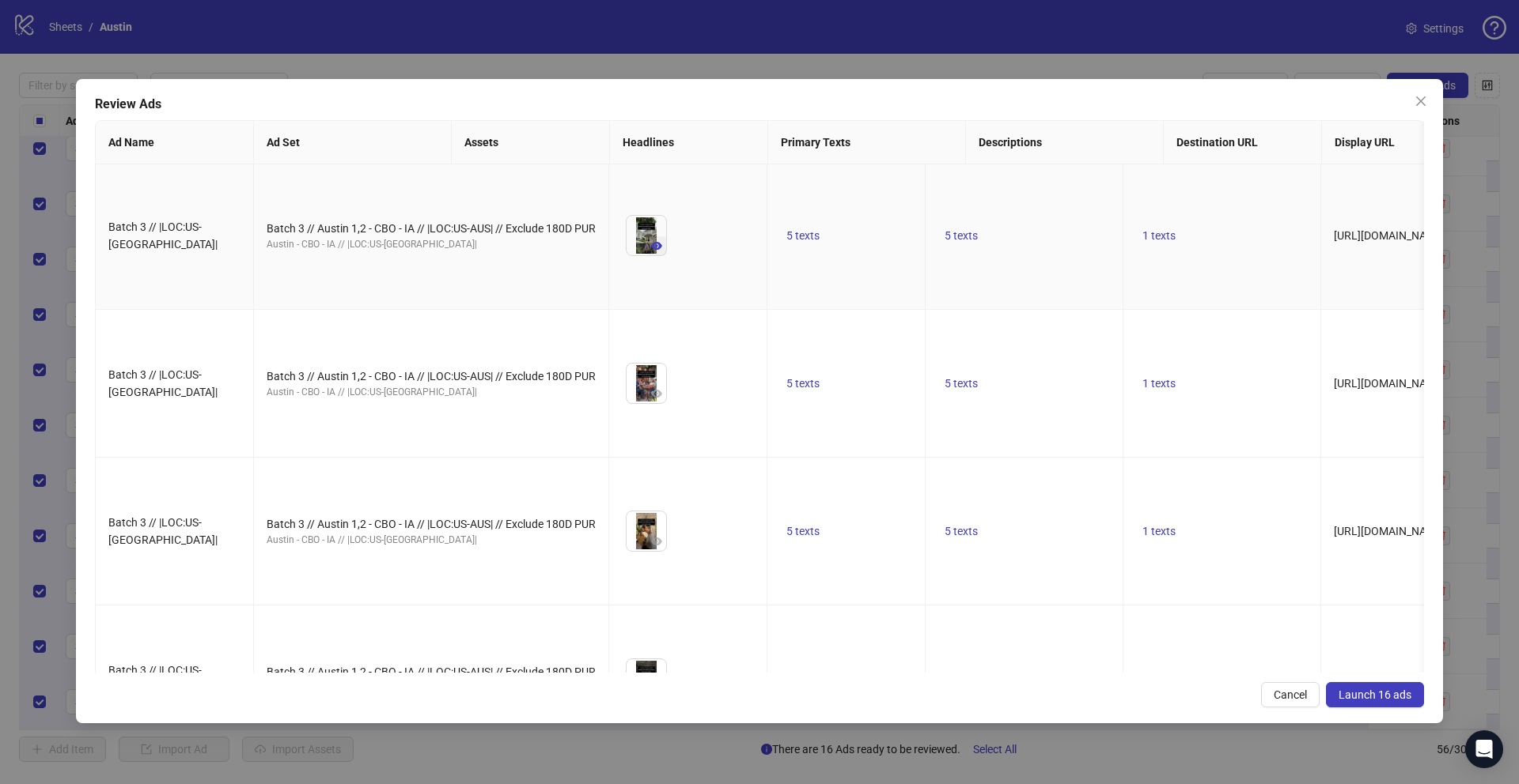
click at [651, 250] on icon "eye" at bounding box center [656, 245] width 11 height 8
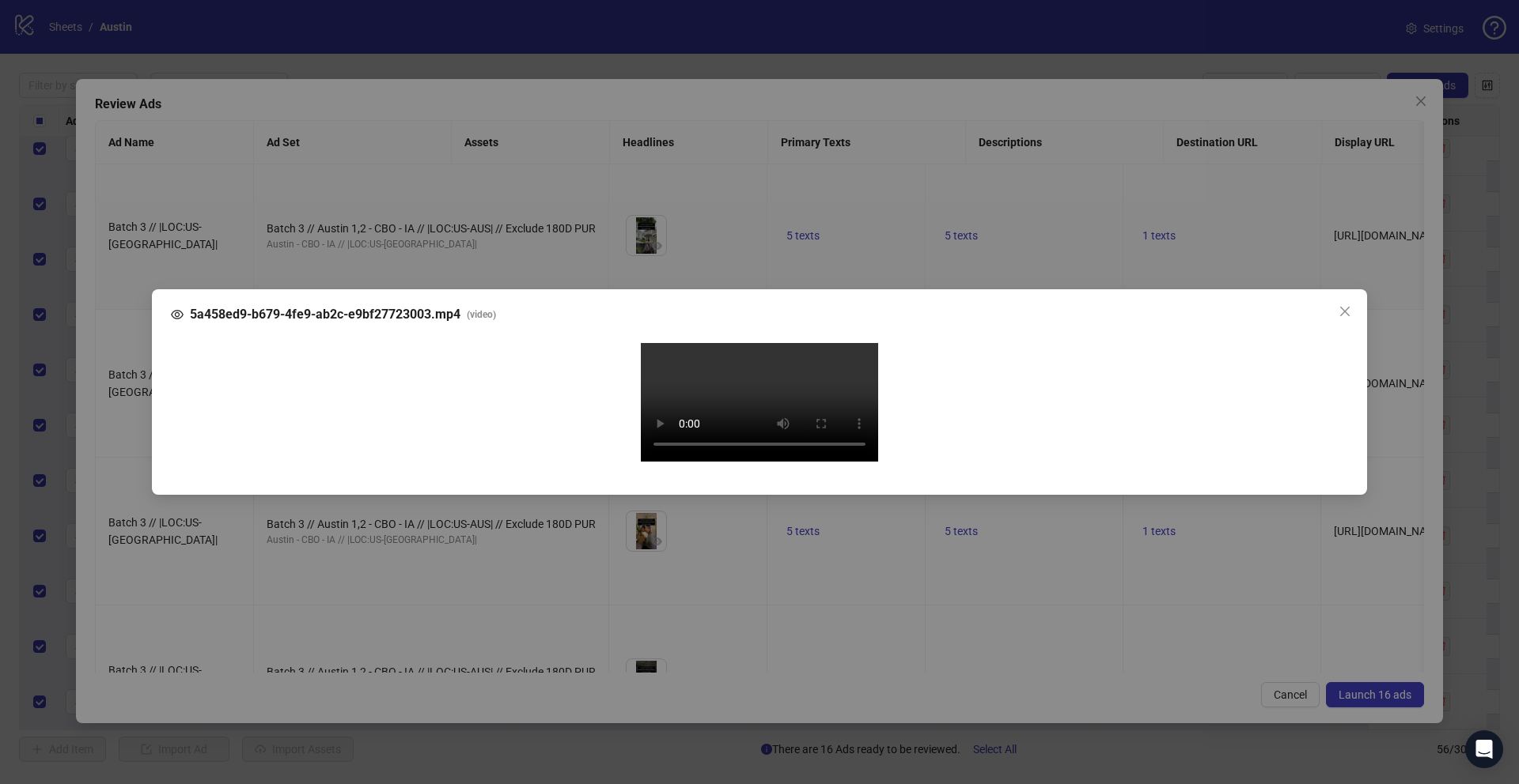
click at [116, 540] on div "5a458ed9-b679-4fe9-ab2c-e9bf27723003.mp4 ( video ) Your browser does not suppor…" at bounding box center [759, 392] width 1519 height 784
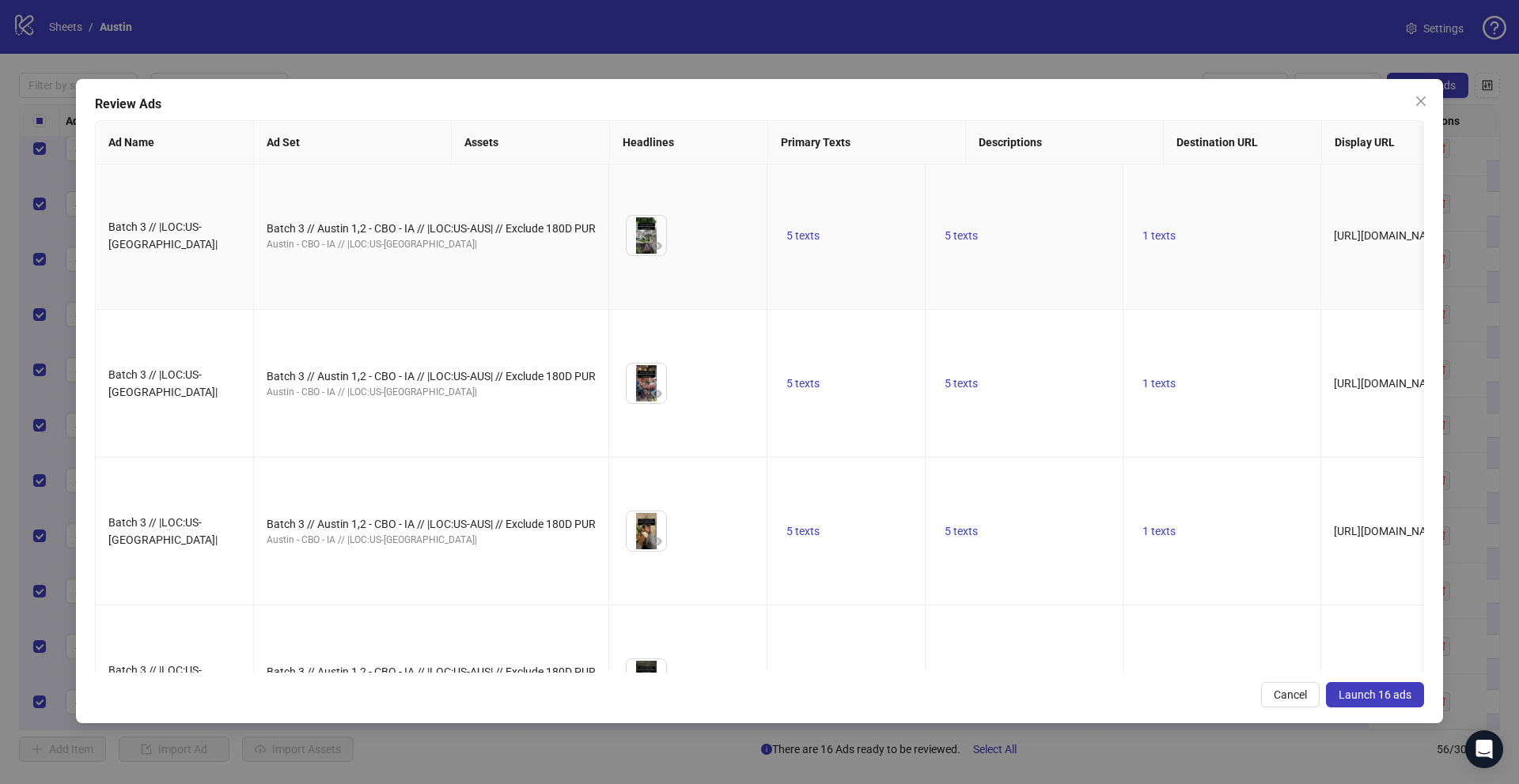
scroll to position [0, 0]
click at [786, 245] on span "5 texts" at bounding box center [803, 238] width 33 height 13
click at [895, 253] on icon "caret-right" at bounding box center [892, 250] width 11 height 11
click at [895, 254] on icon "caret-right" at bounding box center [892, 259] width 11 height 11
click at [895, 253] on icon "caret-right" at bounding box center [892, 250] width 11 height 11
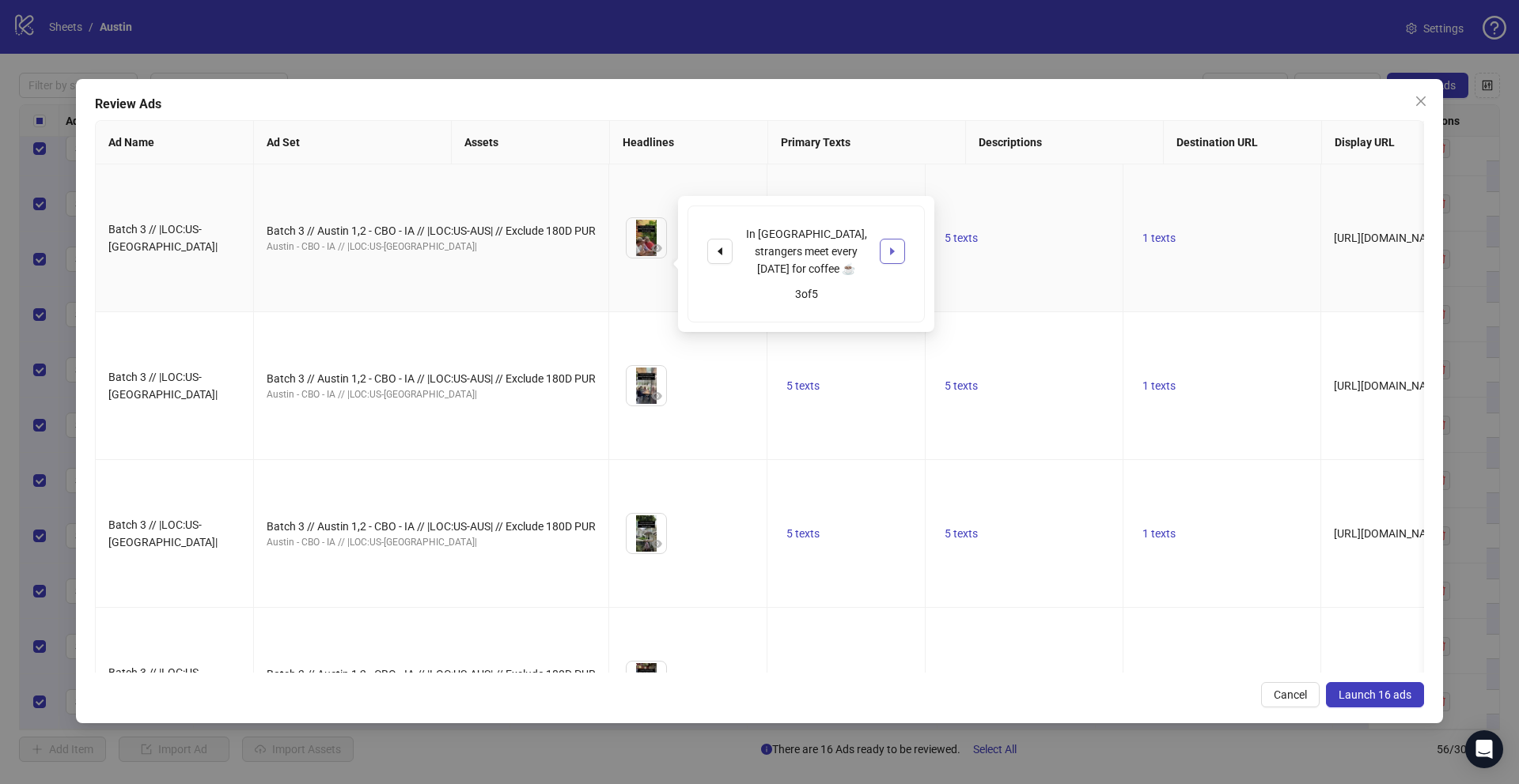
click at [895, 253] on icon "caret-right" at bounding box center [892, 250] width 11 height 11
click at [1142, 245] on span "1 texts" at bounding box center [1159, 238] width 33 height 13
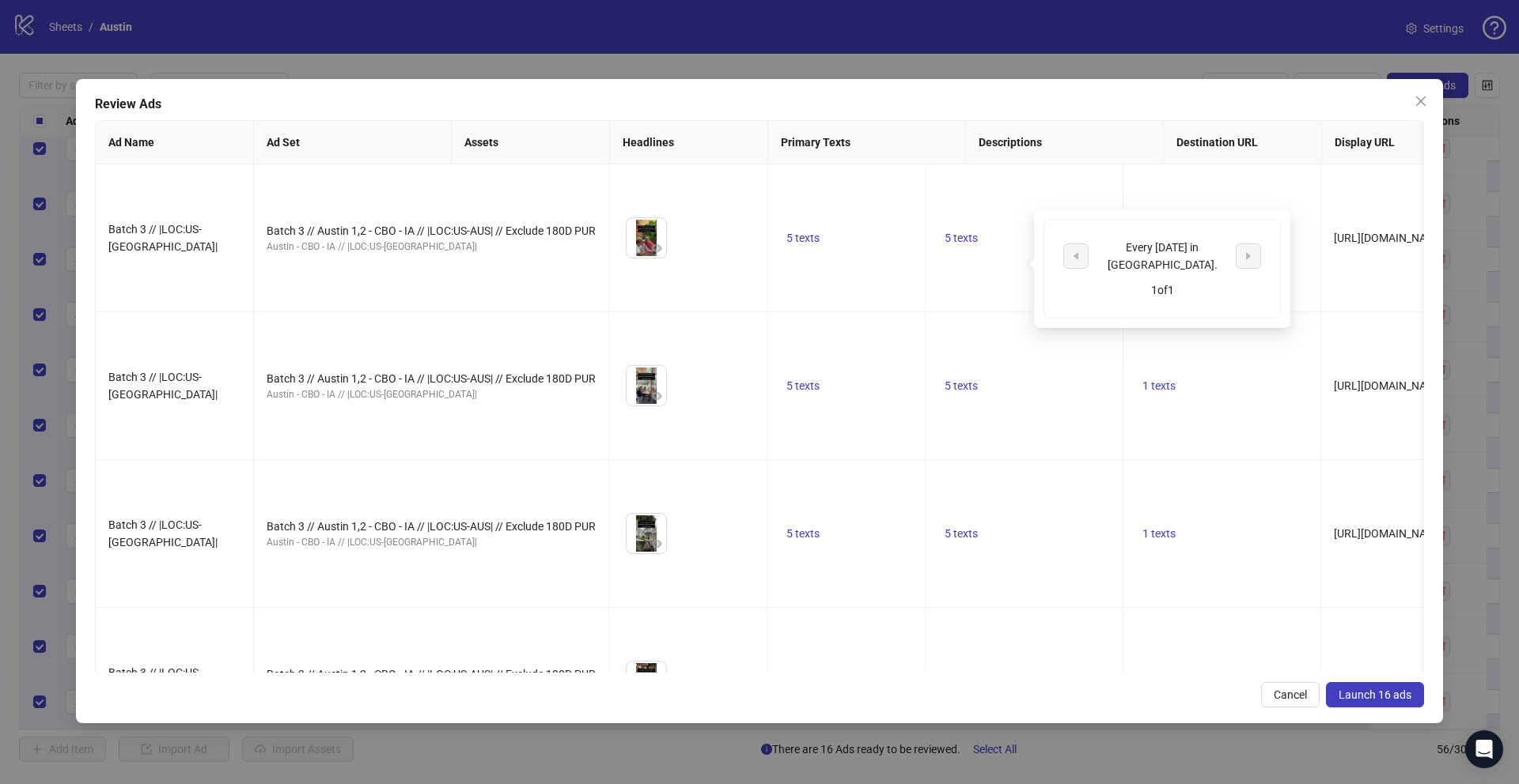
click at [1357, 705] on button "Launch 16 ads" at bounding box center [1374, 695] width 98 height 25
